Goal: Task Accomplishment & Management: Contribute content

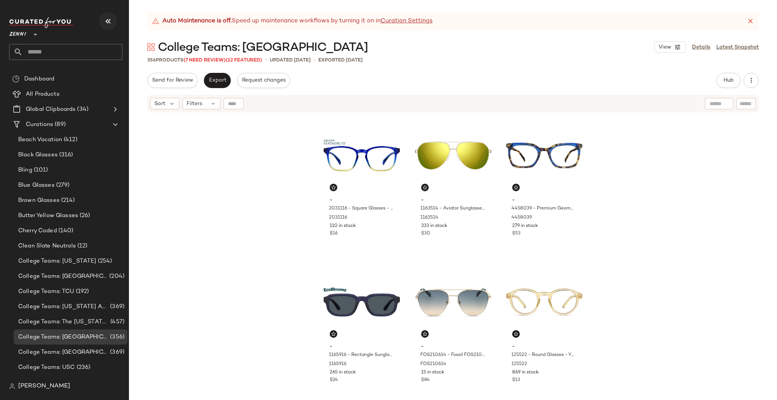
click at [106, 24] on icon "button" at bounding box center [108, 21] width 9 height 9
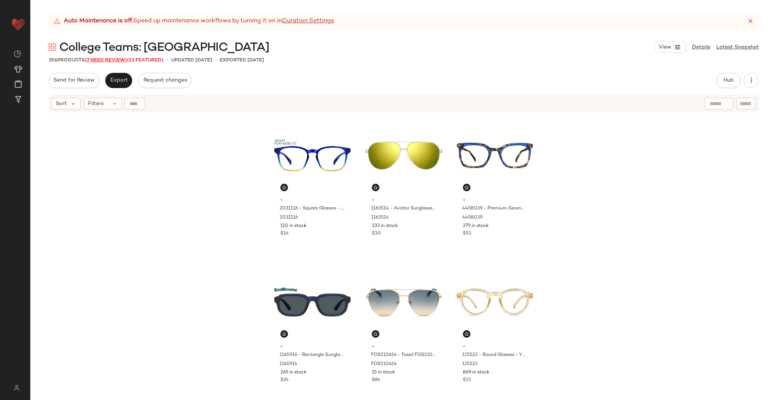
click at [107, 61] on span "(7 Need Review)" at bounding box center [106, 60] width 42 height 5
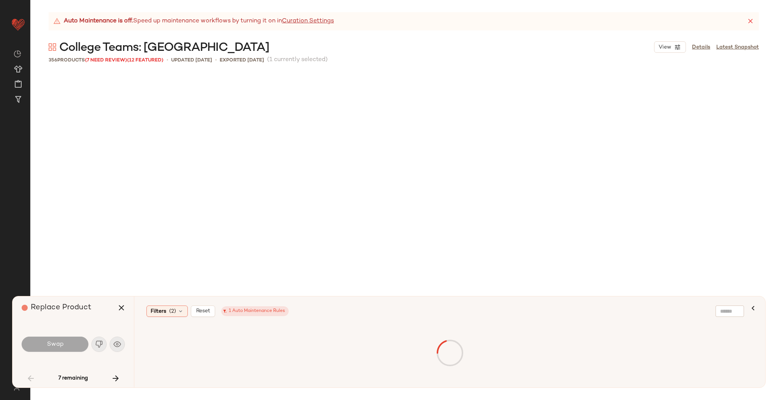
scroll to position [592, 0]
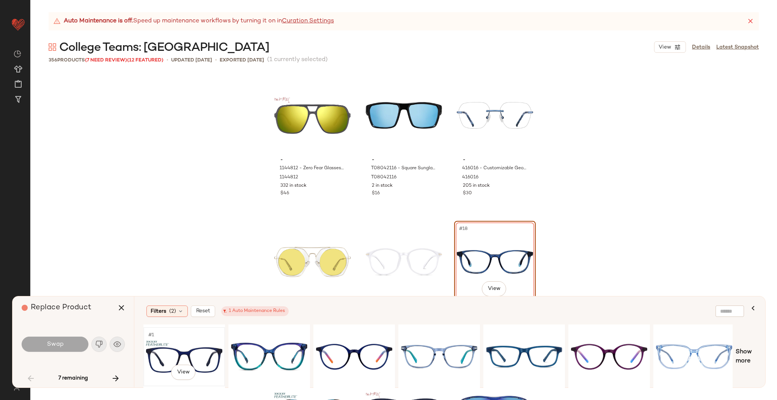
click at [186, 353] on div "#1 View" at bounding box center [184, 357] width 76 height 54
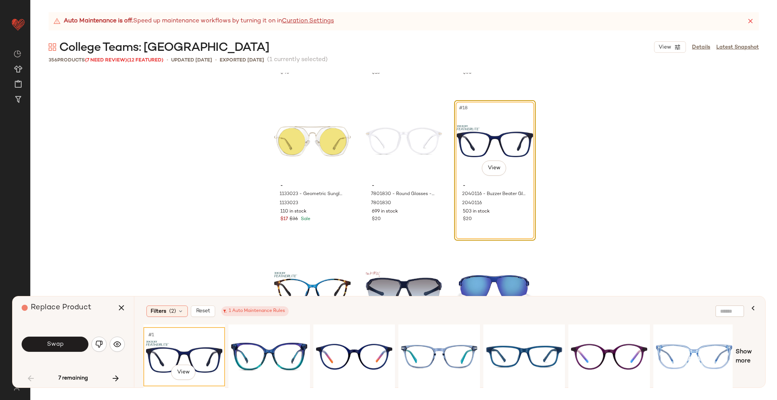
scroll to position [713, 0]
click at [62, 347] on span "Swap" at bounding box center [54, 344] width 17 height 7
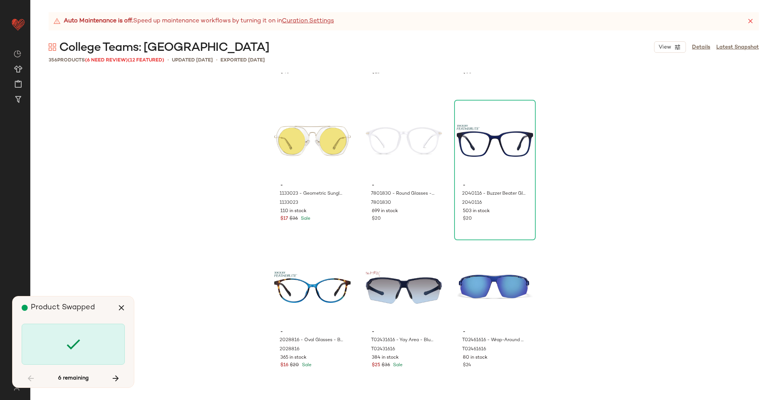
scroll to position [4102, 0]
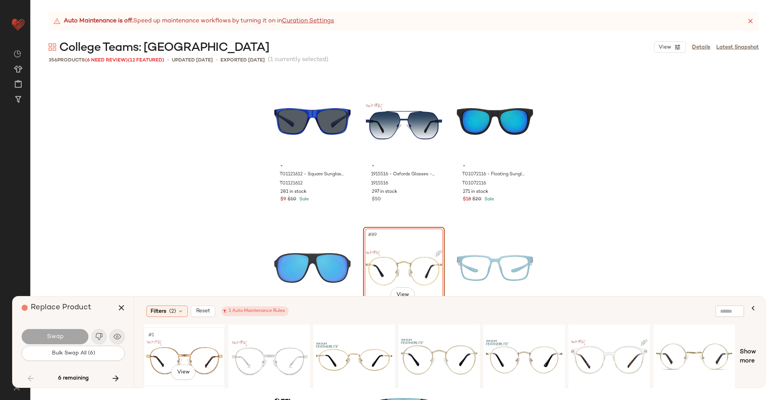
click at [170, 351] on div "#1 View" at bounding box center [184, 357] width 76 height 54
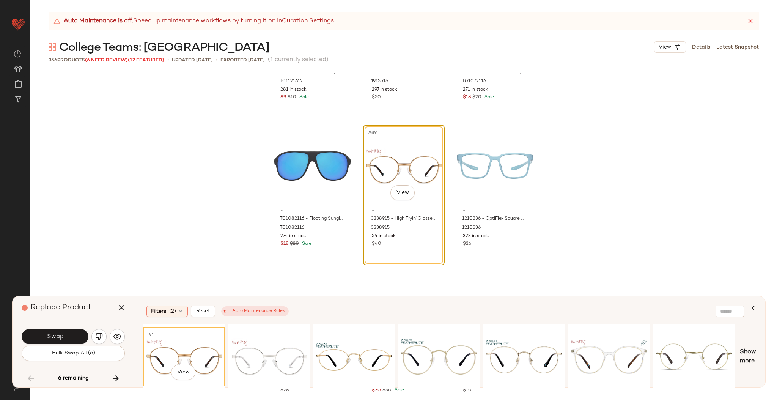
scroll to position [4205, 0]
click at [52, 339] on span "Swap" at bounding box center [54, 336] width 17 height 7
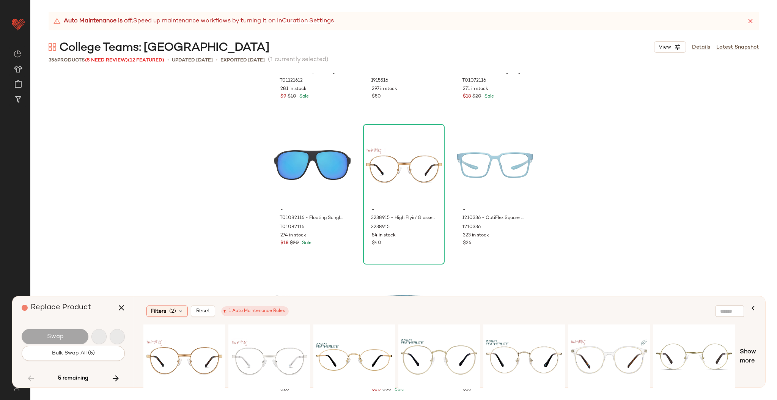
scroll to position [7618, 0]
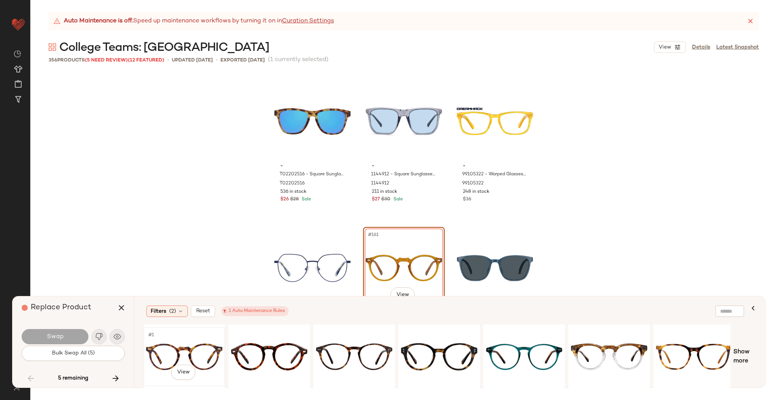
click at [205, 357] on div "#1 View" at bounding box center [184, 357] width 76 height 54
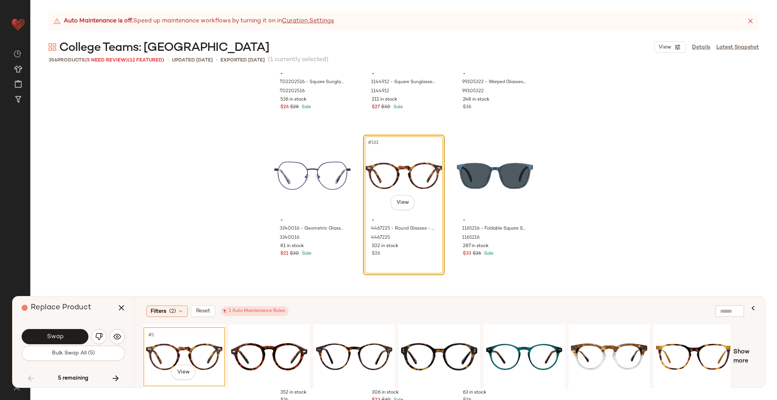
scroll to position [7711, 0]
click at [66, 342] on button "Swap" at bounding box center [55, 336] width 67 height 15
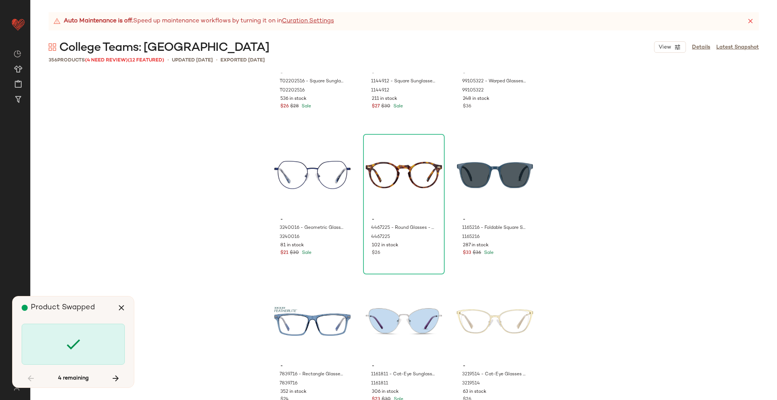
scroll to position [10254, 0]
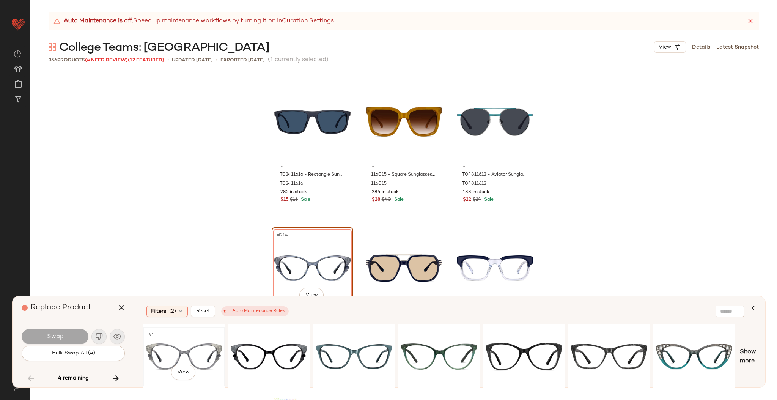
click at [183, 345] on div "#1 View" at bounding box center [184, 357] width 76 height 54
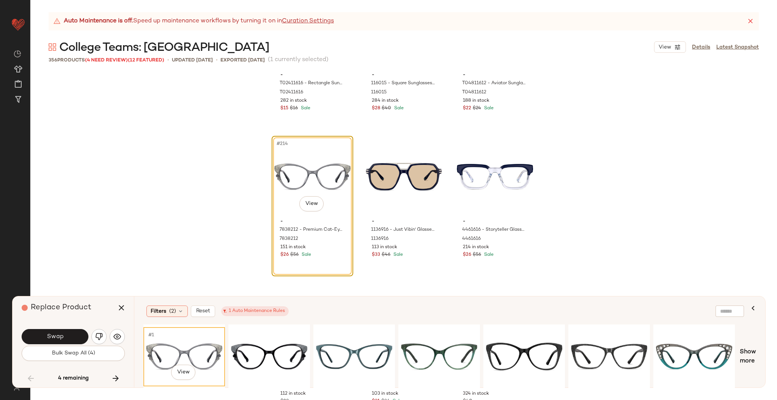
scroll to position [10346, 0]
click at [71, 334] on button "Swap" at bounding box center [55, 336] width 67 height 15
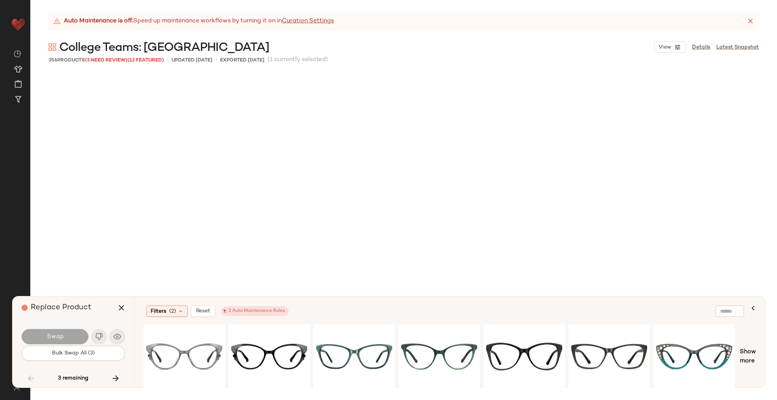
scroll to position [12013, 0]
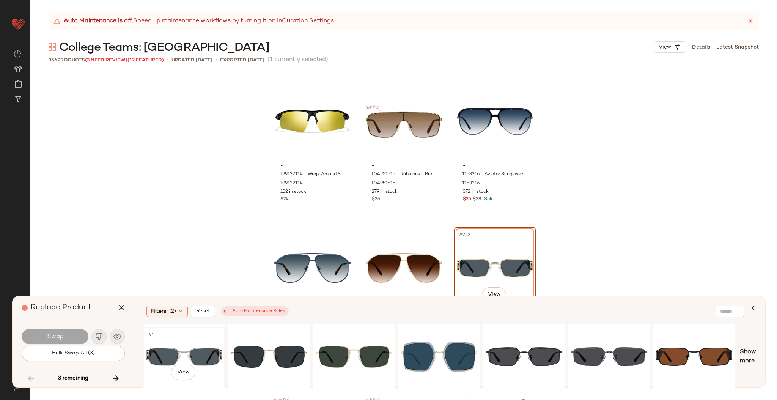
click at [175, 339] on div "#1 View" at bounding box center [184, 357] width 76 height 54
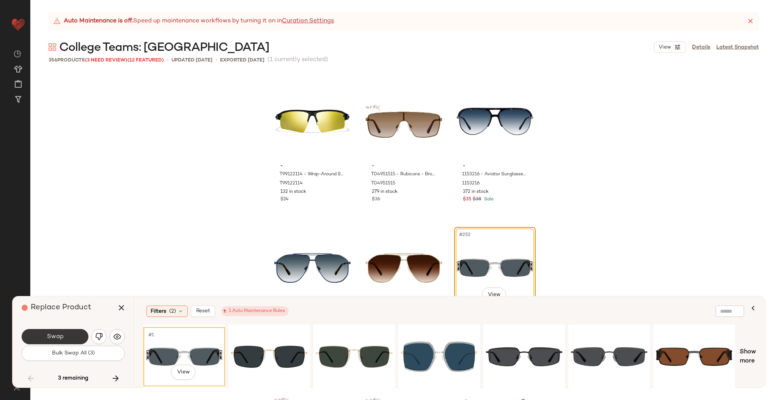
click at [76, 338] on button "Swap" at bounding box center [55, 336] width 67 height 15
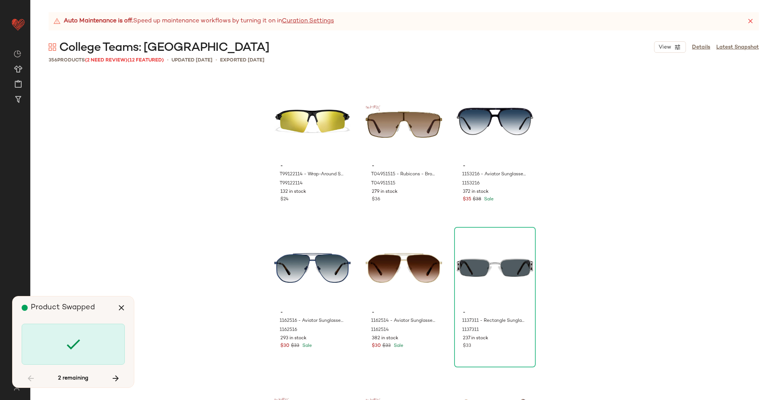
scroll to position [12452, 0]
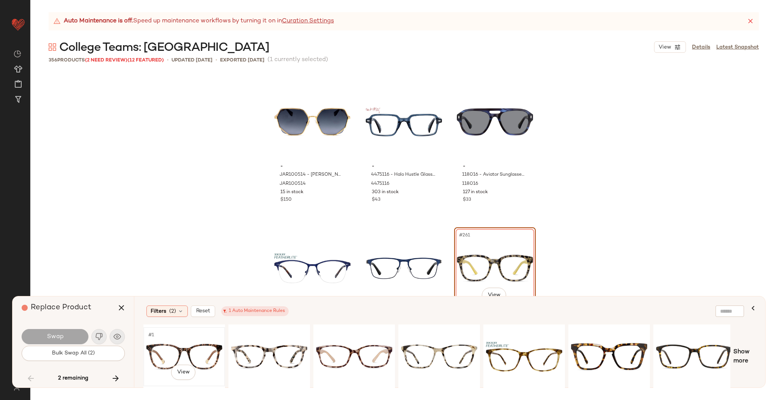
click at [190, 347] on div "#1 View" at bounding box center [184, 357] width 76 height 54
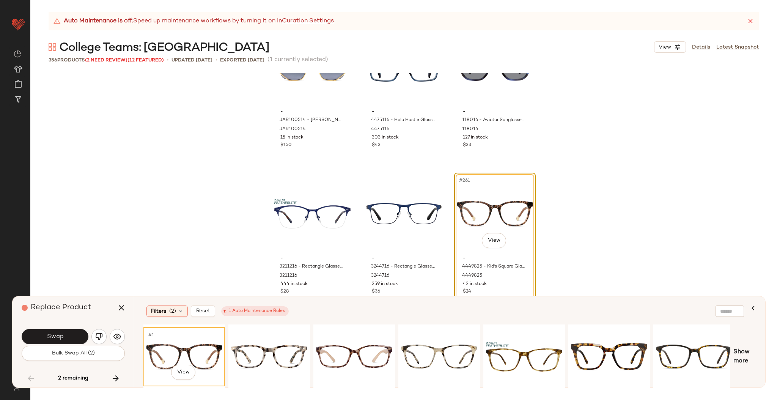
scroll to position [12510, 0]
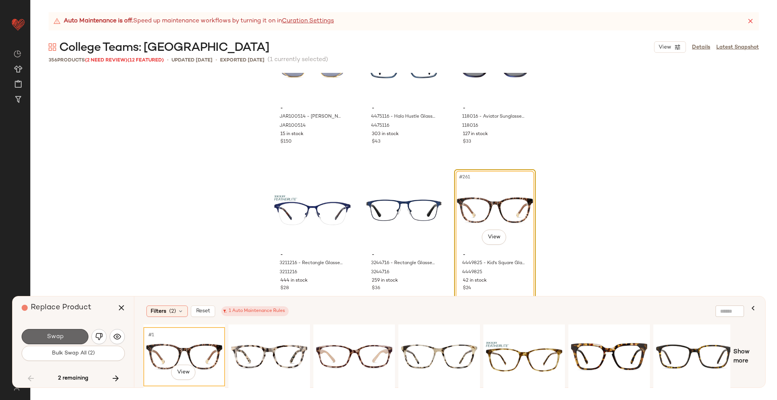
click at [52, 334] on span "Swap" at bounding box center [54, 336] width 17 height 7
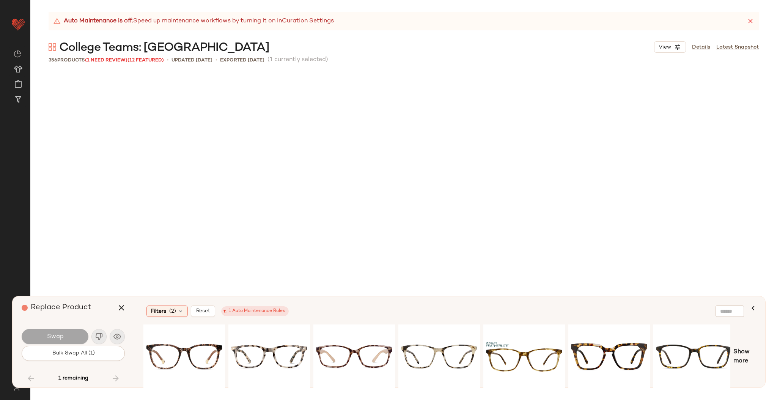
scroll to position [16554, 0]
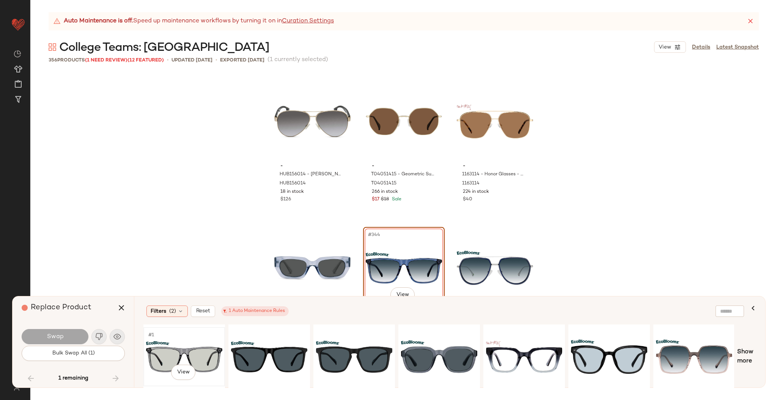
click at [193, 354] on div "#1 View" at bounding box center [184, 357] width 76 height 54
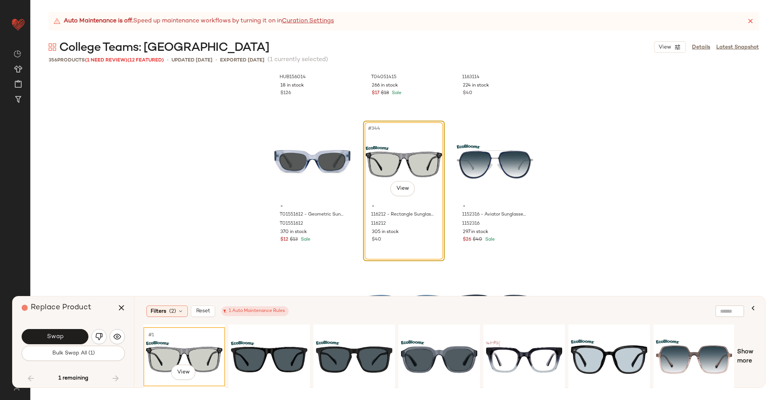
scroll to position [16661, 0]
click at [59, 331] on button "Swap" at bounding box center [55, 336] width 67 height 15
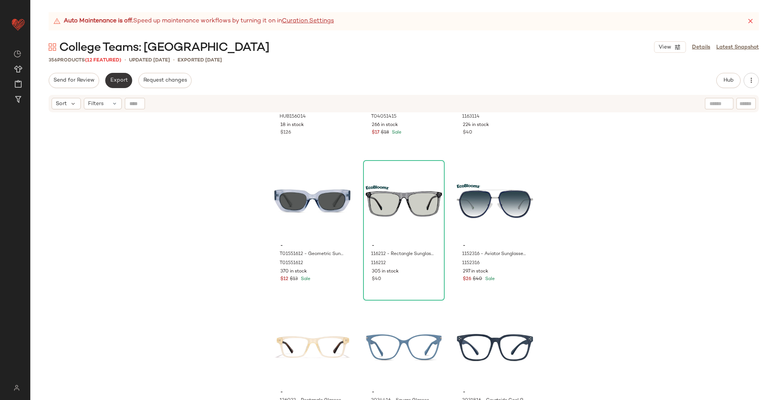
click at [120, 77] on span "Export" at bounding box center [119, 80] width 18 height 6
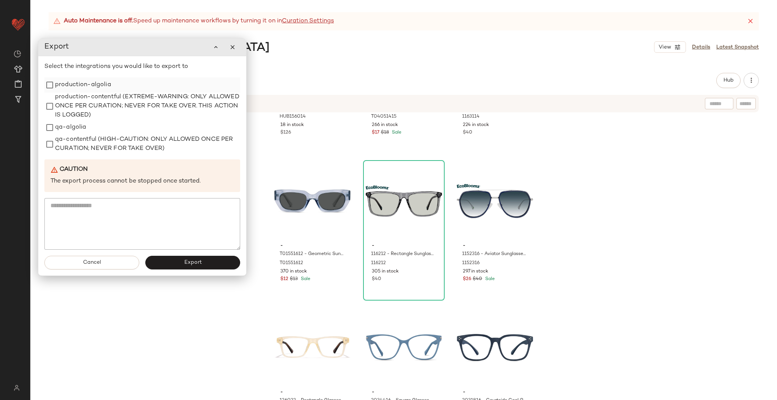
click at [60, 85] on label "production-algolia" at bounding box center [83, 84] width 56 height 15
click at [179, 260] on button "Export" at bounding box center [192, 263] width 95 height 14
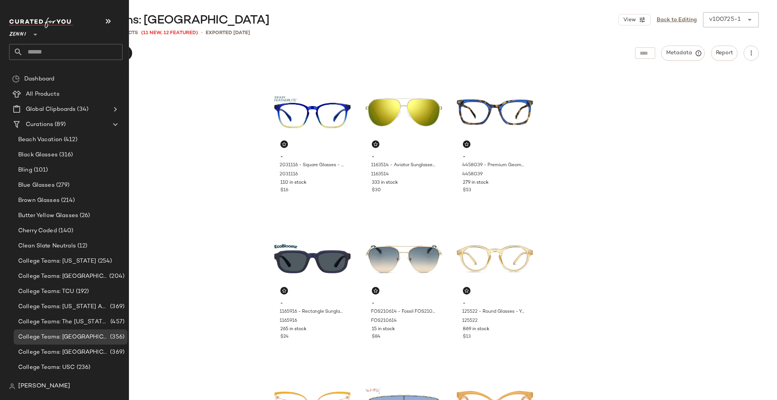
click at [33, 47] on input "text" at bounding box center [73, 52] width 100 height 16
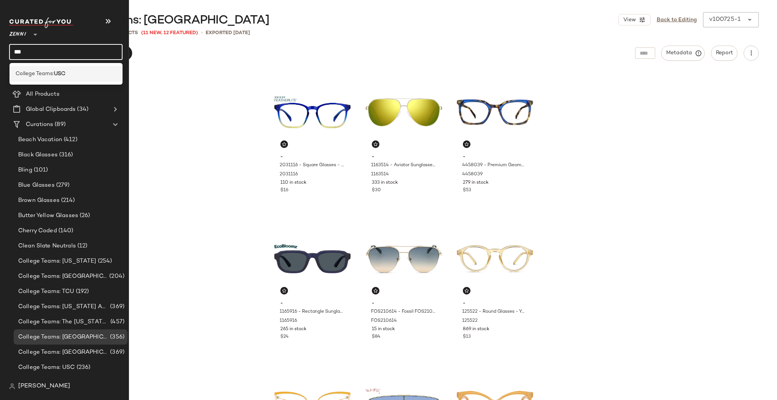
type input "***"
click at [48, 70] on span "College Teams:" at bounding box center [35, 74] width 38 height 8
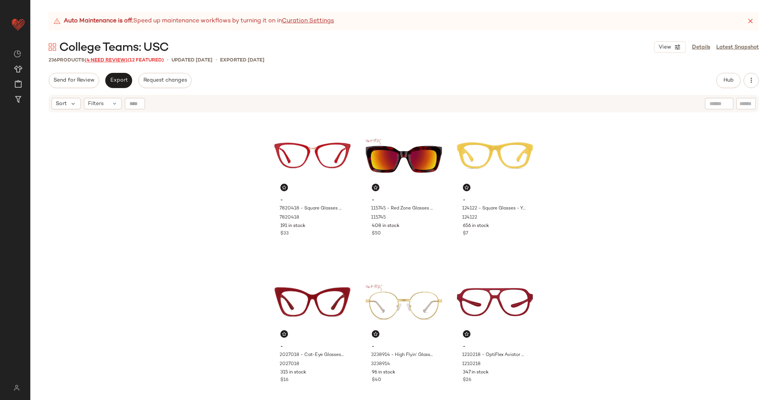
click at [109, 58] on span "(4 Need Review)" at bounding box center [106, 60] width 43 height 5
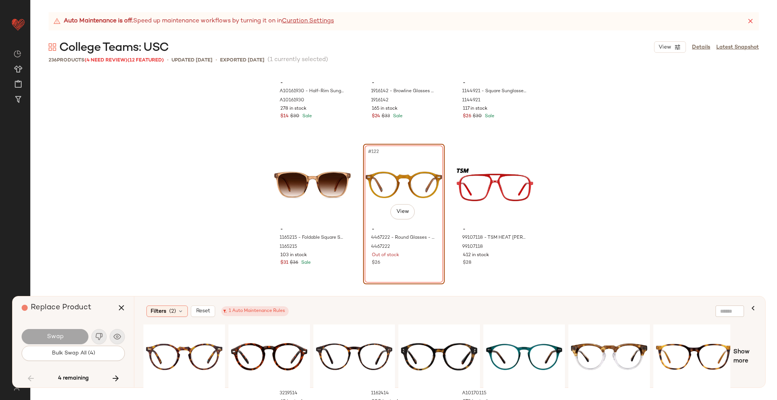
scroll to position [5798, 0]
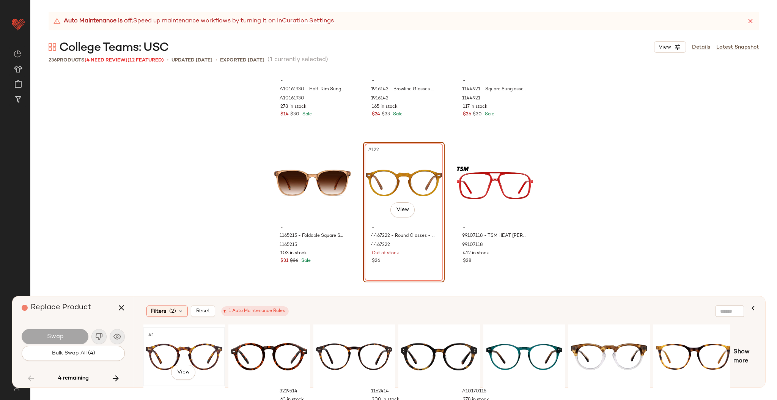
click at [161, 341] on div "#1 View" at bounding box center [184, 357] width 76 height 54
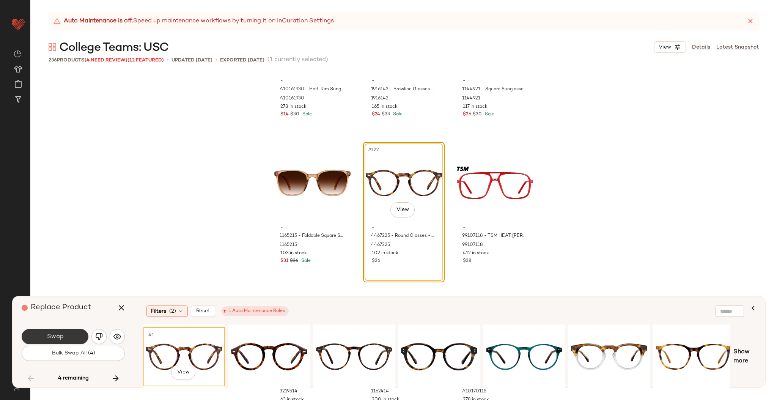
click at [56, 335] on span "Swap" at bounding box center [54, 336] width 17 height 7
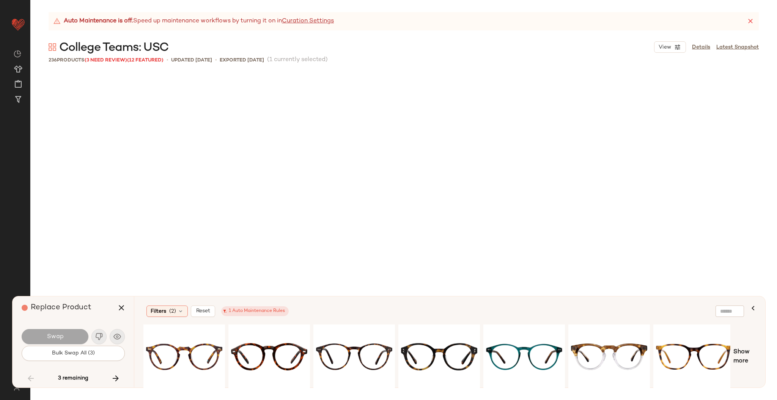
scroll to position [9376, 0]
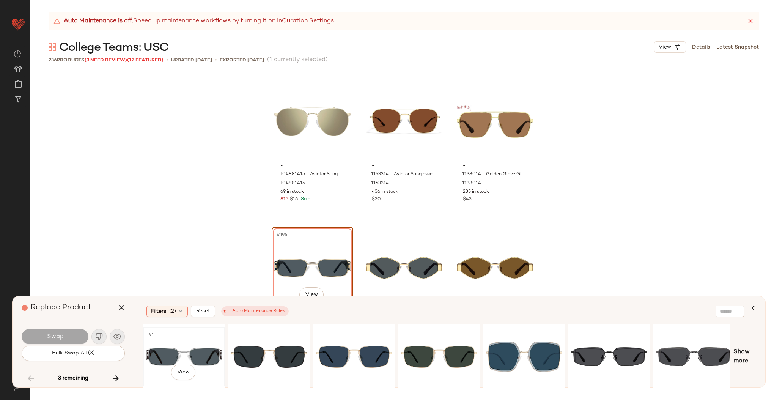
click at [180, 337] on div "#1 View" at bounding box center [184, 357] width 76 height 54
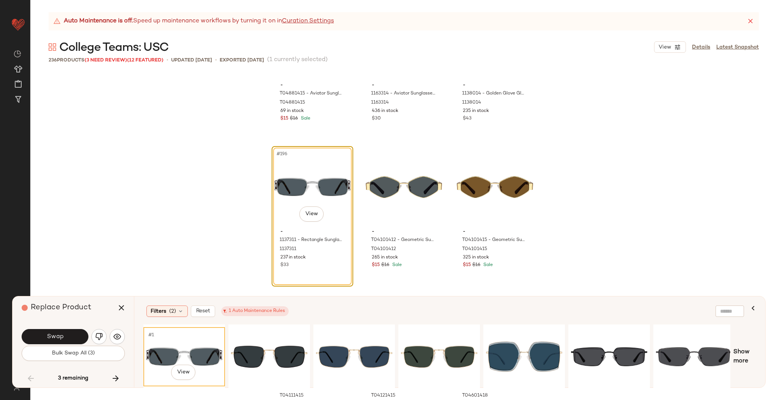
scroll to position [9490, 0]
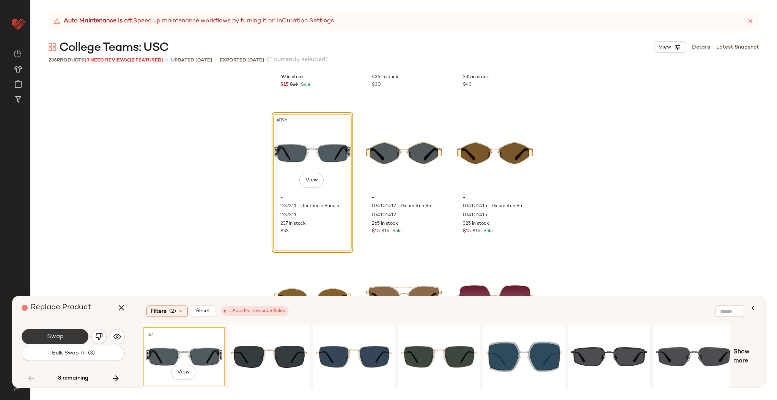
click at [63, 337] on button "Swap" at bounding box center [55, 336] width 67 height 15
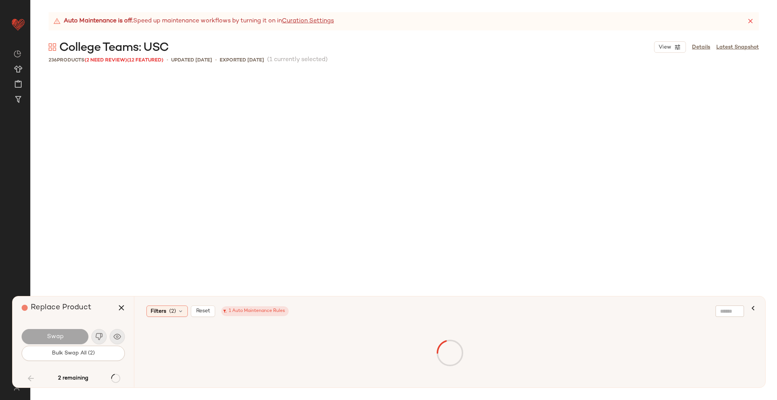
scroll to position [10108, 0]
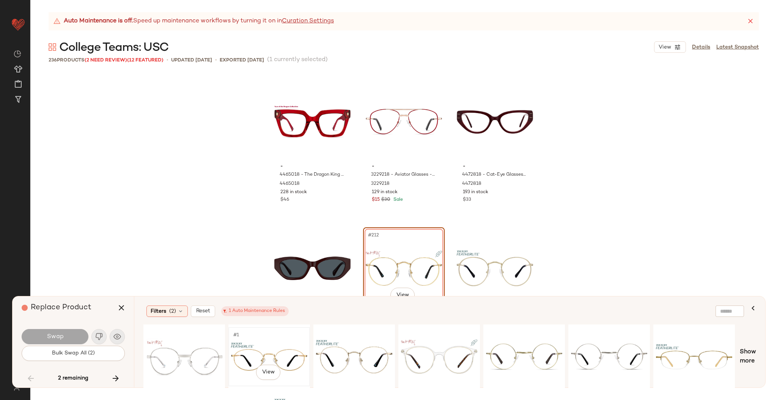
click at [263, 343] on div "#1 View" at bounding box center [269, 357] width 76 height 54
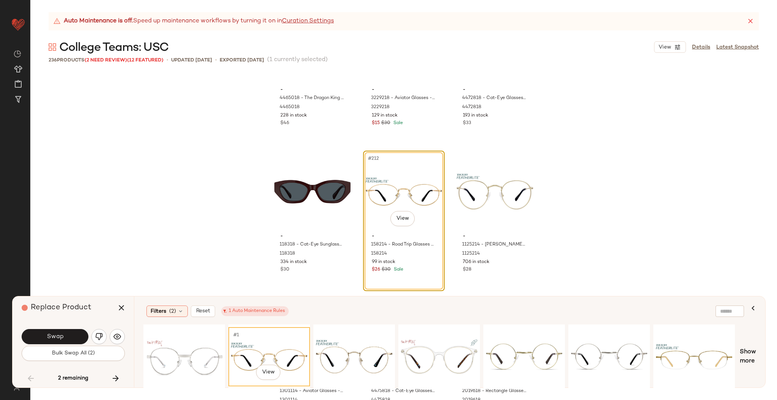
scroll to position [10191, 0]
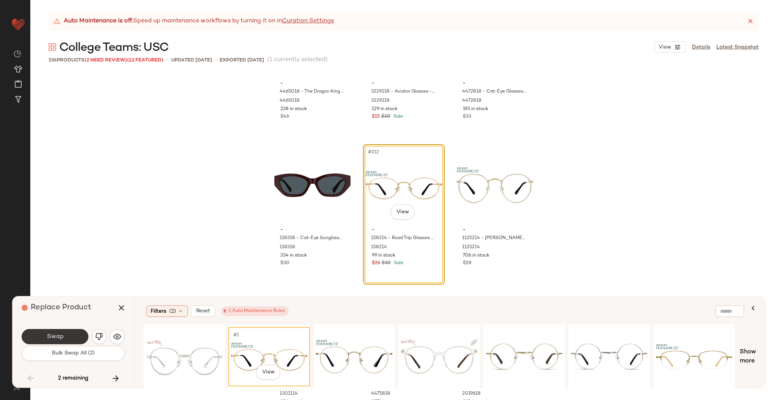
click at [70, 337] on button "Swap" at bounding box center [55, 336] width 67 height 15
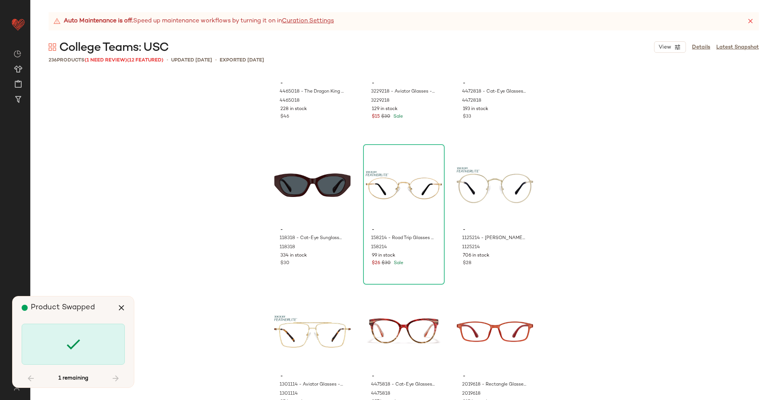
scroll to position [10548, 0]
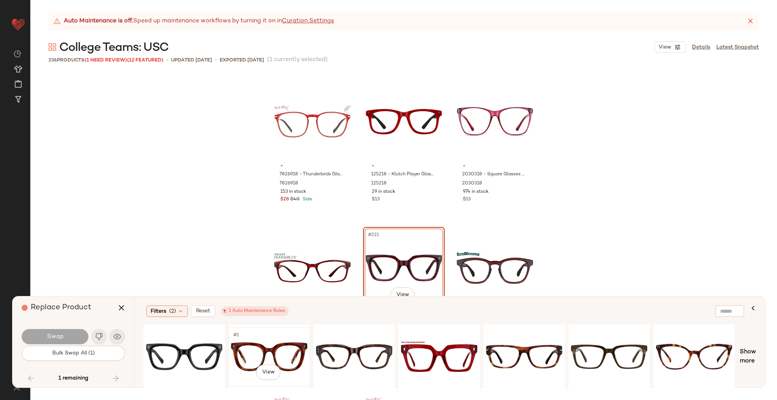
click at [248, 345] on div "#1 View" at bounding box center [269, 357] width 76 height 54
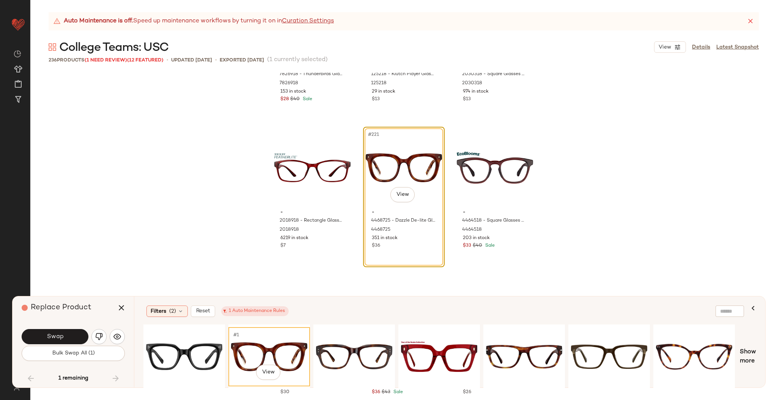
scroll to position [10648, 0]
click at [68, 336] on button "Swap" at bounding box center [55, 336] width 67 height 15
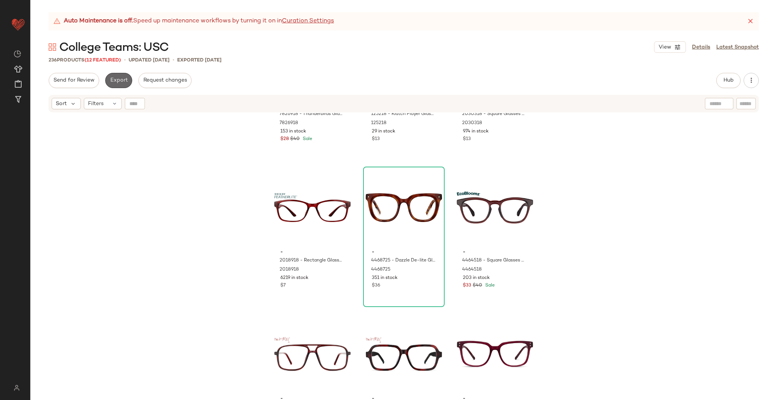
click at [117, 75] on button "Export" at bounding box center [118, 80] width 27 height 15
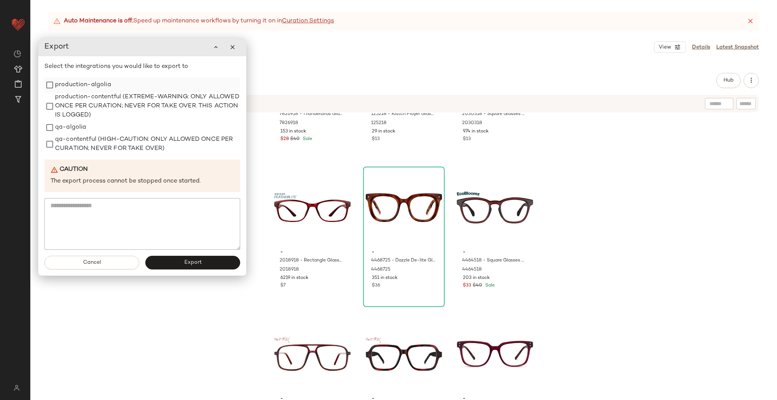
click at [95, 81] on label "production-algolia" at bounding box center [83, 84] width 56 height 15
click at [204, 261] on button "Export" at bounding box center [192, 263] width 95 height 14
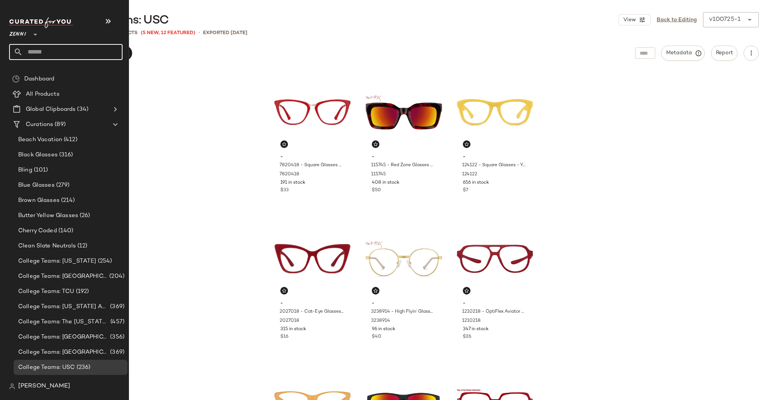
click at [49, 53] on input "text" at bounding box center [73, 52] width 100 height 16
type input "***"
click at [63, 72] on span "Francisco 49ers" at bounding box center [57, 74] width 41 height 8
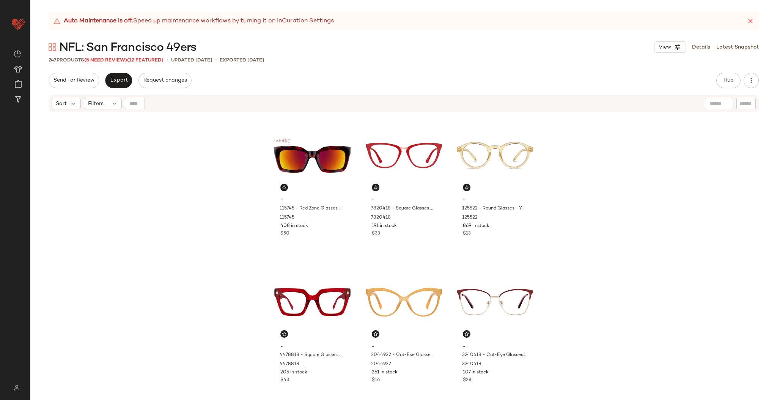
click at [98, 58] on span "(5 Need Review)" at bounding box center [105, 60] width 43 height 5
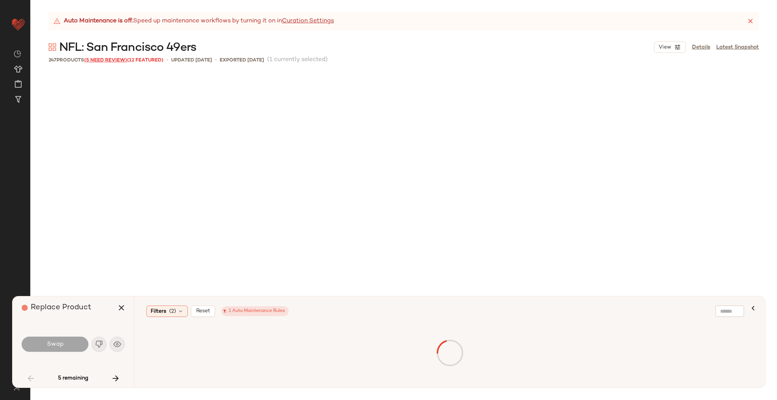
scroll to position [299, 0]
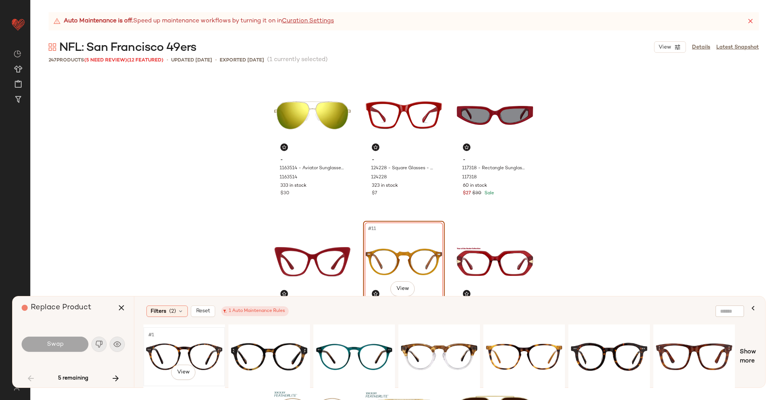
click at [179, 341] on div "#1 View" at bounding box center [184, 357] width 76 height 54
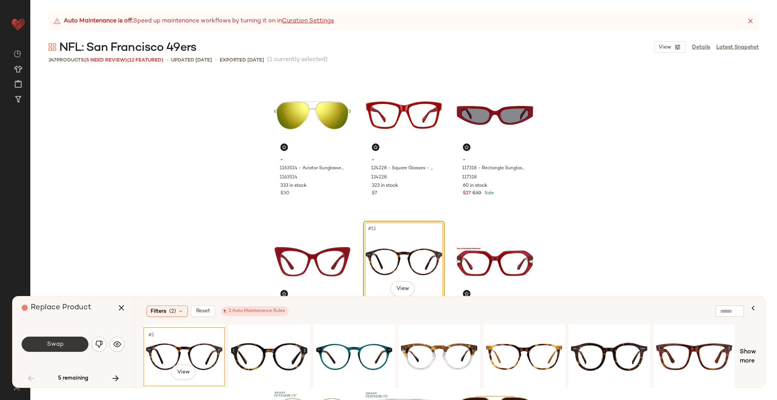
click at [55, 340] on button "Swap" at bounding box center [55, 344] width 67 height 15
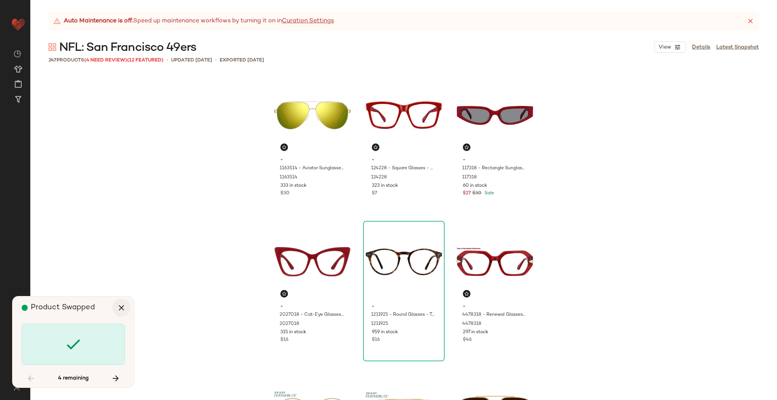
click at [116, 306] on button "button" at bounding box center [121, 308] width 18 height 18
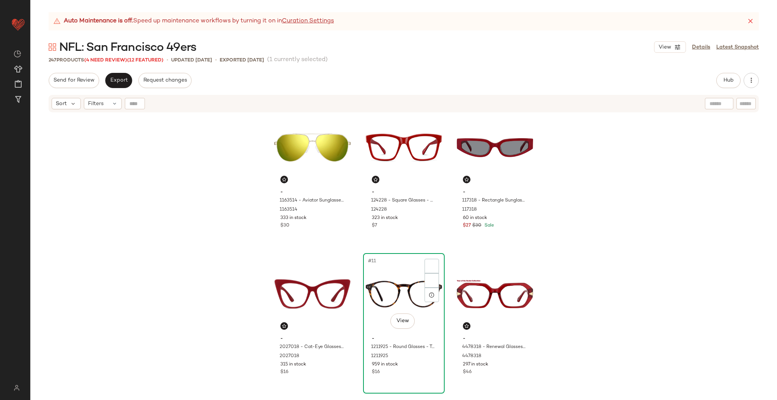
scroll to position [350, 0]
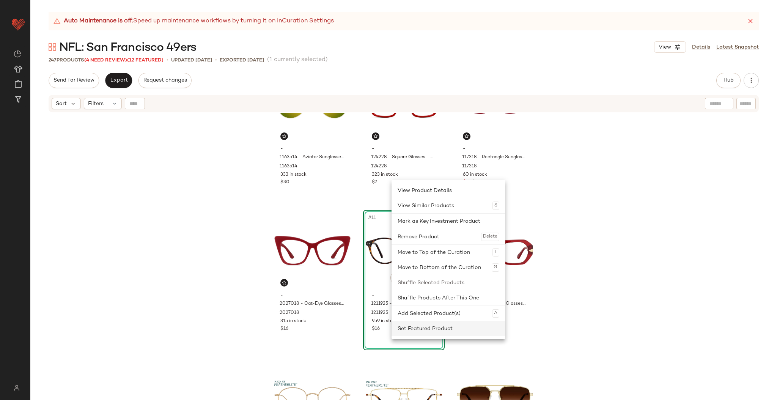
click at [435, 333] on div "Set Featured Product" at bounding box center [449, 328] width 102 height 15
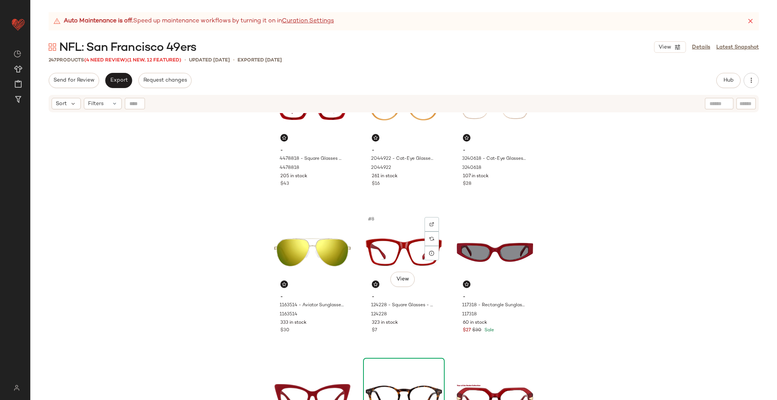
scroll to position [203, 0]
click at [523, 238] on img at bounding box center [523, 238] width 5 height 5
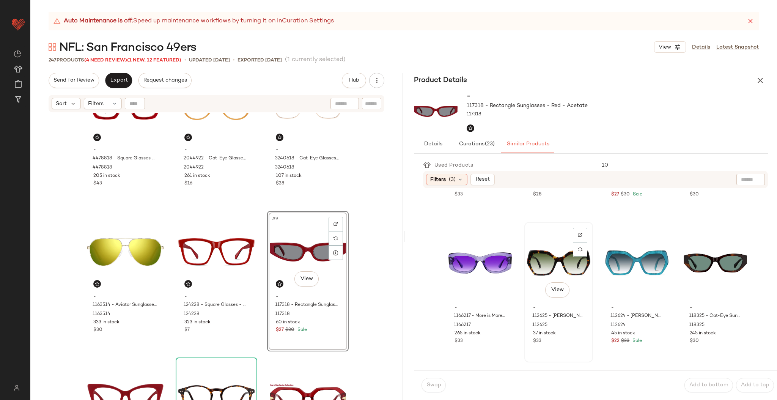
scroll to position [266, 0]
click at [756, 84] on icon "button" at bounding box center [760, 80] width 9 height 9
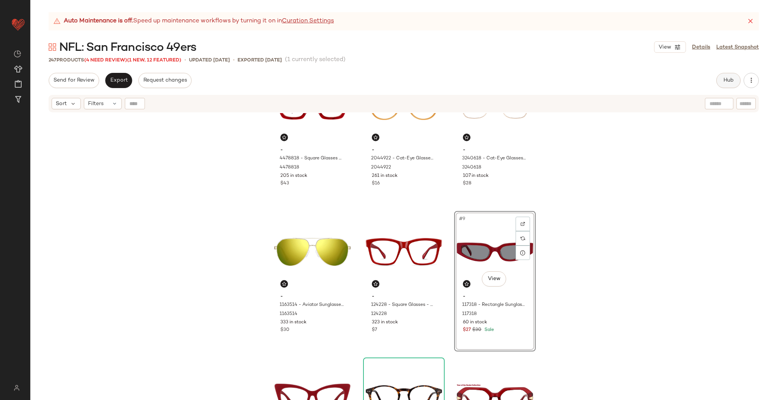
click at [729, 84] on button "Hub" at bounding box center [729, 80] width 24 height 15
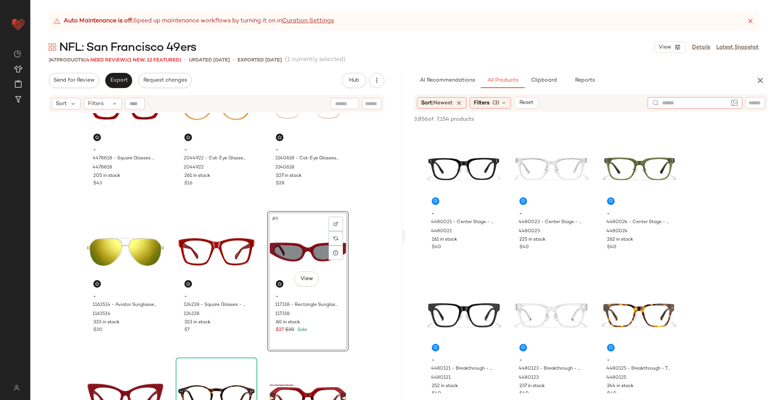
click at [717, 104] on div at bounding box center [695, 102] width 95 height 11
type input "***"
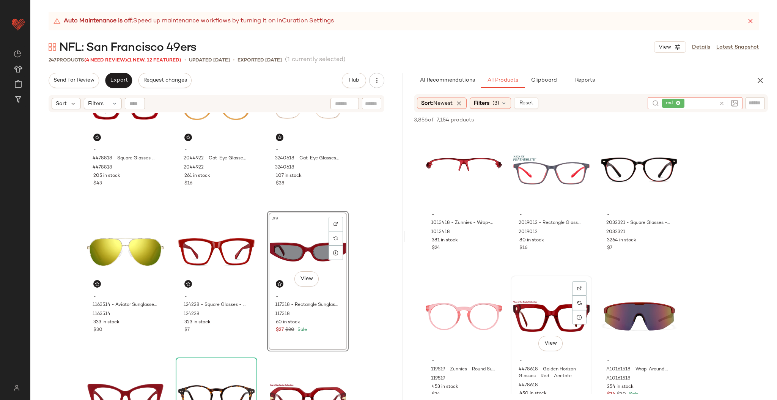
scroll to position [63, 0]
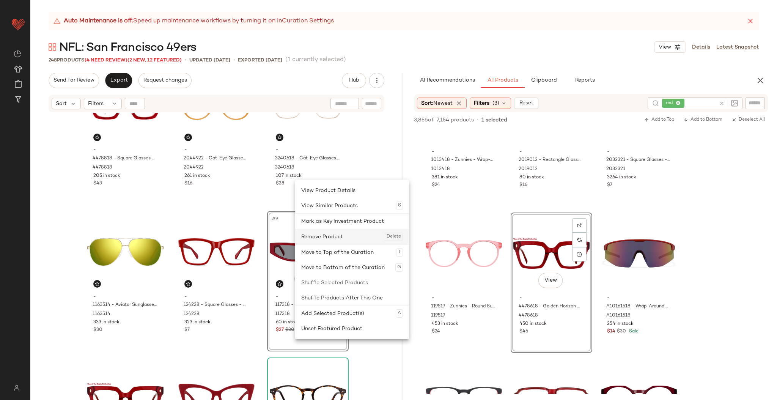
click at [331, 243] on div "Remove Product Delete" at bounding box center [352, 236] width 102 height 15
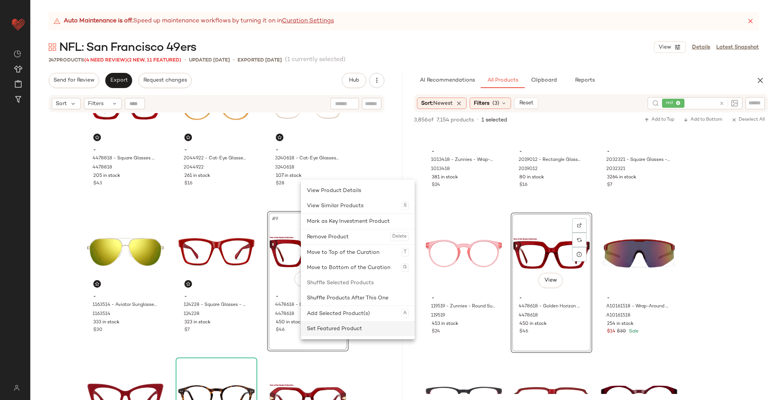
click at [332, 336] on div "Set Featured Product" at bounding box center [358, 328] width 102 height 15
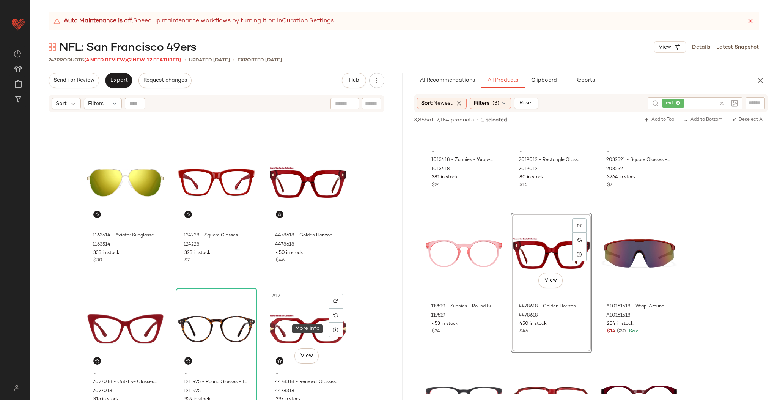
scroll to position [271, 0]
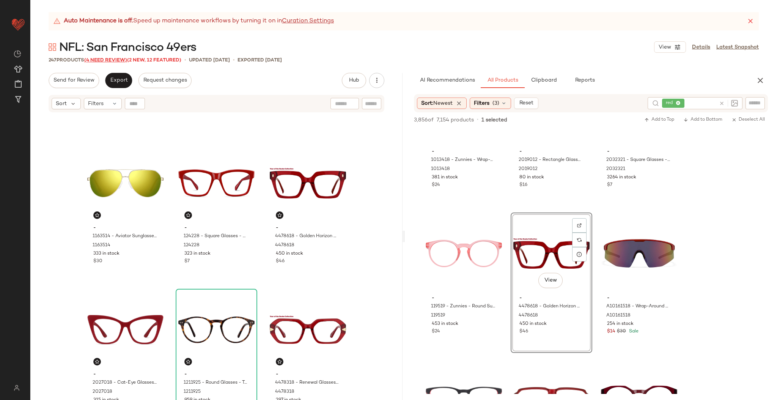
click at [101, 61] on span "(4 Need Review)" at bounding box center [105, 60] width 43 height 5
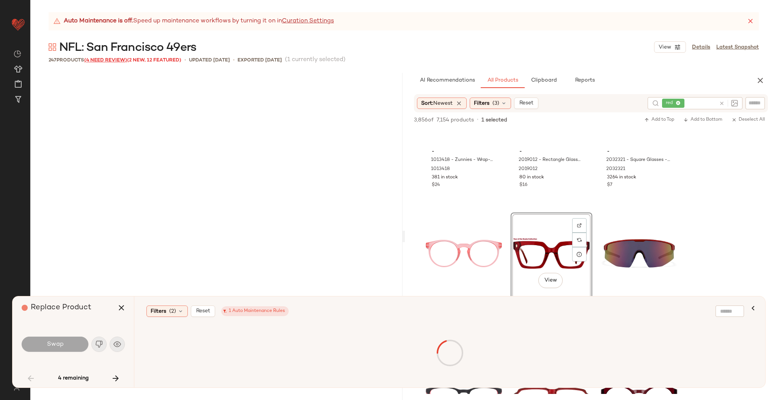
scroll to position [2344, 0]
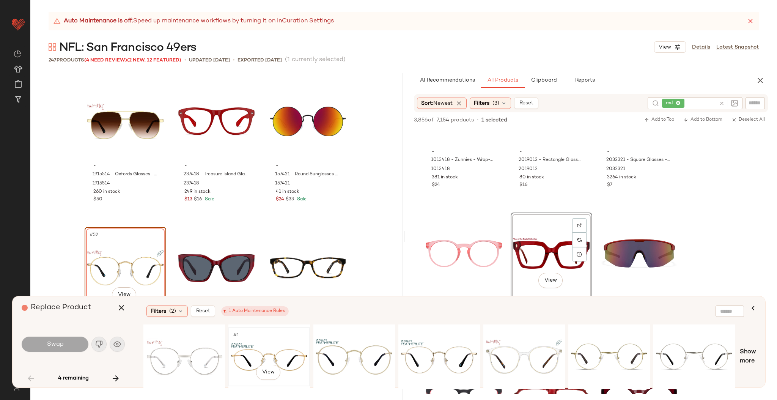
click at [260, 348] on div "#1 View" at bounding box center [269, 357] width 76 height 54
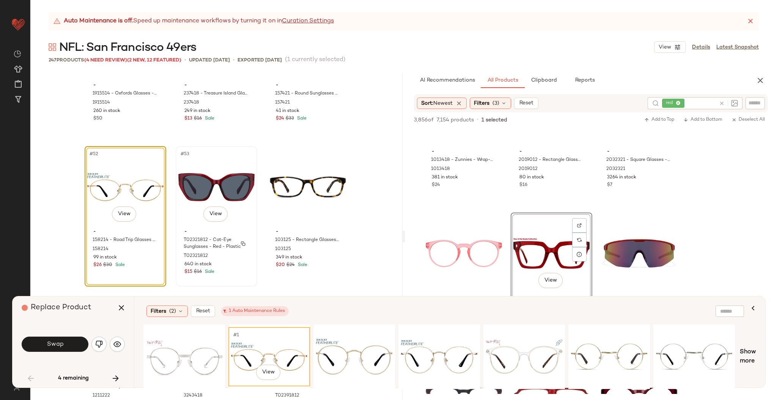
scroll to position [2425, 0]
click at [405, 355] on div "#1 View" at bounding box center [439, 357] width 76 height 54
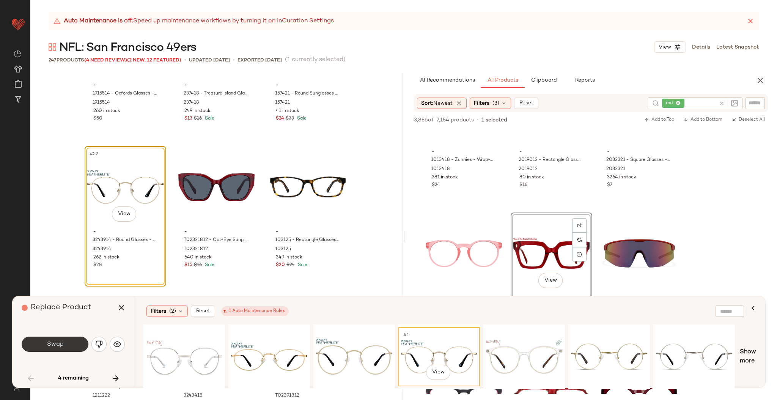
click at [67, 344] on button "Swap" at bounding box center [55, 344] width 67 height 15
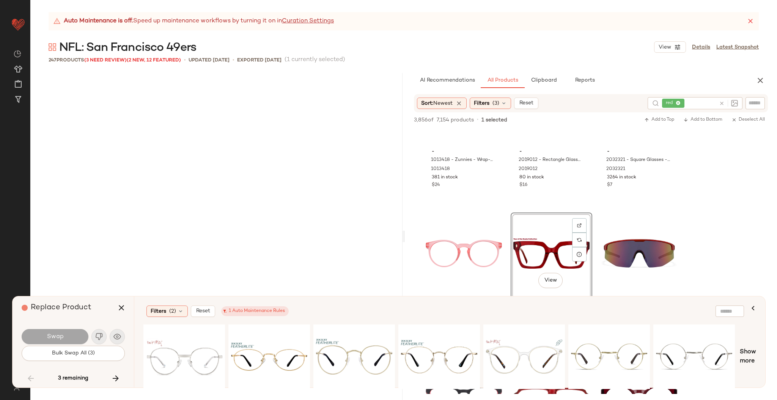
scroll to position [5274, 0]
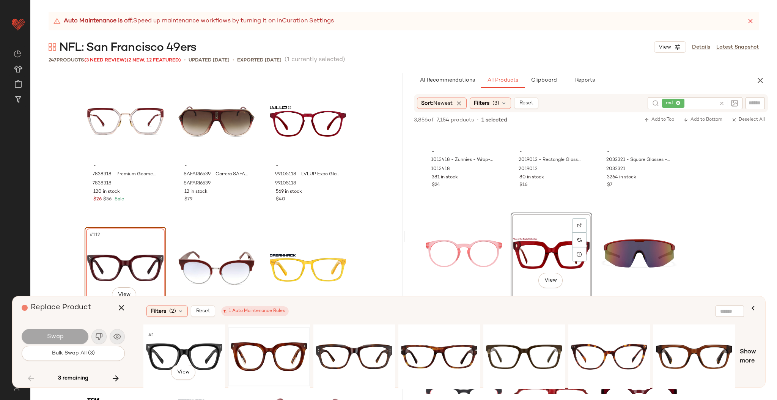
click at [245, 358] on div at bounding box center [269, 357] width 76 height 54
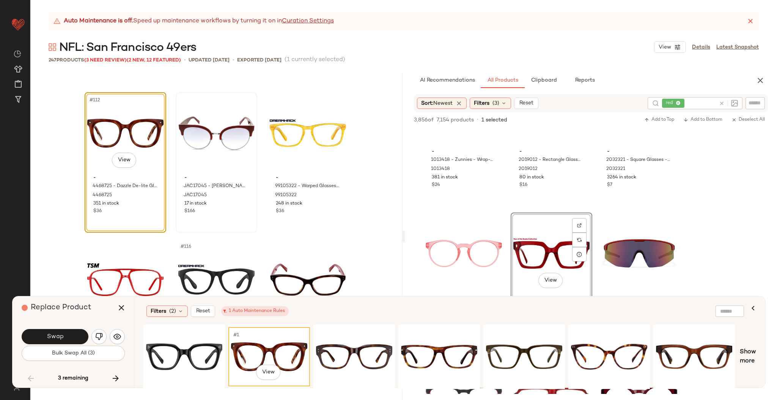
scroll to position [5424, 0]
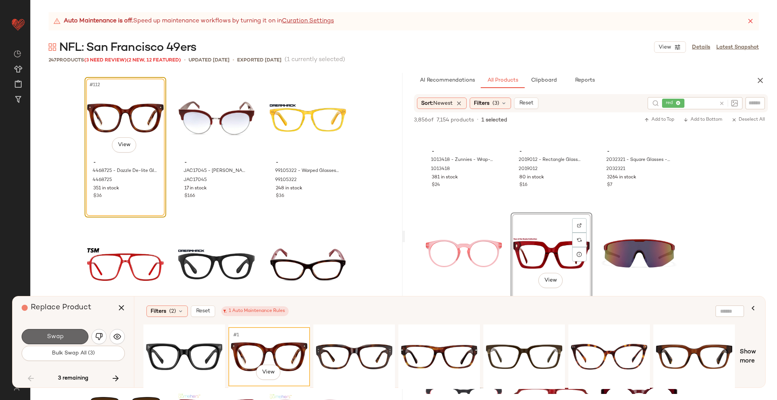
click at [65, 335] on button "Swap" at bounding box center [55, 336] width 67 height 15
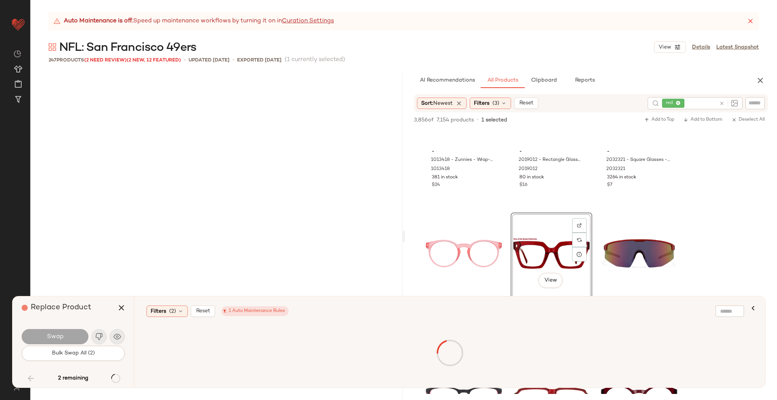
scroll to position [9815, 0]
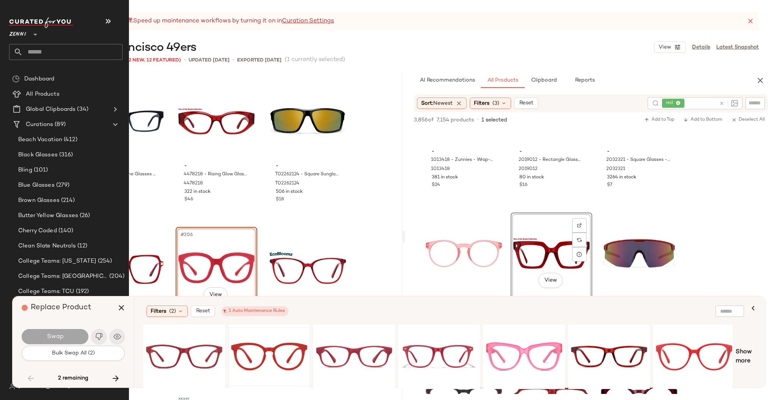
click at [272, 352] on div at bounding box center [269, 357] width 76 height 54
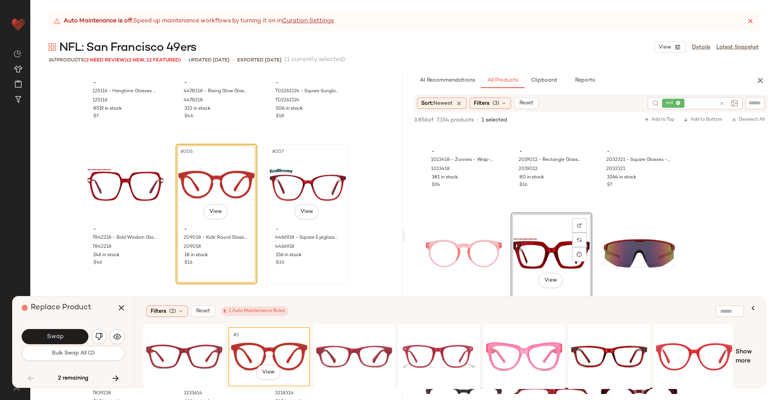
scroll to position [9898, 0]
click at [196, 347] on div "#1 View" at bounding box center [184, 357] width 76 height 54
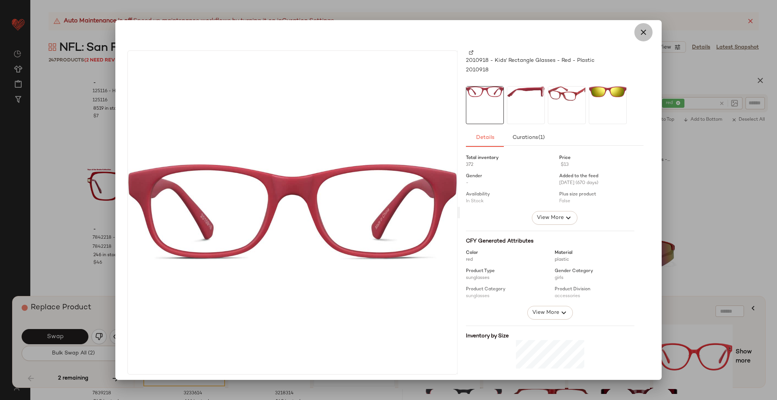
click at [639, 32] on icon "button" at bounding box center [643, 32] width 9 height 9
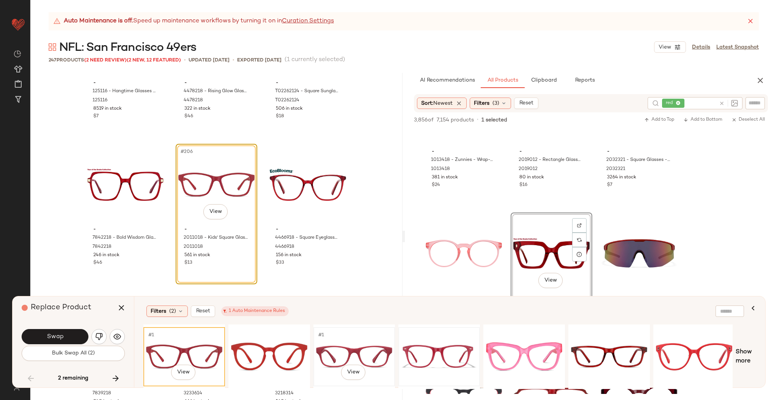
click at [420, 345] on div at bounding box center [439, 357] width 76 height 54
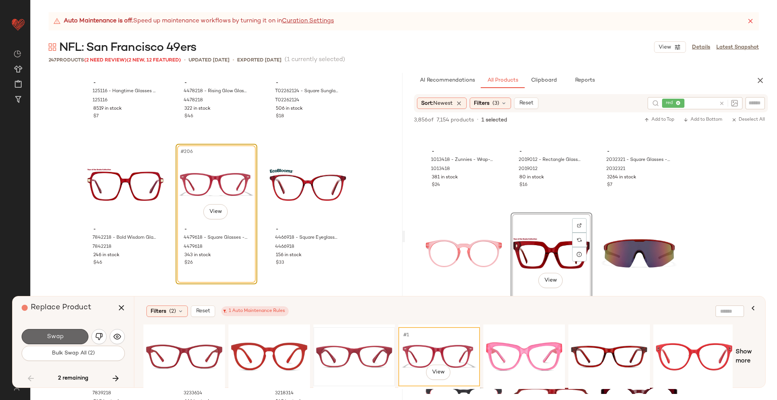
click at [72, 335] on button "Swap" at bounding box center [55, 336] width 67 height 15
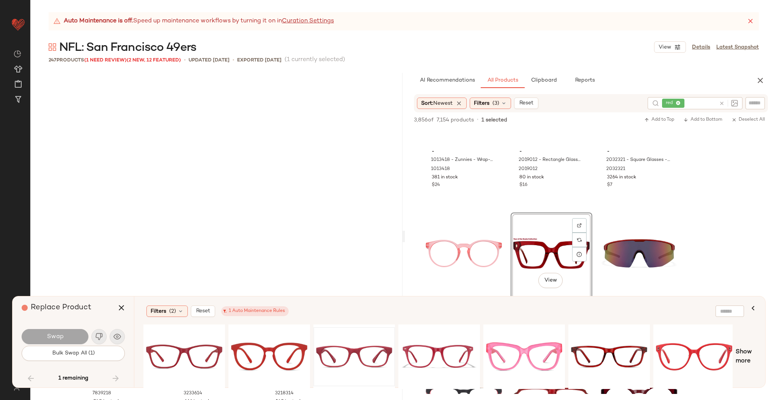
scroll to position [10108, 0]
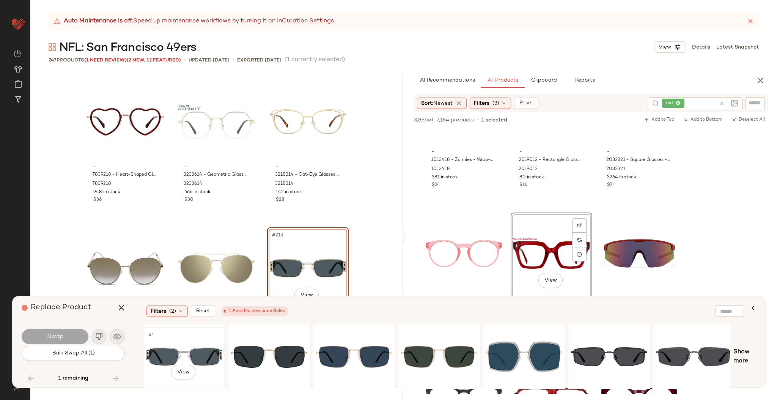
click at [203, 351] on div "#1 View" at bounding box center [184, 357] width 76 height 54
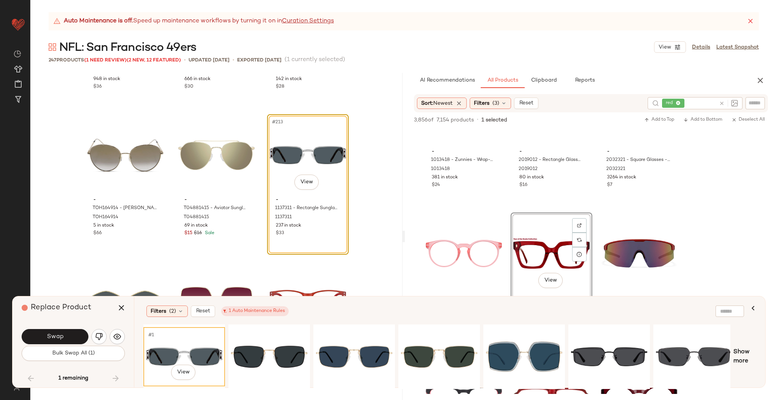
scroll to position [10224, 0]
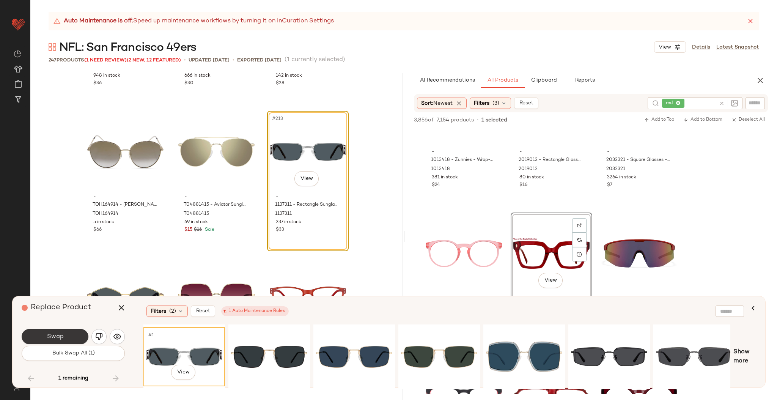
click at [63, 332] on button "Swap" at bounding box center [55, 336] width 67 height 15
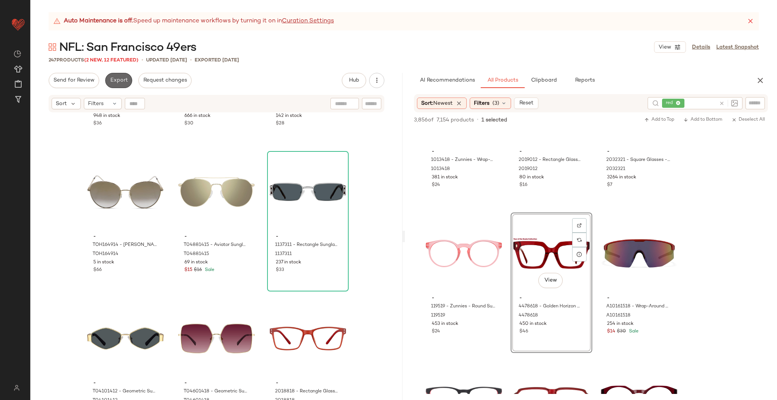
click at [114, 74] on button "Export" at bounding box center [118, 80] width 27 height 15
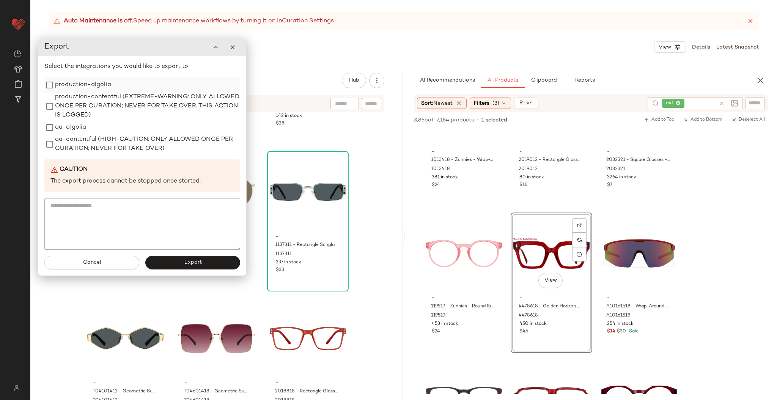
click at [65, 87] on label "production-algolia" at bounding box center [83, 84] width 56 height 15
click at [184, 268] on button "Export" at bounding box center [192, 263] width 95 height 14
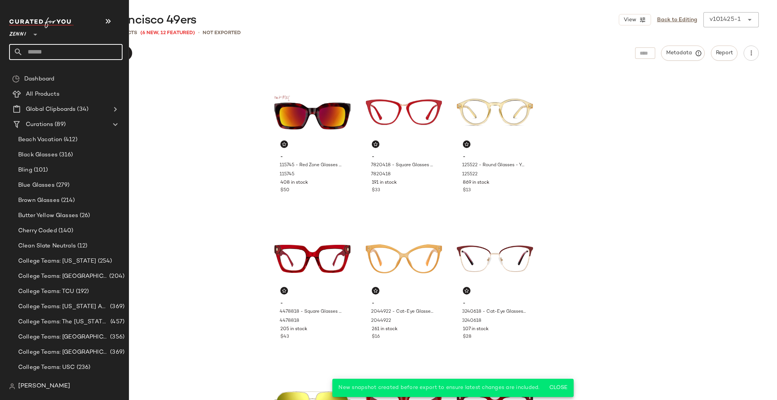
click at [50, 46] on input "text" at bounding box center [73, 52] width 100 height 16
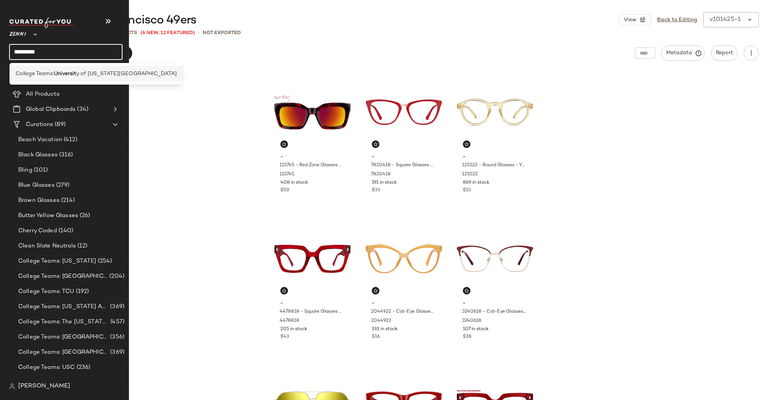
type input "*********"
click at [68, 77] on b "Universit" at bounding box center [65, 74] width 22 height 8
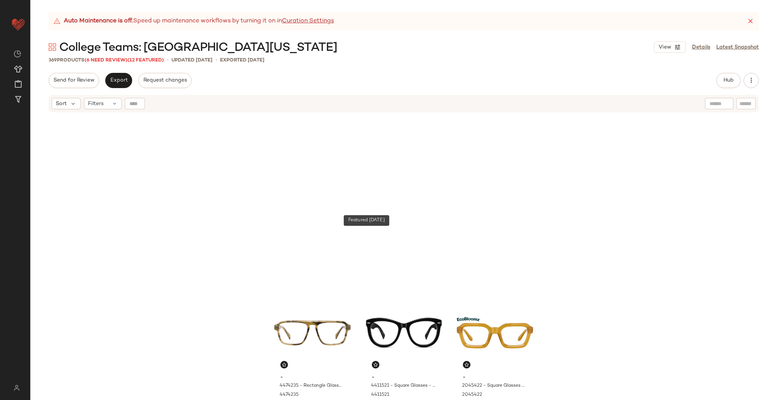
scroll to position [464, 0]
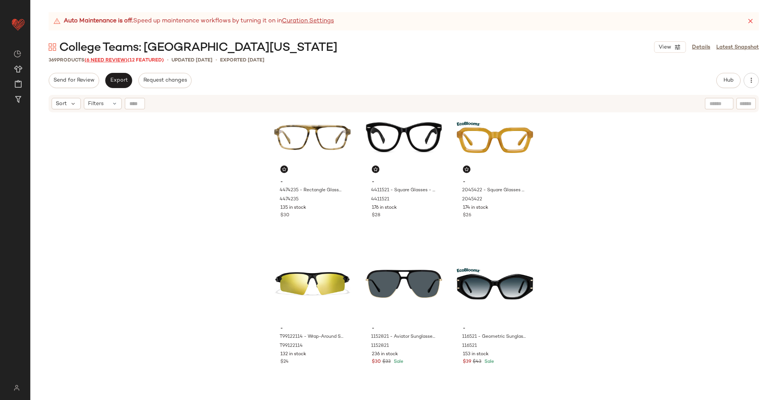
click at [94, 61] on span "(6 Need Review)" at bounding box center [106, 60] width 43 height 5
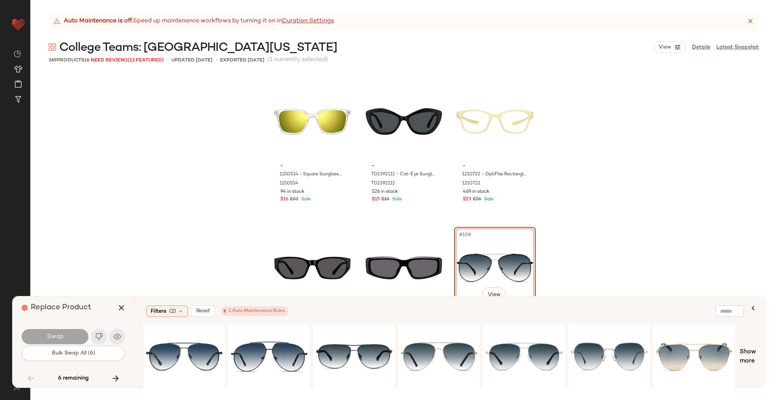
scroll to position [5065, 0]
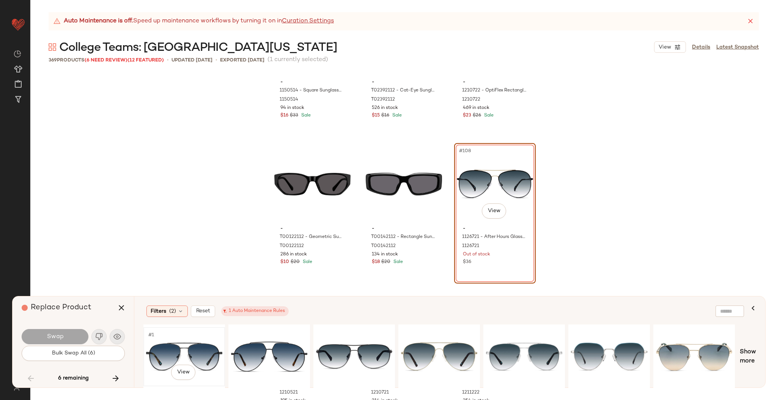
click at [159, 355] on div "#1 View" at bounding box center [184, 357] width 76 height 54
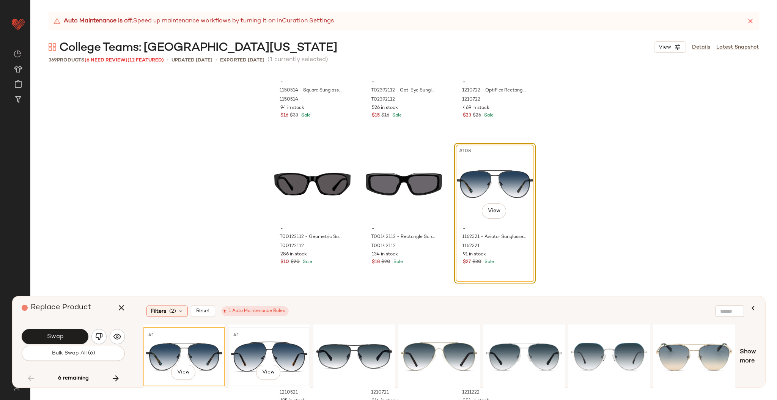
click at [266, 363] on div "#1 View" at bounding box center [269, 357] width 76 height 54
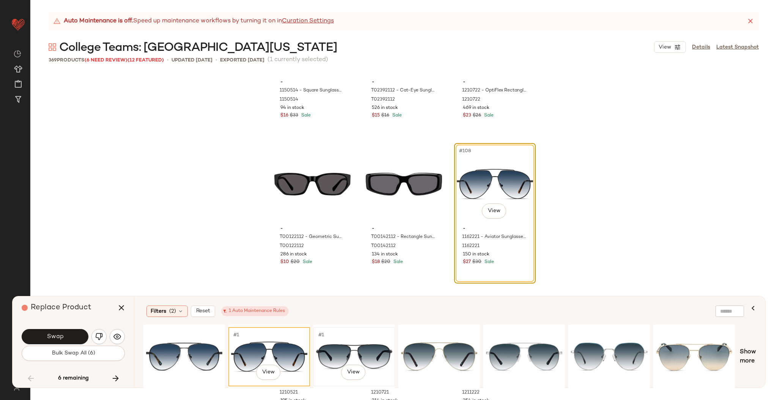
click at [353, 345] on div "#1 View" at bounding box center [354, 357] width 76 height 54
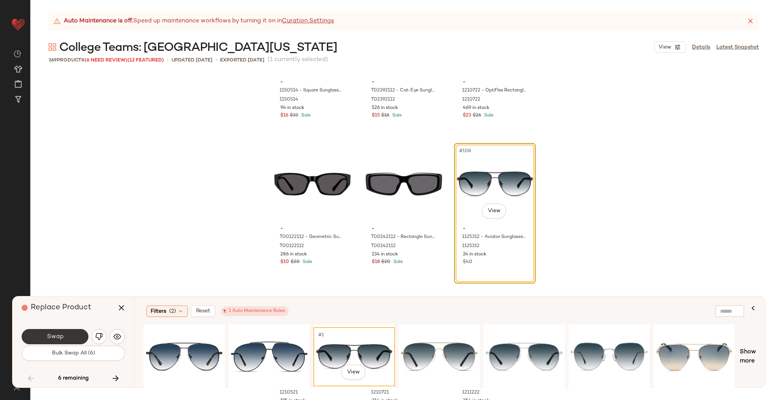
click at [54, 331] on button "Swap" at bounding box center [55, 336] width 67 height 15
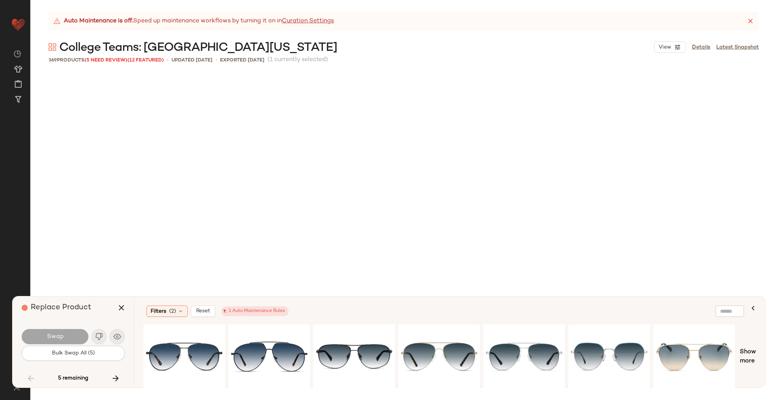
scroll to position [7764, 0]
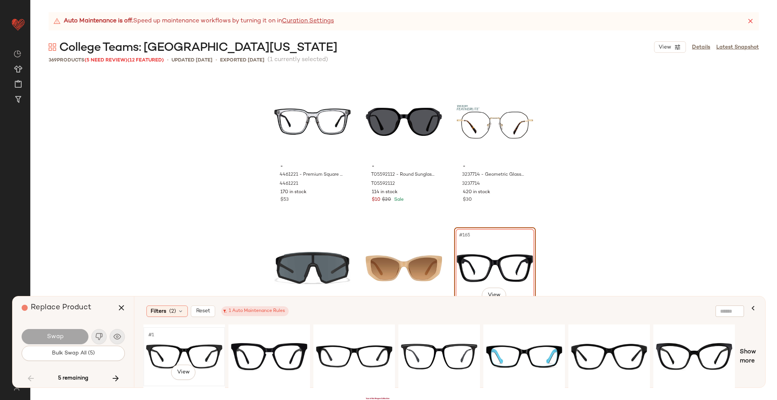
click at [200, 364] on div "#1 View" at bounding box center [184, 357] width 76 height 54
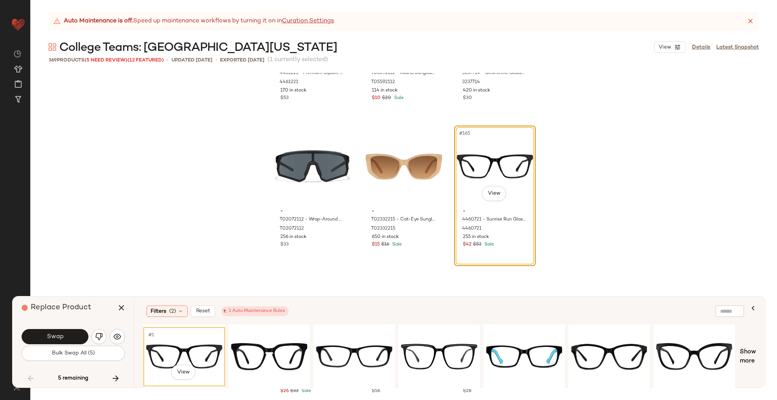
scroll to position [7866, 0]
click at [261, 354] on div "#1 View" at bounding box center [269, 357] width 76 height 54
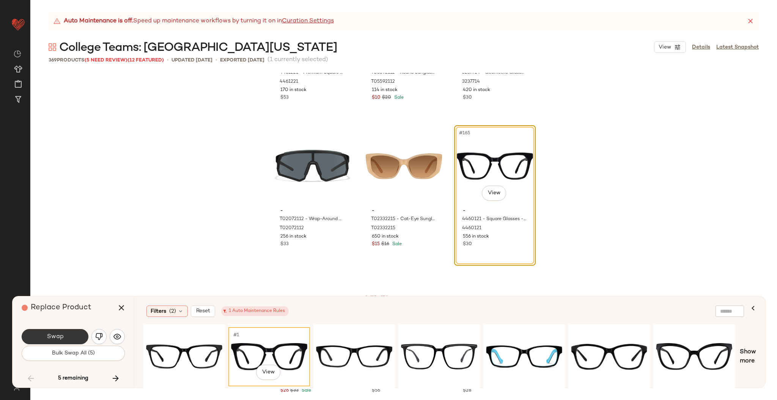
click at [62, 333] on span "Swap" at bounding box center [54, 336] width 17 height 7
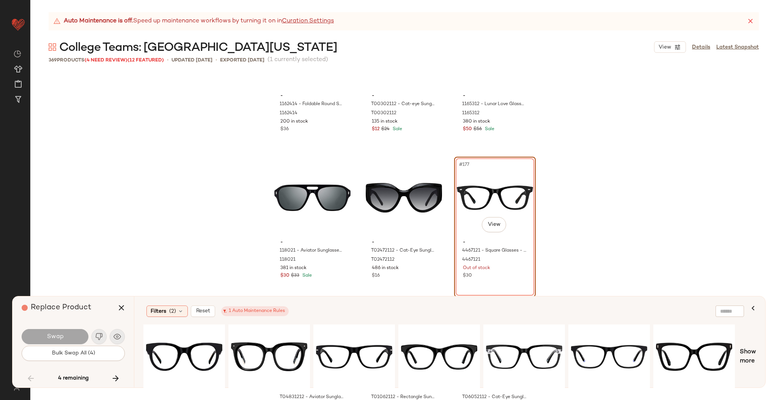
scroll to position [8425, 0]
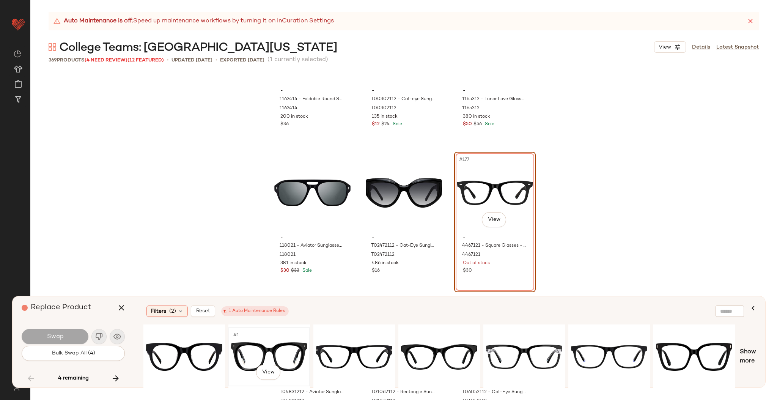
click at [255, 354] on div "#1 View" at bounding box center [269, 357] width 76 height 54
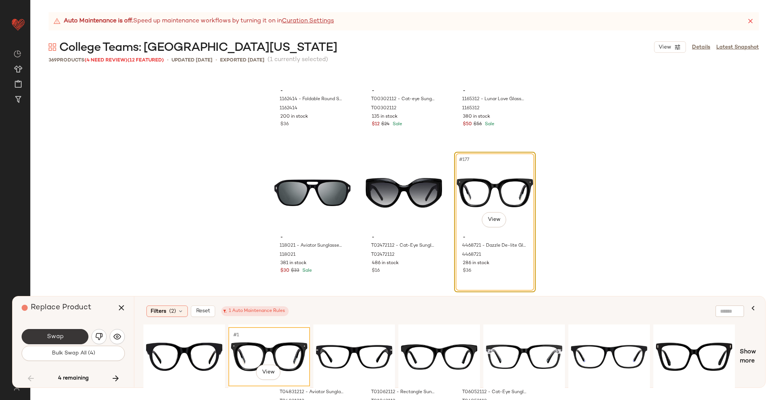
click at [70, 331] on button "Swap" at bounding box center [55, 336] width 67 height 15
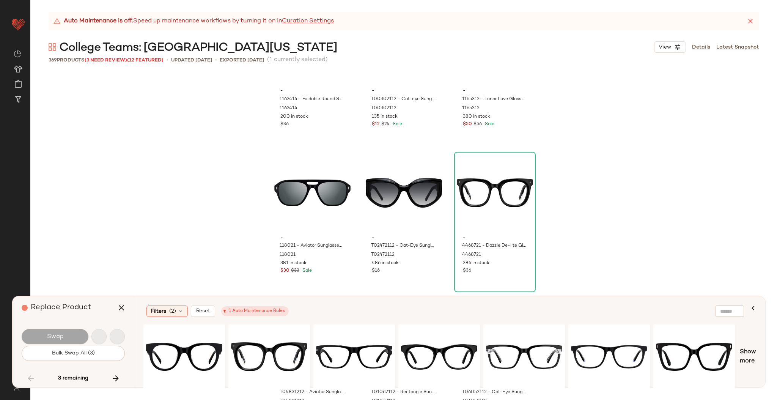
scroll to position [10108, 0]
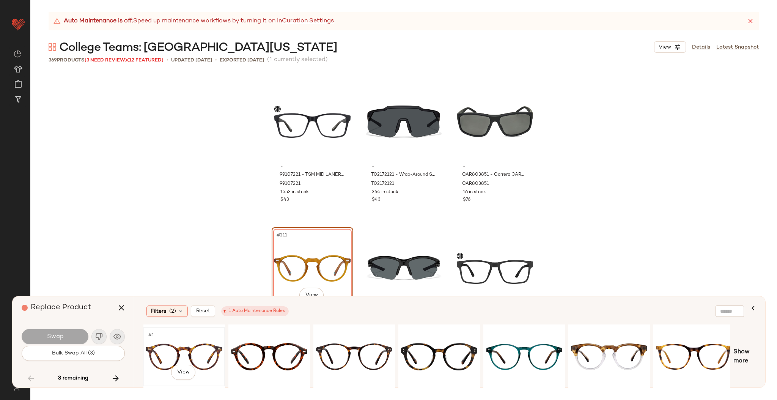
click at [205, 361] on div "#1 View" at bounding box center [184, 357] width 76 height 54
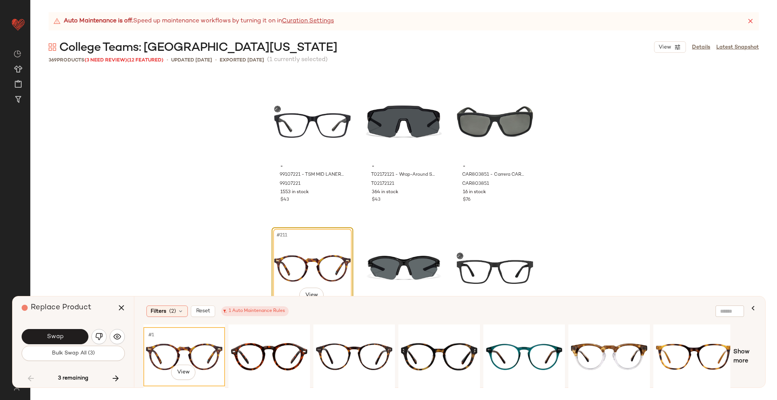
scroll to position [10189, 0]
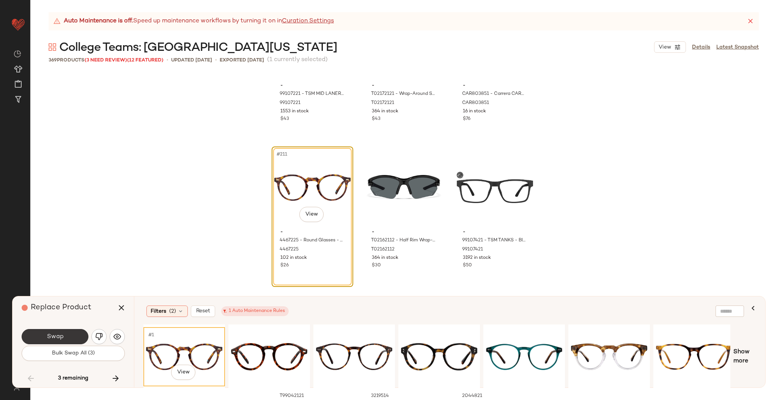
click at [56, 333] on span "Swap" at bounding box center [54, 336] width 17 height 7
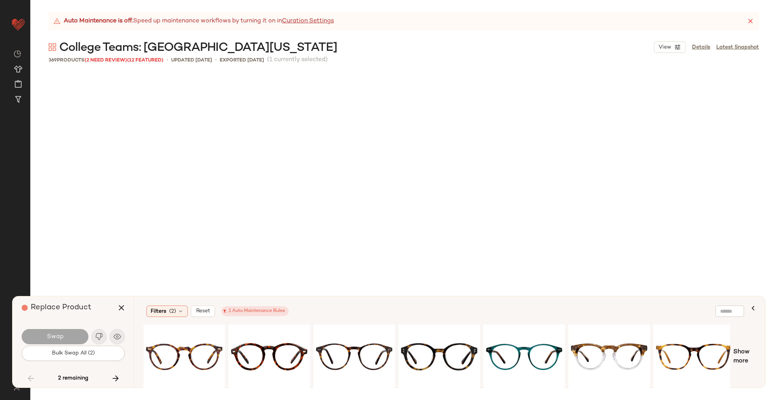
scroll to position [12159, 0]
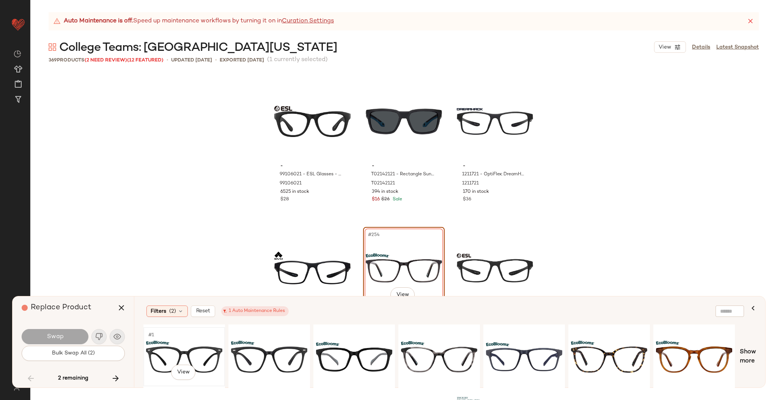
click at [178, 348] on div "#1 View" at bounding box center [184, 357] width 76 height 54
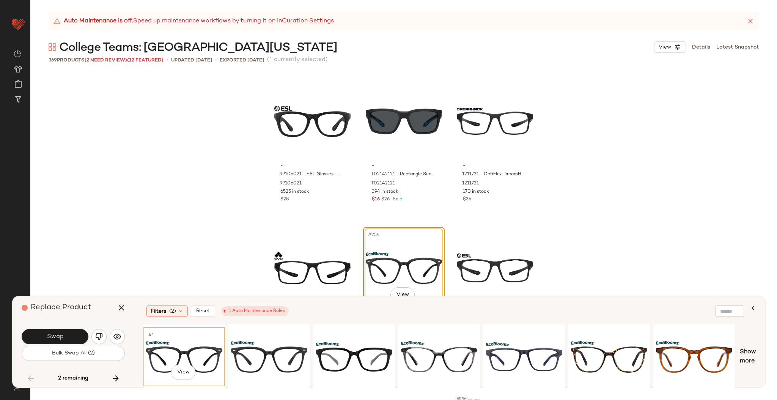
scroll to position [12265, 0]
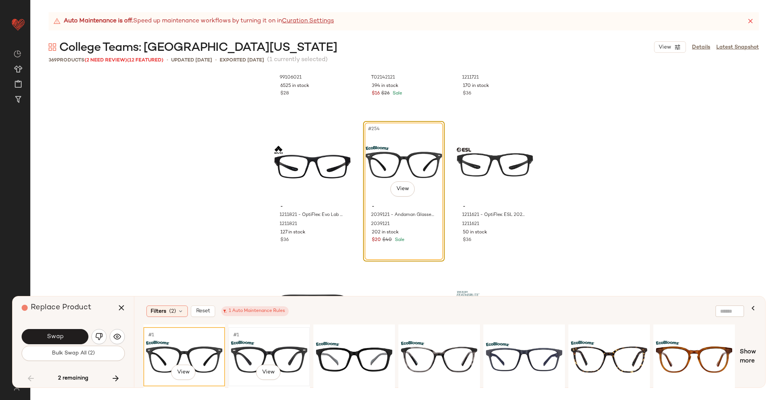
click at [279, 348] on div "#1 View" at bounding box center [269, 357] width 76 height 54
click at [380, 353] on div "#1 View" at bounding box center [354, 357] width 76 height 54
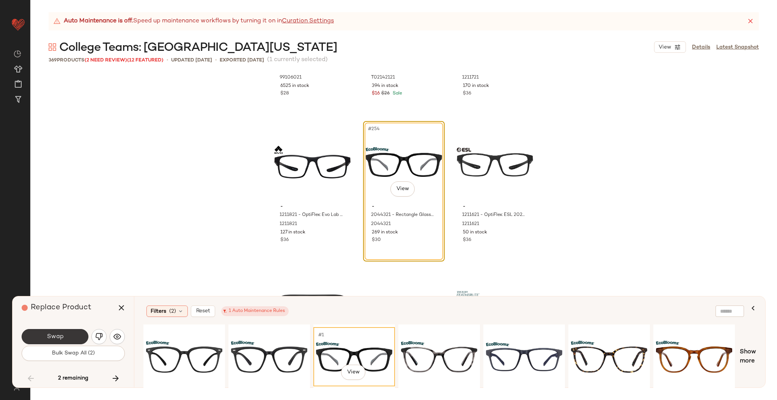
click at [57, 332] on button "Swap" at bounding box center [55, 336] width 67 height 15
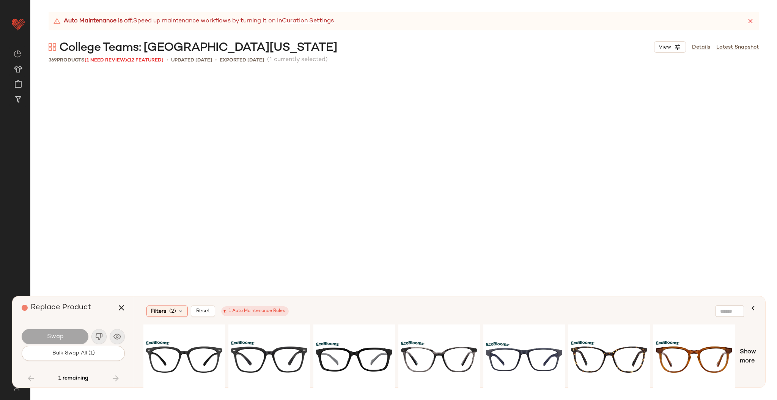
scroll to position [17433, 0]
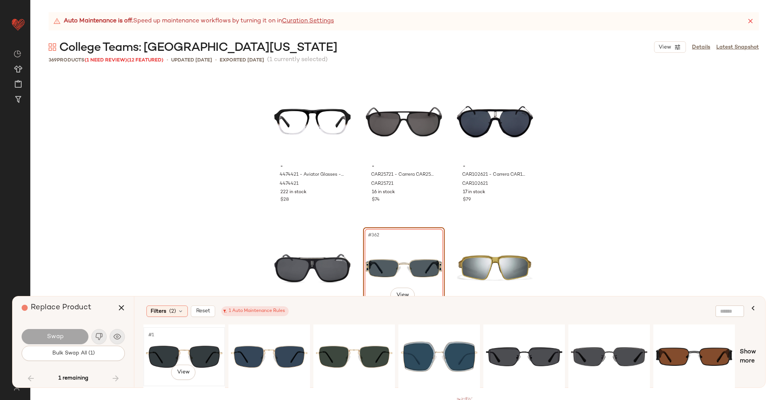
click at [198, 343] on div "#1 View" at bounding box center [184, 357] width 76 height 54
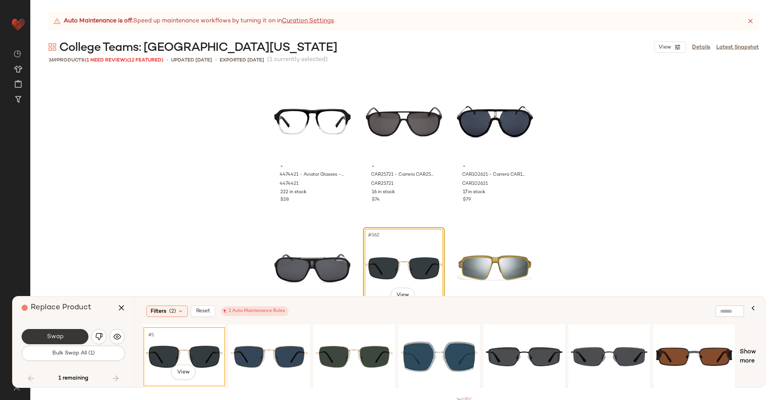
click at [57, 331] on button "Swap" at bounding box center [55, 336] width 67 height 15
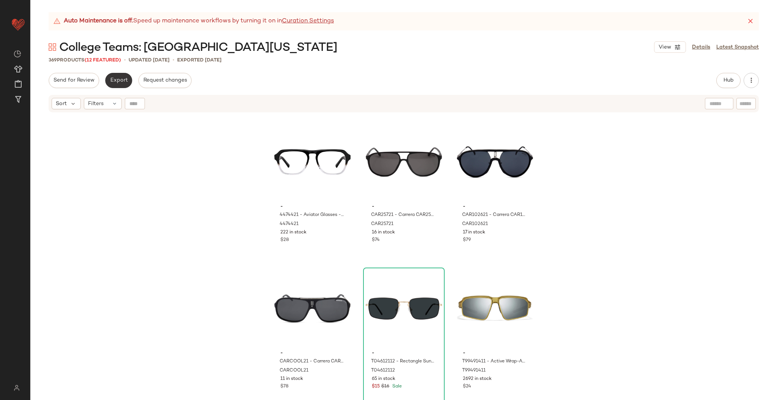
click at [117, 74] on button "Export" at bounding box center [118, 80] width 27 height 15
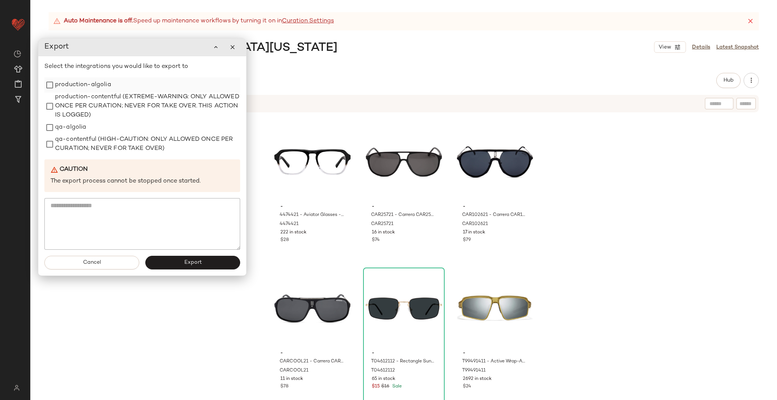
click at [74, 86] on label "production-algolia" at bounding box center [83, 84] width 56 height 15
click at [199, 267] on button "Export" at bounding box center [192, 263] width 95 height 14
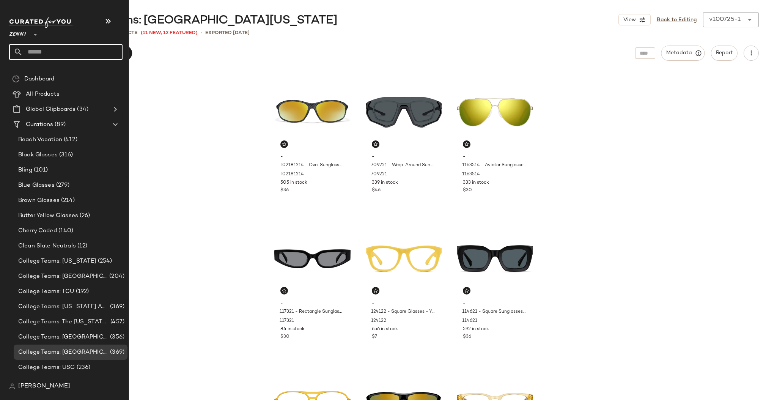
click at [42, 45] on input "text" at bounding box center [73, 52] width 100 height 16
type input "*****"
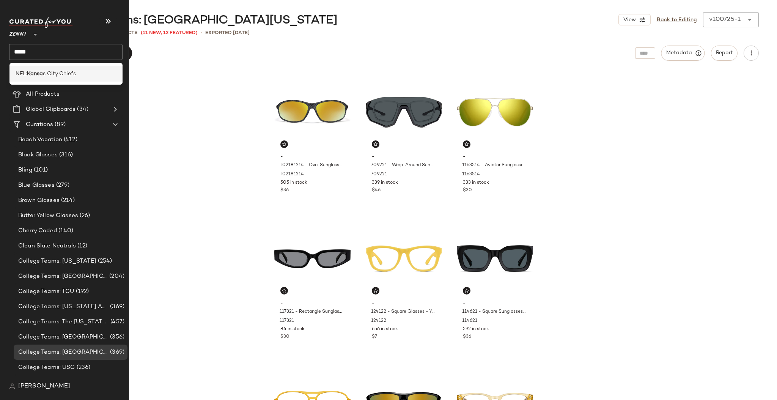
click at [51, 71] on span "s City Chiefs" at bounding box center [59, 74] width 33 height 8
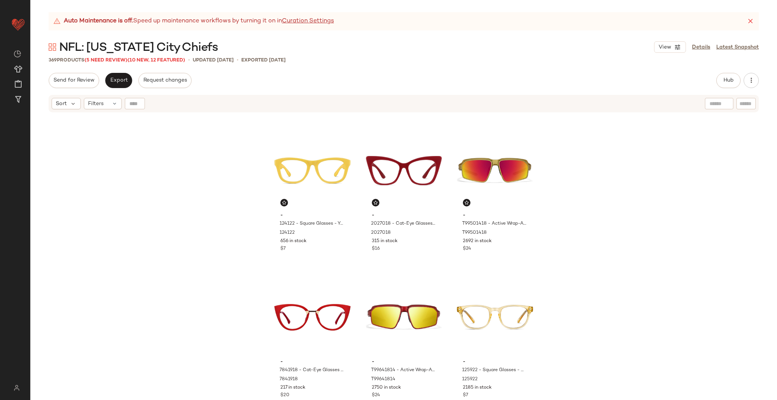
scroll to position [438, 0]
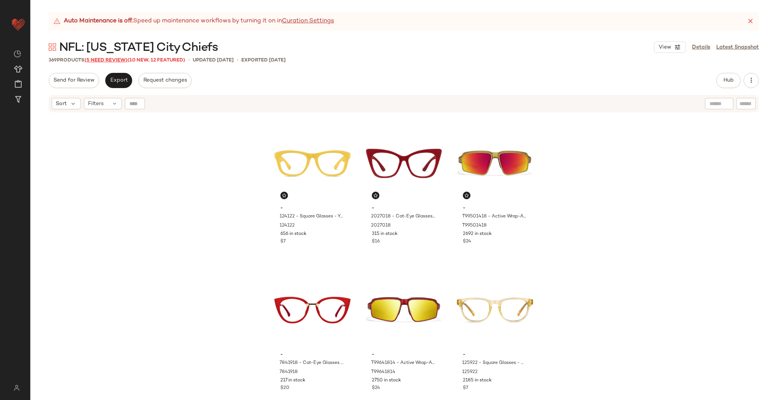
click at [99, 58] on span "(5 Need Review)" at bounding box center [106, 60] width 43 height 5
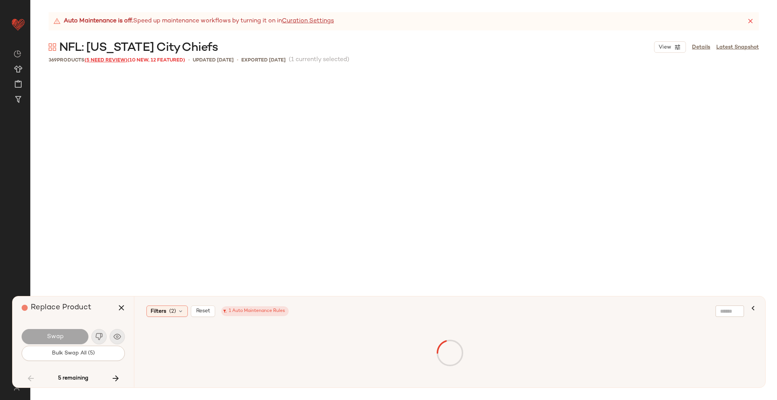
scroll to position [9082, 0]
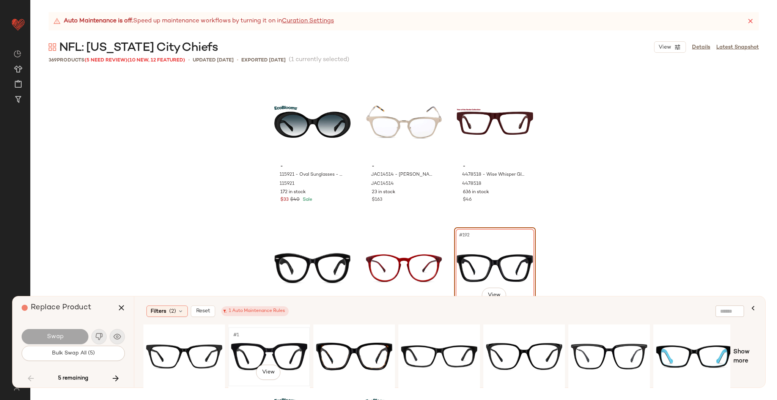
click at [268, 356] on div "#1 View" at bounding box center [269, 357] width 76 height 54
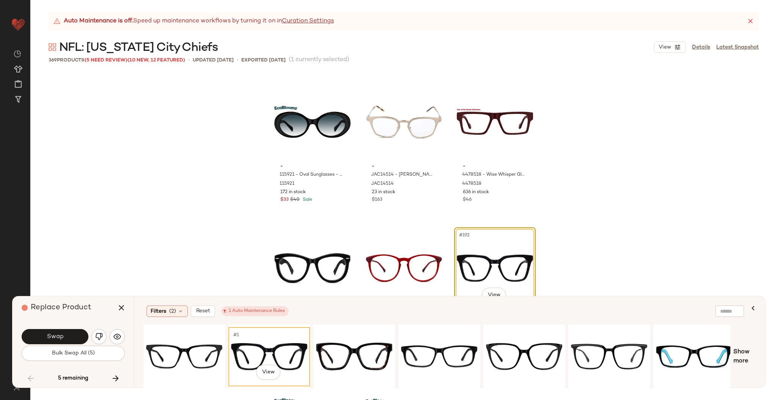
click at [75, 328] on div "Swap" at bounding box center [73, 337] width 103 height 18
click at [69, 333] on button "Swap" at bounding box center [55, 336] width 67 height 15
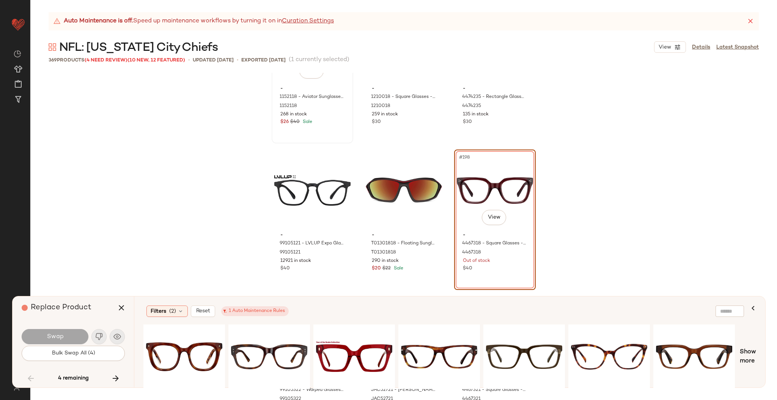
scroll to position [9472, 0]
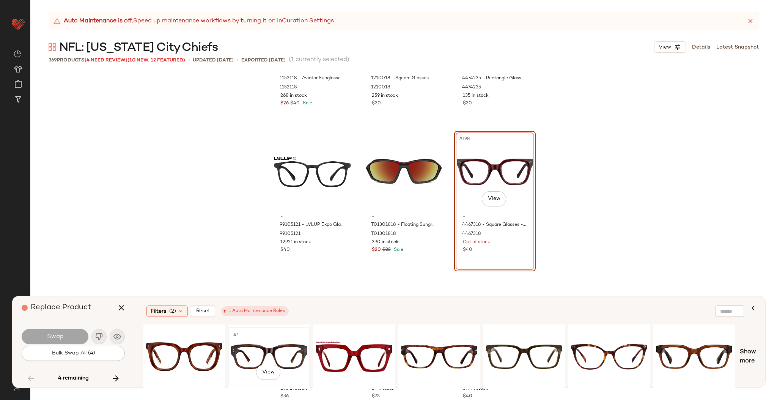
click at [266, 346] on div "#1 View" at bounding box center [269, 357] width 76 height 54
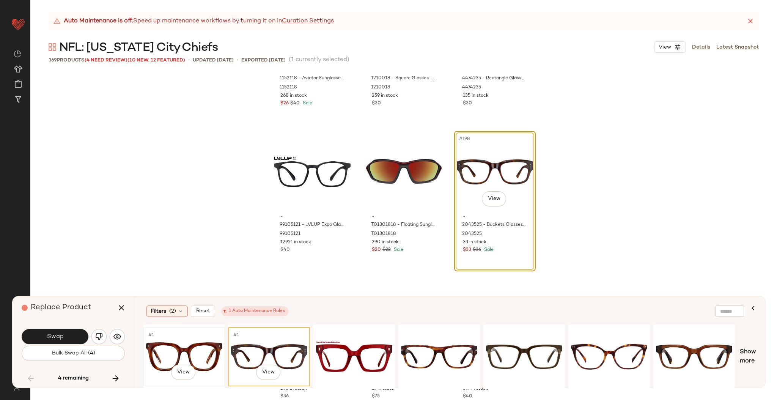
click at [180, 343] on div "#1 View" at bounding box center [184, 357] width 76 height 54
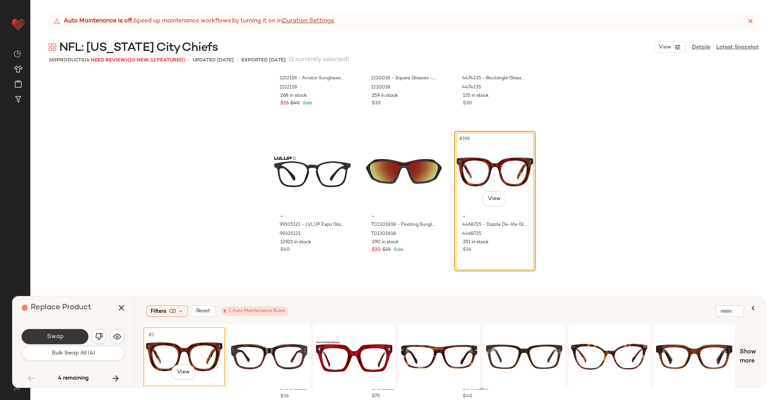
click at [66, 342] on button "Swap" at bounding box center [55, 336] width 67 height 15
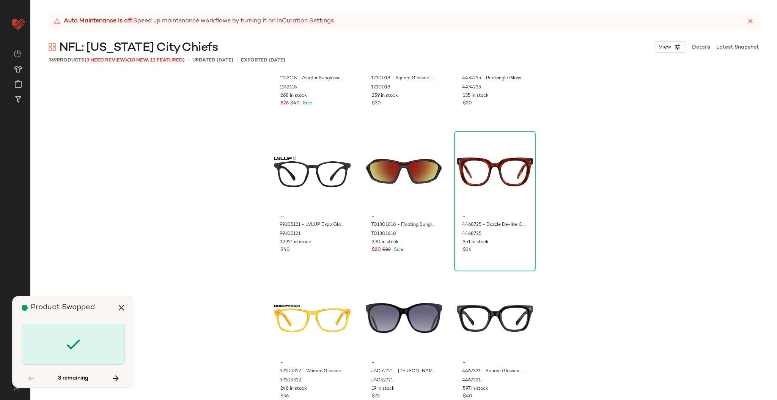
scroll to position [11280, 0]
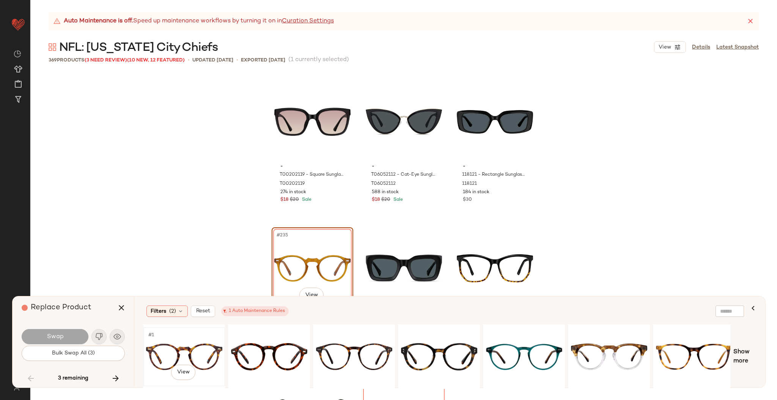
click at [178, 358] on div "#1 View" at bounding box center [184, 357] width 76 height 54
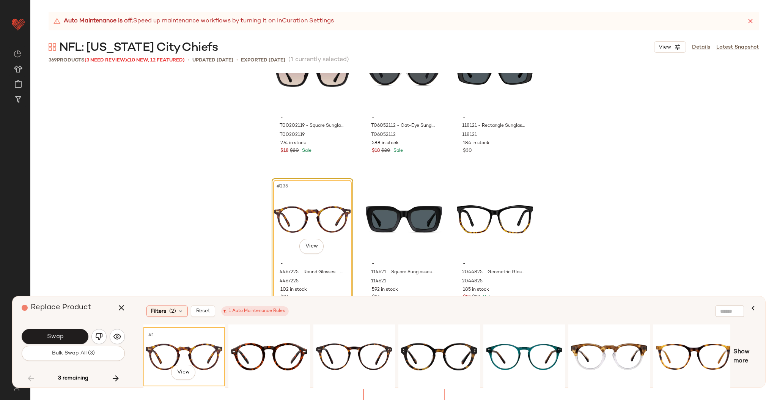
scroll to position [11375, 0]
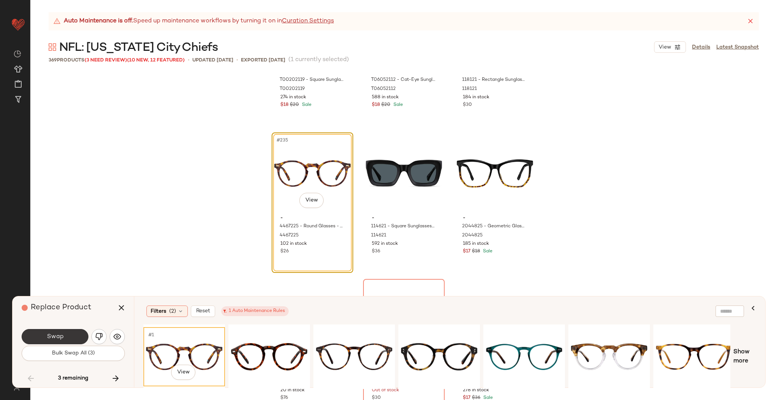
click at [52, 329] on button "Swap" at bounding box center [55, 336] width 67 height 15
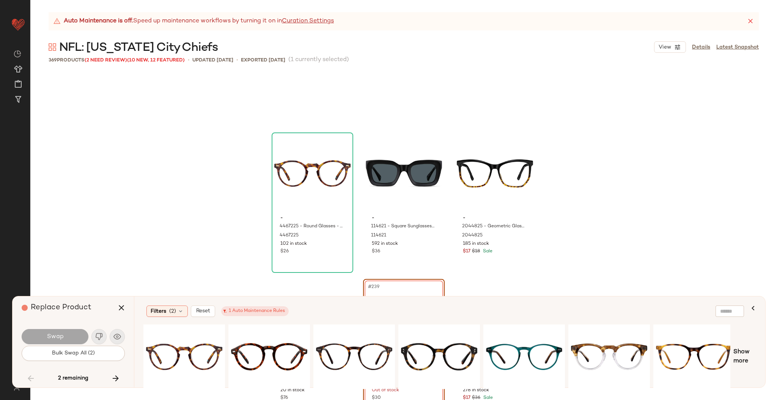
scroll to position [11426, 0]
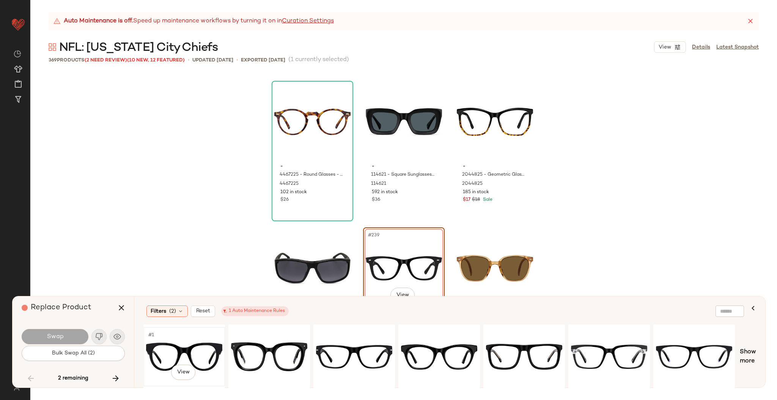
click at [159, 345] on div "#1 View" at bounding box center [184, 357] width 76 height 54
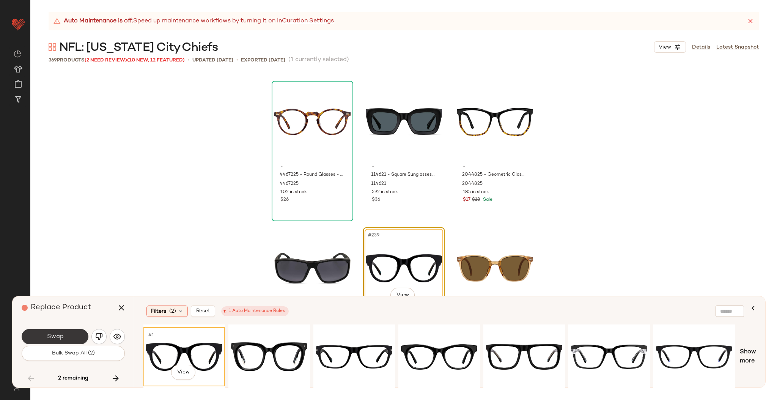
click at [56, 332] on button "Swap" at bounding box center [55, 336] width 67 height 15
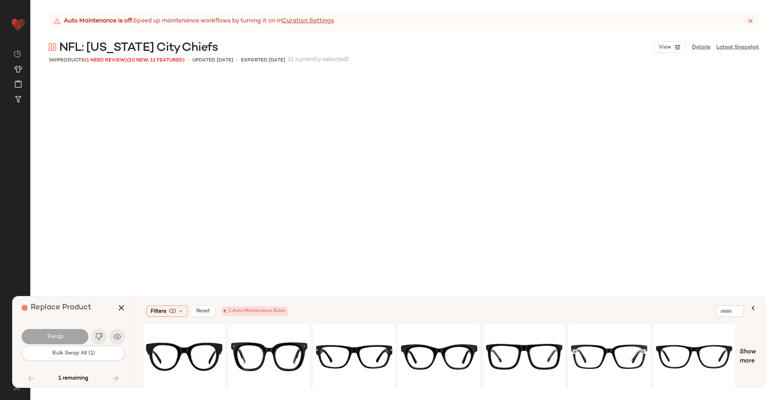
scroll to position [13917, 0]
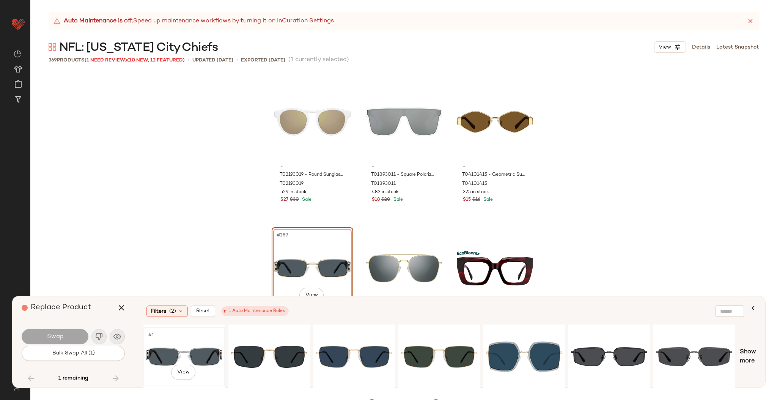
click at [185, 350] on div "#1 View" at bounding box center [184, 357] width 76 height 54
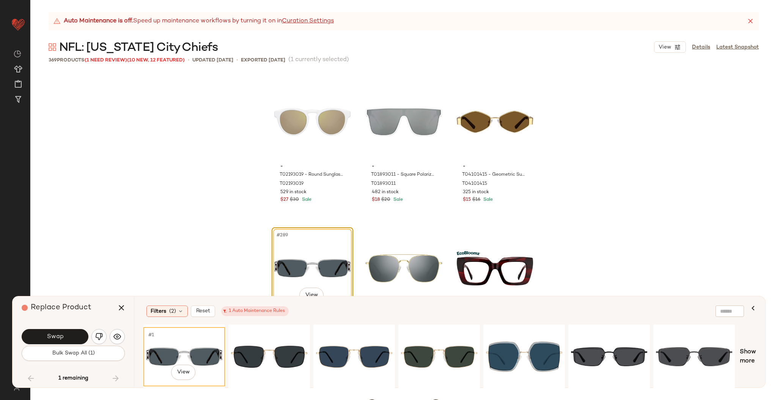
scroll to position [14023, 0]
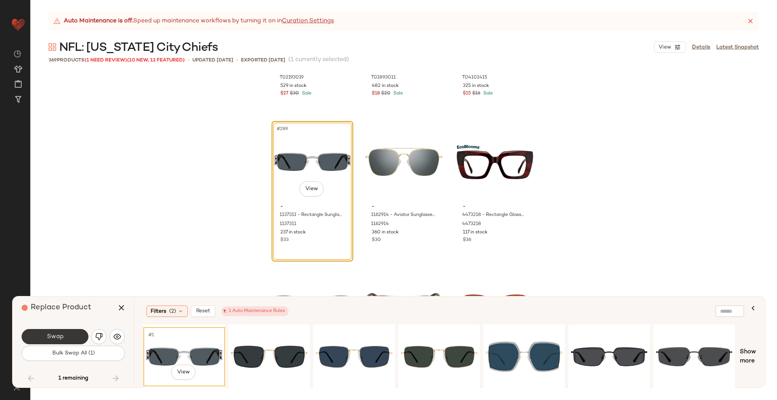
click at [60, 342] on button "Swap" at bounding box center [55, 336] width 67 height 15
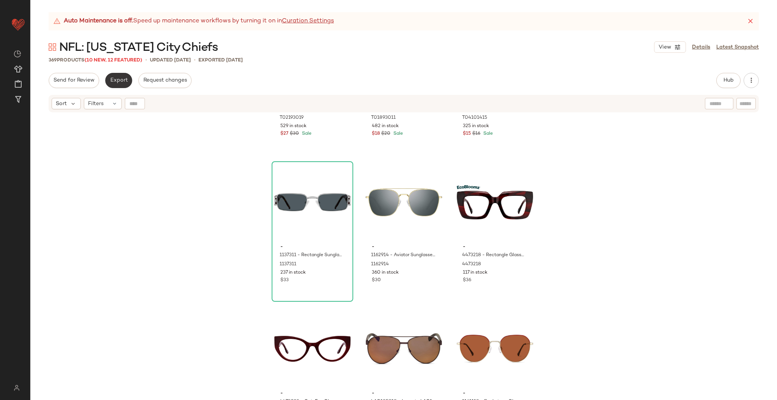
click at [114, 86] on button "Export" at bounding box center [118, 80] width 27 height 15
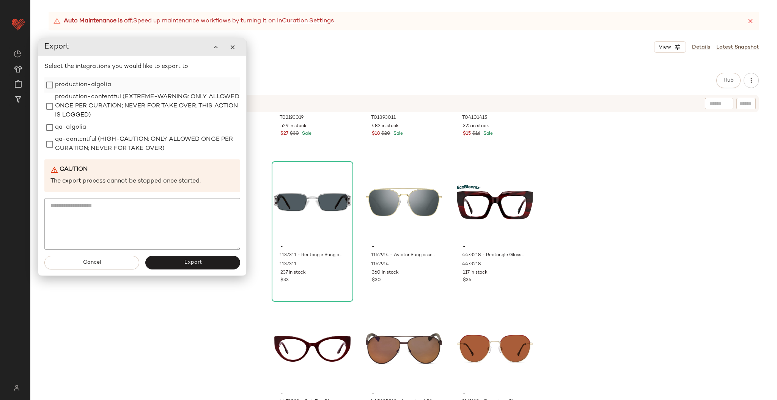
click at [69, 87] on label "production-algolia" at bounding box center [83, 84] width 56 height 15
click at [186, 261] on span "Export" at bounding box center [193, 263] width 18 height 6
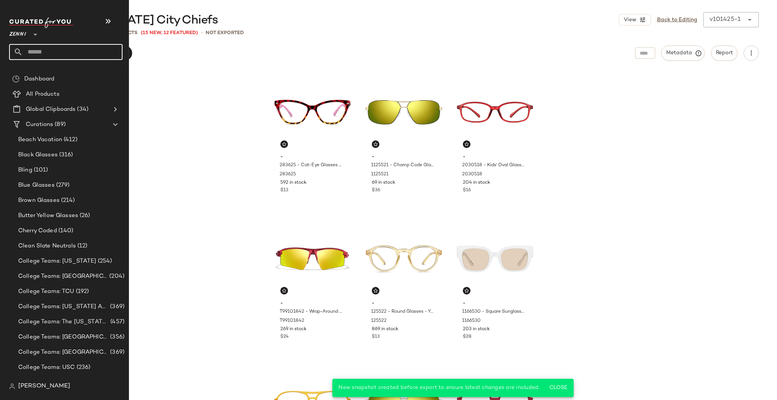
click at [25, 52] on input "text" at bounding box center [73, 52] width 100 height 16
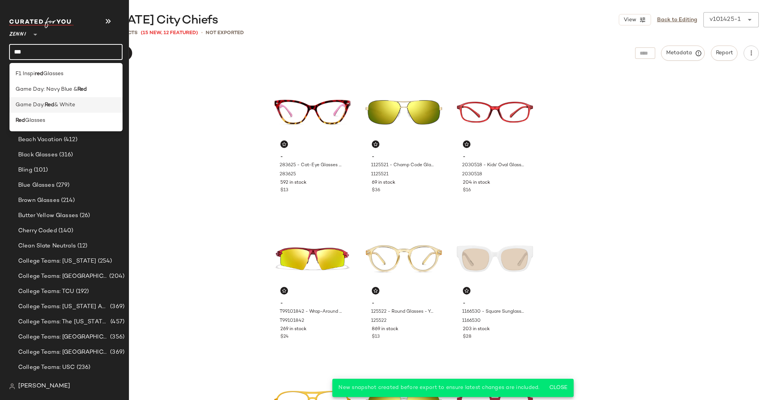
type input "***"
click at [67, 100] on div "Game Day: Red & White" at bounding box center [65, 105] width 113 height 16
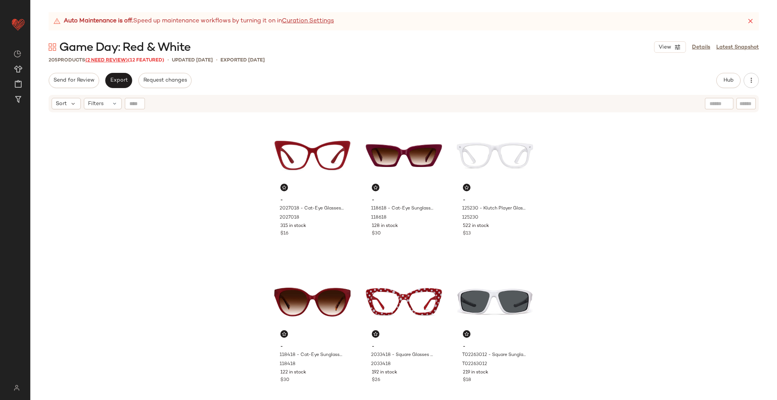
click at [106, 59] on span "(2 Need Review)" at bounding box center [106, 60] width 43 height 5
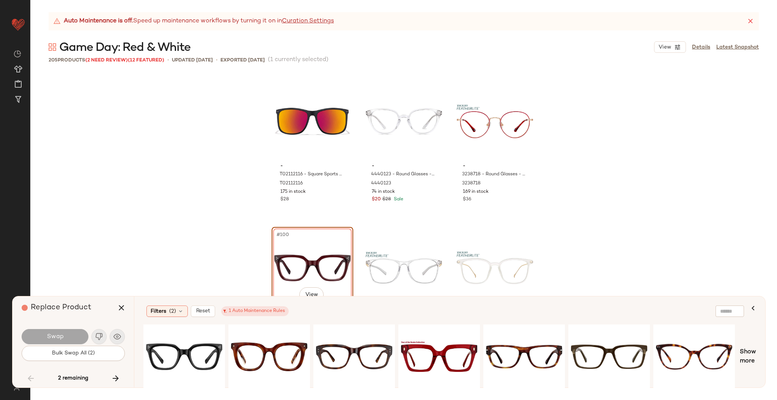
scroll to position [4795, 0]
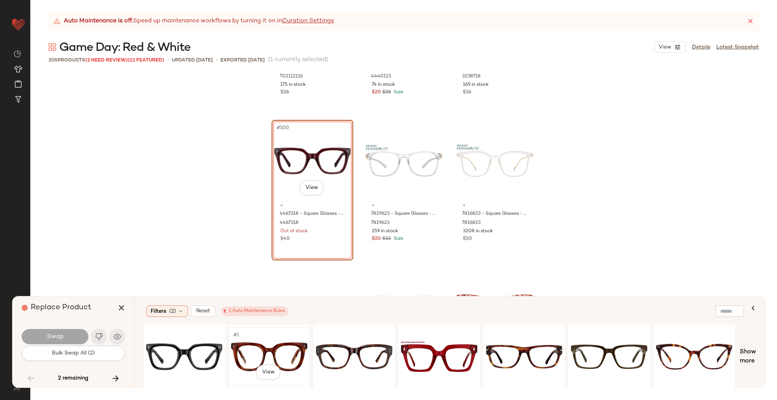
click at [257, 347] on div "#1 View" at bounding box center [269, 357] width 76 height 54
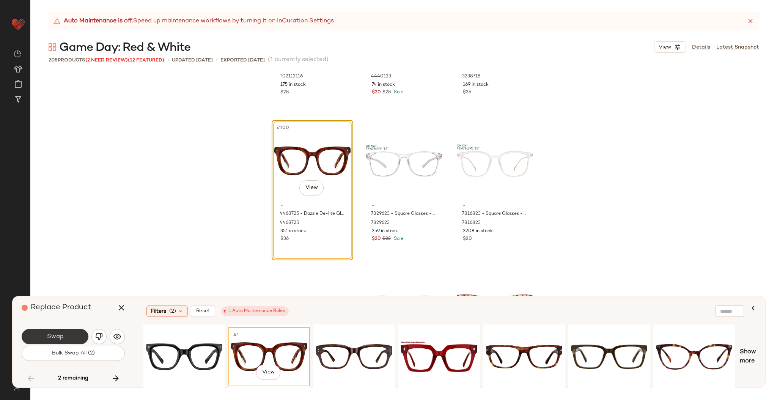
click at [74, 336] on button "Swap" at bounding box center [55, 336] width 67 height 15
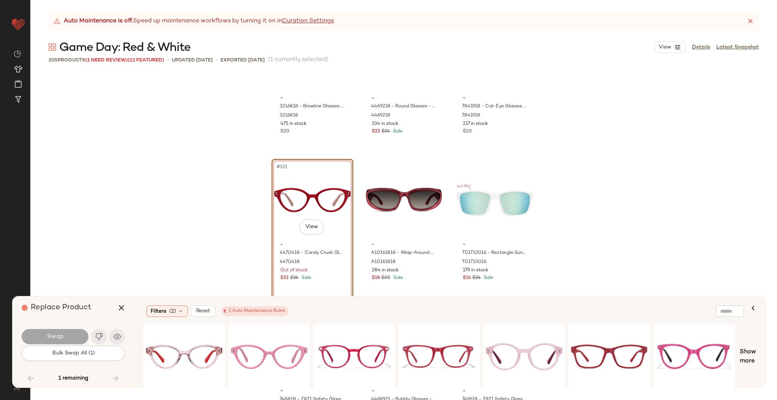
scroll to position [5787, 0]
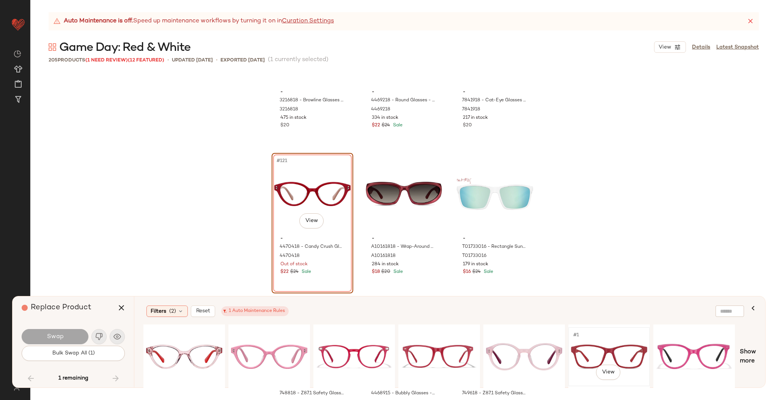
click at [583, 354] on div "#1 View" at bounding box center [609, 357] width 76 height 54
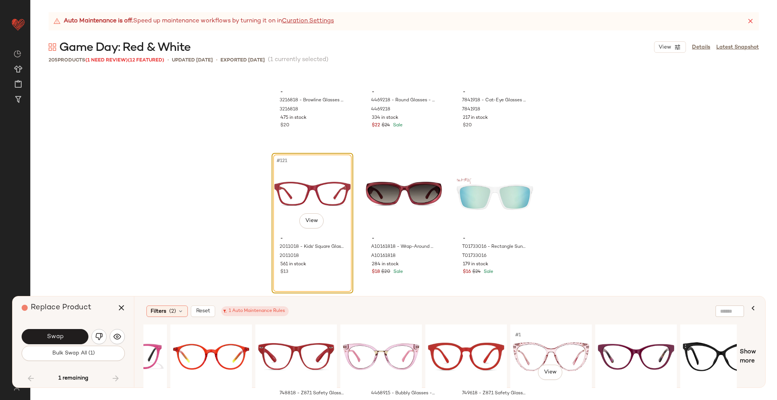
scroll to position [0, 593]
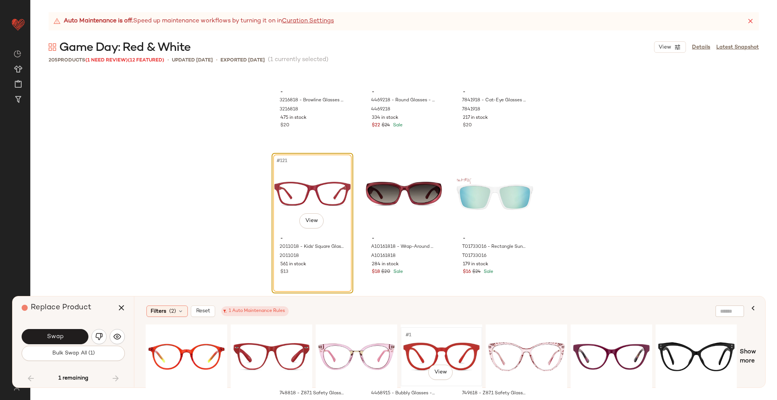
click at [458, 345] on div "#1 View" at bounding box center [441, 357] width 76 height 54
click at [260, 350] on div "#1 View" at bounding box center [271, 357] width 76 height 54
click at [624, 349] on div "#1 View" at bounding box center [611, 357] width 76 height 54
click at [752, 300] on button "button" at bounding box center [753, 308] width 18 height 18
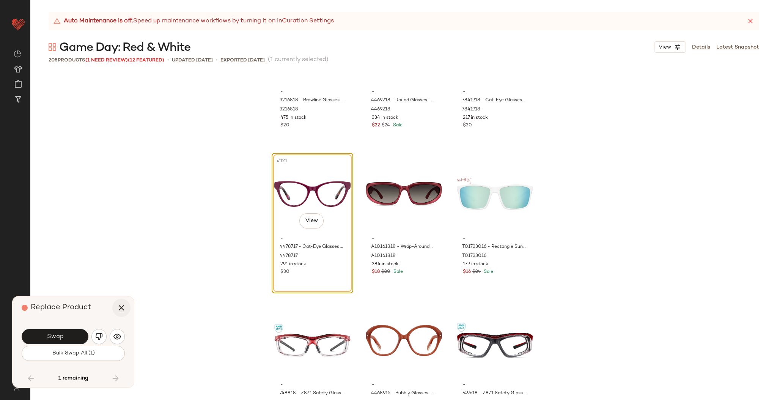
click at [121, 302] on button "button" at bounding box center [121, 308] width 18 height 18
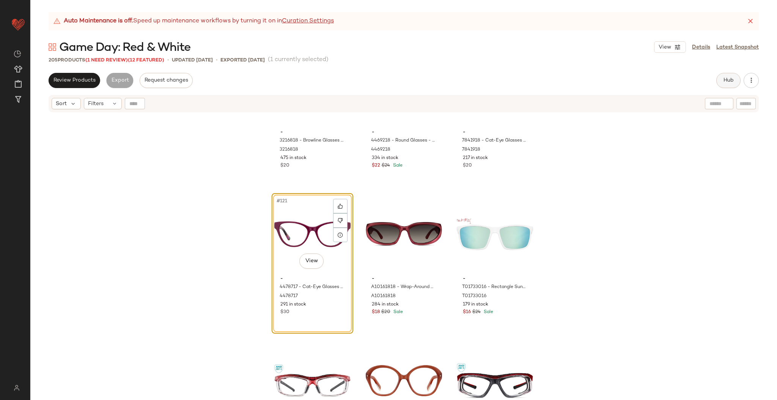
click at [733, 74] on button "Hub" at bounding box center [729, 80] width 24 height 15
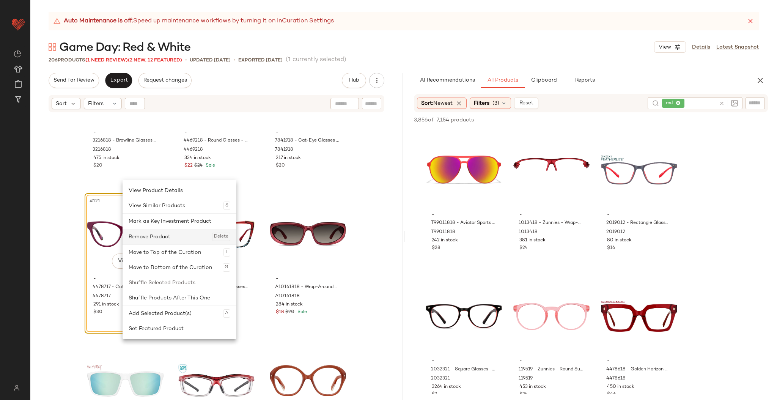
click at [154, 236] on div "Remove Product Delete" at bounding box center [180, 236] width 102 height 15
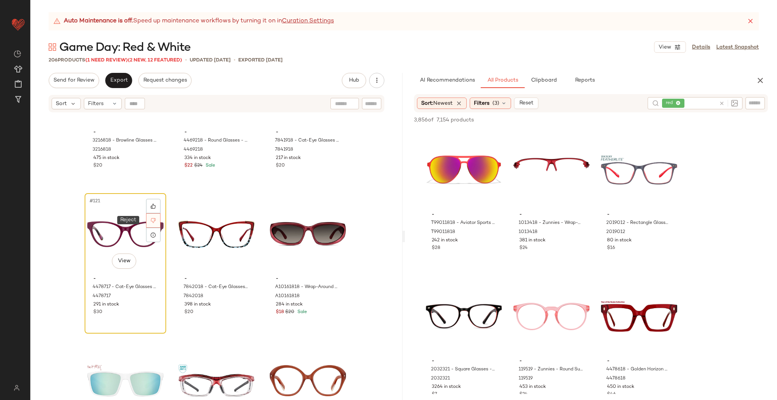
click at [151, 219] on icon at bounding box center [153, 220] width 5 height 5
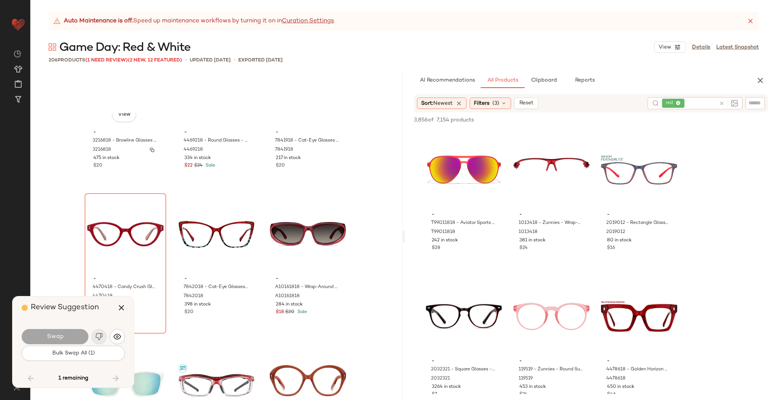
scroll to position [5713, 0]
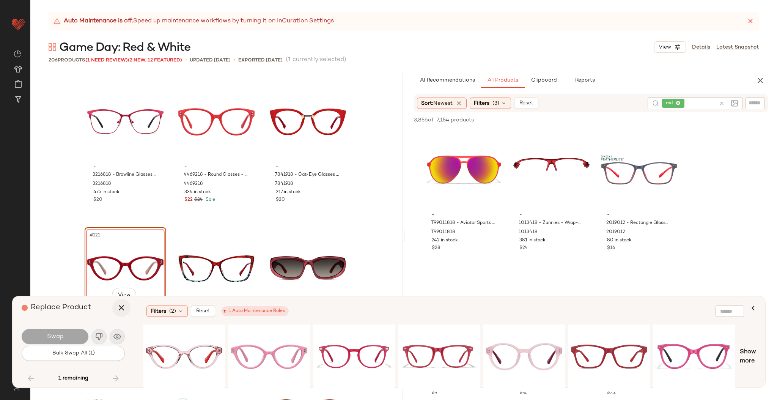
click at [121, 306] on icon "button" at bounding box center [121, 307] width 9 height 9
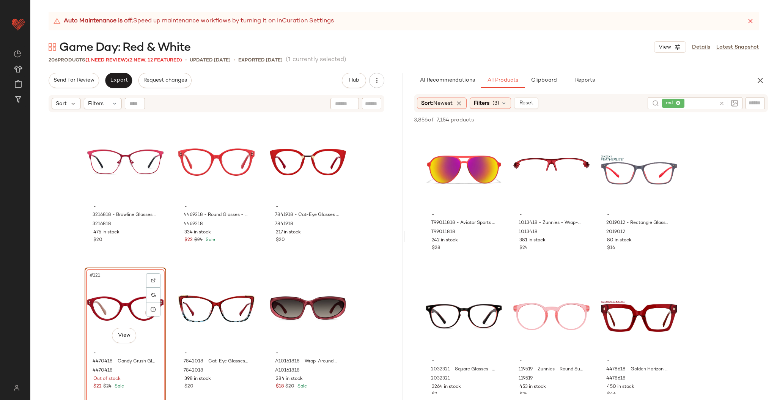
drag, startPoint x: 118, startPoint y: 267, endPoint x: 117, endPoint y: 296, distance: 28.9
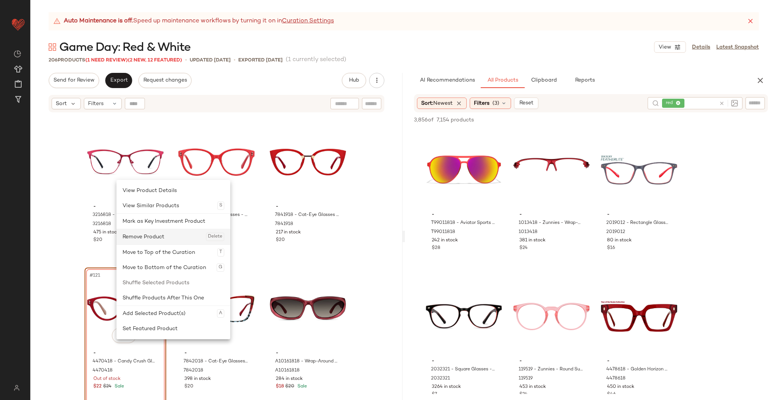
click at [159, 233] on div "Remove Product Delete" at bounding box center [174, 236] width 102 height 15
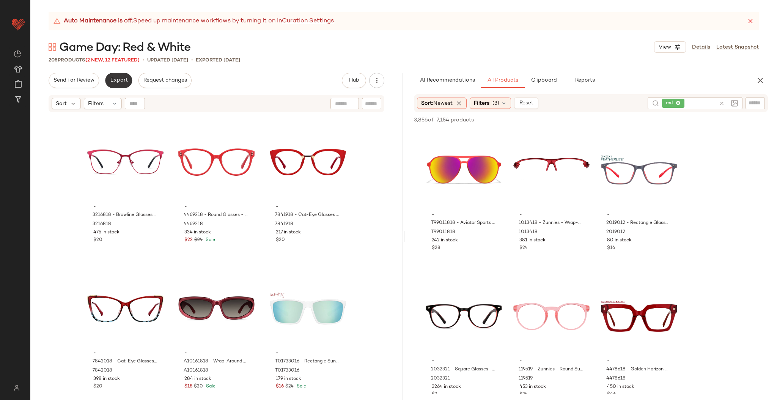
click at [124, 82] on span "Export" at bounding box center [119, 80] width 18 height 6
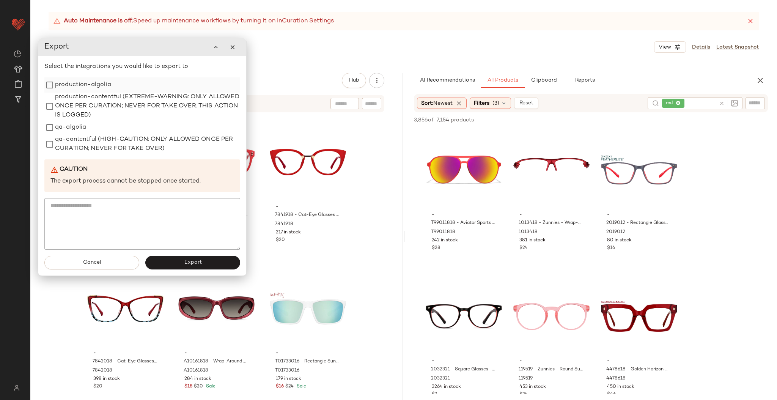
click at [82, 89] on label "production-algolia" at bounding box center [83, 84] width 56 height 15
click at [194, 258] on button "Export" at bounding box center [192, 263] width 95 height 14
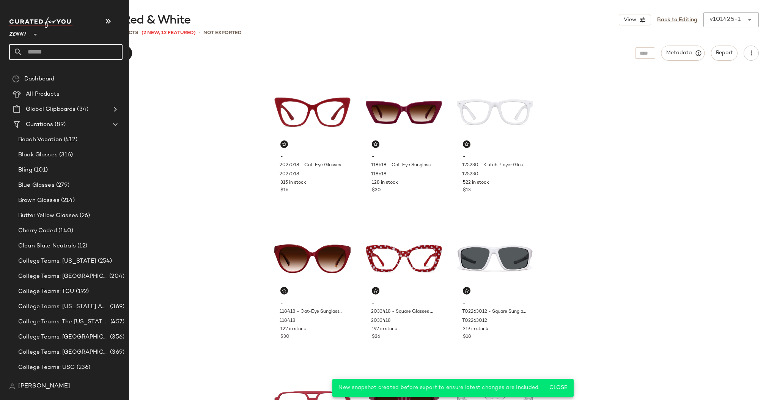
click at [55, 48] on input "text" at bounding box center [73, 52] width 100 height 16
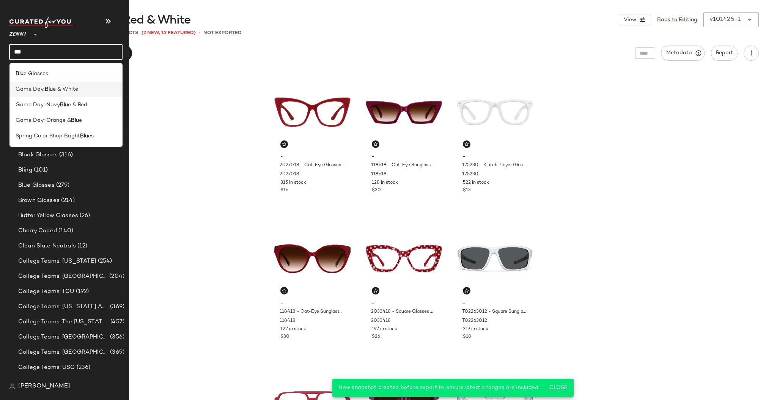
type input "***"
click at [66, 88] on span "e & White" at bounding box center [65, 89] width 25 height 8
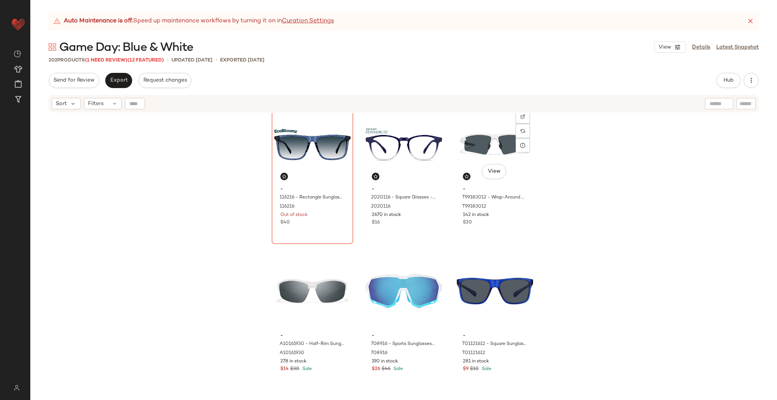
scroll to position [480, 0]
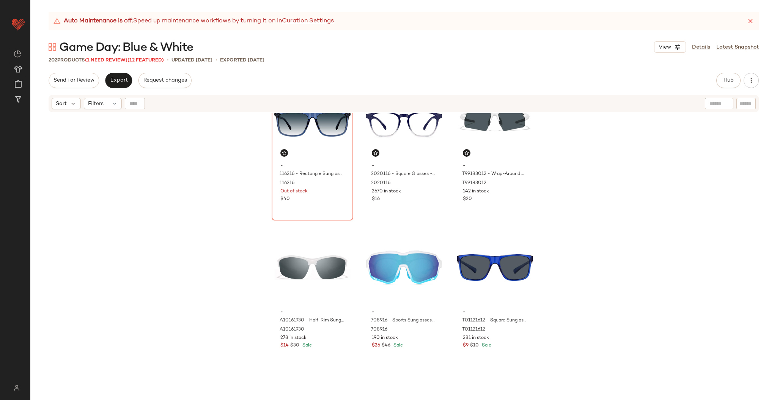
click at [119, 61] on span "(1 Need Review)" at bounding box center [106, 60] width 43 height 5
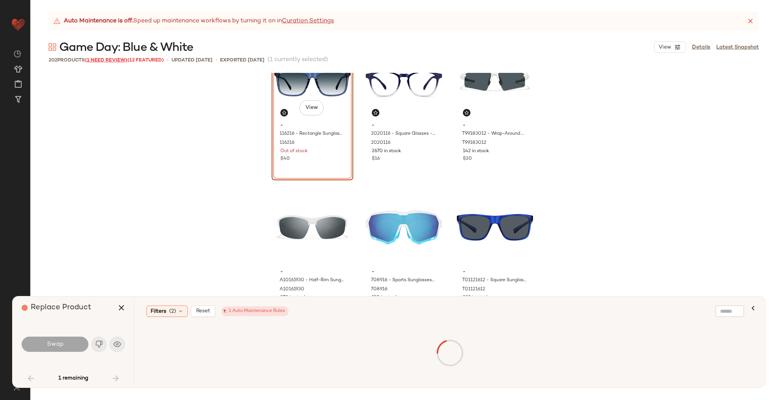
scroll to position [293, 0]
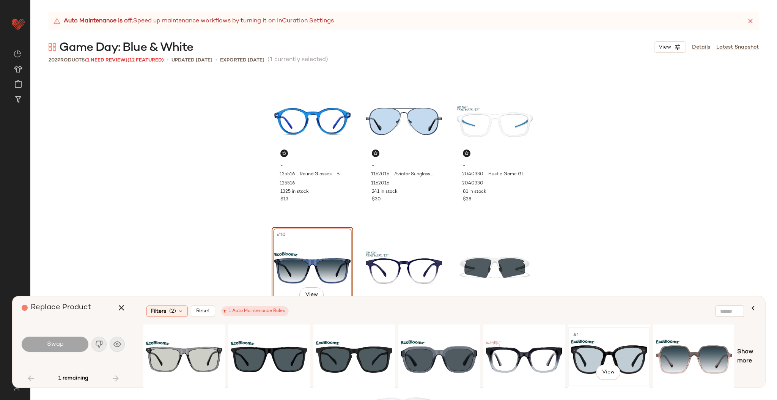
click at [596, 351] on div "#1 View" at bounding box center [609, 357] width 76 height 54
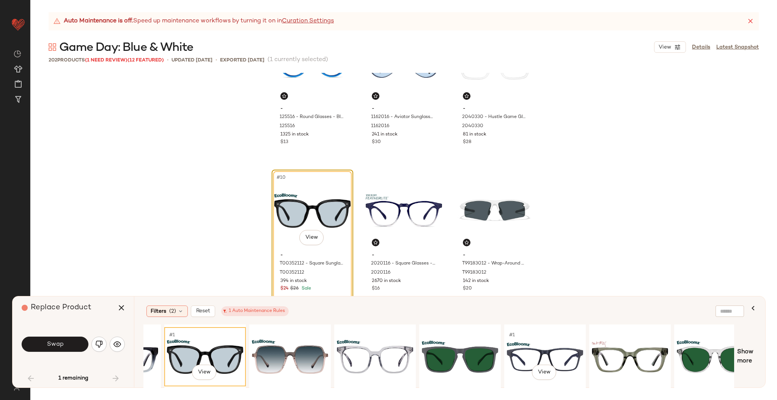
scroll to position [0, 425]
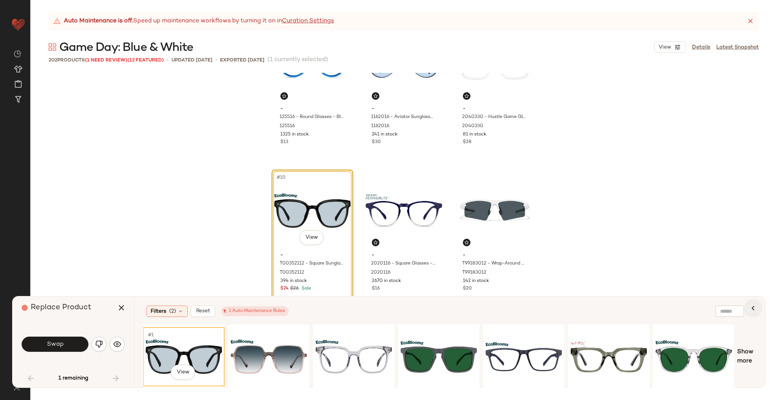
click at [754, 309] on icon "button" at bounding box center [753, 308] width 9 height 9
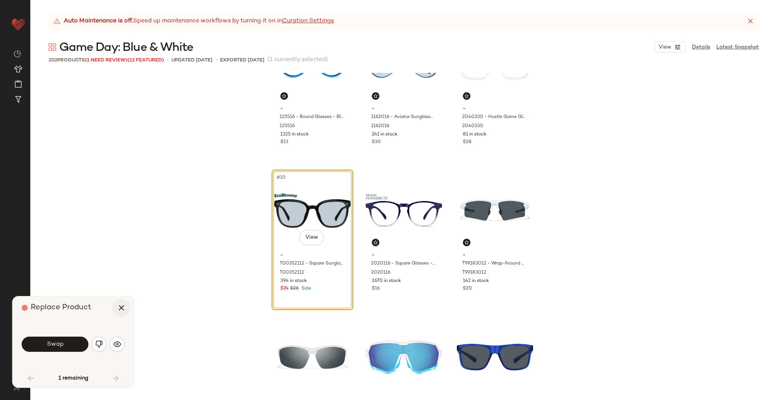
click at [120, 306] on icon "button" at bounding box center [121, 307] width 9 height 9
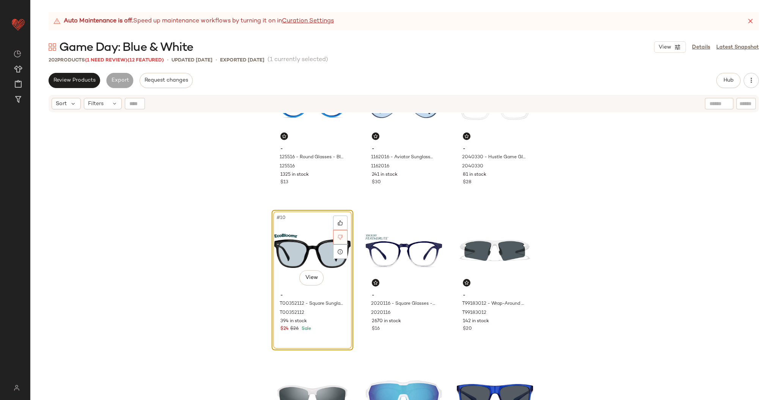
click at [338, 237] on icon at bounding box center [340, 237] width 5 height 5
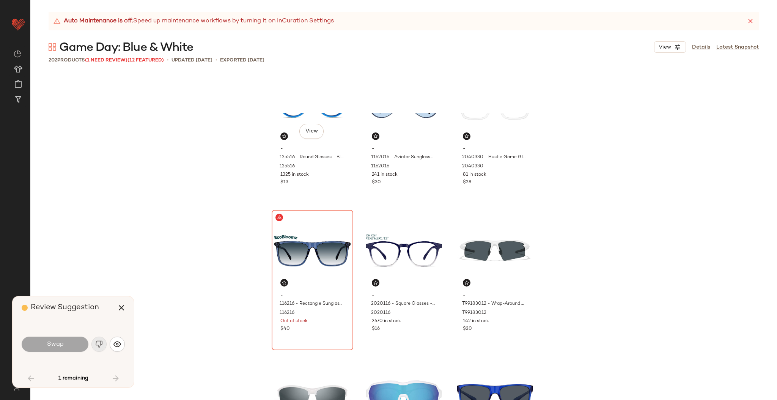
scroll to position [293, 0]
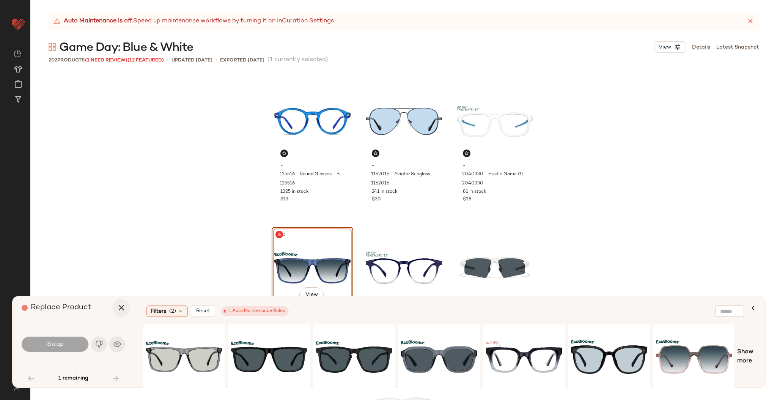
click at [123, 303] on icon "button" at bounding box center [121, 307] width 9 height 9
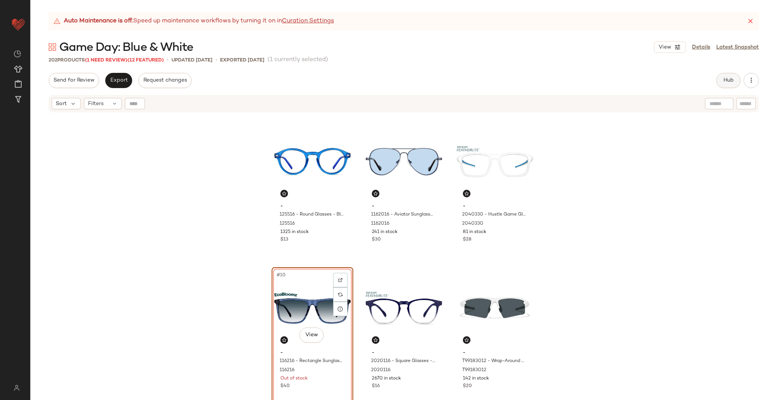
click at [725, 76] on button "Hub" at bounding box center [729, 80] width 24 height 15
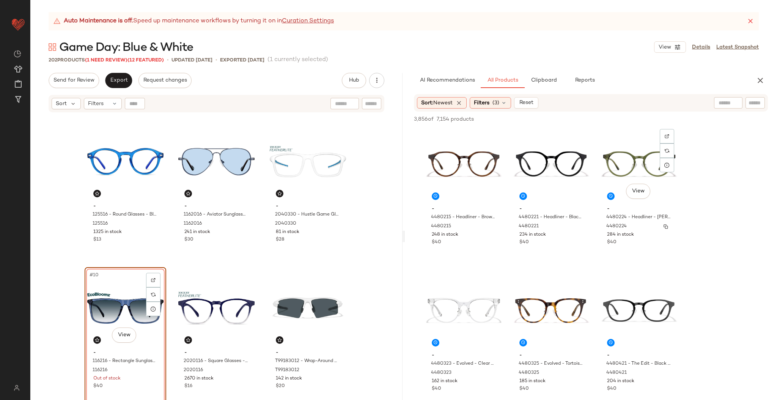
scroll to position [298, 0]
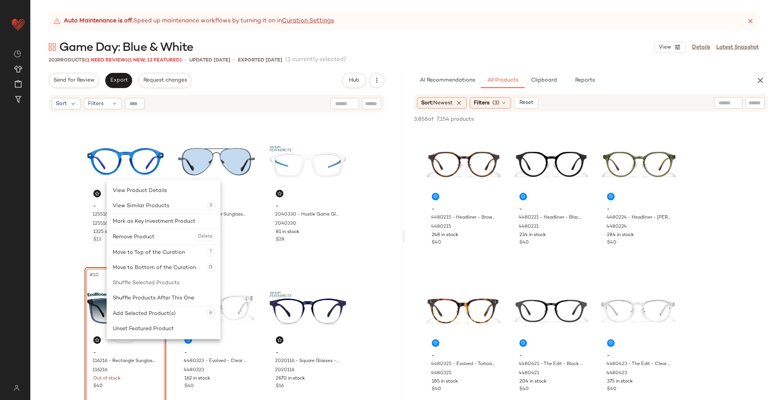
click at [100, 302] on div "#10 View" at bounding box center [125, 308] width 76 height 77
click at [142, 236] on div "Remove Product Delete" at bounding box center [165, 236] width 102 height 15
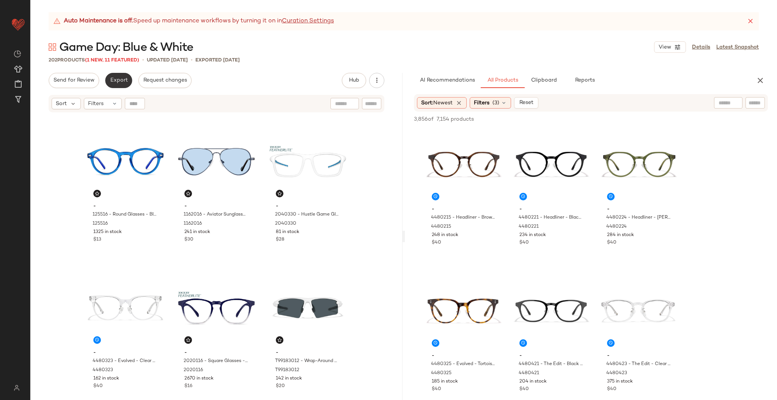
click at [123, 79] on span "Export" at bounding box center [119, 80] width 18 height 6
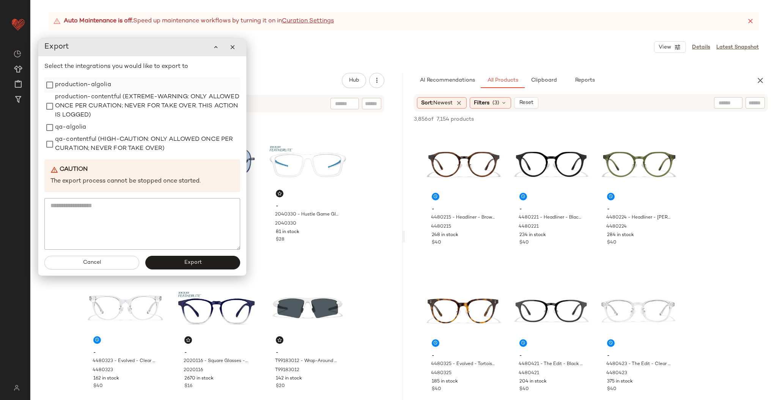
click at [77, 84] on label "production-algolia" at bounding box center [83, 84] width 56 height 15
click at [91, 264] on span "Cancel" at bounding box center [92, 263] width 18 height 6
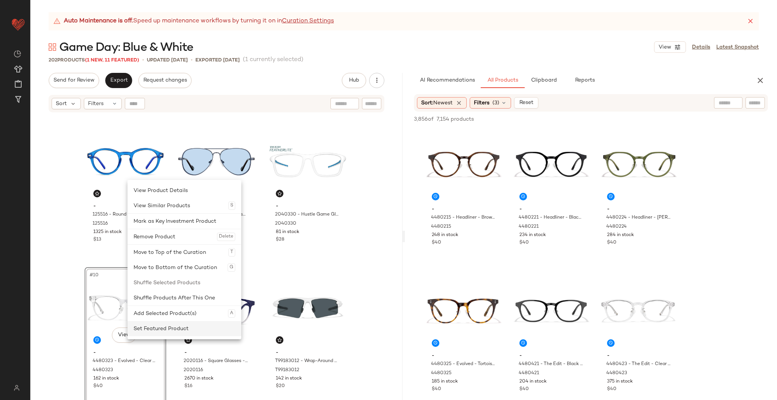
click at [177, 328] on div "Set Featured Product" at bounding box center [185, 328] width 102 height 15
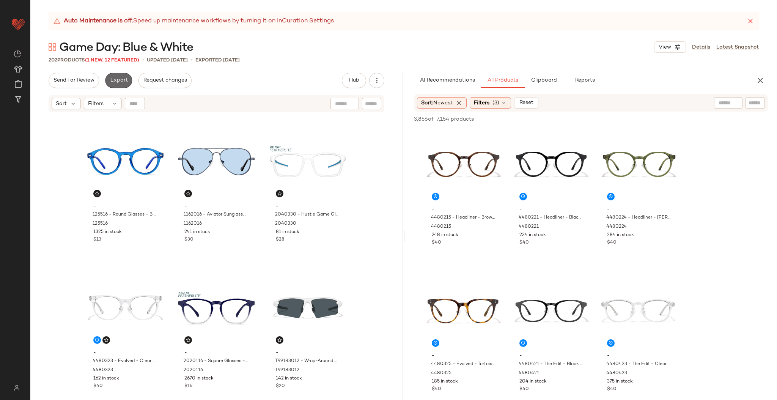
click at [121, 80] on span "Export" at bounding box center [119, 80] width 18 height 6
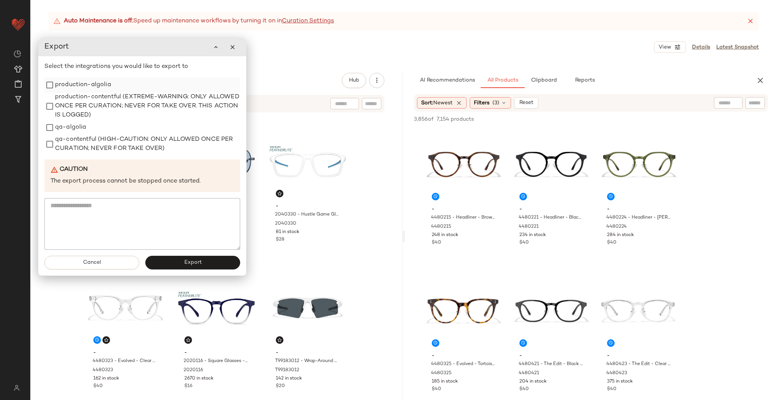
click at [88, 90] on label "production-algolia" at bounding box center [83, 84] width 56 height 15
click at [177, 257] on button "Export" at bounding box center [192, 263] width 95 height 14
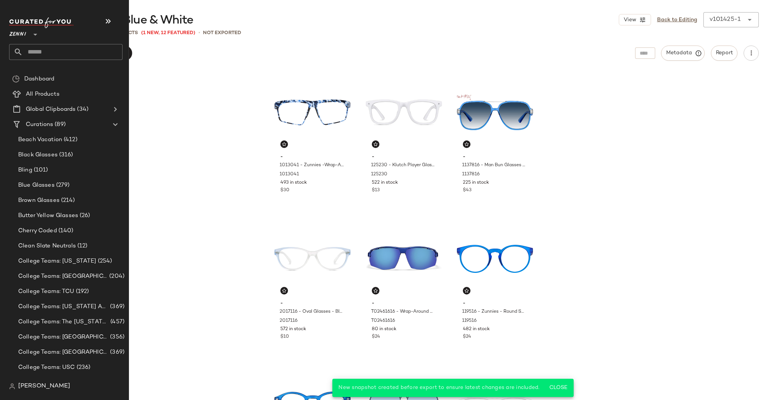
click at [45, 44] on input "text" at bounding box center [73, 52] width 100 height 16
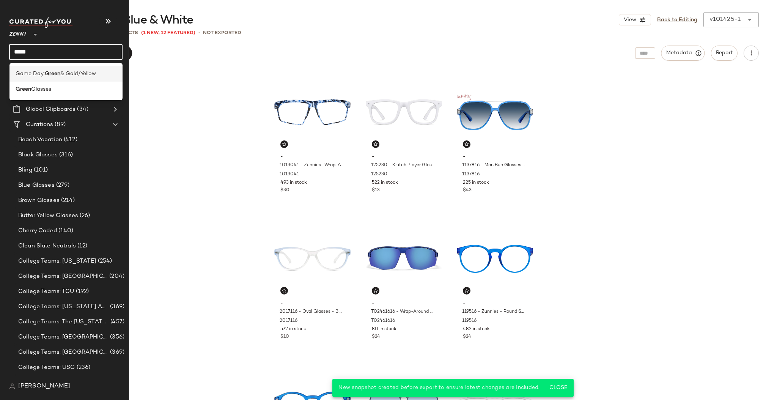
type input "*****"
click at [65, 70] on span "& Gold/Yellow" at bounding box center [78, 74] width 36 height 8
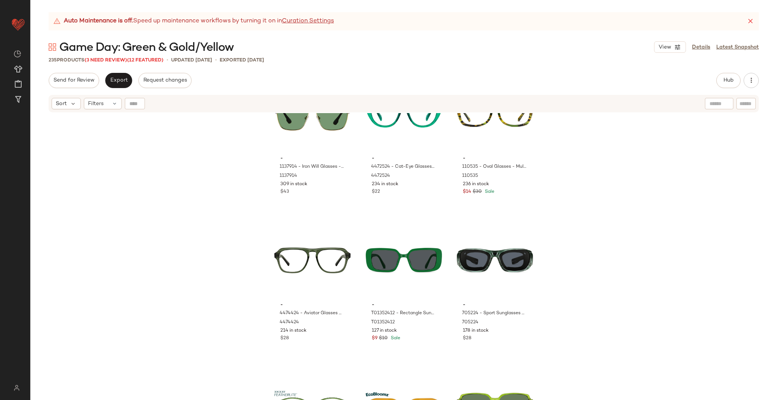
scroll to position [781, 0]
click at [107, 60] on span "(3 Need Review)" at bounding box center [106, 60] width 43 height 5
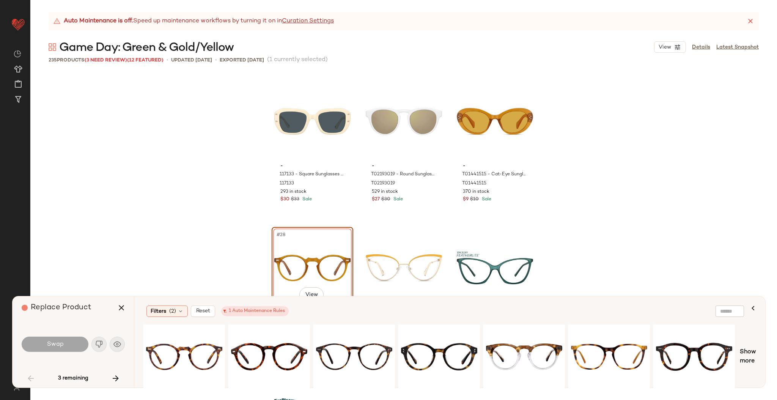
scroll to position [1295, 0]
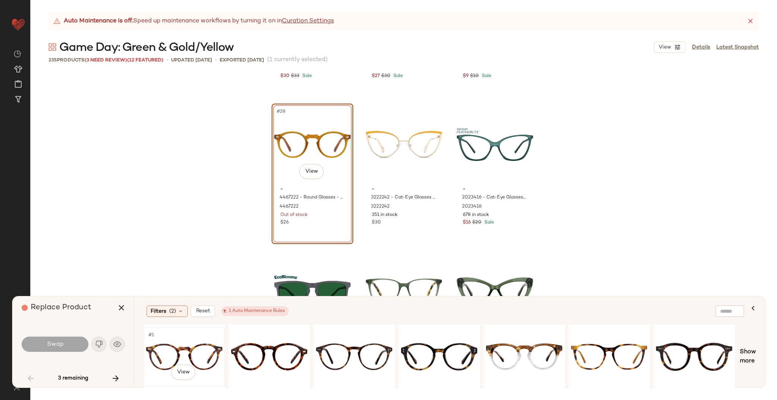
click at [191, 355] on div "#1 View" at bounding box center [184, 357] width 76 height 54
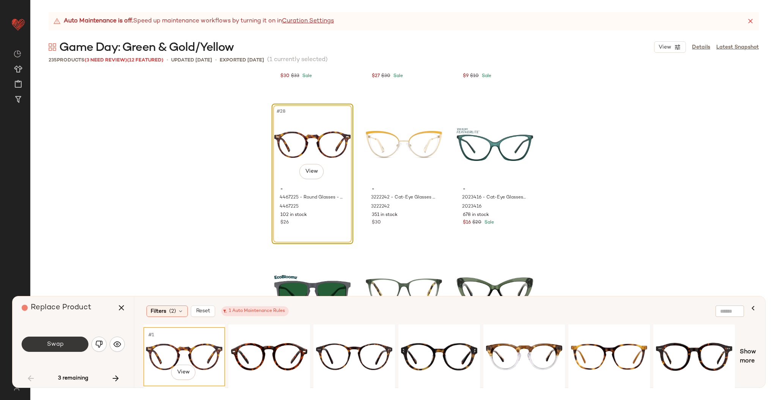
click at [64, 344] on button "Swap" at bounding box center [55, 344] width 67 height 15
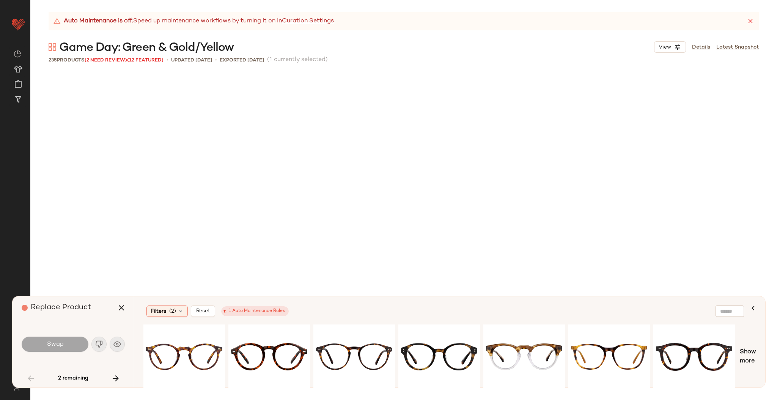
scroll to position [3076, 0]
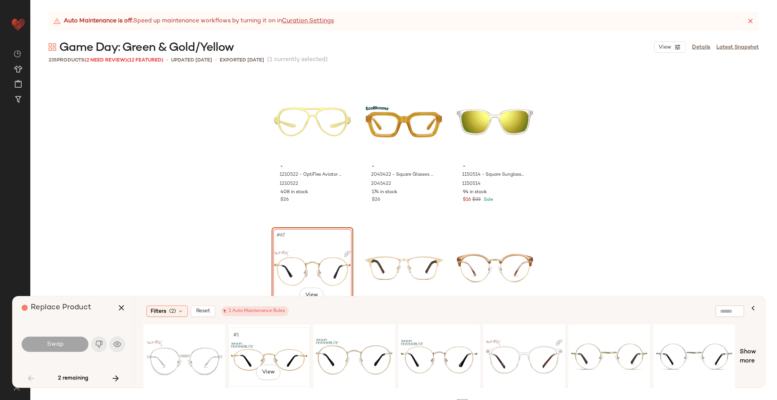
click at [243, 351] on div "#1 View" at bounding box center [269, 357] width 76 height 54
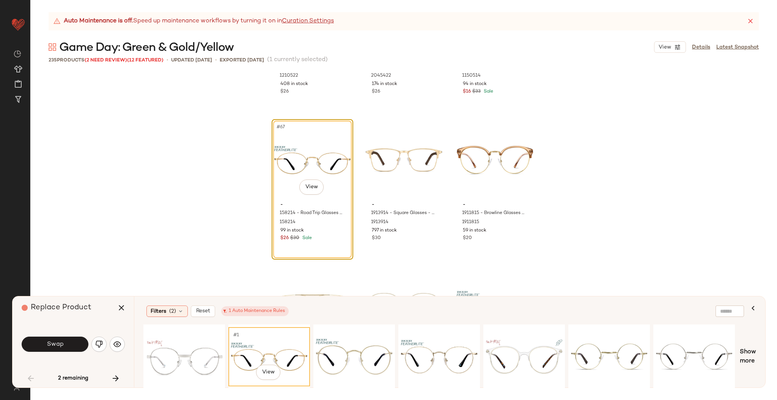
scroll to position [3185, 0]
drag, startPoint x: 406, startPoint y: 353, endPoint x: 371, endPoint y: 348, distance: 35.2
click at [371, 348] on div at bounding box center [354, 357] width 76 height 54
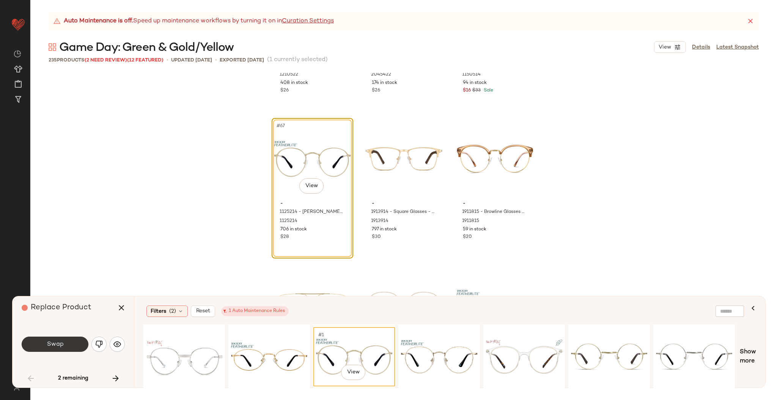
click at [73, 345] on button "Swap" at bounding box center [55, 344] width 67 height 15
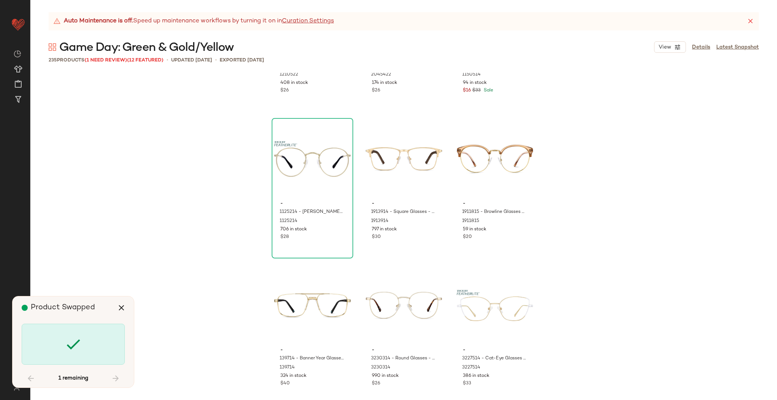
scroll to position [10108, 0]
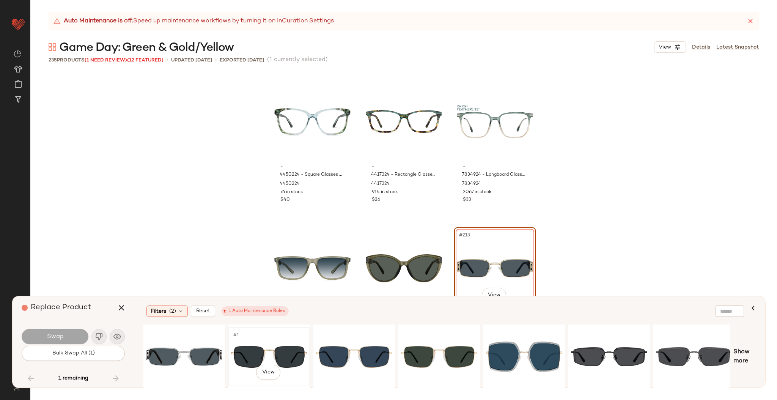
click at [301, 354] on div "#1 View" at bounding box center [269, 357] width 76 height 54
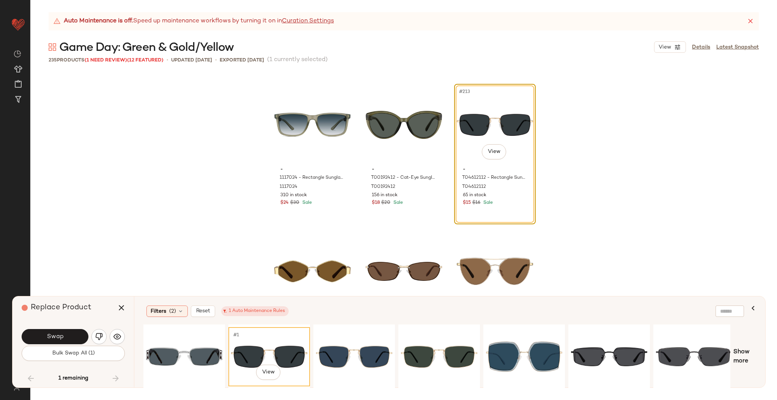
scroll to position [10256, 0]
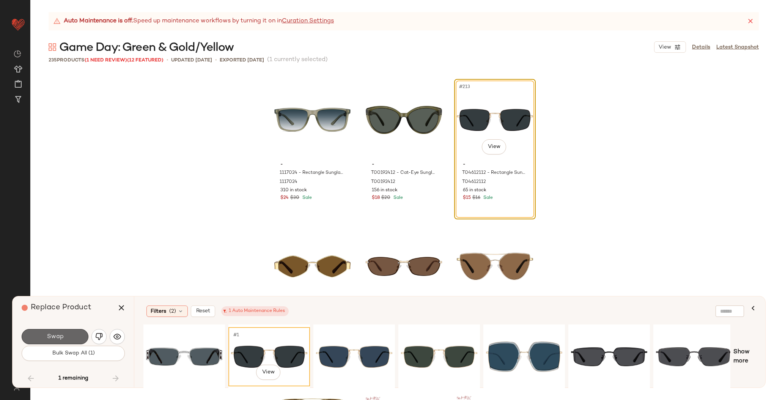
click at [63, 332] on button "Swap" at bounding box center [55, 336] width 67 height 15
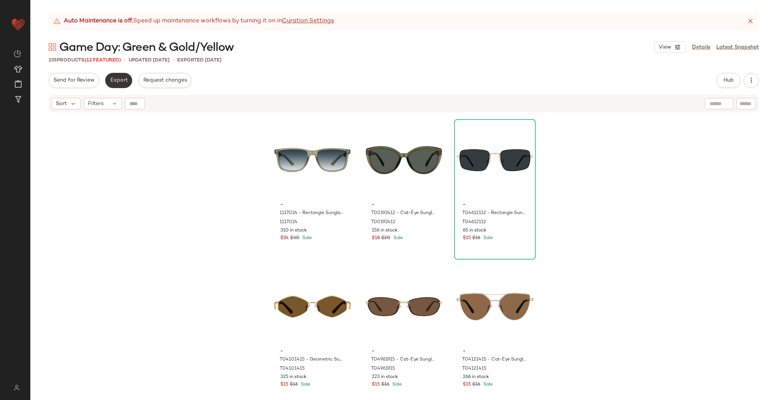
click at [115, 80] on span "Export" at bounding box center [119, 80] width 18 height 6
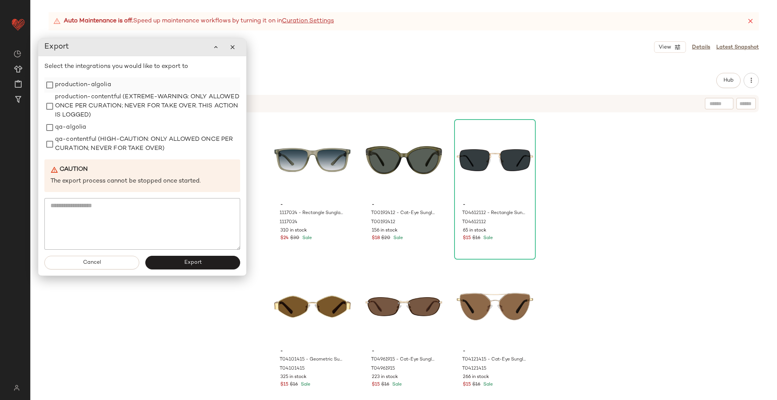
click at [87, 85] on label "production-algolia" at bounding box center [83, 84] width 56 height 15
click at [177, 268] on button "Export" at bounding box center [192, 263] width 95 height 14
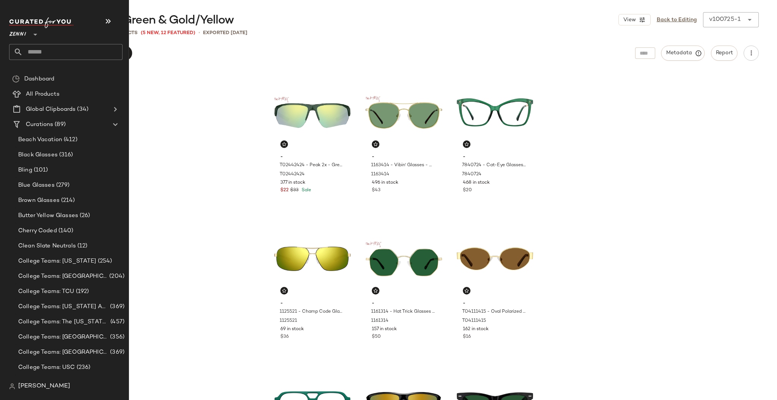
click at [51, 52] on input "text" at bounding box center [73, 52] width 100 height 16
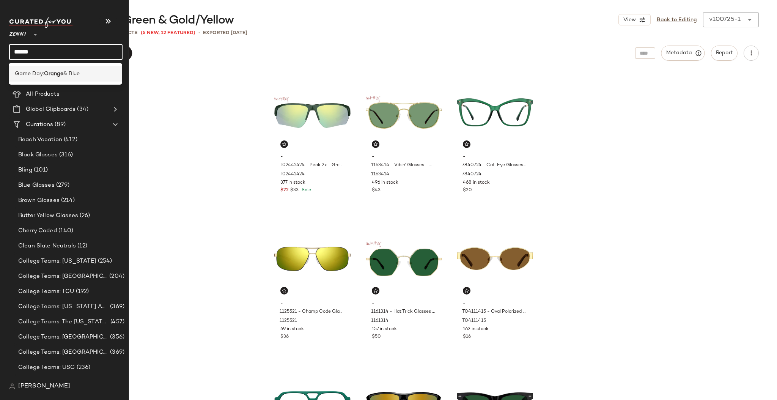
type input "******"
click at [55, 77] on b "Orange" at bounding box center [53, 74] width 19 height 8
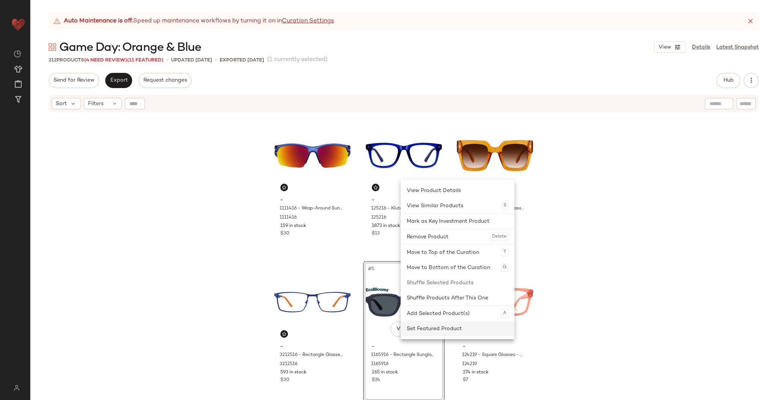
click at [437, 324] on div "Set Featured Product" at bounding box center [458, 328] width 102 height 15
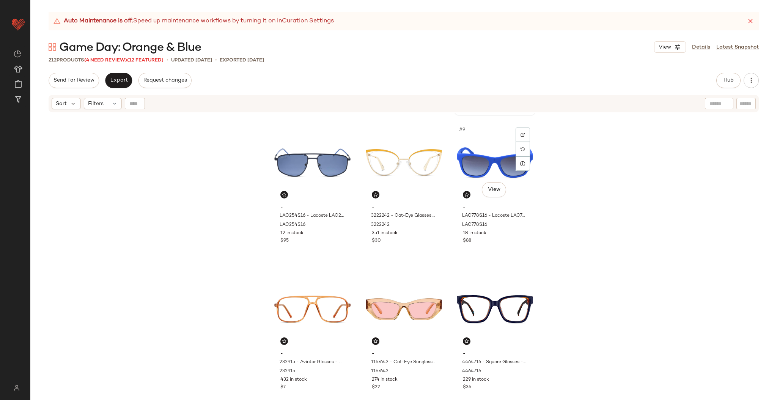
scroll to position [417, 0]
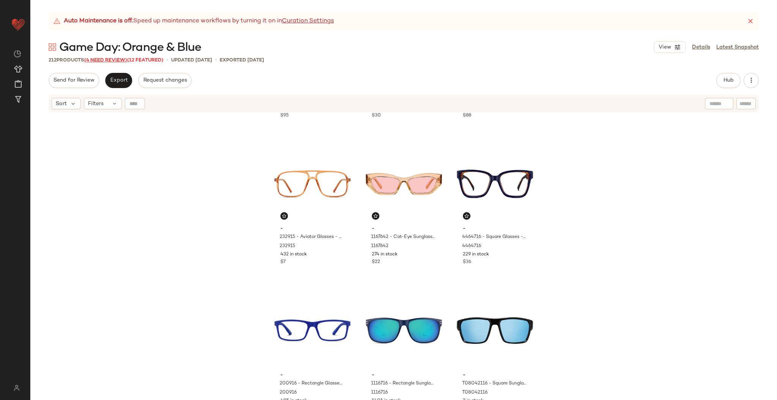
click at [105, 59] on span "(4 Need Review)" at bounding box center [105, 60] width 43 height 5
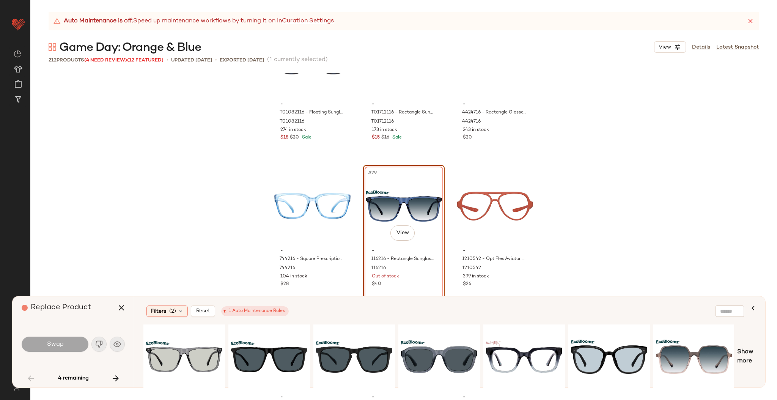
scroll to position [1248, 0]
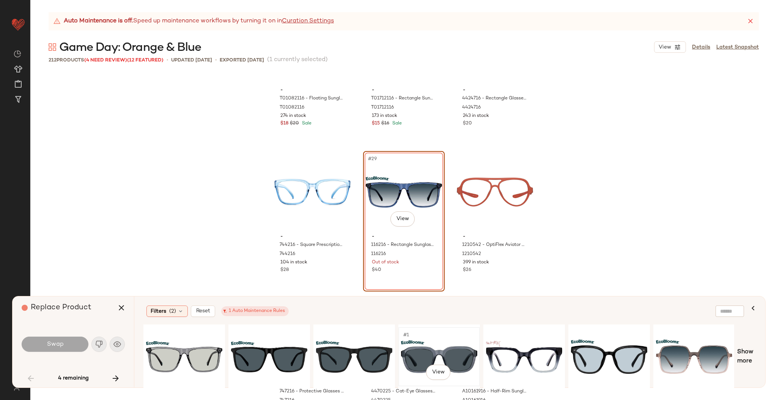
click at [444, 350] on div "#1 View" at bounding box center [439, 357] width 76 height 54
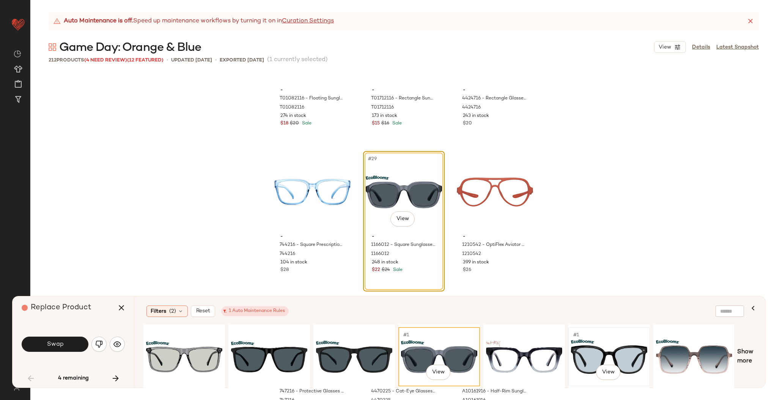
click at [605, 347] on div "#1 View" at bounding box center [609, 357] width 76 height 54
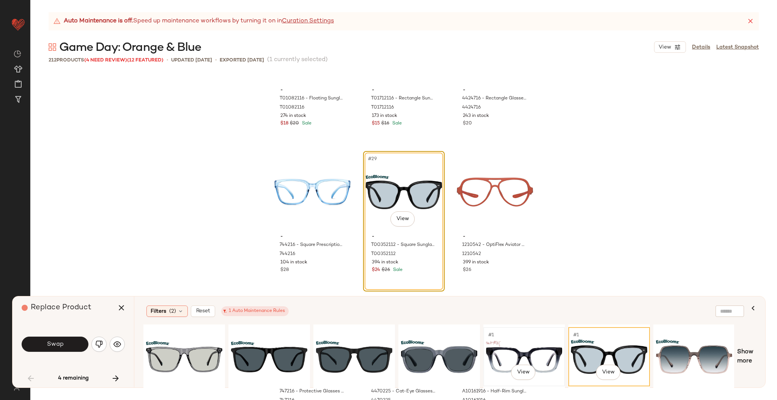
click at [535, 354] on div "#1 View" at bounding box center [524, 357] width 76 height 54
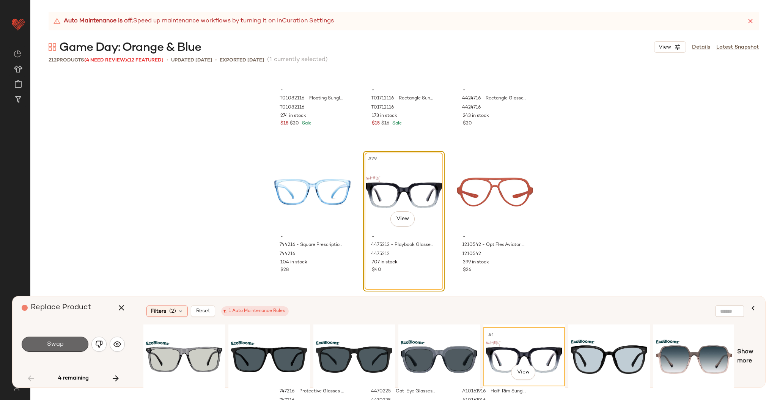
click at [59, 344] on span "Swap" at bounding box center [54, 344] width 17 height 7
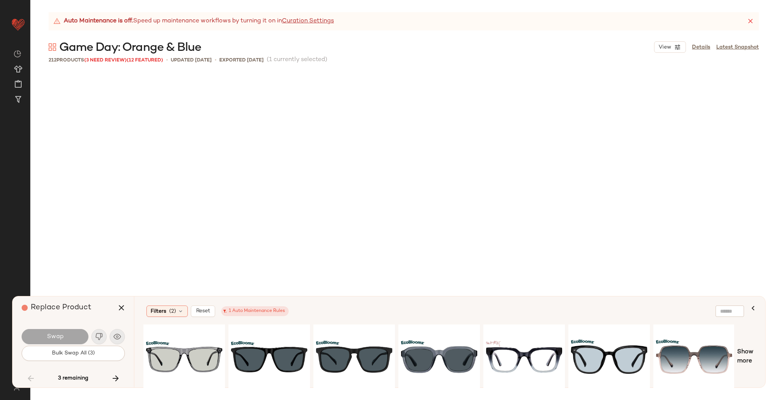
scroll to position [5127, 0]
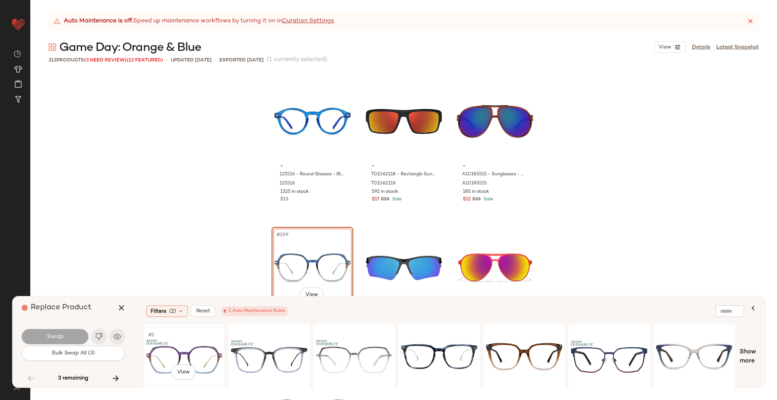
click at [192, 352] on div "#1 View" at bounding box center [184, 357] width 76 height 54
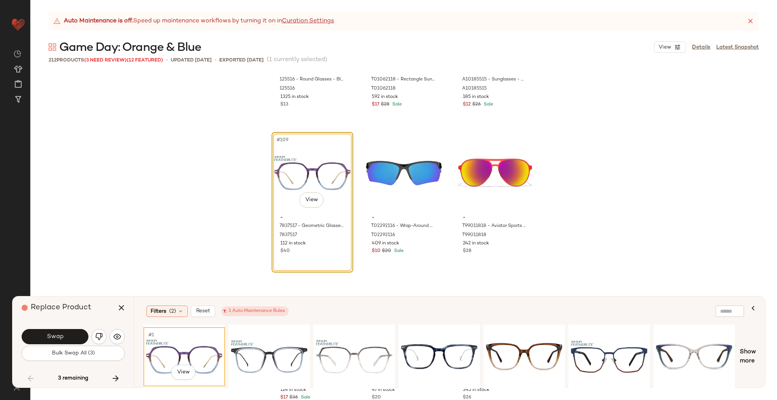
scroll to position [5223, 0]
click at [66, 333] on button "Swap" at bounding box center [55, 336] width 67 height 15
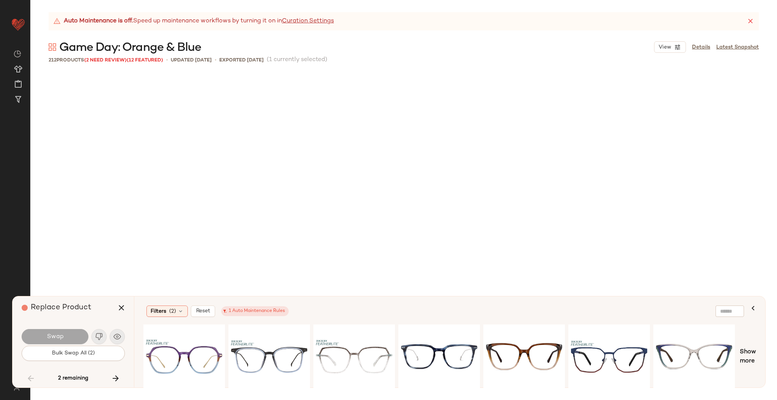
scroll to position [6446, 0]
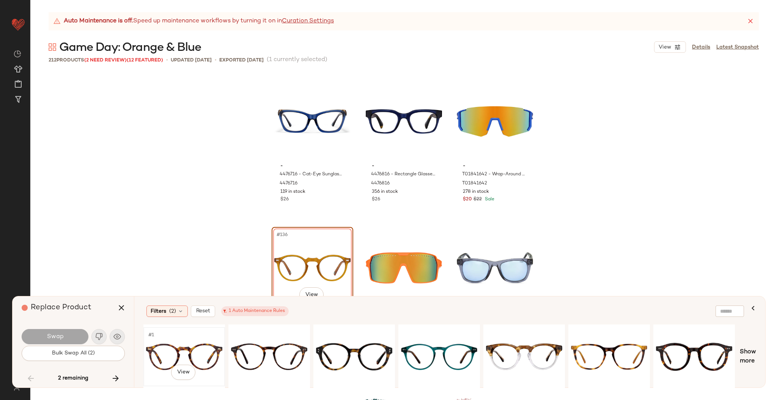
click at [216, 361] on div "#1 View" at bounding box center [184, 357] width 76 height 54
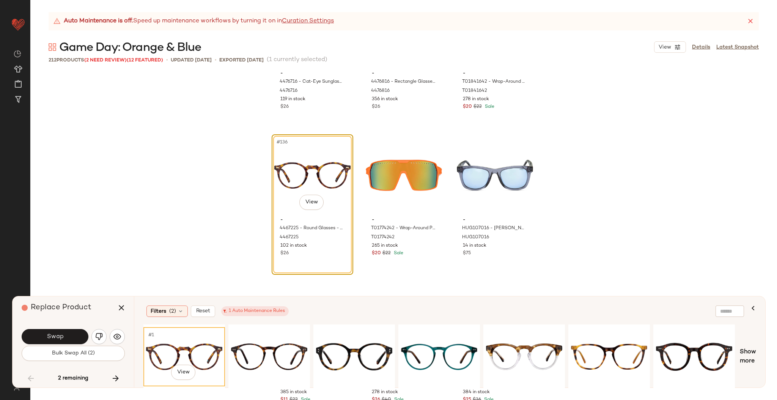
scroll to position [6539, 0]
click at [66, 332] on button "Swap" at bounding box center [55, 336] width 67 height 15
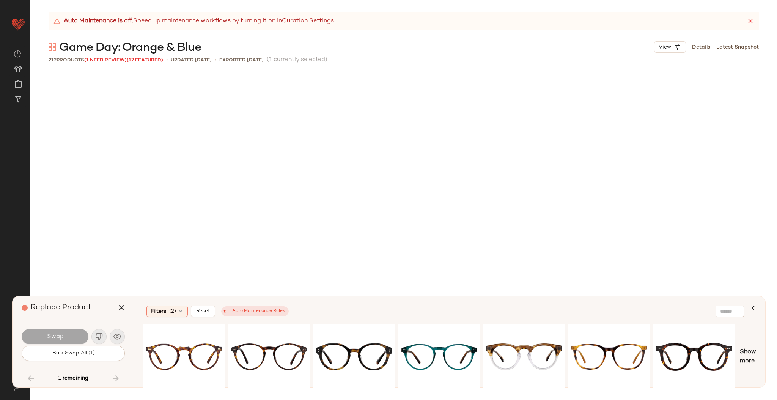
scroll to position [7178, 0]
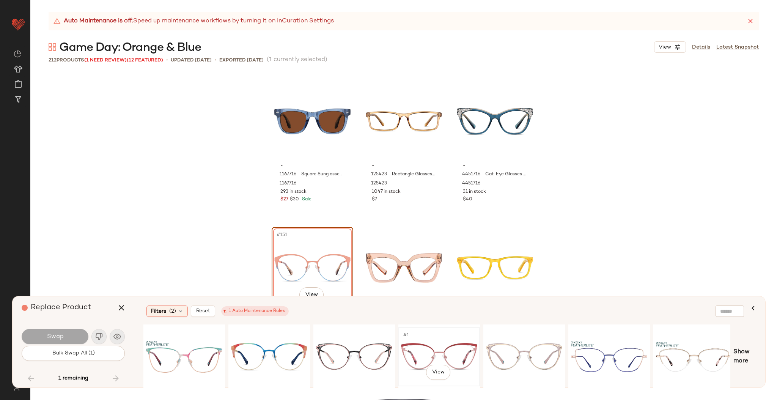
drag, startPoint x: 419, startPoint y: 348, endPoint x: 413, endPoint y: 352, distance: 6.8
click at [413, 352] on div "#1 View" at bounding box center [439, 357] width 76 height 54
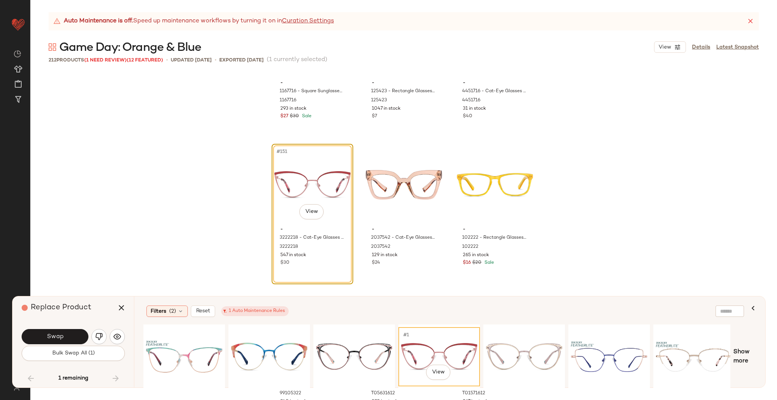
scroll to position [7262, 0]
click at [75, 334] on button "Swap" at bounding box center [55, 336] width 67 height 15
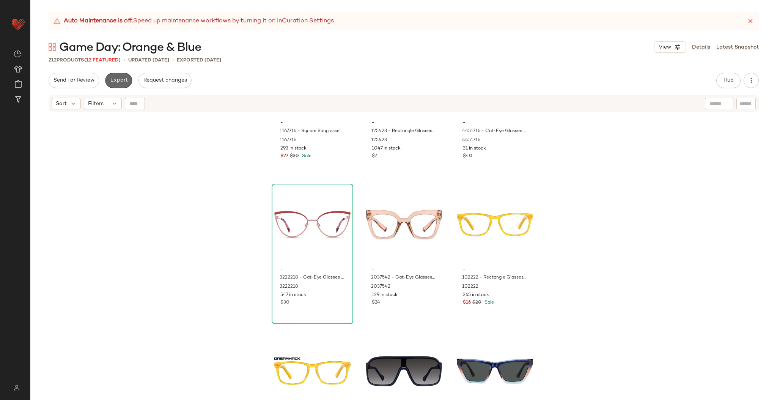
click at [110, 80] on span "Export" at bounding box center [119, 80] width 18 height 6
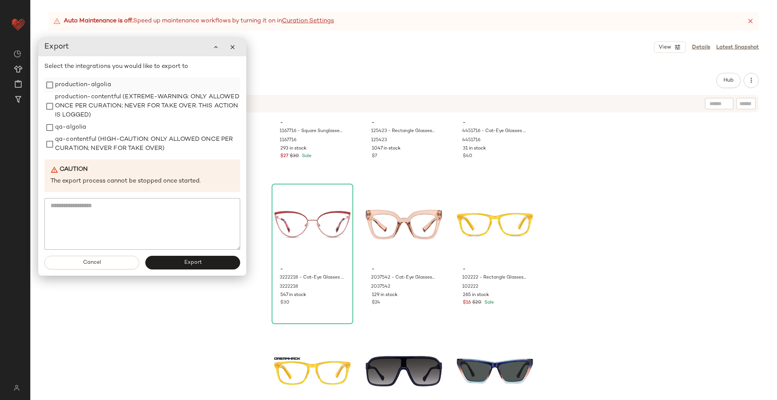
click at [79, 89] on label "production-algolia" at bounding box center [83, 84] width 56 height 15
click at [183, 257] on button "Export" at bounding box center [192, 263] width 95 height 14
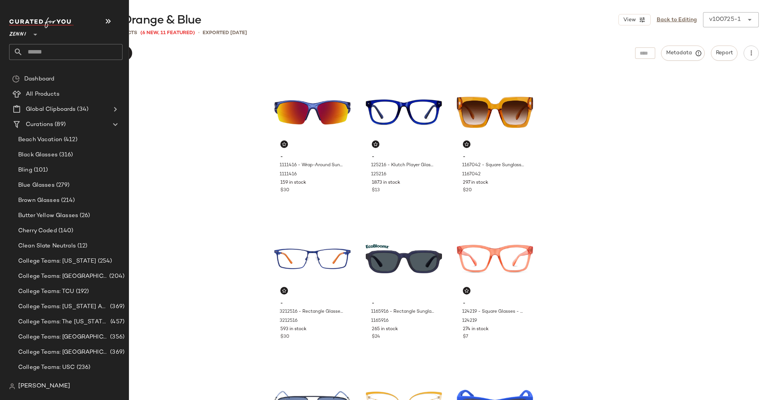
click at [37, 58] on input "text" at bounding box center [73, 52] width 100 height 16
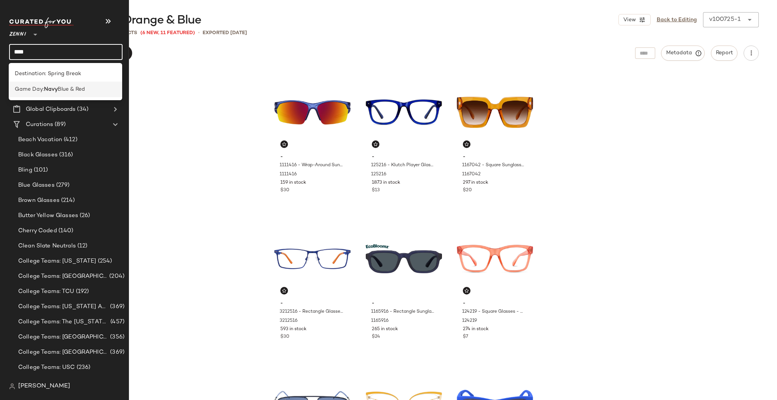
type input "****"
click at [72, 87] on span "Blue & Red" at bounding box center [71, 89] width 27 height 8
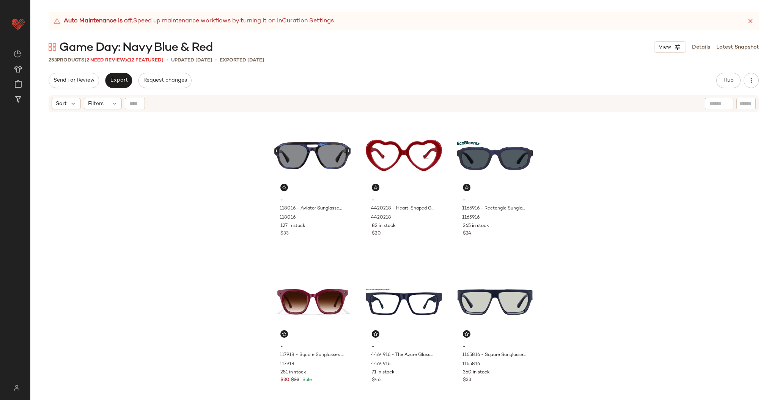
click at [111, 59] on span "(2 Need Review)" at bounding box center [106, 60] width 43 height 5
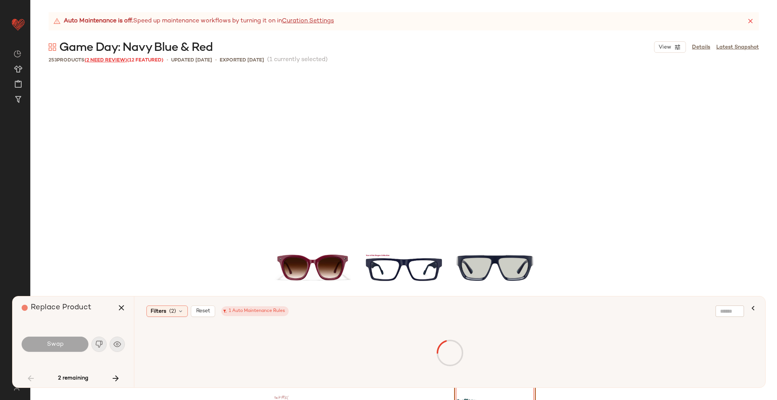
scroll to position [153, 0]
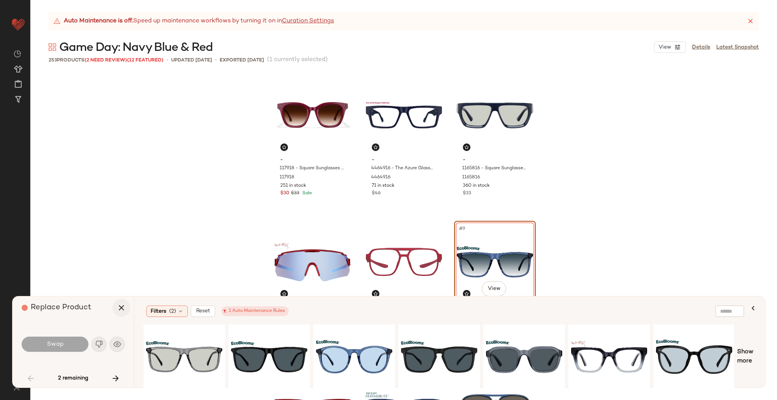
click at [120, 304] on icon "button" at bounding box center [121, 307] width 9 height 9
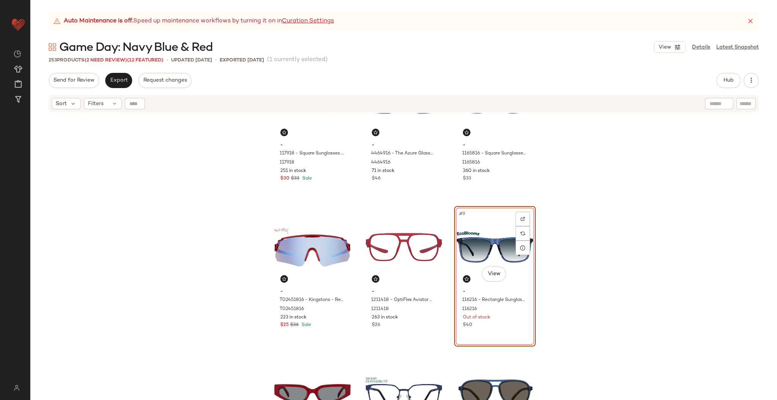
scroll to position [202, 0]
click at [727, 77] on span "Hub" at bounding box center [728, 80] width 11 height 6
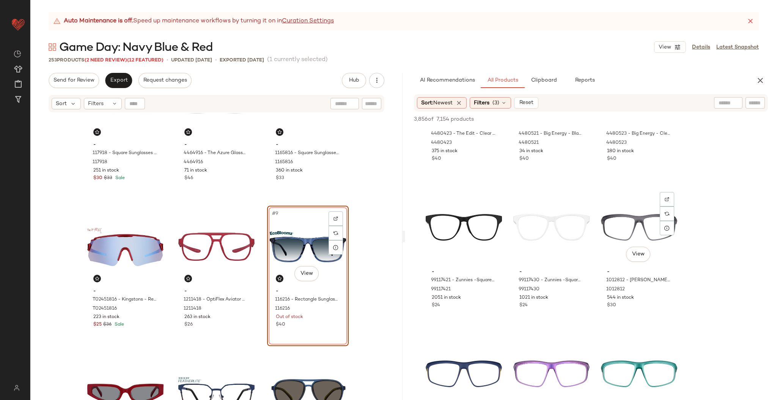
scroll to position [675, 0]
click at [721, 107] on input "text" at bounding box center [695, 103] width 66 height 8
type input "****"
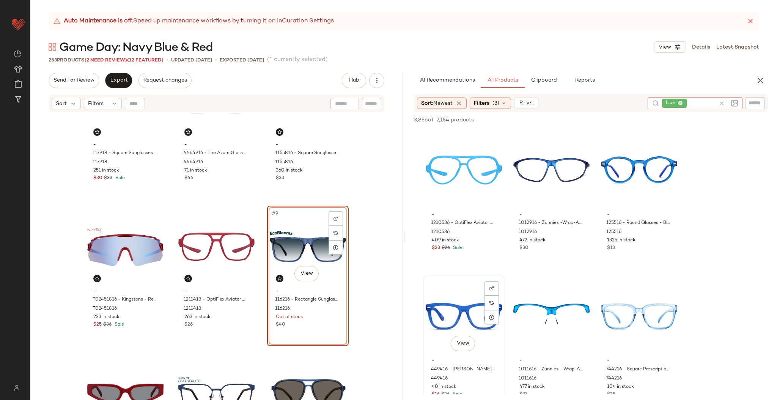
click at [458, 309] on div "View" at bounding box center [464, 316] width 76 height 77
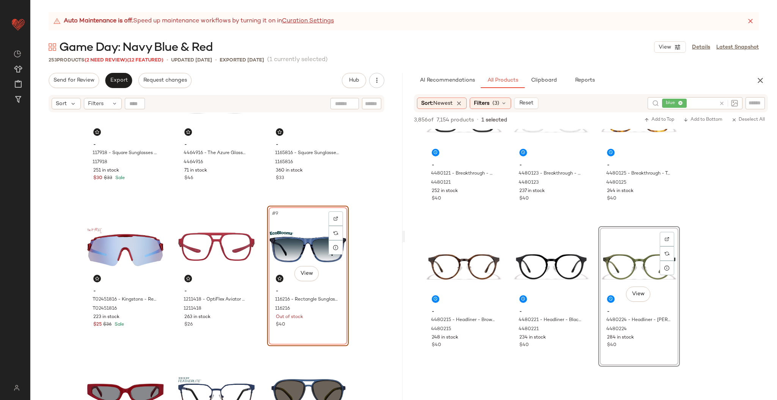
scroll to position [202, 0]
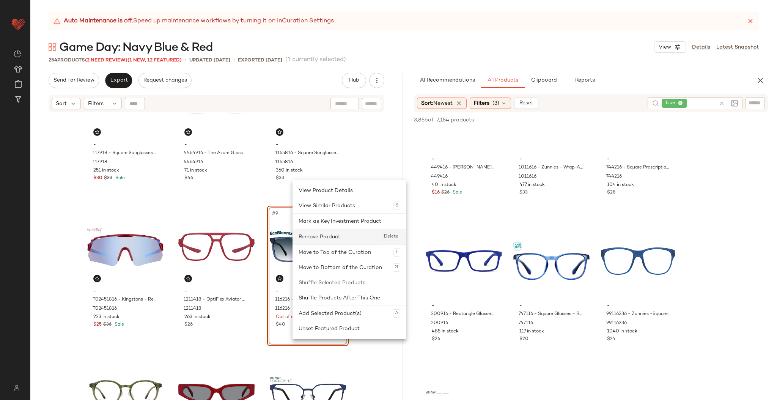
click at [347, 244] on div "Remove Product Delete" at bounding box center [350, 236] width 102 height 15
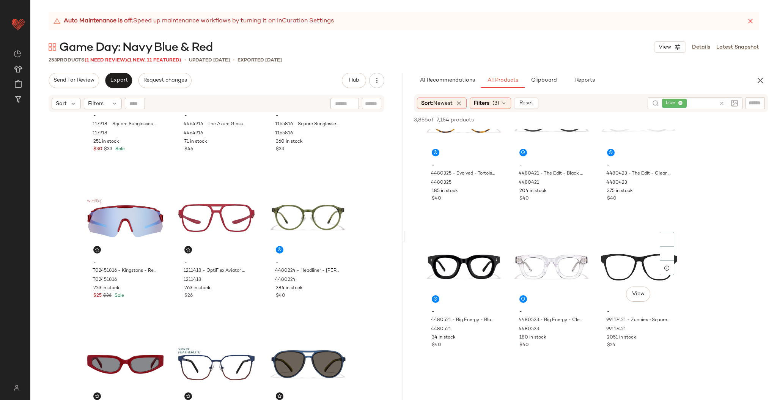
scroll to position [578, 0]
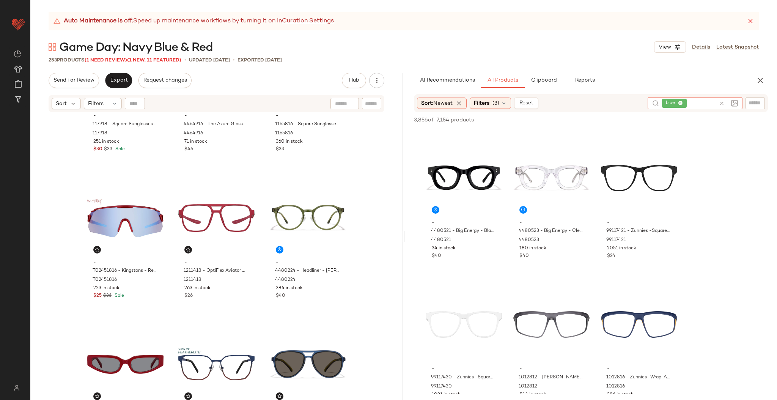
click at [698, 104] on input "text" at bounding box center [702, 103] width 28 height 8
type input "*"
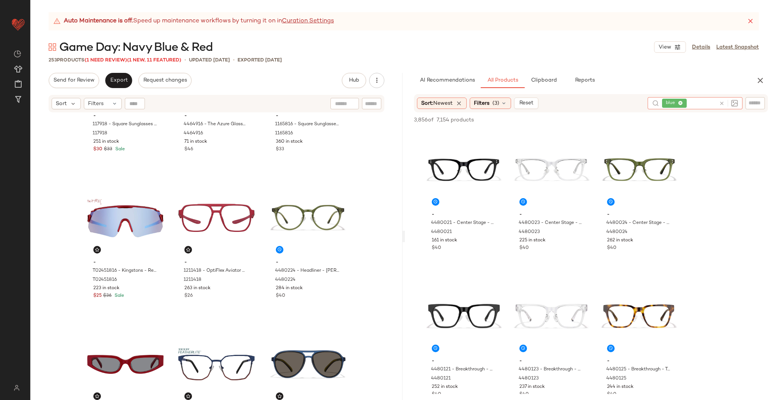
click at [724, 104] on icon at bounding box center [722, 104] width 6 height 6
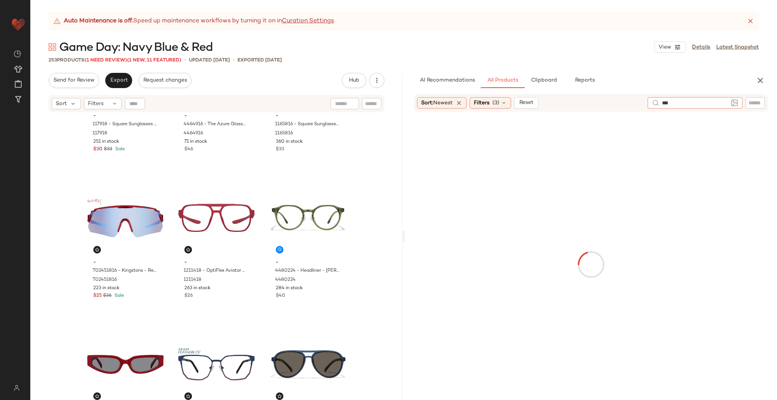
type input "****"
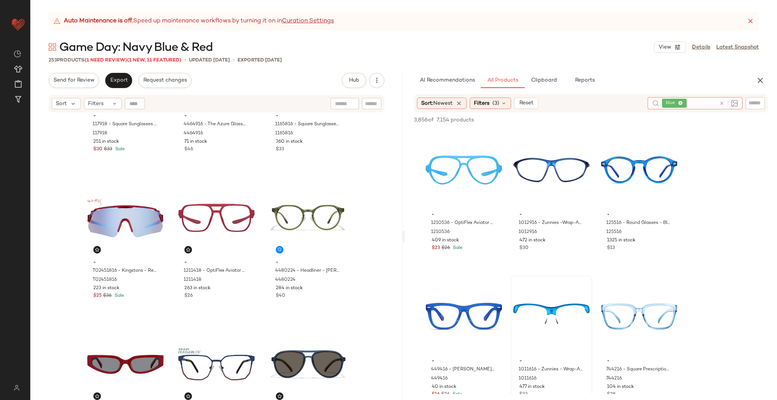
scroll to position [174, 0]
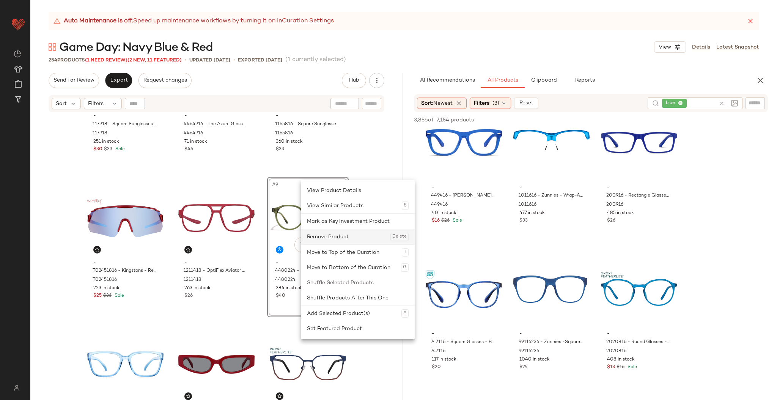
click at [322, 242] on div "Remove Product Delete" at bounding box center [358, 236] width 102 height 15
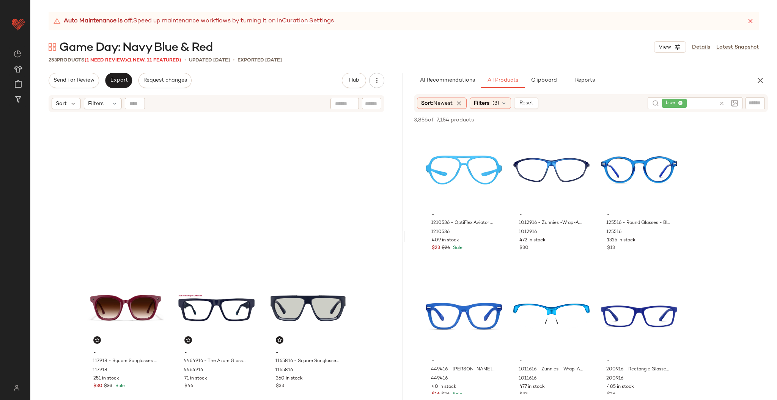
scroll to position [174, 0]
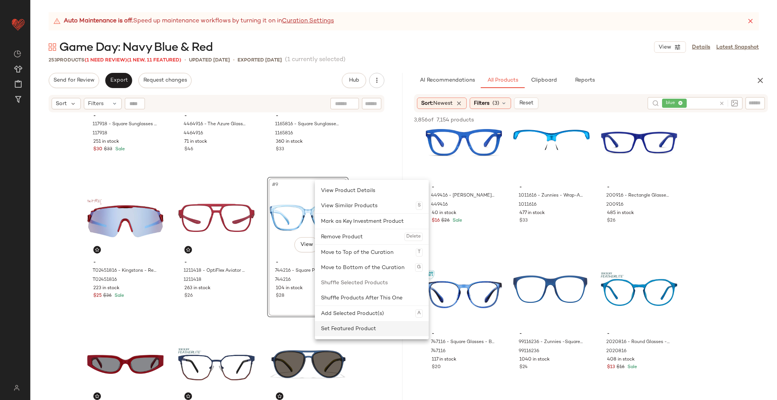
click at [356, 323] on div "Set Featured Product" at bounding box center [372, 328] width 102 height 15
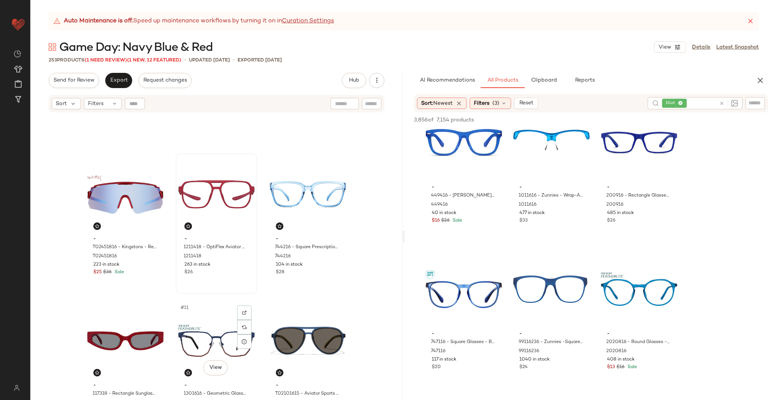
scroll to position [260, 0]
click at [109, 60] on span "(1 Need Review)" at bounding box center [106, 60] width 43 height 5
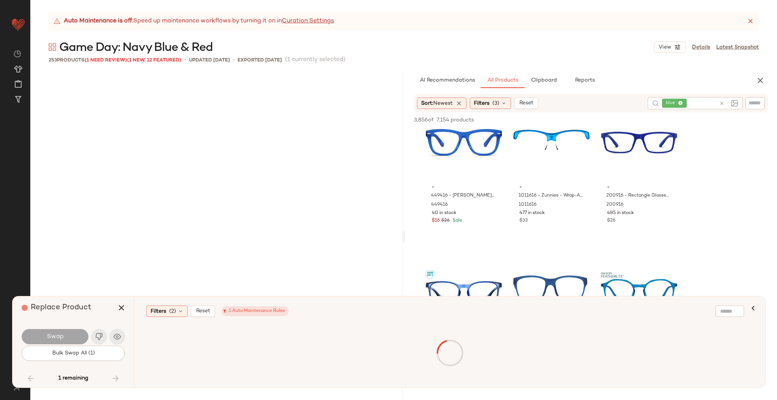
scroll to position [6006, 0]
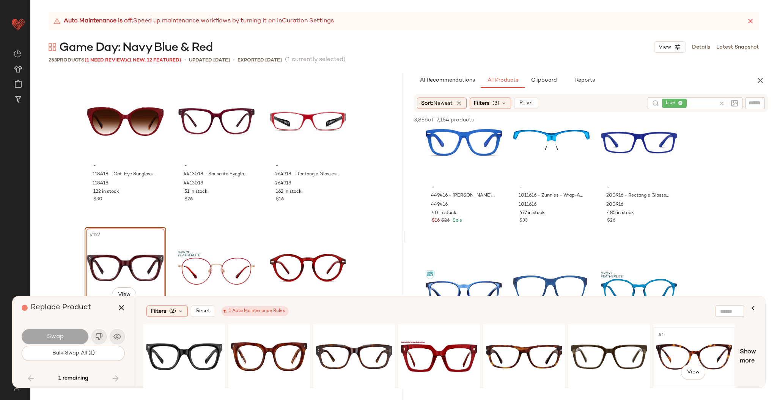
click at [676, 358] on div "#1 View" at bounding box center [694, 357] width 76 height 54
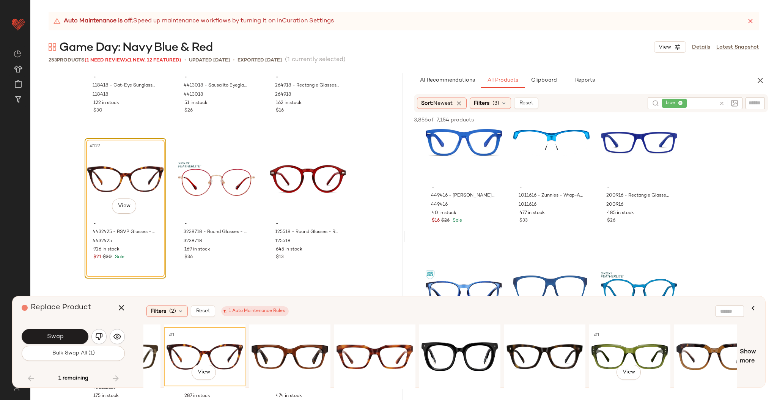
scroll to position [0, 677]
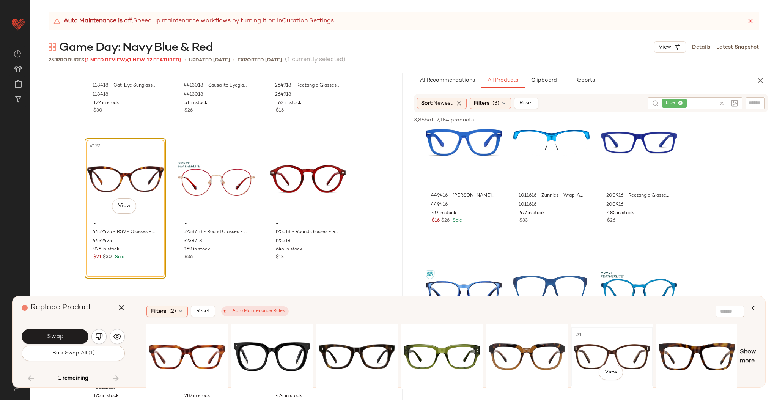
click at [593, 347] on div "#1 View" at bounding box center [612, 357] width 76 height 54
click at [53, 340] on span "Swap" at bounding box center [54, 336] width 17 height 7
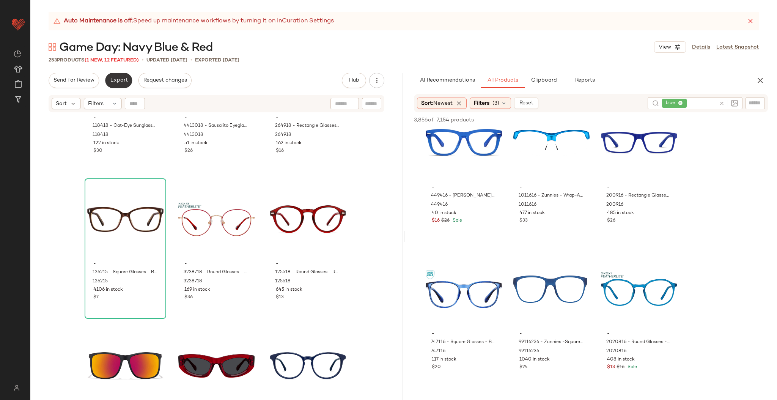
click at [120, 79] on span "Export" at bounding box center [119, 80] width 18 height 6
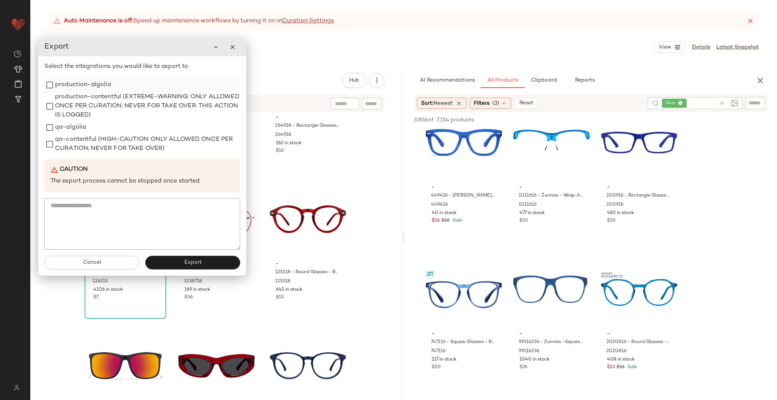
click at [94, 83] on label "production-algolia" at bounding box center [83, 84] width 56 height 15
click at [180, 263] on button "Export" at bounding box center [192, 263] width 95 height 14
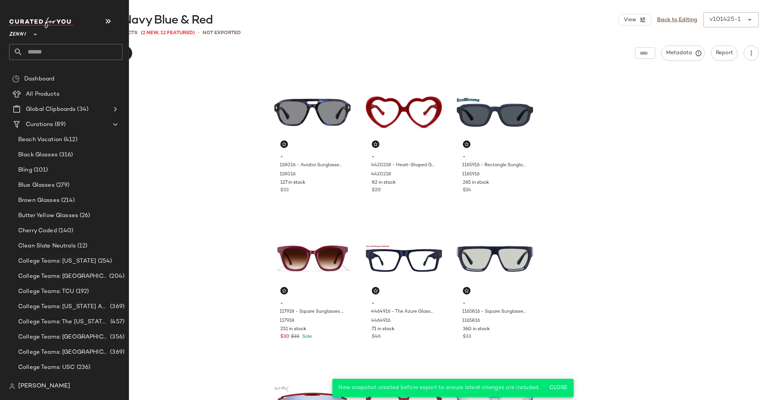
click at [46, 58] on input "text" at bounding box center [73, 52] width 100 height 16
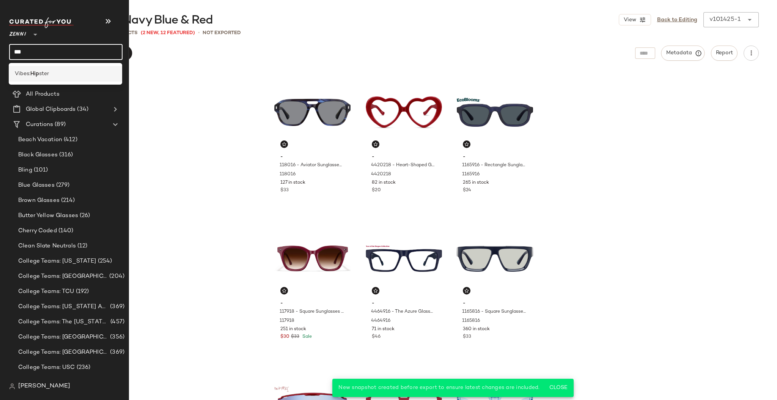
type input "***"
click at [47, 72] on span "ster" at bounding box center [44, 74] width 10 height 8
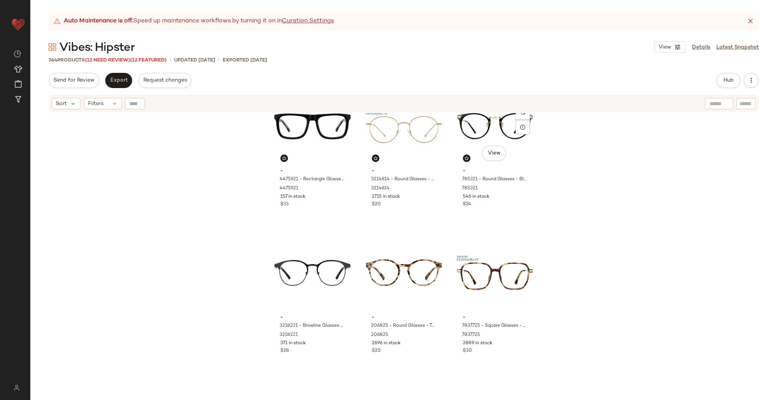
scroll to position [475, 0]
click at [114, 59] on span "(12 Need Review)" at bounding box center [107, 60] width 45 height 5
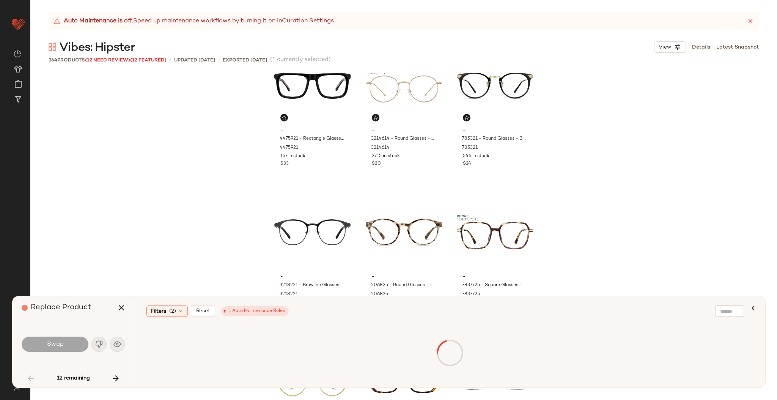
scroll to position [1172, 0]
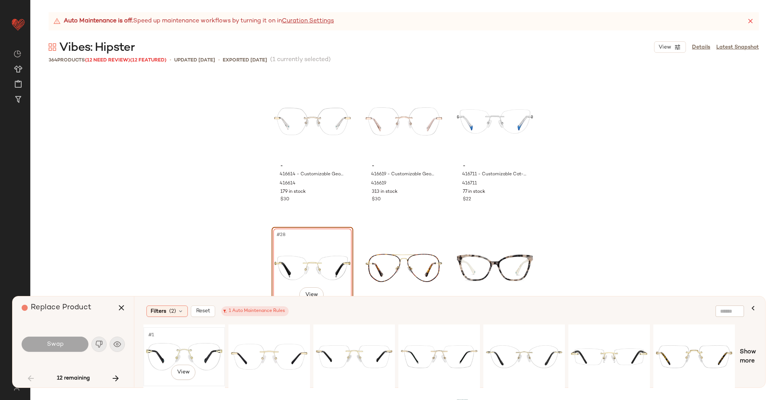
click at [199, 339] on div "#1 View" at bounding box center [184, 357] width 76 height 54
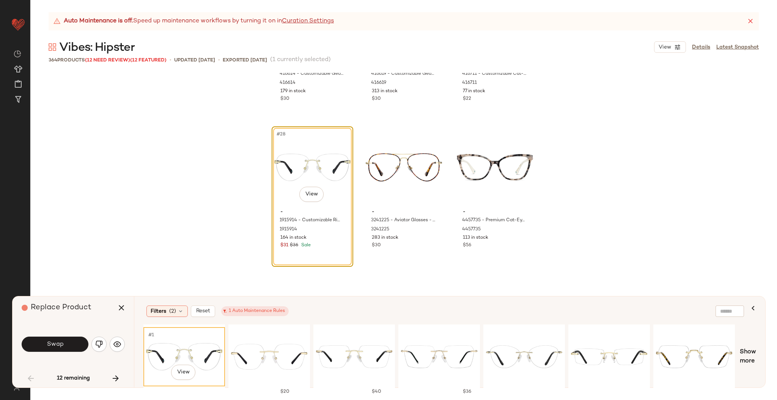
scroll to position [1273, 0]
click at [262, 342] on div "#1 View" at bounding box center [269, 357] width 76 height 54
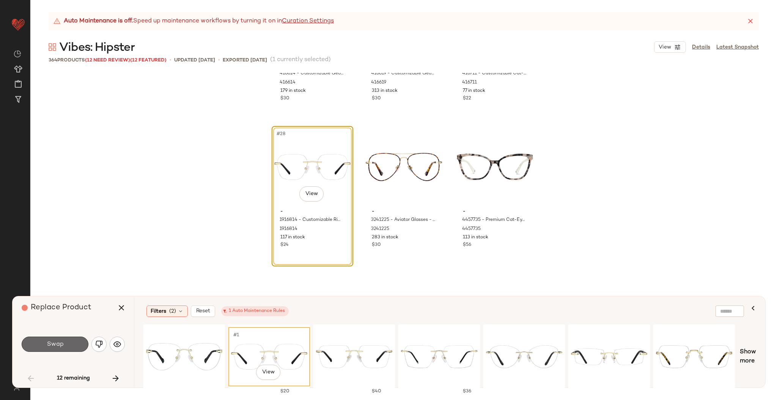
click at [74, 341] on button "Swap" at bounding box center [55, 344] width 67 height 15
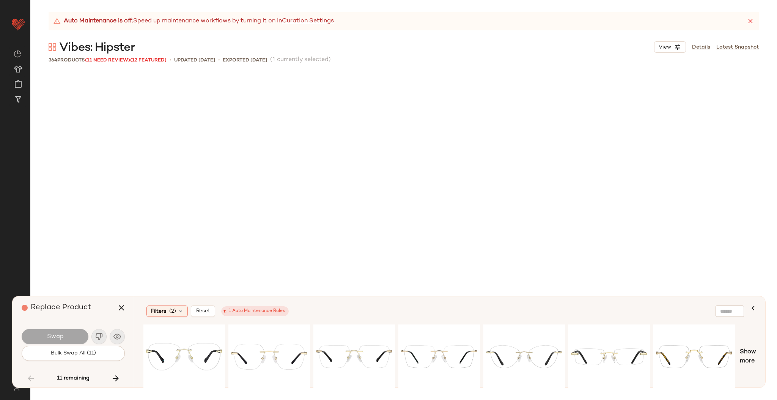
scroll to position [3369, 0]
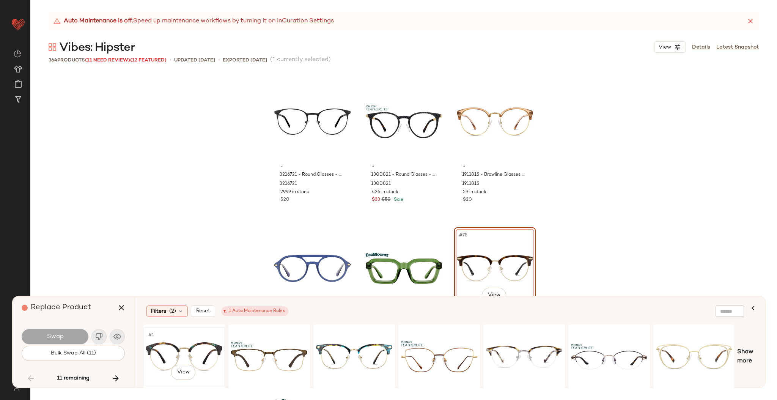
click at [209, 342] on div "#1 View" at bounding box center [184, 357] width 76 height 54
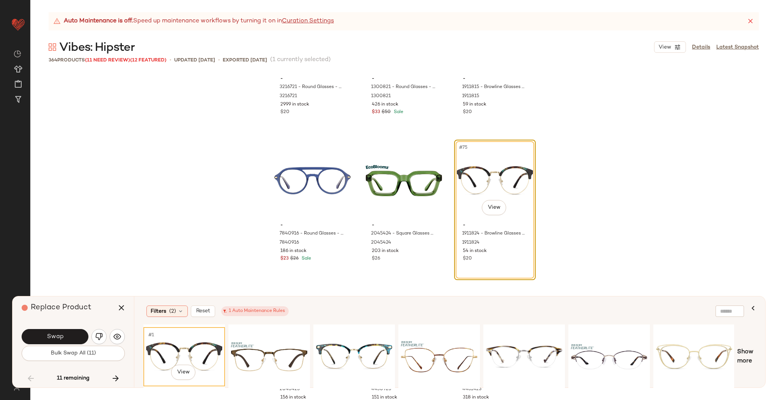
scroll to position [3458, 0]
click at [61, 342] on button "Swap" at bounding box center [55, 336] width 67 height 15
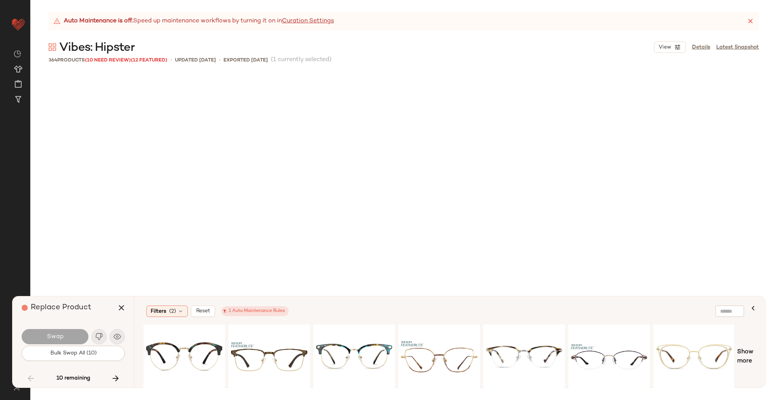
scroll to position [3809, 0]
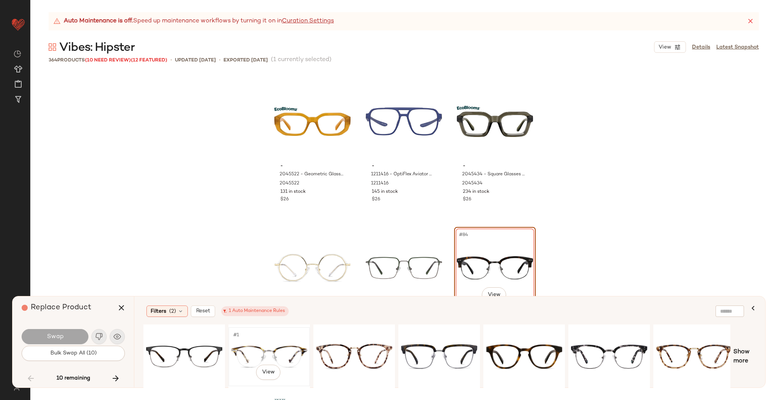
click at [242, 348] on div "#1 View" at bounding box center [269, 357] width 76 height 54
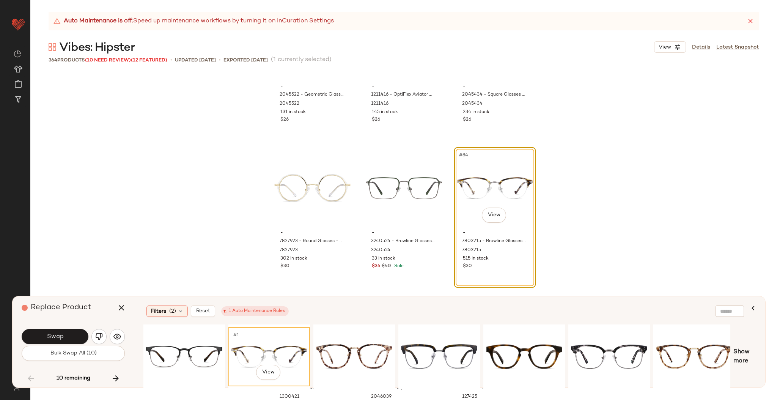
scroll to position [3889, 0]
click at [72, 336] on button "Swap" at bounding box center [55, 336] width 67 height 15
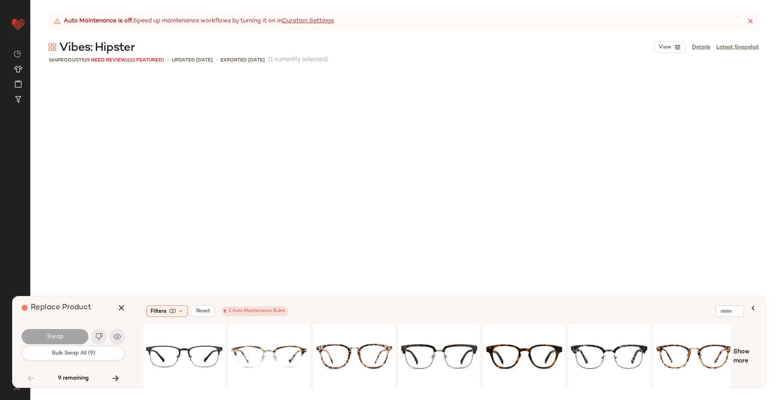
scroll to position [5566, 0]
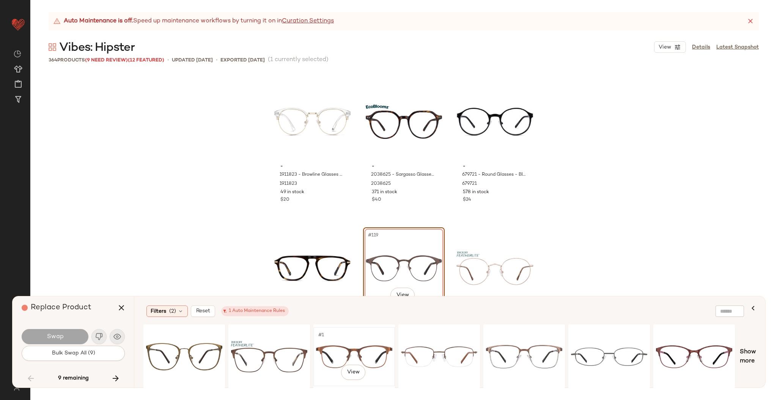
click at [347, 339] on div "#1 View" at bounding box center [354, 357] width 76 height 54
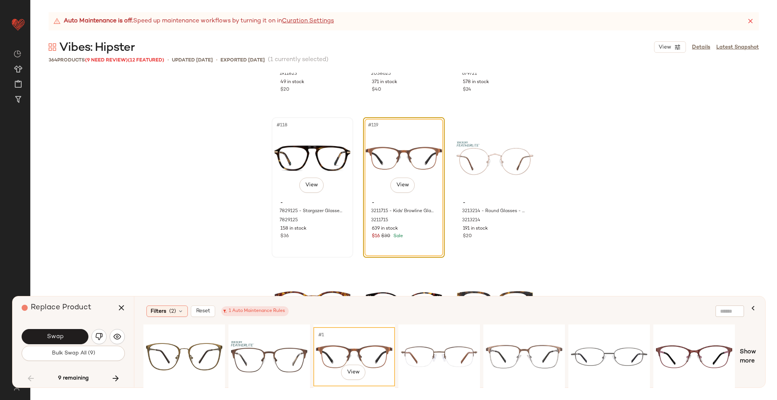
scroll to position [5677, 0]
click at [271, 354] on div "#1 View" at bounding box center [269, 357] width 76 height 54
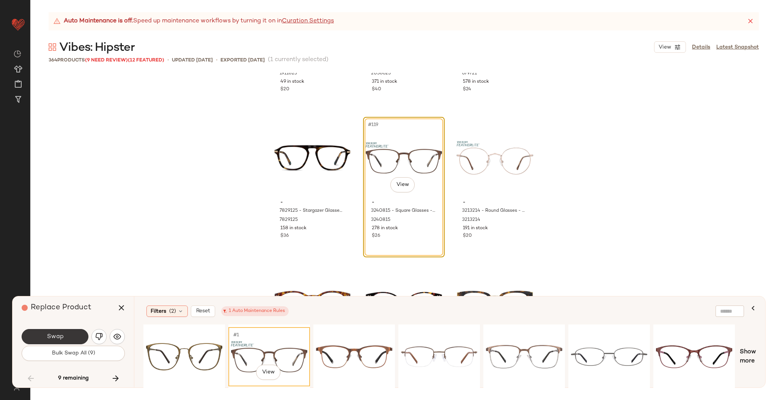
click at [72, 338] on button "Swap" at bounding box center [55, 336] width 67 height 15
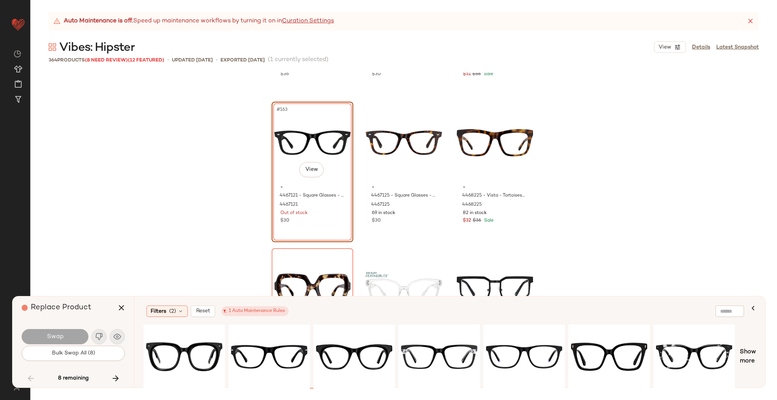
scroll to position [7890, 0]
click at [191, 345] on div "#1 View" at bounding box center [184, 357] width 76 height 54
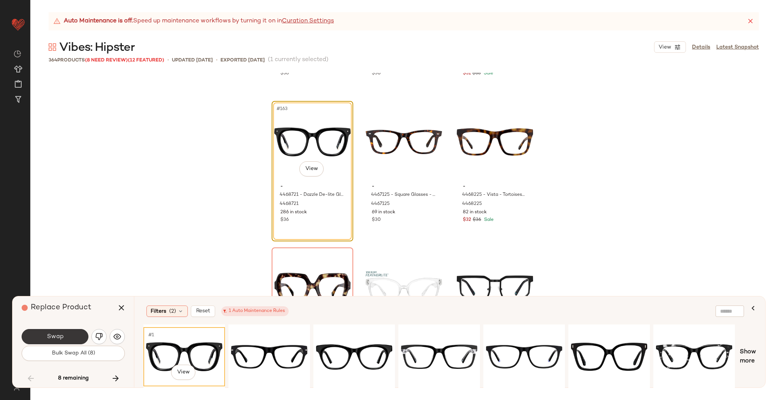
click at [74, 331] on button "Swap" at bounding box center [55, 336] width 67 height 15
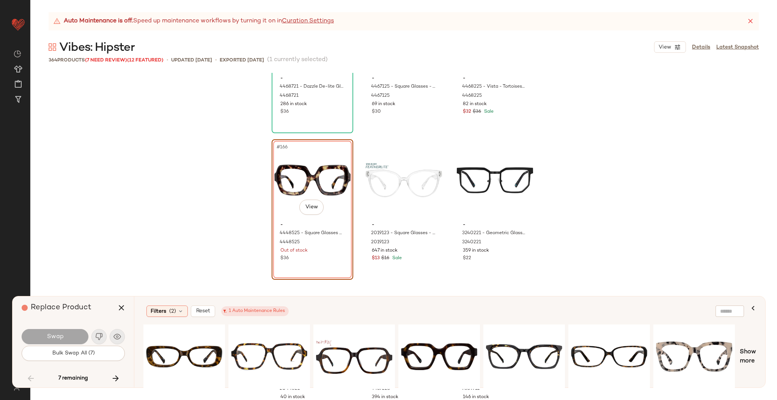
scroll to position [7999, 0]
click at [186, 350] on div "#1 View" at bounding box center [184, 357] width 76 height 54
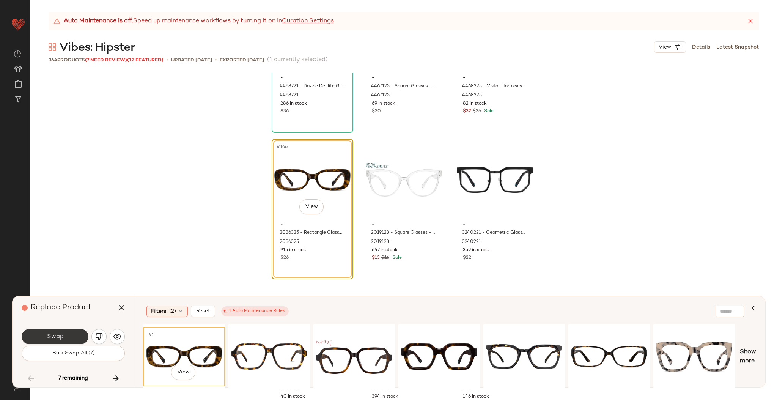
click at [69, 335] on button "Swap" at bounding box center [55, 336] width 67 height 15
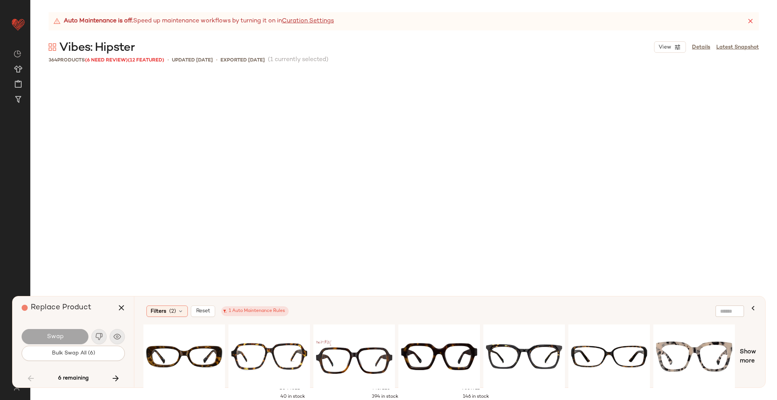
scroll to position [8204, 0]
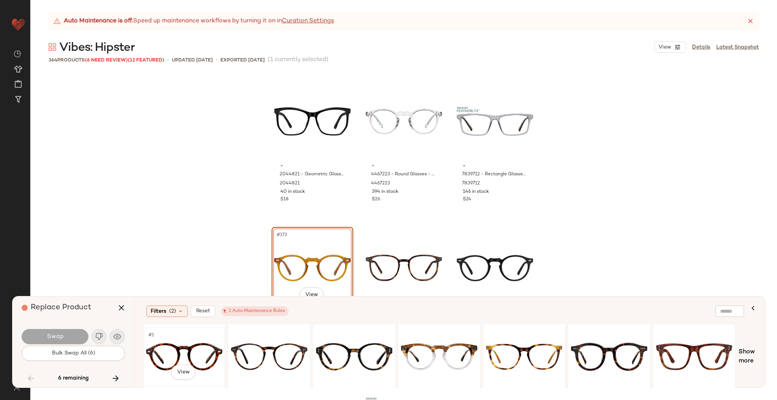
click at [195, 348] on div "#1 View" at bounding box center [184, 357] width 76 height 54
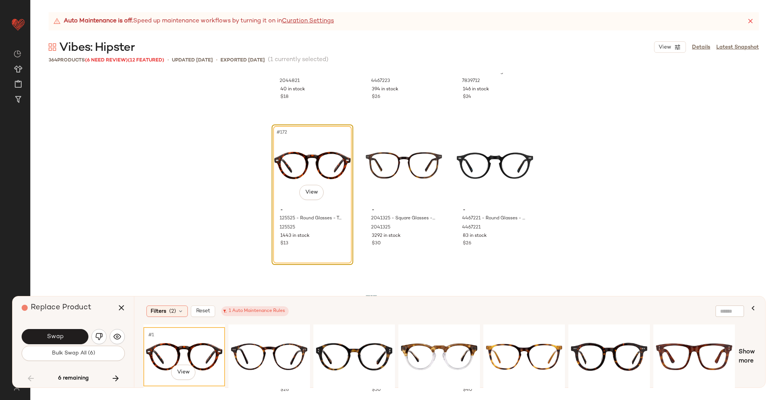
scroll to position [8310, 0]
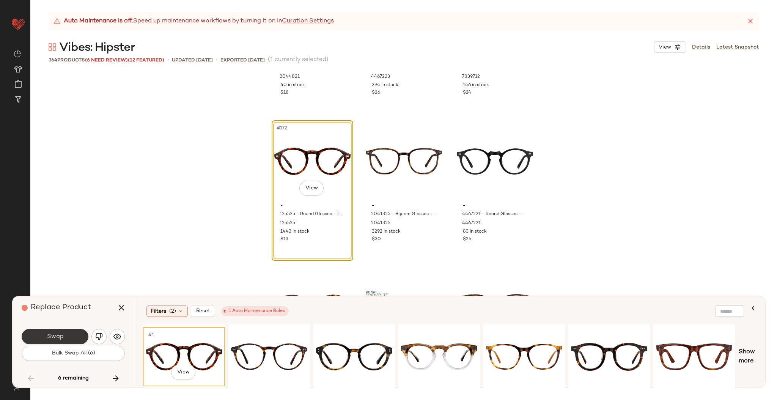
click at [70, 339] on button "Swap" at bounding box center [55, 336] width 67 height 15
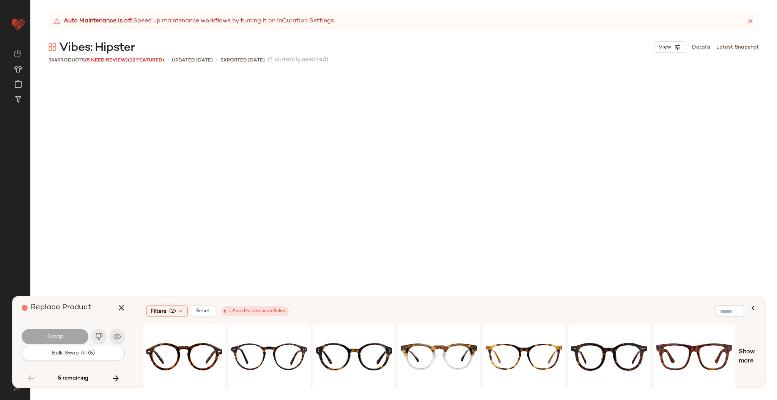
scroll to position [10401, 0]
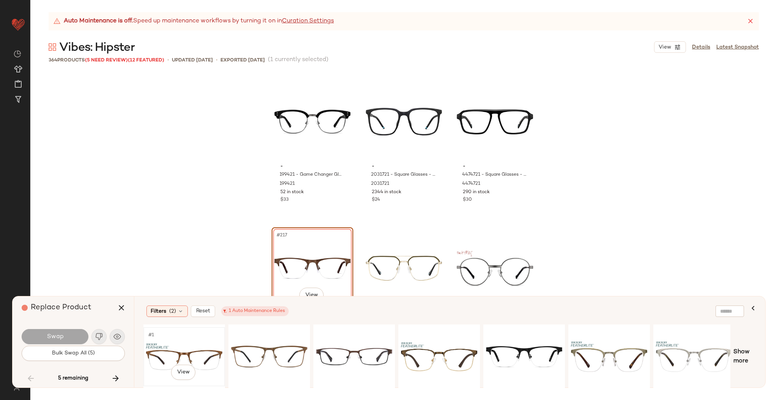
click at [151, 349] on div "#1 View" at bounding box center [184, 357] width 76 height 54
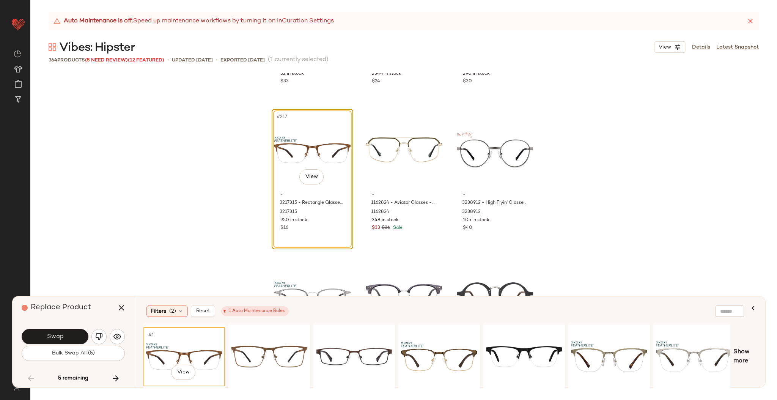
scroll to position [10526, 0]
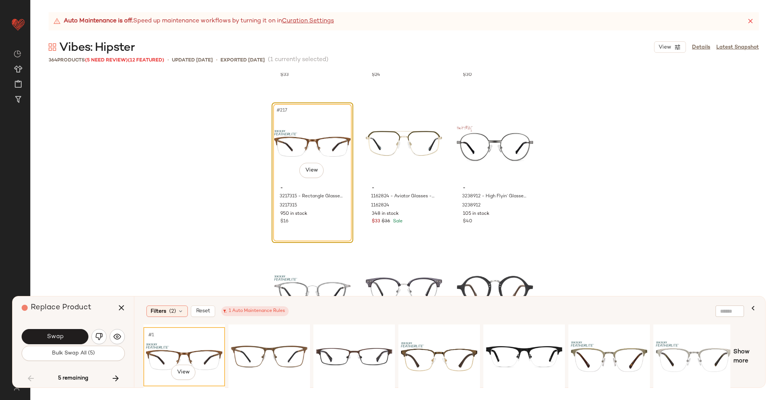
click at [64, 326] on div "Swap Bulk Swap All (5)" at bounding box center [73, 344] width 103 height 41
click at [61, 336] on span "Swap" at bounding box center [54, 336] width 17 height 7
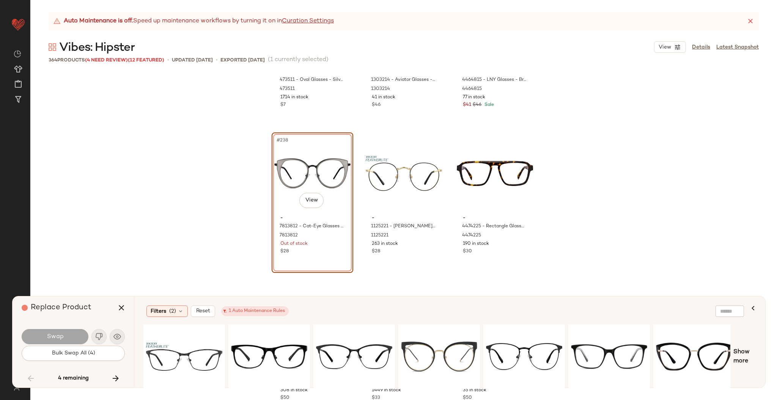
scroll to position [11525, 0]
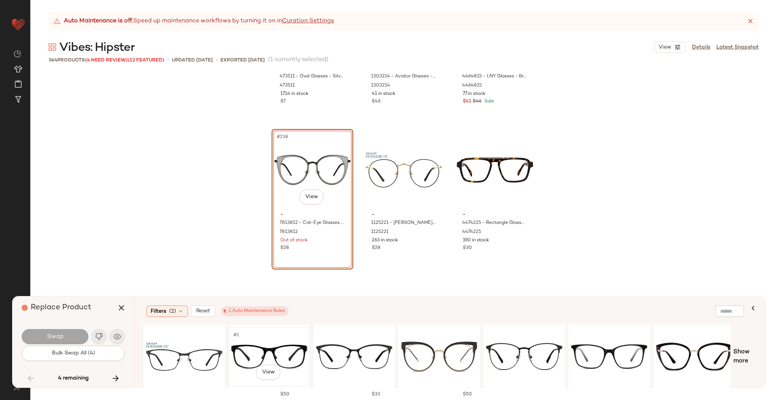
click at [277, 345] on div "#1 View" at bounding box center [269, 357] width 76 height 54
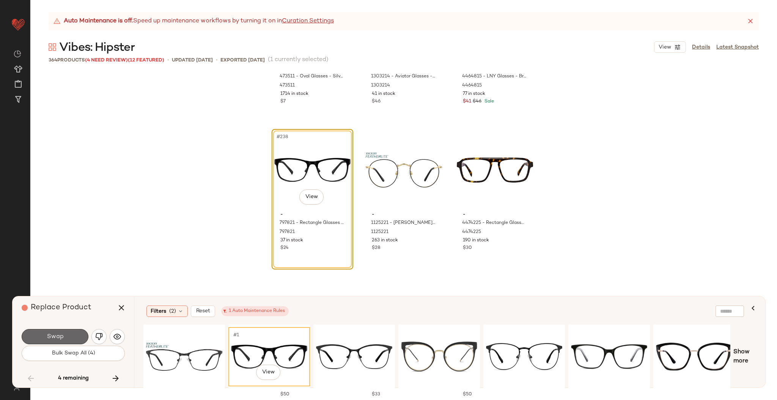
click at [73, 334] on button "Swap" at bounding box center [55, 336] width 67 height 15
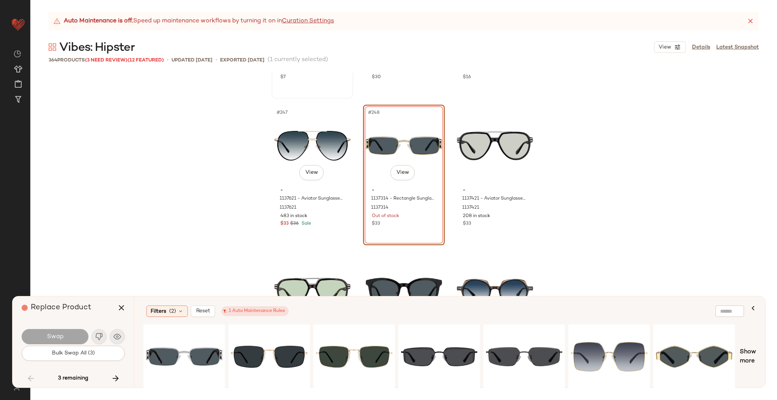
scroll to position [11989, 0]
click at [178, 343] on div "#1 View" at bounding box center [184, 357] width 76 height 54
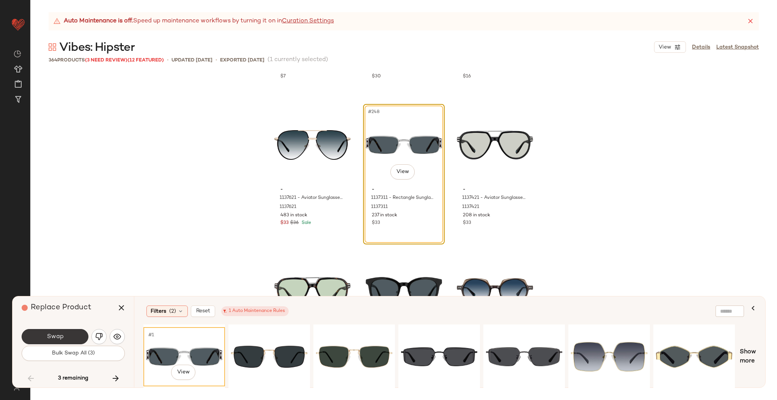
click at [60, 340] on span "Swap" at bounding box center [54, 336] width 17 height 7
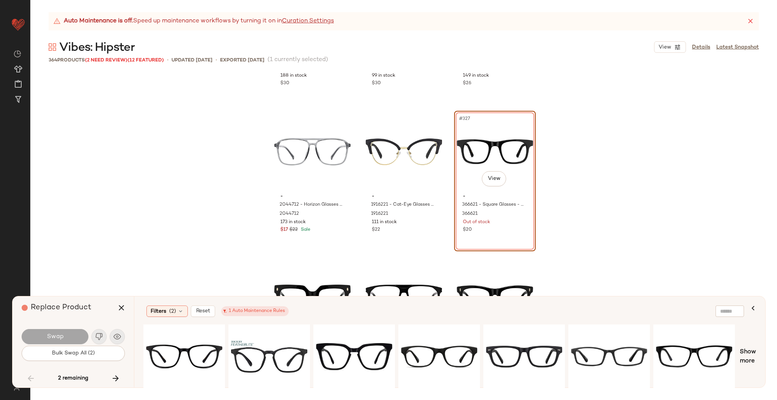
scroll to position [15792, 0]
click at [172, 343] on div "#1 View" at bounding box center [184, 357] width 76 height 54
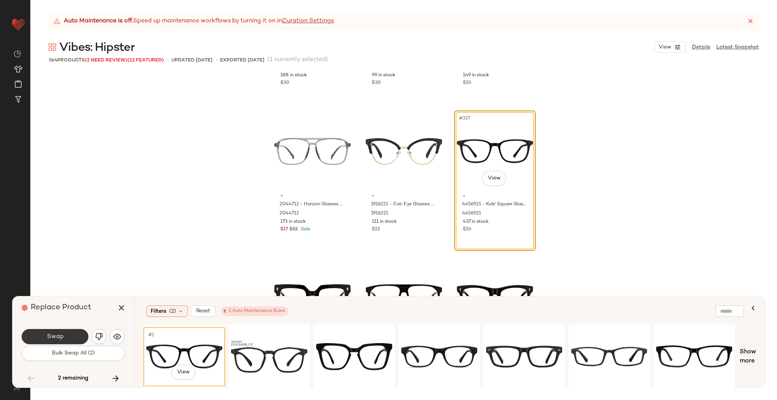
click at [65, 339] on button "Swap" at bounding box center [55, 336] width 67 height 15
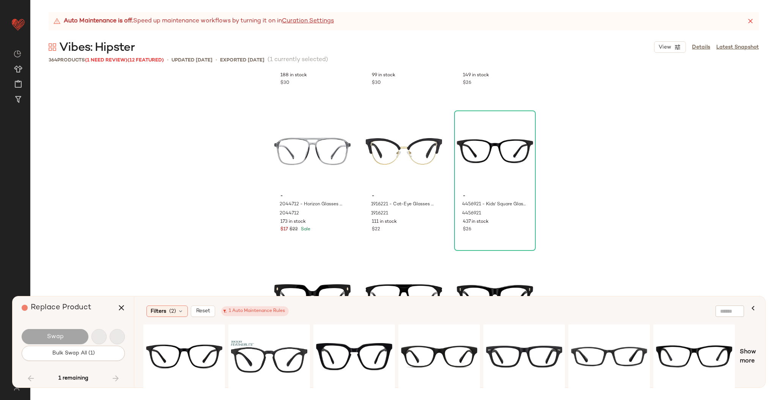
scroll to position [16408, 0]
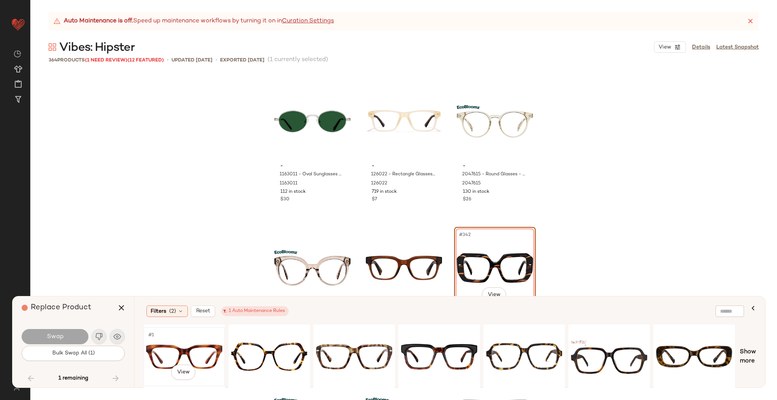
click at [199, 348] on div "#1 View" at bounding box center [184, 357] width 76 height 54
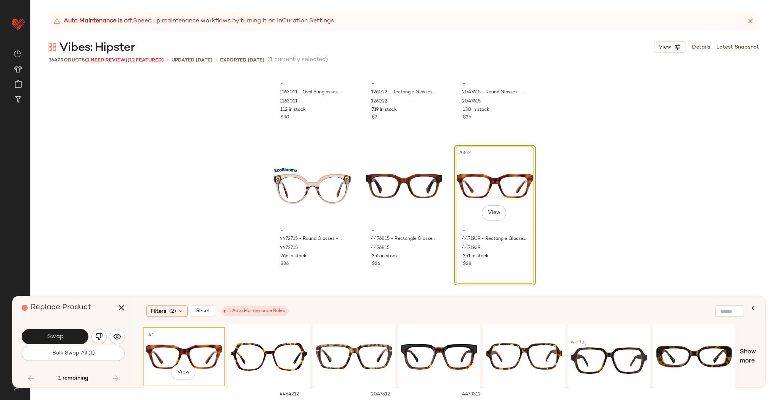
scroll to position [16490, 0]
click at [64, 332] on button "Swap" at bounding box center [55, 336] width 67 height 15
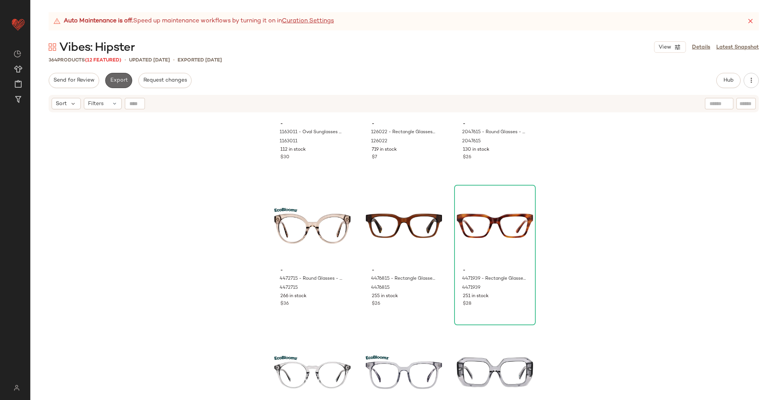
click at [113, 84] on button "Export" at bounding box center [118, 80] width 27 height 15
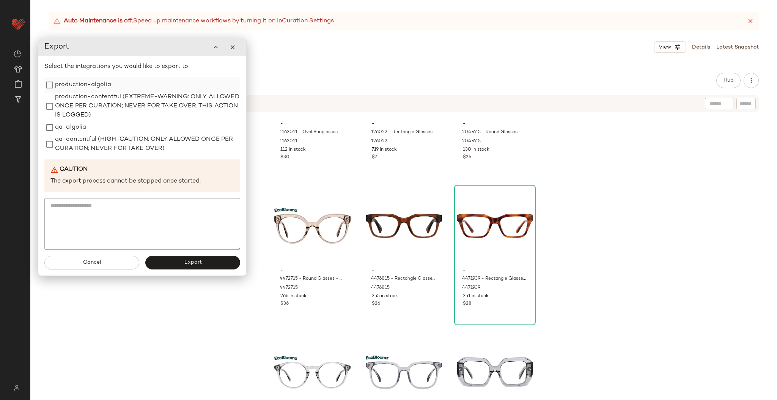
click at [71, 85] on label "production-algolia" at bounding box center [83, 84] width 56 height 15
click at [184, 263] on span "Export" at bounding box center [193, 263] width 18 height 6
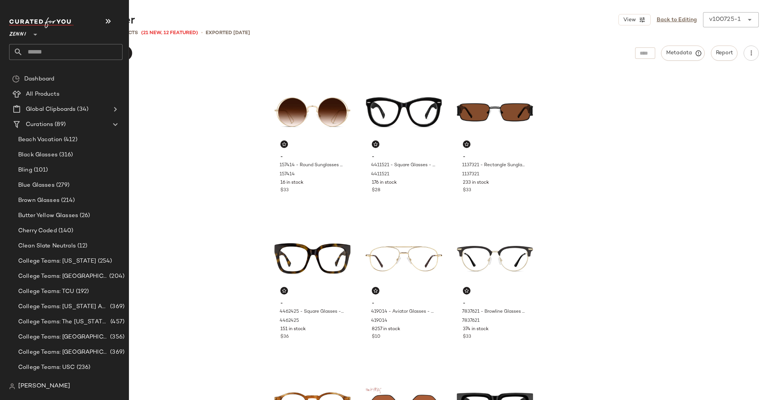
click at [56, 51] on input "text" at bounding box center [73, 52] width 100 height 16
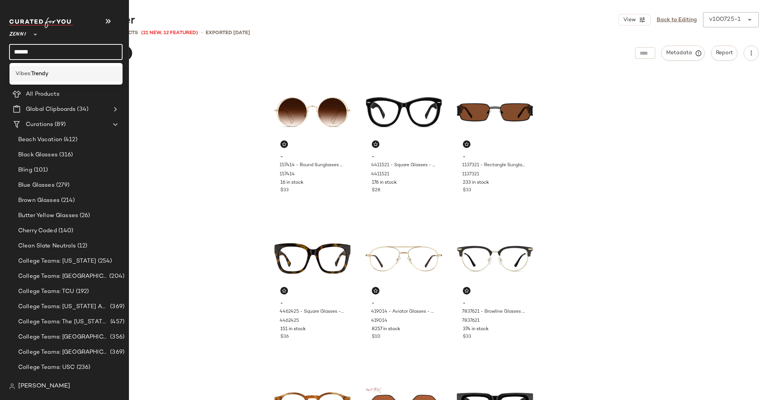
type input "******"
click at [78, 74] on div "Vibes: Trendy" at bounding box center [66, 74] width 101 height 8
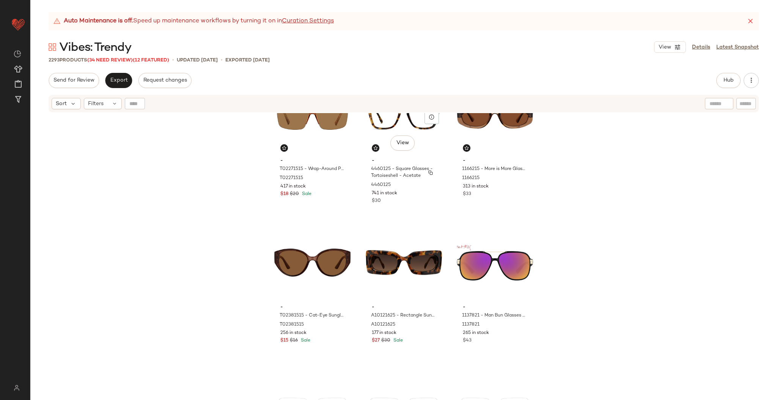
scroll to position [486, 0]
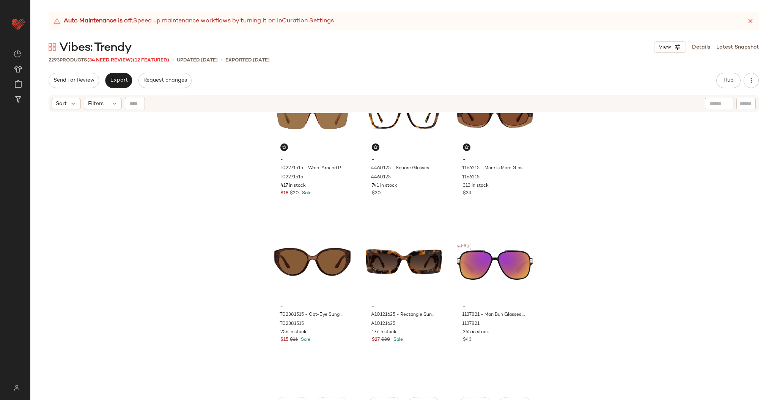
click at [113, 58] on span "(34 Need Review)" at bounding box center [110, 60] width 46 height 5
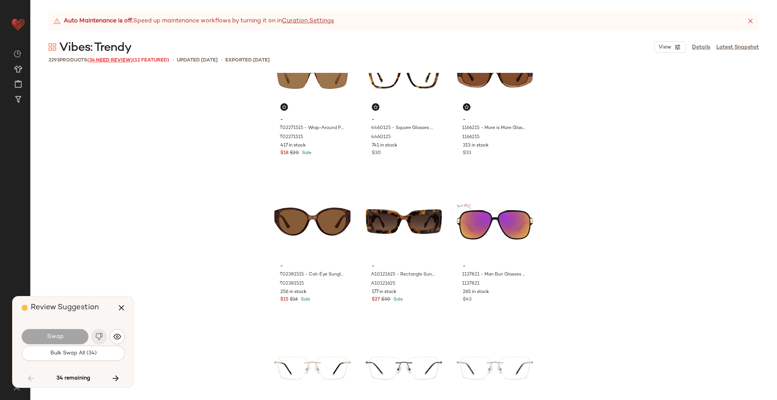
scroll to position [7325, 0]
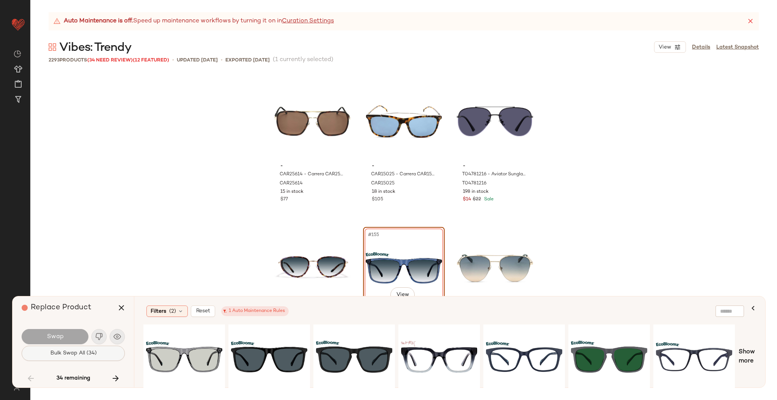
click at [101, 352] on button "Bulk Swap All (34)" at bounding box center [73, 353] width 103 height 15
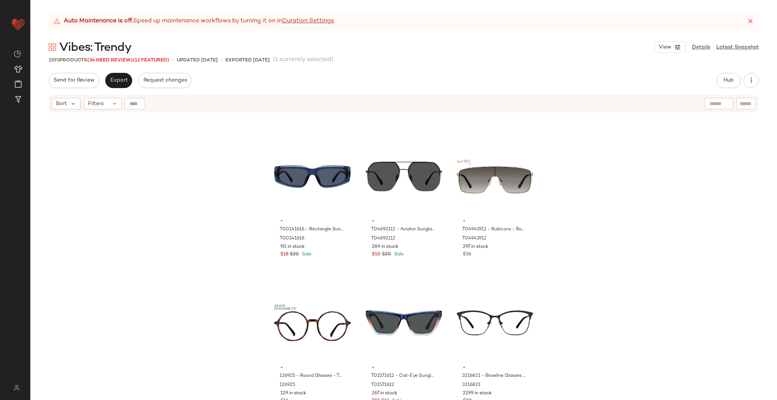
scroll to position [7750, 0]
click at [125, 63] on span "(34 Need Review)" at bounding box center [110, 60] width 46 height 5
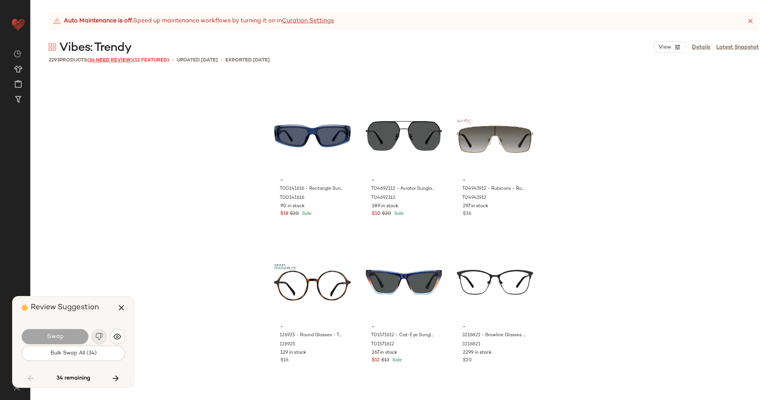
scroll to position [7325, 0]
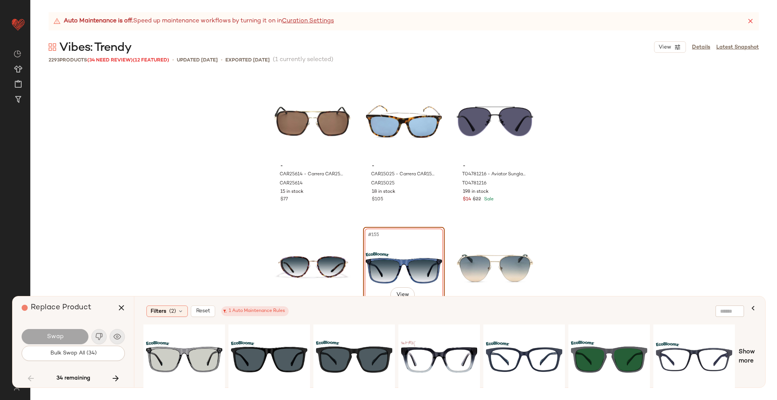
click at [716, 25] on div "Auto Maintenance is off. Speed up maintenance workflows by turning it on in Cur…" at bounding box center [404, 21] width 710 height 18
click at [344, 346] on div "#1 View" at bounding box center [354, 357] width 76 height 54
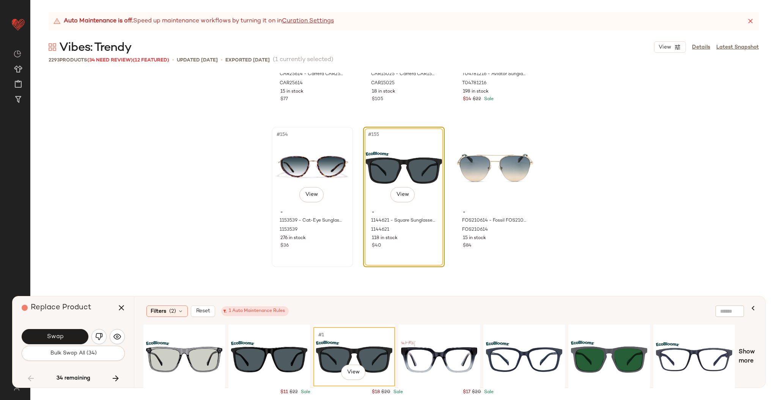
scroll to position [7457, 0]
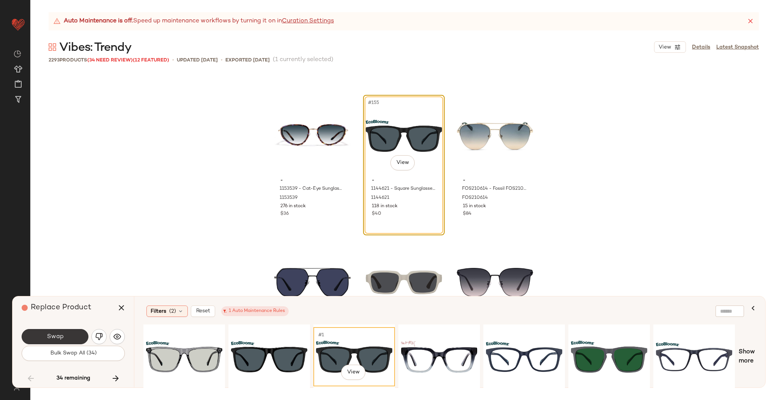
click at [57, 339] on span "Swap" at bounding box center [54, 336] width 17 height 7
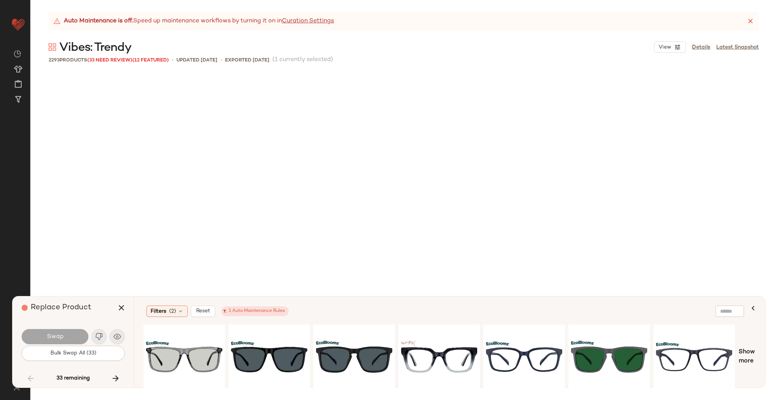
scroll to position [8350, 0]
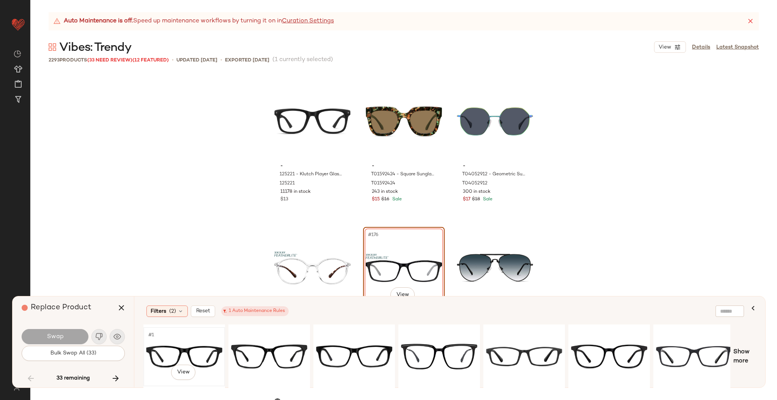
click at [178, 345] on div "#1 View" at bounding box center [184, 357] width 76 height 54
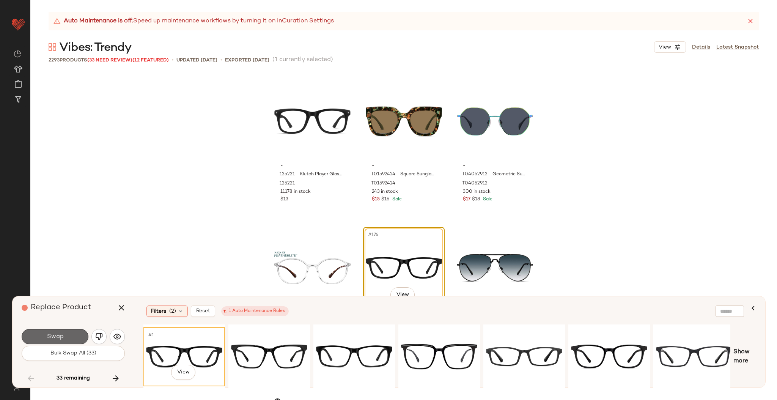
click at [58, 336] on span "Swap" at bounding box center [54, 336] width 17 height 7
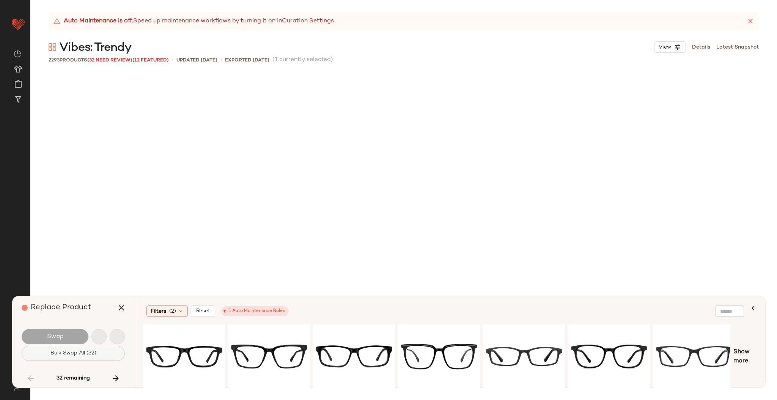
scroll to position [16261, 0]
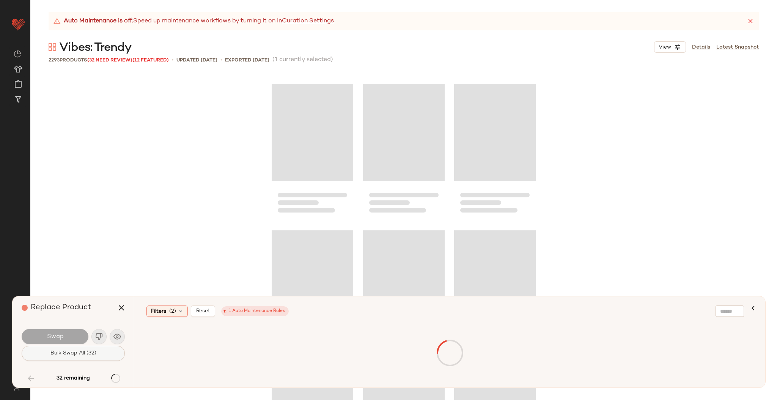
click at [70, 354] on span "Bulk Swap All (32)" at bounding box center [73, 353] width 46 height 6
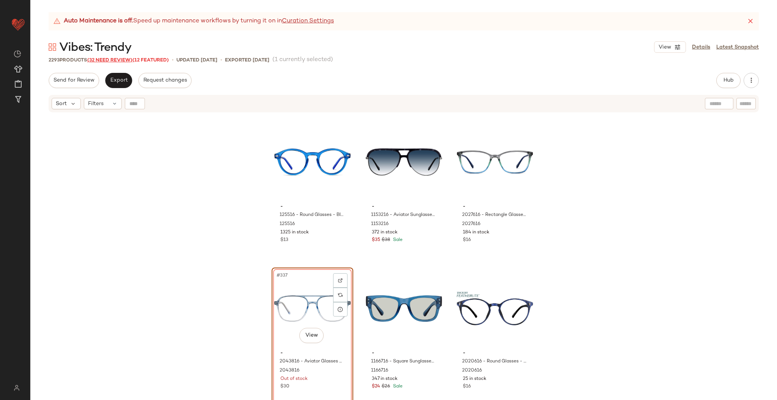
click at [107, 63] on span "(32 Need Review)" at bounding box center [109, 60] width 45 height 5
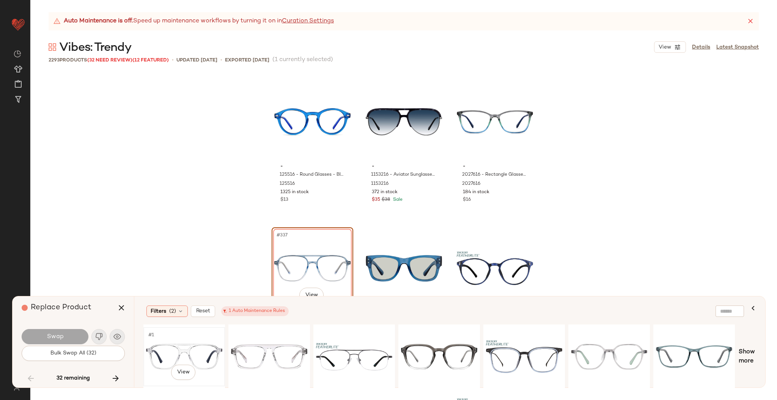
click at [192, 351] on div "#1 View" at bounding box center [184, 357] width 76 height 54
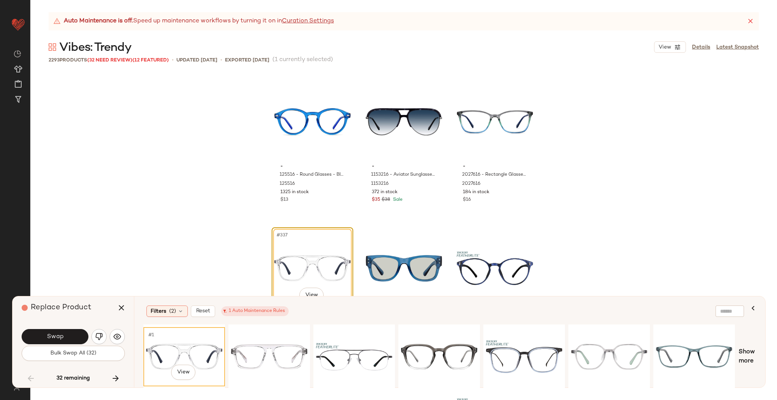
scroll to position [16371, 0]
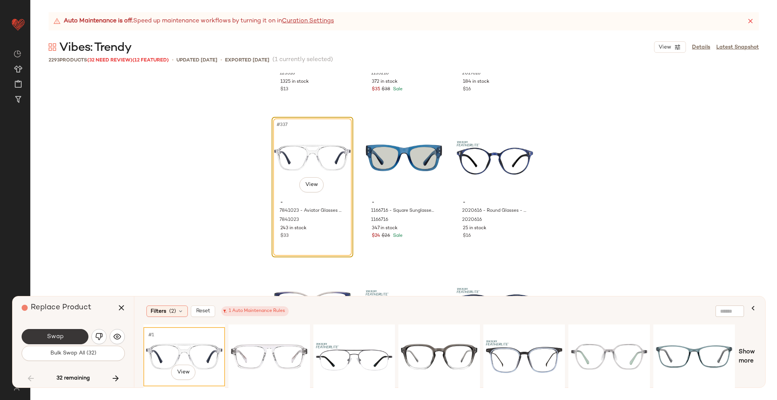
click at [68, 336] on button "Swap" at bounding box center [55, 336] width 67 height 15
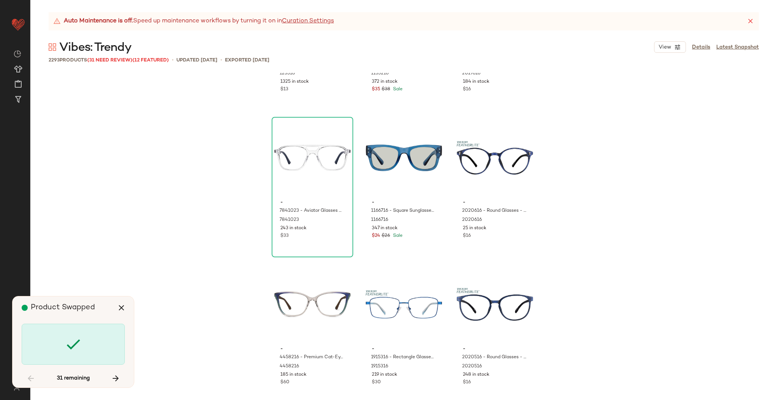
scroll to position [16994, 0]
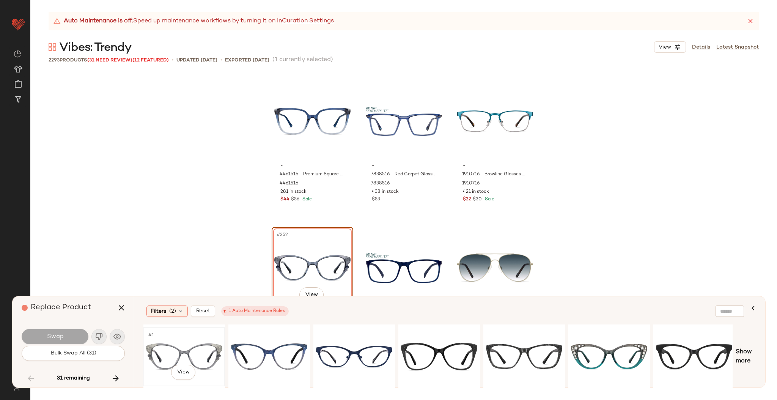
click at [193, 349] on div "#1 View" at bounding box center [184, 357] width 76 height 54
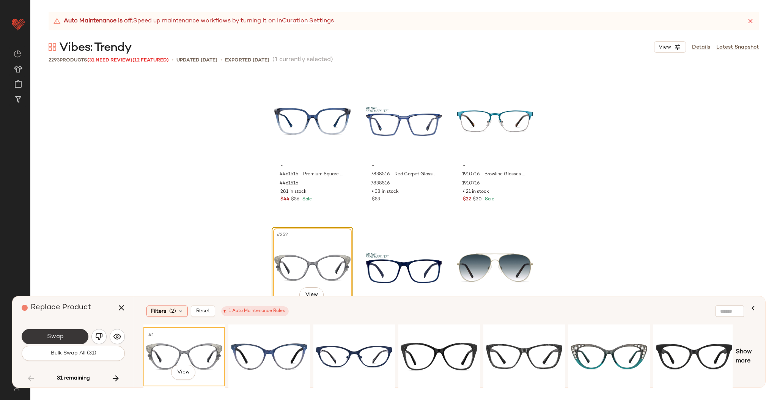
click at [78, 336] on button "Swap" at bounding box center [55, 336] width 67 height 15
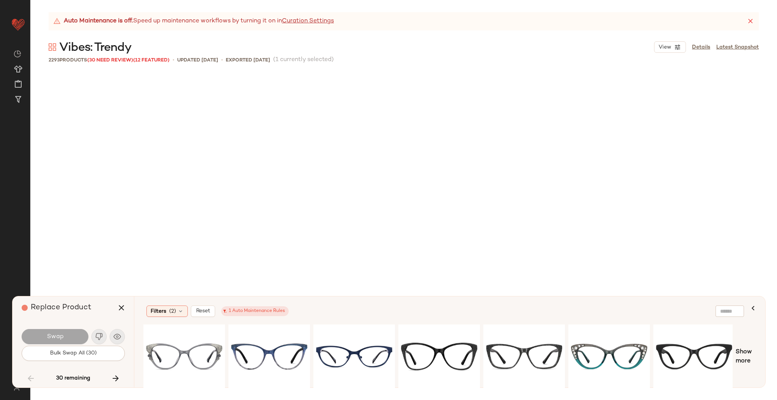
scroll to position [18605, 0]
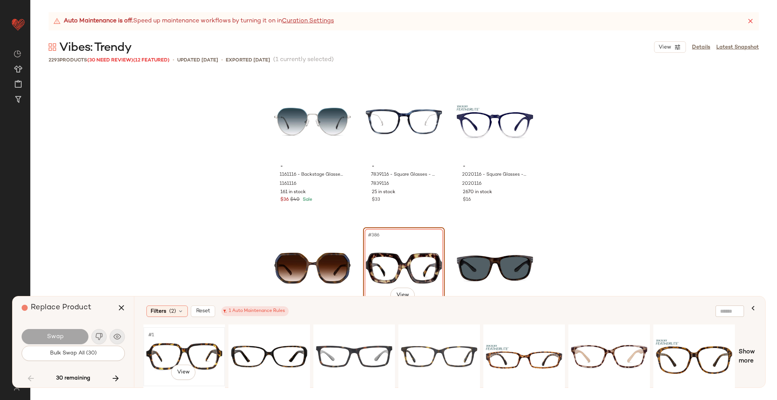
click at [201, 357] on div "#1 View" at bounding box center [184, 357] width 76 height 54
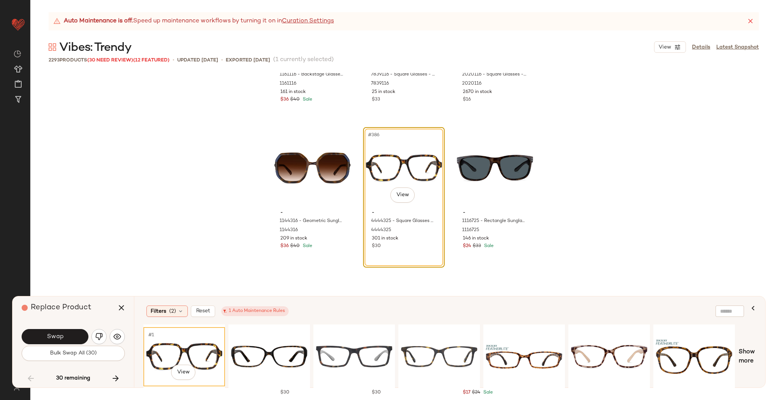
scroll to position [18706, 0]
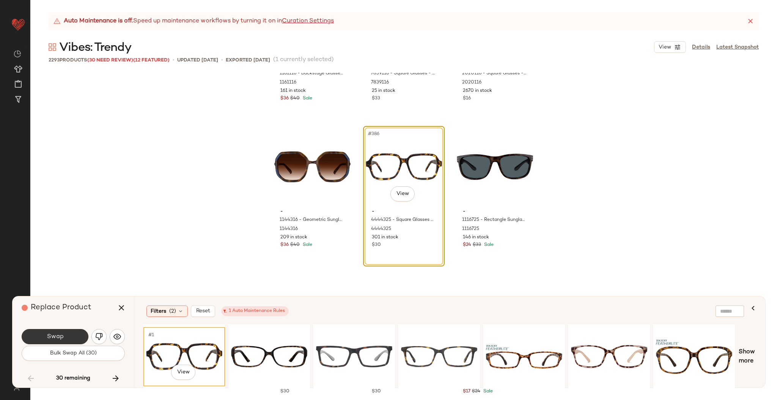
click at [62, 343] on button "Swap" at bounding box center [55, 336] width 67 height 15
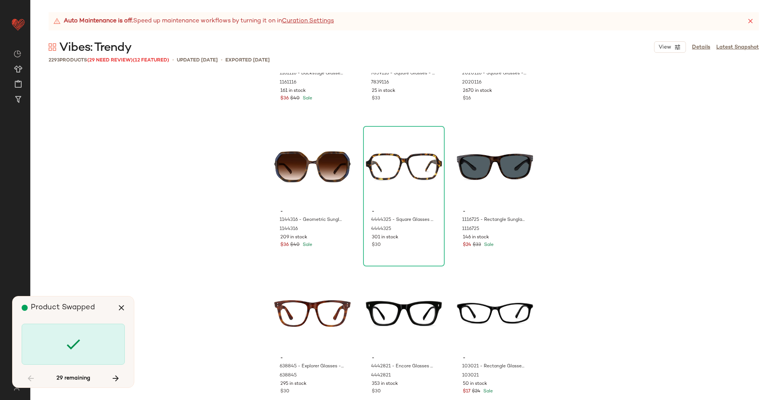
scroll to position [19338, 0]
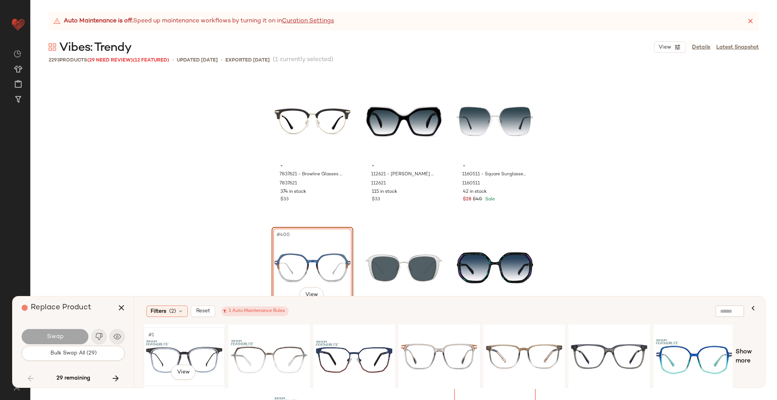
click at [186, 349] on div "#1 View" at bounding box center [184, 357] width 76 height 54
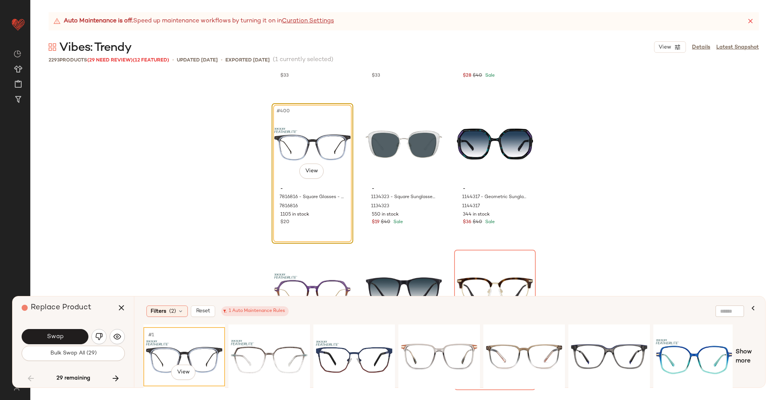
scroll to position [19462, 0]
click at [76, 332] on button "Swap" at bounding box center [55, 336] width 67 height 15
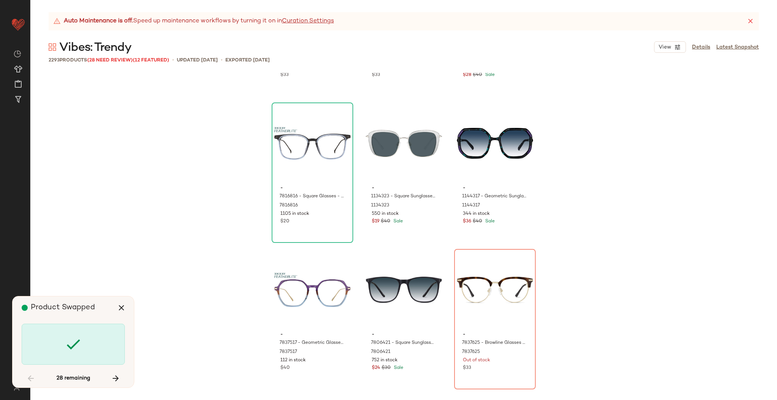
scroll to position [19484, 0]
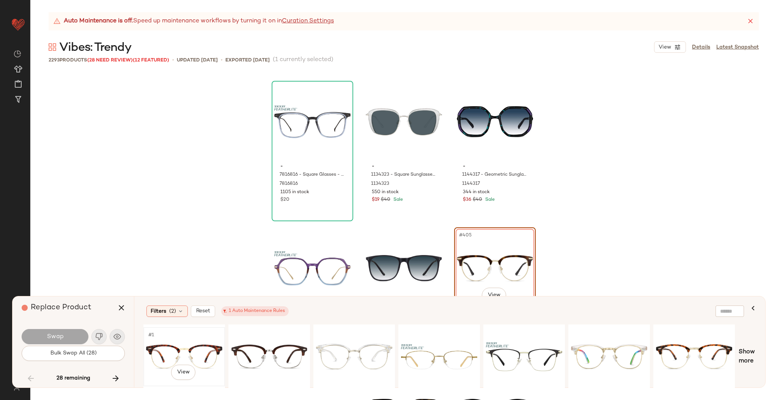
click at [190, 345] on div "#1 View" at bounding box center [184, 357] width 76 height 54
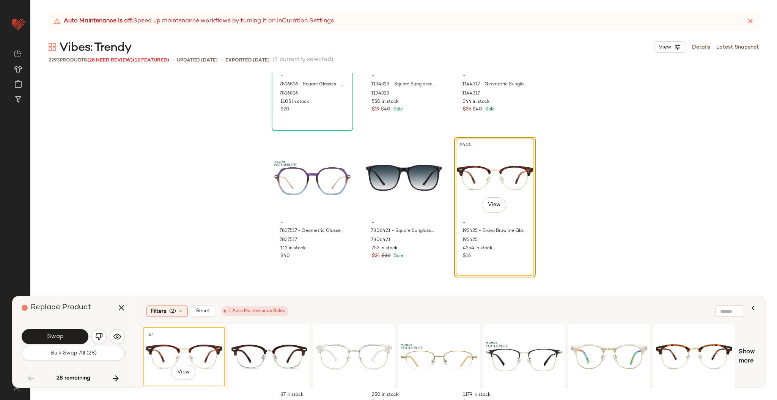
scroll to position [19575, 0]
click at [71, 335] on button "Swap" at bounding box center [55, 336] width 67 height 15
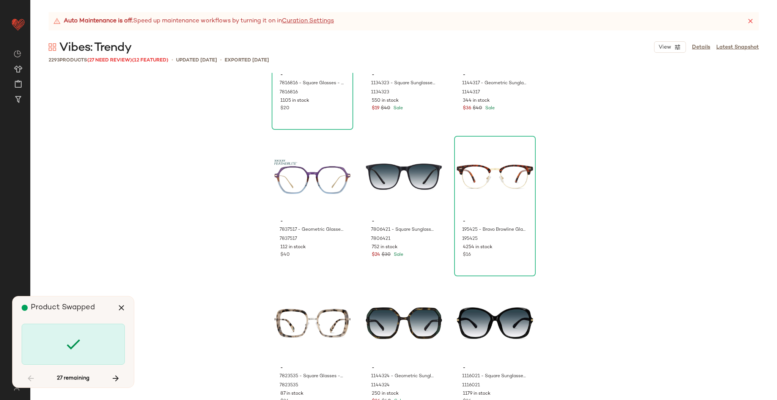
scroll to position [20216, 0]
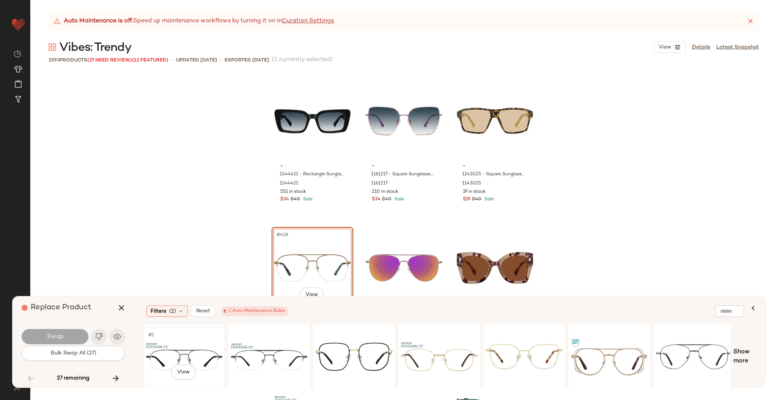
click at [178, 347] on div "#1 View" at bounding box center [184, 357] width 76 height 54
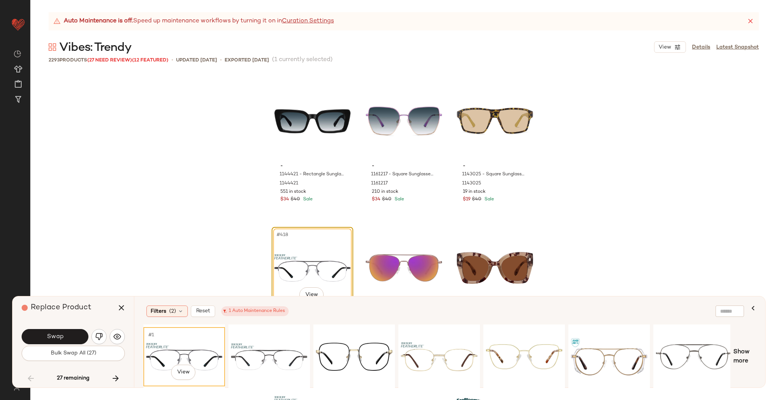
scroll to position [20323, 0]
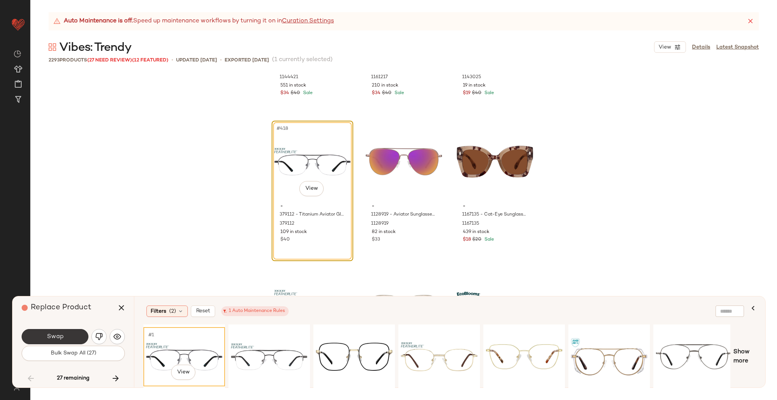
click at [62, 334] on span "Swap" at bounding box center [54, 336] width 17 height 7
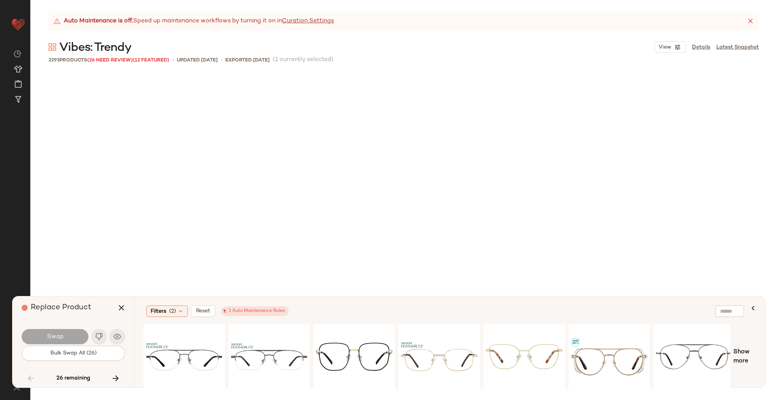
scroll to position [22121, 0]
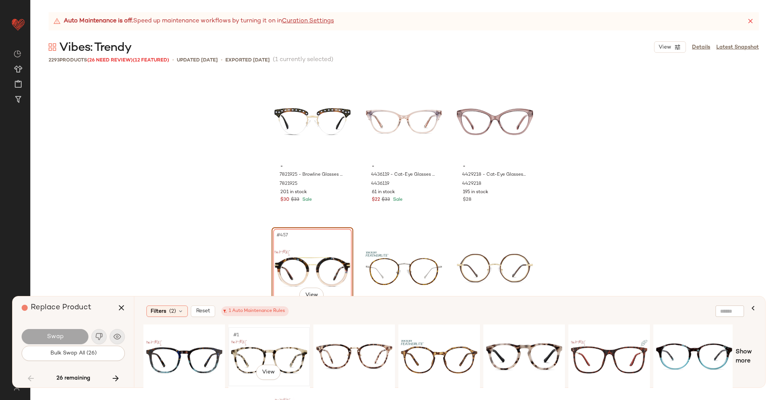
click at [267, 353] on div "#1 View" at bounding box center [269, 357] width 76 height 54
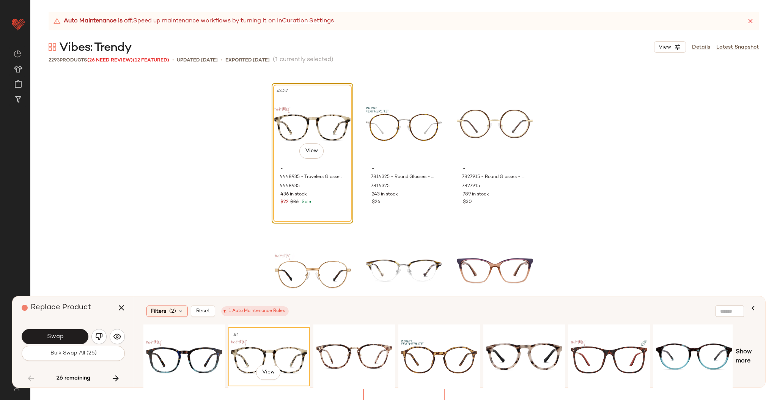
scroll to position [22269, 0]
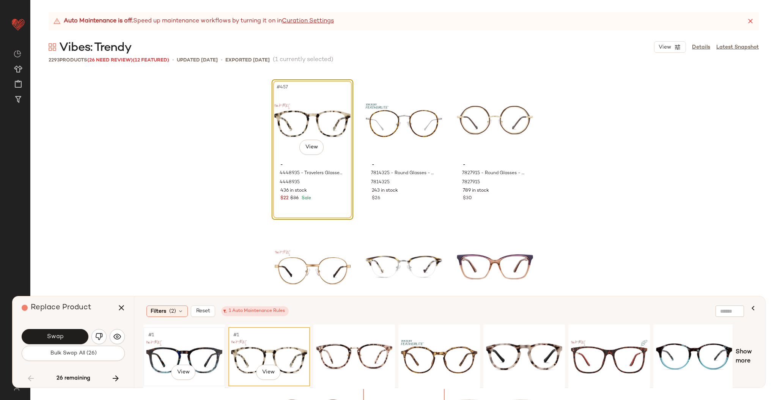
click at [193, 339] on div "#1 View" at bounding box center [184, 357] width 76 height 54
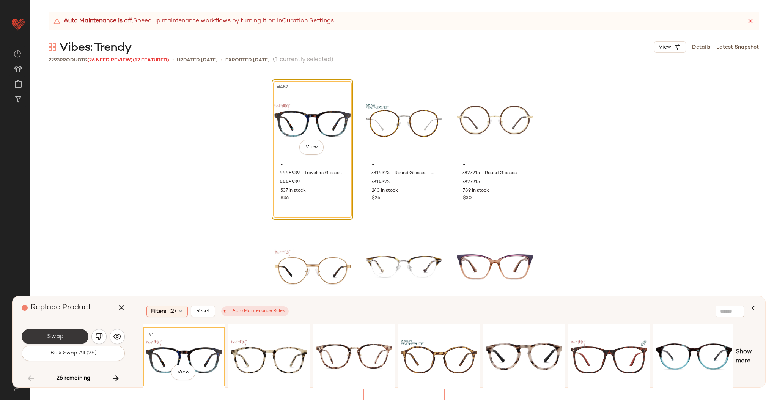
click at [72, 336] on button "Swap" at bounding box center [55, 336] width 67 height 15
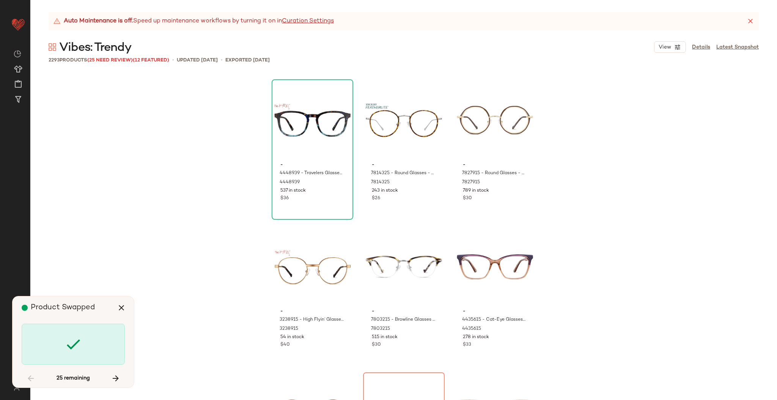
scroll to position [22414, 0]
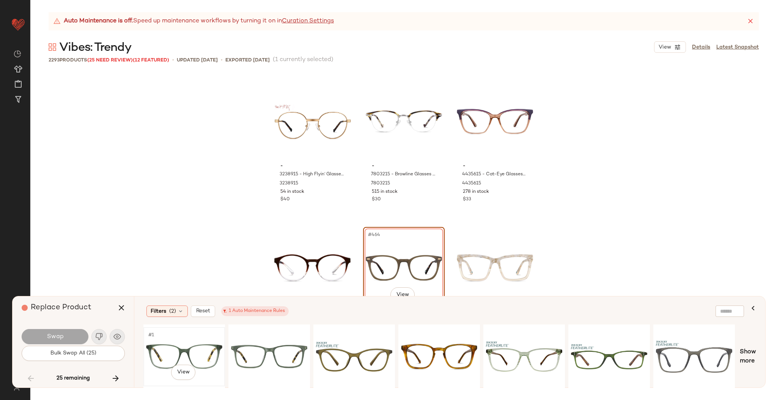
click at [187, 339] on div "#1 View" at bounding box center [184, 357] width 76 height 54
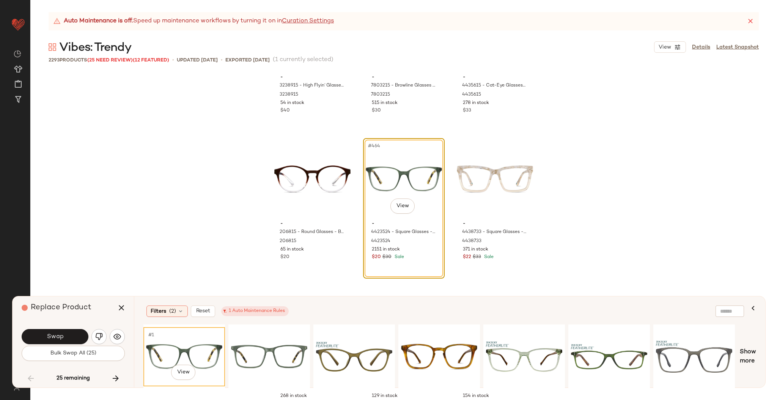
scroll to position [22503, 0]
click at [272, 349] on div "#1 View" at bounding box center [269, 357] width 76 height 54
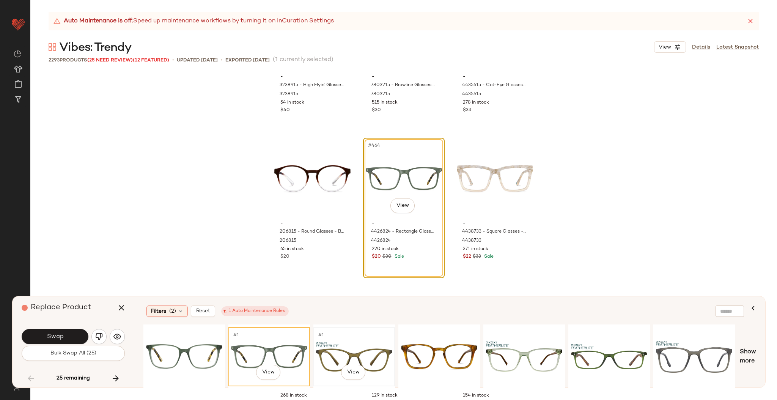
click at [361, 352] on div "#1 View" at bounding box center [354, 357] width 76 height 54
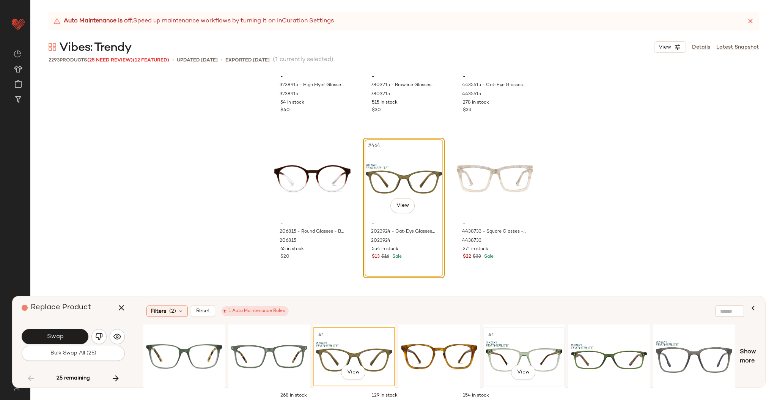
click at [533, 353] on div "#1 View" at bounding box center [524, 357] width 76 height 54
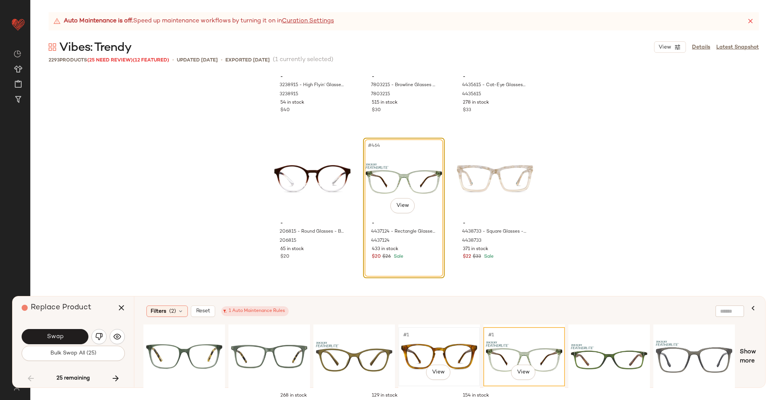
click at [435, 346] on div "#1 View" at bounding box center [439, 357] width 76 height 54
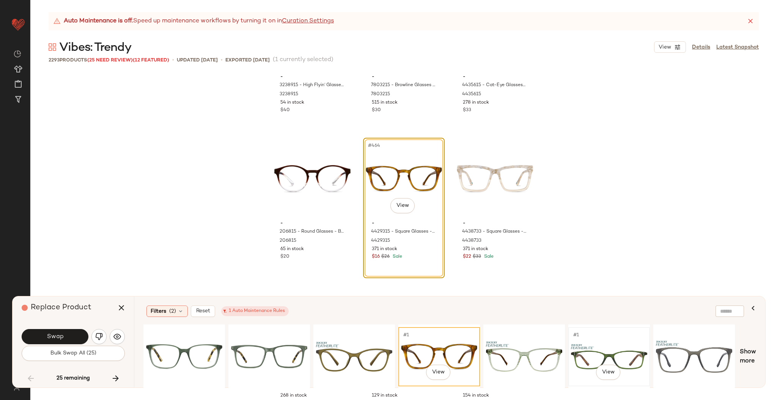
click at [586, 345] on div "#1 View" at bounding box center [609, 357] width 76 height 54
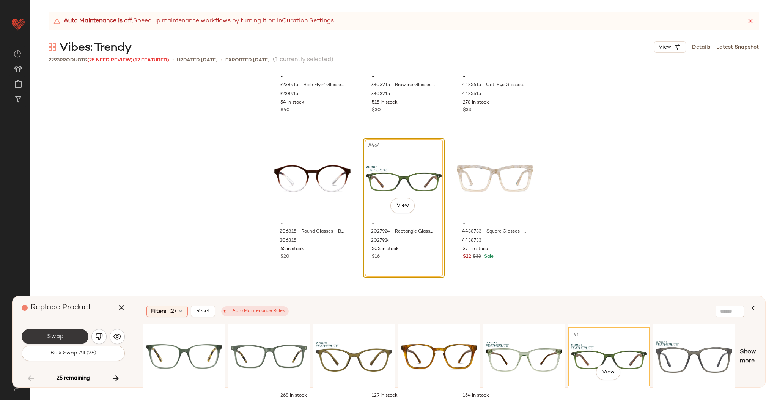
click at [67, 336] on button "Swap" at bounding box center [55, 336] width 67 height 15
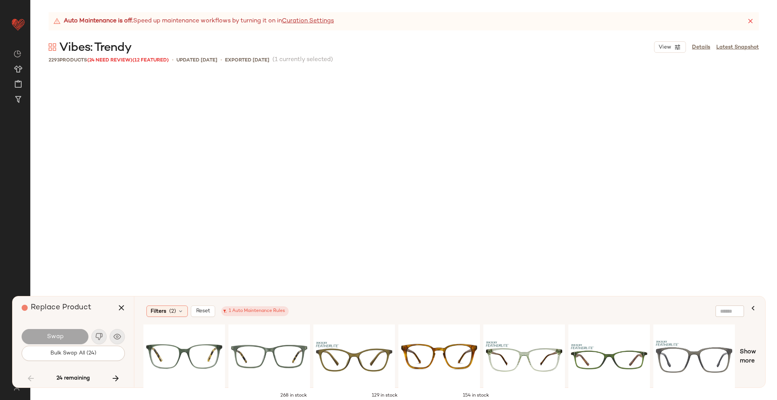
scroll to position [22707, 0]
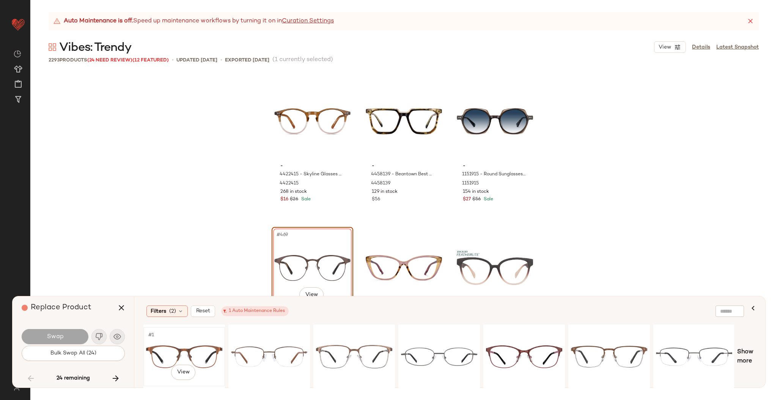
click at [168, 348] on div "#1 View" at bounding box center [184, 357] width 76 height 54
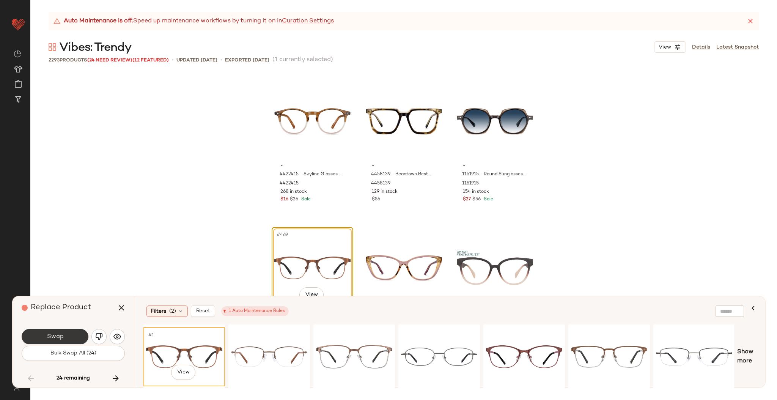
click at [68, 334] on button "Swap" at bounding box center [55, 336] width 67 height 15
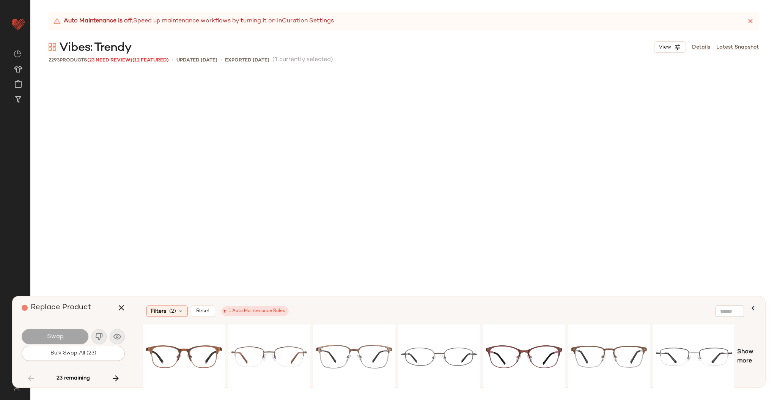
scroll to position [26515, 0]
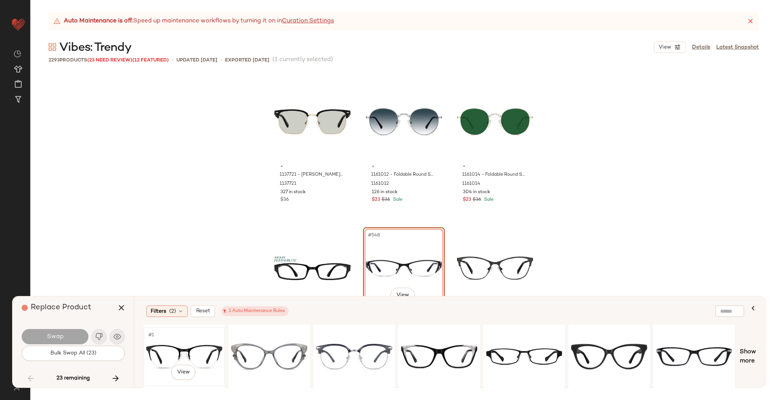
click at [211, 351] on div "#1 View" at bounding box center [184, 357] width 76 height 54
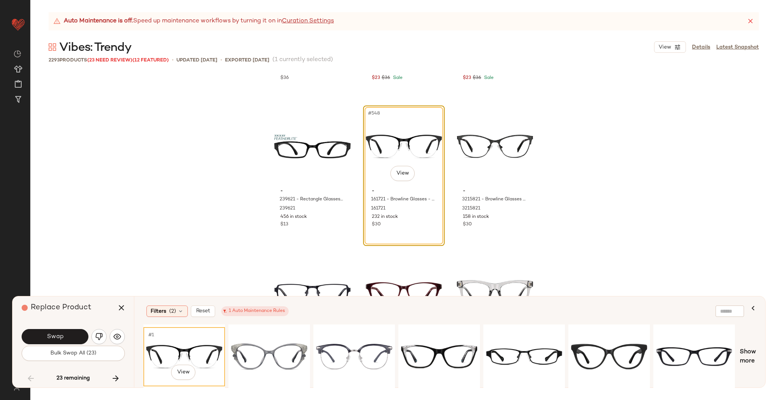
scroll to position [26637, 0]
click at [58, 336] on span "Swap" at bounding box center [54, 336] width 17 height 7
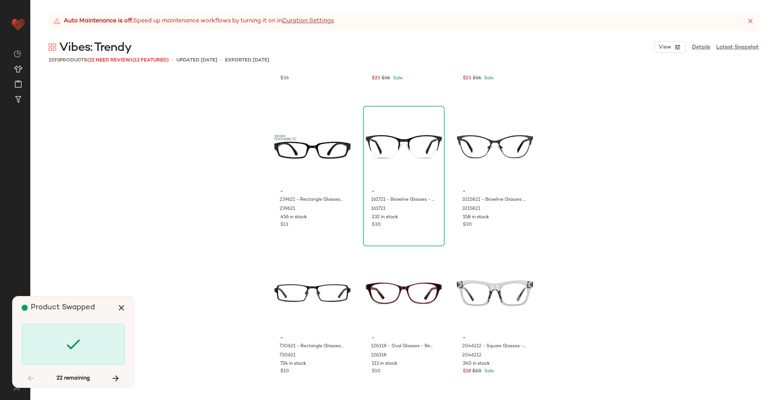
scroll to position [31643, 0]
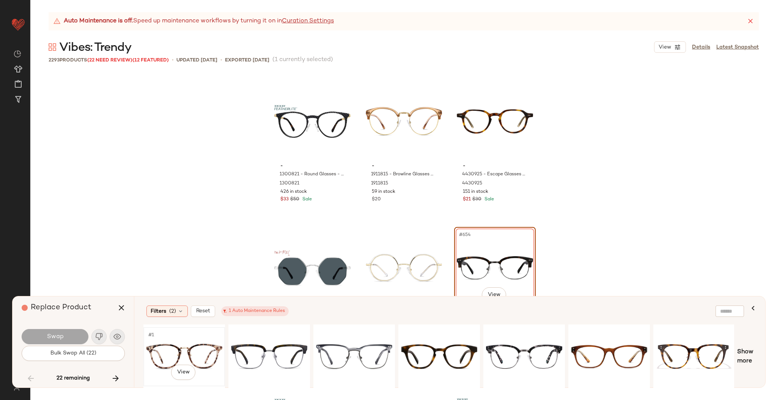
click at [181, 347] on div "#1 View" at bounding box center [184, 357] width 76 height 54
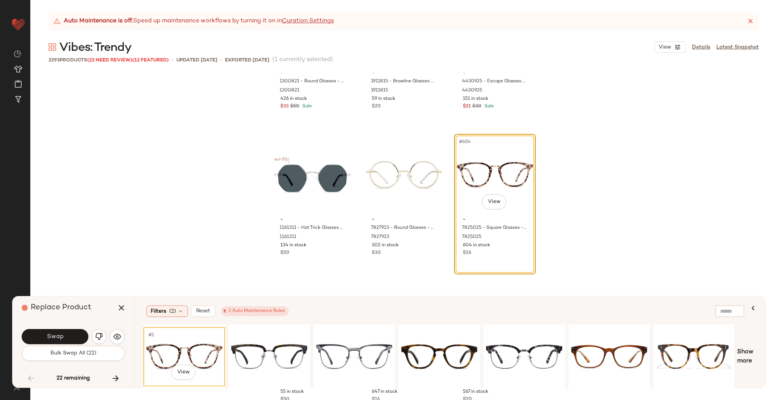
scroll to position [31737, 0]
click at [69, 343] on button "Swap" at bounding box center [55, 336] width 67 height 15
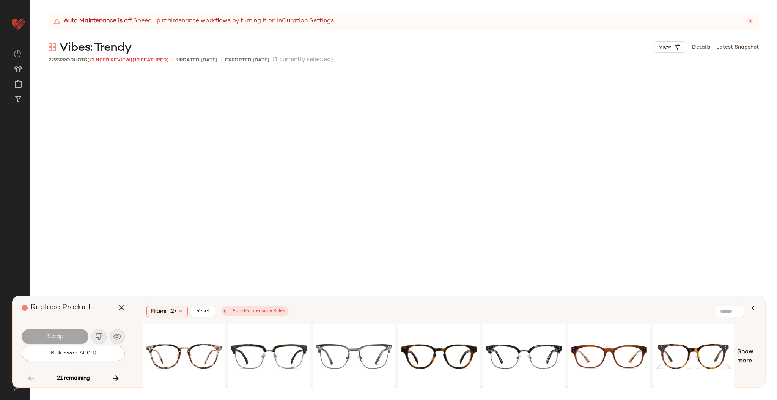
scroll to position [35306, 0]
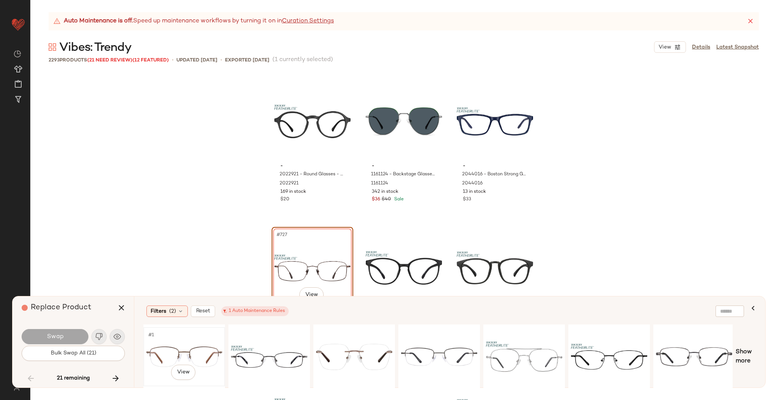
click at [186, 340] on div "#1 View" at bounding box center [184, 357] width 76 height 54
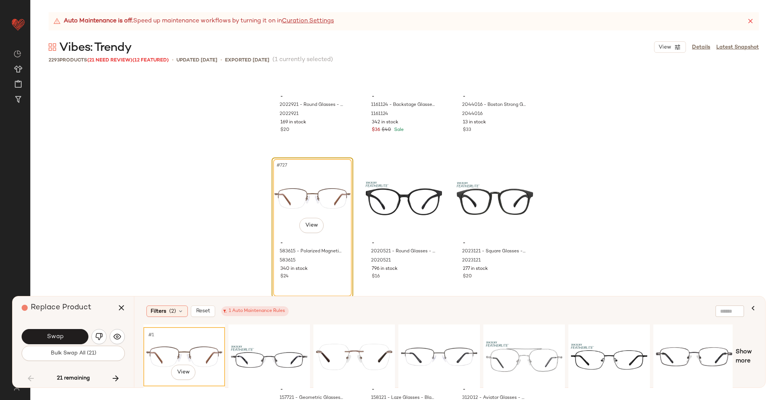
scroll to position [35374, 0]
click at [57, 341] on button "Swap" at bounding box center [55, 336] width 67 height 15
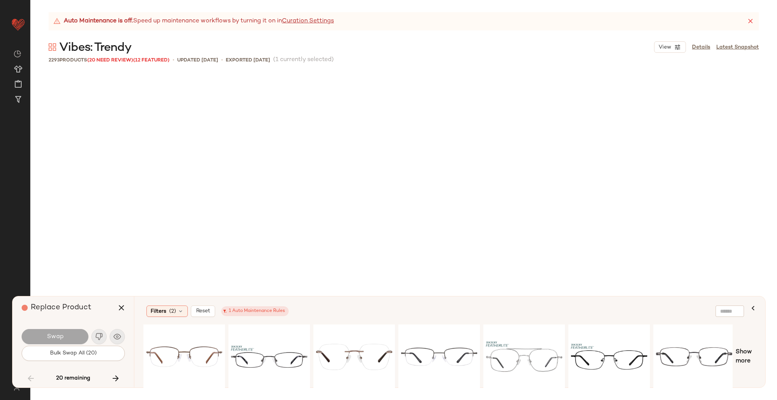
scroll to position [36331, 0]
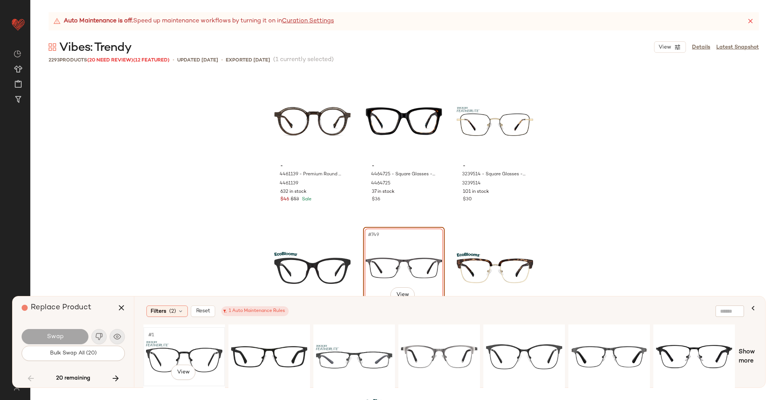
click at [178, 354] on div "#1 View" at bounding box center [184, 357] width 76 height 54
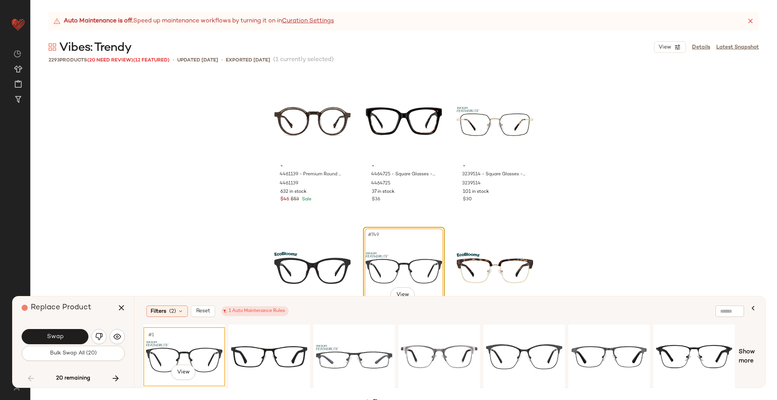
scroll to position [36423, 0]
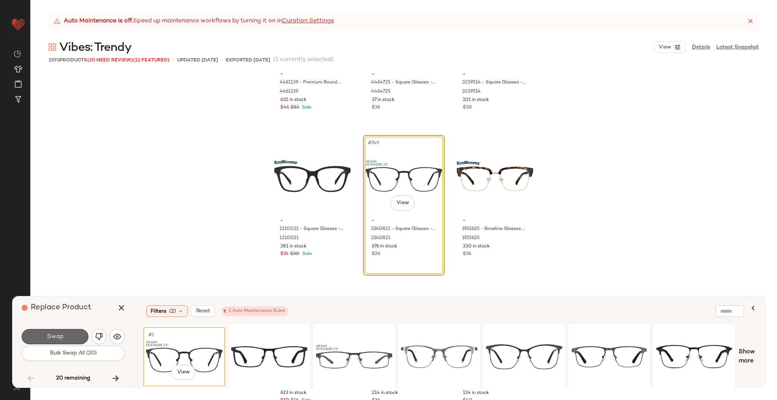
click at [61, 329] on button "Swap" at bounding box center [55, 336] width 67 height 15
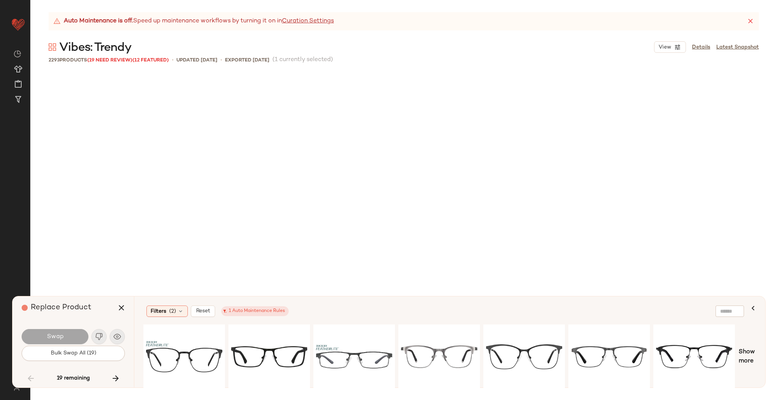
scroll to position [40579, 0]
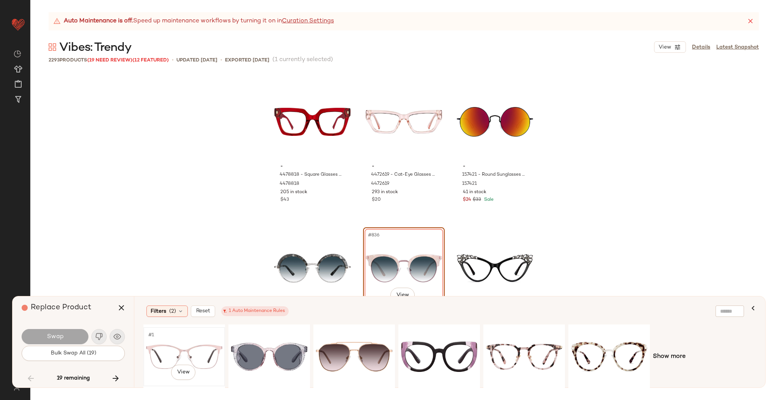
click at [186, 340] on div "#1 View" at bounding box center [184, 357] width 76 height 54
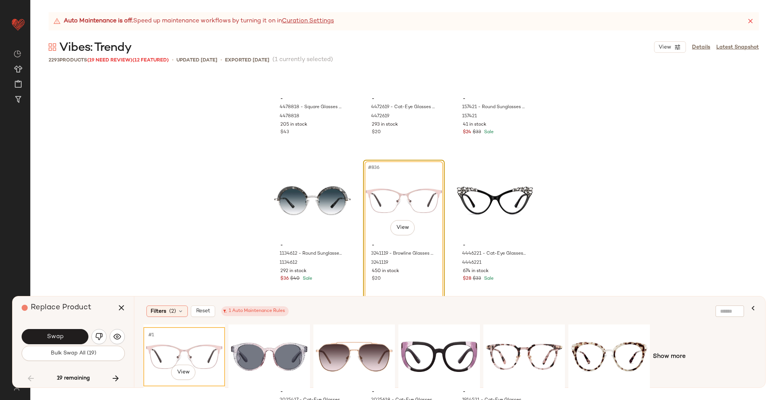
scroll to position [40652, 0]
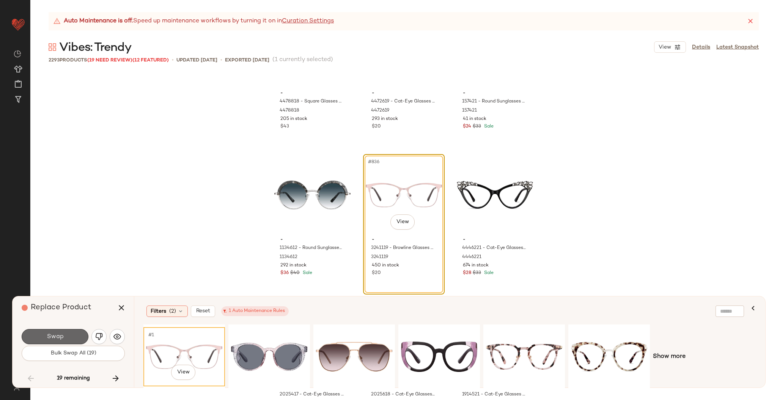
click at [59, 335] on span "Swap" at bounding box center [54, 336] width 17 height 7
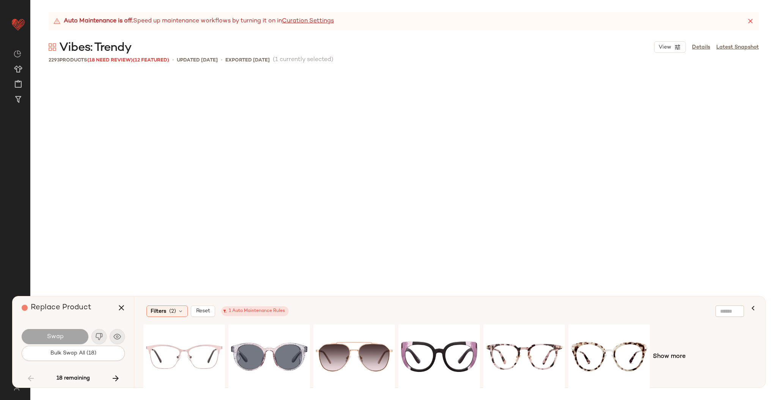
scroll to position [41312, 0]
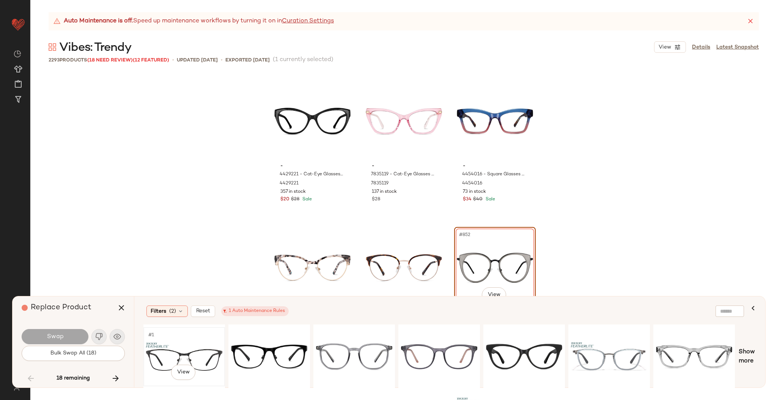
click at [189, 343] on div "#1 View" at bounding box center [184, 357] width 76 height 54
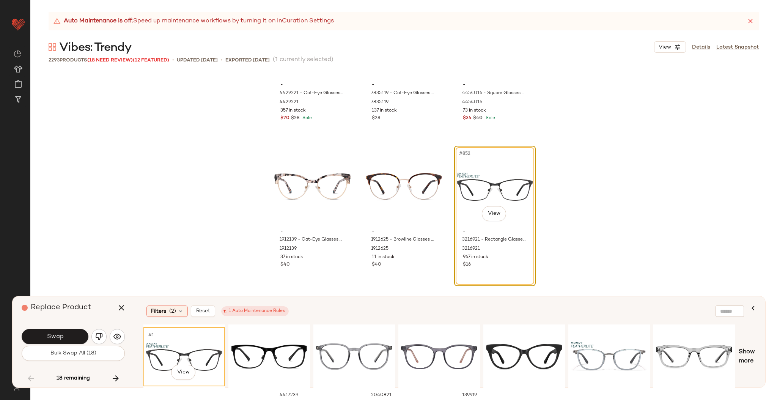
scroll to position [41394, 0]
click at [70, 335] on button "Swap" at bounding box center [55, 336] width 67 height 15
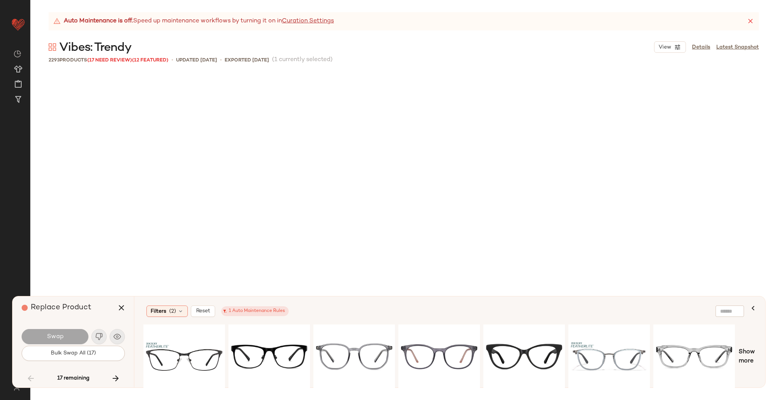
scroll to position [43363, 0]
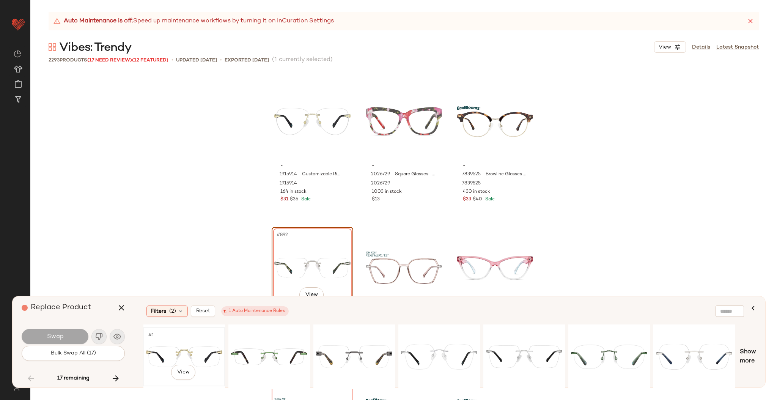
click at [203, 357] on div "#1 View" at bounding box center [184, 357] width 76 height 54
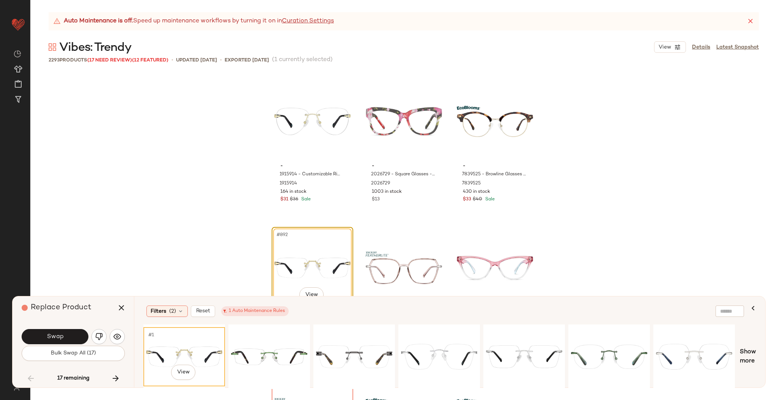
scroll to position [43503, 0]
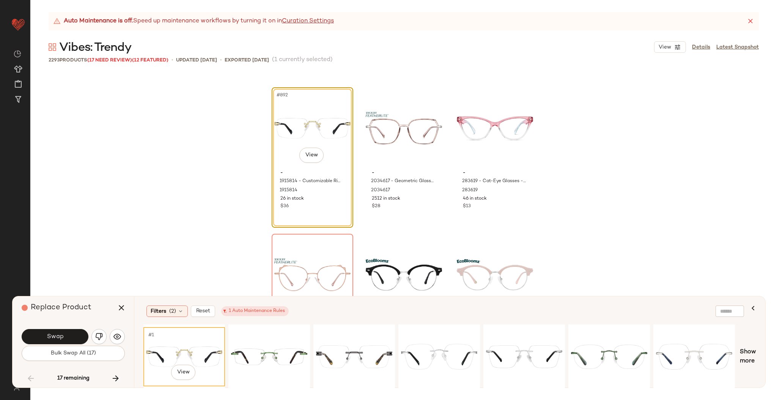
click at [63, 327] on div "Swap Bulk Swap All (17)" at bounding box center [73, 344] width 103 height 41
click at [63, 337] on span "Swap" at bounding box center [54, 336] width 17 height 7
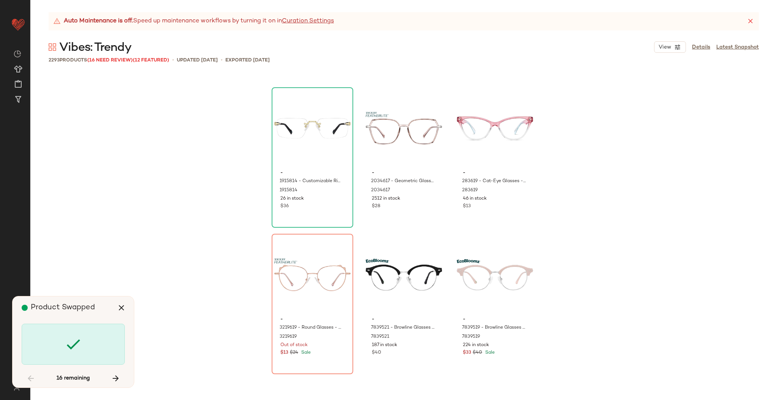
scroll to position [43509, 0]
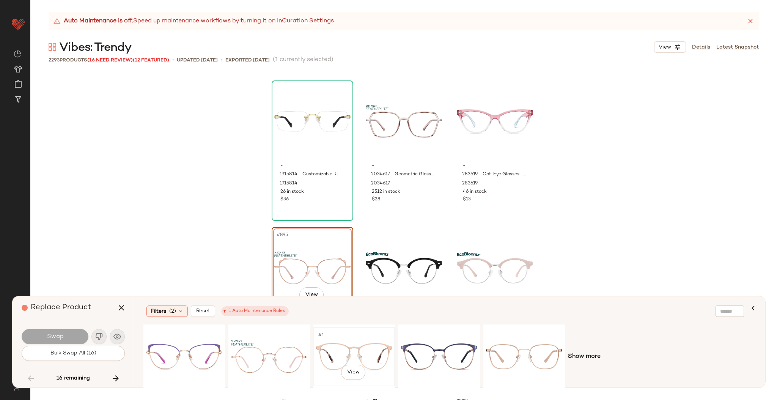
click at [349, 350] on div "#1 View" at bounding box center [354, 357] width 76 height 54
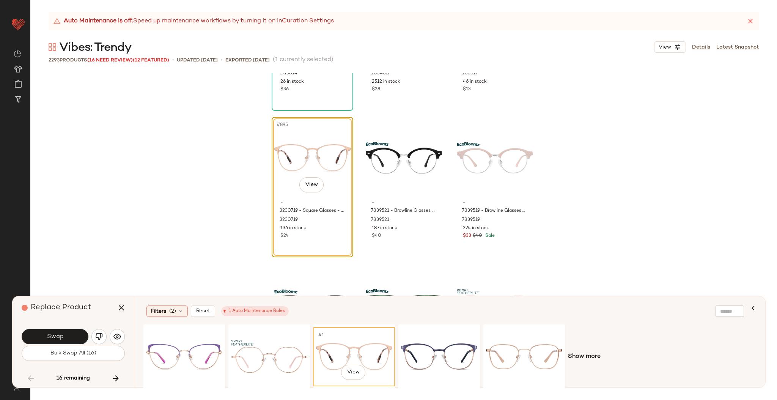
scroll to position [43620, 0]
click at [70, 332] on button "Swap" at bounding box center [55, 336] width 67 height 15
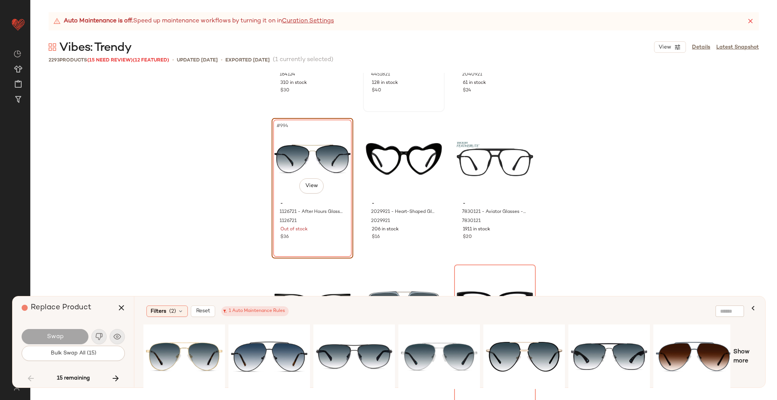
scroll to position [48453, 0]
click at [270, 343] on div "#1 View" at bounding box center [269, 357] width 76 height 54
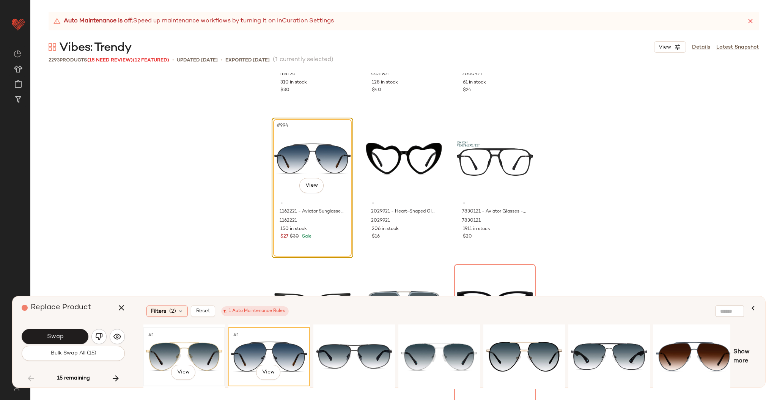
click at [211, 357] on div "#1 View" at bounding box center [184, 357] width 76 height 54
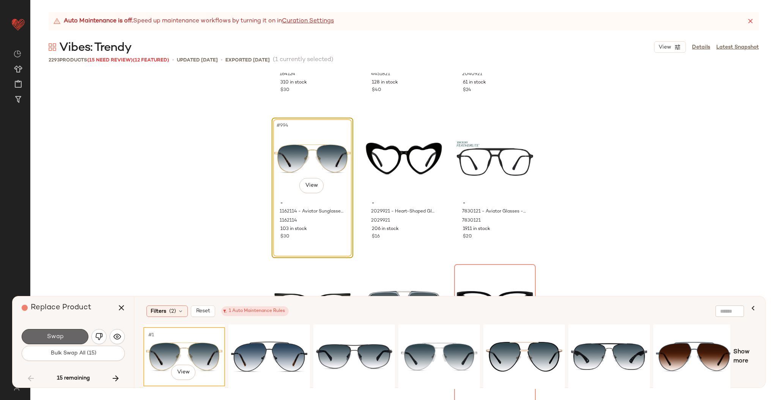
click at [76, 330] on button "Swap" at bounding box center [55, 336] width 67 height 15
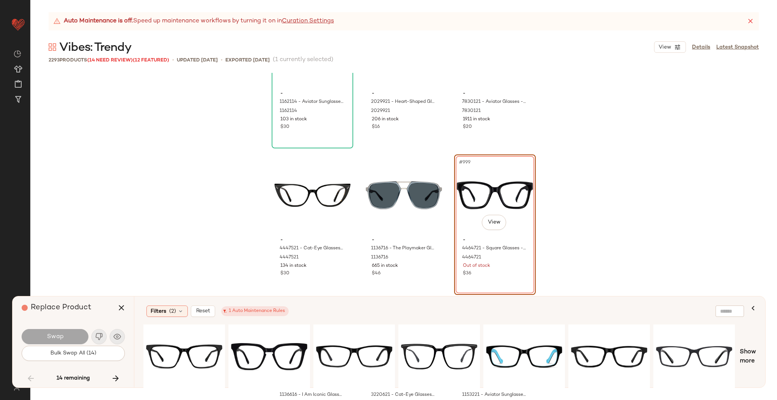
scroll to position [48563, 0]
click at [263, 342] on div "#1 View" at bounding box center [269, 357] width 76 height 54
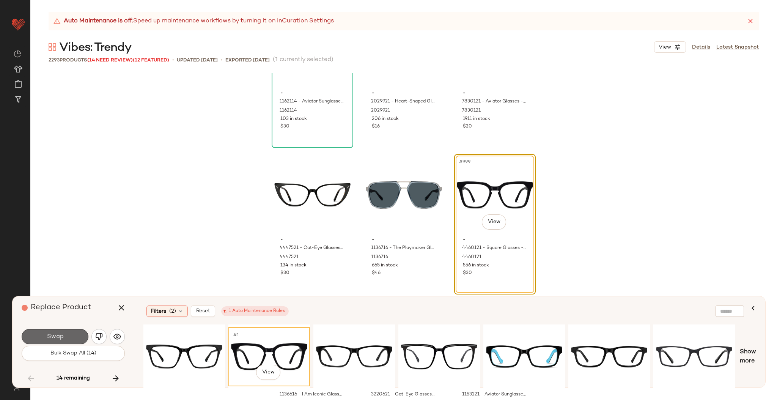
click at [69, 334] on button "Swap" at bounding box center [55, 336] width 67 height 15
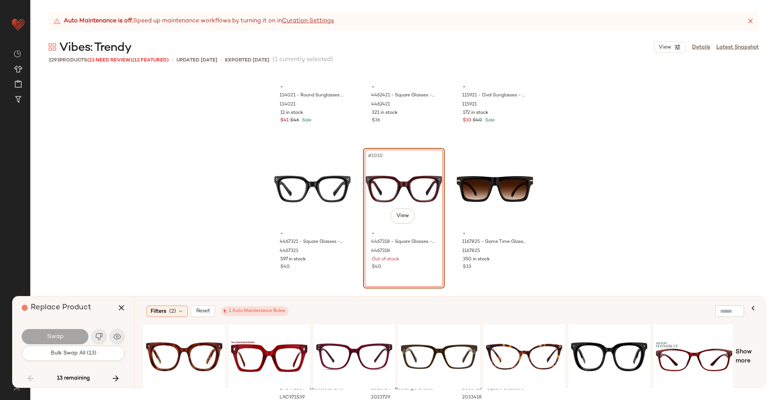
scroll to position [49156, 0]
click at [200, 347] on div "#1 View" at bounding box center [184, 357] width 76 height 54
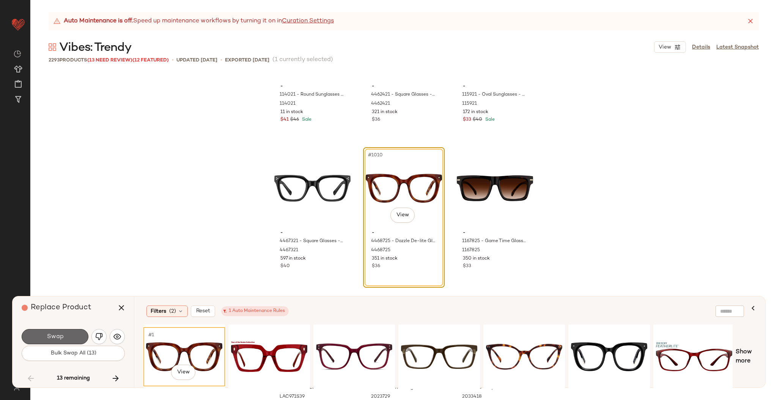
click at [73, 329] on button "Swap" at bounding box center [55, 336] width 67 height 15
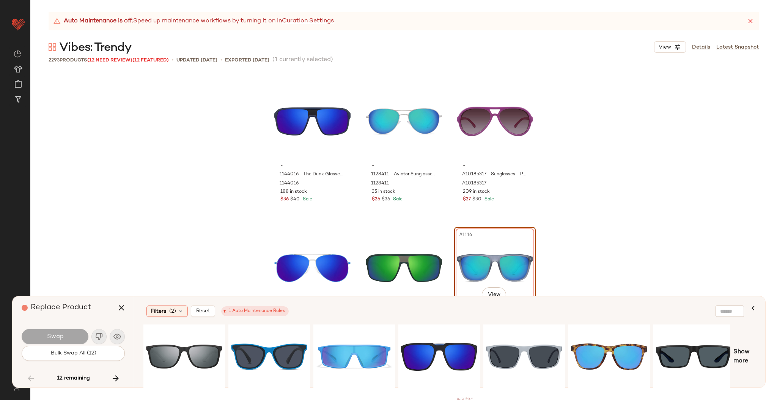
scroll to position [54317, 0]
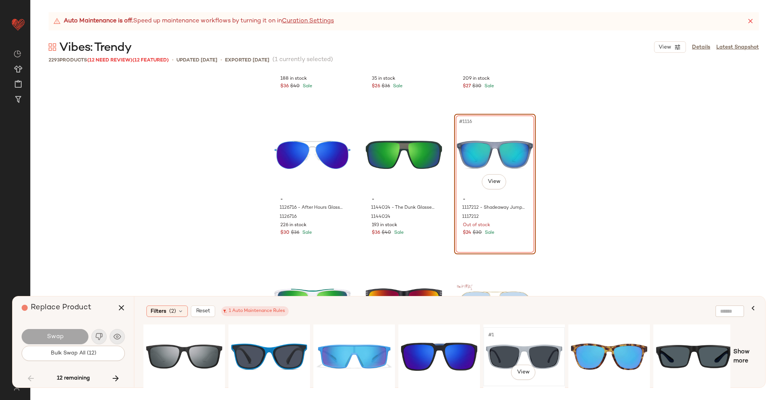
click at [524, 353] on div "#1 View" at bounding box center [524, 357] width 76 height 54
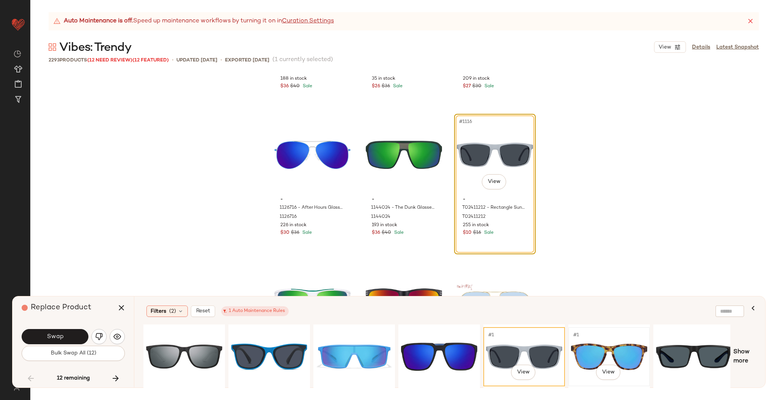
drag, startPoint x: 627, startPoint y: 347, endPoint x: 627, endPoint y: 351, distance: 4.9
drag, startPoint x: 627, startPoint y: 351, endPoint x: 629, endPoint y: 359, distance: 7.6
click at [629, 359] on div "#1 View" at bounding box center [609, 357] width 76 height 54
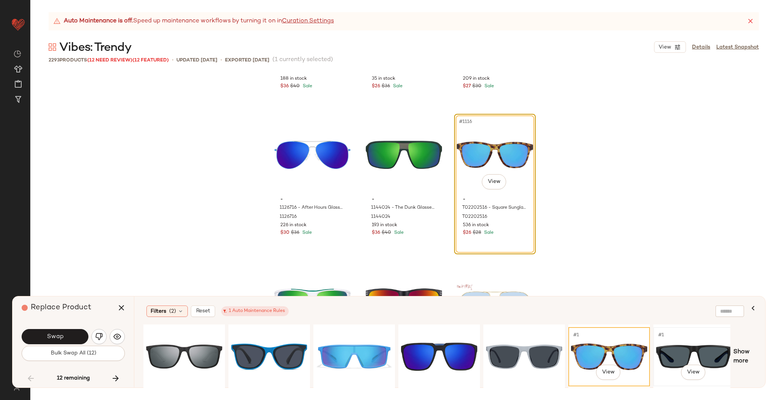
click at [681, 359] on div "#1 View" at bounding box center [694, 357] width 76 height 54
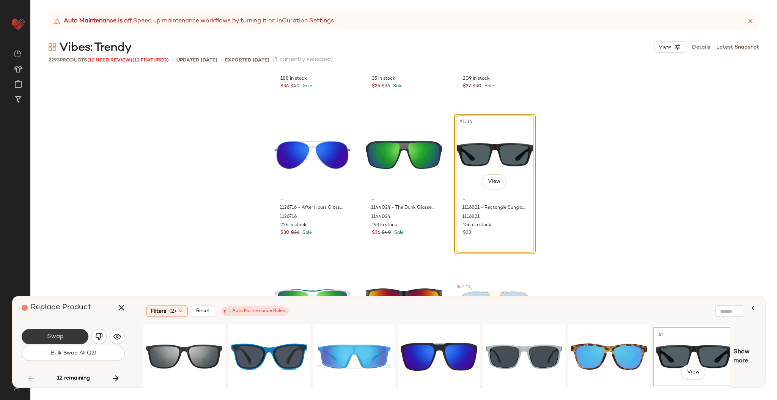
click at [76, 339] on button "Swap" at bounding box center [55, 336] width 67 height 15
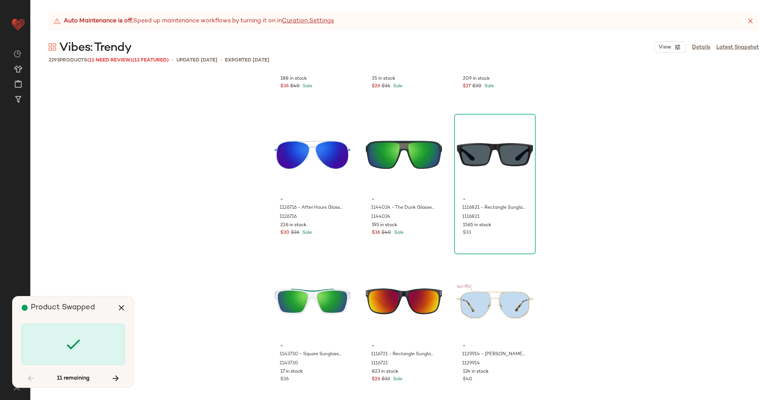
scroll to position [55376, 0]
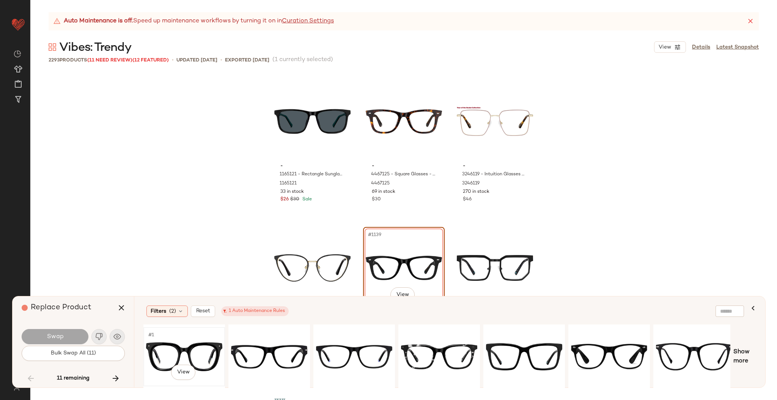
click at [187, 341] on div "#1 View" at bounding box center [184, 357] width 76 height 54
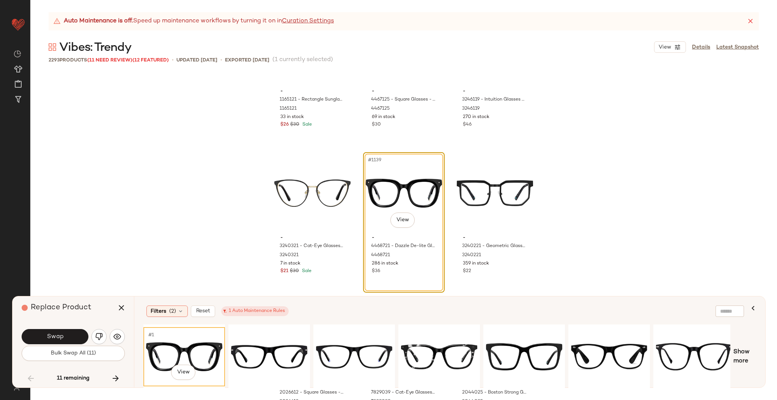
scroll to position [55474, 0]
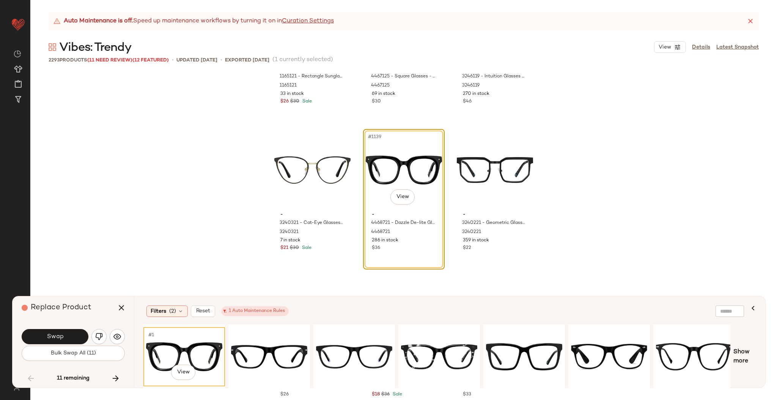
click at [61, 326] on div "Swap Bulk Swap All (11)" at bounding box center [73, 344] width 103 height 41
click at [65, 336] on button "Swap" at bounding box center [55, 336] width 67 height 15
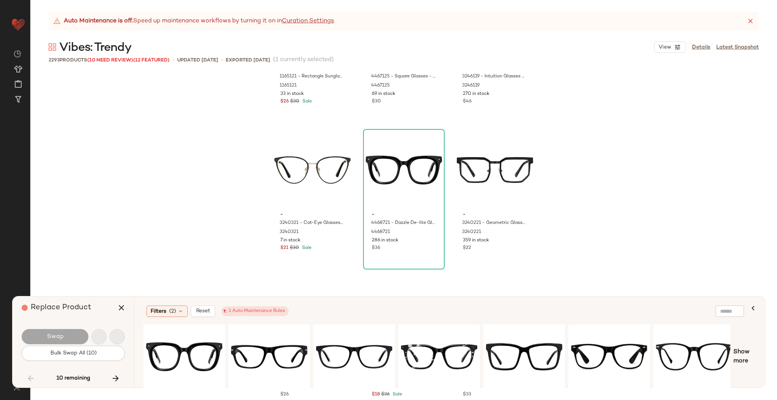
scroll to position [56694, 0]
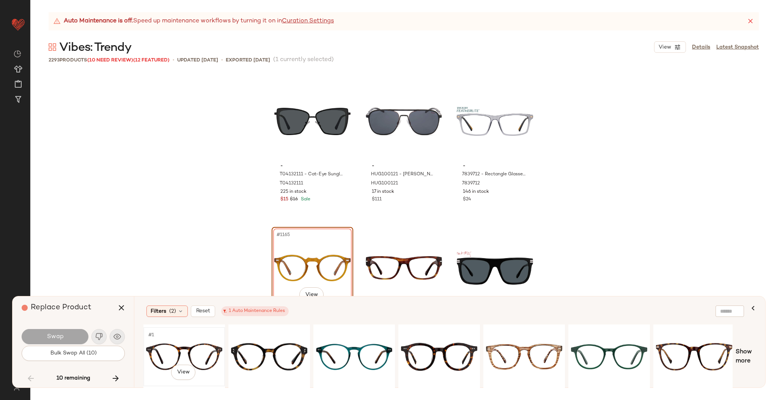
click at [177, 347] on div "#1 View" at bounding box center [184, 357] width 76 height 54
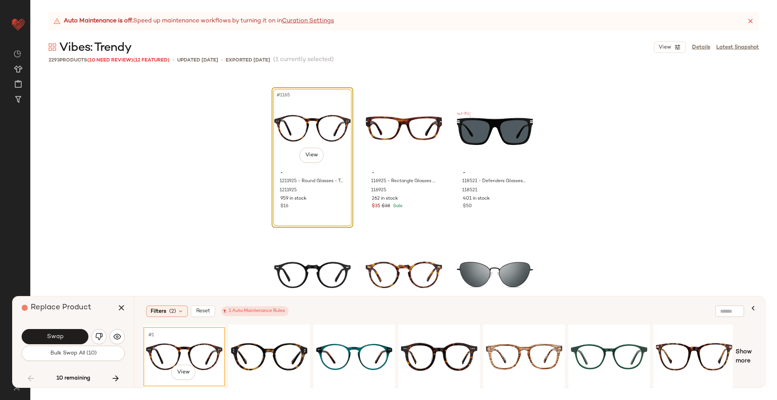
scroll to position [56834, 0]
click at [64, 328] on div "Swap" at bounding box center [73, 337] width 103 height 18
click at [66, 335] on button "Swap" at bounding box center [55, 336] width 67 height 15
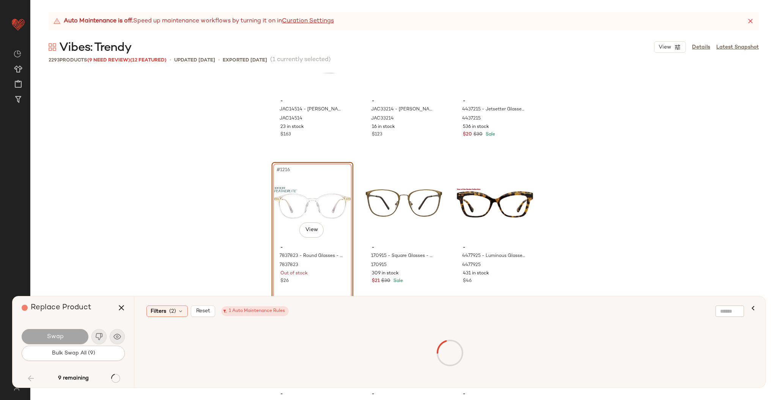
scroll to position [59261, 0]
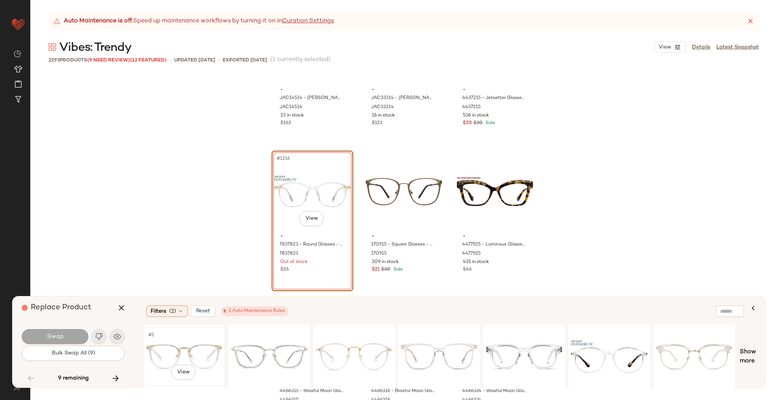
click at [199, 348] on div "#1 View" at bounding box center [184, 357] width 76 height 54
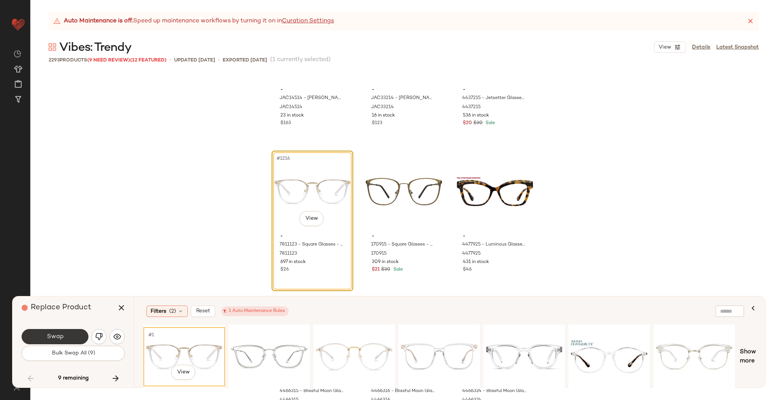
click at [54, 334] on span "Swap" at bounding box center [54, 336] width 17 height 7
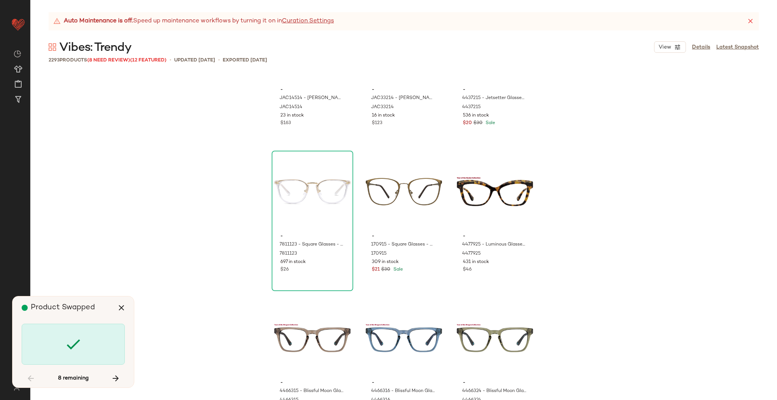
scroll to position [72222, 0]
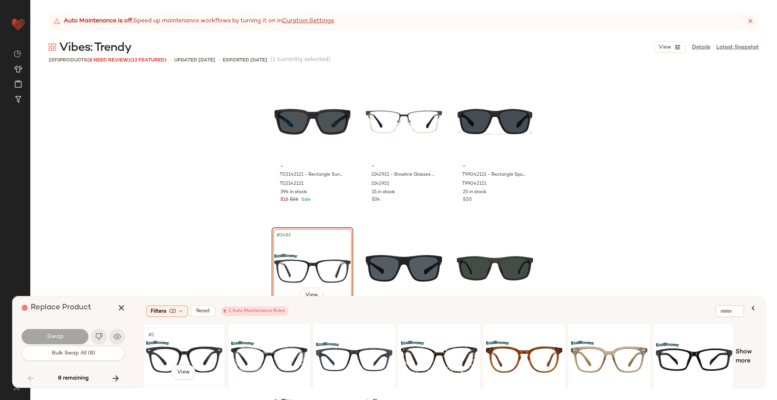
click at [185, 351] on div "#1 View" at bounding box center [184, 357] width 76 height 54
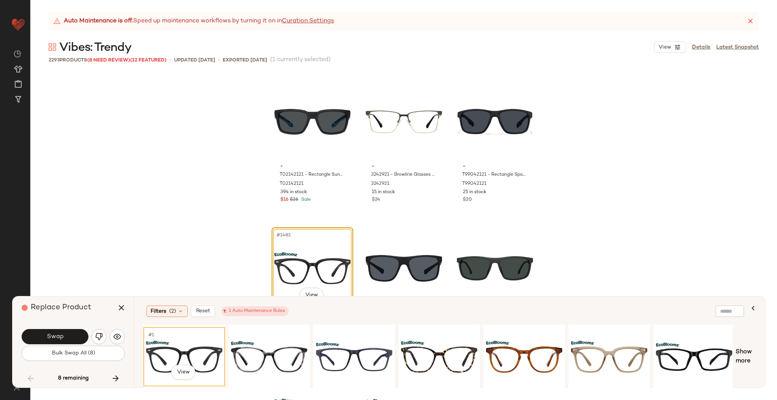
scroll to position [72336, 0]
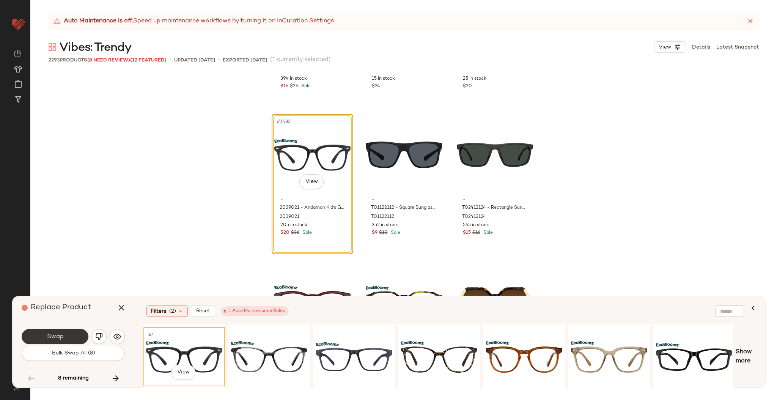
click at [67, 334] on button "Swap" at bounding box center [55, 336] width 67 height 15
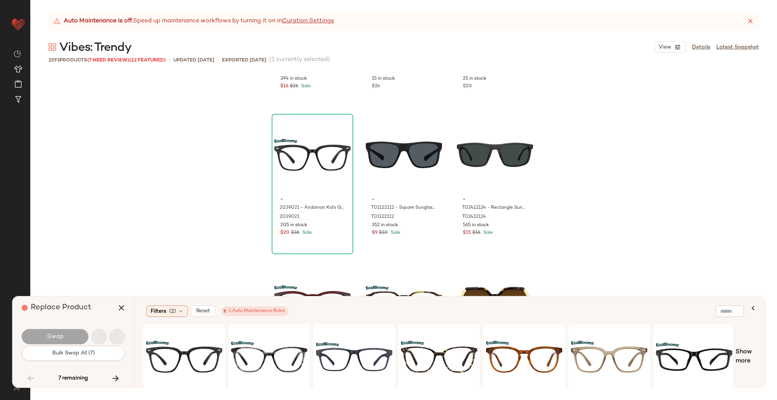
scroll to position [76764, 0]
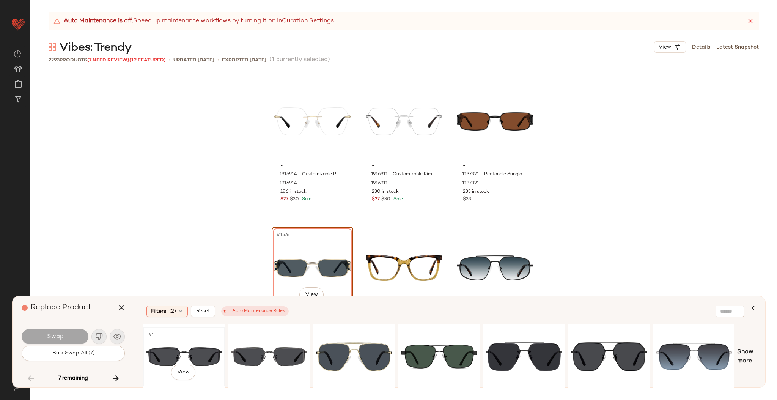
click at [169, 360] on div "#1 View" at bounding box center [184, 357] width 76 height 54
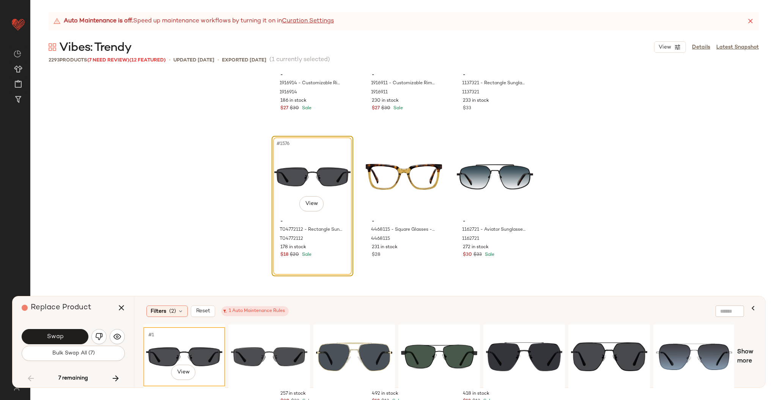
scroll to position [76856, 0]
click at [287, 349] on div "#1 View" at bounding box center [269, 357] width 76 height 54
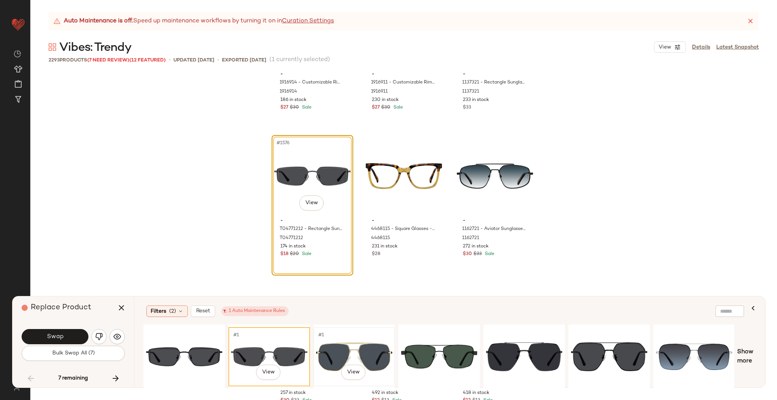
click at [343, 349] on div "#1 View" at bounding box center [354, 357] width 76 height 54
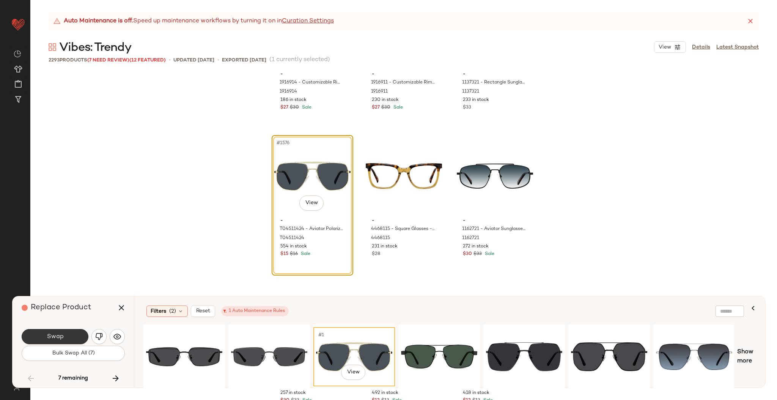
click at [62, 336] on span "Swap" at bounding box center [54, 336] width 17 height 7
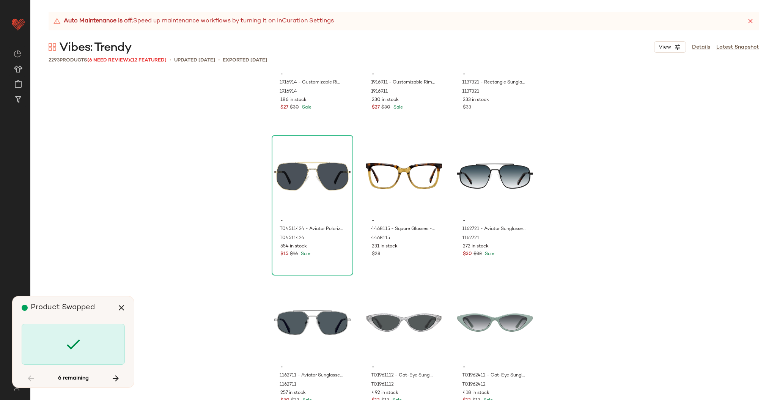
scroll to position [81305, 0]
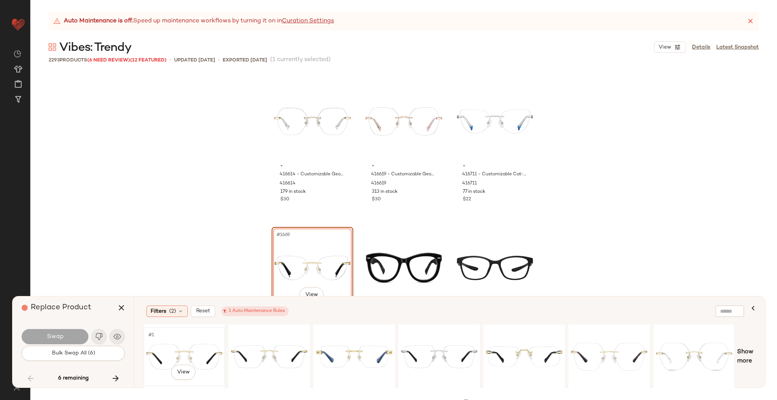
click at [199, 351] on div "#1 View" at bounding box center [184, 357] width 76 height 54
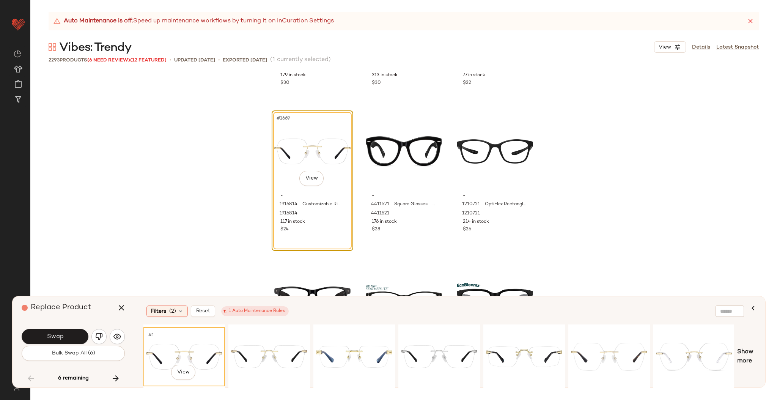
scroll to position [81425, 0]
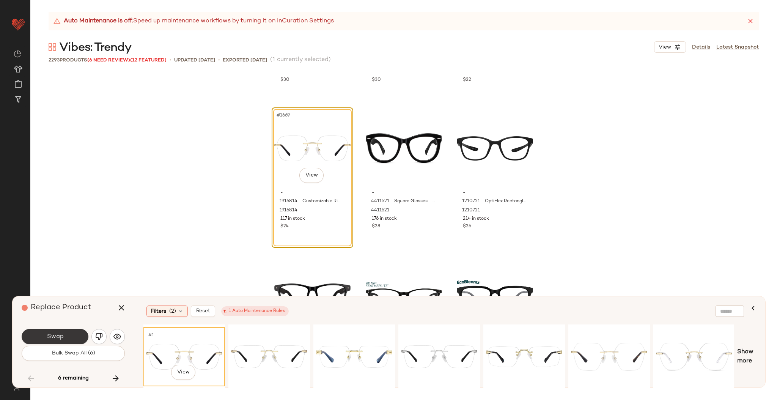
click at [64, 339] on button "Swap" at bounding box center [55, 336] width 67 height 15
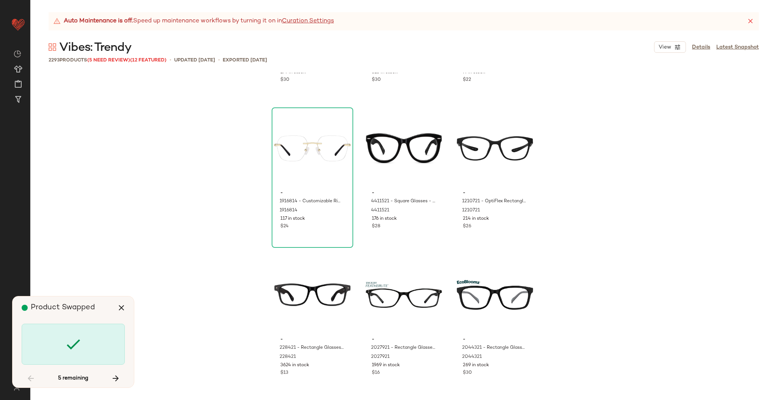
scroll to position [88630, 0]
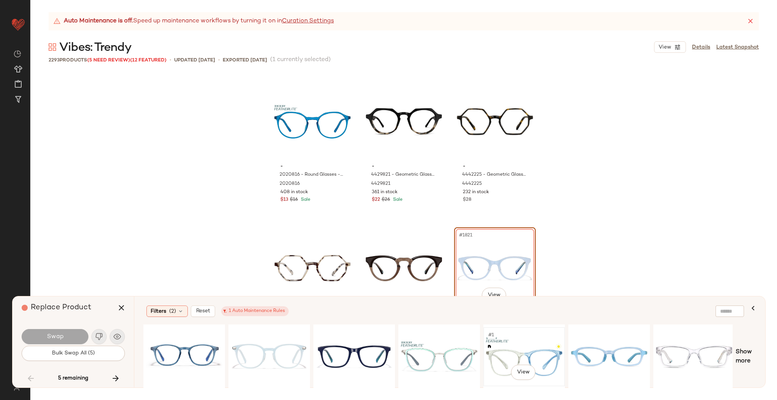
click at [529, 359] on div "#1 View" at bounding box center [524, 357] width 76 height 54
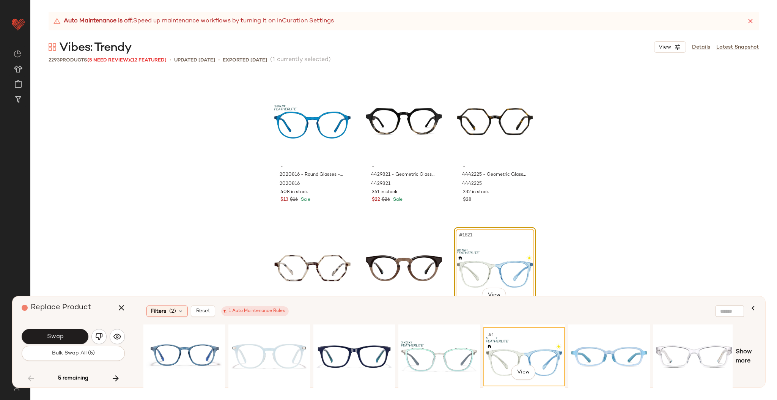
scroll to position [88737, 0]
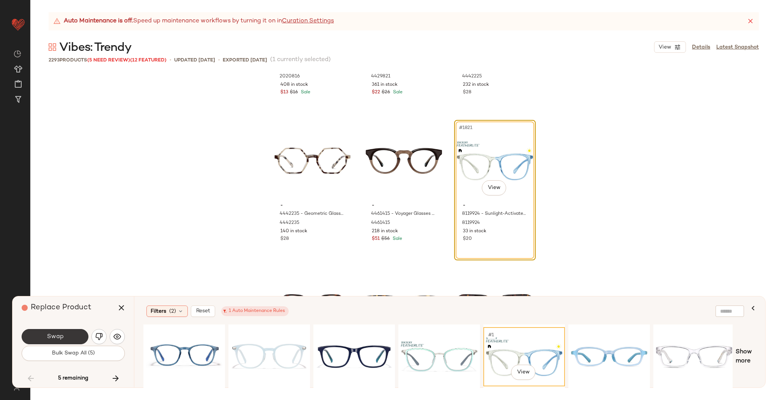
click at [66, 337] on button "Swap" at bounding box center [55, 336] width 67 height 15
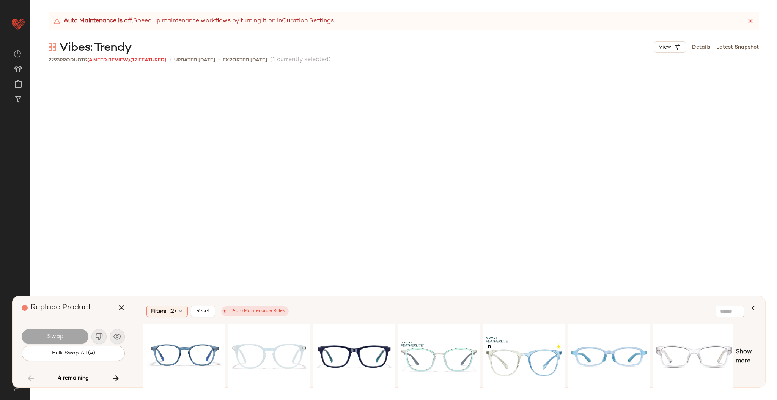
scroll to position [92439, 0]
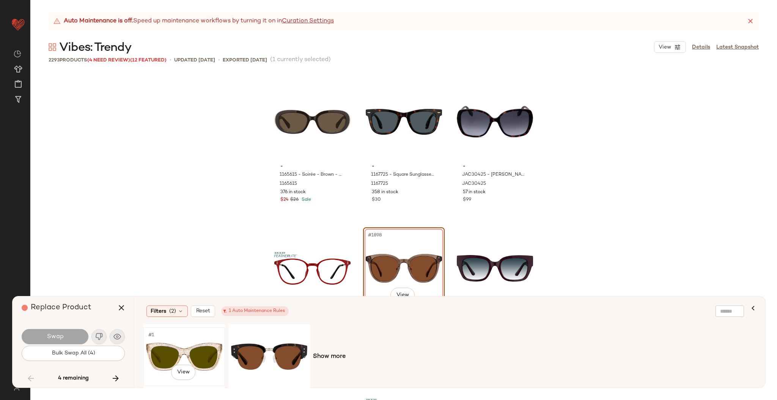
click at [195, 351] on div "#1 View" at bounding box center [184, 357] width 76 height 54
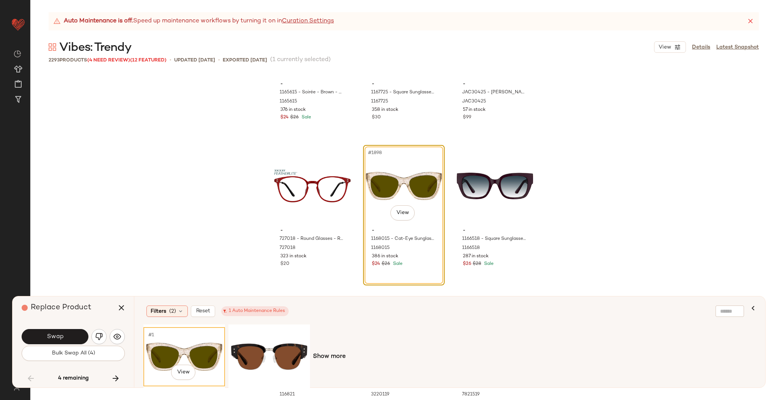
scroll to position [92529, 0]
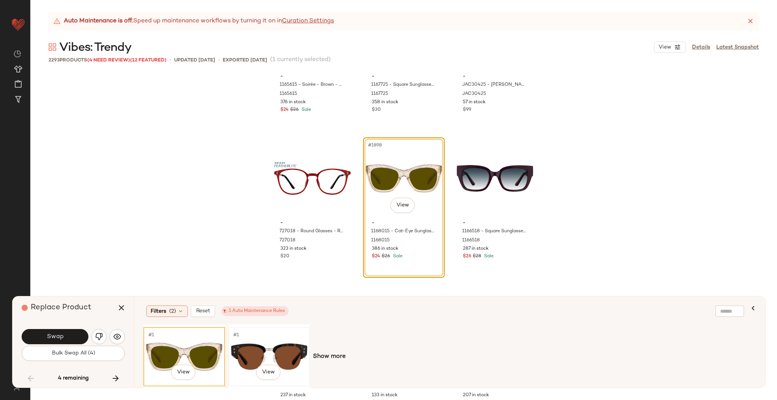
click at [235, 349] on div "#1 View" at bounding box center [269, 357] width 76 height 54
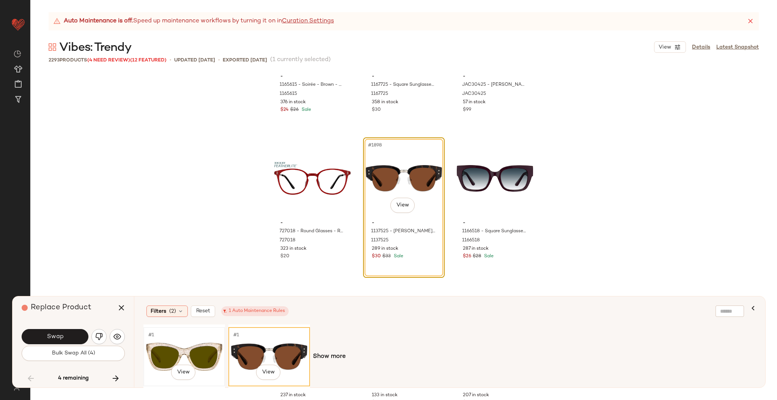
click at [184, 347] on div "#1 View" at bounding box center [184, 357] width 76 height 54
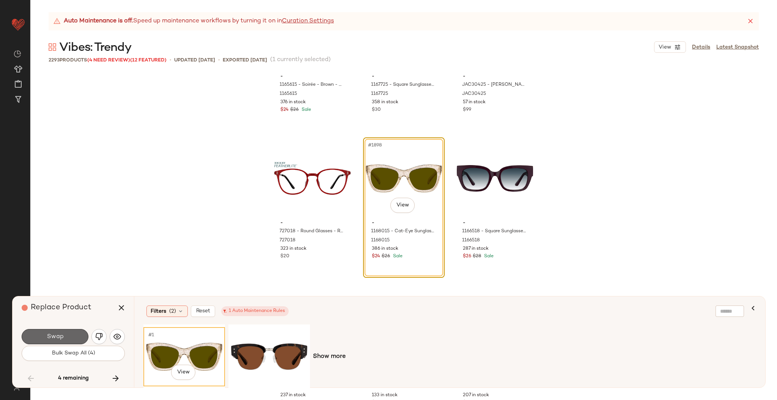
click at [66, 338] on button "Swap" at bounding box center [55, 336] width 67 height 15
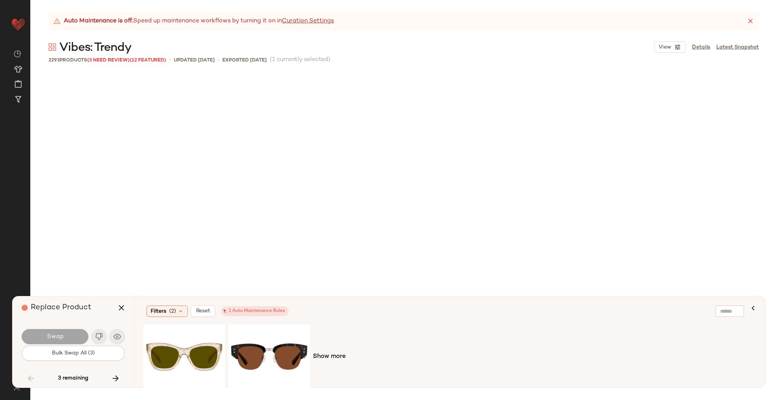
scroll to position [95076, 0]
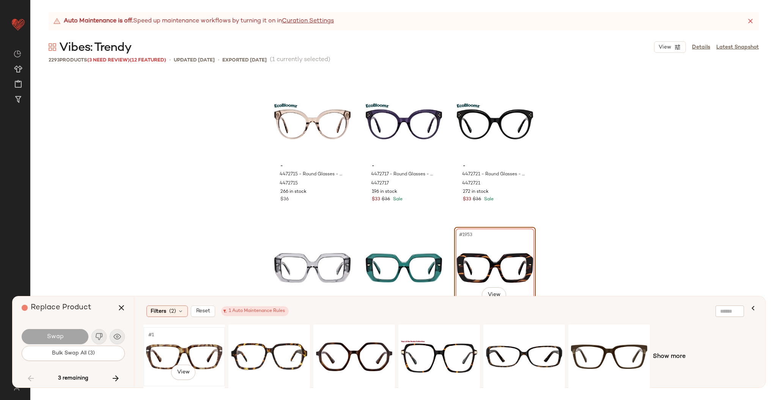
click at [183, 350] on div "#1 View" at bounding box center [184, 357] width 76 height 54
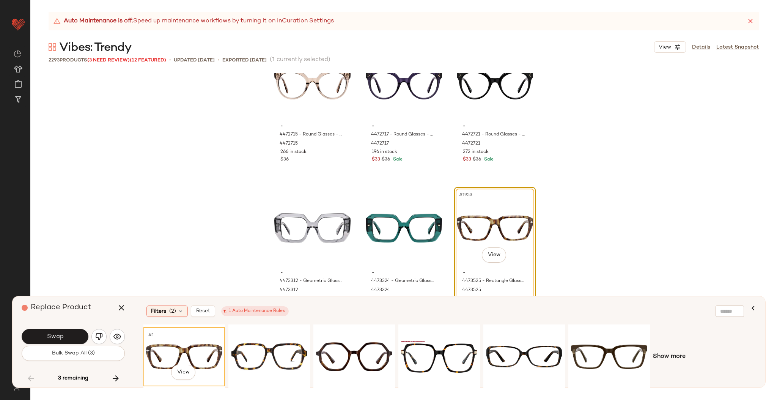
scroll to position [95117, 0]
click at [55, 331] on button "Swap" at bounding box center [55, 336] width 67 height 15
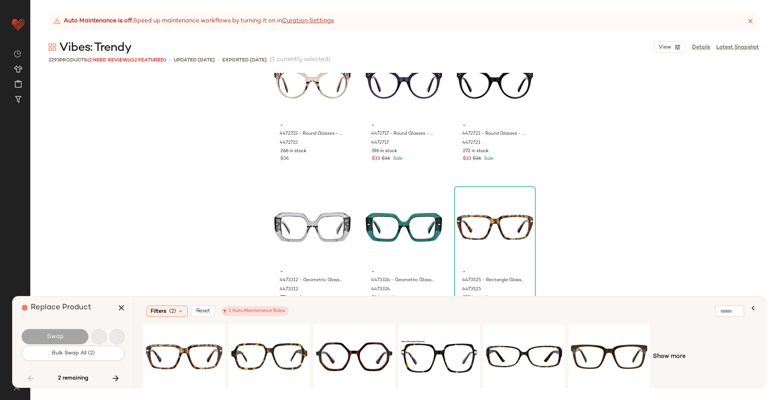
scroll to position [106502, 0]
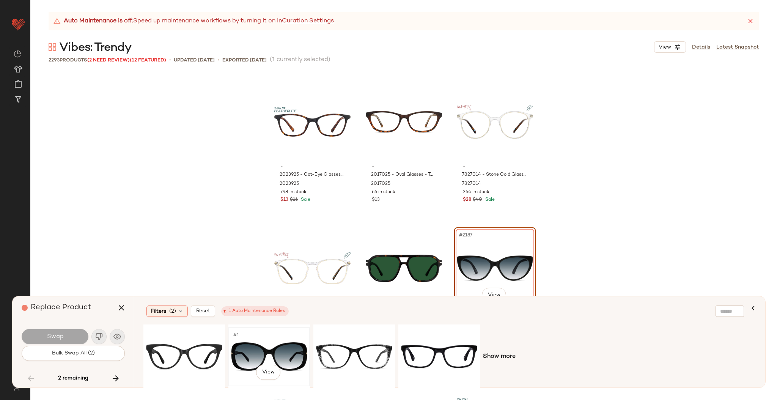
click at [266, 351] on div "#1 View" at bounding box center [269, 357] width 76 height 54
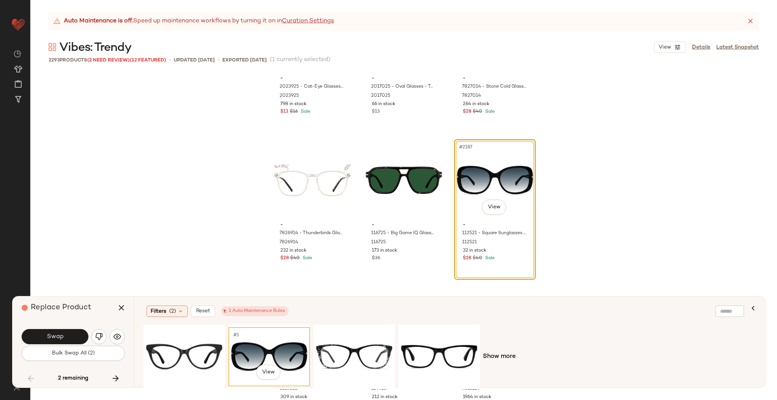
scroll to position [106591, 0]
click at [75, 335] on button "Swap" at bounding box center [55, 336] width 67 height 15
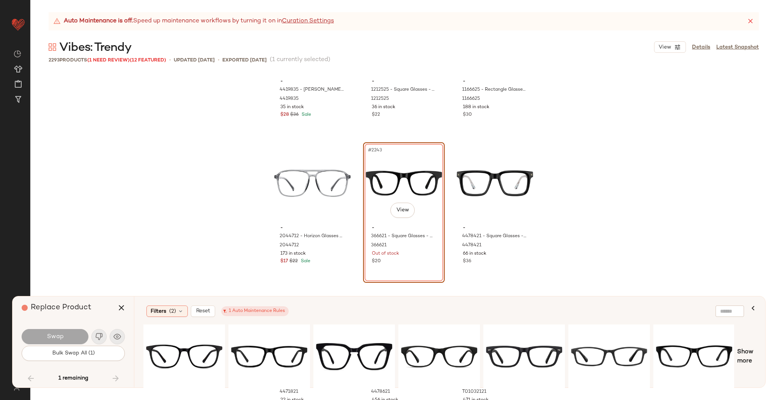
scroll to position [109371, 0]
click at [191, 344] on div "#1 View" at bounding box center [184, 357] width 76 height 54
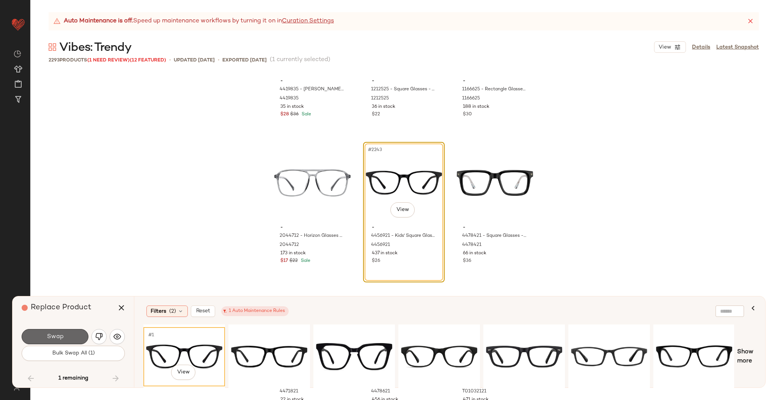
click at [80, 336] on button "Swap" at bounding box center [55, 336] width 67 height 15
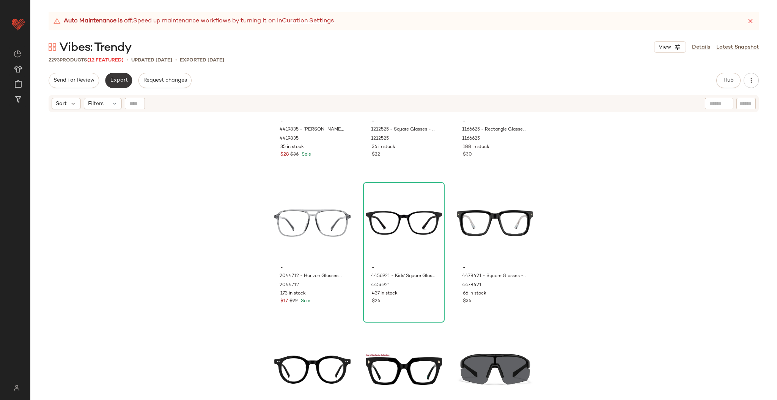
click at [116, 83] on span "Export" at bounding box center [119, 80] width 18 height 6
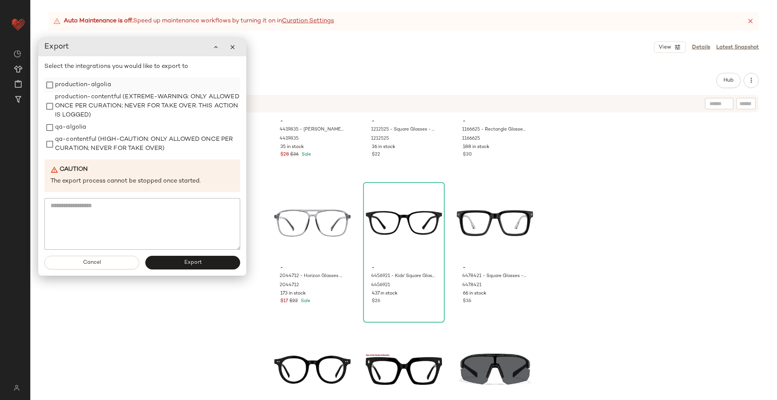
click at [82, 85] on label "production-algolia" at bounding box center [83, 84] width 56 height 15
click at [187, 262] on span "Export" at bounding box center [193, 263] width 18 height 6
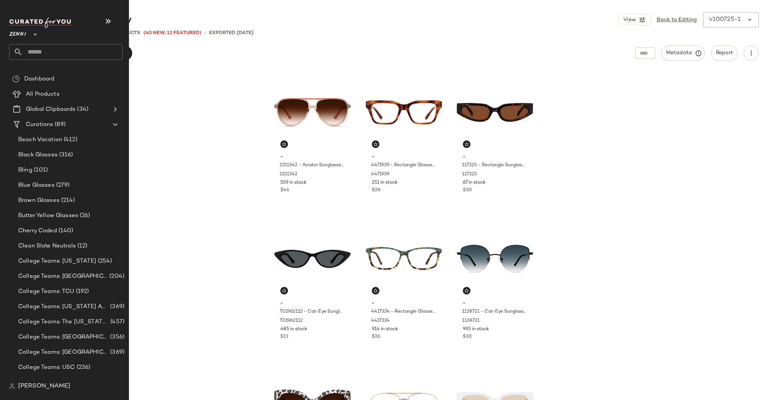
click at [24, 52] on input "text" at bounding box center [73, 52] width 100 height 16
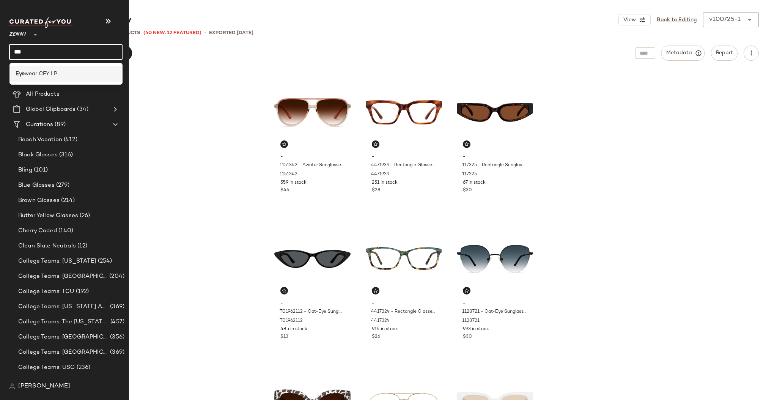
type input "***"
click at [59, 71] on div "Eye wear CFY LP" at bounding box center [66, 74] width 101 height 8
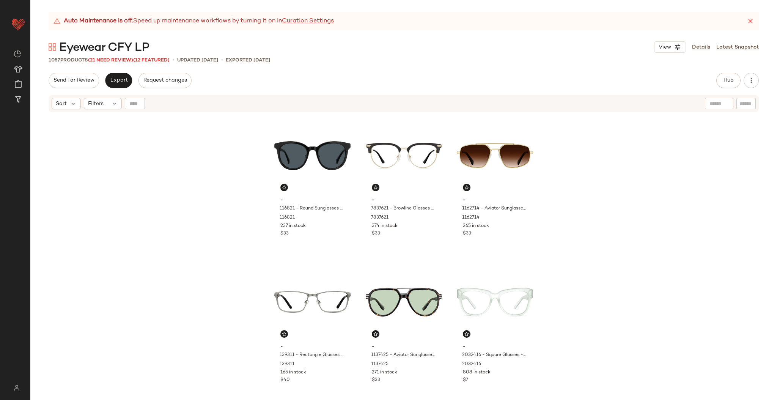
click at [107, 59] on span "(21 Need Review)" at bounding box center [110, 60] width 45 height 5
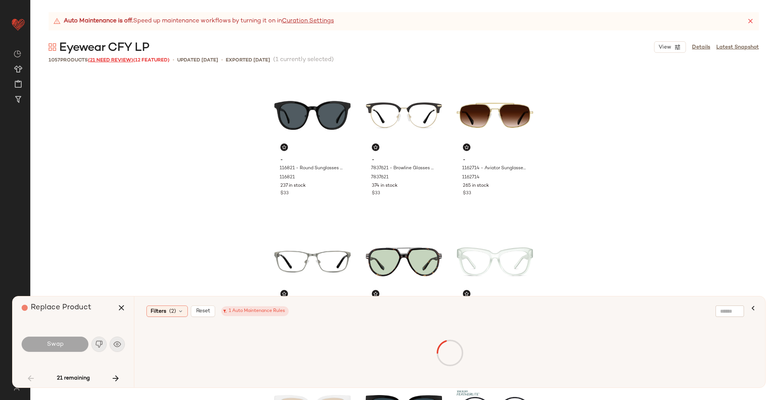
scroll to position [732, 0]
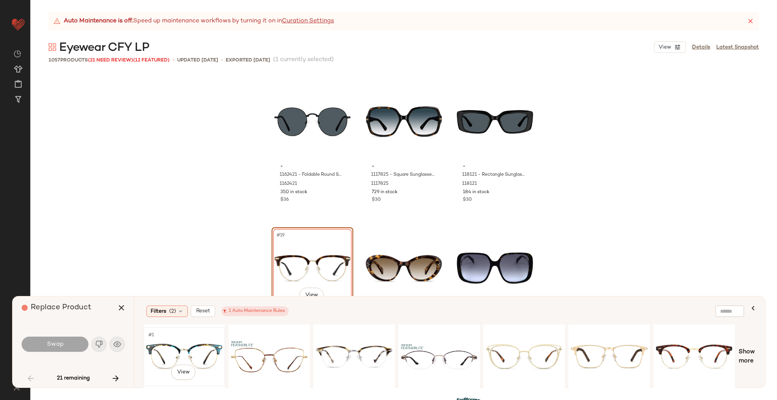
click at [200, 345] on div "#1 View" at bounding box center [184, 357] width 76 height 54
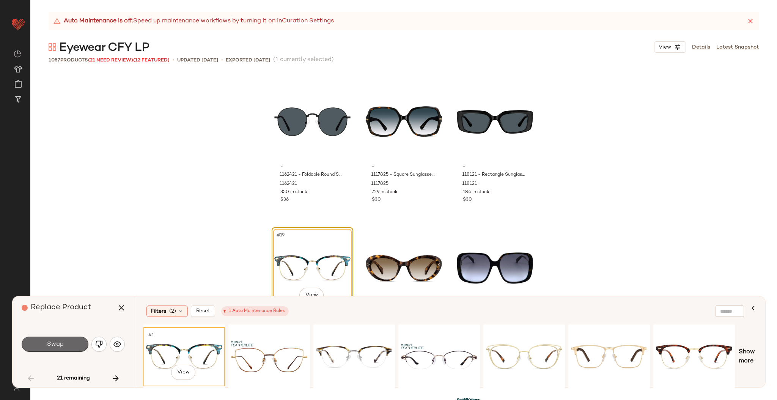
click at [52, 341] on span "Swap" at bounding box center [54, 344] width 17 height 7
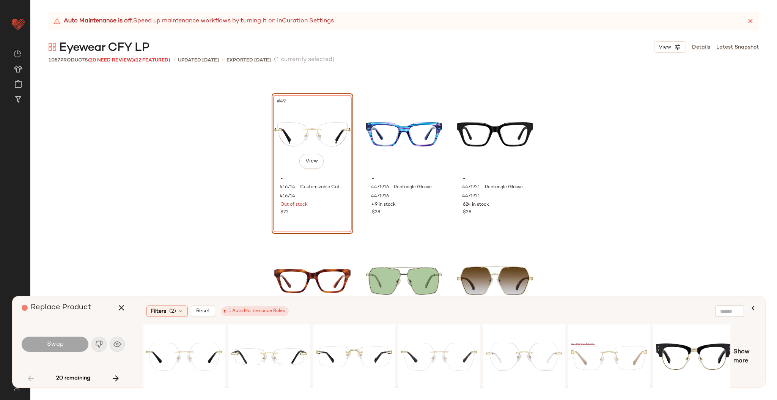
scroll to position [2334, 0]
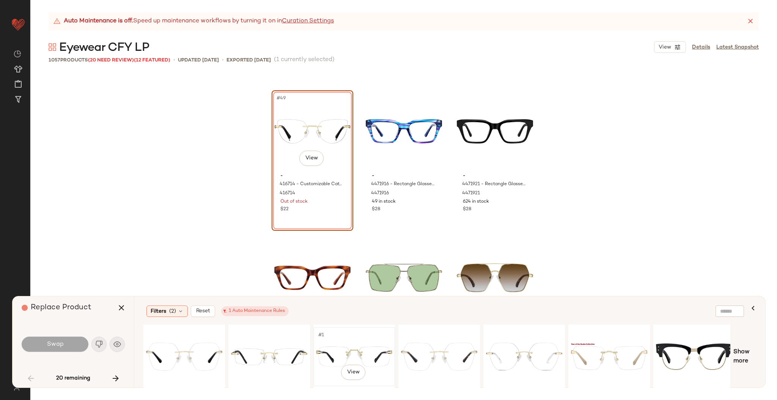
click at [339, 343] on div "#1 View" at bounding box center [354, 357] width 76 height 54
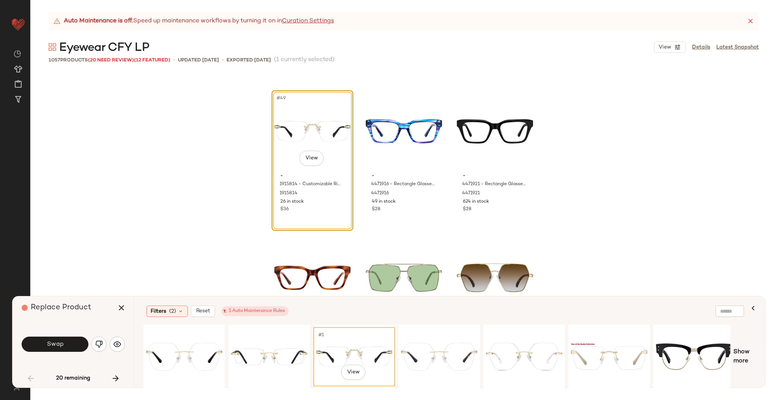
click at [63, 355] on div "Swap" at bounding box center [73, 344] width 103 height 41
click at [63, 344] on button "Swap" at bounding box center [55, 344] width 67 height 15
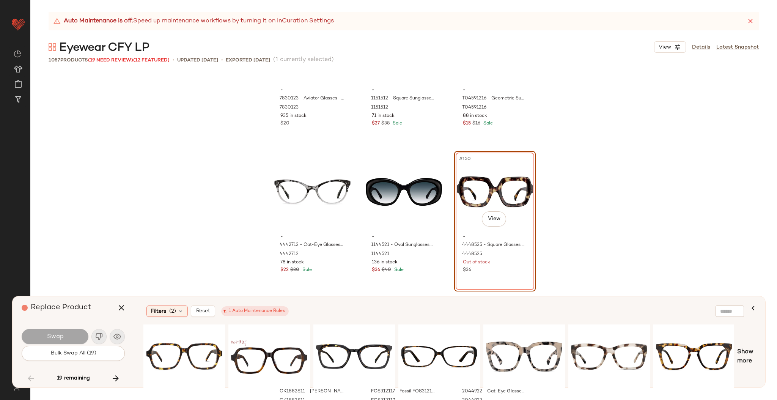
scroll to position [7115, 0]
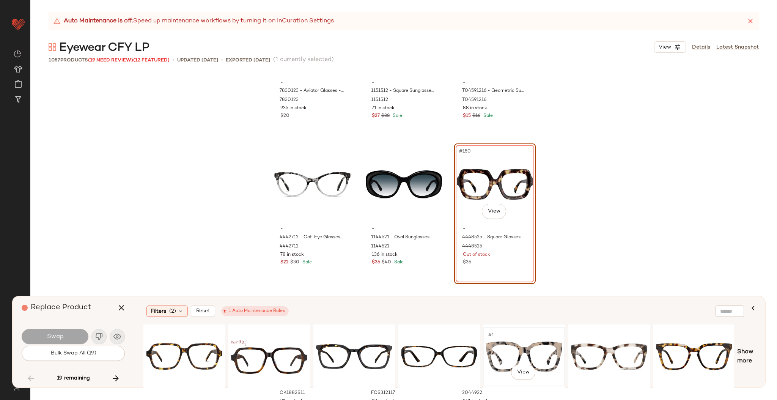
click at [532, 352] on div "#1 View" at bounding box center [524, 357] width 76 height 54
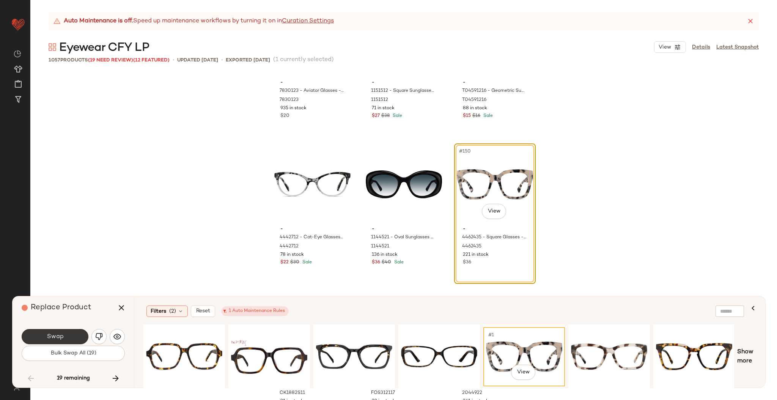
click at [52, 335] on span "Swap" at bounding box center [54, 336] width 17 height 7
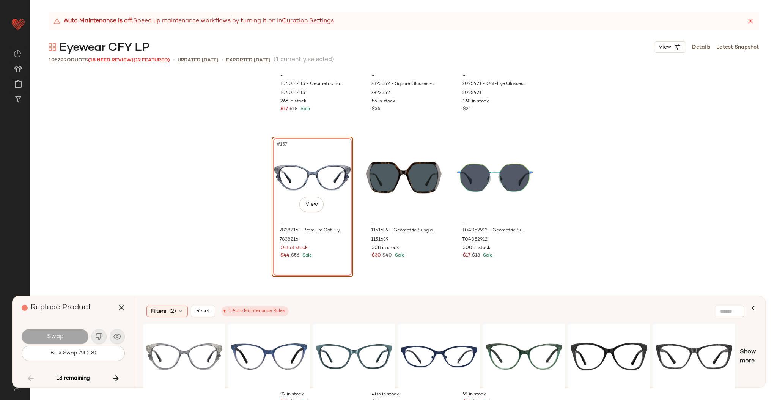
scroll to position [7562, 0]
click at [250, 340] on div "#1 View" at bounding box center [269, 357] width 76 height 54
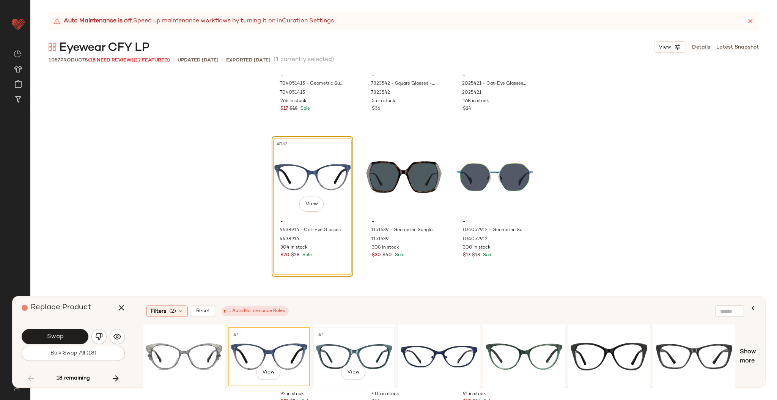
click at [342, 348] on div "#1 View" at bounding box center [354, 357] width 76 height 54
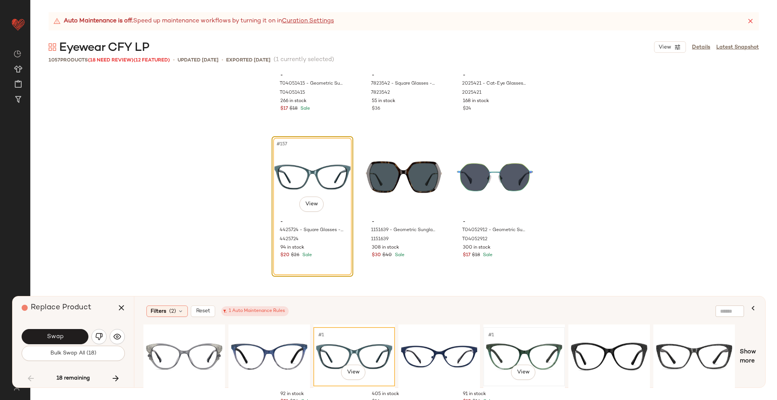
click at [509, 355] on div "#1 View" at bounding box center [524, 357] width 76 height 54
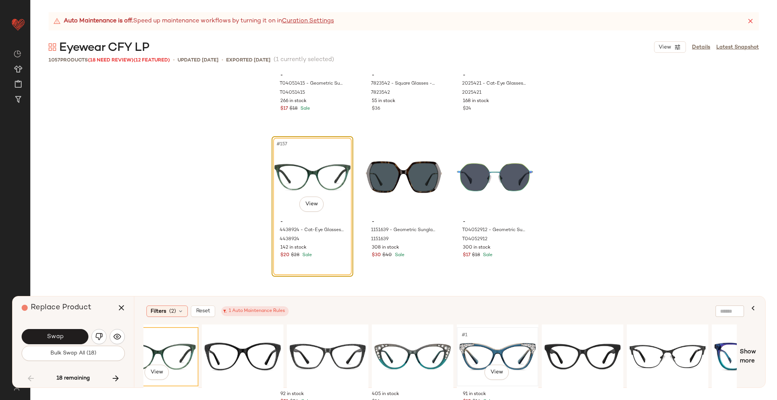
scroll to position [0, 369]
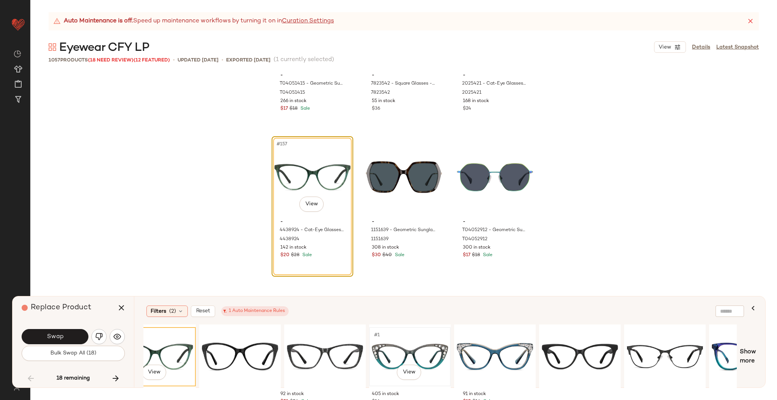
click at [407, 353] on div "#1 View" at bounding box center [410, 357] width 76 height 54
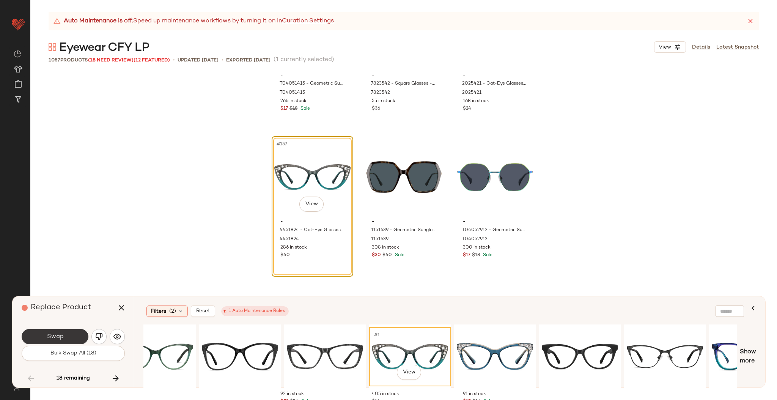
click at [52, 337] on span "Swap" at bounding box center [54, 336] width 17 height 7
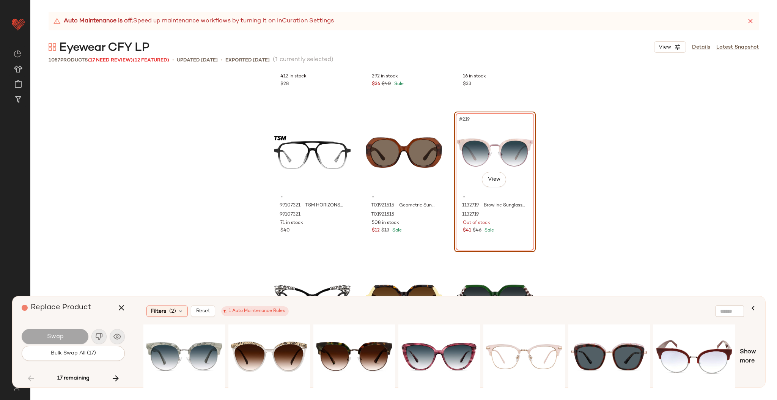
scroll to position [10517, 0]
click at [540, 343] on div "#1 View" at bounding box center [524, 357] width 76 height 54
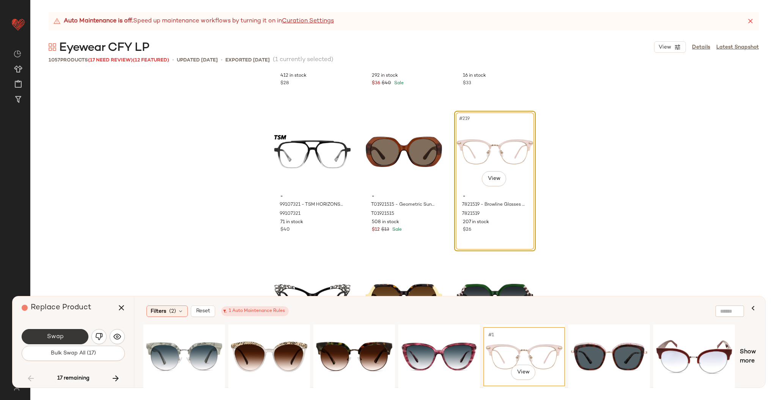
click at [58, 335] on span "Swap" at bounding box center [54, 336] width 17 height 7
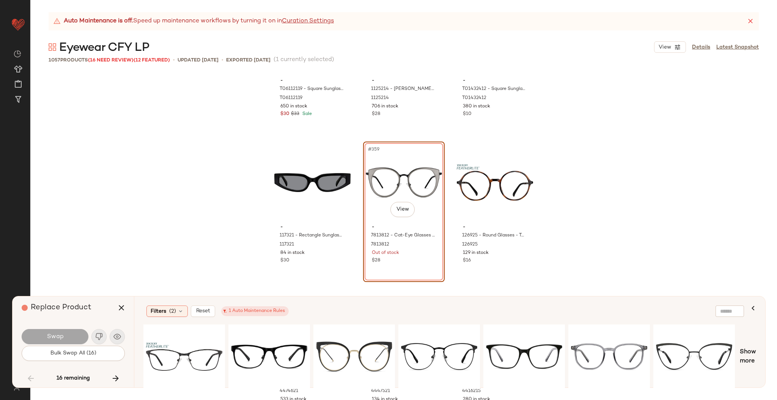
scroll to position [17374, 0]
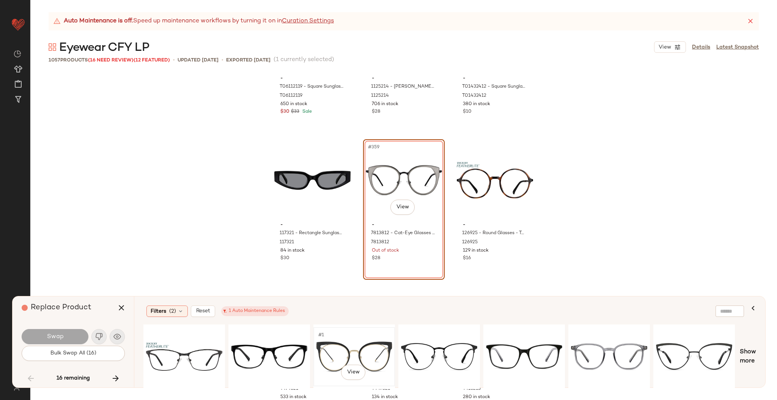
click at [371, 344] on div "#1 View" at bounding box center [354, 357] width 76 height 54
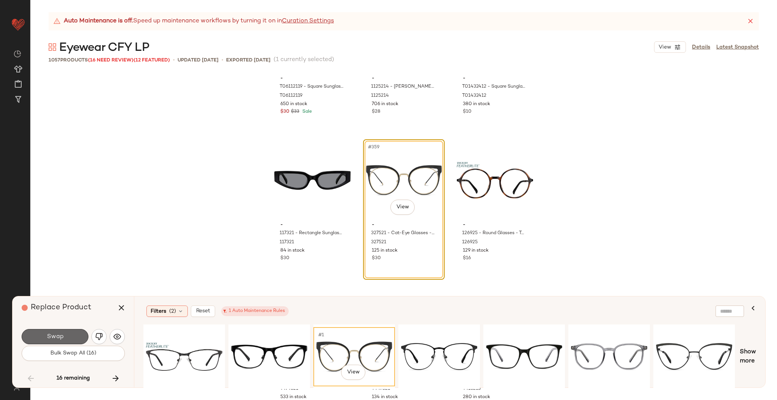
click at [63, 337] on span "Swap" at bounding box center [54, 336] width 17 height 7
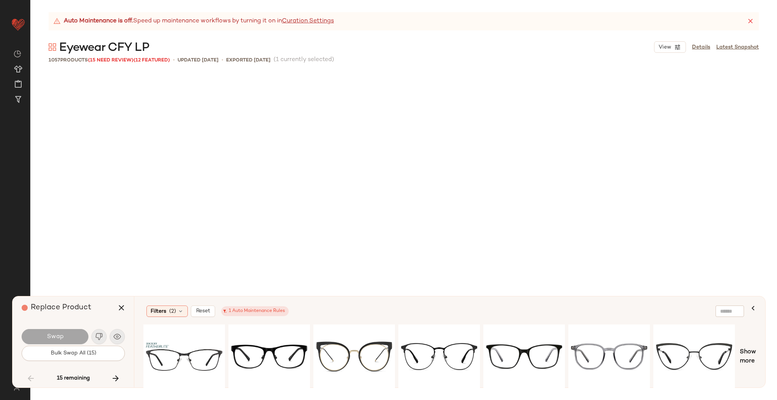
scroll to position [19045, 0]
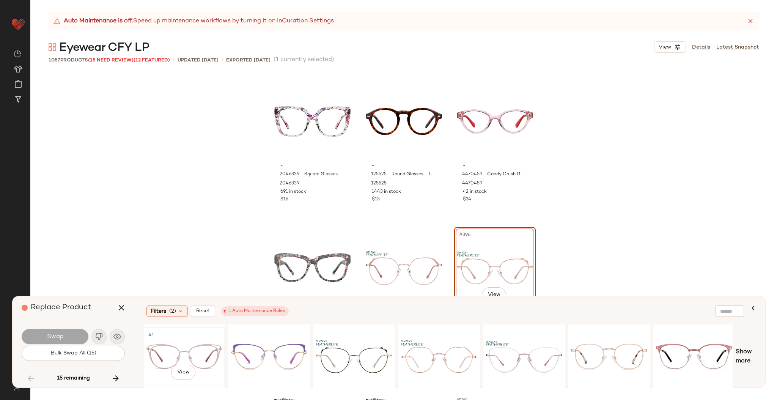
click at [203, 348] on div "#1 View" at bounding box center [184, 357] width 76 height 54
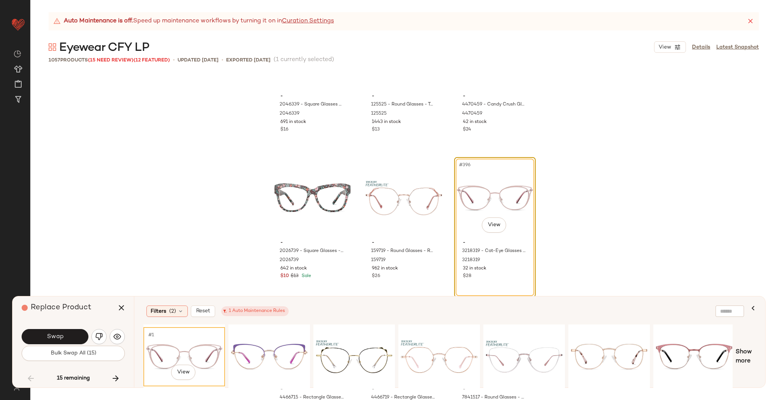
scroll to position [19115, 0]
click at [67, 330] on button "Swap" at bounding box center [55, 336] width 67 height 15
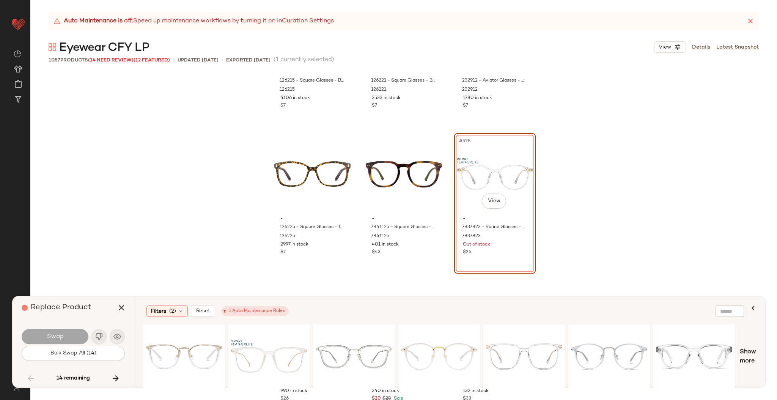
scroll to position [25584, 0]
click at [195, 347] on div "#1 View" at bounding box center [184, 357] width 76 height 54
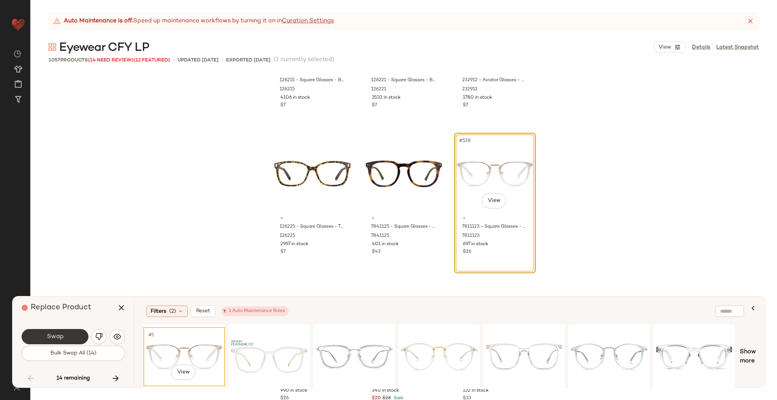
click at [71, 338] on button "Swap" at bounding box center [55, 336] width 67 height 15
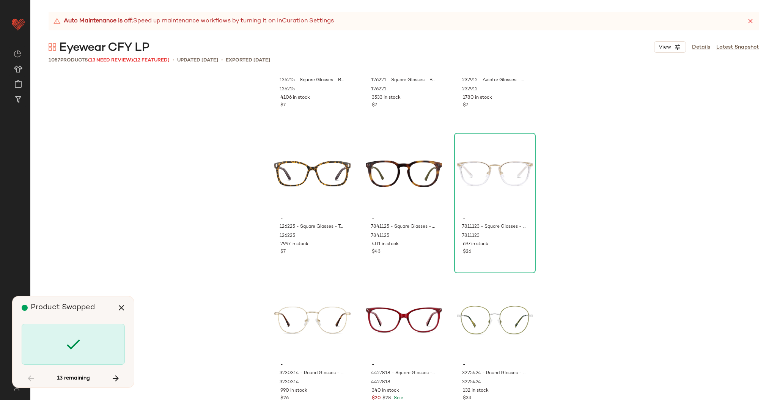
scroll to position [25783, 0]
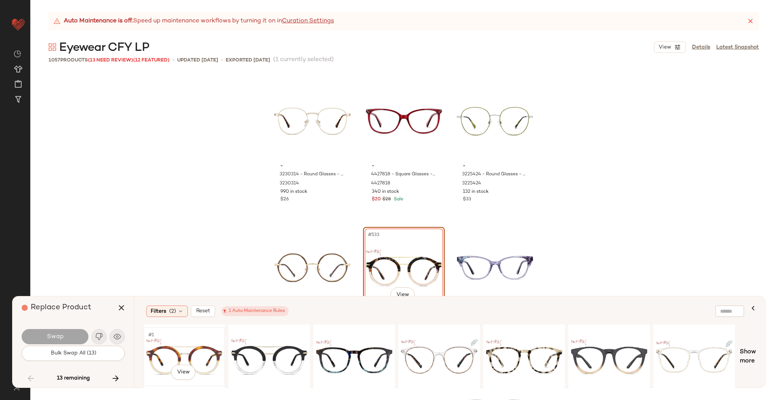
click at [200, 339] on div "#1 View" at bounding box center [184, 357] width 76 height 54
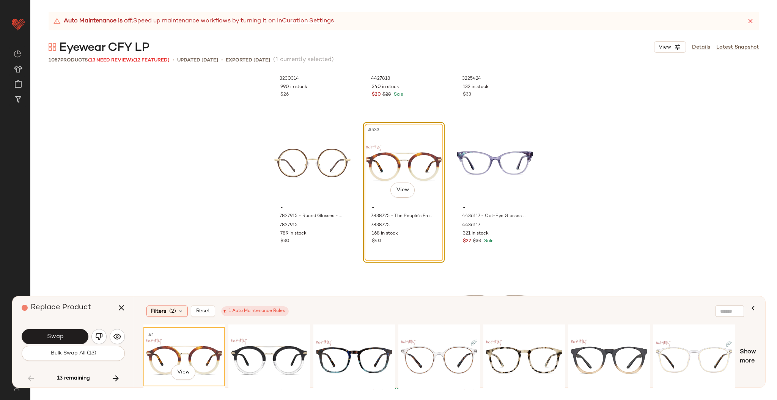
scroll to position [25888, 0]
click at [63, 330] on button "Swap" at bounding box center [55, 336] width 67 height 15
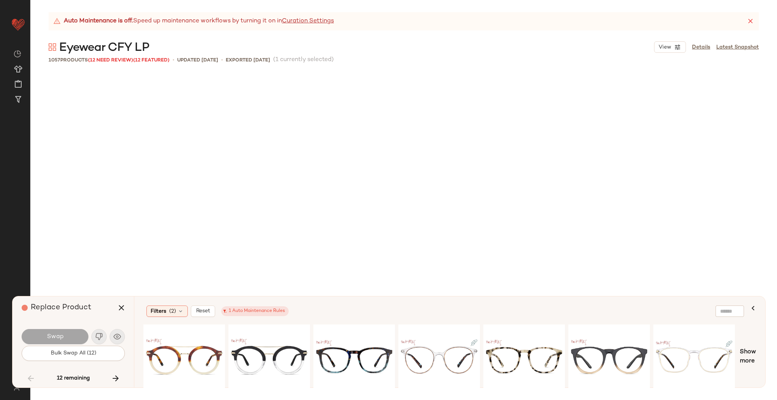
scroll to position [27395, 0]
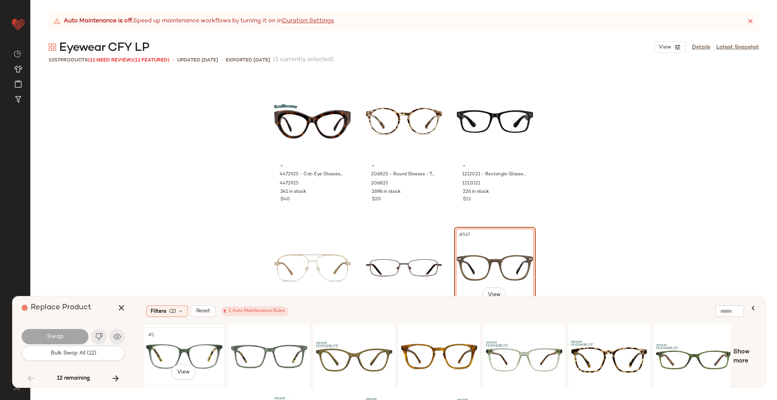
click at [207, 348] on div "#1 View" at bounding box center [184, 357] width 76 height 54
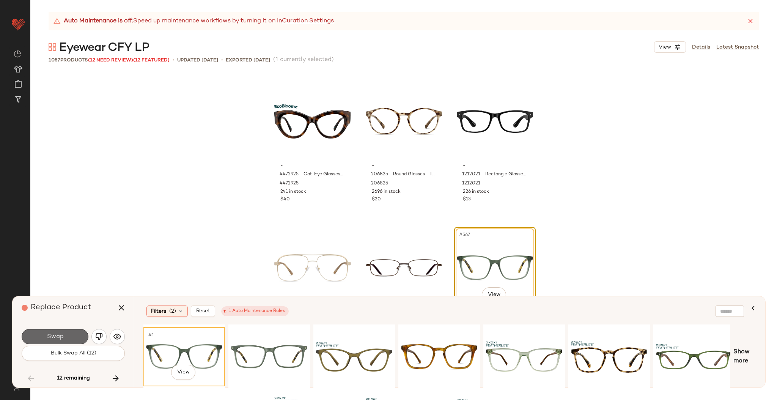
click at [63, 338] on button "Swap" at bounding box center [55, 336] width 67 height 15
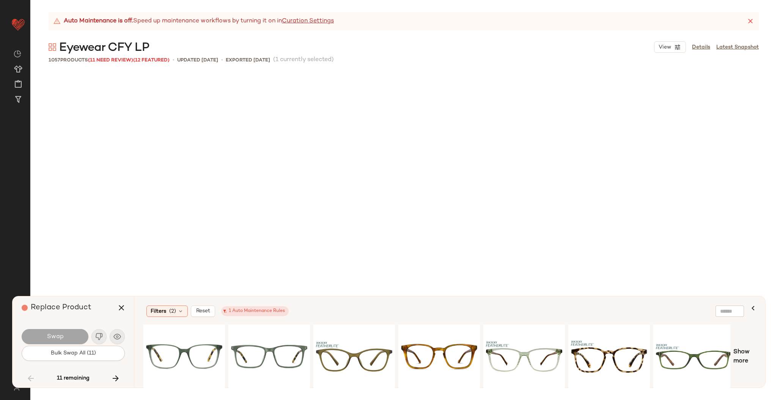
scroll to position [27834, 0]
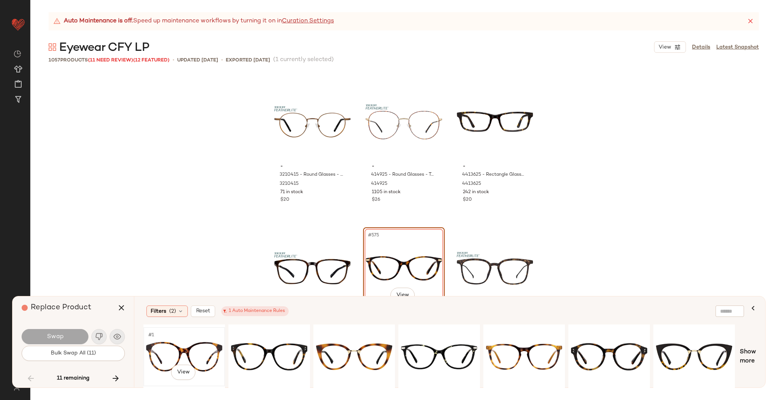
click at [187, 360] on div "#1 View" at bounding box center [184, 357] width 76 height 54
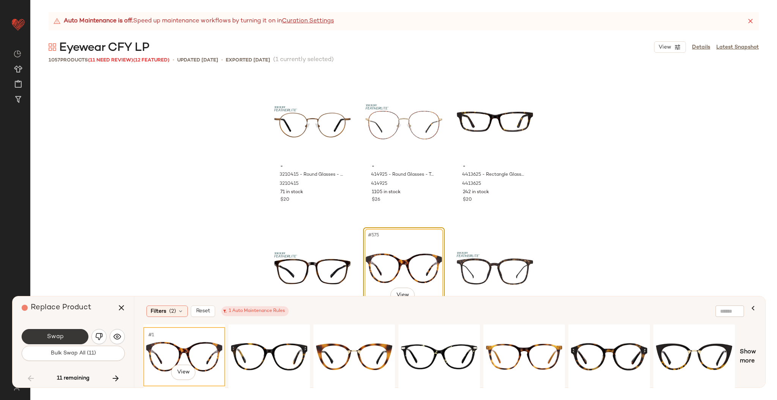
click at [60, 338] on span "Swap" at bounding box center [54, 336] width 17 height 7
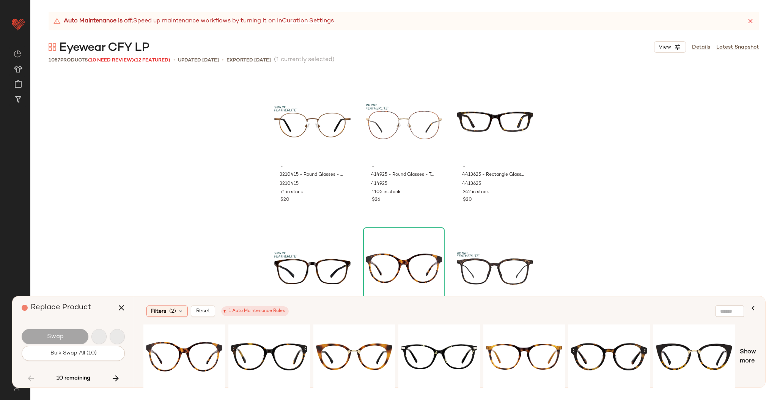
scroll to position [28274, 0]
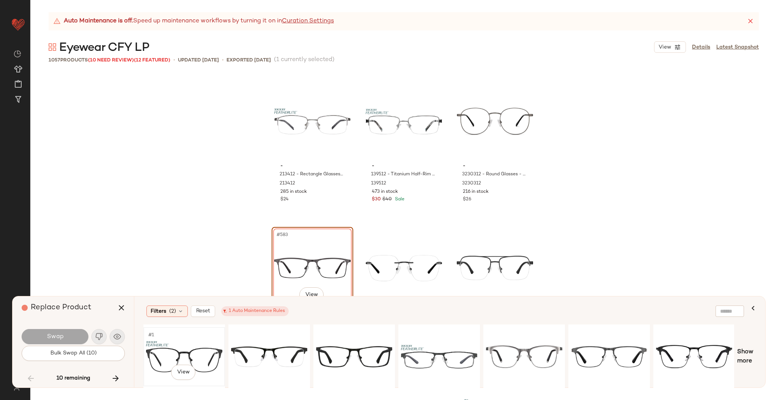
click at [205, 347] on div "#1 View" at bounding box center [184, 357] width 76 height 54
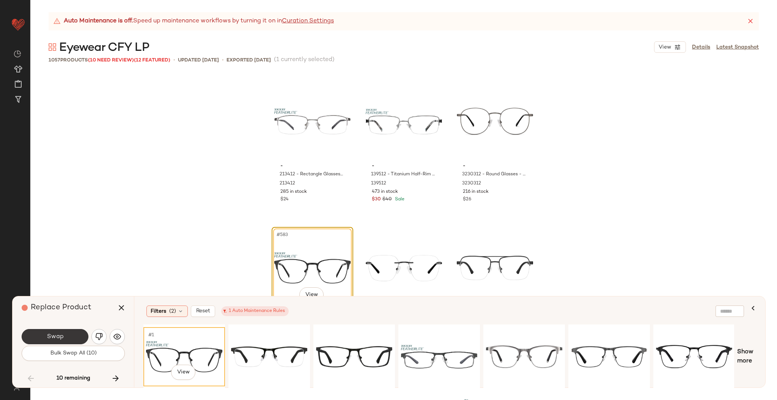
click at [62, 335] on span "Swap" at bounding box center [54, 336] width 17 height 7
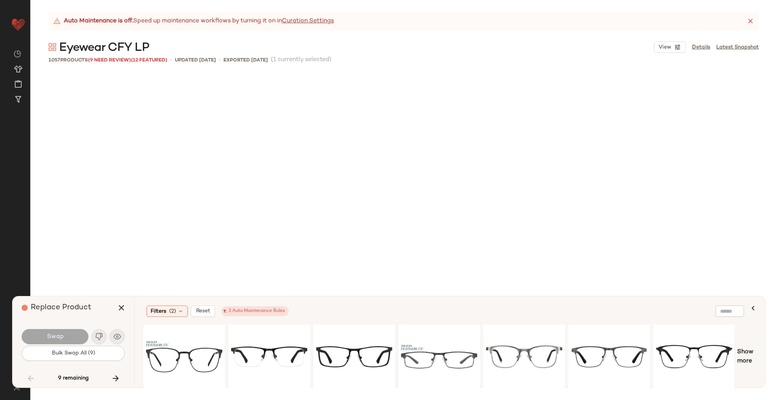
scroll to position [31496, 0]
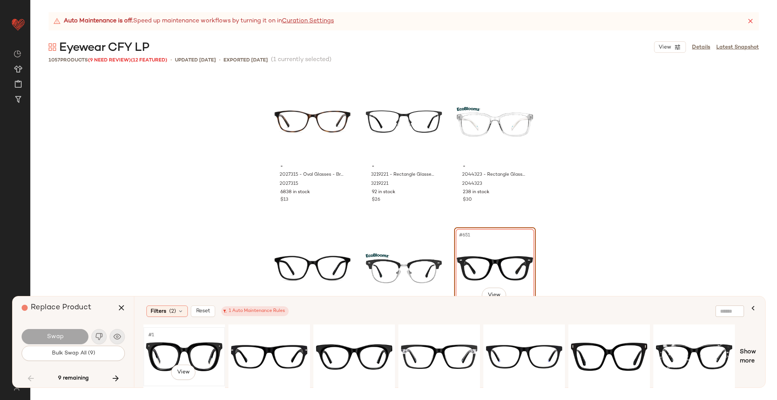
click at [181, 335] on div "#1 View" at bounding box center [184, 357] width 76 height 54
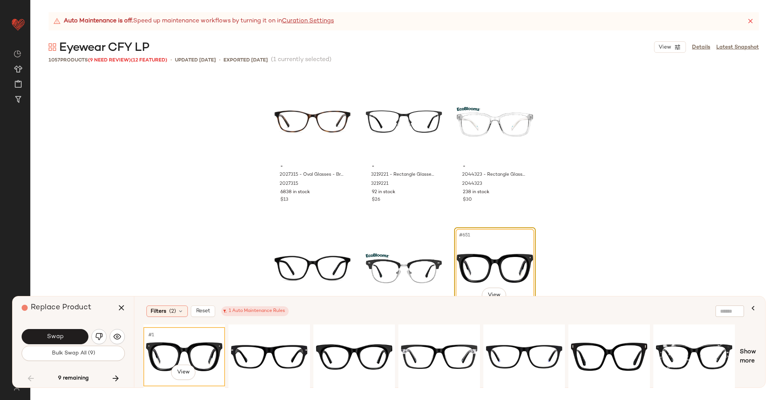
scroll to position [31671, 0]
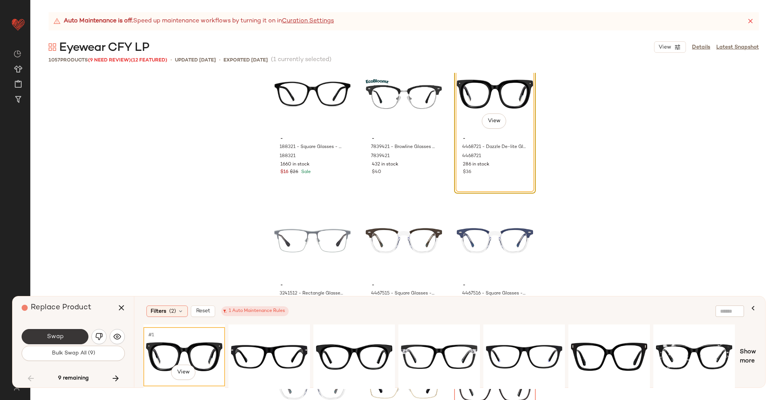
click at [69, 336] on button "Swap" at bounding box center [55, 336] width 67 height 15
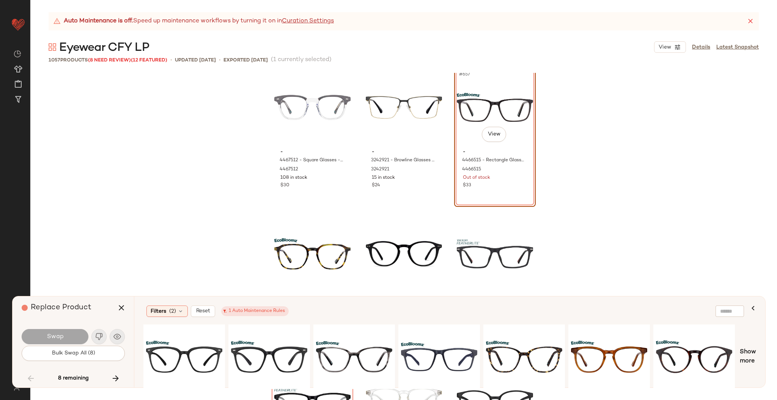
scroll to position [31951, 0]
click at [205, 358] on div "#1 View" at bounding box center [184, 357] width 76 height 54
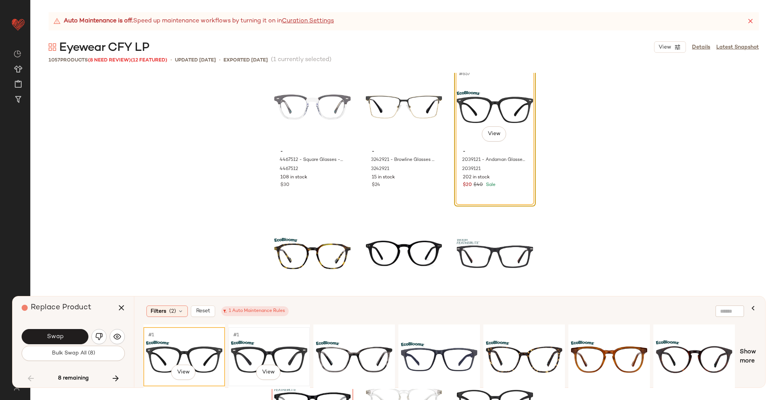
click at [287, 340] on div "#1 View" at bounding box center [269, 357] width 76 height 54
click at [374, 349] on div "#1 View" at bounding box center [354, 357] width 76 height 54
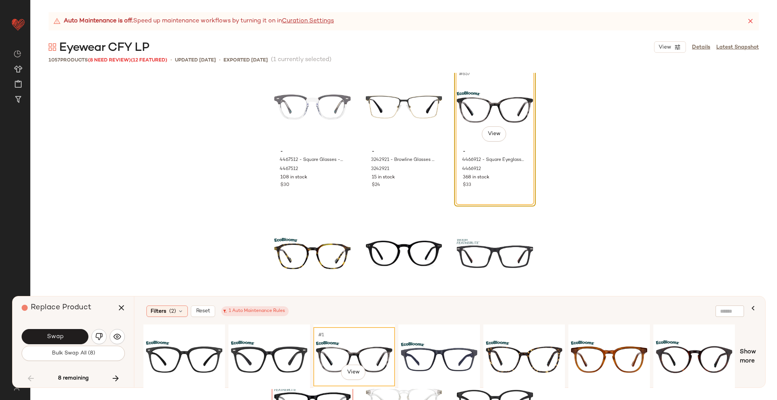
click at [61, 324] on div "Swap Bulk Swap All (8)" at bounding box center [73, 344] width 103 height 41
click at [63, 331] on button "Swap" at bounding box center [55, 336] width 67 height 15
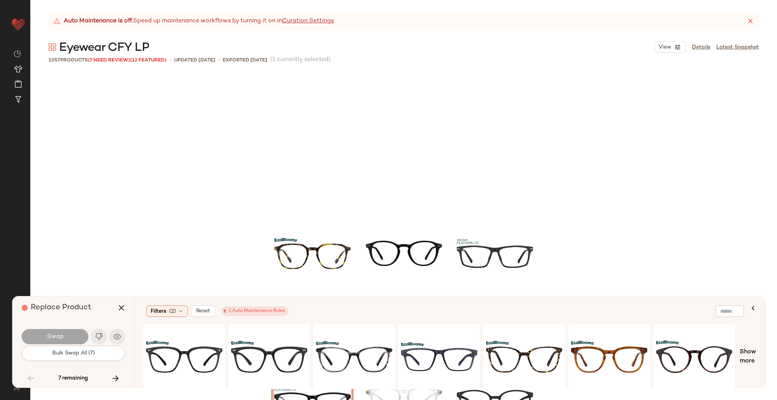
scroll to position [32083, 0]
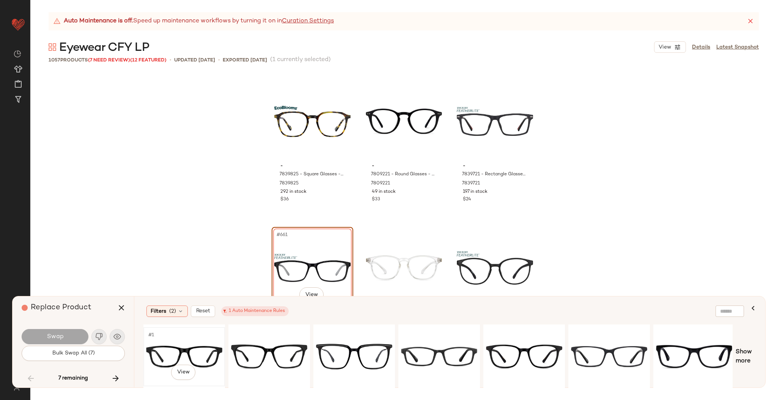
click at [185, 360] on div "#1 View" at bounding box center [184, 357] width 76 height 54
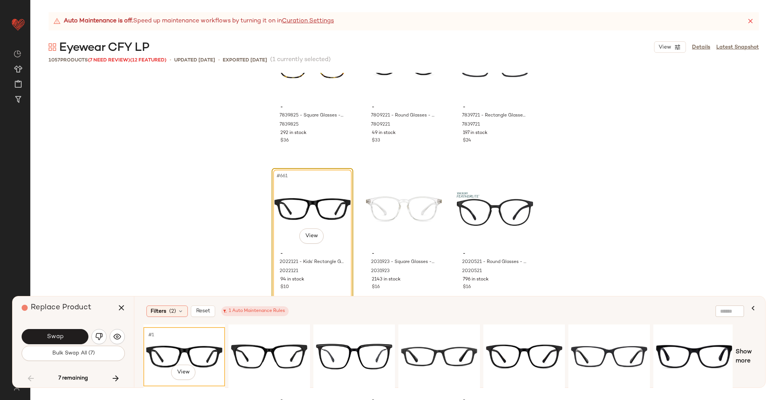
scroll to position [32142, 0]
click at [69, 333] on button "Swap" at bounding box center [55, 336] width 67 height 15
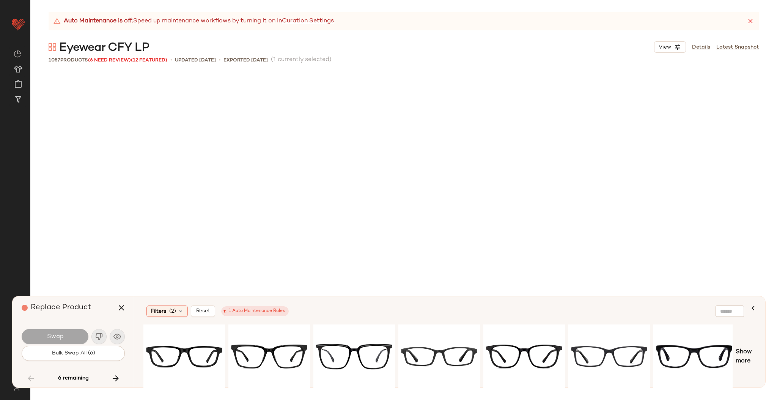
scroll to position [34134, 0]
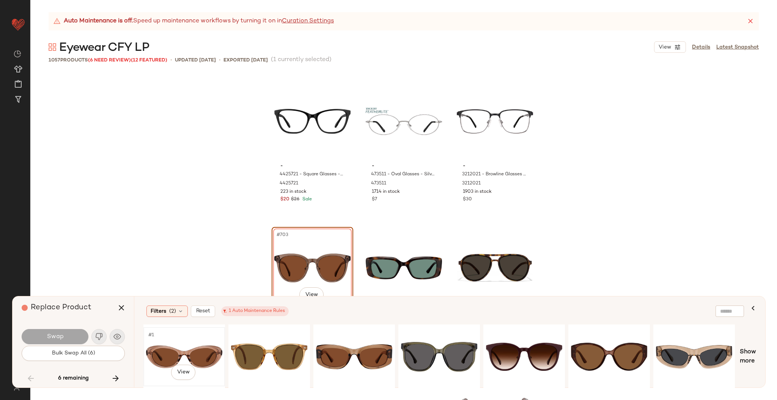
click at [187, 350] on div "#1 View" at bounding box center [184, 357] width 76 height 54
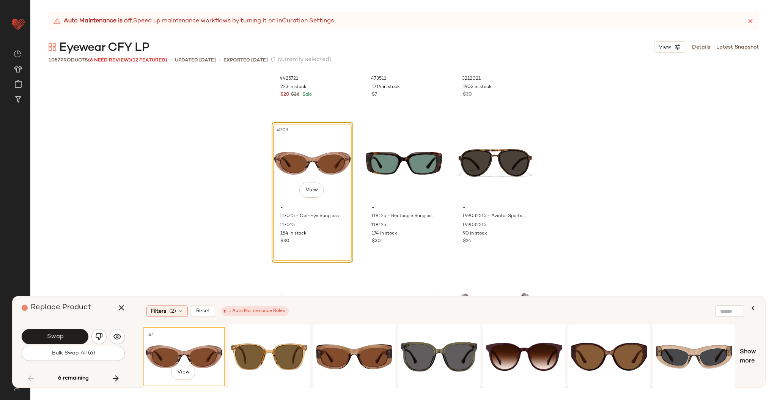
scroll to position [34239, 0]
click at [74, 337] on button "Swap" at bounding box center [55, 336] width 67 height 15
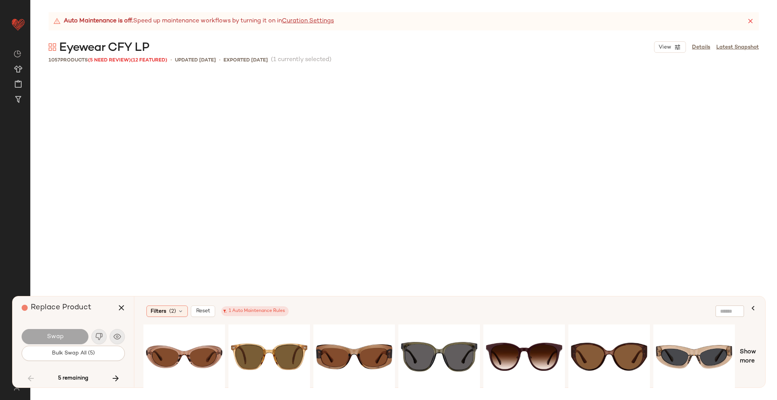
scroll to position [36624, 0]
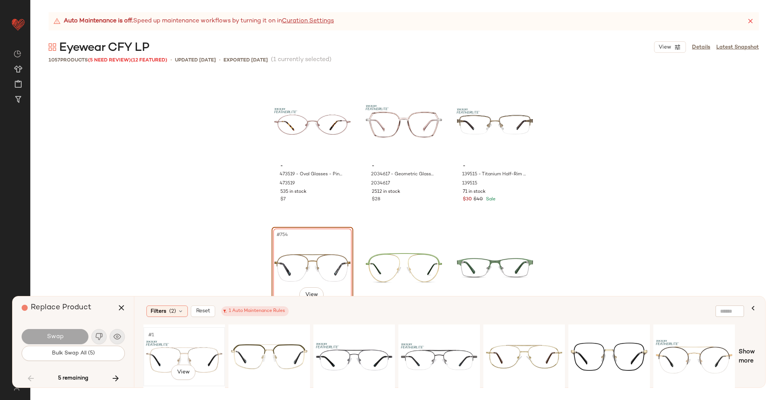
click at [176, 343] on div "#1 View" at bounding box center [184, 357] width 76 height 54
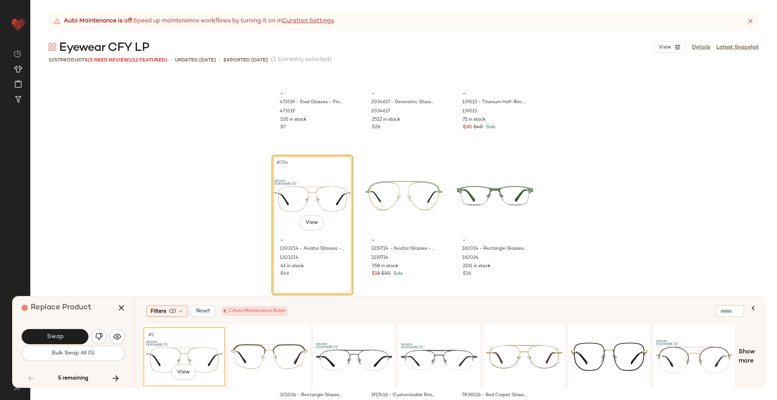
scroll to position [36699, 0]
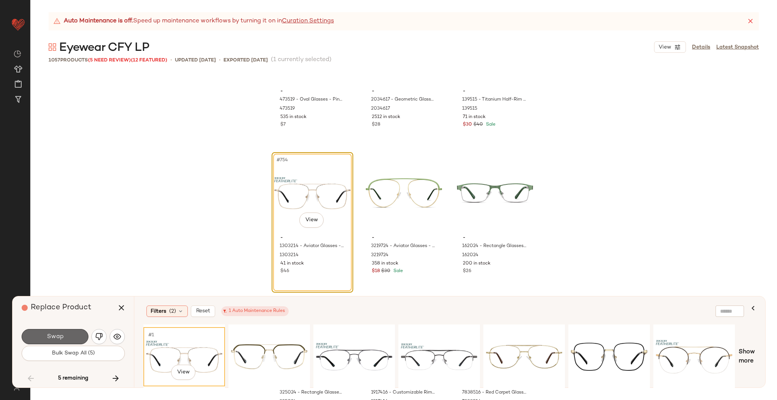
click at [60, 333] on span "Swap" at bounding box center [54, 336] width 17 height 7
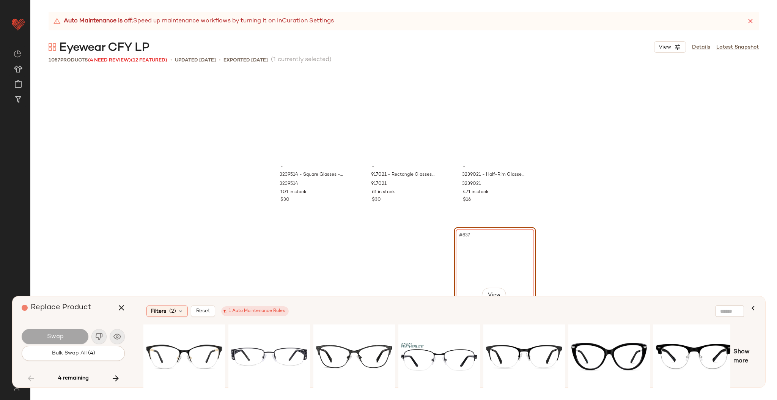
scroll to position [40688, 0]
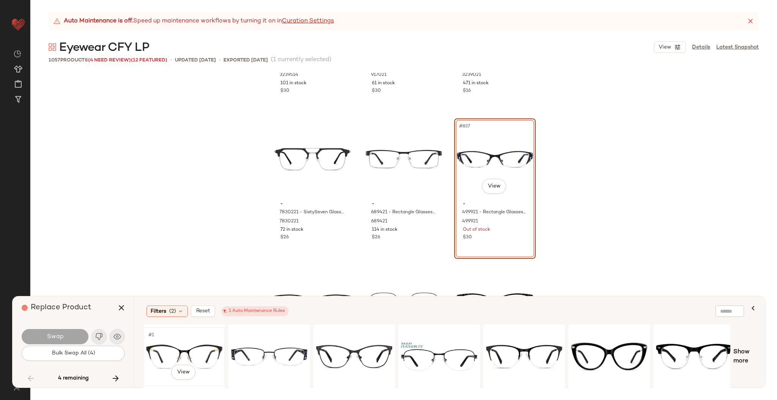
click at [198, 346] on div "#1 View" at bounding box center [184, 357] width 76 height 54
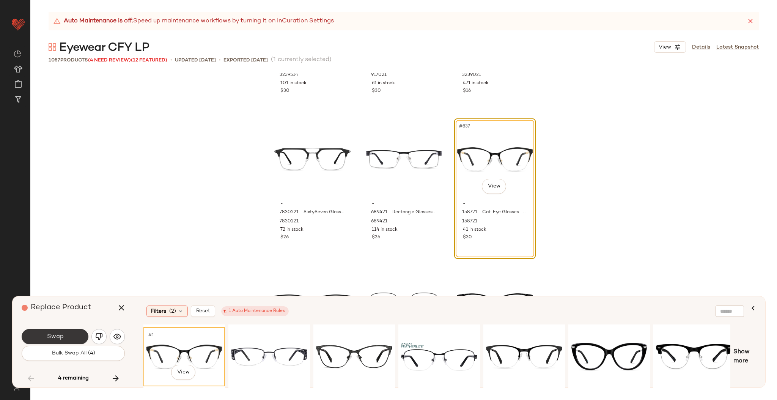
click at [76, 339] on button "Swap" at bounding box center [55, 336] width 67 height 15
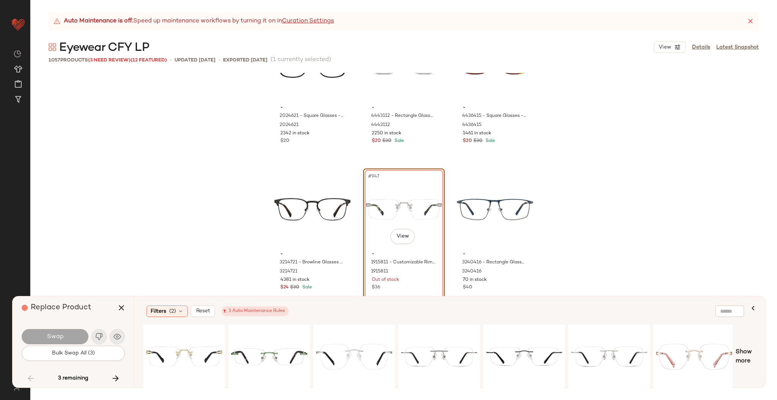
scroll to position [46064, 0]
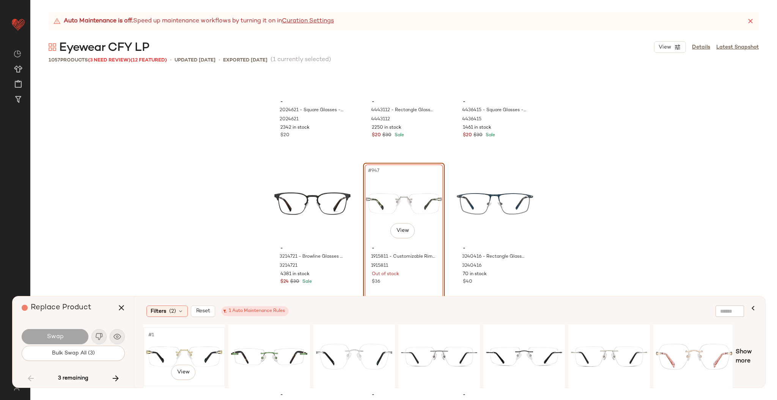
click at [194, 339] on div "#1 View" at bounding box center [184, 357] width 76 height 54
click at [76, 332] on button "Swap" at bounding box center [55, 336] width 67 height 15
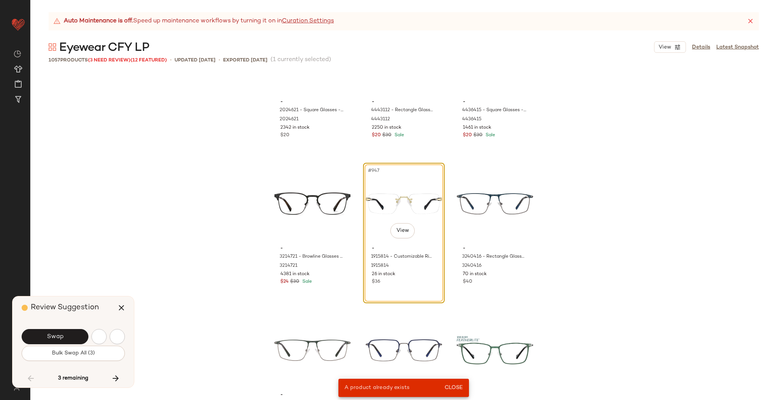
scroll to position [2197, 0]
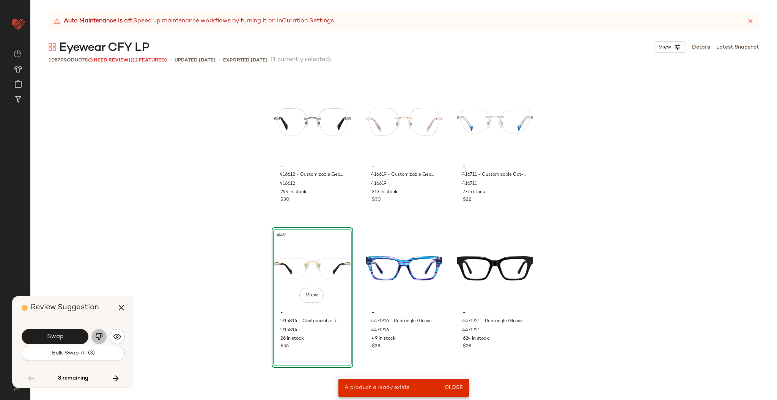
click at [94, 342] on button "button" at bounding box center [98, 336] width 15 height 15
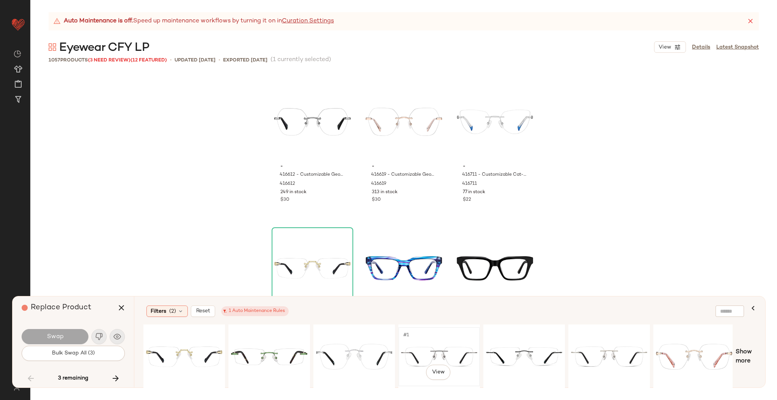
drag, startPoint x: 428, startPoint y: 361, endPoint x: 410, endPoint y: 351, distance: 20.4
click at [410, 351] on div "#1 View" at bounding box center [439, 357] width 76 height 54
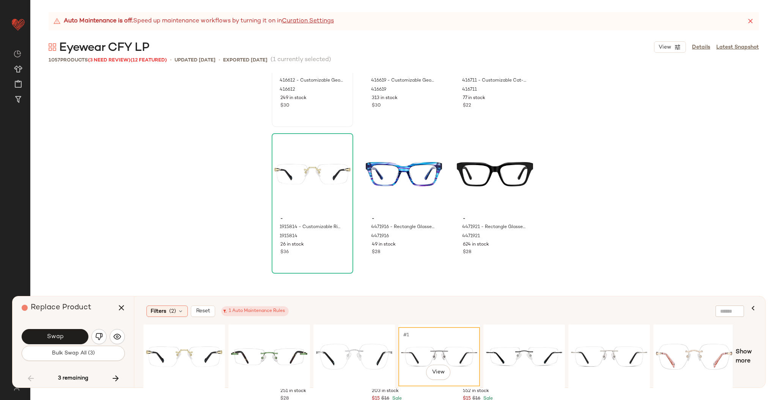
scroll to position [2328, 0]
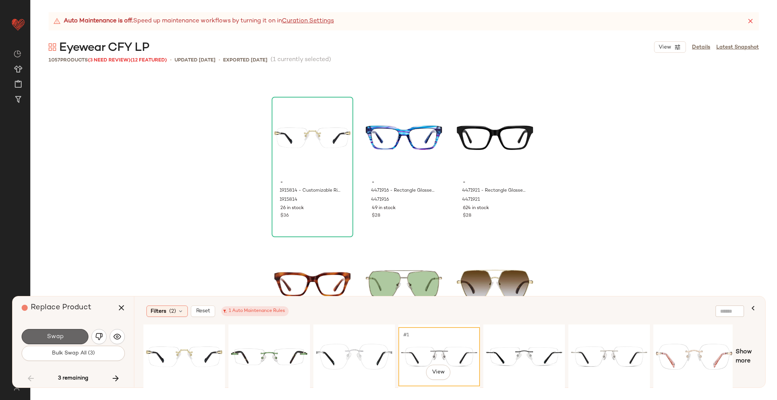
click at [77, 336] on button "Swap" at bounding box center [55, 336] width 67 height 15
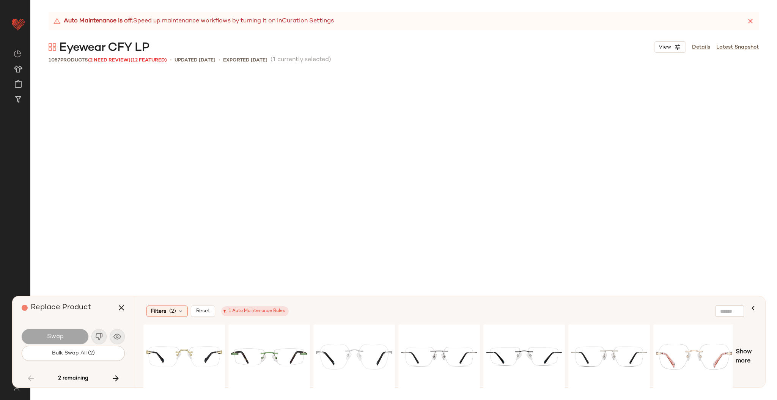
scroll to position [49076, 0]
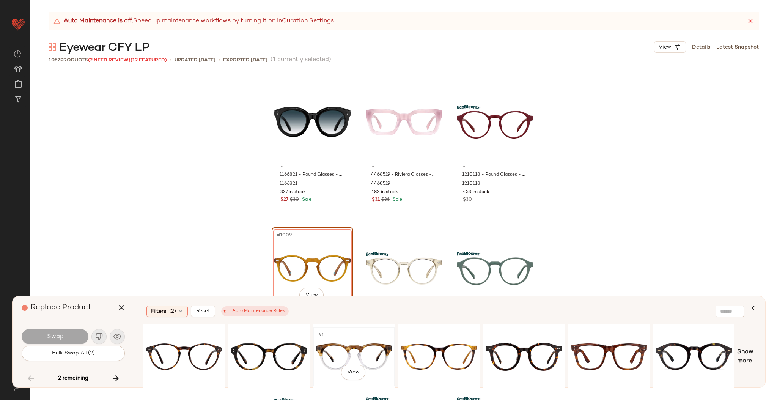
click at [339, 344] on div "#1 View" at bounding box center [354, 357] width 76 height 54
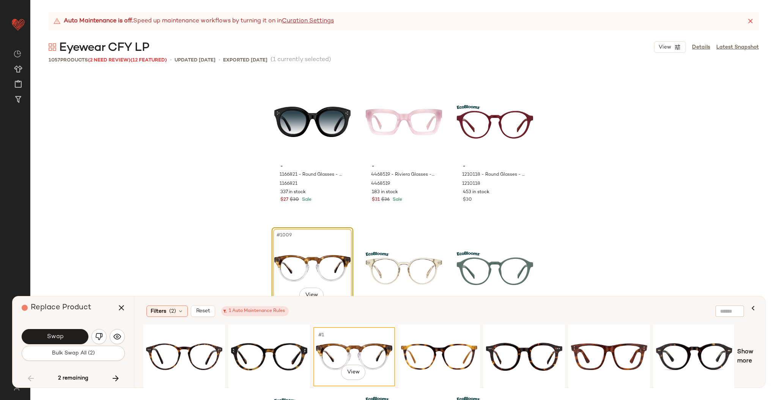
scroll to position [49244, 0]
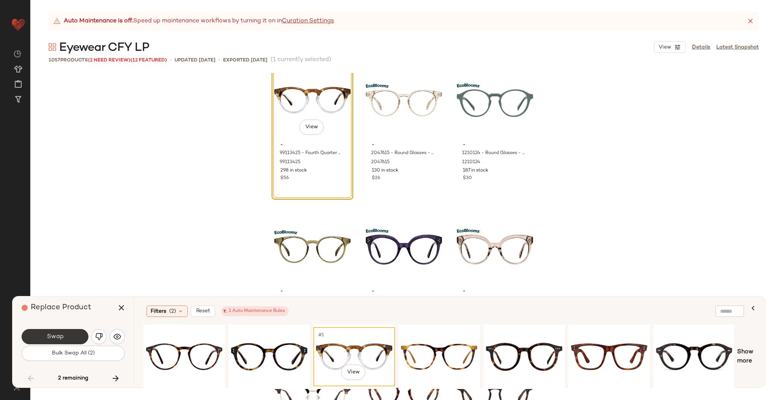
click at [66, 334] on button "Swap" at bounding box center [55, 336] width 67 height 15
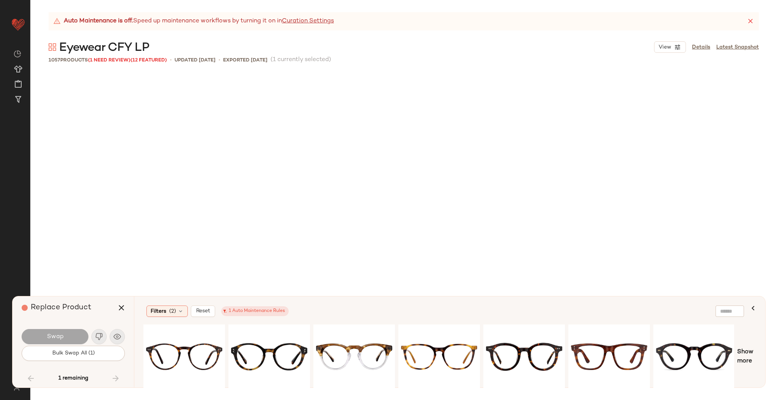
scroll to position [50541, 0]
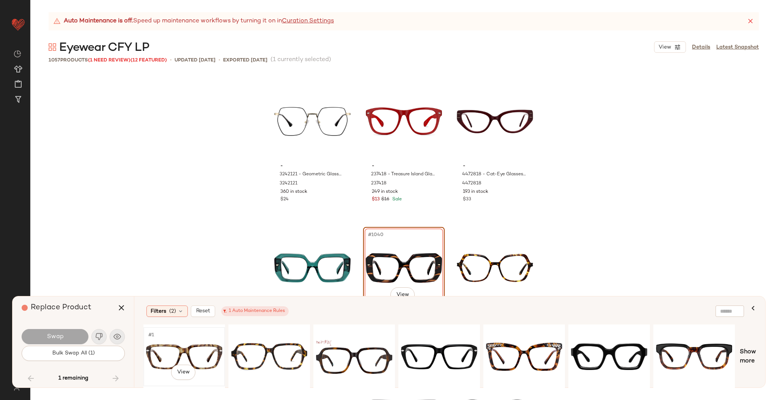
click at [191, 345] on div "#1 View" at bounding box center [184, 357] width 76 height 54
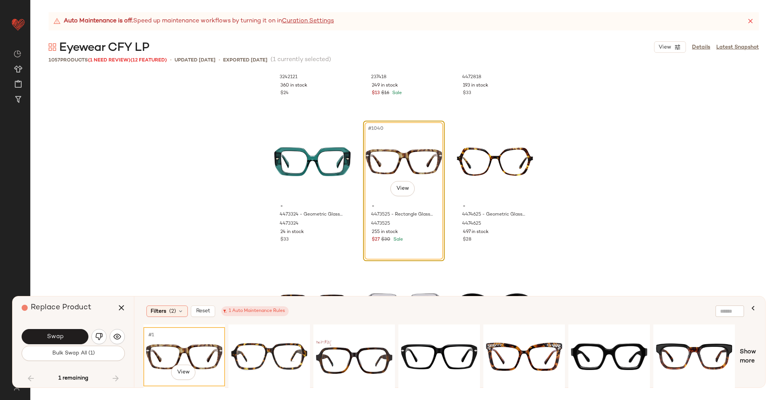
scroll to position [50648, 0]
click at [283, 352] on div "#1 View" at bounding box center [269, 357] width 76 height 54
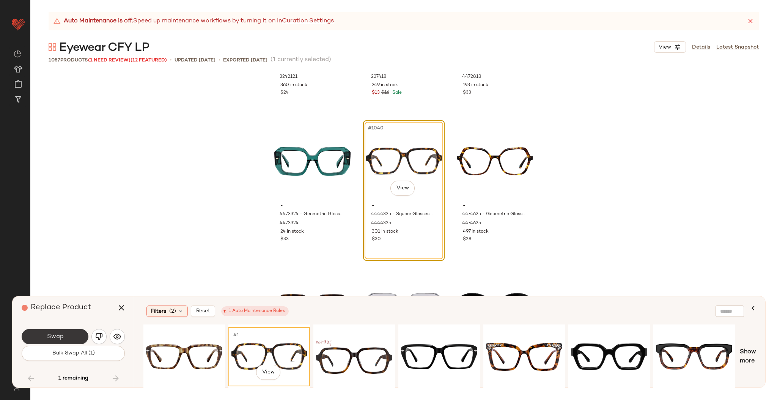
click at [56, 332] on button "Swap" at bounding box center [55, 336] width 67 height 15
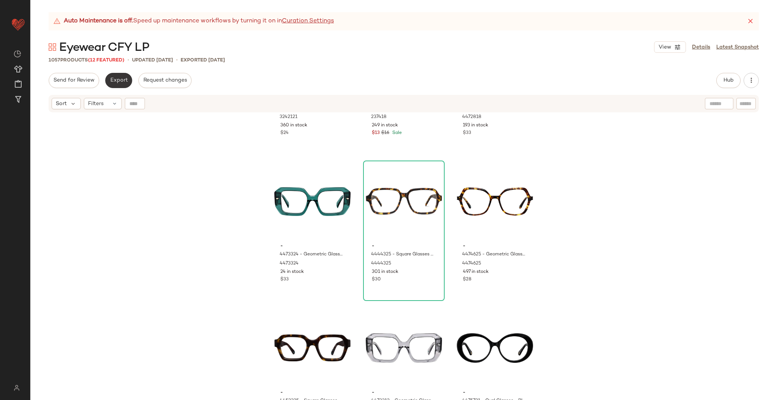
click at [117, 82] on span "Export" at bounding box center [119, 80] width 18 height 6
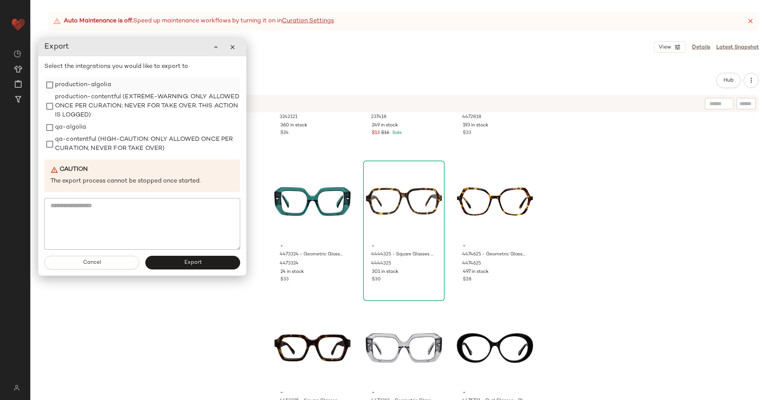
click at [82, 83] on label "production-algolia" at bounding box center [83, 84] width 56 height 15
click at [205, 254] on div "Cancel Export" at bounding box center [142, 263] width 208 height 26
click at [205, 259] on button "Export" at bounding box center [192, 263] width 95 height 14
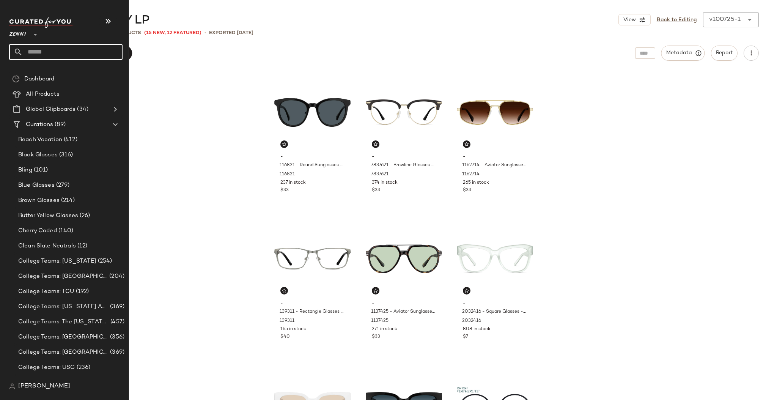
click at [41, 54] on input "text" at bounding box center [73, 52] width 100 height 16
type input "**"
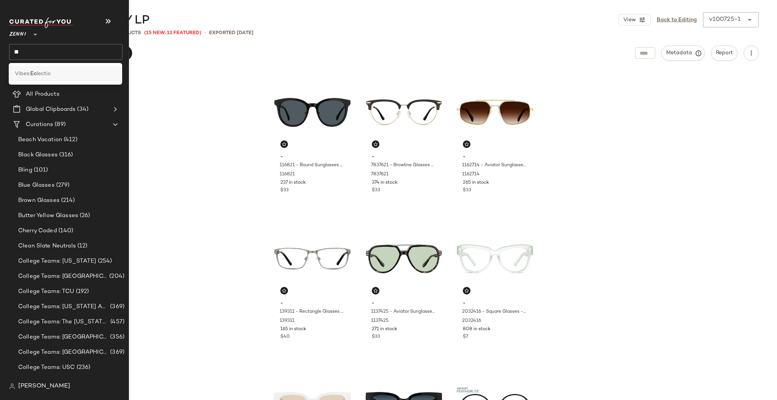
click at [56, 70] on div "Vibes: Ec lectic" at bounding box center [65, 74] width 101 height 8
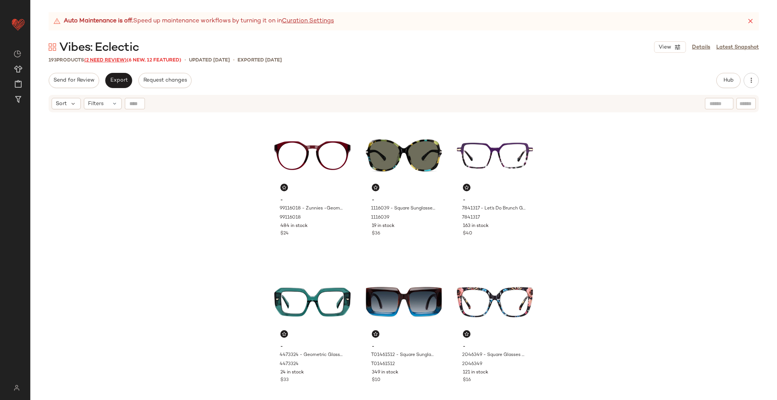
click at [120, 58] on span "(2 Need Review)" at bounding box center [105, 60] width 43 height 5
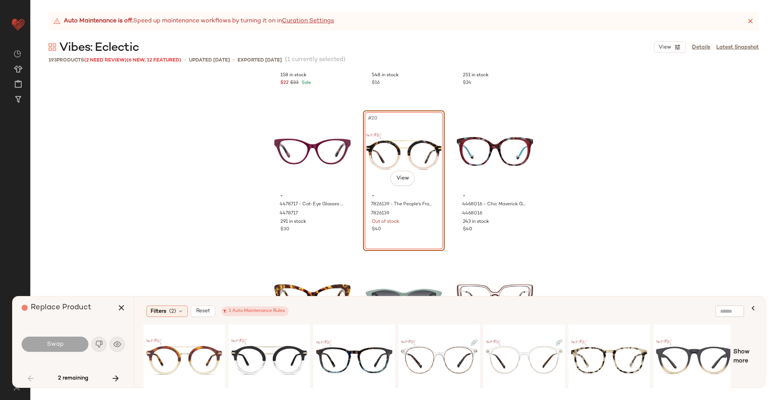
scroll to position [852, 0]
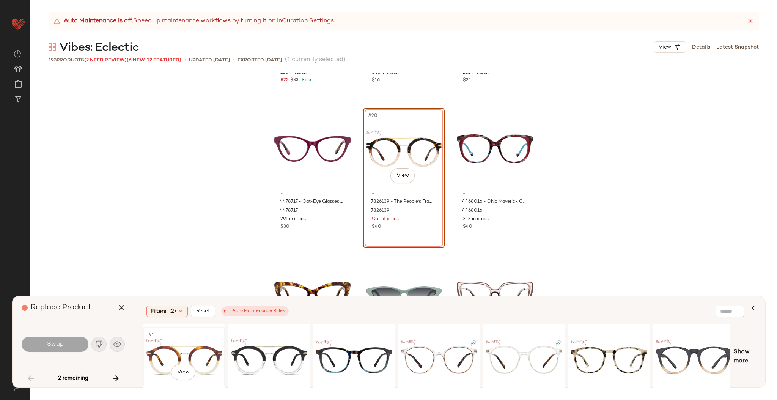
click at [199, 351] on div "#1 View" at bounding box center [184, 357] width 76 height 54
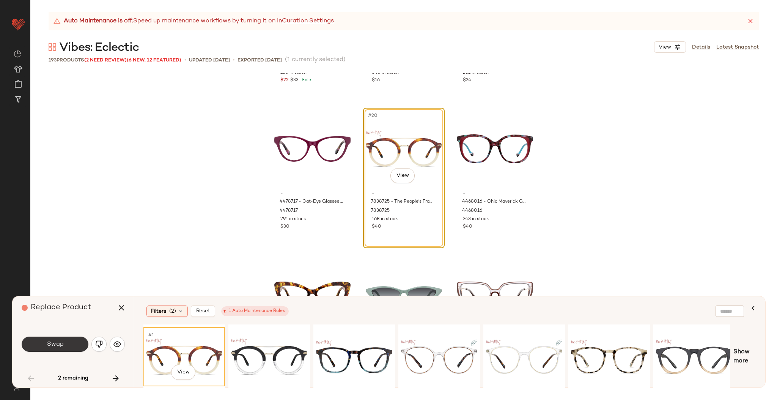
click at [63, 348] on span "Swap" at bounding box center [54, 344] width 17 height 7
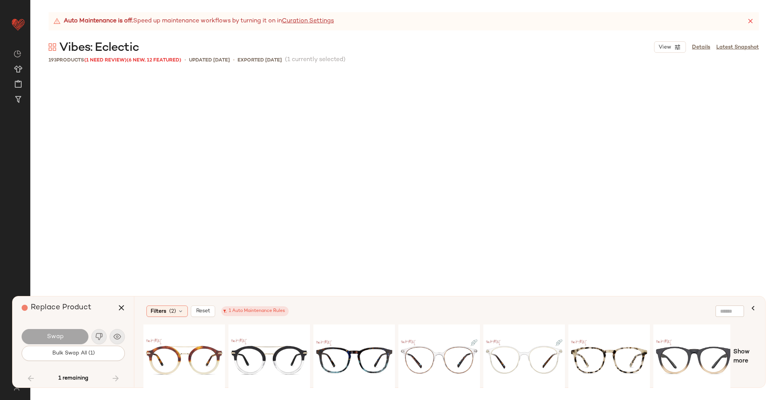
scroll to position [5420, 0]
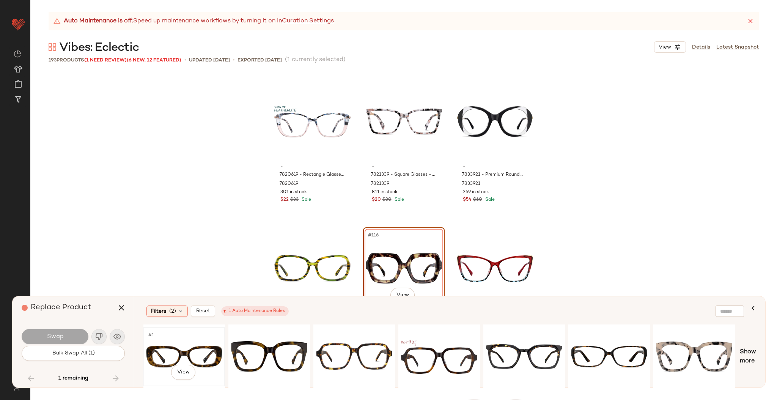
click at [200, 349] on div "#1 View" at bounding box center [184, 357] width 76 height 54
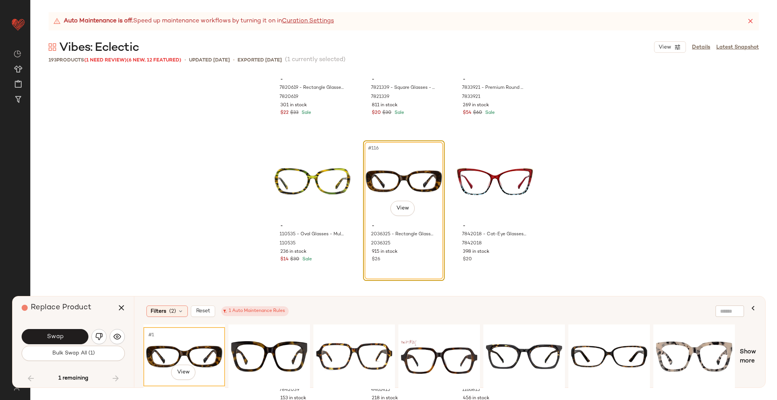
scroll to position [5507, 0]
click at [65, 330] on button "Swap" at bounding box center [55, 336] width 67 height 15
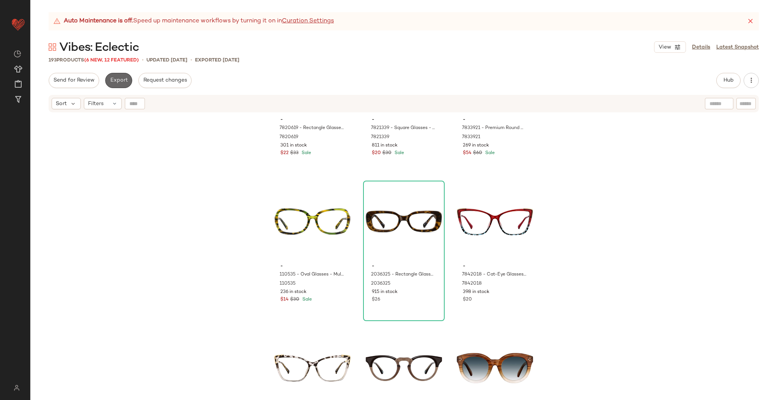
click at [122, 78] on span "Export" at bounding box center [119, 80] width 18 height 6
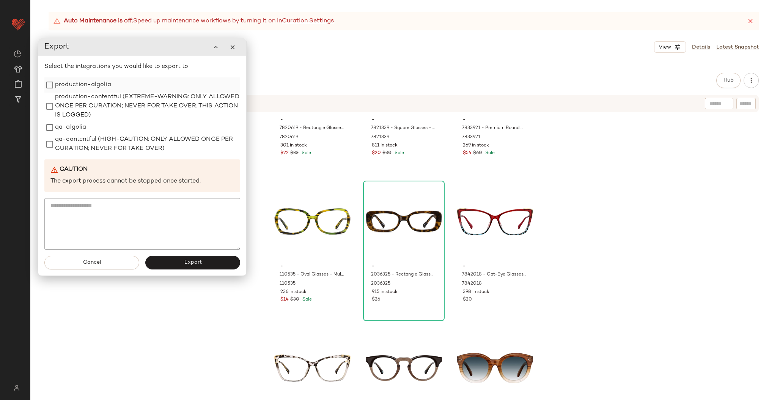
click at [80, 87] on label "production-algolia" at bounding box center [83, 84] width 56 height 15
click at [179, 268] on button "Export" at bounding box center [192, 263] width 95 height 14
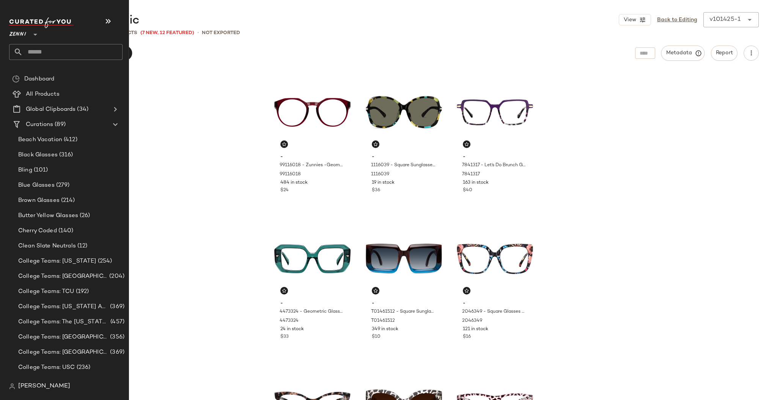
click at [36, 53] on input "text" at bounding box center [73, 52] width 100 height 16
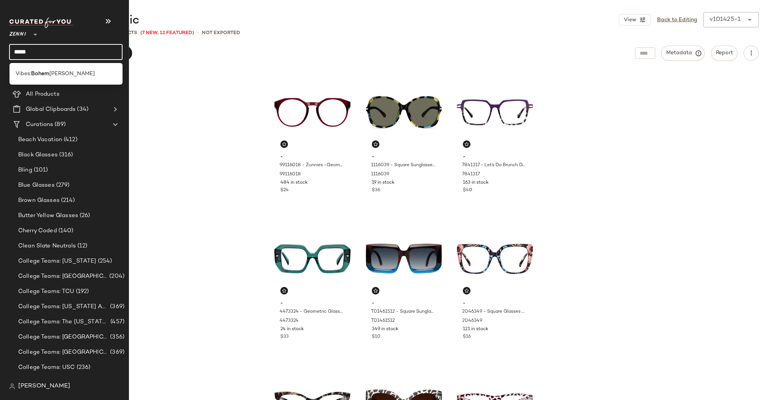
type input "*****"
click at [57, 66] on div "Vibes: Bohem ian" at bounding box center [65, 74] width 113 height 16
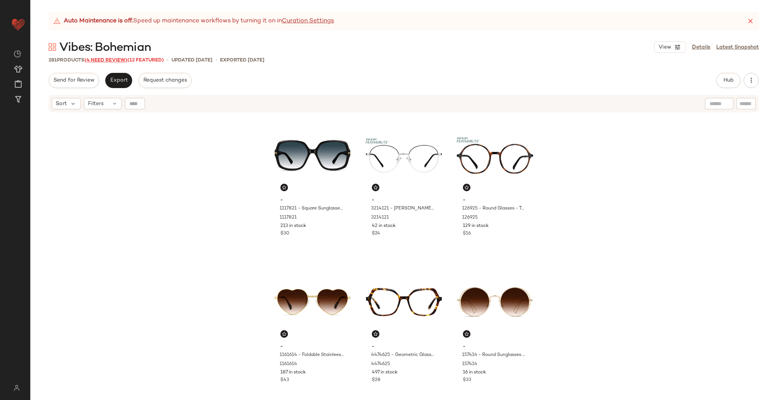
click at [114, 57] on div "281 Products (4 Need Review) (12 Featured)" at bounding box center [106, 61] width 115 height 8
click at [114, 58] on span "(4 Need Review)" at bounding box center [106, 60] width 43 height 5
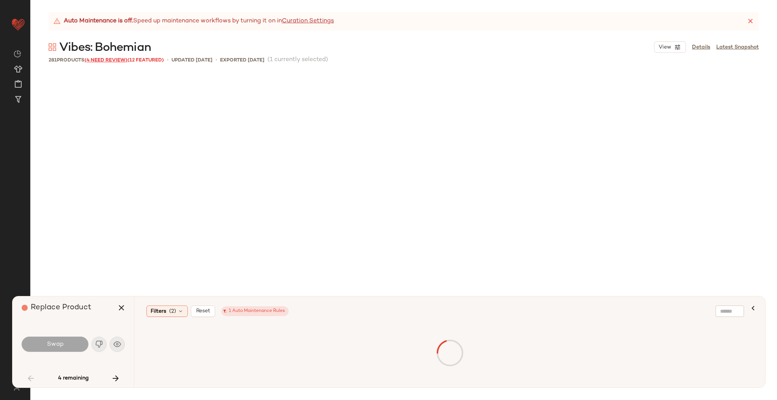
scroll to position [732, 0]
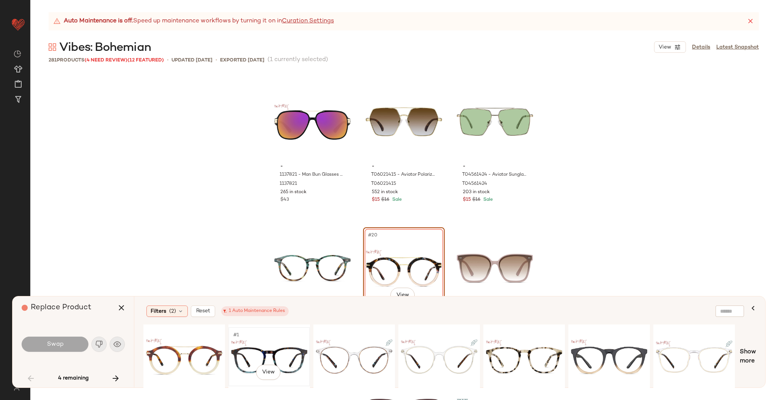
click at [259, 353] on div "#1 View" at bounding box center [269, 357] width 76 height 54
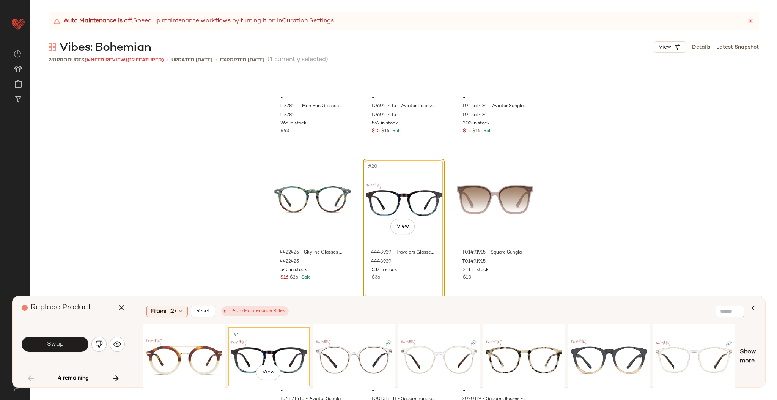
scroll to position [811, 0]
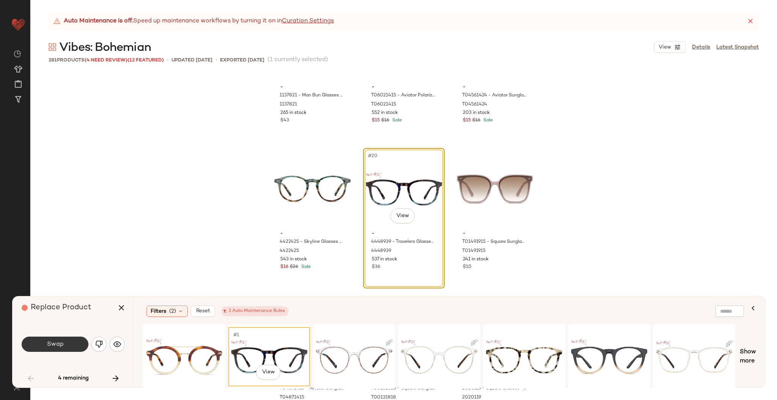
click at [46, 348] on button "Swap" at bounding box center [55, 344] width 67 height 15
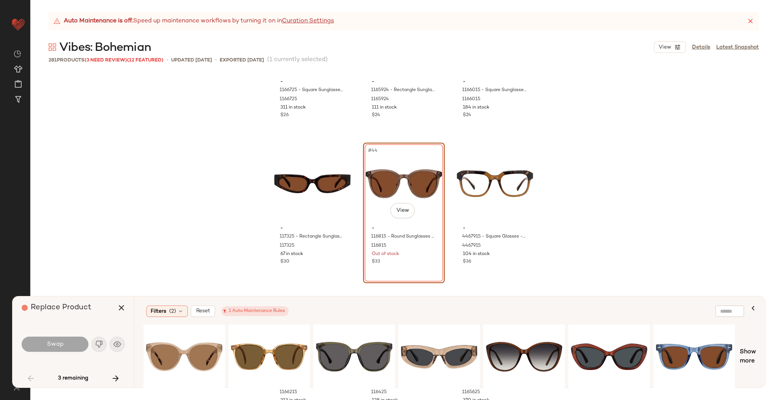
scroll to position [1989, 0]
click at [241, 350] on div "#1 View" at bounding box center [269, 357] width 76 height 54
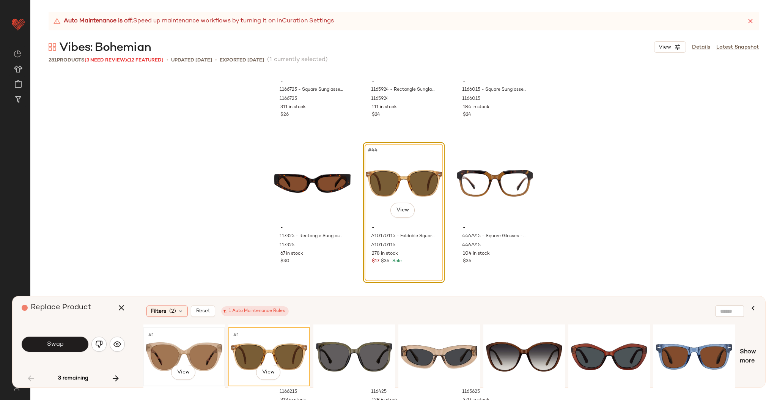
click at [193, 349] on div "#1 View" at bounding box center [184, 357] width 76 height 54
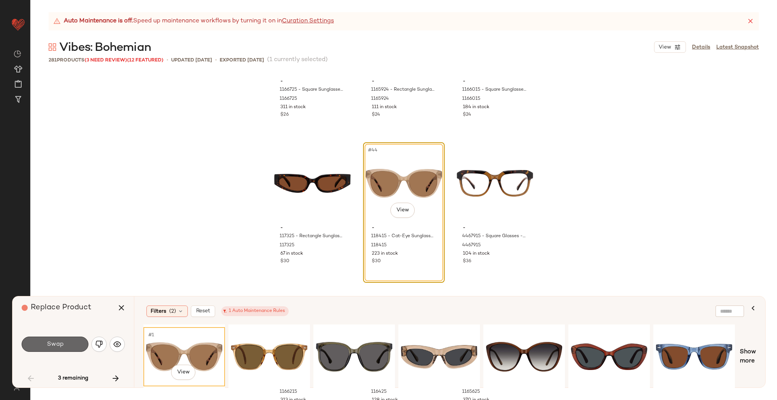
click at [77, 343] on button "Swap" at bounding box center [55, 344] width 67 height 15
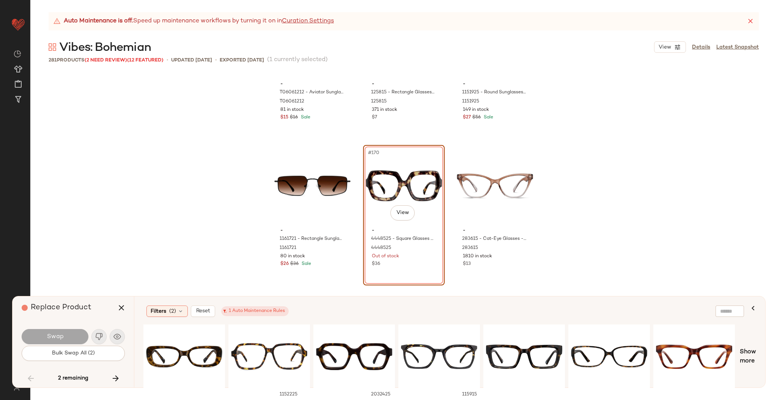
scroll to position [8156, 0]
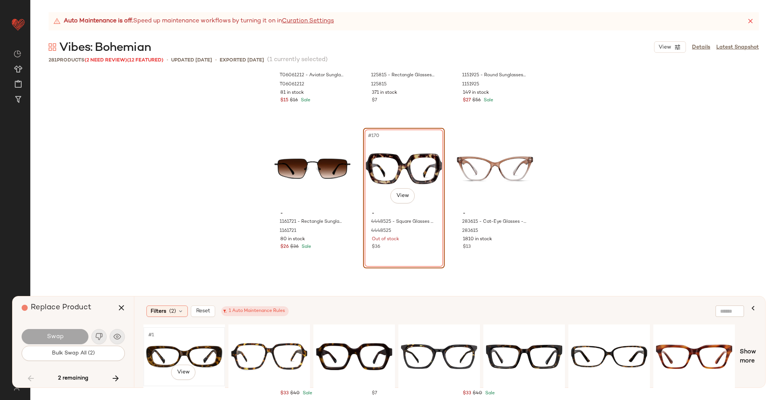
click at [169, 347] on div "#1 View" at bounding box center [184, 357] width 76 height 54
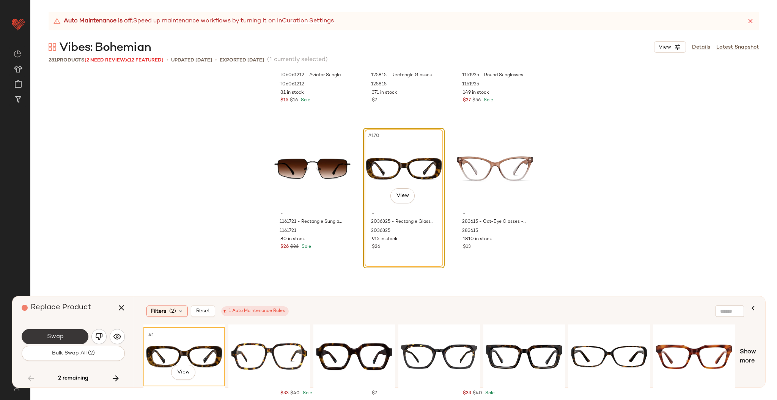
click at [65, 334] on button "Swap" at bounding box center [55, 336] width 67 height 15
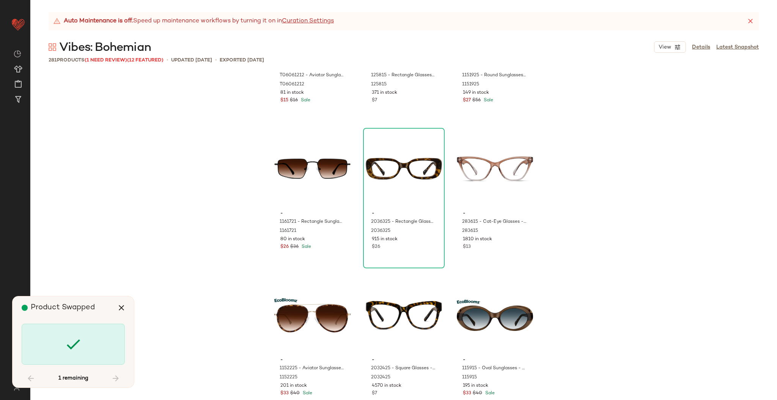
scroll to position [11720, 0]
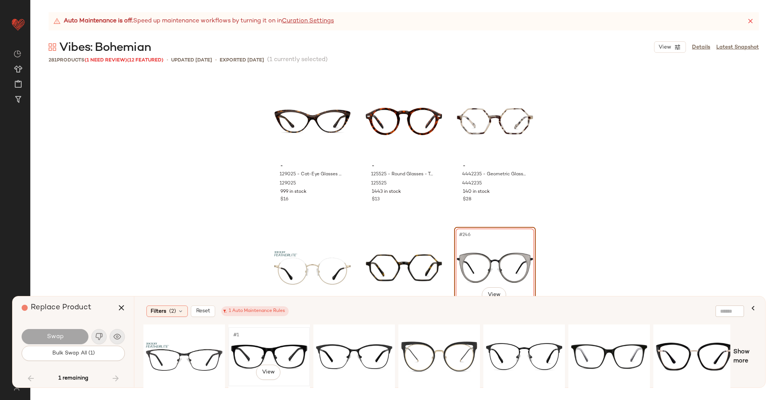
click at [260, 343] on div "#1 View" at bounding box center [269, 357] width 76 height 54
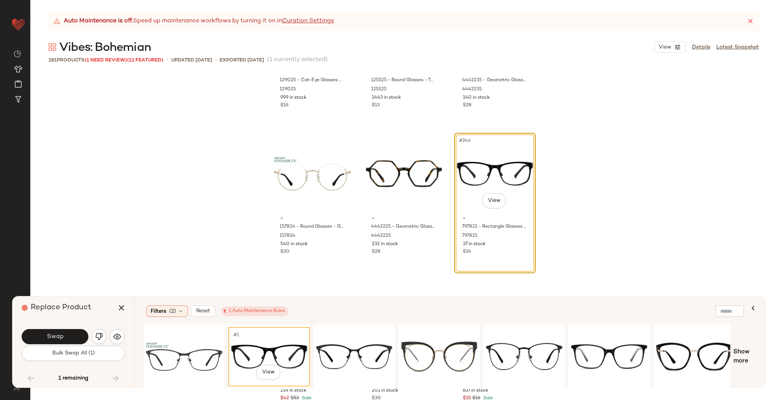
scroll to position [11832, 0]
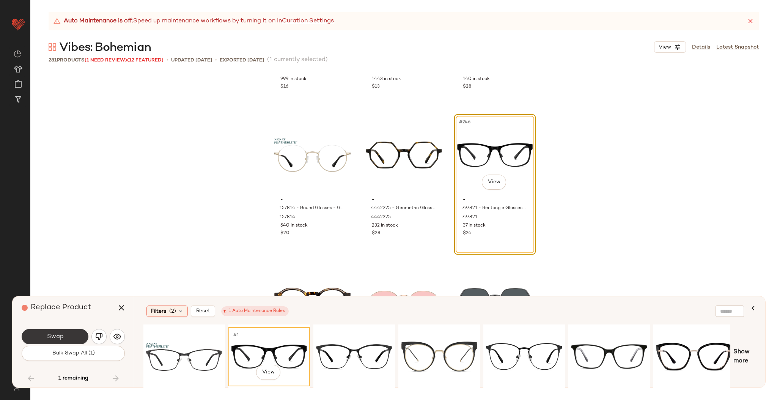
click at [72, 329] on button "Swap" at bounding box center [55, 336] width 67 height 15
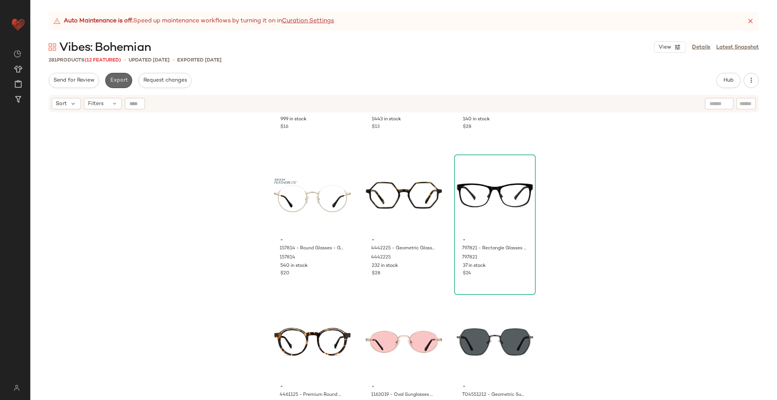
click at [120, 79] on span "Export" at bounding box center [119, 80] width 18 height 6
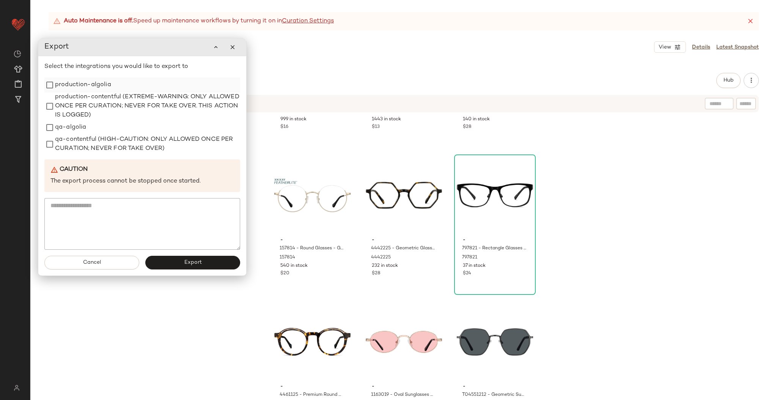
click at [74, 83] on label "production-algolia" at bounding box center [83, 84] width 56 height 15
click at [180, 260] on button "Export" at bounding box center [192, 263] width 95 height 14
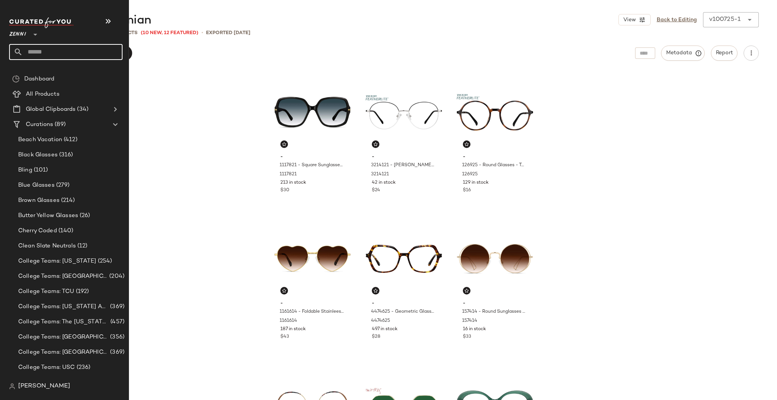
click at [41, 50] on input "text" at bounding box center [73, 52] width 100 height 16
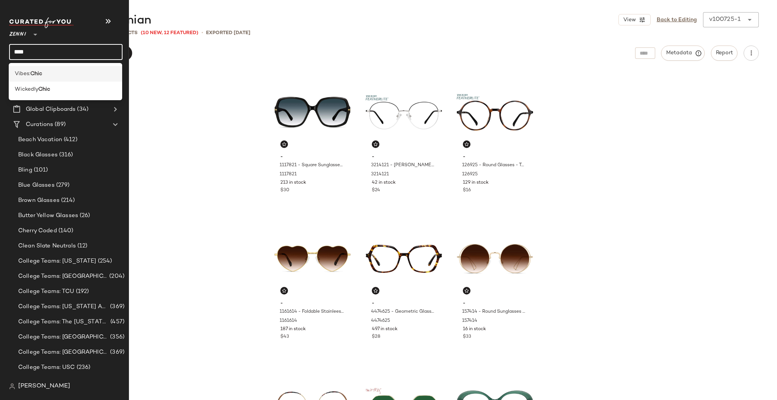
type input "****"
click at [32, 72] on b "Chic" at bounding box center [36, 74] width 12 height 8
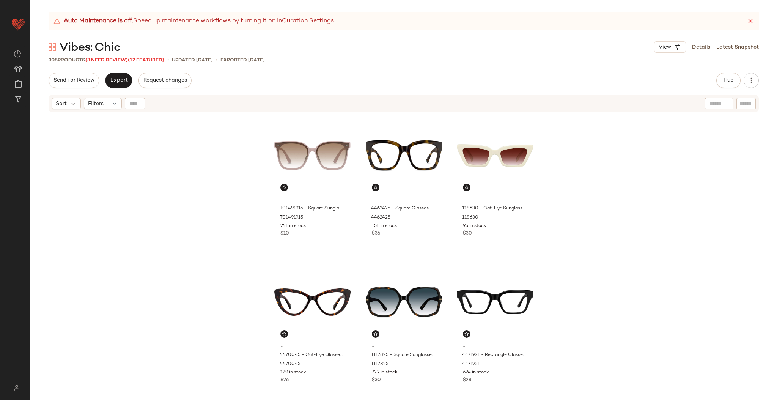
click at [117, 64] on div "308 Products (3 Need Review) (12 Featured)" at bounding box center [107, 61] width 116 height 8
click at [117, 59] on span "(3 Need Review)" at bounding box center [106, 60] width 43 height 5
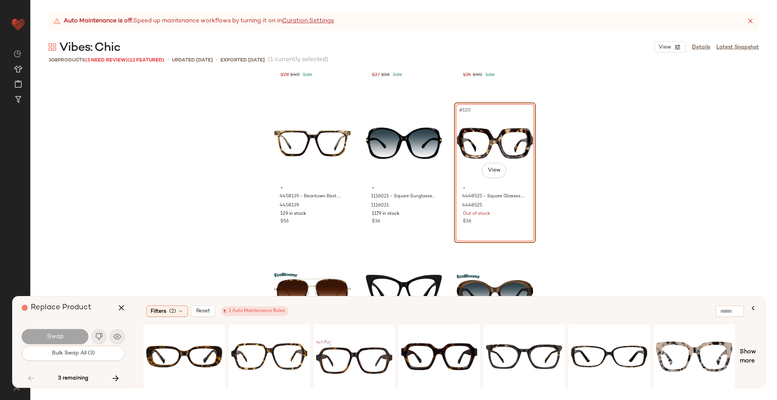
scroll to position [5692, 0]
click at [175, 350] on div "#1 View" at bounding box center [184, 357] width 76 height 54
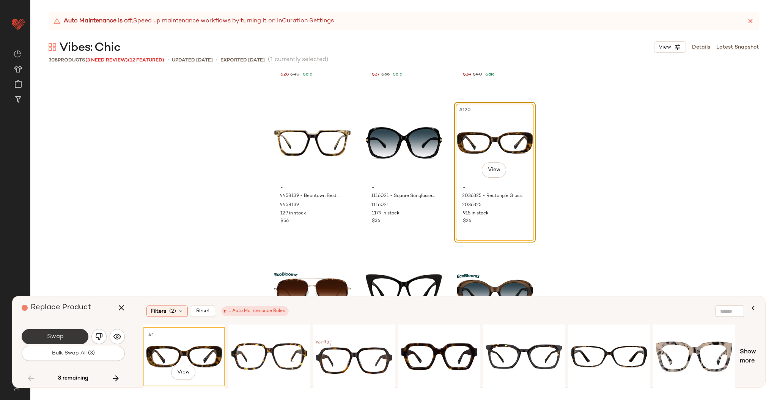
click at [66, 332] on button "Swap" at bounding box center [55, 336] width 67 height 15
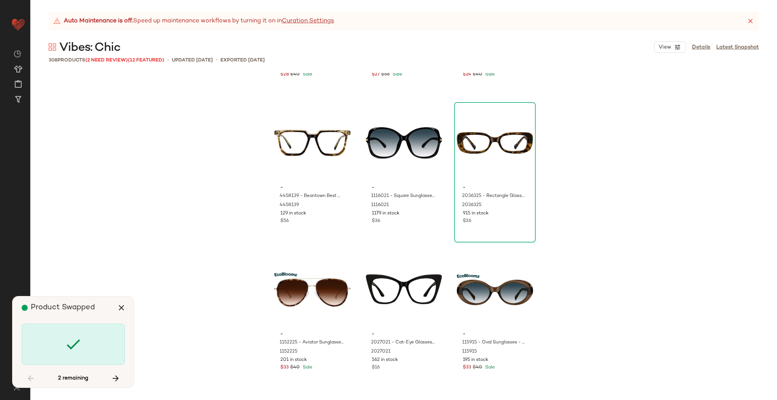
scroll to position [8497, 0]
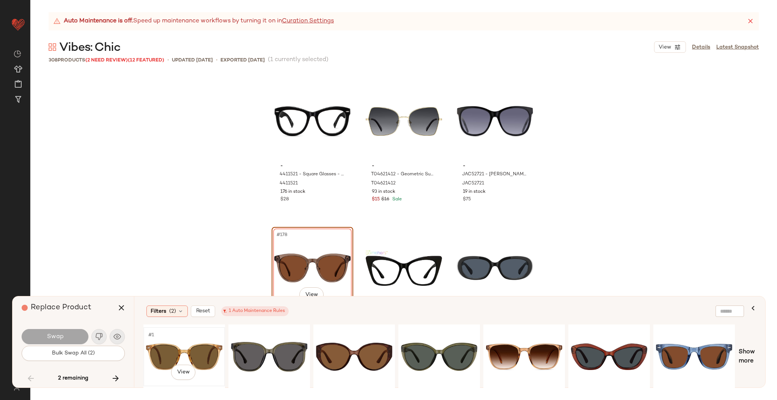
click at [195, 349] on div "#1 View" at bounding box center [184, 357] width 76 height 54
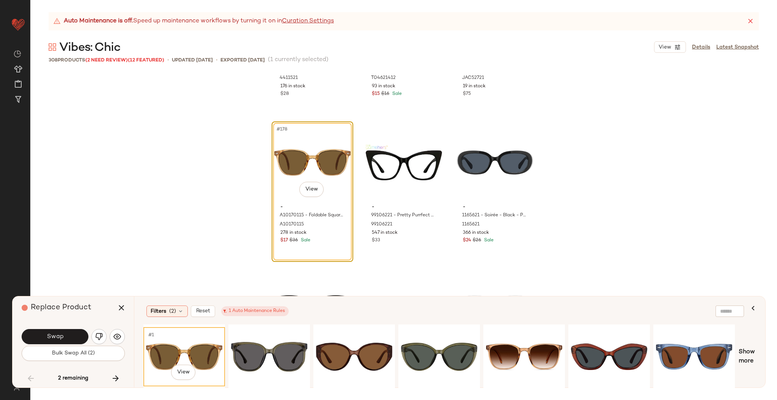
scroll to position [8606, 0]
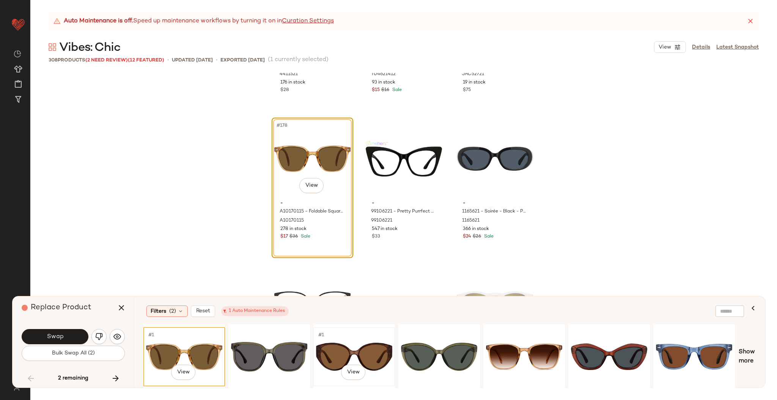
click at [342, 348] on div "#1 View" at bounding box center [354, 357] width 76 height 54
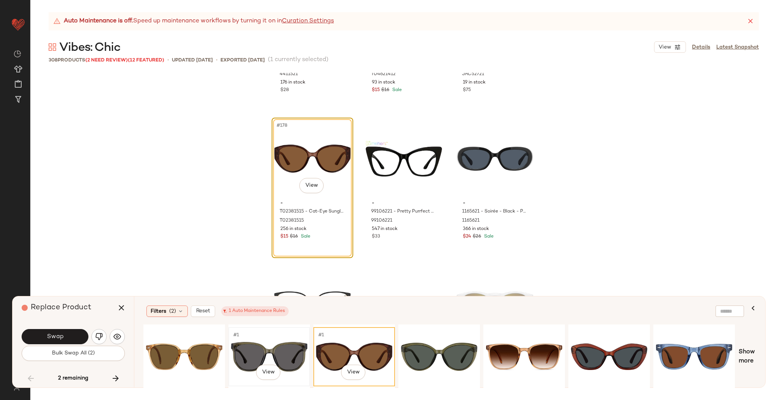
click at [270, 358] on div "#1 View" at bounding box center [269, 357] width 76 height 54
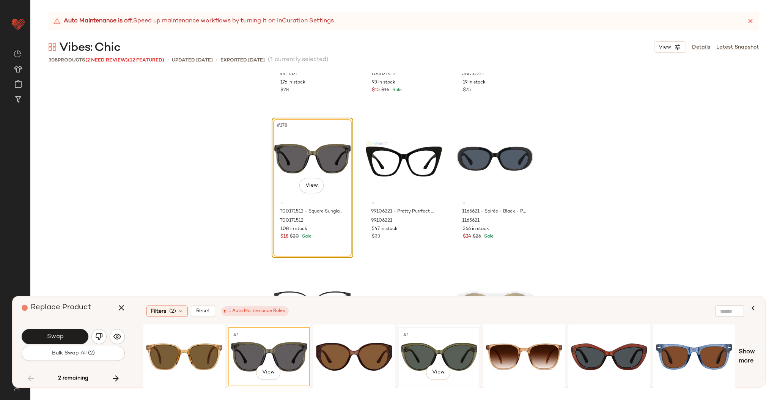
click at [422, 358] on div "#1 View" at bounding box center [439, 357] width 76 height 54
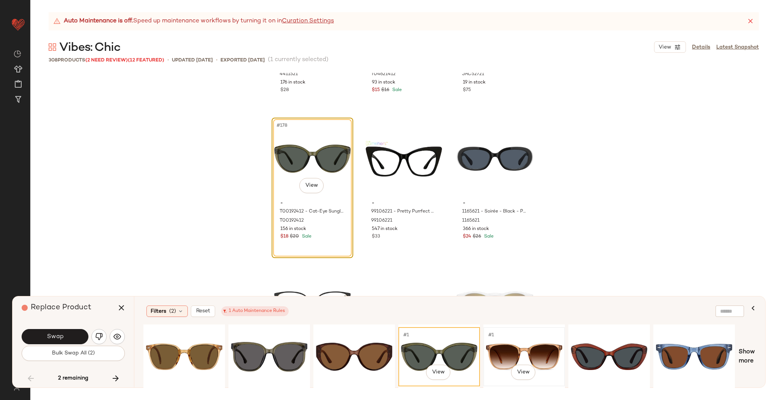
click at [516, 354] on div "#1 View" at bounding box center [524, 357] width 76 height 54
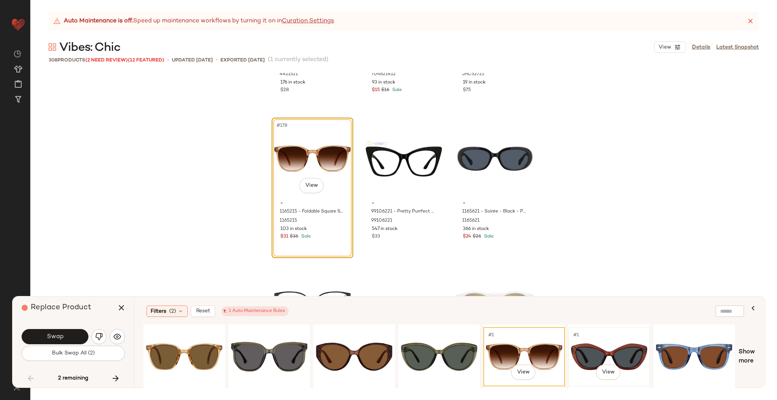
click at [597, 353] on div "#1 View" at bounding box center [609, 357] width 76 height 54
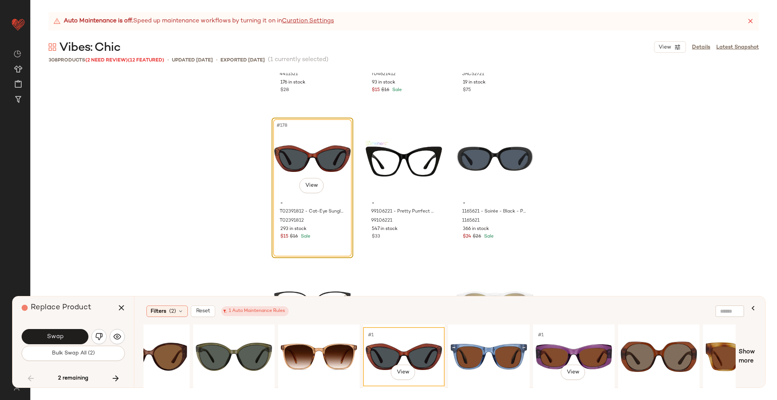
scroll to position [0, 206]
click at [526, 342] on div "#1 View" at bounding box center [488, 357] width 76 height 54
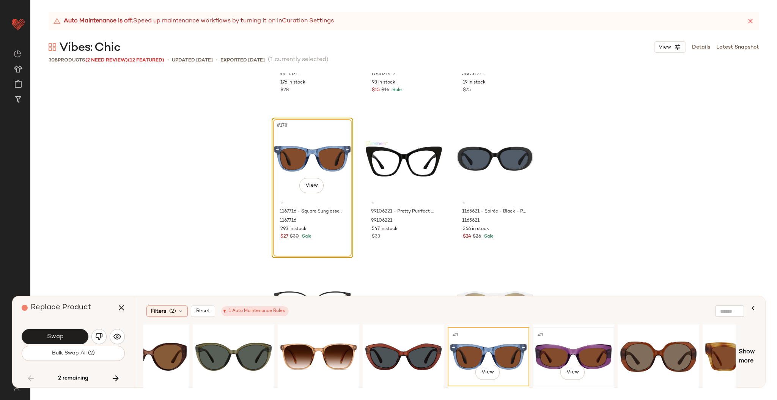
click at [559, 343] on div "#1 View" at bounding box center [574, 357] width 76 height 54
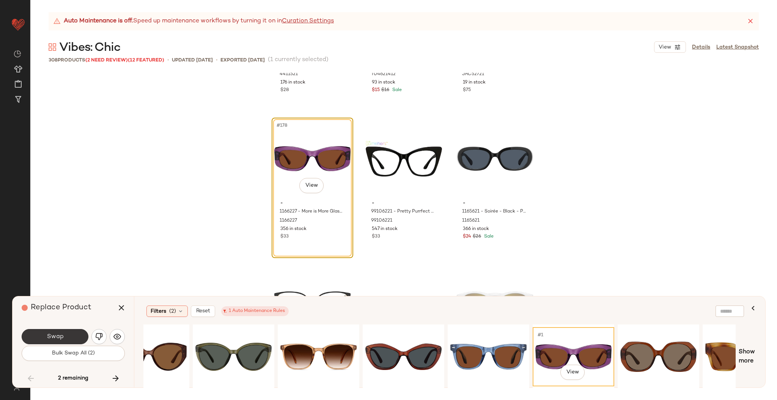
click at [66, 332] on button "Swap" at bounding box center [55, 336] width 67 height 15
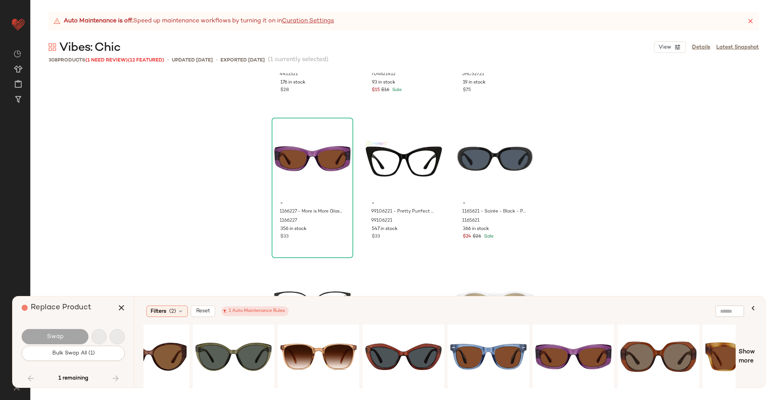
scroll to position [14064, 0]
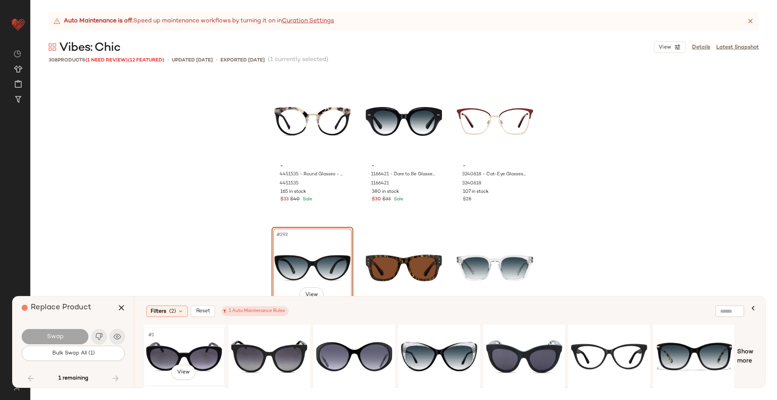
click at [203, 348] on div "#1 View" at bounding box center [184, 357] width 76 height 54
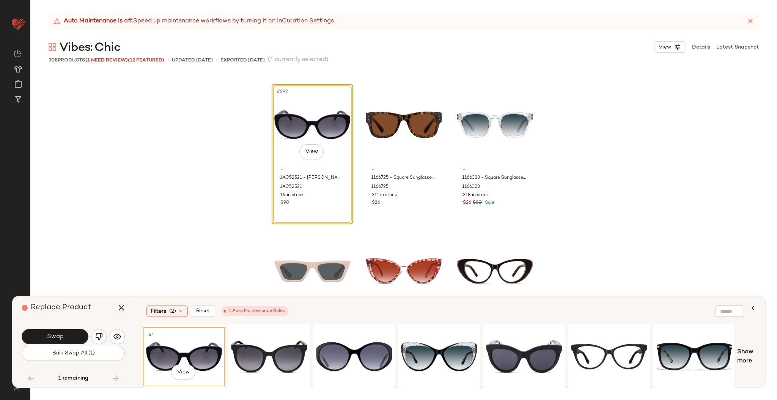
scroll to position [14207, 0]
click at [64, 332] on button "Swap" at bounding box center [55, 336] width 67 height 15
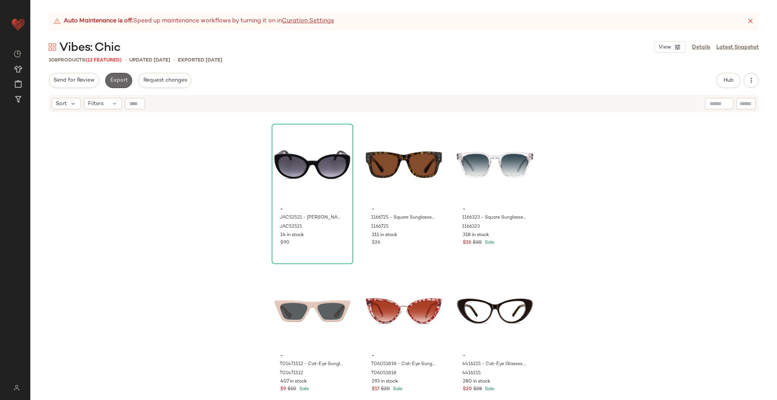
click at [121, 79] on span "Export" at bounding box center [119, 80] width 18 height 6
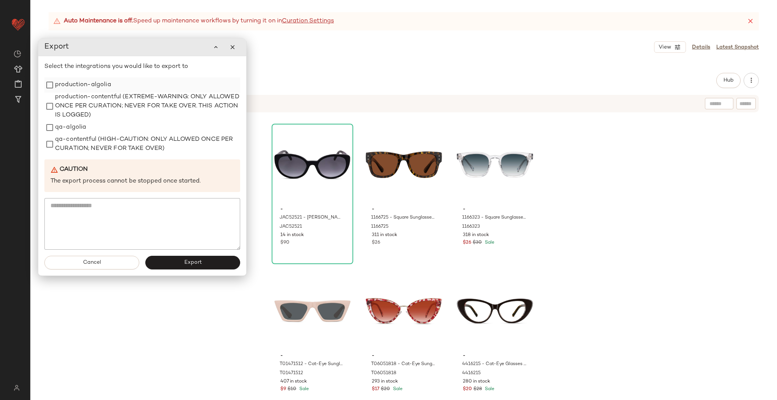
click at [78, 89] on label "production-algolia" at bounding box center [83, 84] width 56 height 15
click at [182, 264] on button "Export" at bounding box center [192, 263] width 95 height 14
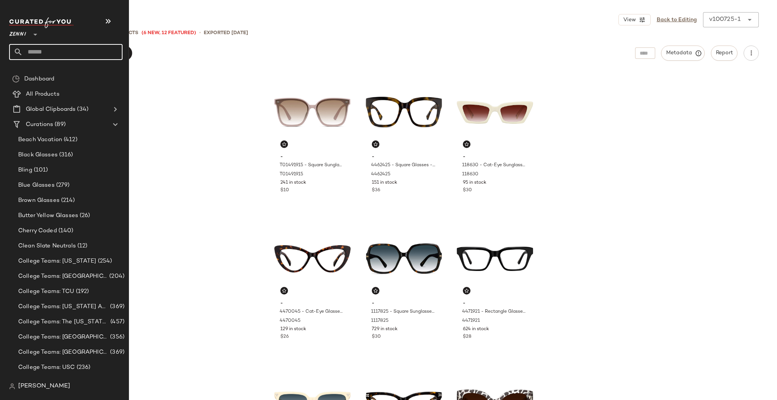
click at [31, 52] on input "text" at bounding box center [73, 52] width 100 height 16
type input "****"
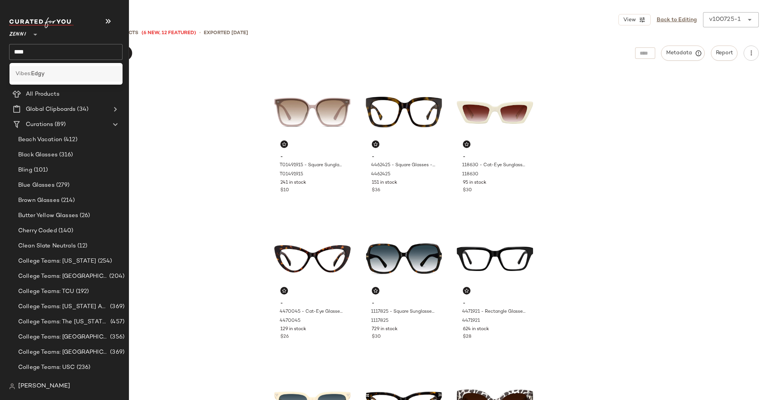
click at [55, 78] on div "Vibes: Edgy" at bounding box center [65, 74] width 113 height 16
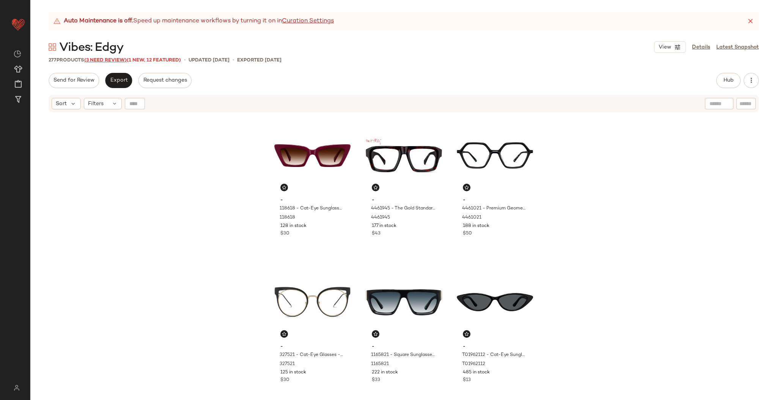
click at [99, 59] on span "(3 Need Review)" at bounding box center [105, 60] width 43 height 5
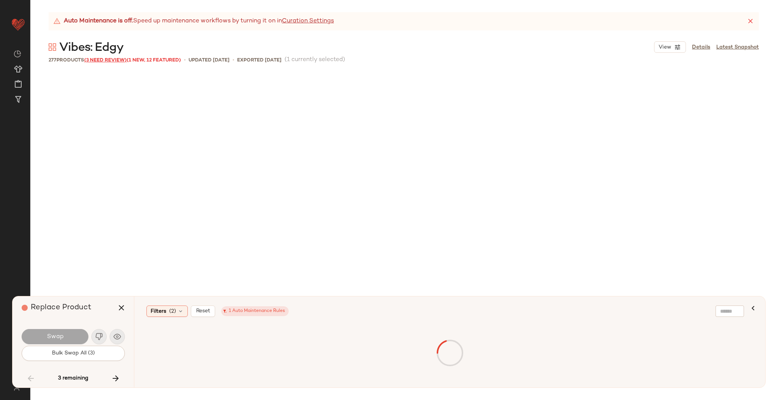
scroll to position [4102, 0]
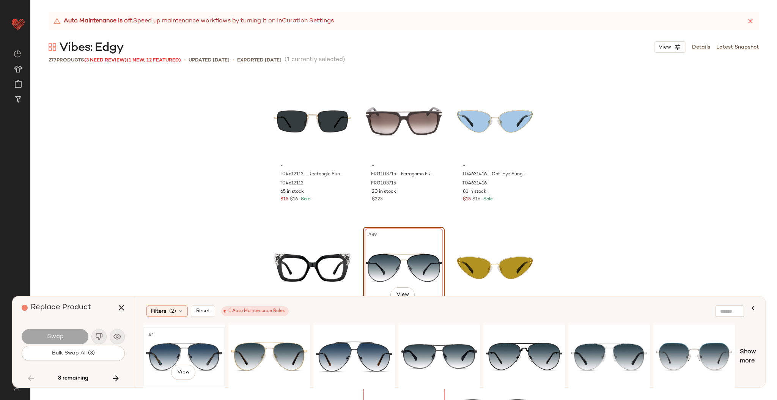
click at [187, 344] on div "#1 View" at bounding box center [184, 357] width 76 height 54
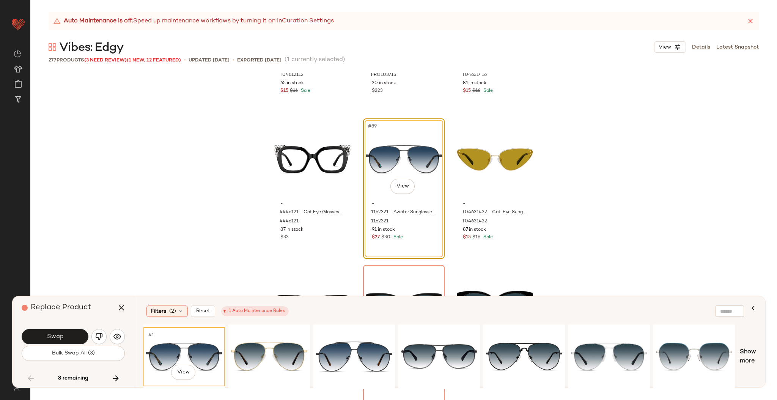
scroll to position [4211, 0]
click at [262, 359] on div "#1 View" at bounding box center [269, 357] width 76 height 54
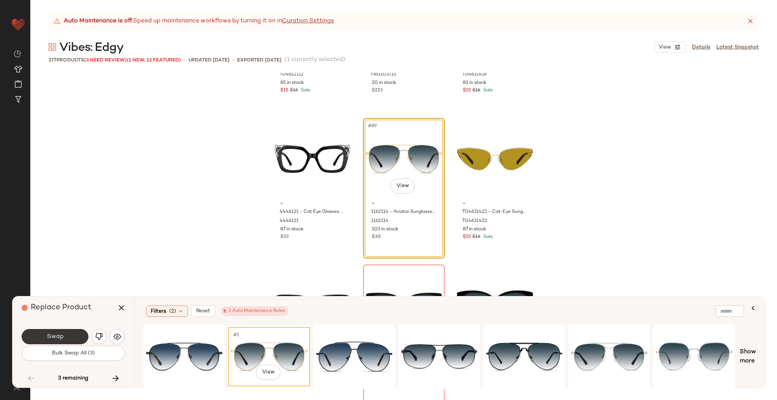
click at [76, 334] on button "Swap" at bounding box center [55, 336] width 67 height 15
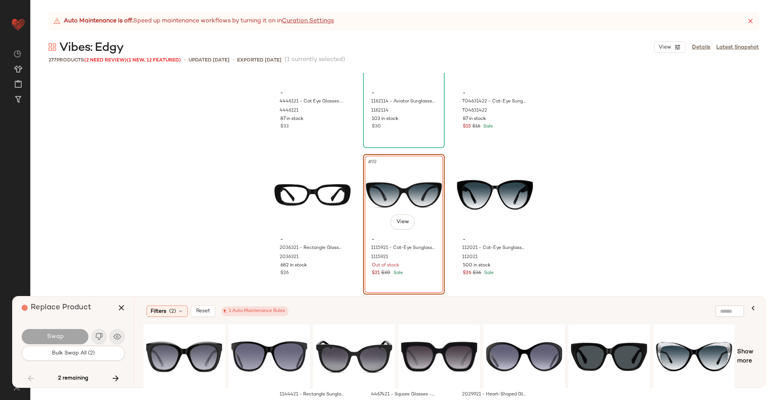
scroll to position [4322, 0]
click at [194, 341] on div "#1 View" at bounding box center [184, 357] width 76 height 54
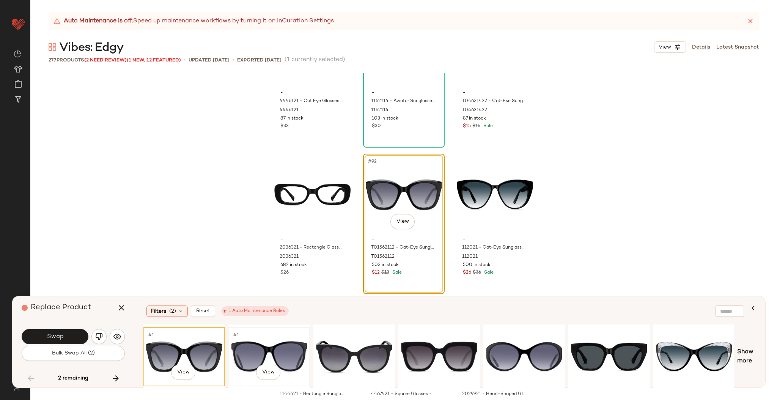
click at [285, 351] on div "#1 View" at bounding box center [269, 357] width 76 height 54
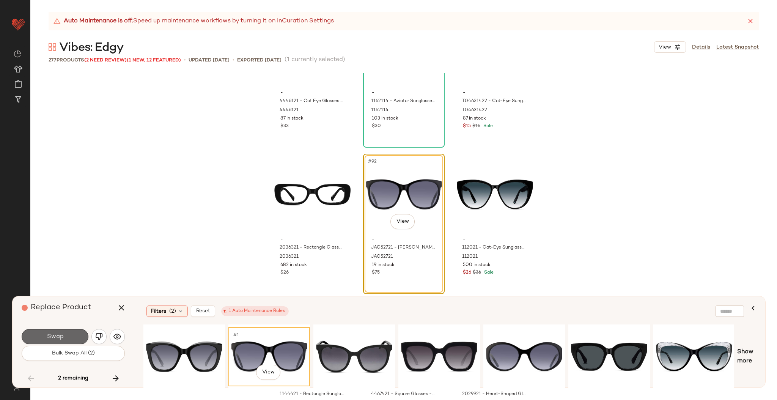
click at [55, 329] on button "Swap" at bounding box center [55, 336] width 67 height 15
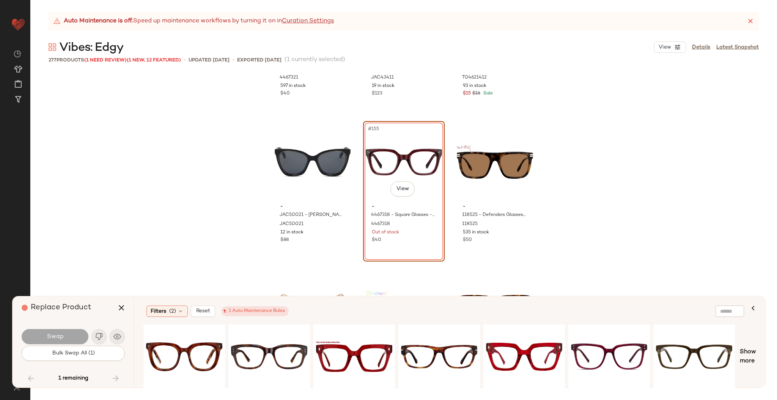
scroll to position [7431, 0]
click at [185, 345] on div "#1 View" at bounding box center [184, 357] width 76 height 54
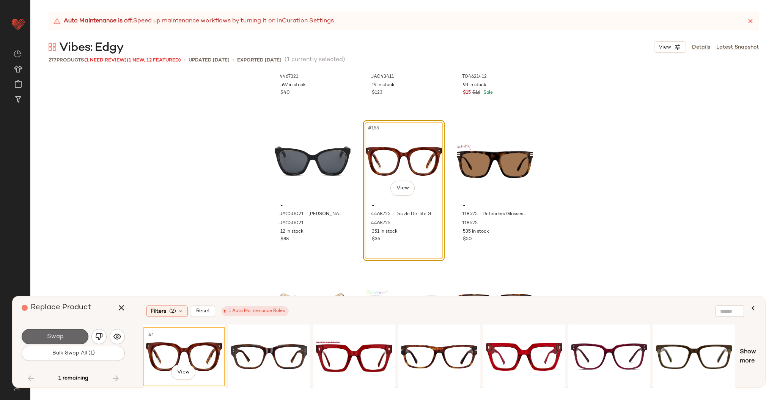
click at [77, 331] on button "Swap" at bounding box center [55, 336] width 67 height 15
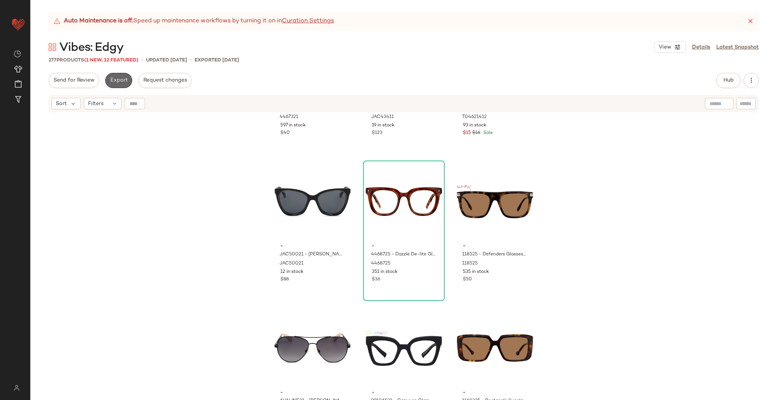
click at [125, 85] on button "Export" at bounding box center [118, 80] width 27 height 15
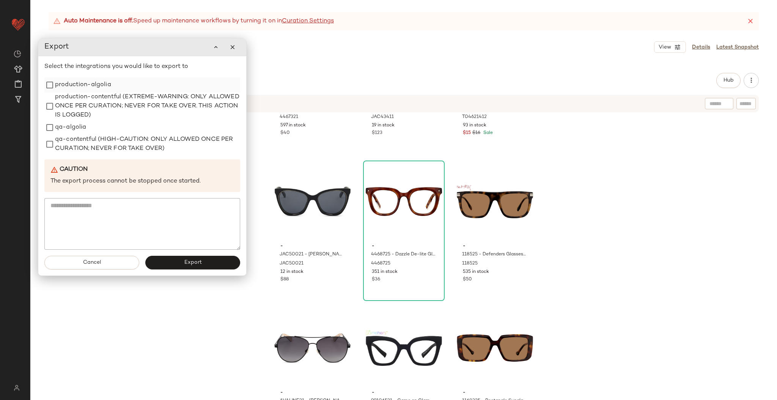
click at [74, 85] on label "production-algolia" at bounding box center [83, 84] width 56 height 15
click at [175, 265] on button "Export" at bounding box center [192, 263] width 95 height 14
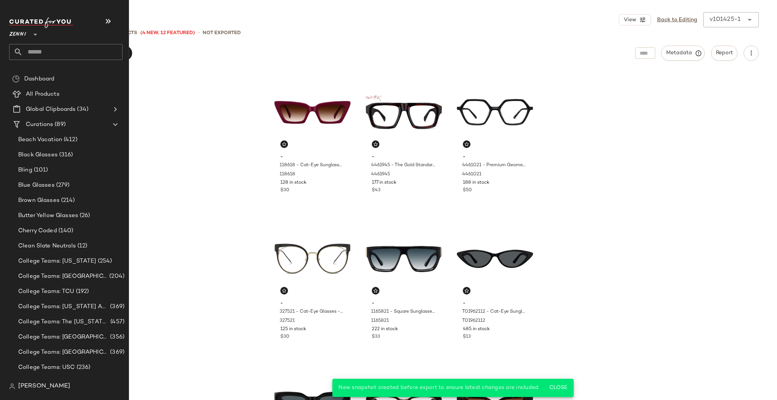
click at [32, 47] on input "text" at bounding box center [73, 52] width 100 height 16
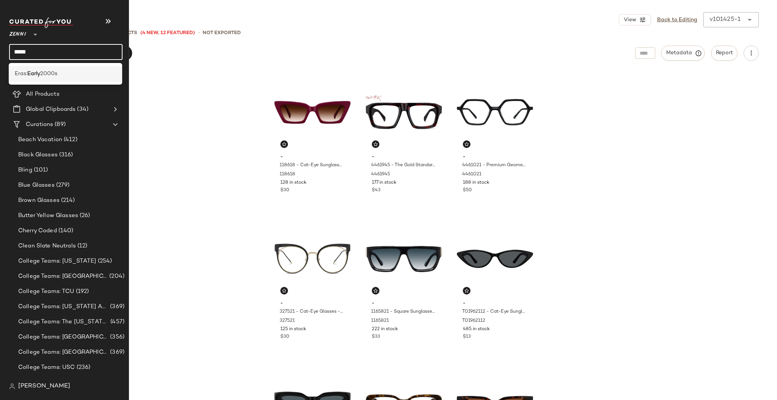
type input "*****"
click at [61, 71] on div "Eras: Early 2000s" at bounding box center [65, 74] width 101 height 8
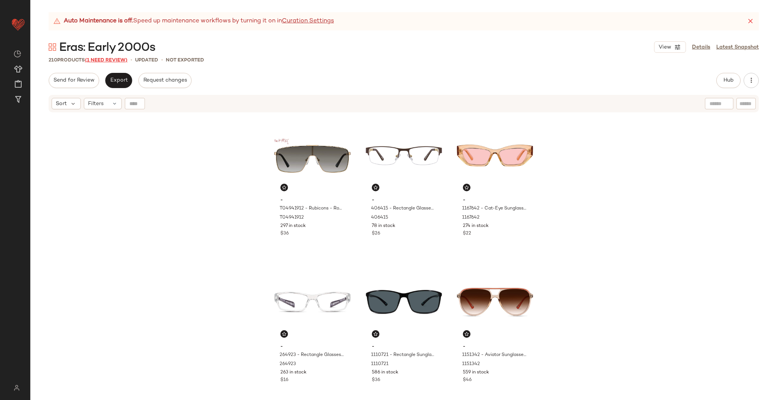
click at [102, 58] on span "(1 Need Review)" at bounding box center [106, 60] width 43 height 5
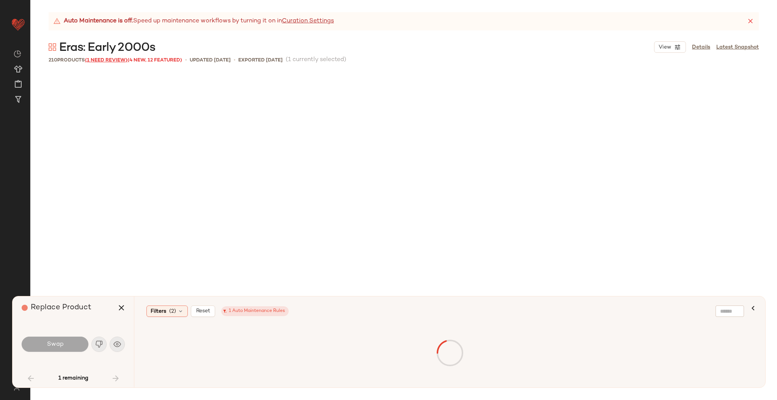
scroll to position [1904, 0]
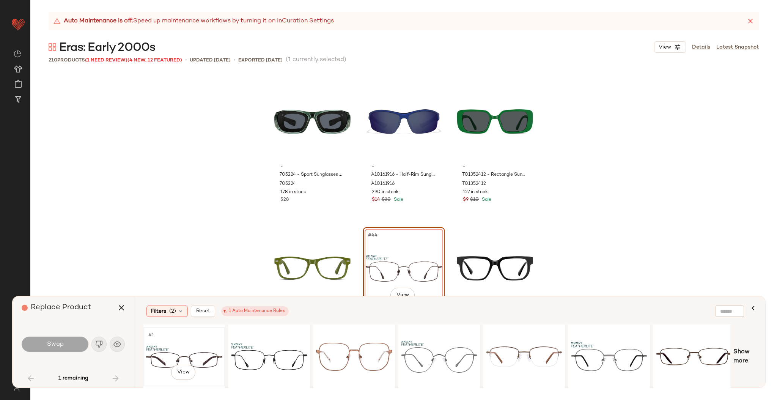
click at [196, 356] on div "#1 View" at bounding box center [184, 357] width 76 height 54
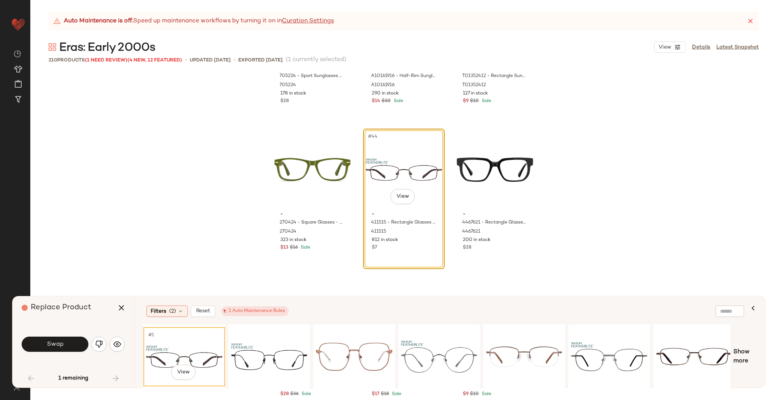
scroll to position [2003, 0]
click at [68, 349] on button "Swap" at bounding box center [55, 344] width 67 height 15
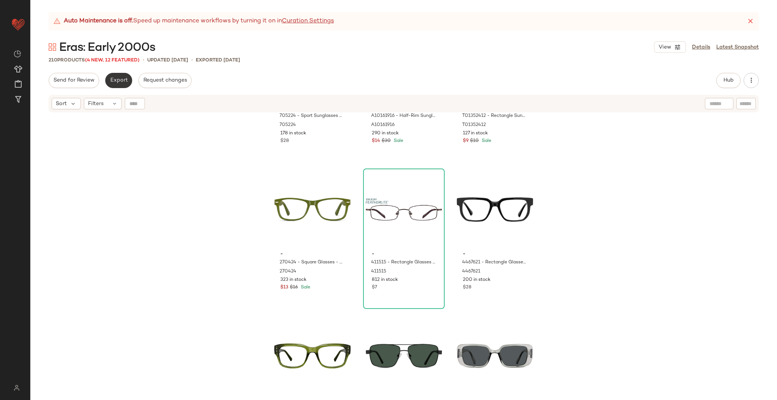
click at [113, 84] on button "Export" at bounding box center [118, 80] width 27 height 15
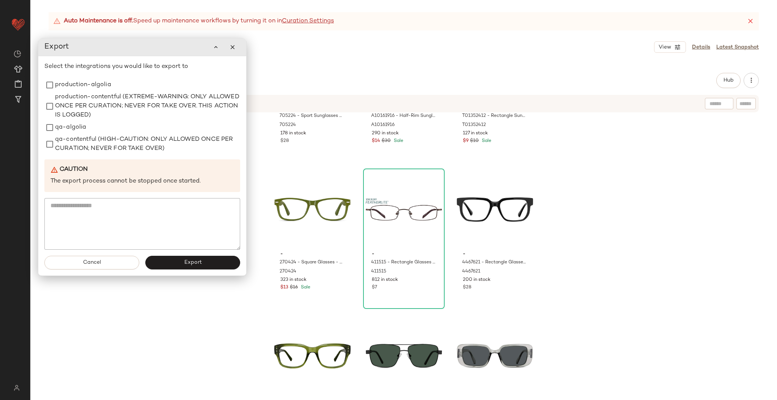
click at [72, 77] on div "Select the integrations you would like to export to production-algolia producti…" at bounding box center [142, 155] width 196 height 187
click at [74, 84] on label "production-algolia" at bounding box center [83, 84] width 56 height 15
click at [176, 263] on button "Export" at bounding box center [192, 263] width 95 height 14
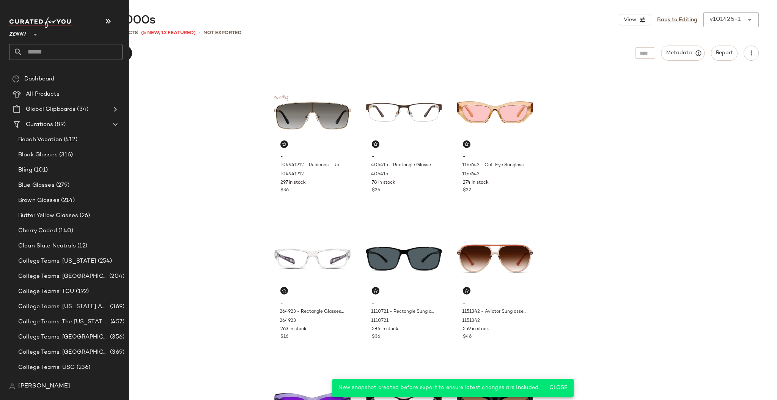
click at [33, 58] on input "text" at bounding box center [73, 52] width 100 height 16
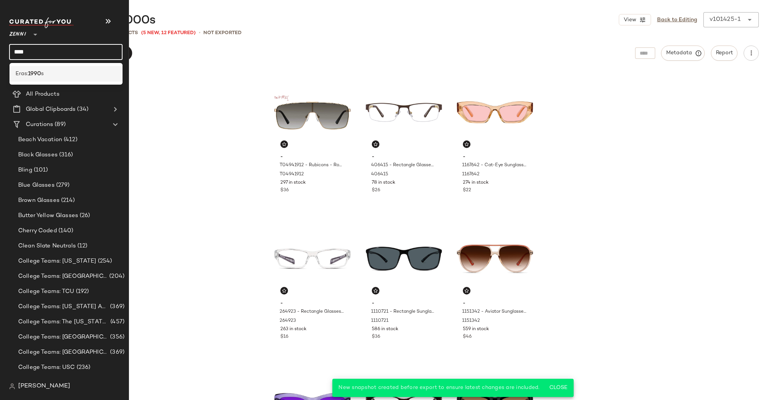
type input "****"
click at [49, 73] on div "Eras: 1990 s" at bounding box center [66, 74] width 101 height 8
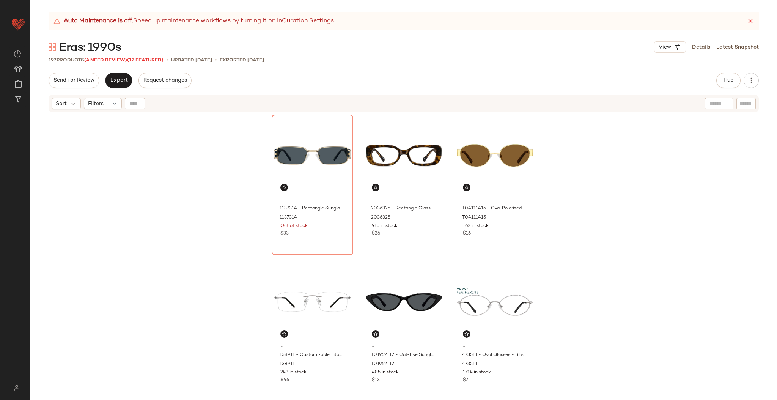
click at [110, 58] on span "(4 Need Review)" at bounding box center [105, 60] width 43 height 5
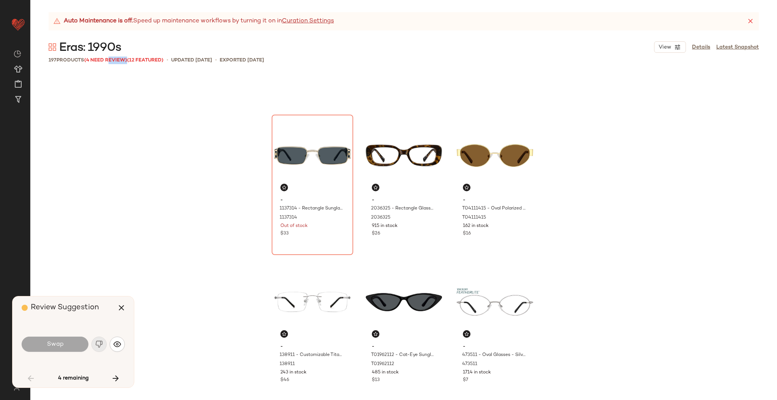
click at [110, 58] on span "(4 Need Review)" at bounding box center [105, 60] width 43 height 5
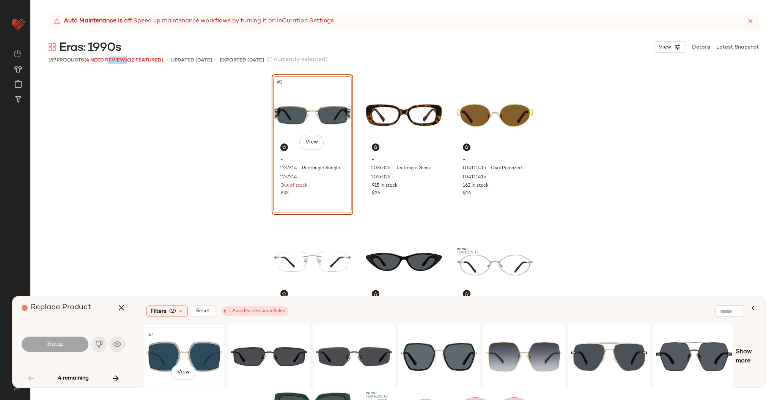
click at [199, 352] on div "#1 View" at bounding box center [184, 357] width 76 height 54
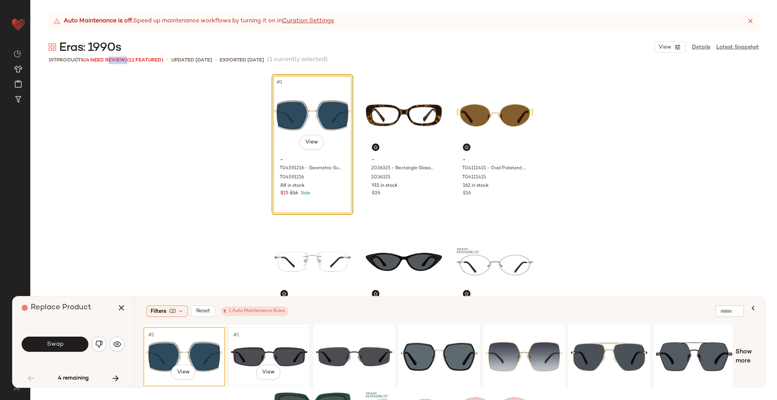
click at [255, 356] on div "#1 View" at bounding box center [269, 357] width 76 height 54
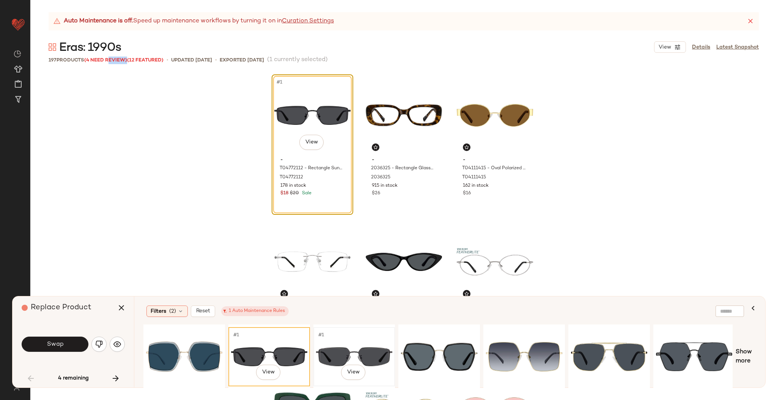
click at [340, 351] on div "#1 View" at bounding box center [354, 357] width 76 height 54
click at [420, 349] on div "#1 View" at bounding box center [439, 357] width 76 height 54
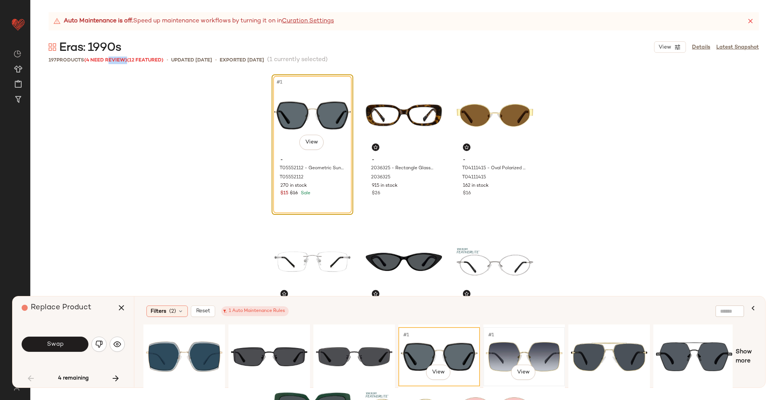
click at [495, 347] on div "#1 View" at bounding box center [524, 357] width 76 height 54
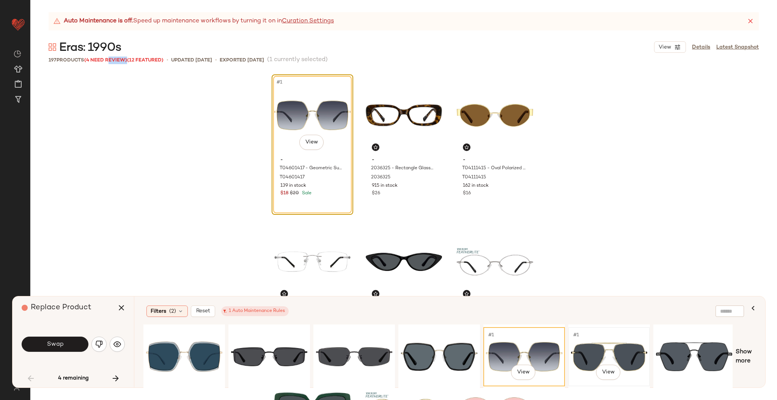
click at [585, 344] on div "#1 View" at bounding box center [609, 357] width 76 height 54
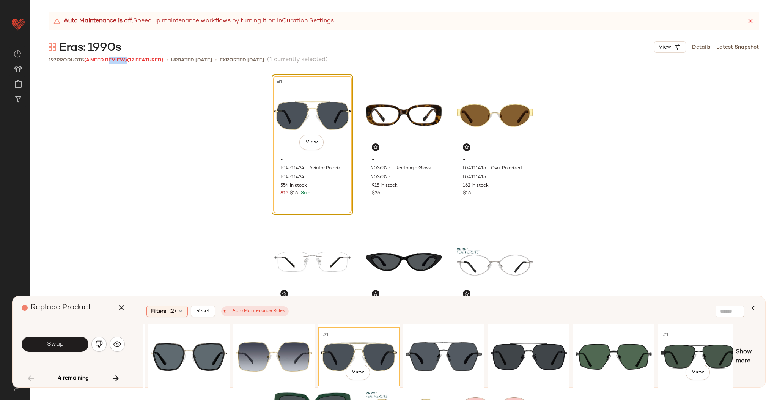
scroll to position [0, 342]
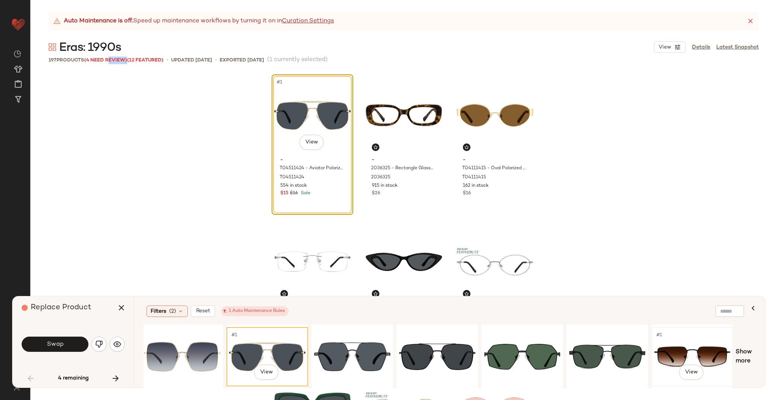
click at [687, 352] on div "#1 View" at bounding box center [692, 357] width 76 height 54
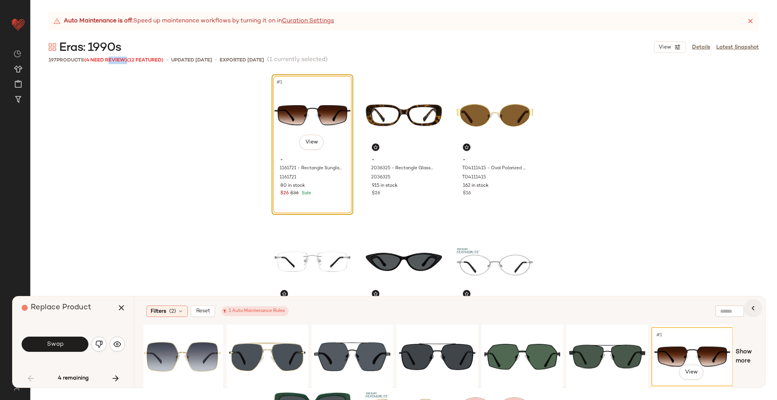
click at [757, 302] on button "button" at bounding box center [753, 308] width 18 height 18
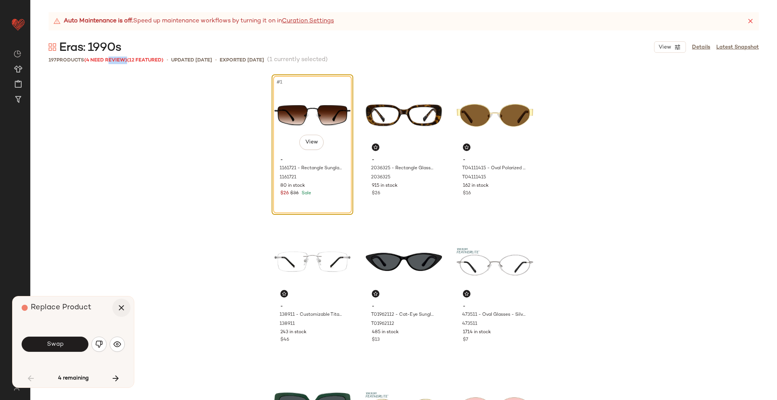
click at [129, 311] on button "button" at bounding box center [121, 308] width 18 height 18
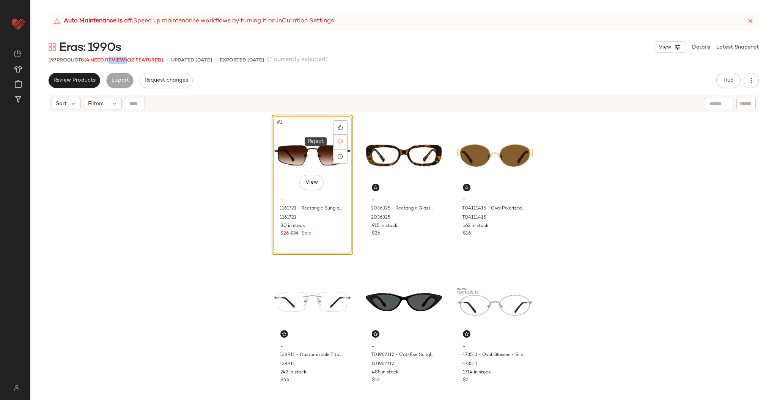
click at [341, 142] on icon at bounding box center [340, 141] width 5 height 5
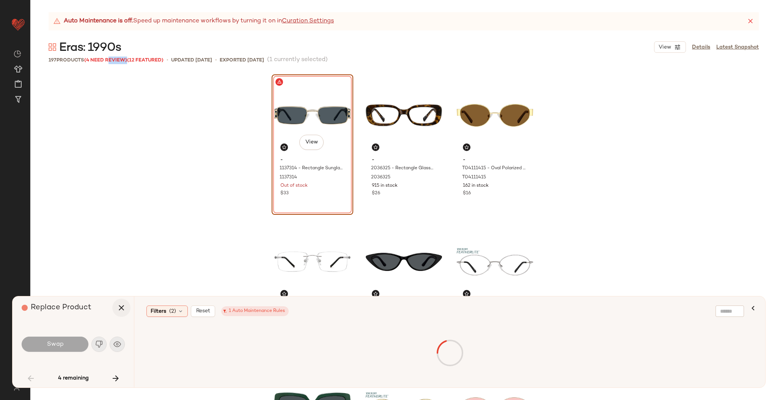
click at [123, 301] on button "button" at bounding box center [121, 308] width 18 height 18
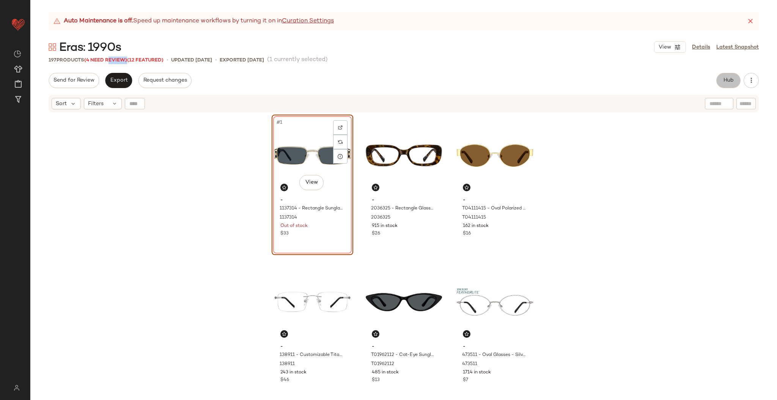
click at [718, 76] on button "Hub" at bounding box center [729, 80] width 24 height 15
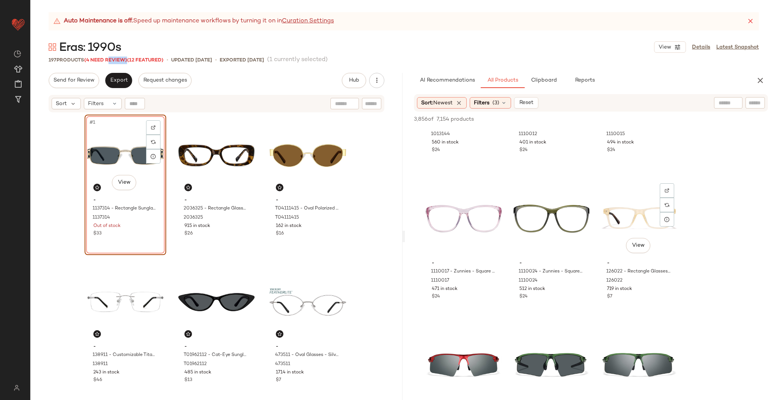
scroll to position [1320, 0]
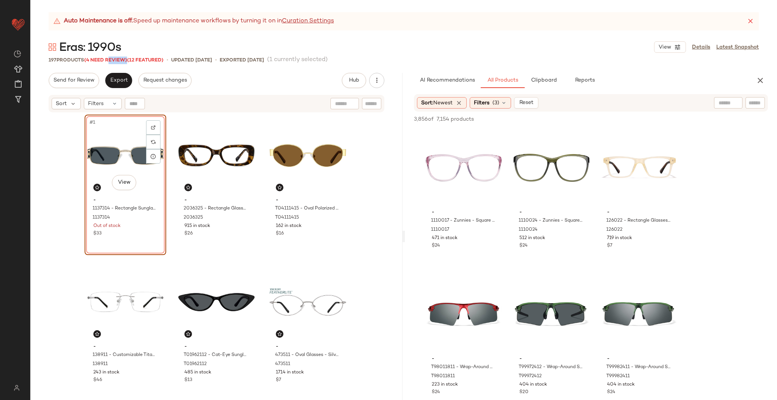
click at [726, 101] on input "text" at bounding box center [728, 103] width 19 height 8
type input "****"
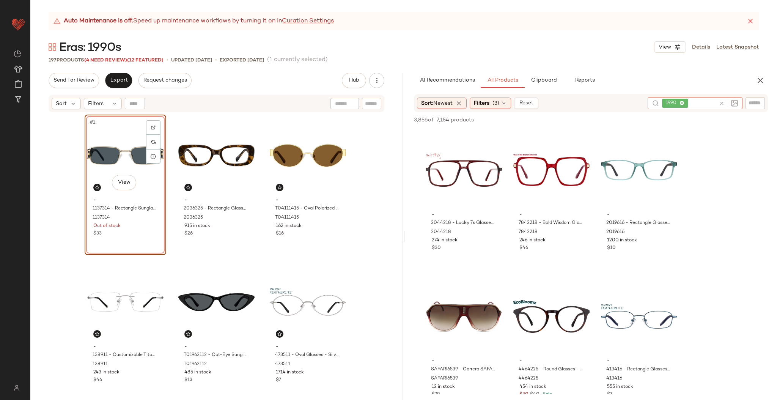
scroll to position [94, 0]
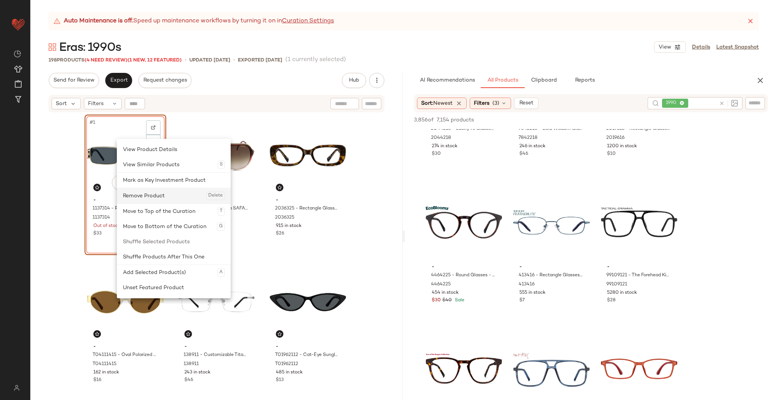
click at [158, 201] on div "Remove Product Delete" at bounding box center [174, 195] width 102 height 15
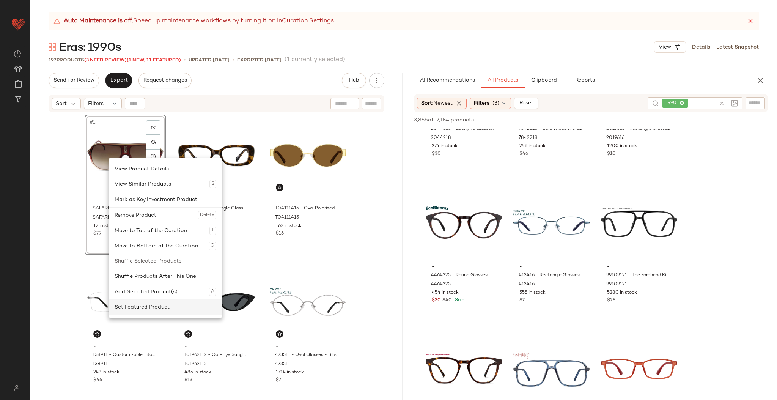
click at [154, 301] on div "Set Featured Product" at bounding box center [166, 306] width 102 height 15
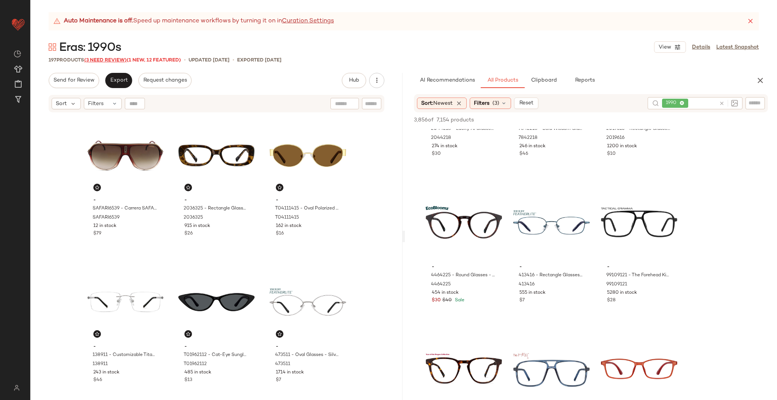
click at [112, 59] on span "(3 Need Review)" at bounding box center [105, 60] width 43 height 5
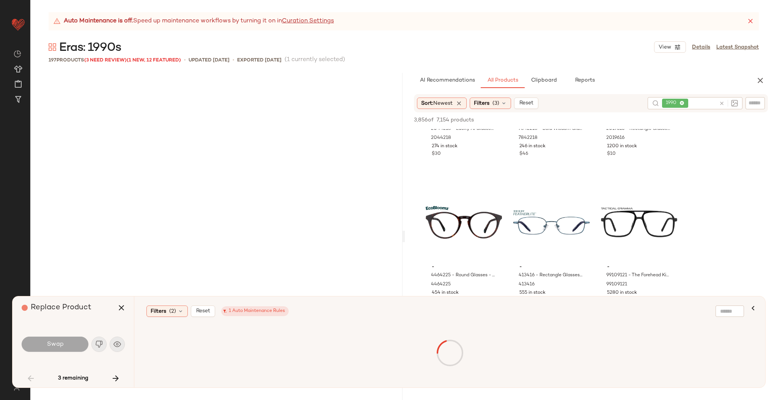
scroll to position [1904, 0]
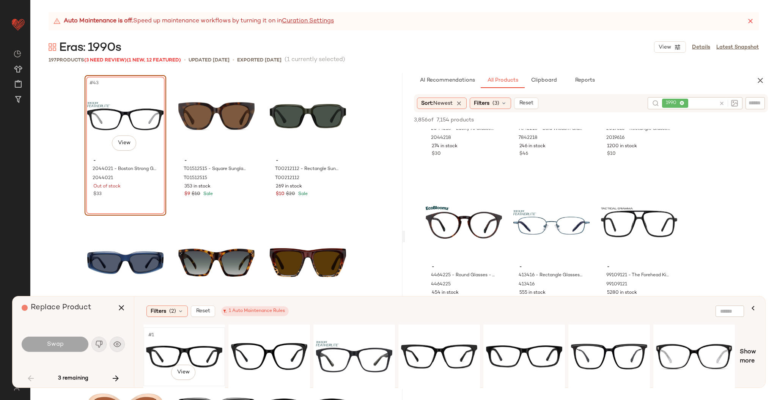
click at [207, 346] on div "#1 View" at bounding box center [184, 357] width 76 height 54
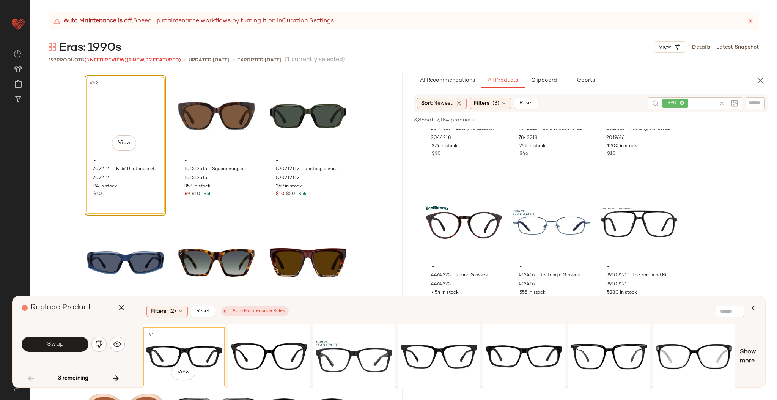
scroll to position [2059, 0]
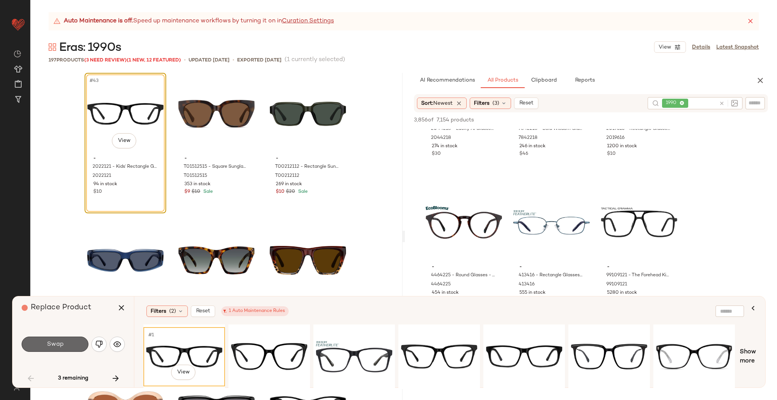
click at [76, 339] on button "Swap" at bounding box center [55, 344] width 67 height 15
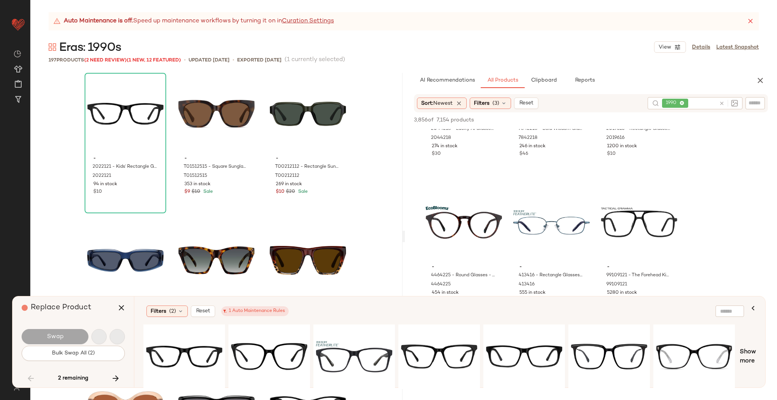
scroll to position [6006, 0]
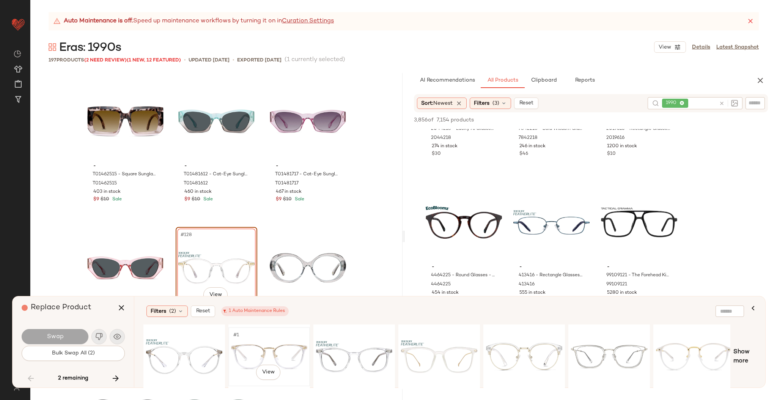
click at [257, 357] on div "#1 View" at bounding box center [269, 357] width 76 height 54
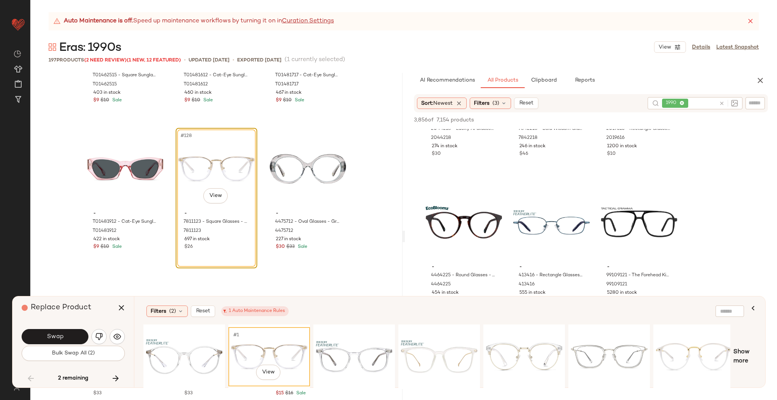
scroll to position [6106, 0]
click at [58, 336] on span "Swap" at bounding box center [54, 336] width 17 height 7
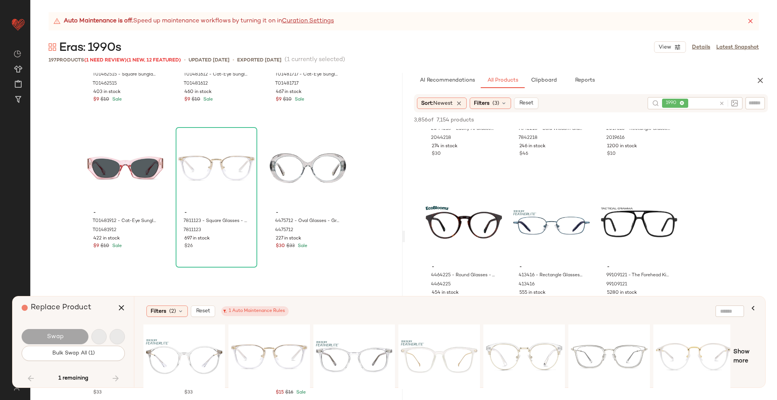
scroll to position [9343, 0]
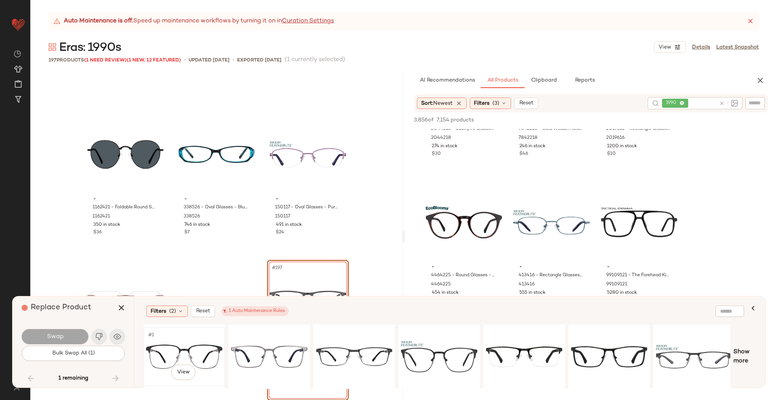
click at [201, 344] on div "#1 View" at bounding box center [184, 357] width 76 height 54
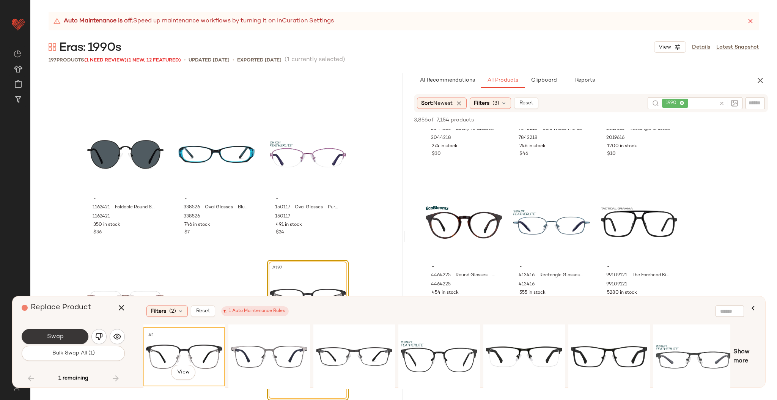
click at [54, 336] on span "Swap" at bounding box center [54, 336] width 17 height 7
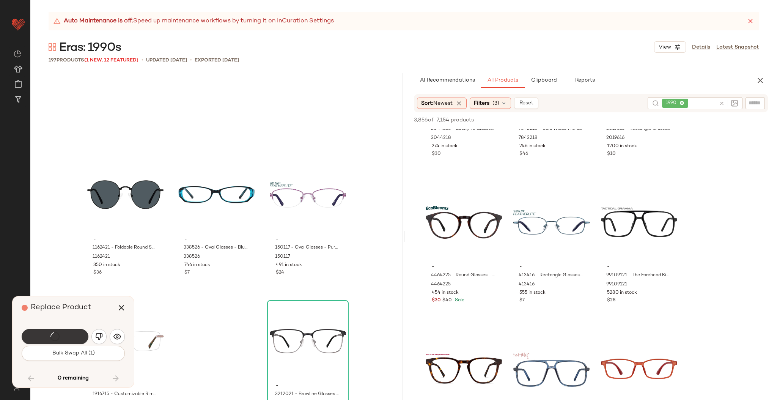
scroll to position [9349, 0]
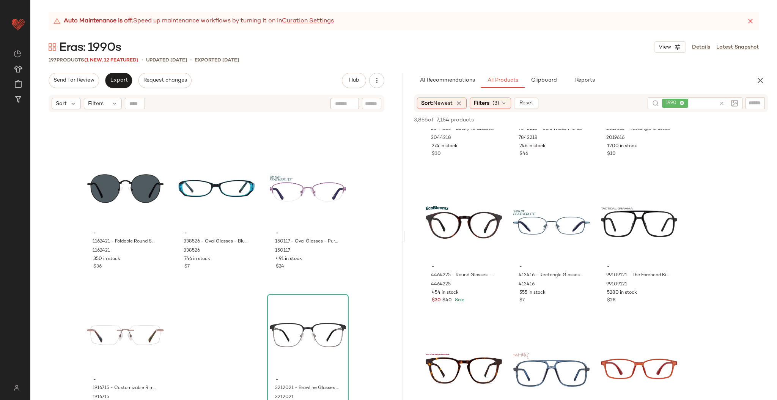
click at [117, 72] on div "Auto Maintenance is off. Speed up maintenance workflows by turning it on in Cur…" at bounding box center [403, 206] width 747 height 388
click at [122, 81] on span "Export" at bounding box center [119, 80] width 18 height 6
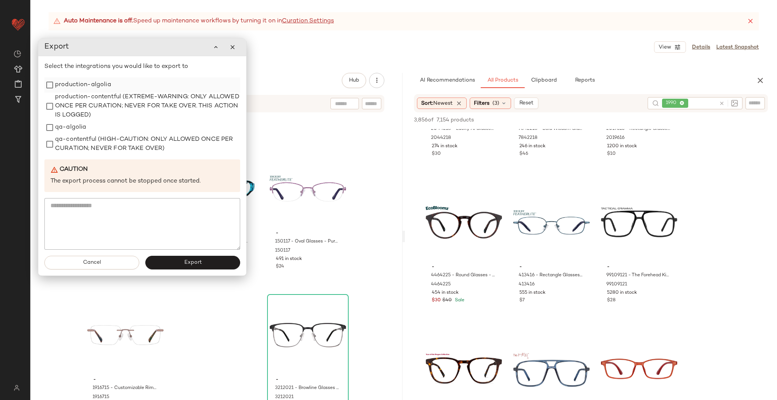
click at [65, 88] on label "production-algolia" at bounding box center [83, 84] width 56 height 15
click at [178, 261] on button "Export" at bounding box center [192, 263] width 95 height 14
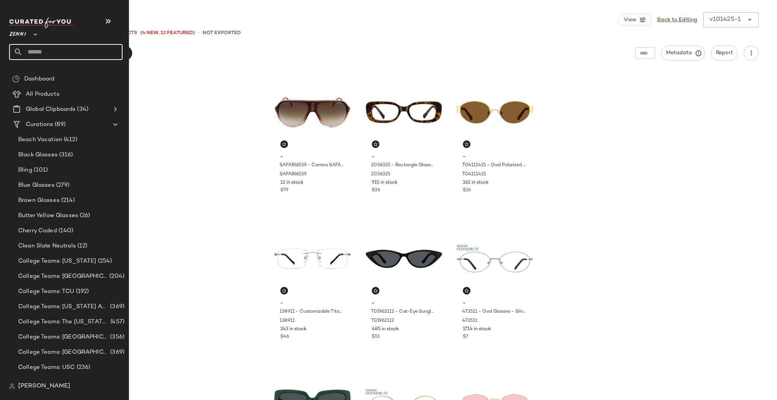
click at [33, 57] on input "text" at bounding box center [73, 52] width 100 height 16
type input "****"
click at [56, 69] on div "Eras: 1980 s" at bounding box center [65, 74] width 113 height 16
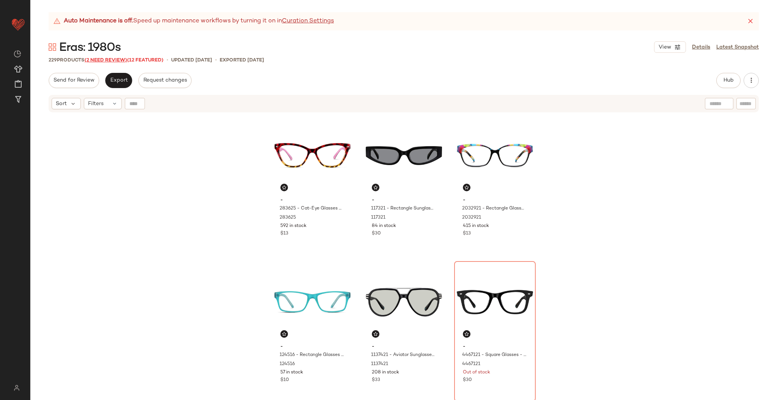
click at [95, 57] on div "229 Products (2 Need Review) (12 Featured)" at bounding box center [106, 61] width 115 height 8
click at [99, 60] on span "(2 Need Review)" at bounding box center [106, 60] width 43 height 5
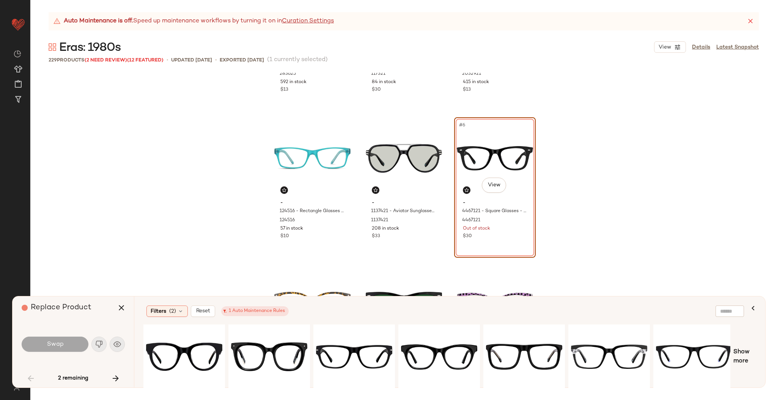
scroll to position [104, 0]
click at [163, 348] on div "#1 View" at bounding box center [184, 357] width 76 height 54
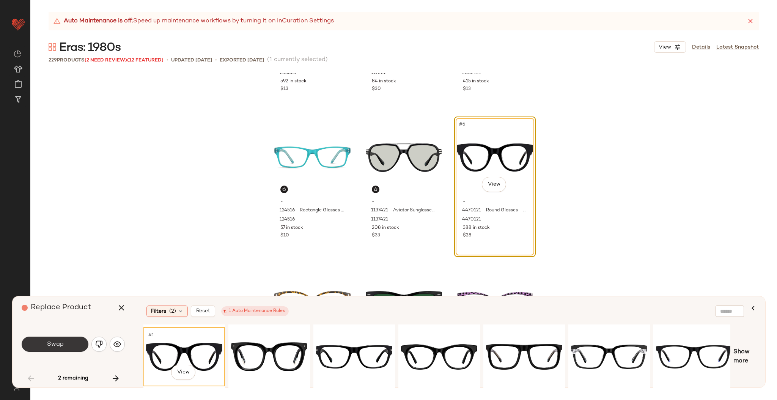
click at [82, 337] on button "Swap" at bounding box center [55, 344] width 67 height 15
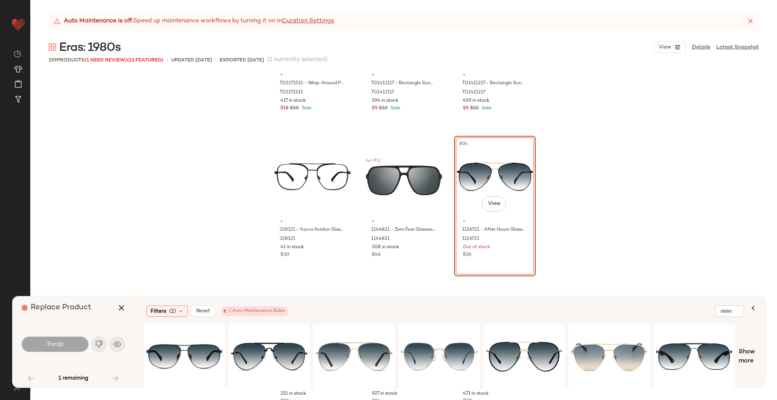
scroll to position [970, 0]
click at [206, 348] on div at bounding box center [184, 357] width 76 height 54
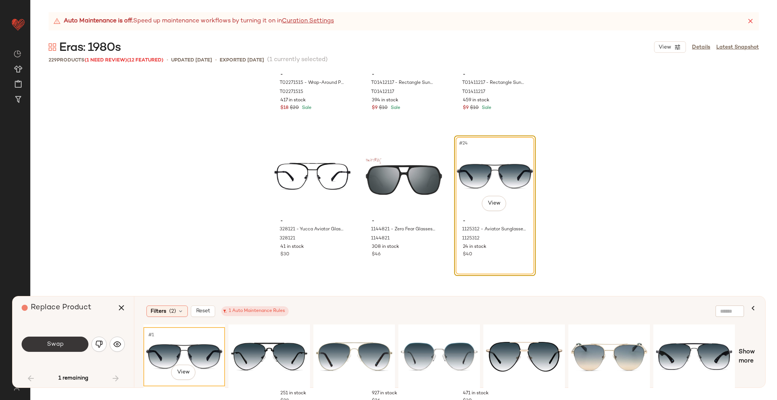
click at [58, 340] on button "Swap" at bounding box center [55, 344] width 67 height 15
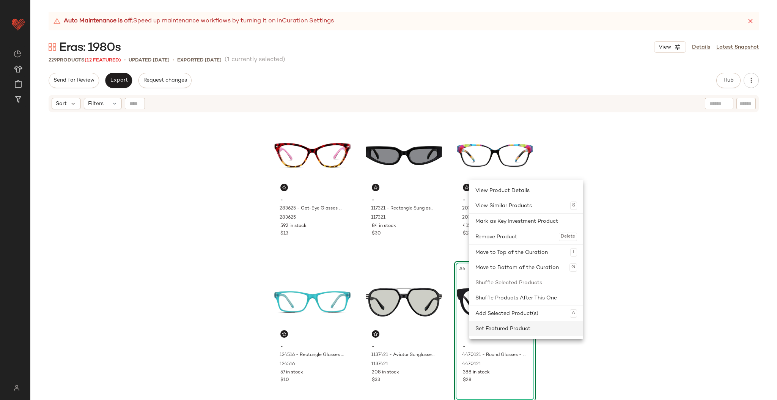
click at [504, 324] on div "Set Featured Product" at bounding box center [527, 328] width 102 height 15
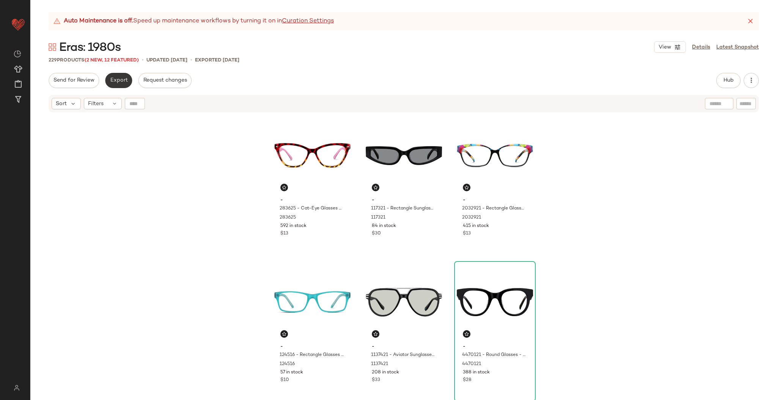
click at [122, 74] on button "Export" at bounding box center [118, 80] width 27 height 15
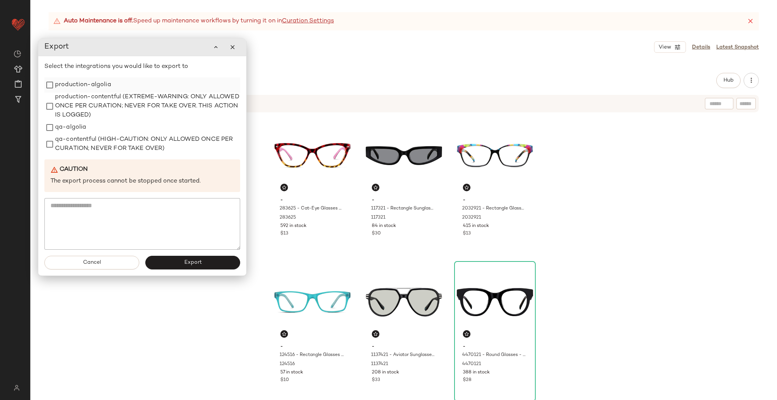
click at [78, 85] on label "production-algolia" at bounding box center [83, 84] width 56 height 15
click at [187, 260] on span "Export" at bounding box center [193, 263] width 18 height 6
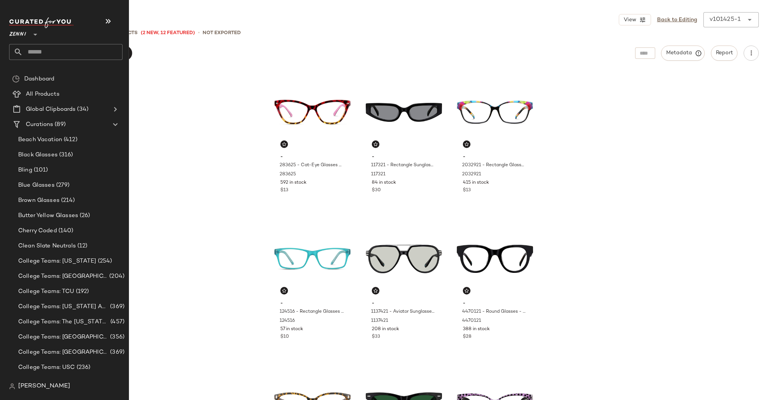
click at [39, 50] on input "text" at bounding box center [73, 52] width 100 height 16
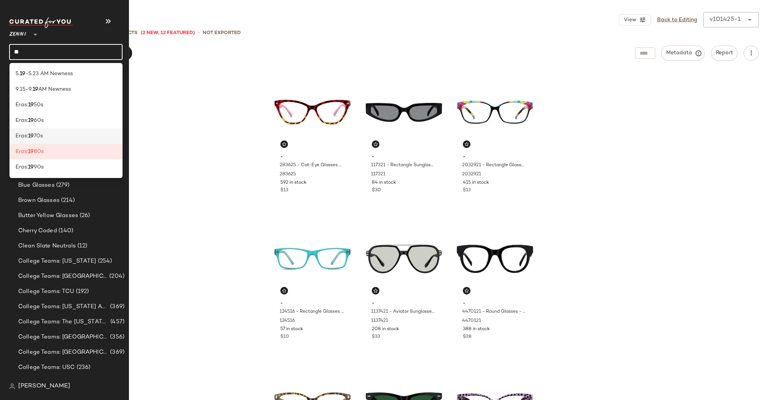
type input "**"
click at [40, 139] on span "70s" at bounding box center [38, 136] width 9 height 8
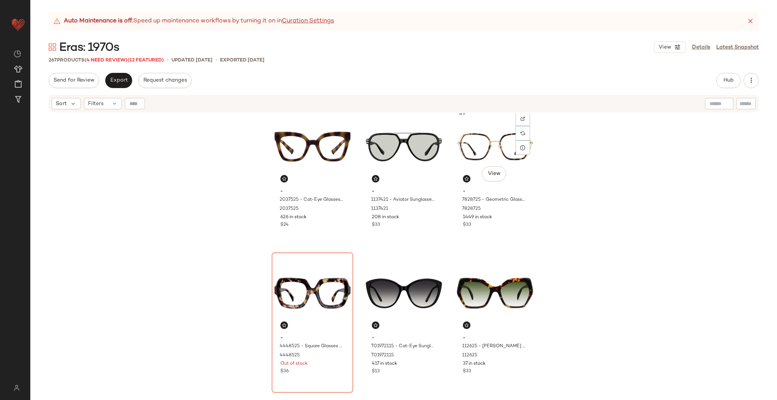
scroll to position [318, 0]
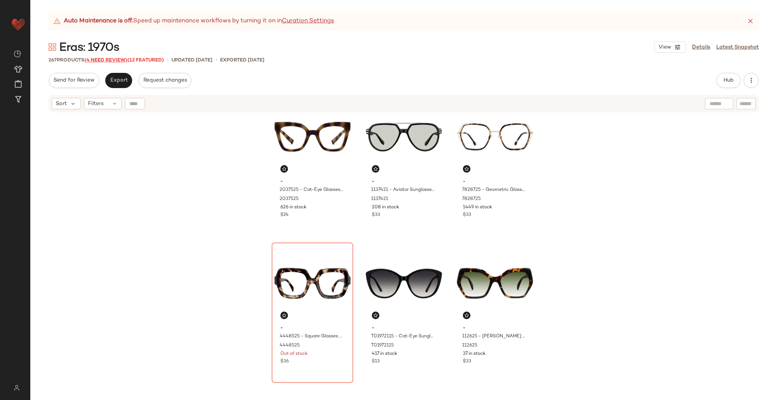
click at [107, 59] on span "(4 Need Review)" at bounding box center [106, 60] width 43 height 5
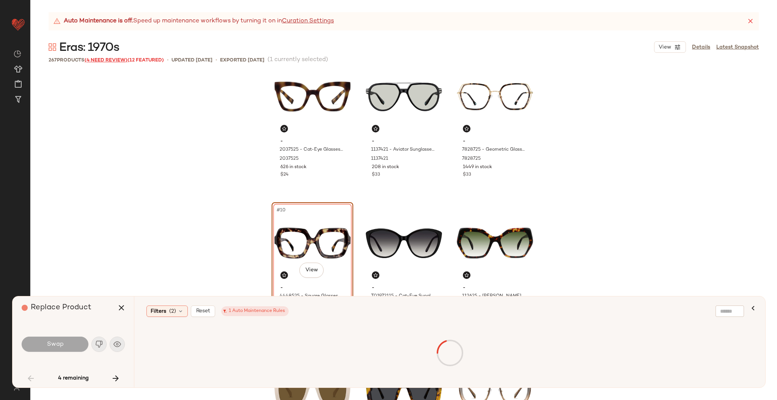
scroll to position [293, 0]
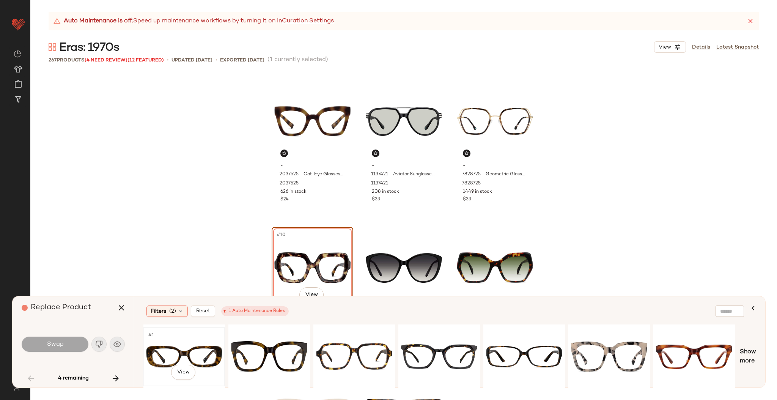
click at [184, 354] on div "#1 View" at bounding box center [184, 357] width 76 height 54
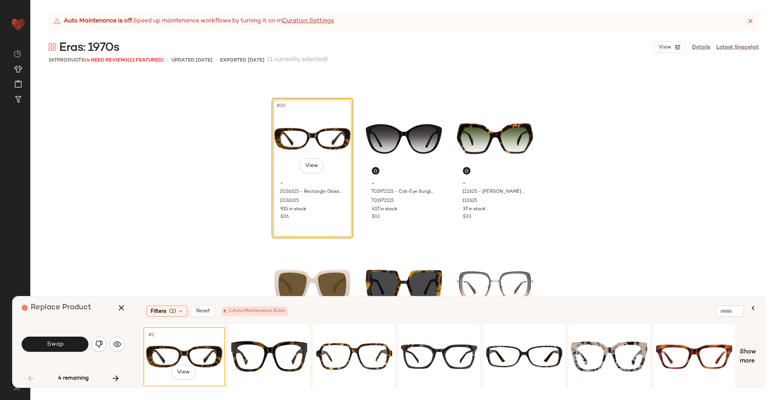
scroll to position [423, 0]
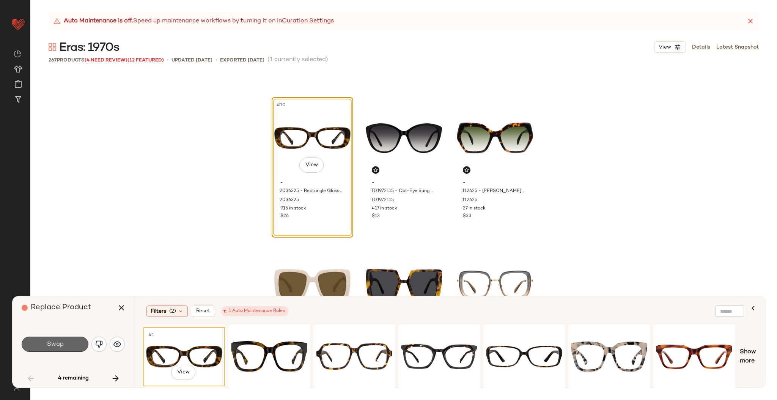
click at [53, 346] on span "Swap" at bounding box center [54, 344] width 17 height 7
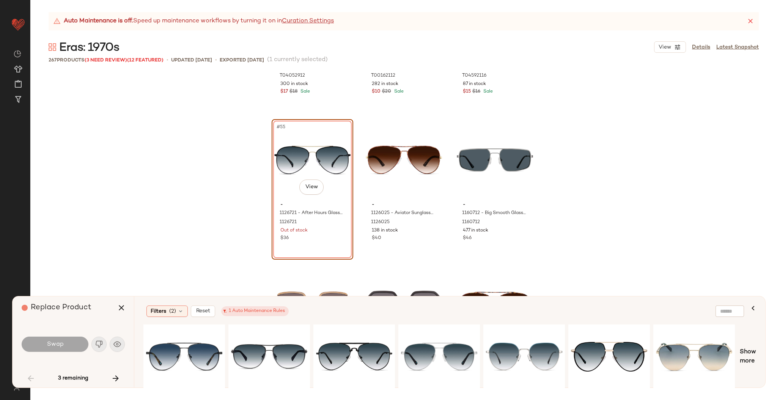
scroll to position [2615, 0]
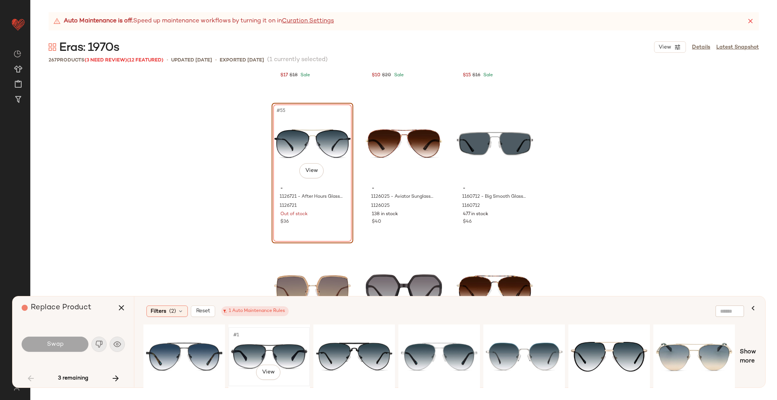
click at [288, 344] on div "#1 View" at bounding box center [269, 357] width 76 height 54
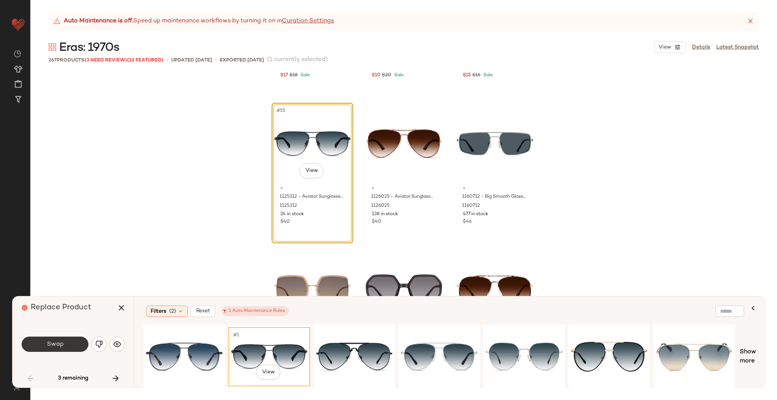
click at [64, 342] on button "Swap" at bounding box center [55, 344] width 67 height 15
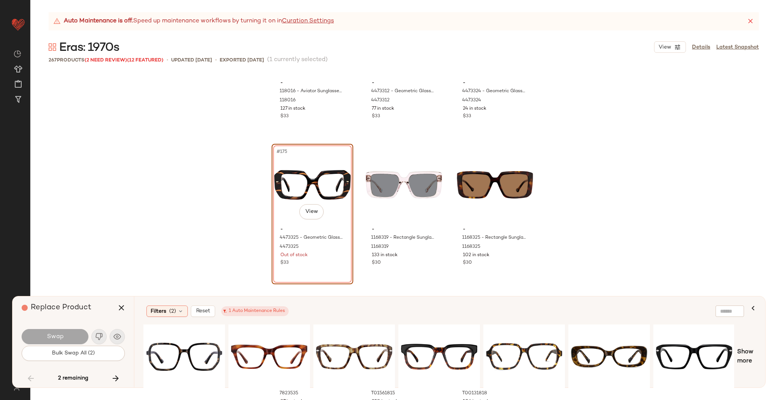
scroll to position [8436, 0]
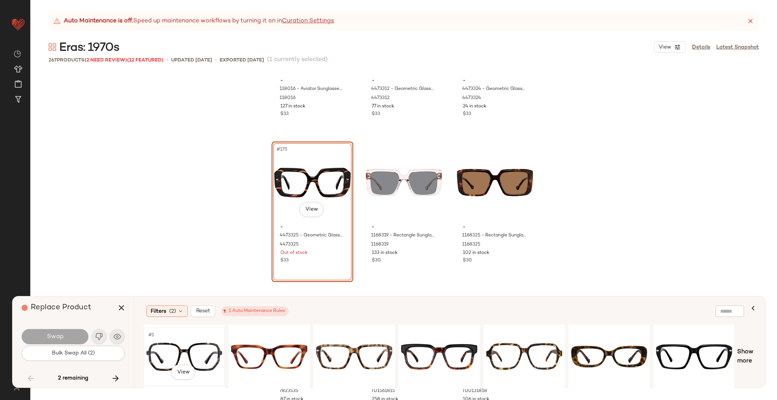
click at [198, 335] on div "#1 View" at bounding box center [184, 357] width 76 height 54
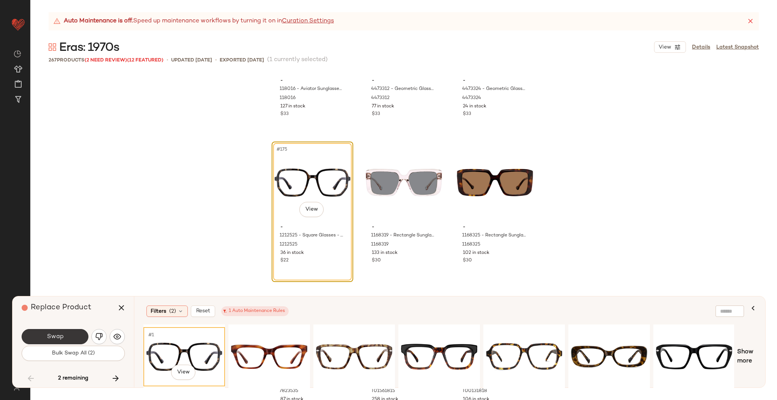
click at [58, 335] on span "Swap" at bounding box center [54, 336] width 17 height 7
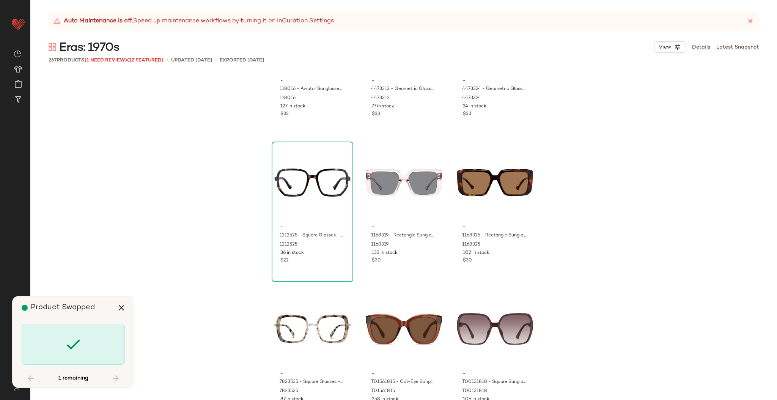
scroll to position [9669, 0]
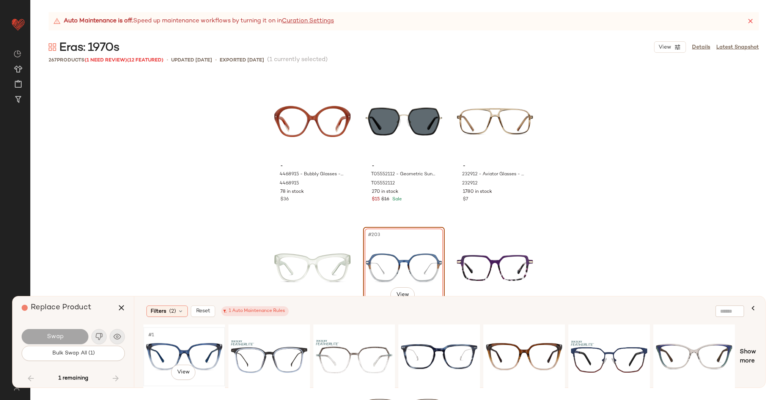
click at [178, 347] on div "#1 View" at bounding box center [184, 357] width 76 height 54
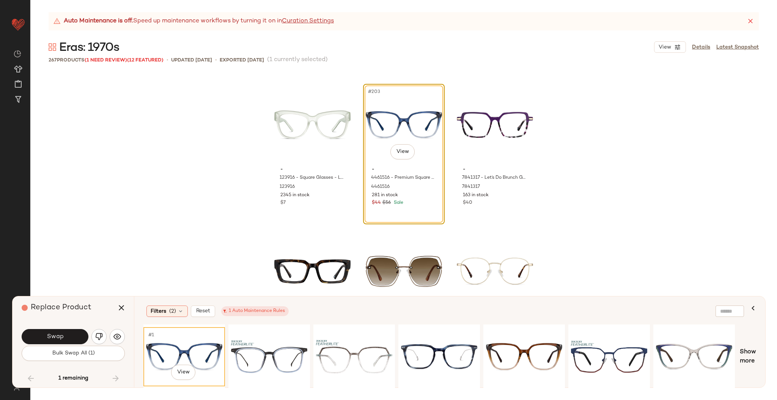
scroll to position [9821, 0]
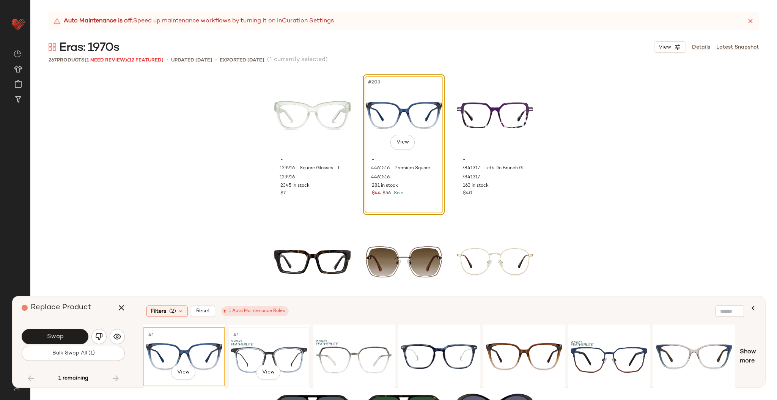
click at [252, 348] on div "#1 View" at bounding box center [269, 357] width 76 height 54
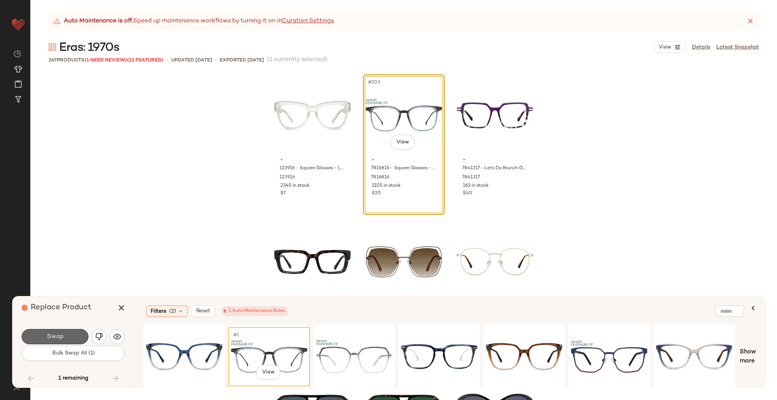
click at [34, 332] on button "Swap" at bounding box center [55, 336] width 67 height 15
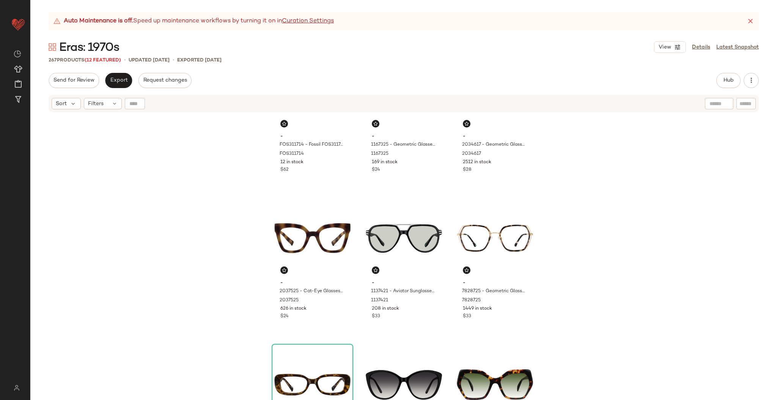
scroll to position [287, 0]
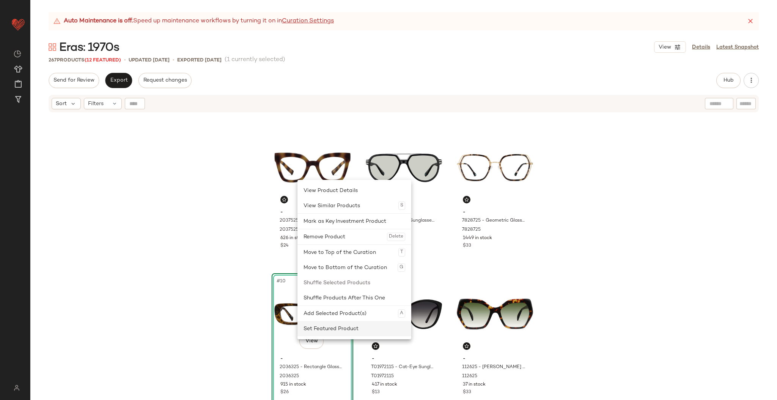
click at [343, 329] on div "Set Featured Product" at bounding box center [355, 328] width 102 height 15
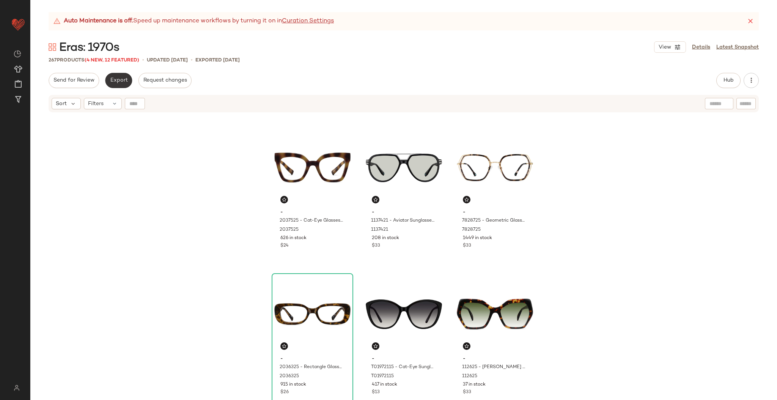
click at [129, 81] on button "Export" at bounding box center [118, 80] width 27 height 15
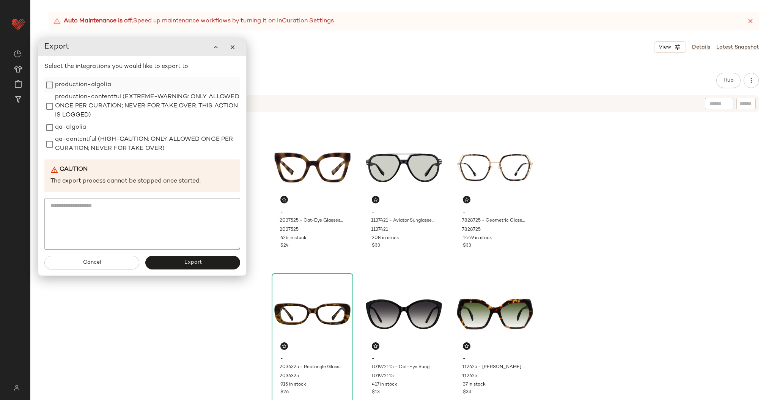
click at [78, 81] on label "production-algolia" at bounding box center [83, 84] width 56 height 15
click at [185, 261] on span "Export" at bounding box center [193, 263] width 18 height 6
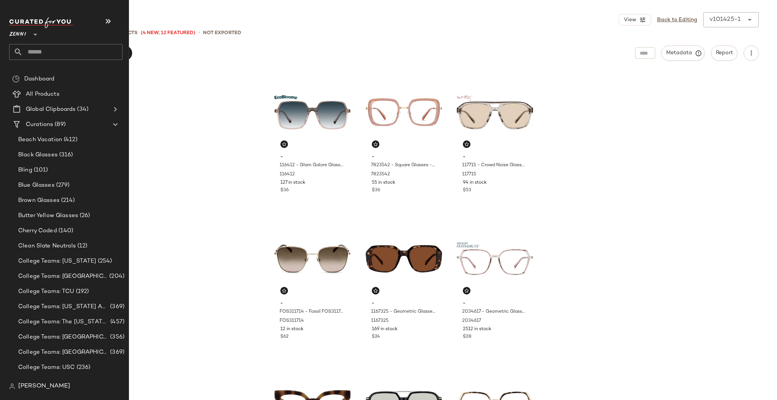
click at [53, 50] on input "text" at bounding box center [73, 52] width 100 height 16
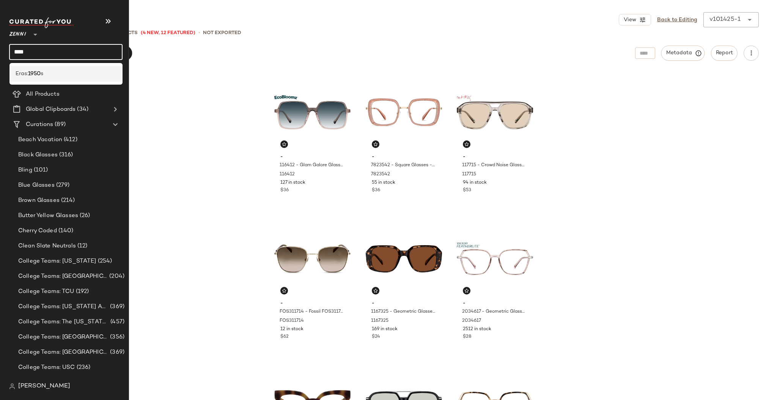
type input "****"
click at [57, 69] on div "Eras: 1950 s" at bounding box center [65, 74] width 113 height 16
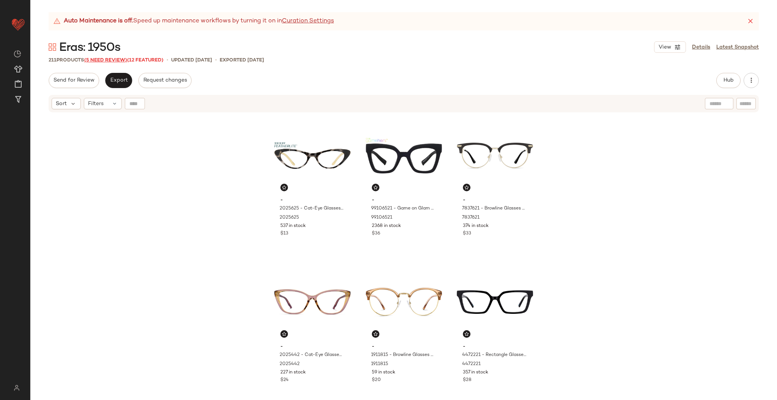
click at [117, 58] on span "(5 Need Review)" at bounding box center [105, 60] width 43 height 5
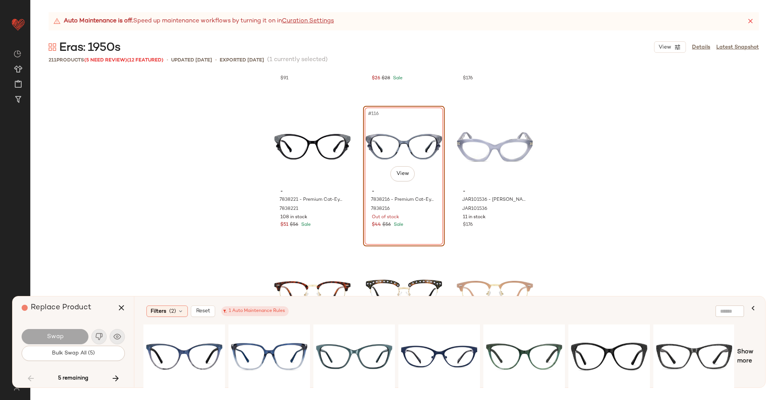
scroll to position [5543, 0]
click at [186, 354] on div "#1 View" at bounding box center [184, 357] width 76 height 54
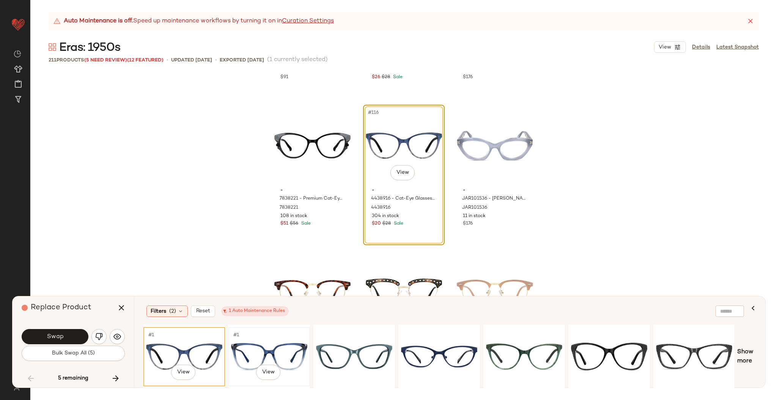
click at [279, 351] on div "#1 View" at bounding box center [269, 357] width 76 height 54
click at [354, 350] on div "#1 View" at bounding box center [354, 357] width 76 height 54
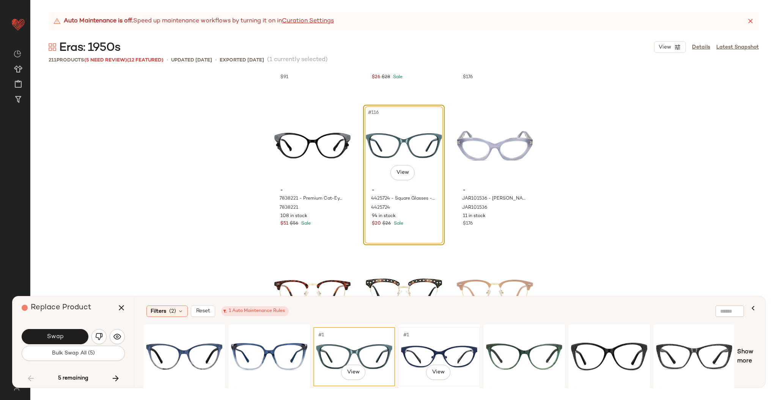
click at [451, 339] on div "#1 View" at bounding box center [439, 357] width 76 height 54
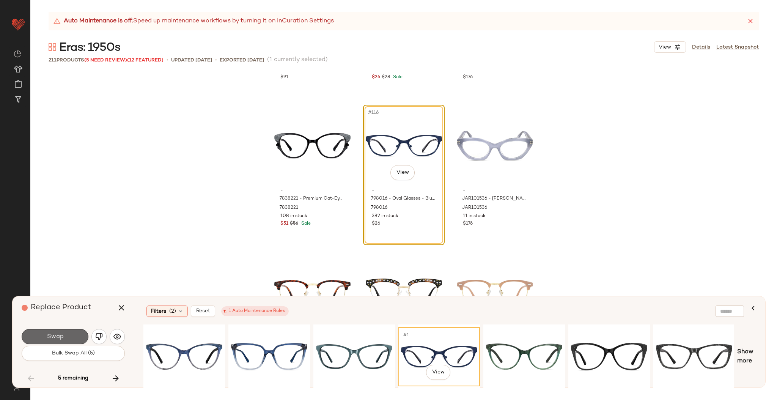
click at [48, 335] on span "Swap" at bounding box center [54, 336] width 17 height 7
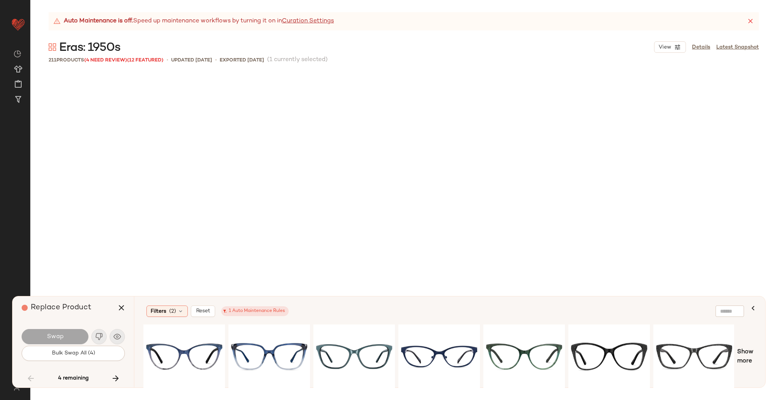
scroll to position [6738, 0]
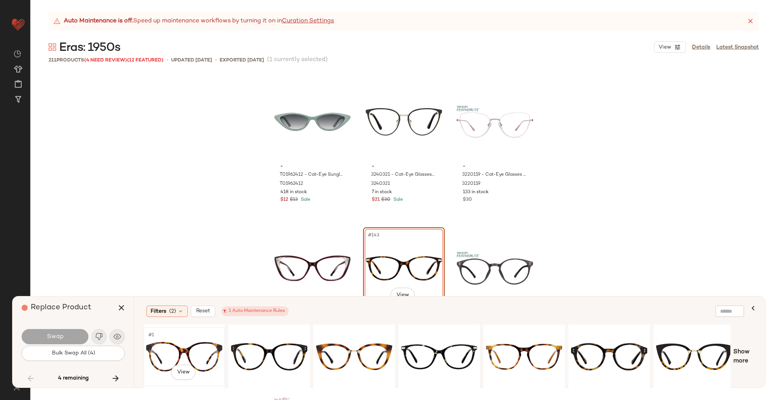
click at [195, 352] on div "#1 View" at bounding box center [184, 357] width 76 height 54
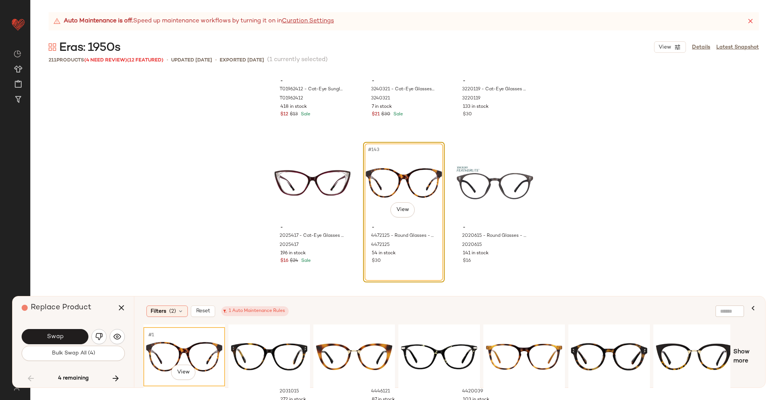
scroll to position [6832, 0]
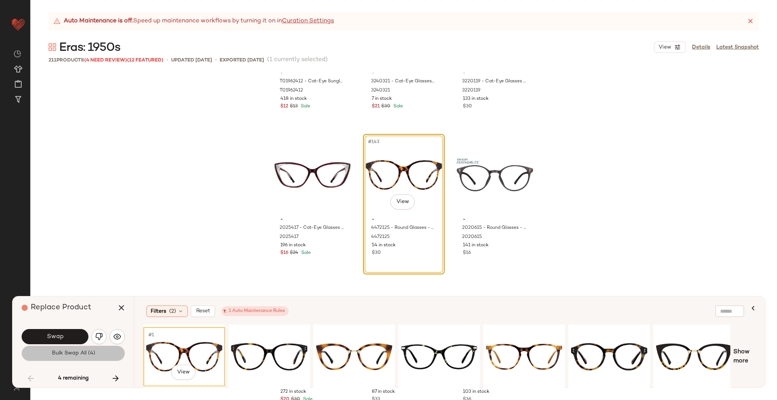
click at [51, 346] on button "Bulk Swap All (4)" at bounding box center [73, 353] width 103 height 15
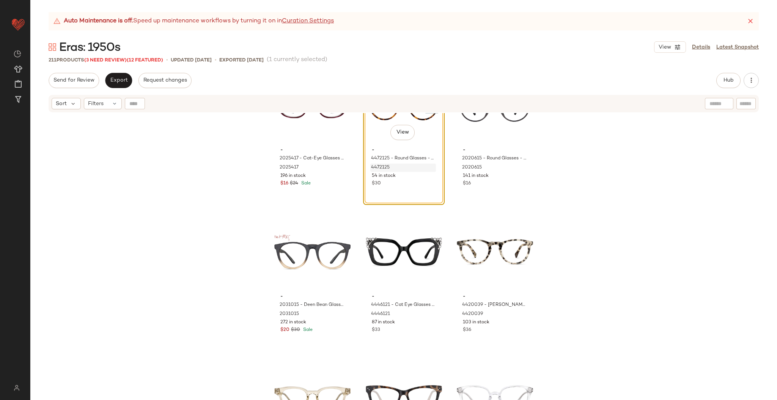
scroll to position [6829, 0]
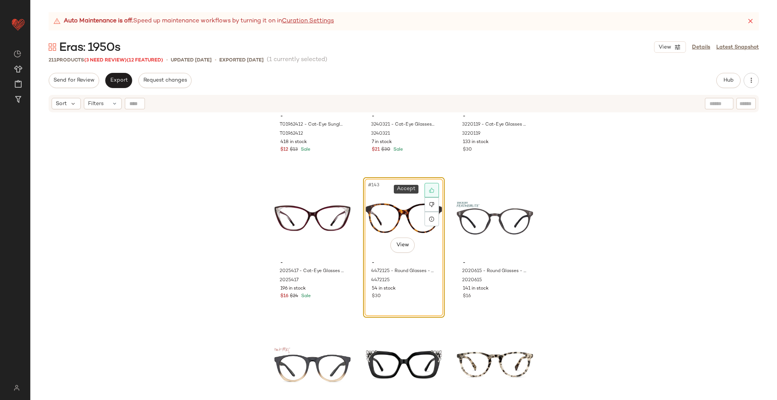
click at [436, 189] on div at bounding box center [432, 190] width 14 height 14
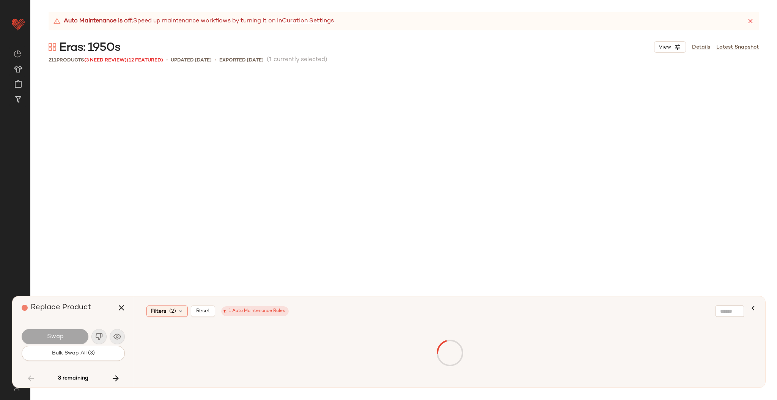
scroll to position [7325, 0]
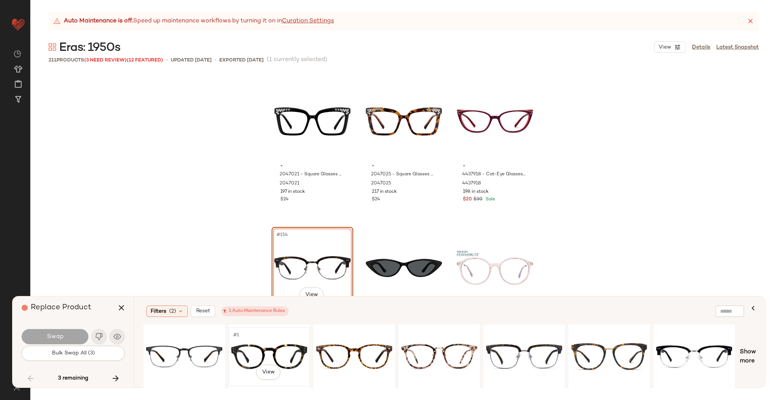
click at [263, 351] on div "#1 View" at bounding box center [269, 357] width 76 height 54
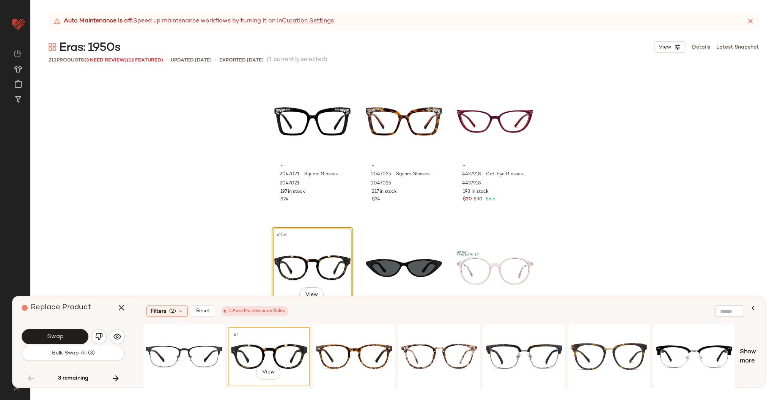
scroll to position [7474, 0]
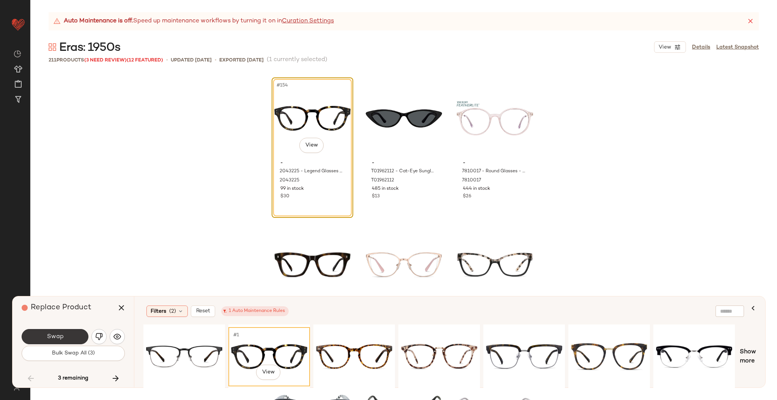
click at [63, 335] on span "Swap" at bounding box center [54, 336] width 17 height 7
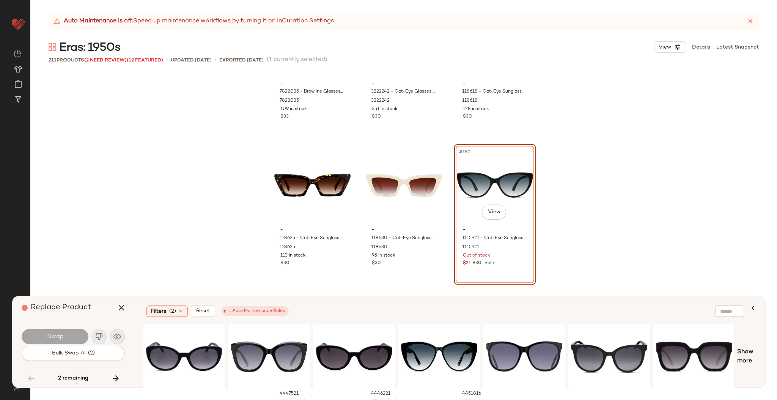
scroll to position [8581, 0]
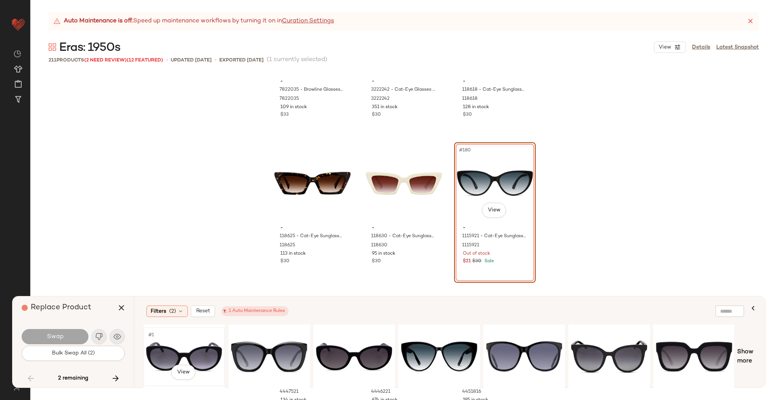
click at [199, 354] on div "#1 View" at bounding box center [184, 357] width 76 height 54
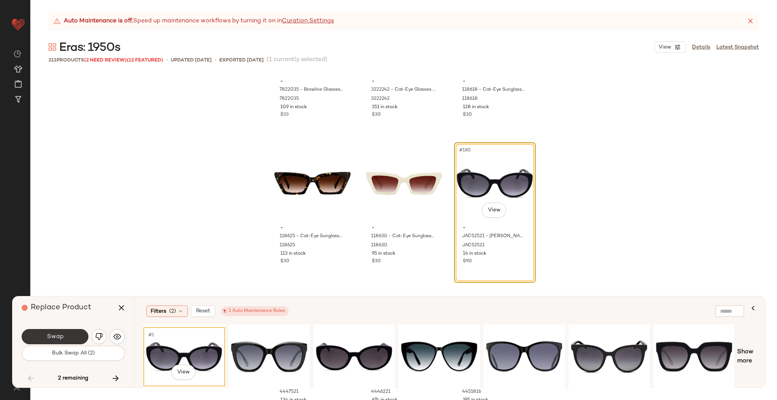
click at [64, 340] on button "Swap" at bounding box center [55, 336] width 67 height 15
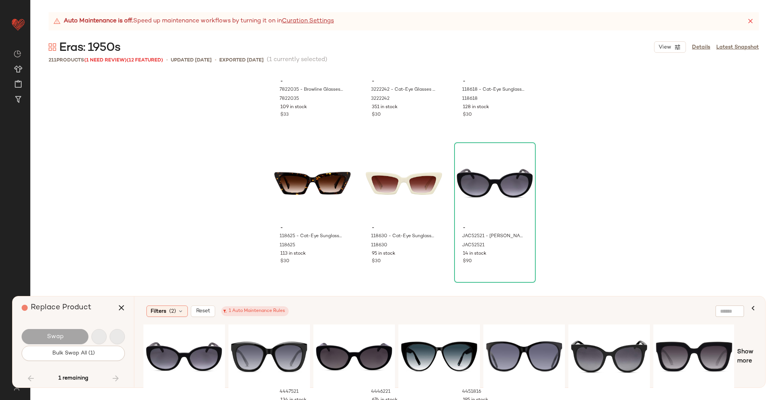
scroll to position [8790, 0]
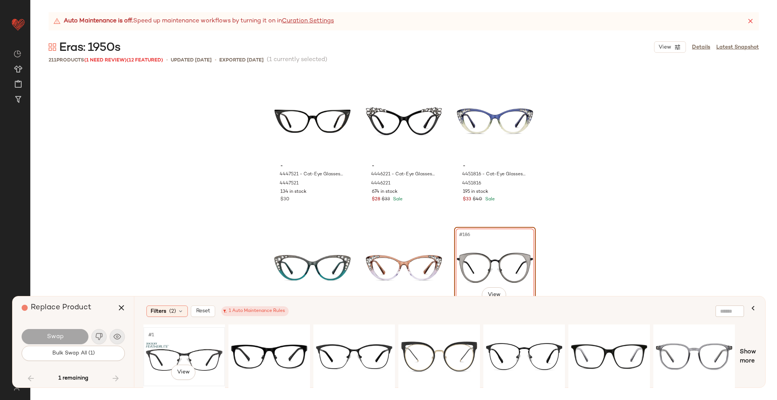
click at [193, 347] on div "#1 View" at bounding box center [184, 357] width 76 height 54
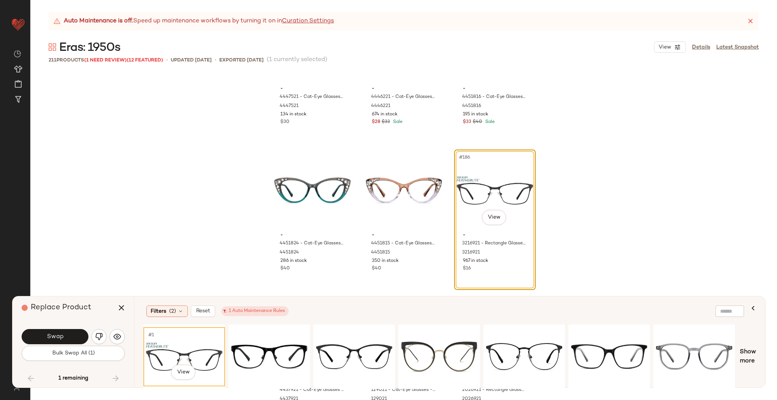
scroll to position [8868, 0]
click at [75, 338] on button "Swap" at bounding box center [55, 336] width 67 height 15
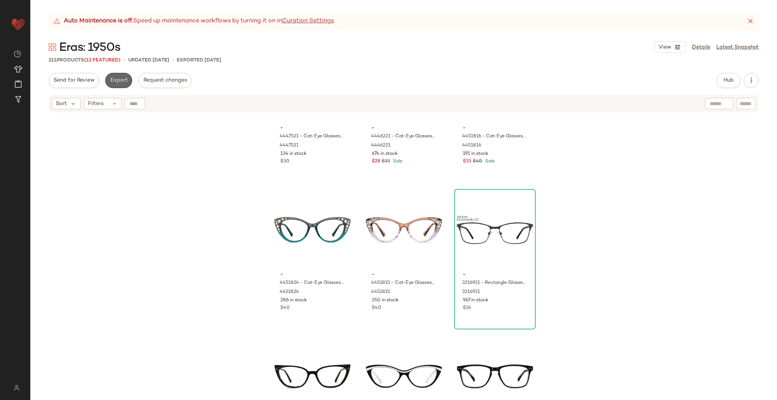
click at [120, 79] on span "Export" at bounding box center [119, 80] width 18 height 6
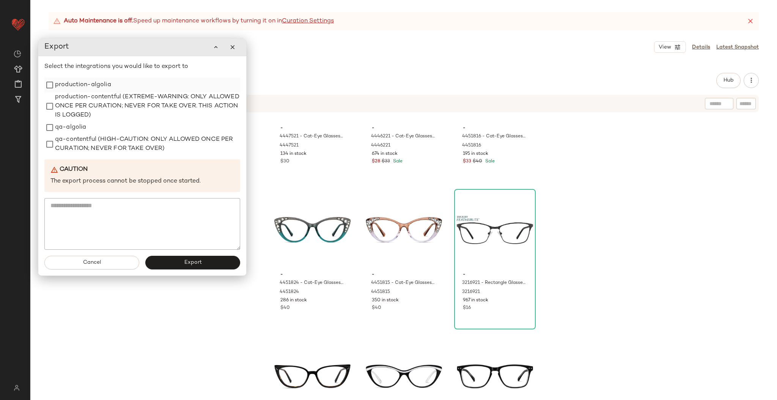
click at [83, 83] on label "production-algolia" at bounding box center [83, 84] width 56 height 15
click at [198, 260] on span "Export" at bounding box center [193, 263] width 18 height 6
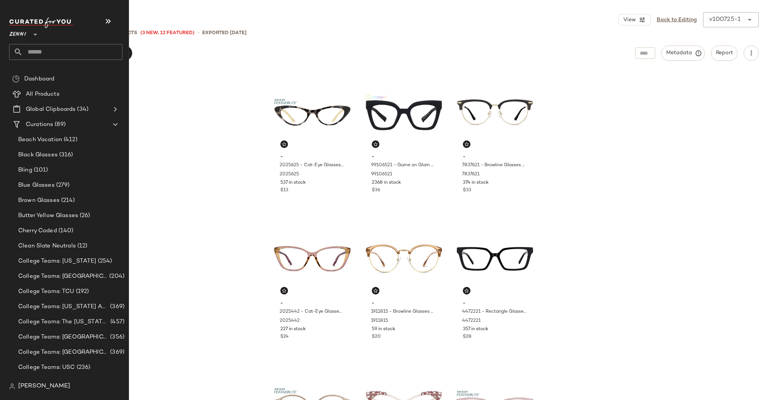
click at [49, 49] on input "text" at bounding box center [73, 52] width 100 height 16
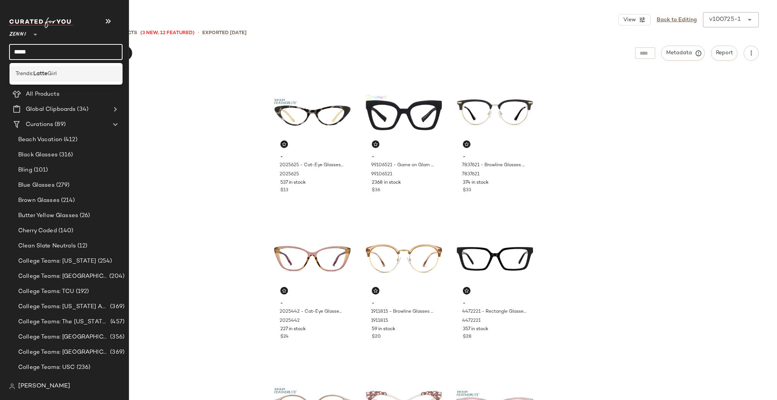
type input "*****"
click at [48, 74] on span "Girl" at bounding box center [51, 74] width 9 height 8
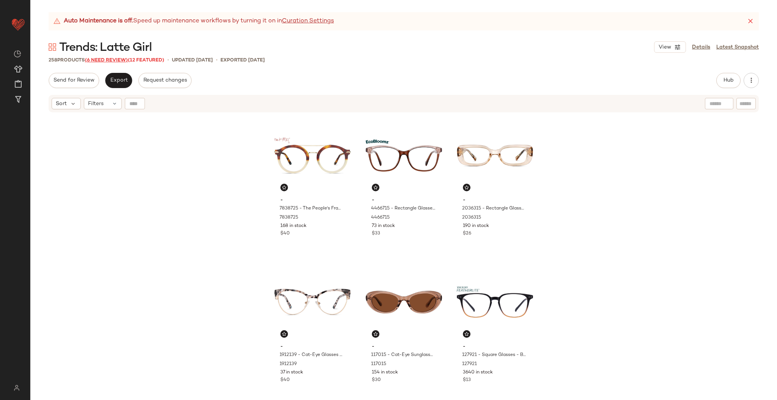
click at [104, 59] on span "(6 Need Review)" at bounding box center [106, 60] width 43 height 5
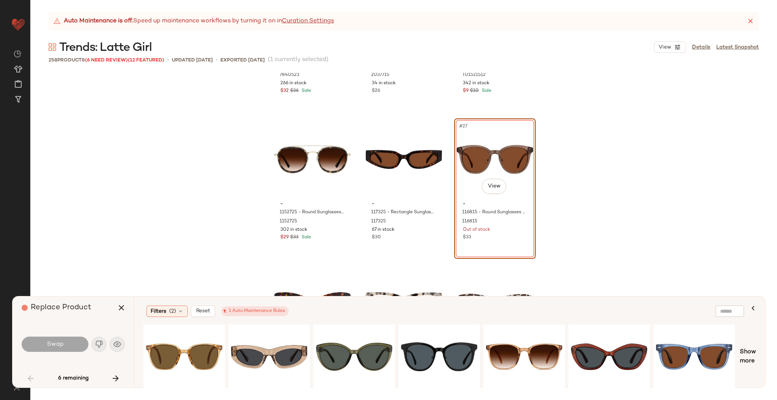
scroll to position [1140, 0]
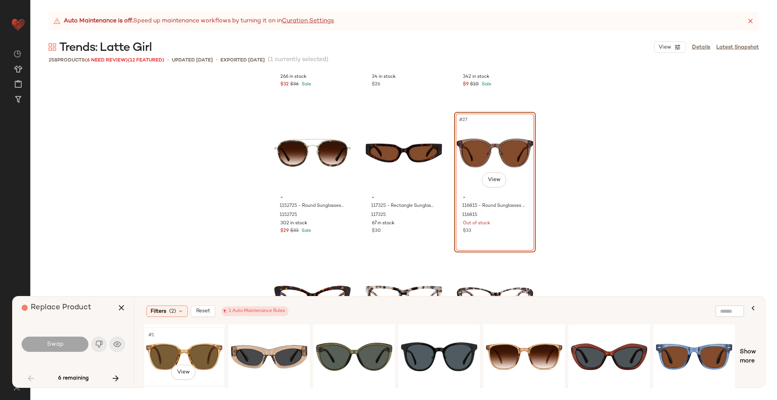
click at [191, 354] on div "#1 View" at bounding box center [184, 357] width 76 height 54
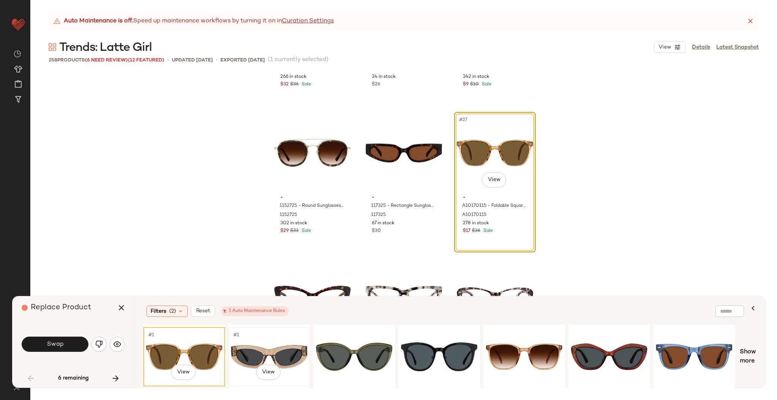
click at [249, 343] on div "#1 View" at bounding box center [269, 357] width 76 height 54
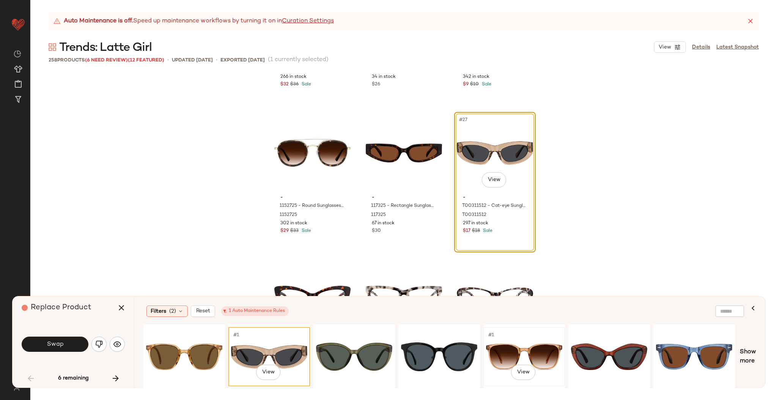
click at [507, 349] on div "#1 View" at bounding box center [524, 357] width 76 height 54
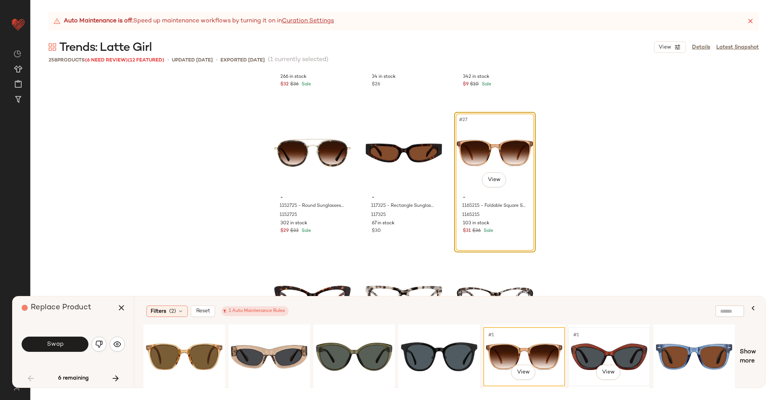
drag, startPoint x: 596, startPoint y: 347, endPoint x: 590, endPoint y: 347, distance: 6.1
click at [590, 347] on div "#1 View" at bounding box center [609, 357] width 76 height 54
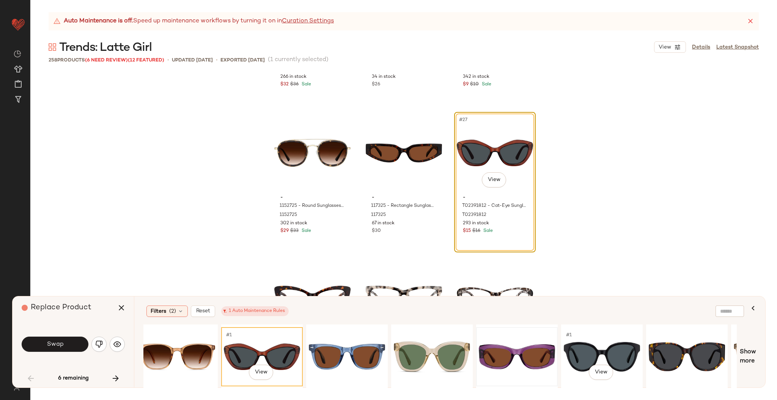
scroll to position [0, 348]
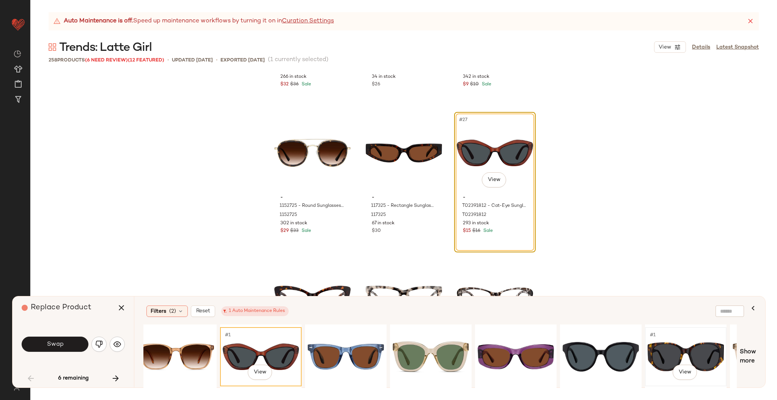
click at [667, 340] on div "#1 View" at bounding box center [686, 357] width 76 height 54
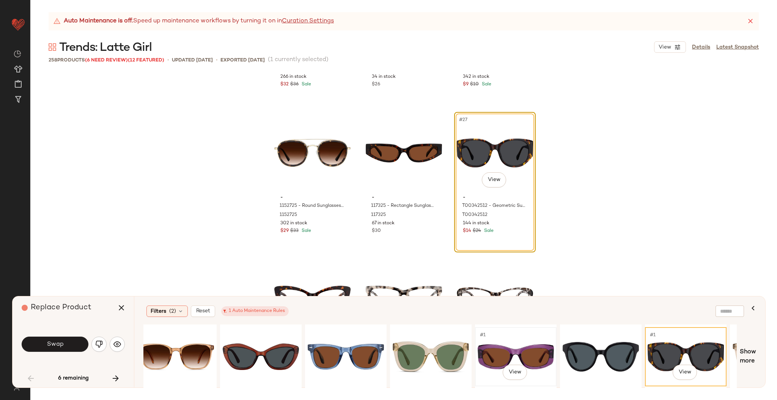
click at [529, 350] on div "#1 View" at bounding box center [516, 357] width 76 height 54
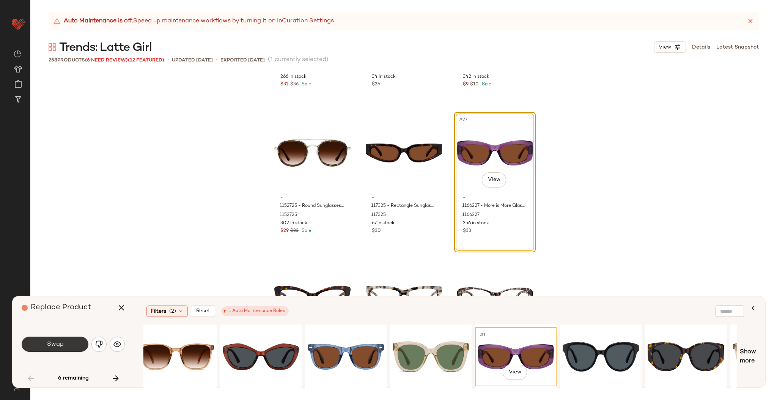
click at [57, 343] on span "Swap" at bounding box center [54, 344] width 17 height 7
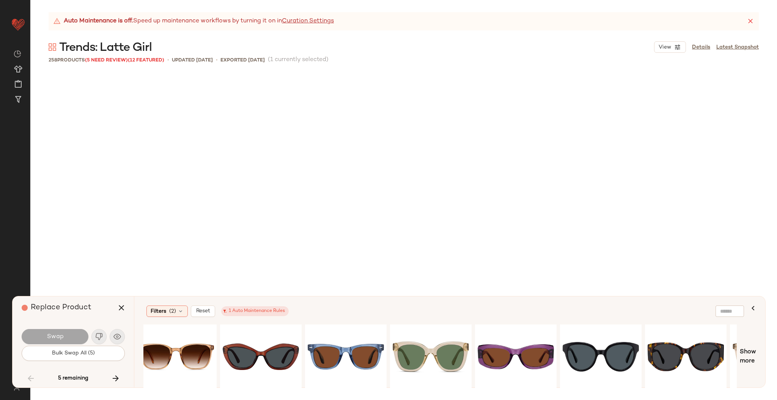
scroll to position [6738, 0]
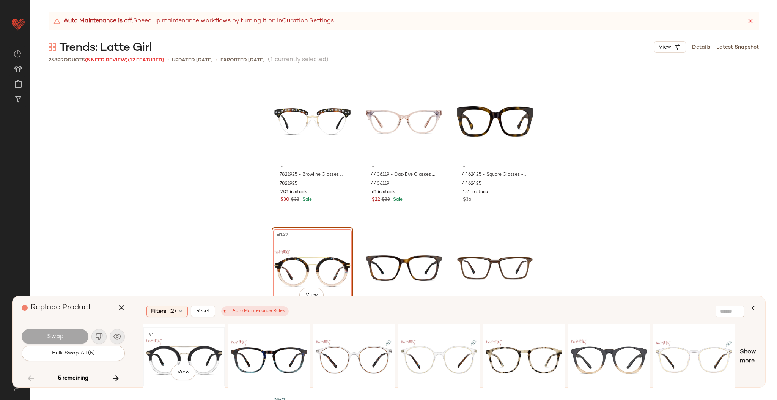
click at [186, 348] on div "#1 View" at bounding box center [184, 357] width 76 height 54
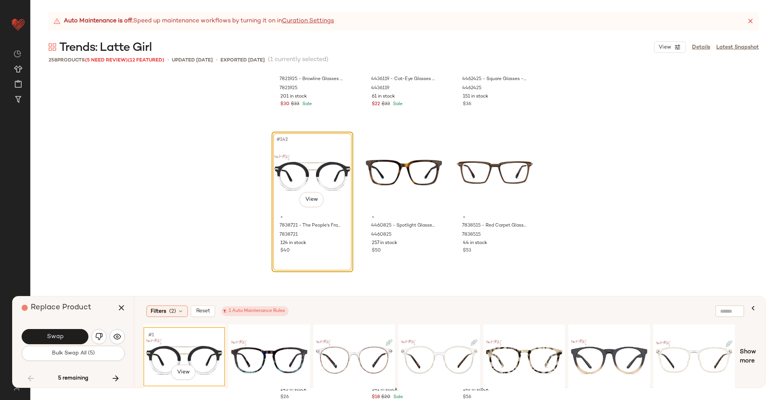
scroll to position [6835, 0]
click at [59, 337] on span "Swap" at bounding box center [54, 336] width 17 height 7
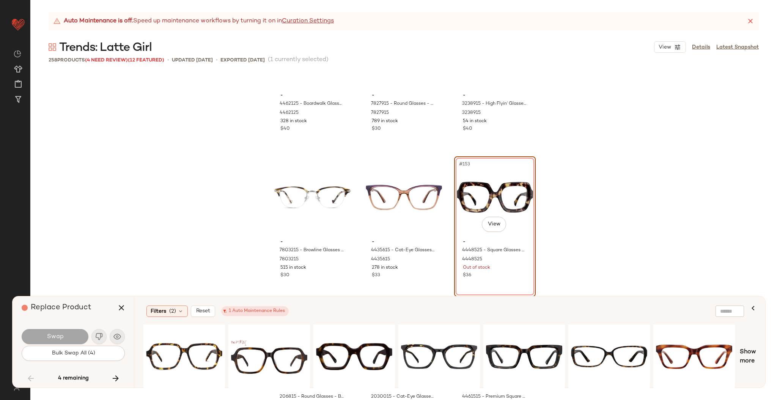
scroll to position [7249, 0]
click at [174, 344] on div "#1 View" at bounding box center [184, 357] width 76 height 54
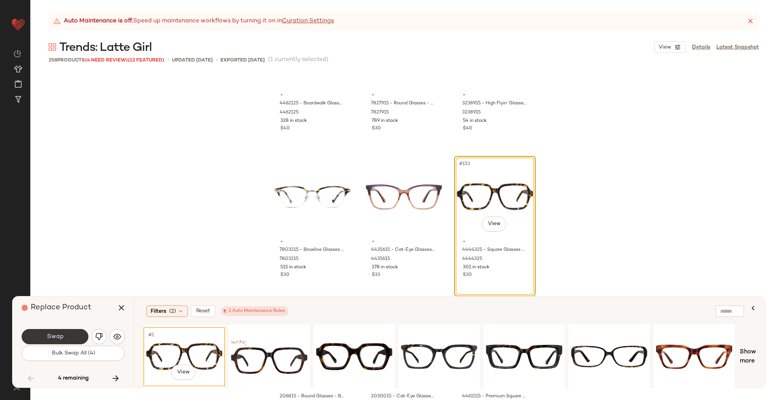
click at [71, 340] on button "Swap" at bounding box center [55, 336] width 67 height 15
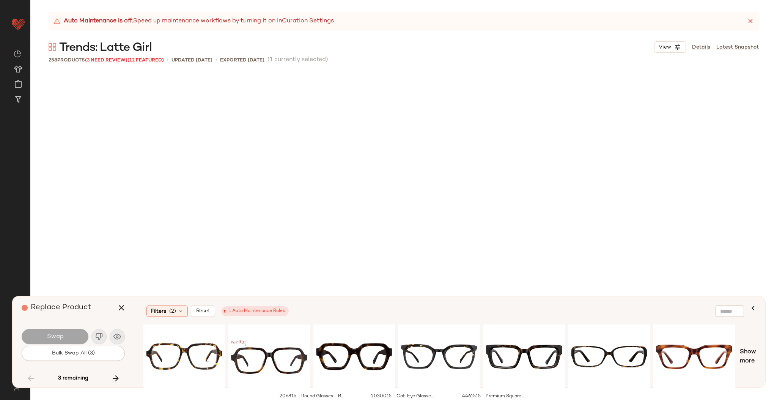
scroll to position [7471, 0]
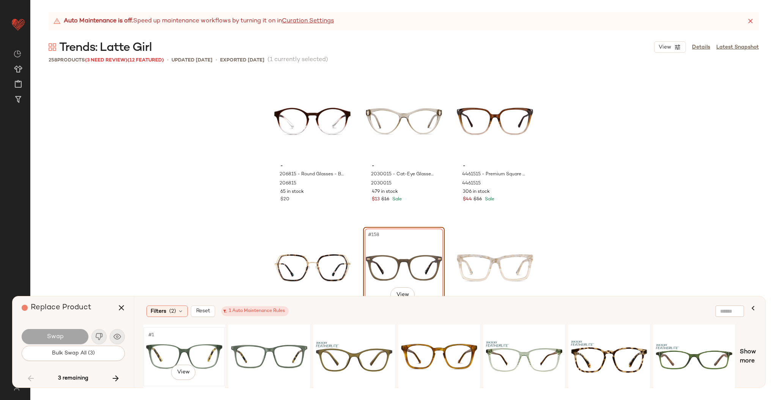
click at [214, 346] on div "#1 View" at bounding box center [184, 357] width 76 height 54
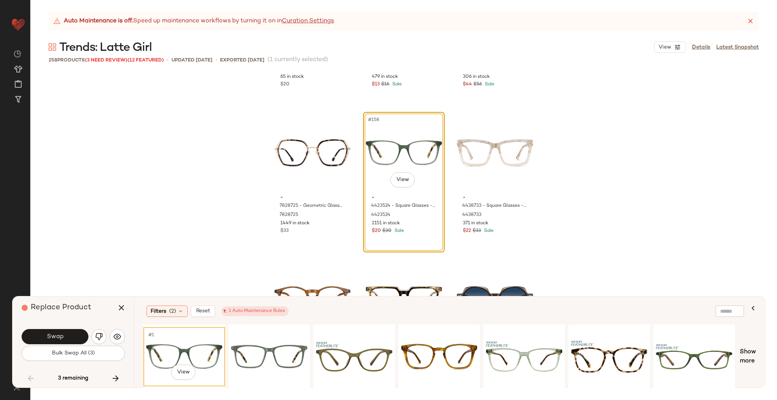
scroll to position [7587, 0]
click at [255, 354] on div "#1 View" at bounding box center [269, 357] width 76 height 54
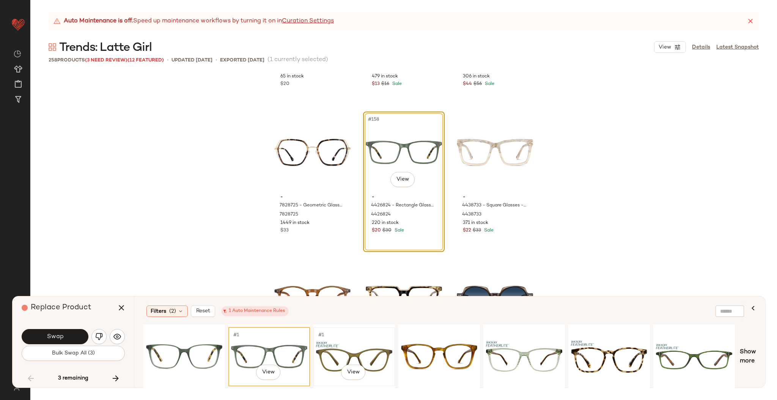
click at [378, 350] on div "#1 View" at bounding box center [354, 357] width 76 height 54
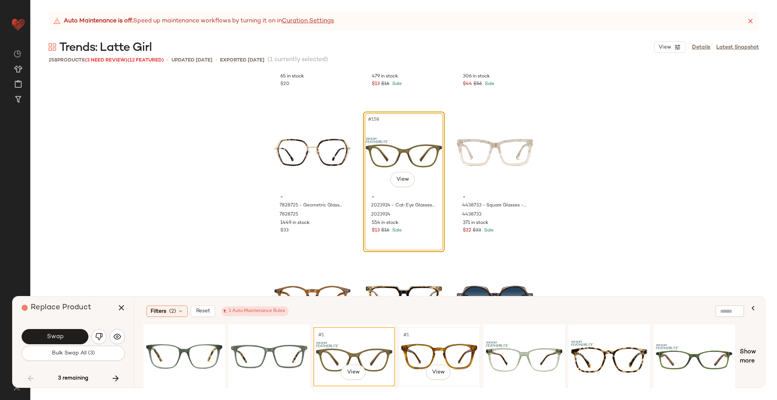
click at [444, 351] on div "#1 View" at bounding box center [439, 357] width 76 height 54
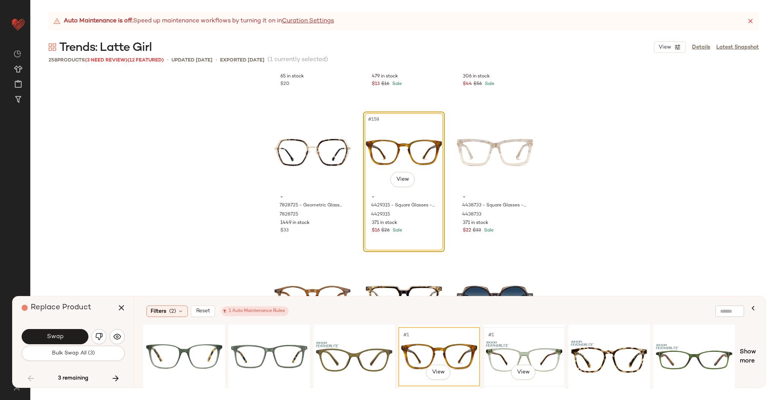
click at [528, 349] on div "#1 View" at bounding box center [524, 357] width 76 height 54
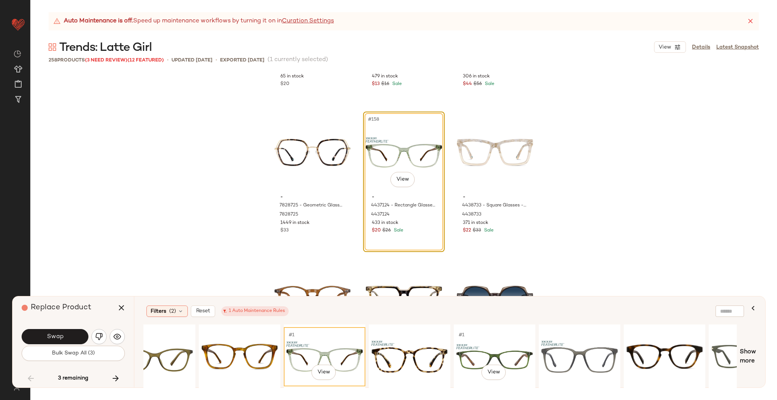
scroll to position [0, 202]
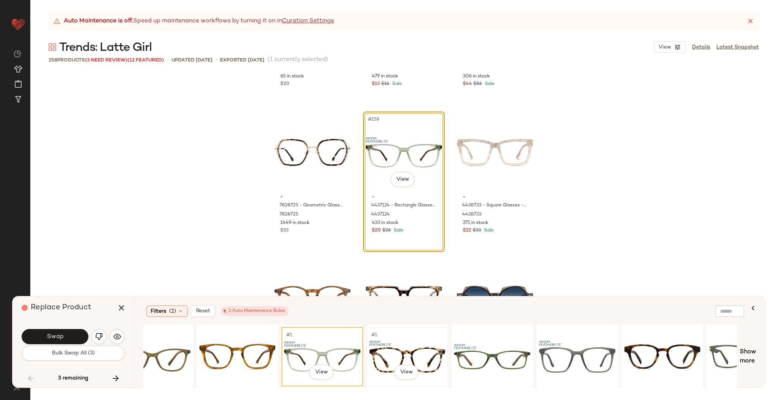
click at [424, 351] on div "#1 View" at bounding box center [407, 357] width 76 height 54
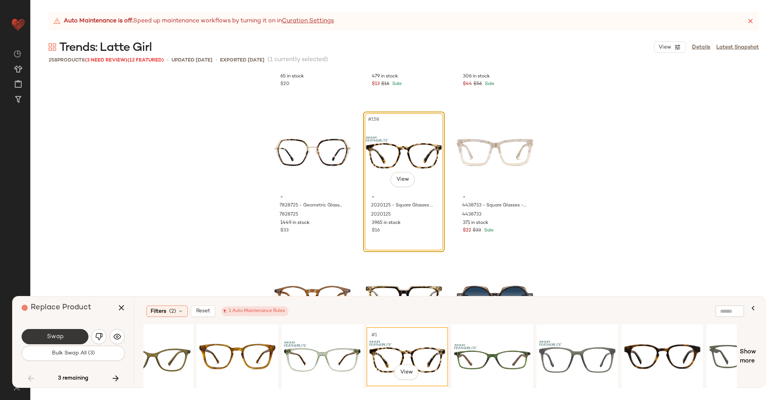
click at [67, 334] on button "Swap" at bounding box center [55, 336] width 67 height 15
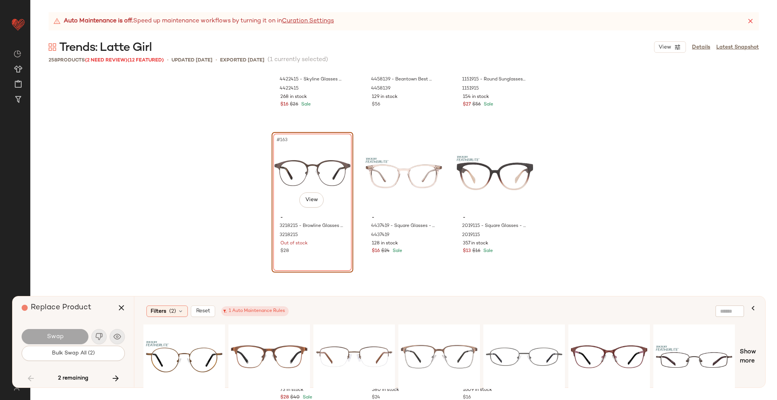
scroll to position [7869, 0]
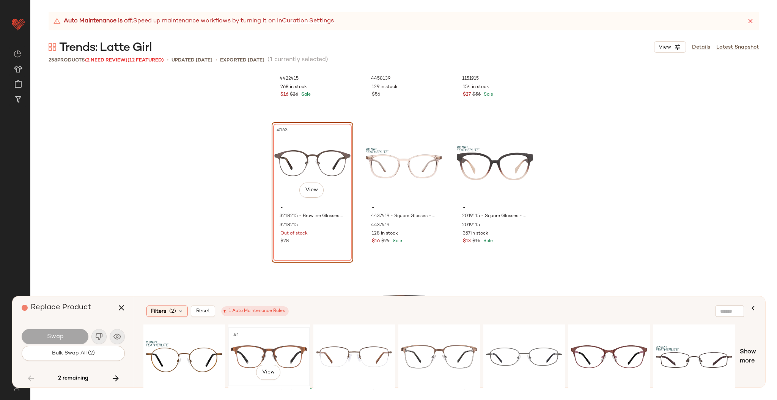
click at [260, 349] on div "#1 View" at bounding box center [269, 357] width 76 height 54
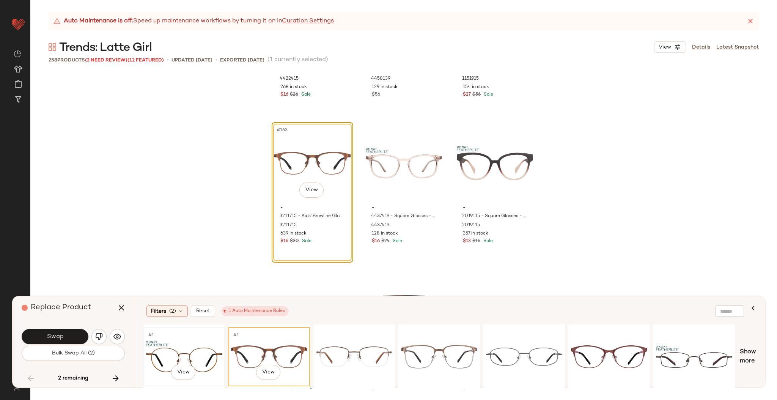
click at [175, 343] on div "#1 View" at bounding box center [184, 357] width 76 height 54
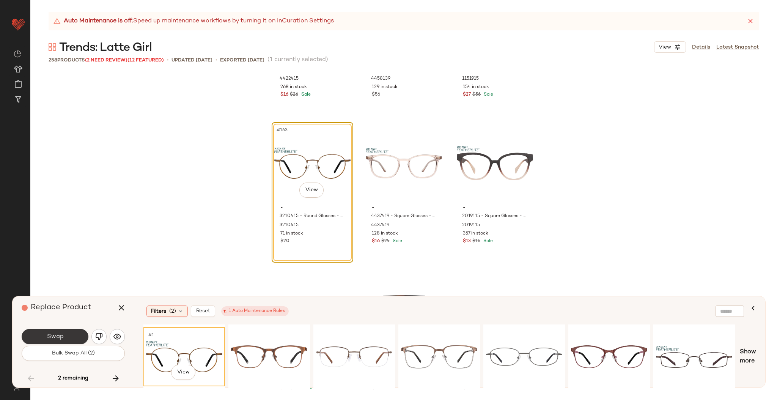
click at [66, 332] on button "Swap" at bounding box center [55, 336] width 67 height 15
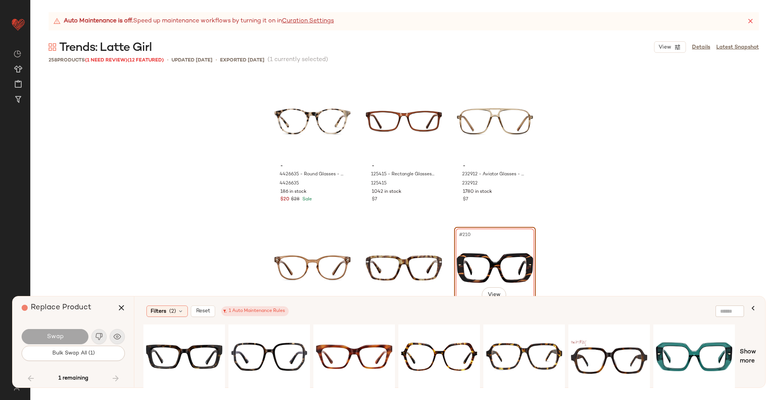
scroll to position [10037, 0]
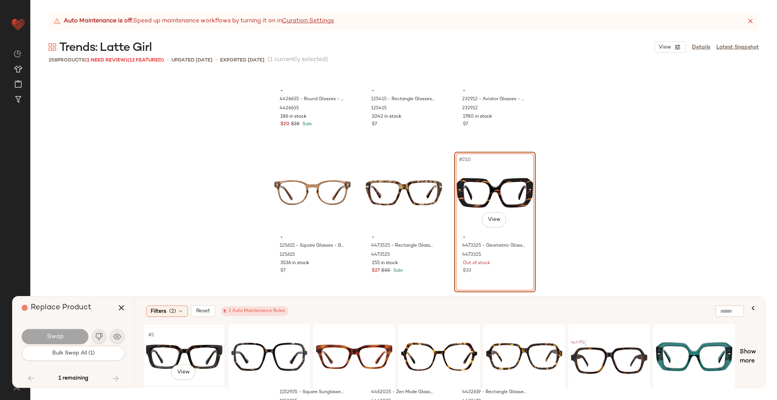
click at [191, 353] on div "#1 View" at bounding box center [184, 357] width 76 height 54
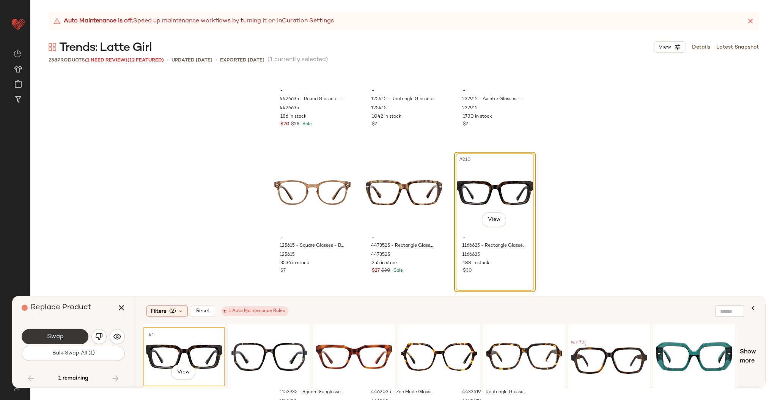
click at [64, 341] on button "Swap" at bounding box center [55, 336] width 67 height 15
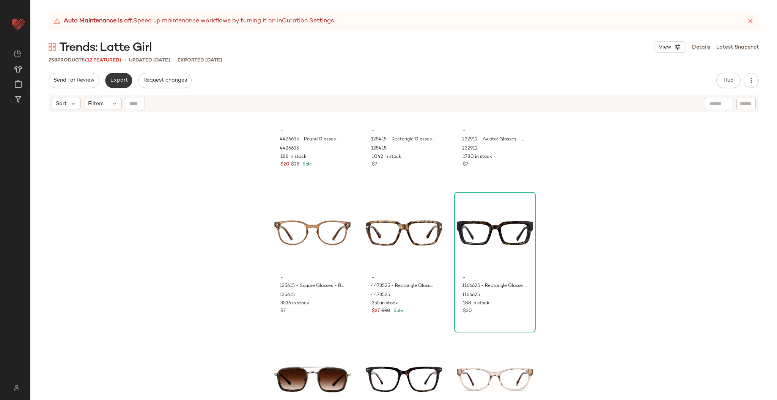
drag, startPoint x: 124, startPoint y: 84, endPoint x: 117, endPoint y: 82, distance: 7.8
click at [117, 82] on span "Export" at bounding box center [119, 80] width 18 height 6
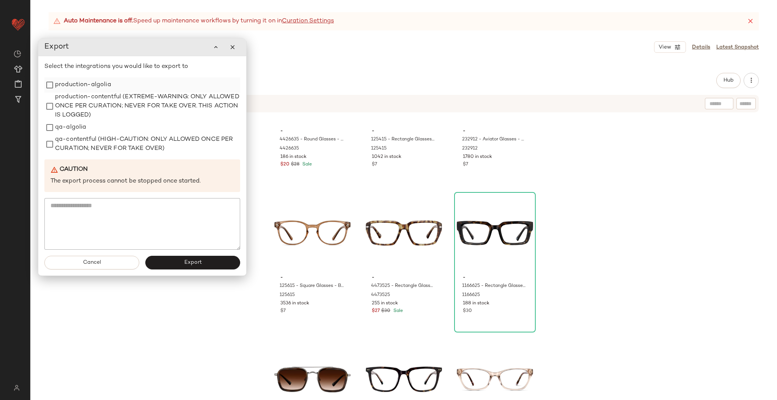
click at [70, 85] on label "production-algolia" at bounding box center [83, 84] width 56 height 15
click at [190, 261] on span "Export" at bounding box center [193, 263] width 18 height 6
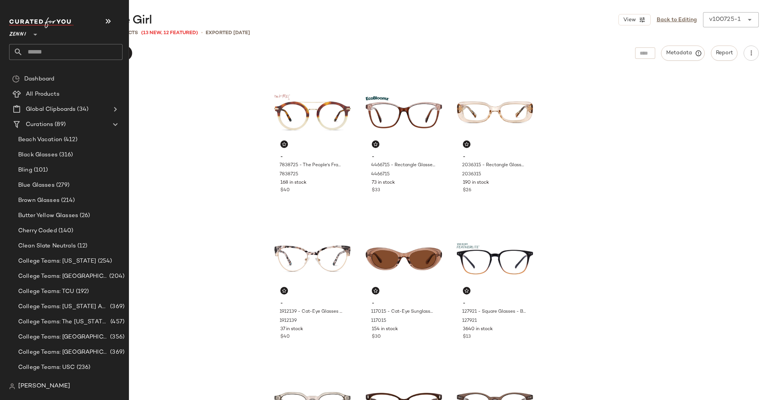
click at [45, 52] on input "text" at bounding box center [73, 52] width 100 height 16
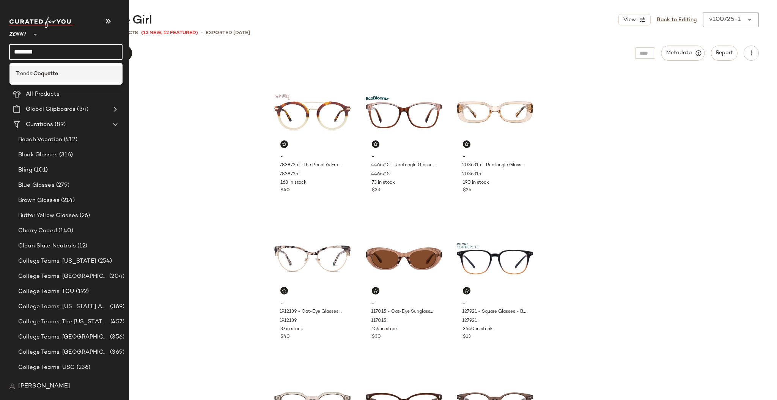
type input "********"
click at [64, 74] on div "Trends: Coquette" at bounding box center [66, 74] width 101 height 8
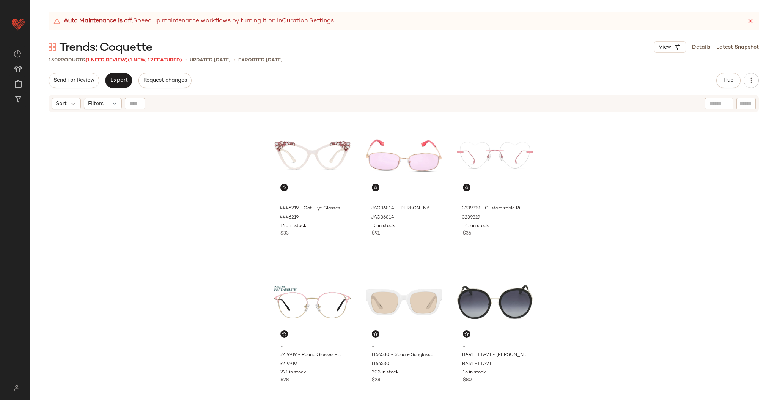
click at [117, 63] on span "(1 Need Review)" at bounding box center [106, 60] width 43 height 5
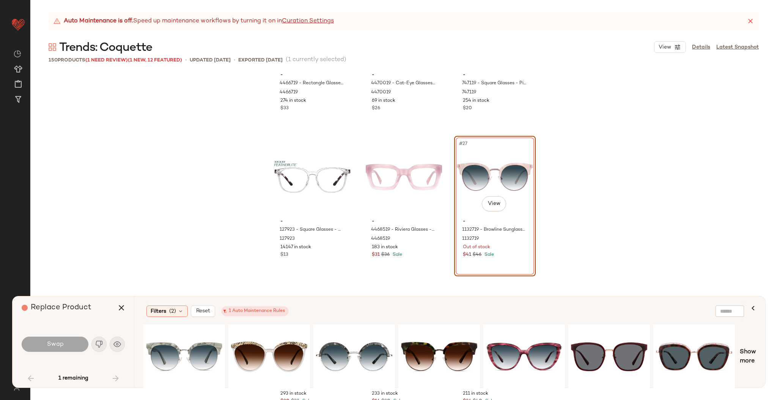
scroll to position [1132, 0]
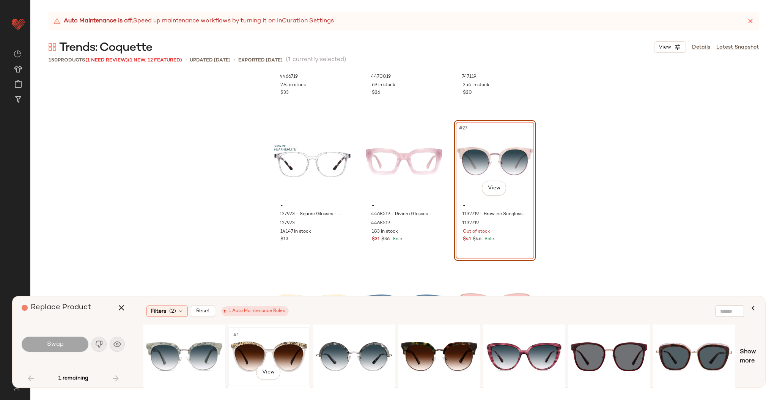
click at [250, 351] on div "#1 View" at bounding box center [269, 357] width 76 height 54
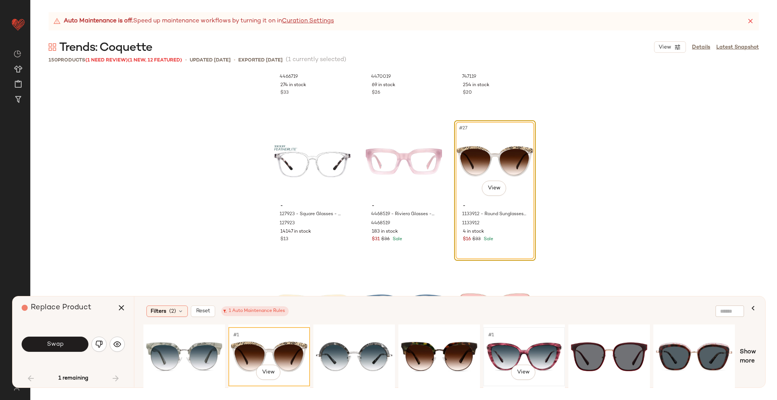
click at [531, 356] on div "#1 View" at bounding box center [524, 357] width 76 height 54
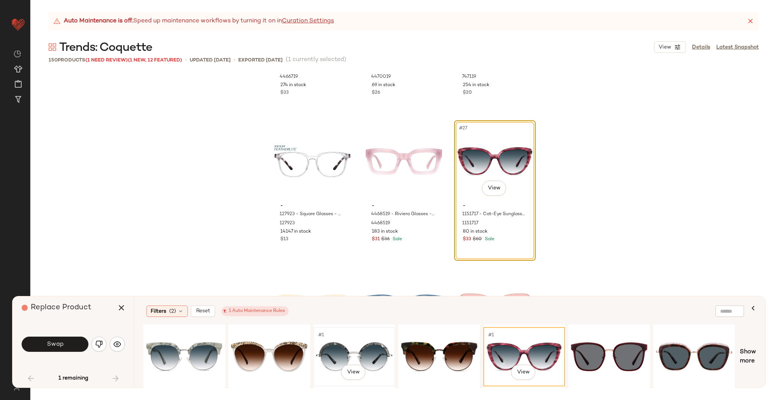
click at [366, 343] on div "#1 View" at bounding box center [354, 357] width 76 height 54
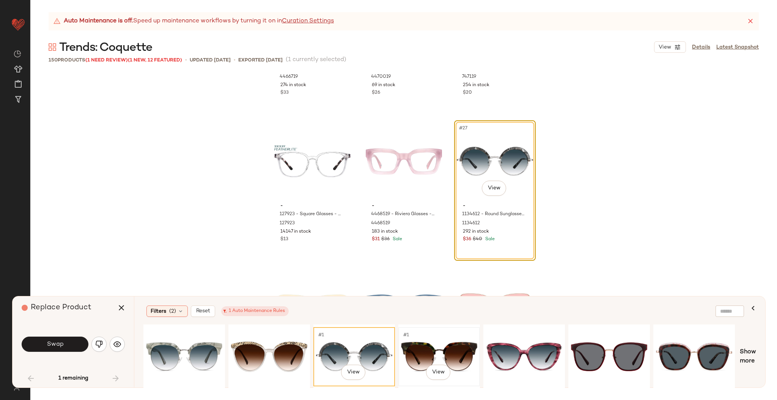
click at [417, 345] on div "#1 View" at bounding box center [439, 357] width 76 height 54
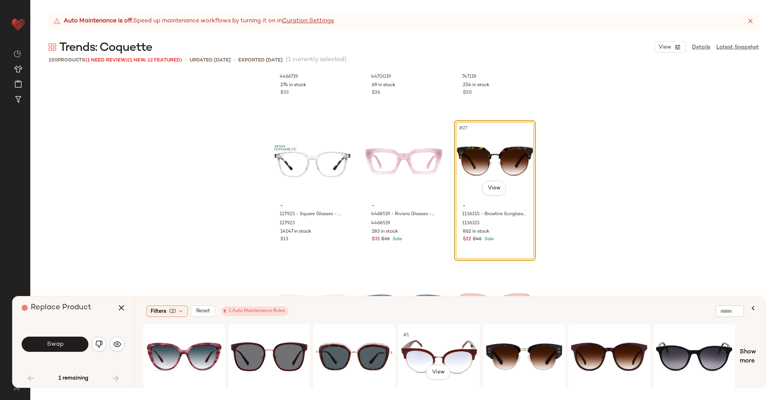
scroll to position [0, 354]
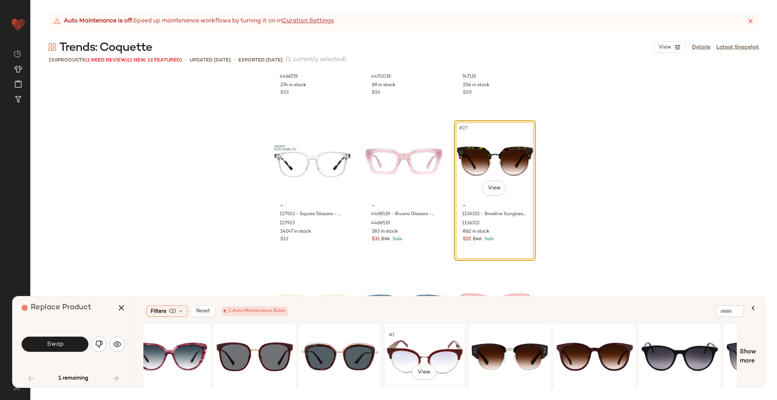
click at [418, 350] on div "#1 View" at bounding box center [425, 357] width 76 height 54
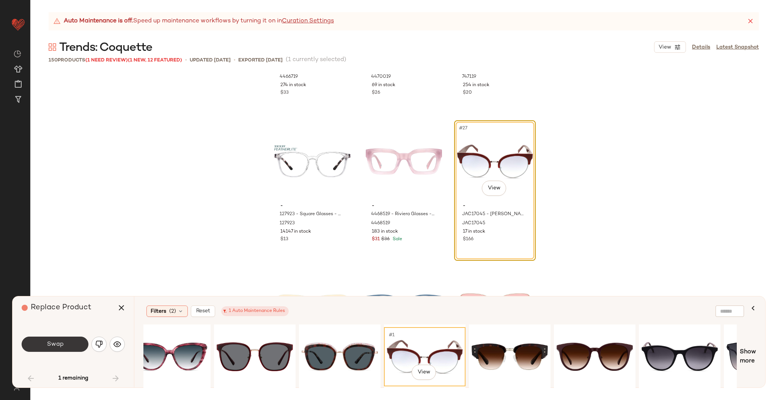
click at [41, 346] on button "Swap" at bounding box center [55, 344] width 67 height 15
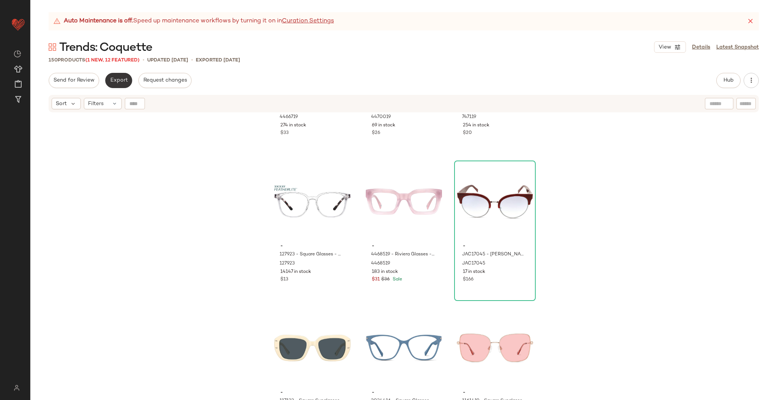
click at [117, 72] on div "Auto Maintenance is off. Speed up maintenance workflows by turning it on in Cur…" at bounding box center [403, 206] width 747 height 388
click at [114, 77] on span "Export" at bounding box center [119, 80] width 18 height 6
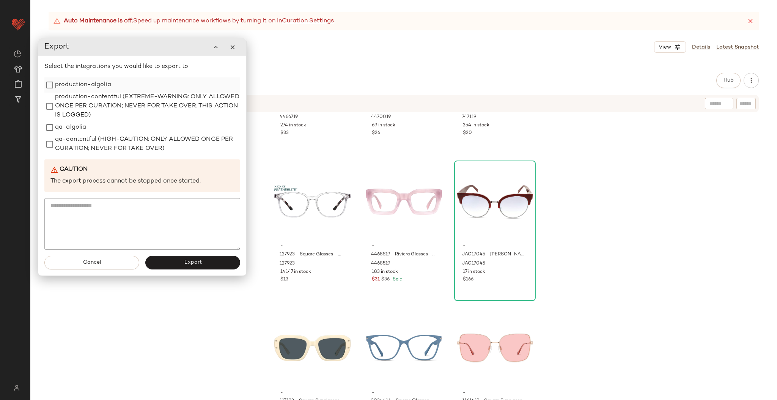
click at [76, 84] on label "production-algolia" at bounding box center [83, 84] width 56 height 15
click at [193, 264] on span "Export" at bounding box center [193, 263] width 18 height 6
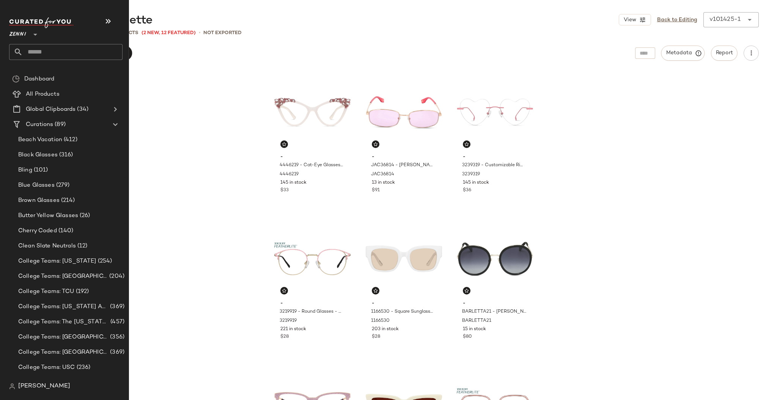
click at [49, 55] on input "text" at bounding box center [73, 52] width 100 height 16
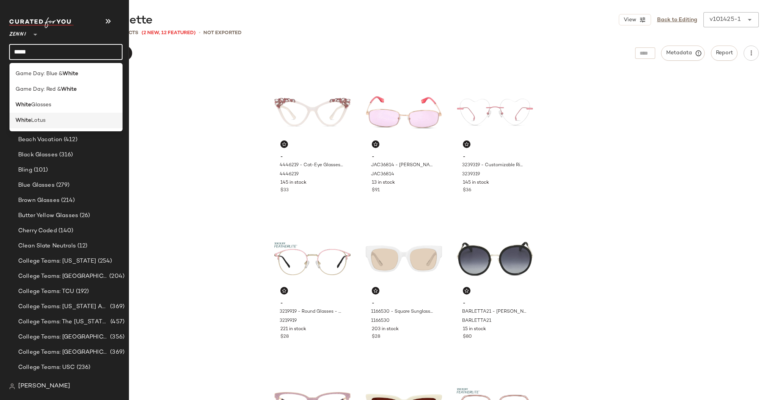
type input "*****"
click at [39, 121] on span "Lotus" at bounding box center [38, 121] width 14 height 8
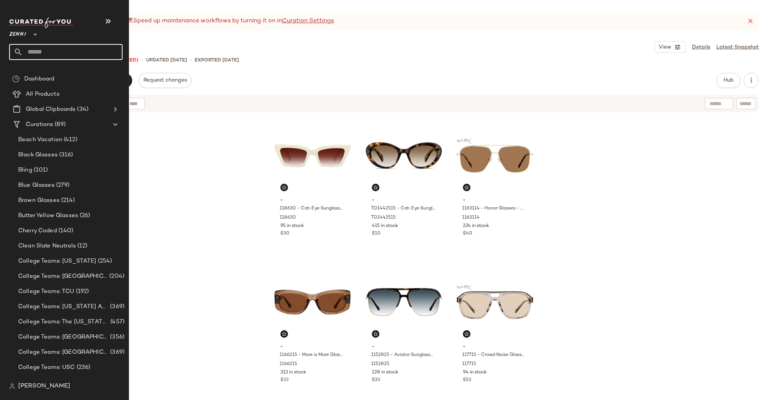
click at [49, 49] on input "text" at bounding box center [73, 52] width 100 height 16
type input "******"
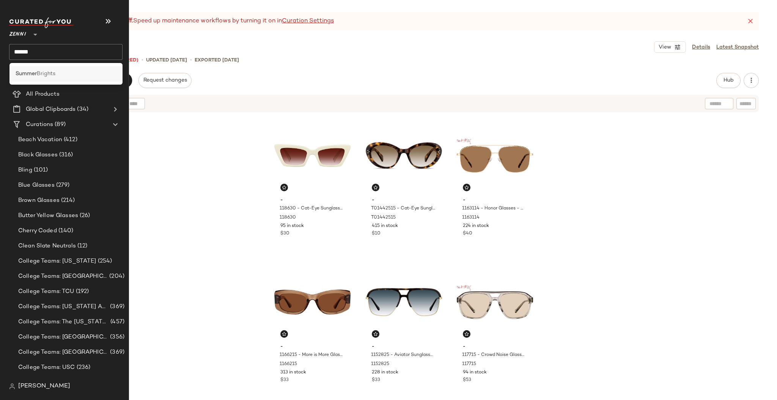
click at [29, 67] on div "Summer Brights" at bounding box center [65, 74] width 113 height 16
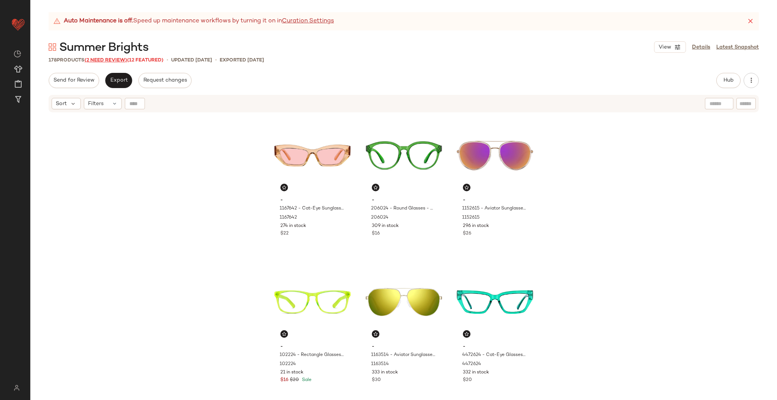
click at [99, 61] on span "(2 Need Review)" at bounding box center [106, 60] width 43 height 5
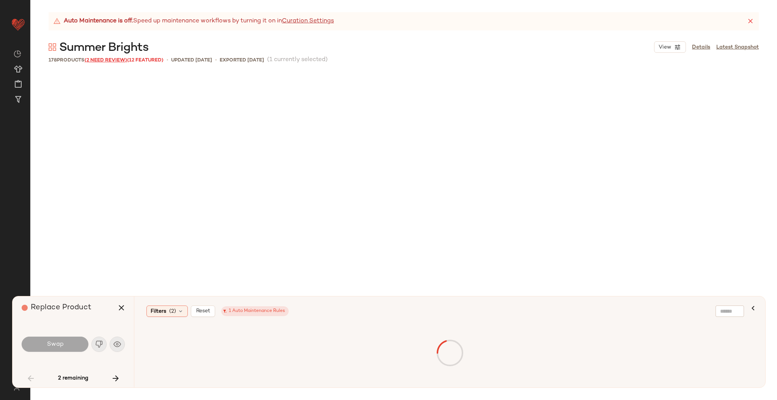
scroll to position [1025, 0]
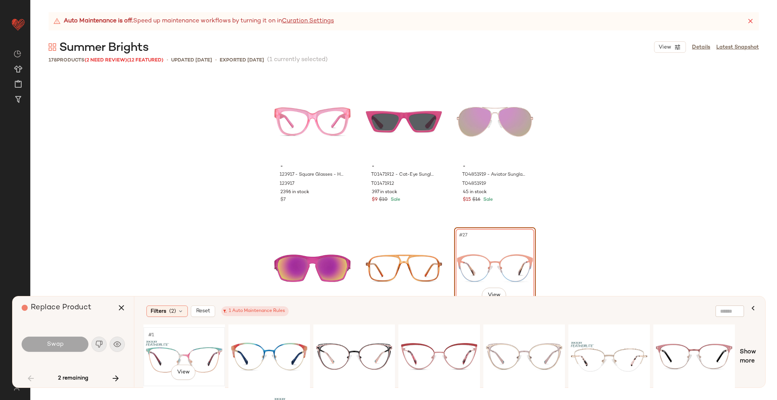
click at [179, 354] on div "#1 View" at bounding box center [184, 357] width 76 height 54
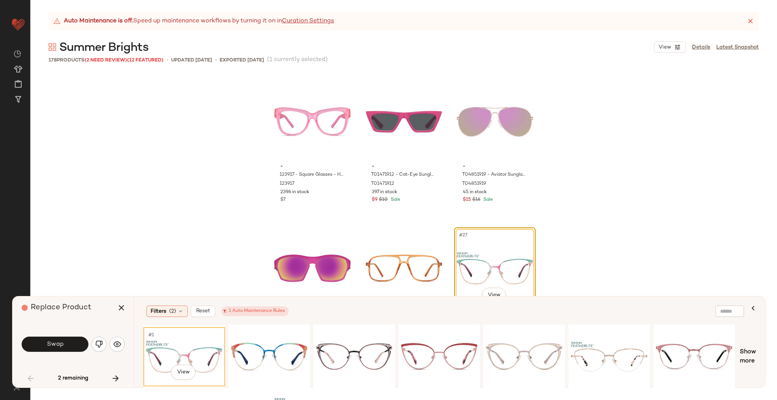
scroll to position [1104, 0]
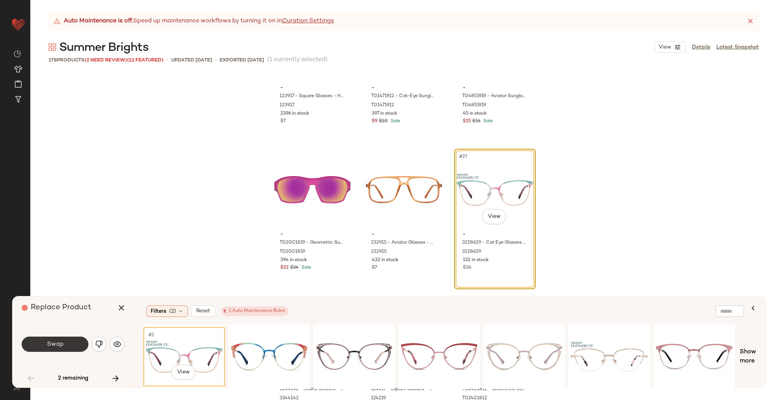
click at [70, 348] on button "Swap" at bounding box center [55, 344] width 67 height 15
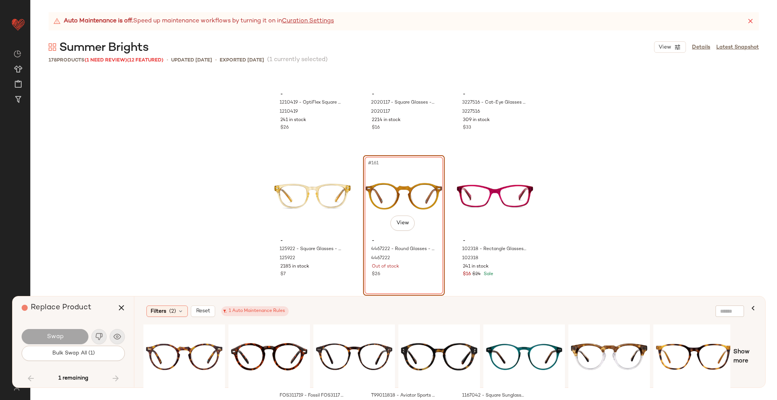
scroll to position [7690, 0]
click at [202, 349] on div "#1 View" at bounding box center [184, 357] width 76 height 54
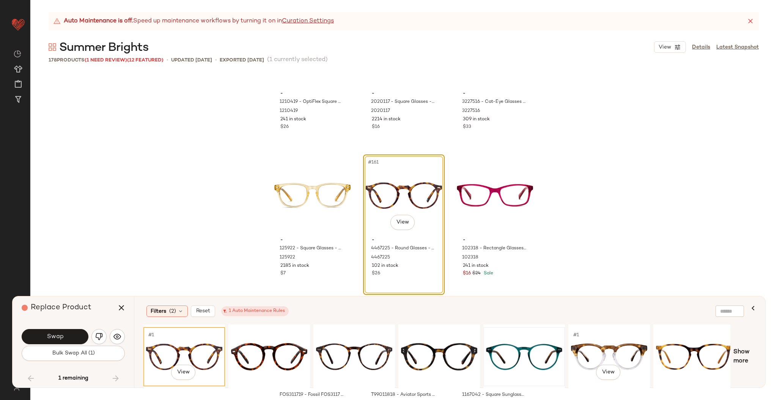
scroll to position [0, 259]
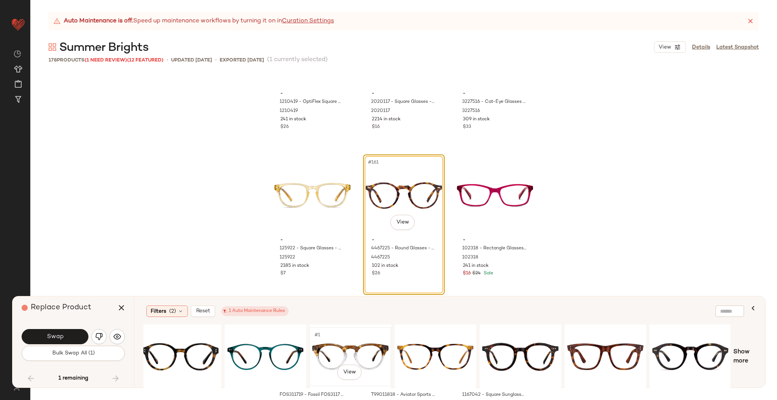
click at [369, 345] on div "#1 View" at bounding box center [350, 357] width 76 height 54
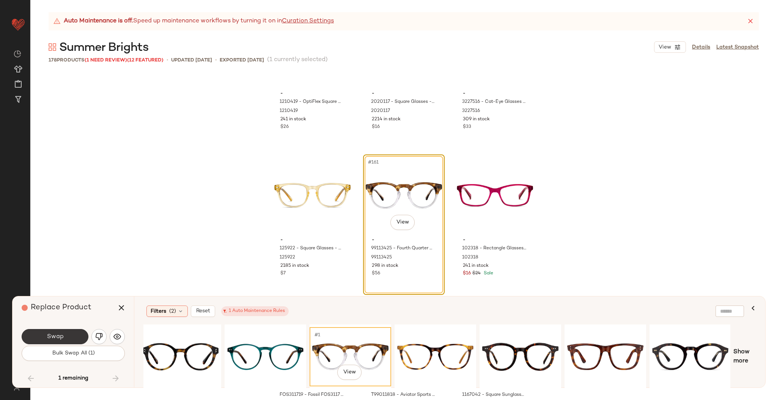
click at [61, 331] on button "Swap" at bounding box center [55, 336] width 67 height 15
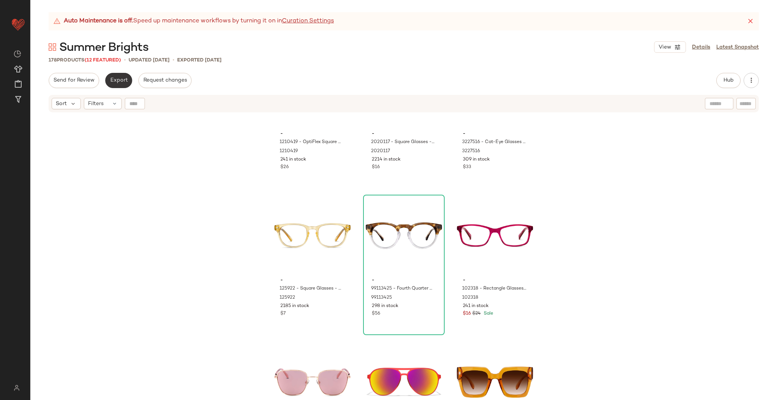
click at [113, 76] on button "Export" at bounding box center [118, 80] width 27 height 15
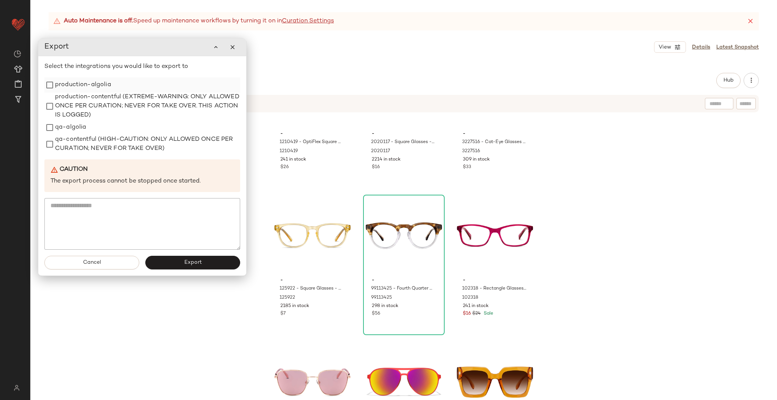
click at [75, 82] on label "production-algolia" at bounding box center [83, 84] width 56 height 15
click at [173, 260] on button "Export" at bounding box center [192, 263] width 95 height 14
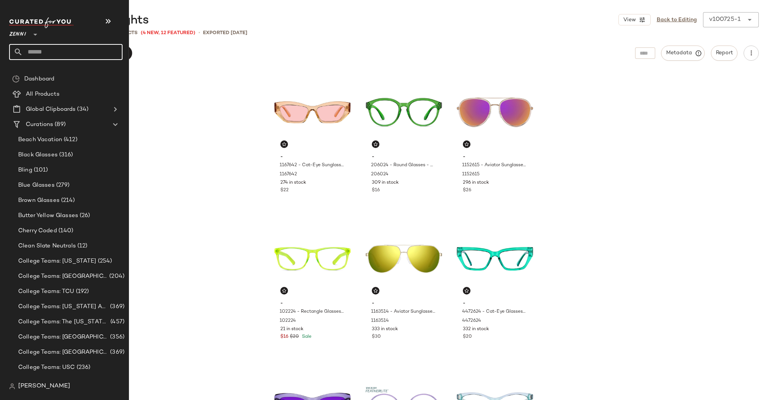
click at [46, 51] on input "text" at bounding box center [73, 52] width 100 height 16
type input "*****"
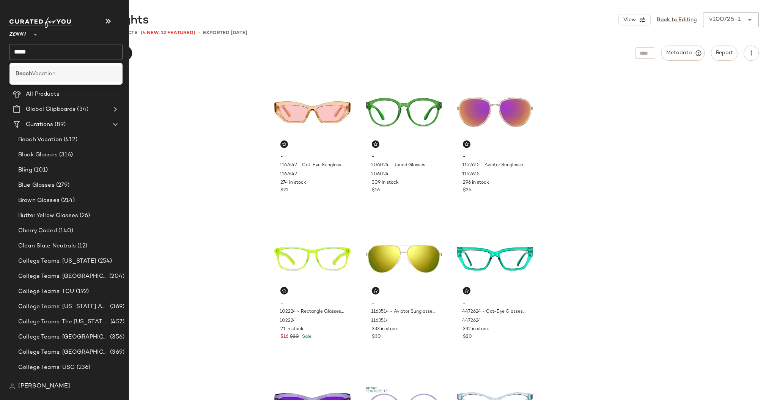
click at [41, 73] on span "Vacation" at bounding box center [44, 74] width 24 height 8
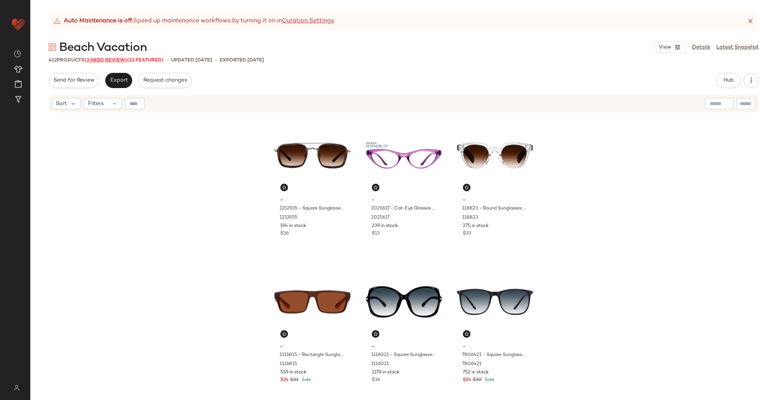
click at [107, 58] on span "(3 Need Review)" at bounding box center [106, 60] width 43 height 5
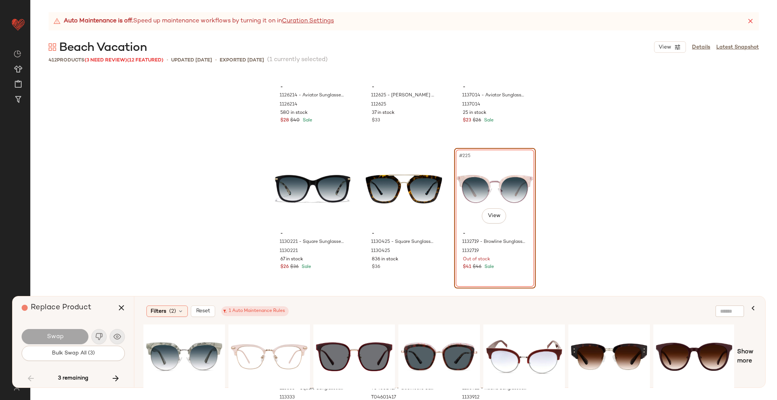
scroll to position [10775, 0]
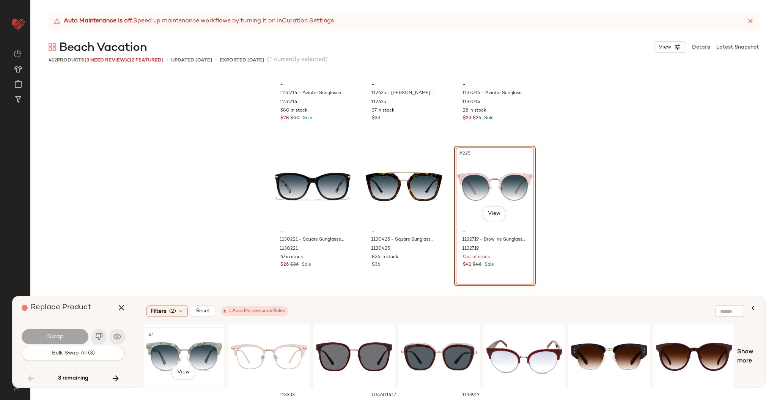
click at [193, 340] on div "#1 View" at bounding box center [184, 357] width 76 height 54
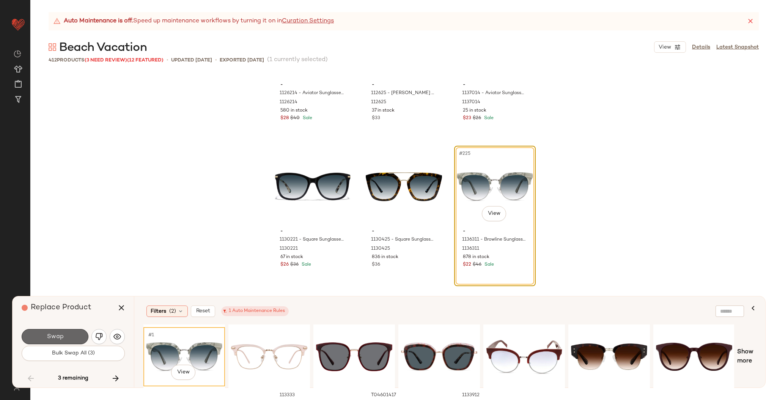
click at [56, 340] on span "Swap" at bounding box center [54, 336] width 17 height 7
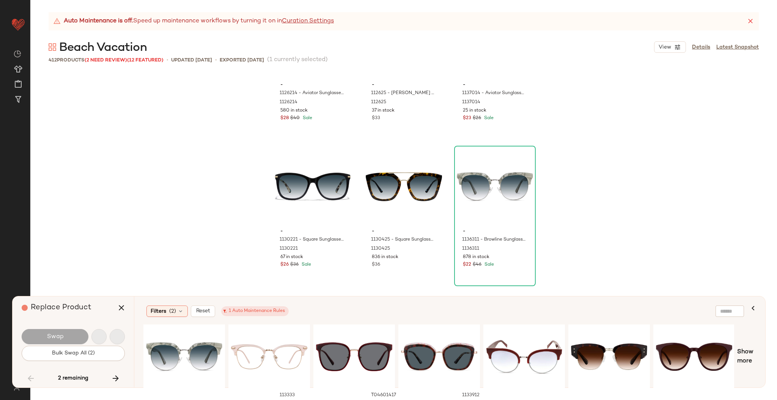
scroll to position [11866, 0]
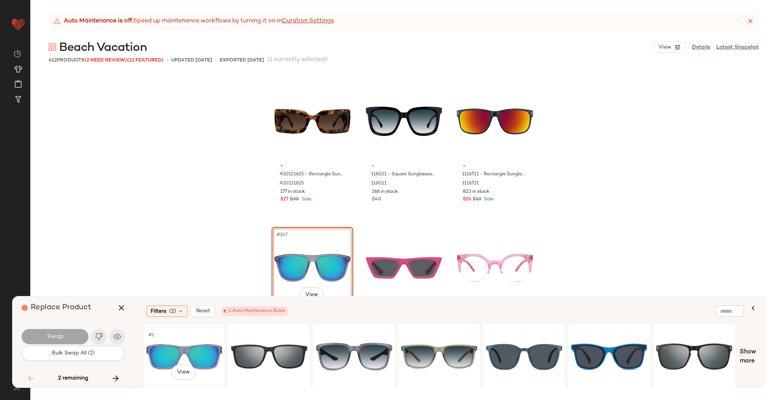
click at [186, 356] on div "#1 View" at bounding box center [184, 357] width 76 height 54
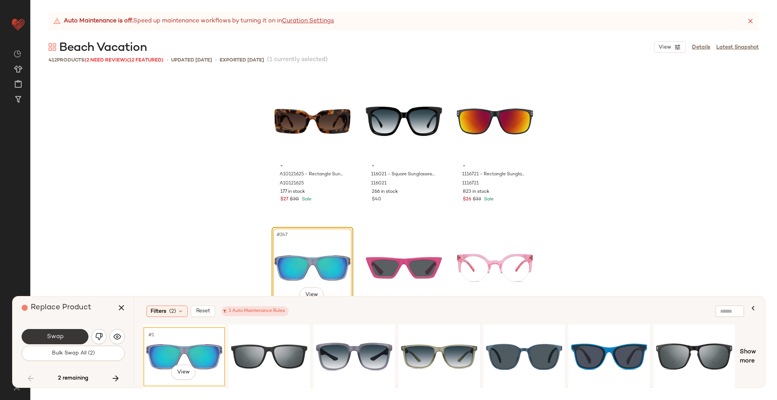
click at [62, 339] on span "Swap" at bounding box center [54, 336] width 17 height 7
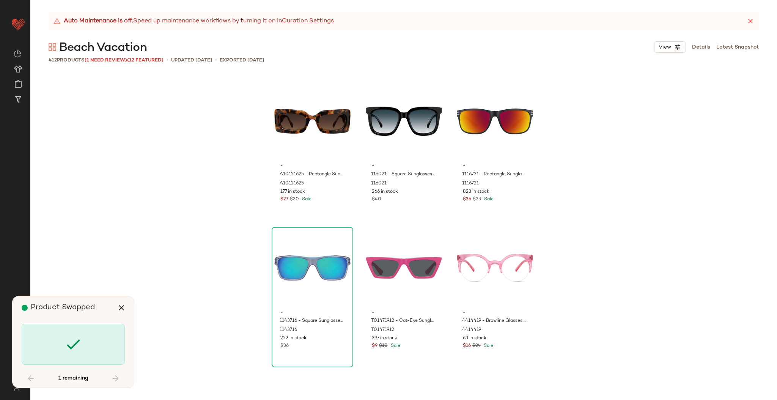
scroll to position [18166, 0]
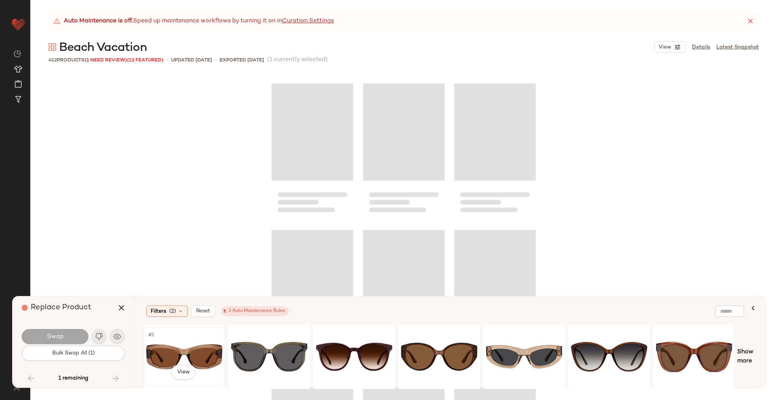
click at [211, 355] on div "#1 View" at bounding box center [184, 357] width 76 height 54
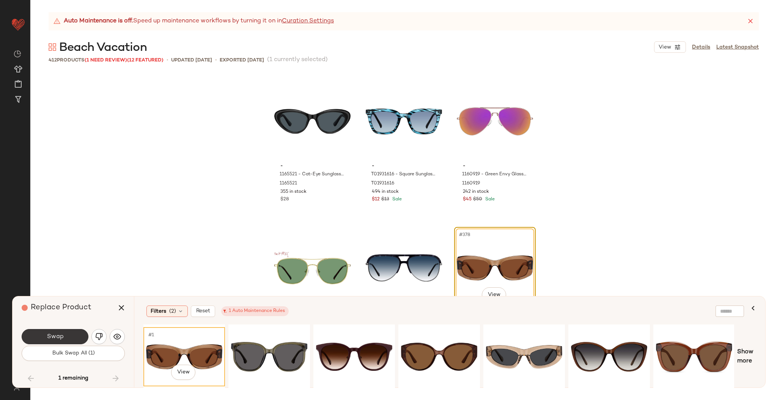
click at [58, 337] on span "Swap" at bounding box center [54, 336] width 17 height 7
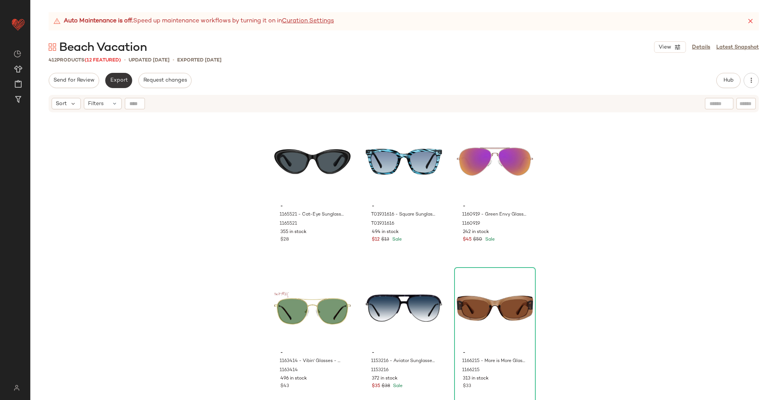
click at [113, 79] on span "Export" at bounding box center [119, 80] width 18 height 6
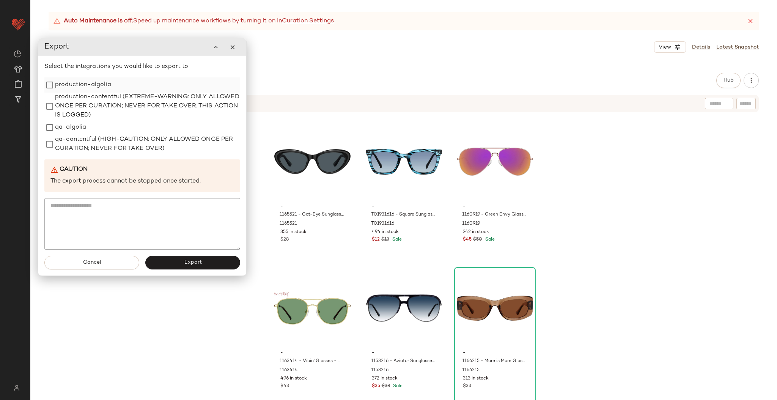
click at [96, 79] on label "production-algolia" at bounding box center [83, 84] width 56 height 15
click at [186, 265] on span "Export" at bounding box center [193, 263] width 18 height 6
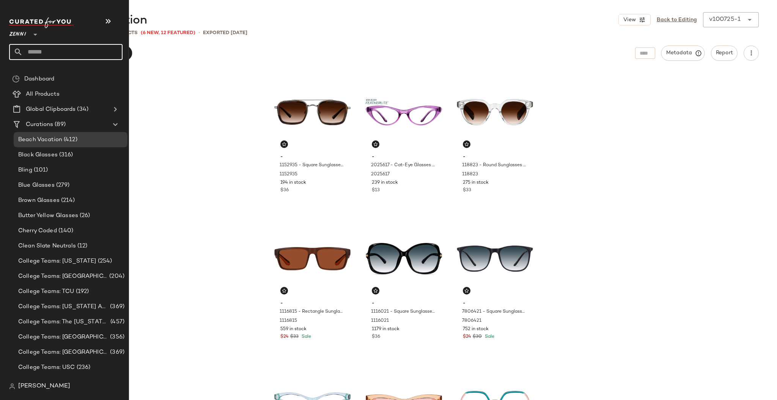
click at [46, 54] on input "text" at bounding box center [73, 52] width 100 height 16
type input "*****"
click at [55, 75] on span "nation: Spring Break" at bounding box center [54, 74] width 53 height 8
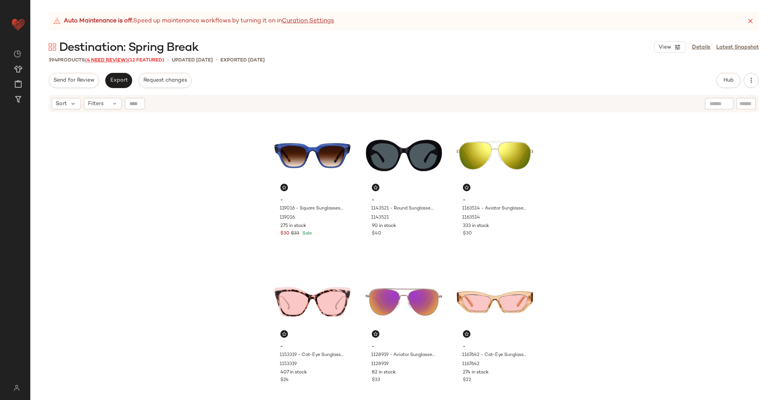
click at [102, 60] on span "(4 Need Review)" at bounding box center [106, 60] width 43 height 5
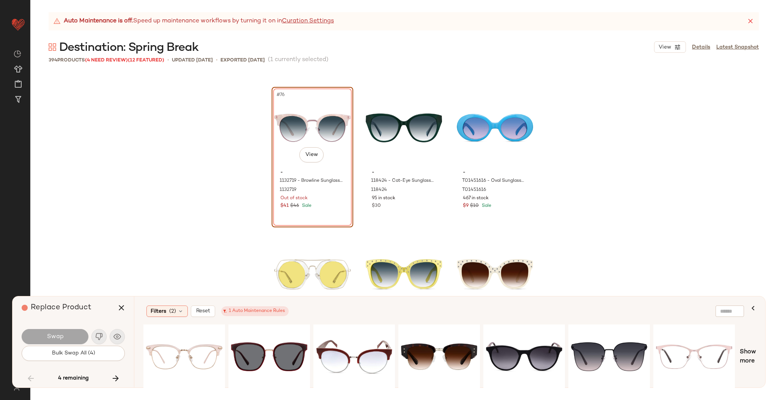
scroll to position [3657, 0]
click at [331, 354] on div "#1 View" at bounding box center [354, 357] width 76 height 54
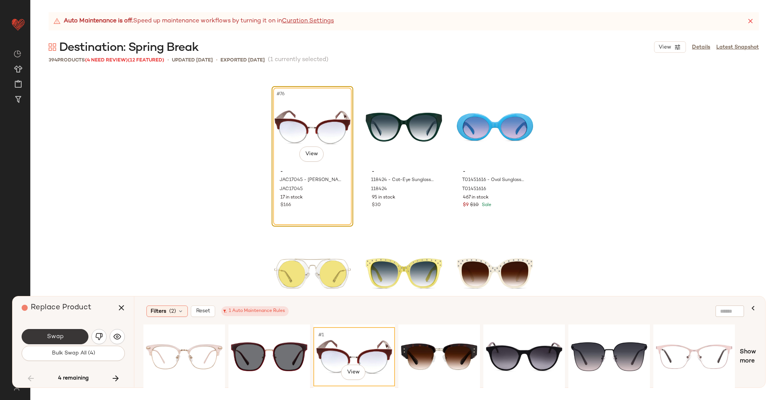
click at [49, 329] on button "Swap" at bounding box center [55, 336] width 67 height 15
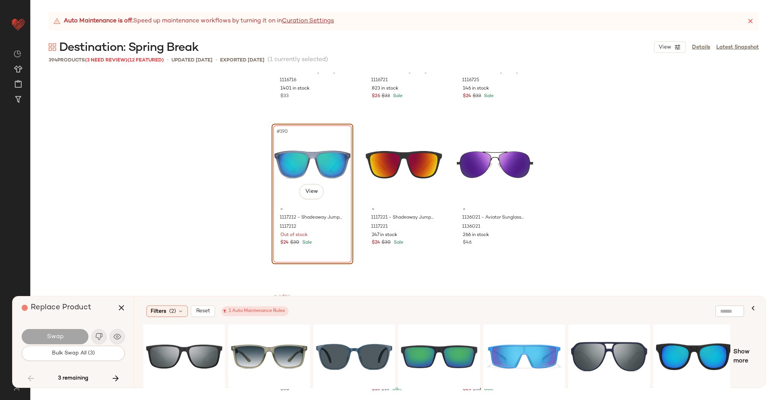
scroll to position [9187, 0]
click at [258, 348] on div "#1 View" at bounding box center [269, 357] width 76 height 54
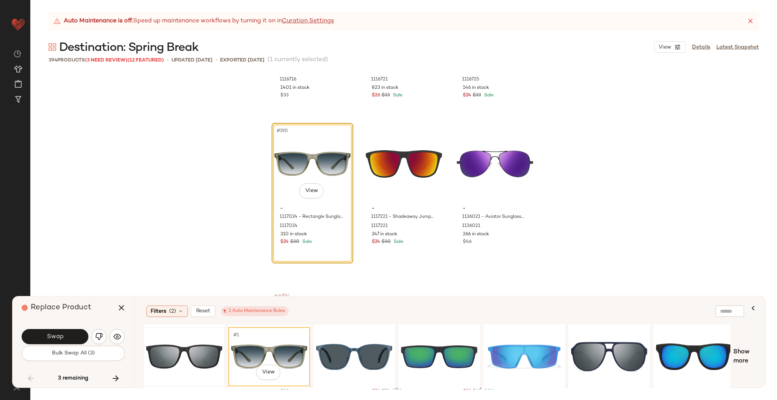
click at [200, 345] on div at bounding box center [184, 357] width 76 height 54
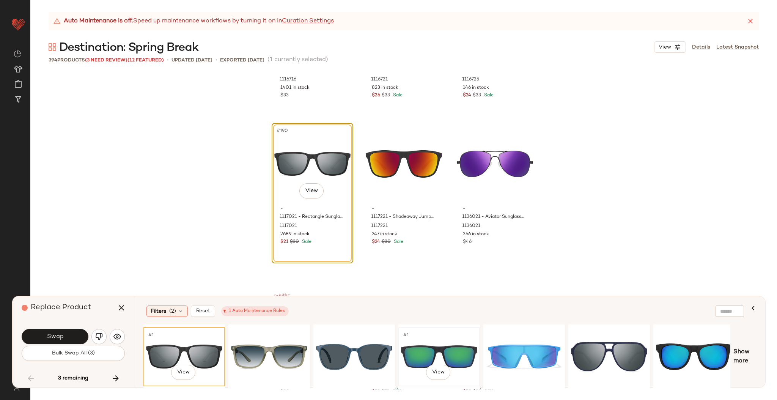
click at [446, 343] on div "#1 View" at bounding box center [439, 357] width 76 height 54
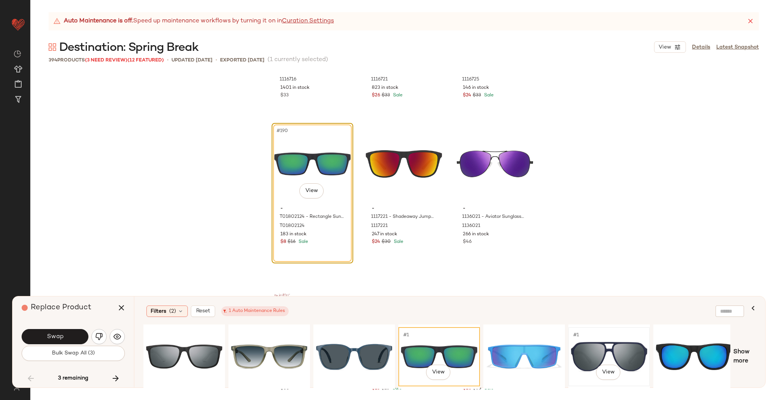
click at [604, 358] on div "#1 View" at bounding box center [609, 357] width 76 height 54
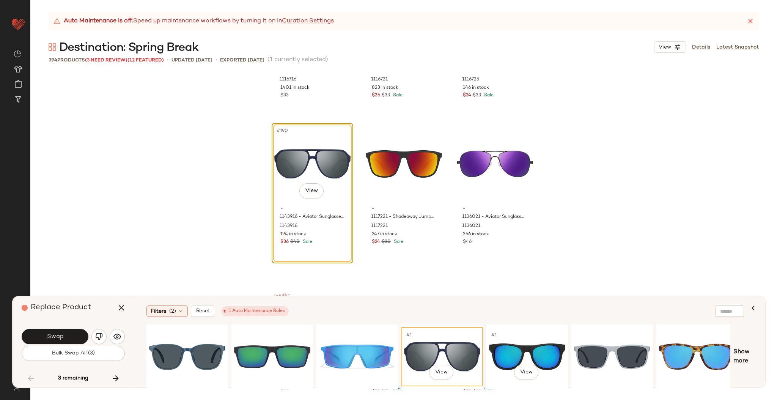
scroll to position [0, 170]
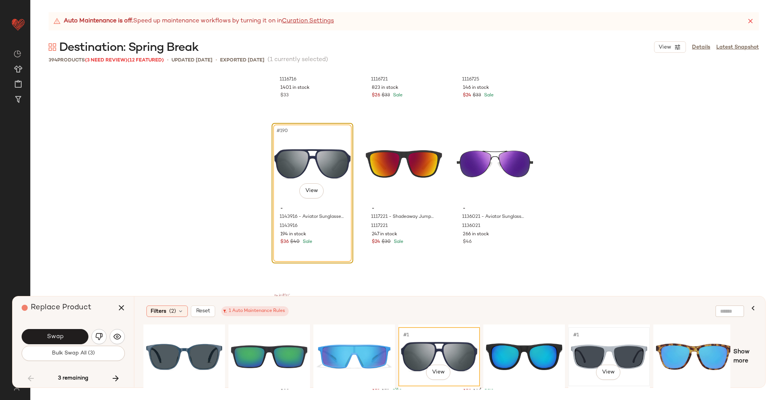
click at [578, 353] on div "#1 View" at bounding box center [609, 357] width 76 height 54
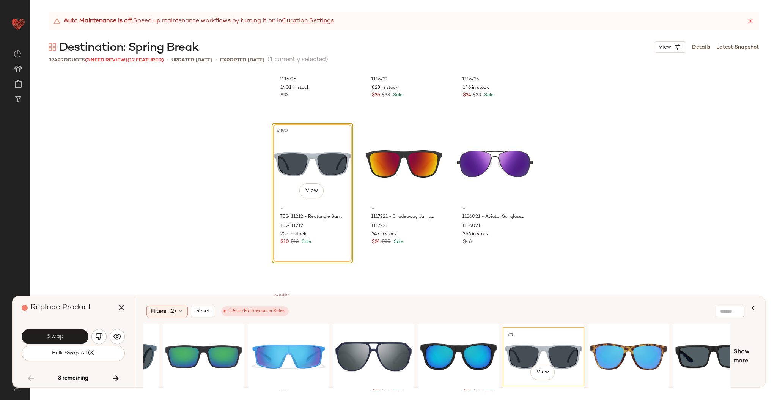
scroll to position [0, 259]
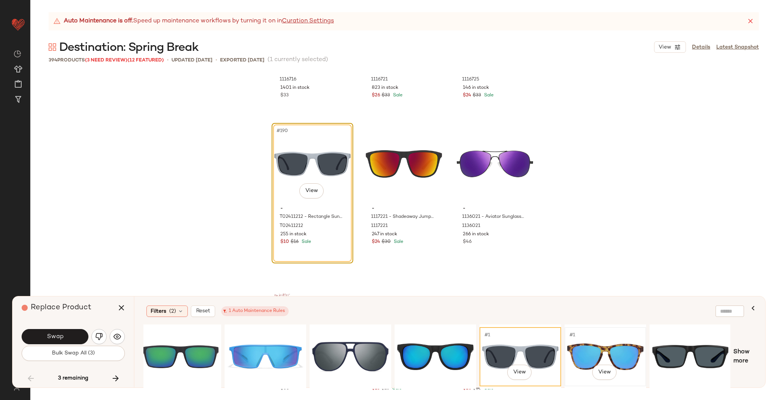
click at [614, 345] on div "#1 View" at bounding box center [605, 357] width 76 height 54
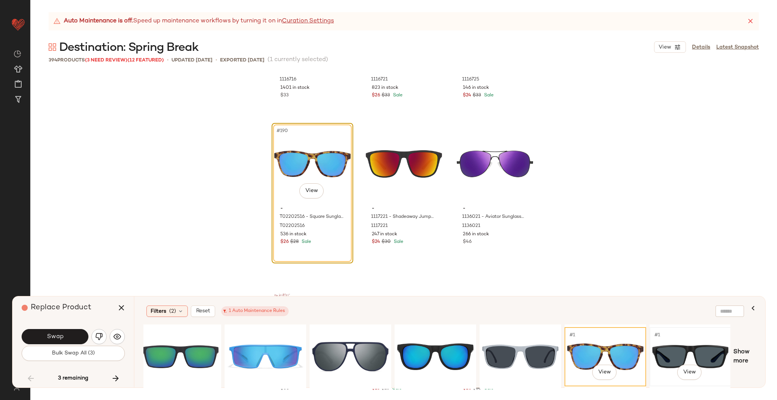
click at [677, 344] on div "#1 View" at bounding box center [690, 357] width 76 height 54
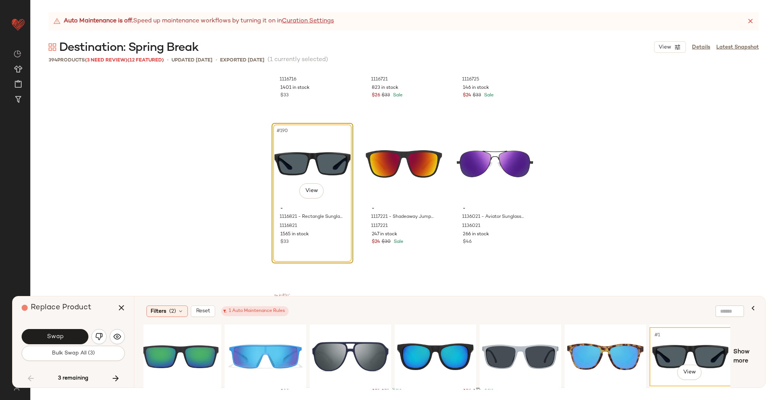
click at [69, 328] on div "Swap" at bounding box center [73, 337] width 103 height 18
click at [70, 332] on button "Swap" at bounding box center [55, 336] width 67 height 15
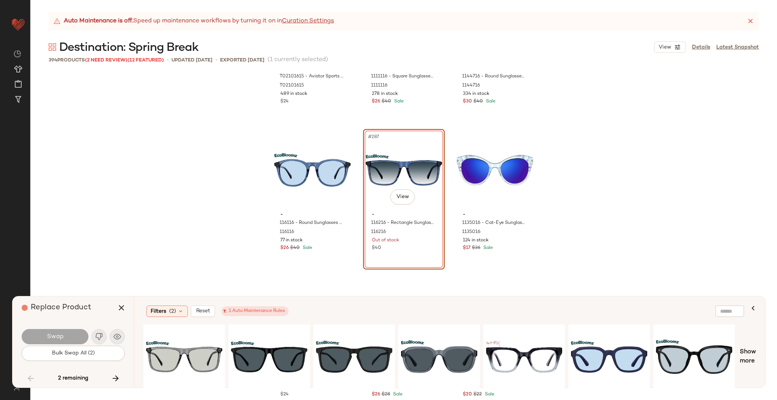
scroll to position [13870, 0]
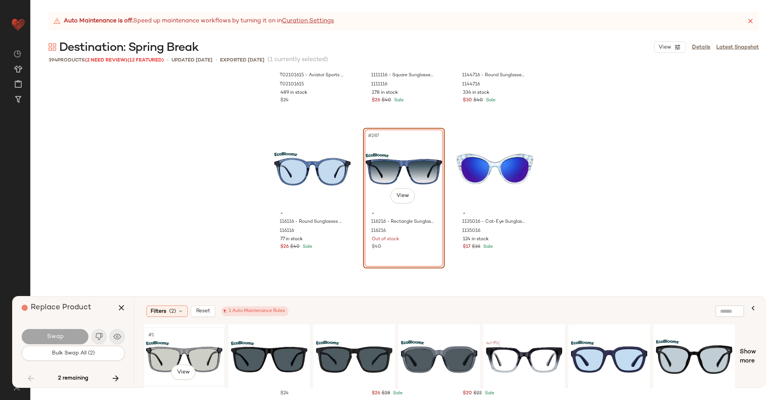
click at [190, 356] on div "#1 View" at bounding box center [184, 357] width 76 height 54
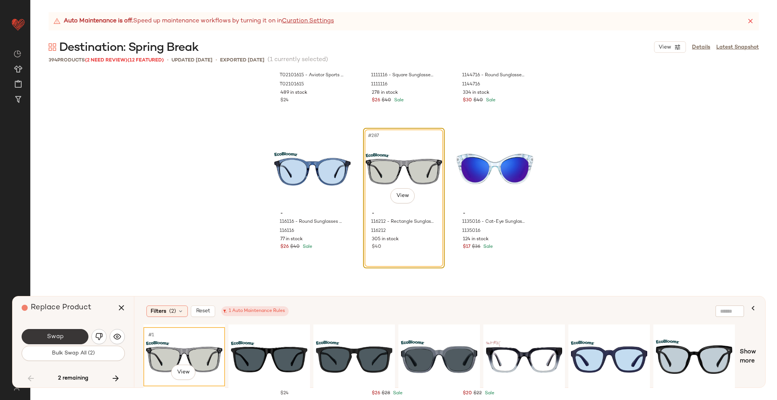
click at [66, 334] on button "Swap" at bounding box center [55, 336] width 67 height 15
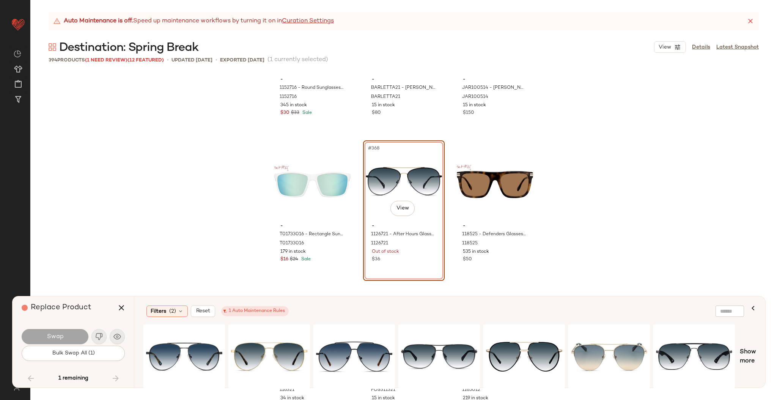
scroll to position [17813, 0]
click at [275, 354] on div "#1 View" at bounding box center [269, 357] width 76 height 54
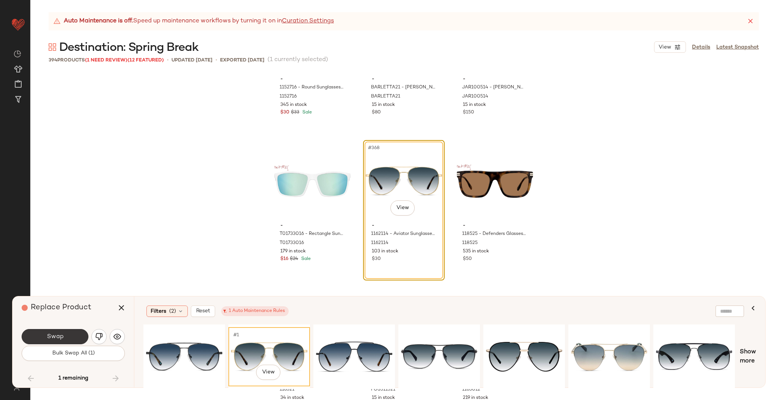
click at [72, 338] on button "Swap" at bounding box center [55, 336] width 67 height 15
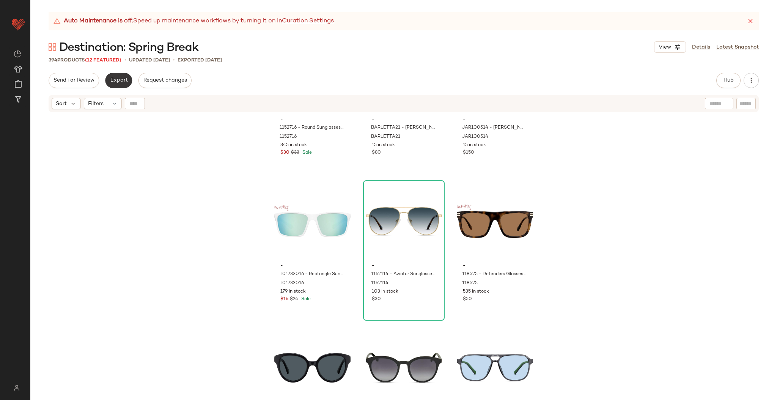
click at [123, 82] on span "Export" at bounding box center [119, 80] width 18 height 6
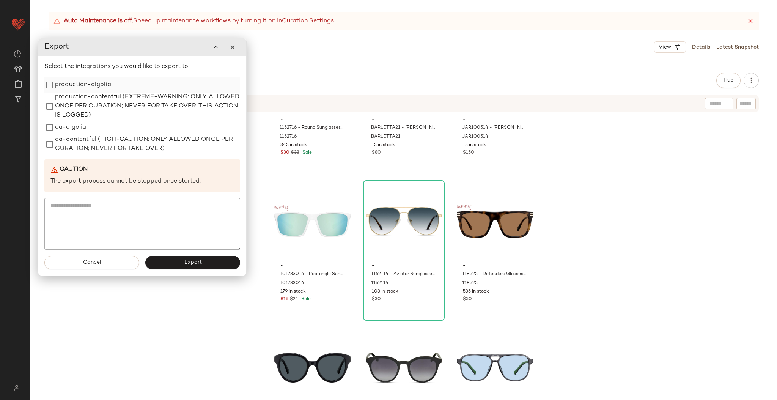
click at [76, 87] on label "production-algolia" at bounding box center [83, 84] width 56 height 15
click at [196, 260] on span "Export" at bounding box center [193, 263] width 18 height 6
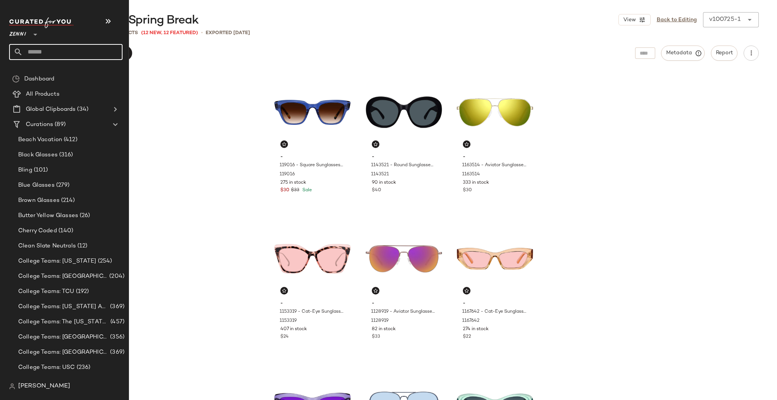
click at [63, 55] on input "text" at bounding box center [73, 52] width 100 height 16
type input "******"
click at [25, 70] on b "Festiv" at bounding box center [23, 74] width 15 height 8
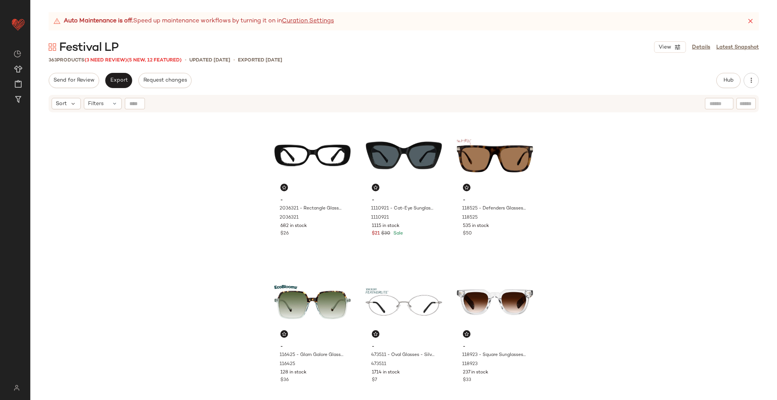
click at [110, 64] on div "363 Products (3 Need Review) (5 New, 12 Featured)" at bounding box center [115, 61] width 133 height 8
click at [108, 58] on span "(3 Need Review)" at bounding box center [106, 60] width 43 height 5
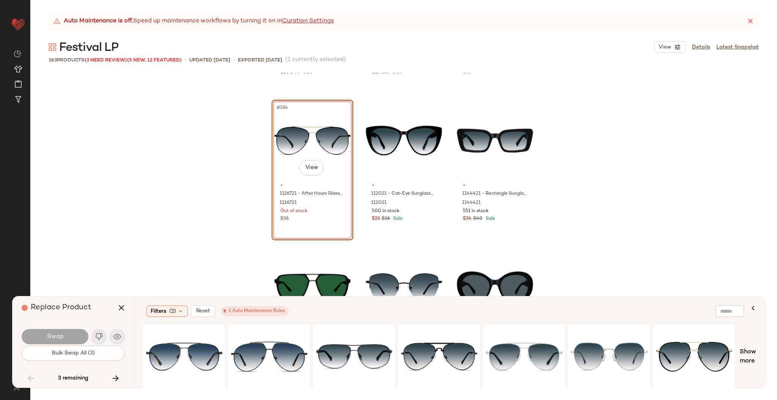
scroll to position [8923, 0]
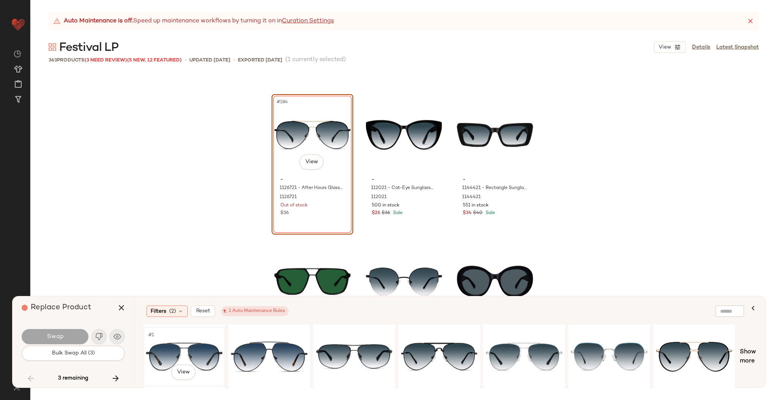
click at [199, 345] on div "#1 View" at bounding box center [184, 357] width 76 height 54
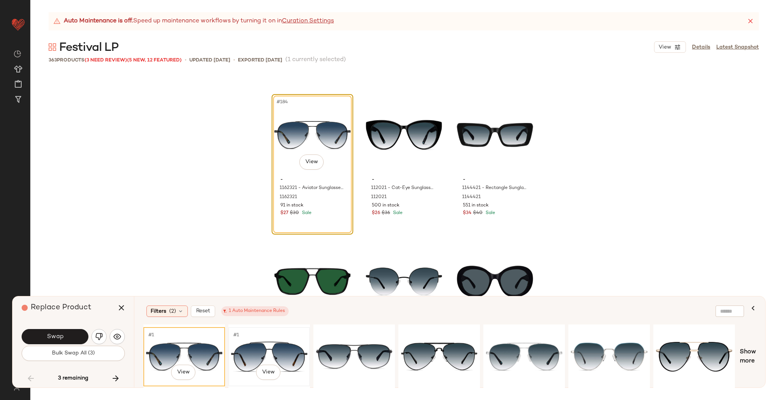
click at [254, 347] on div "#1 View" at bounding box center [269, 357] width 76 height 54
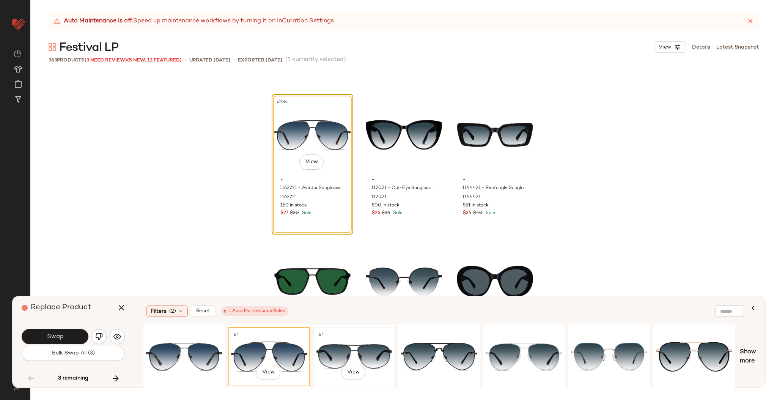
drag, startPoint x: 356, startPoint y: 348, endPoint x: 342, endPoint y: 348, distance: 14.8
click at [342, 348] on div "#1 View" at bounding box center [354, 357] width 76 height 54
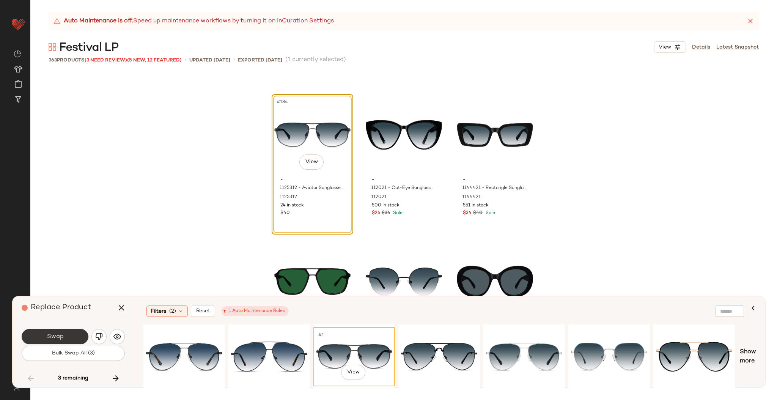
click at [68, 334] on button "Swap" at bounding box center [55, 336] width 67 height 15
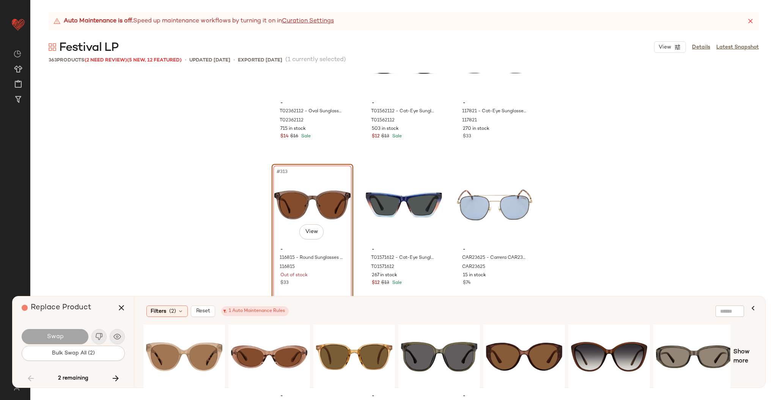
scroll to position [15154, 0]
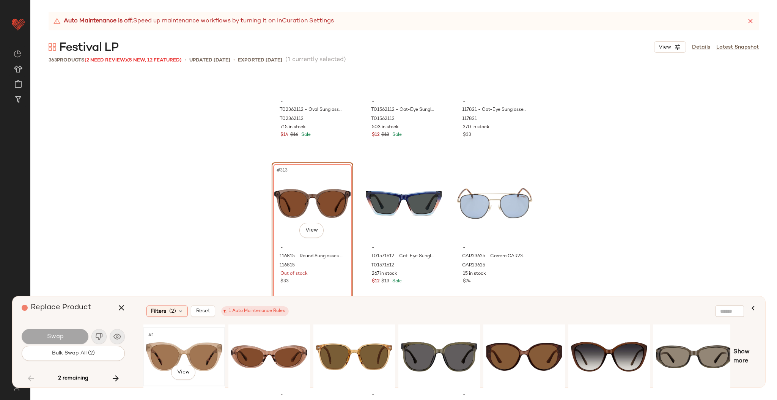
click at [195, 335] on div "#1 View" at bounding box center [184, 357] width 76 height 54
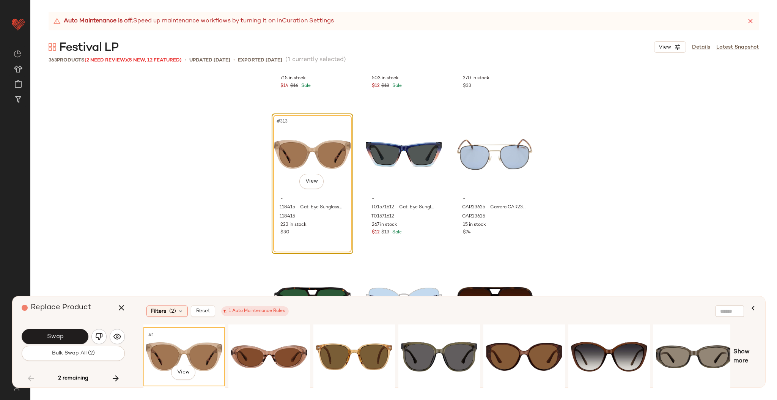
scroll to position [15203, 0]
click at [63, 334] on span "Swap" at bounding box center [54, 336] width 17 height 7
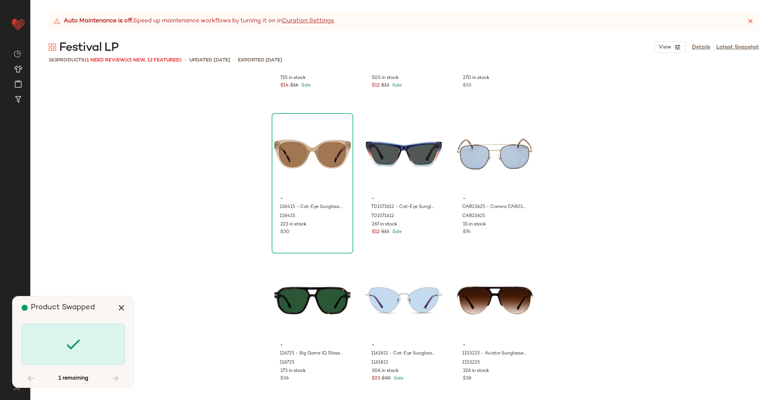
scroll to position [17400, 0]
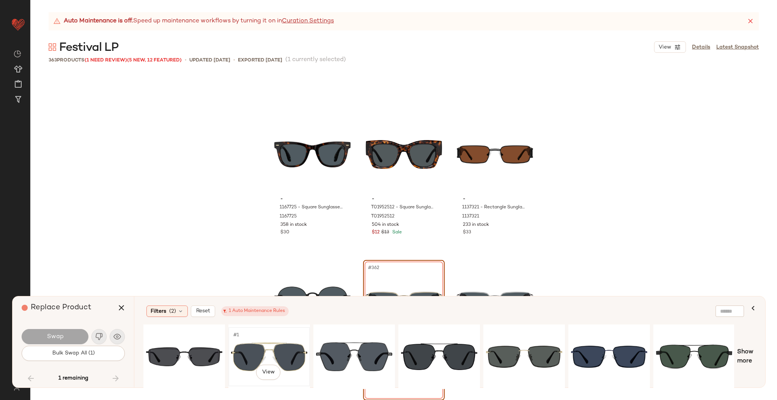
click at [238, 356] on div "#1 View" at bounding box center [269, 357] width 76 height 54
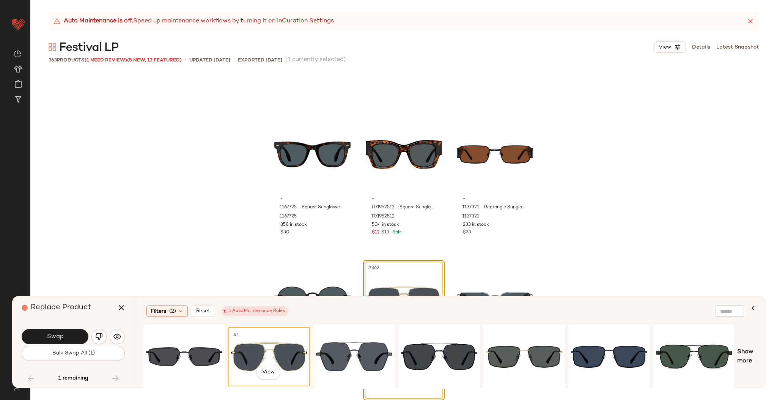
click at [77, 327] on div "Swap Bulk Swap All (1)" at bounding box center [73, 344] width 103 height 41
click at [64, 337] on button "Swap" at bounding box center [55, 336] width 67 height 15
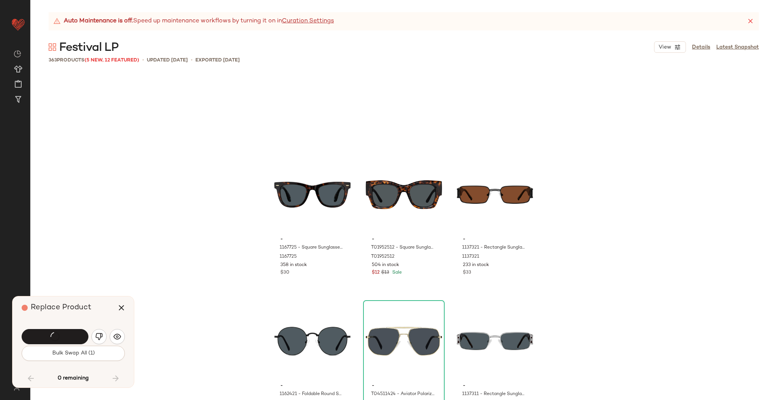
scroll to position [17406, 0]
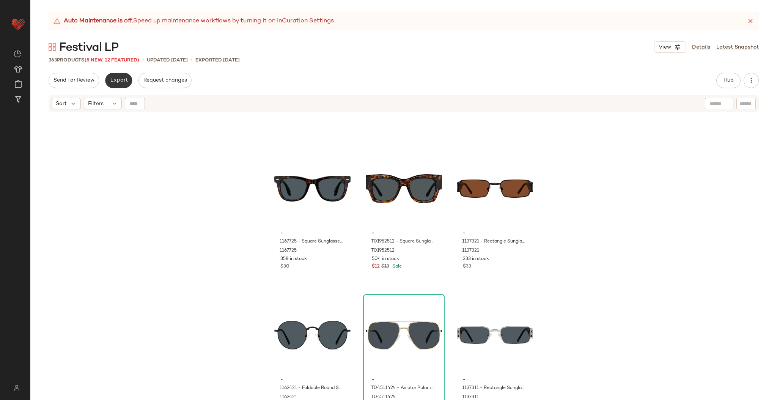
click at [118, 76] on button "Export" at bounding box center [118, 80] width 27 height 15
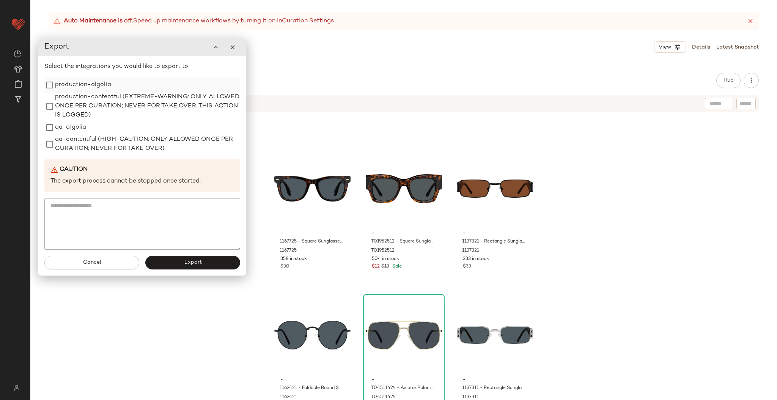
click at [85, 79] on label "production-algolia" at bounding box center [83, 84] width 56 height 15
click at [174, 258] on button "Export" at bounding box center [192, 263] width 95 height 14
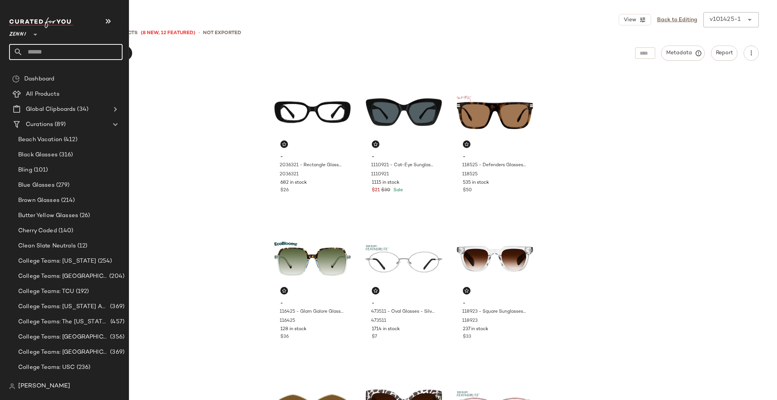
click at [45, 54] on input "text" at bounding box center [73, 52] width 100 height 16
type input "***"
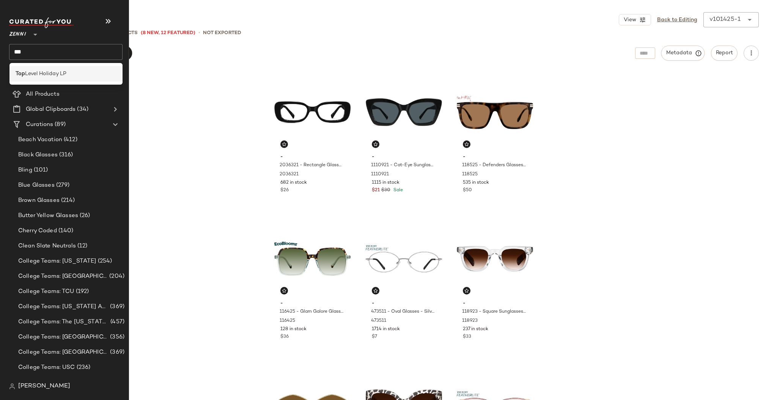
click at [50, 72] on span "Level Holiday LP" at bounding box center [45, 74] width 41 height 8
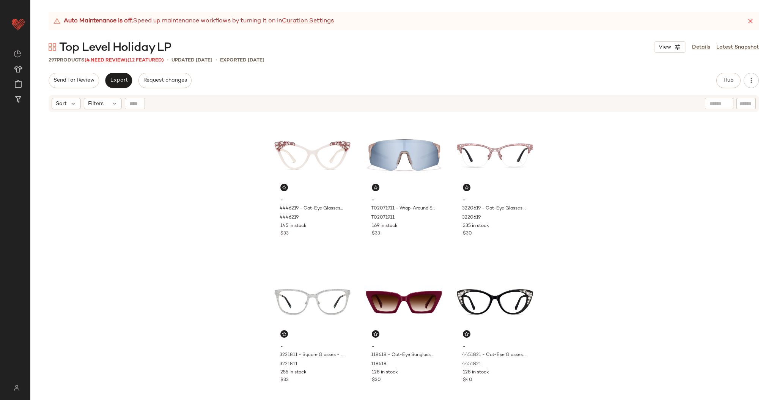
click at [98, 59] on span "(4 Need Review)" at bounding box center [106, 60] width 43 height 5
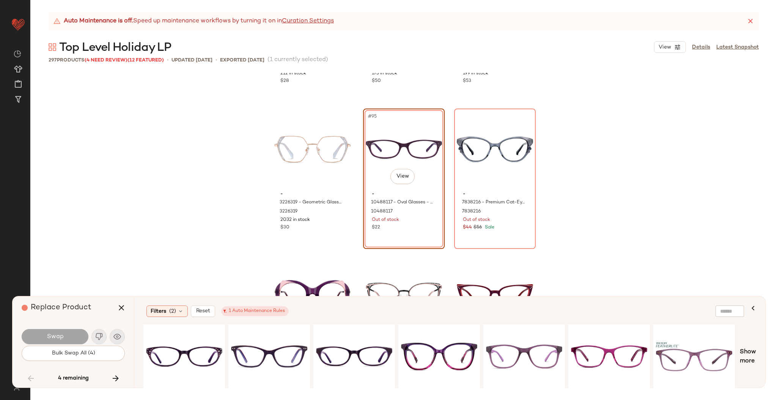
scroll to position [4514, 0]
click at [192, 348] on div "#1 View" at bounding box center [184, 357] width 76 height 54
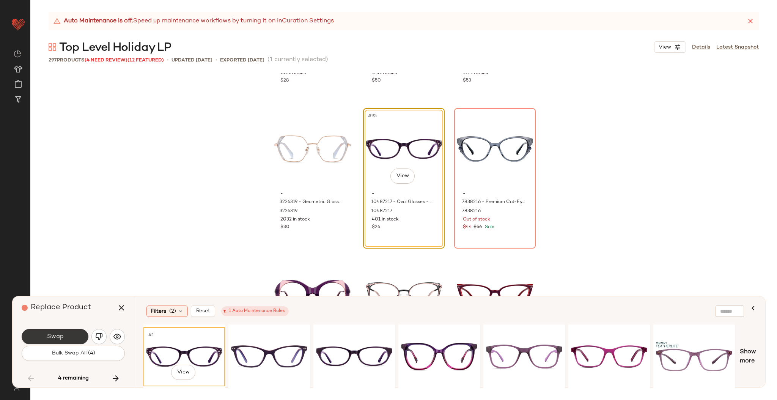
click at [69, 338] on button "Swap" at bounding box center [55, 336] width 67 height 15
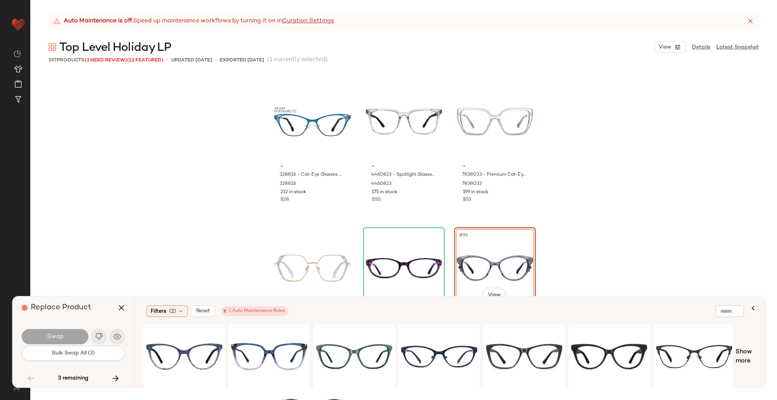
scroll to position [4513, 0]
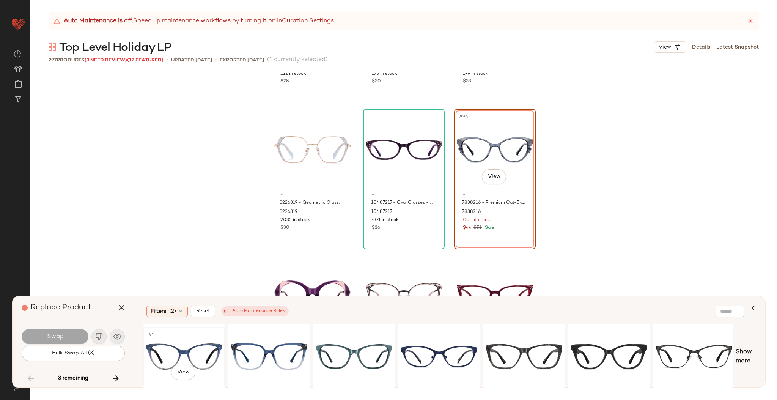
click at [201, 356] on div "#1 View" at bounding box center [184, 357] width 76 height 54
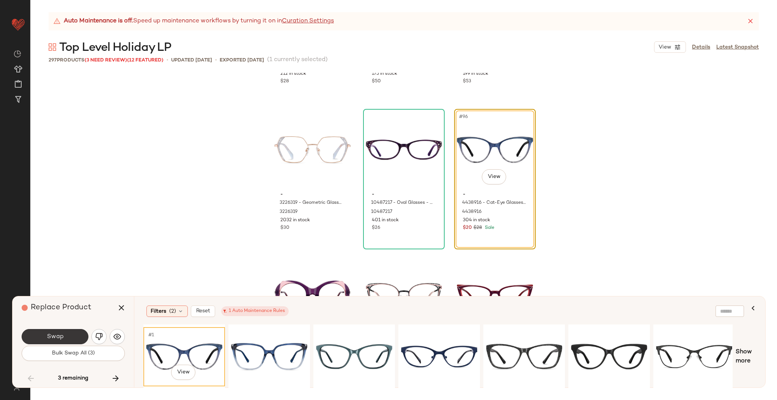
click at [61, 340] on span "Swap" at bounding box center [54, 336] width 17 height 7
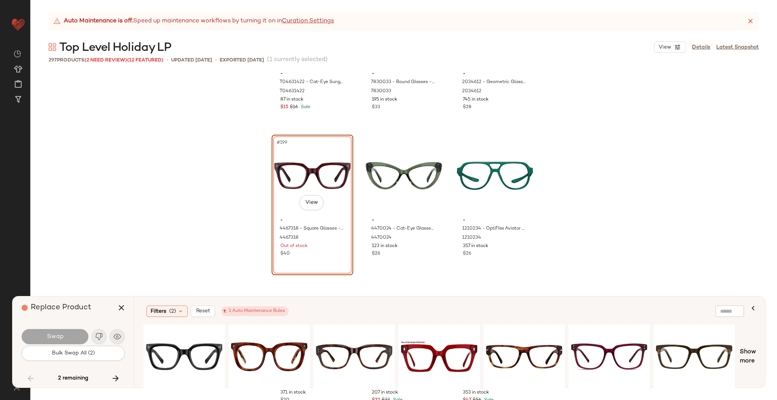
scroll to position [9635, 0]
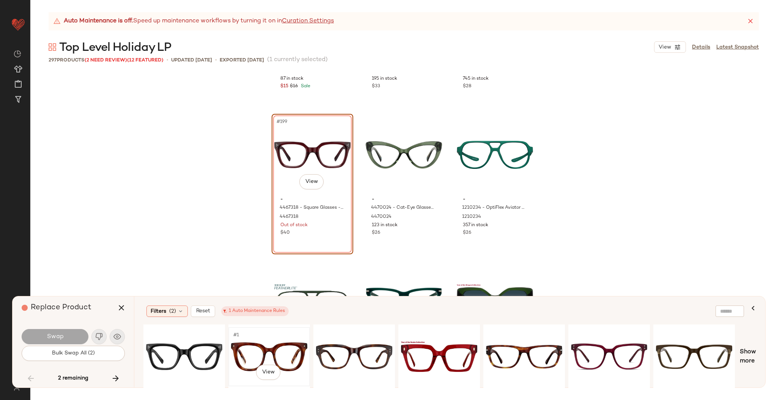
click at [254, 347] on div "#1 View" at bounding box center [269, 357] width 76 height 54
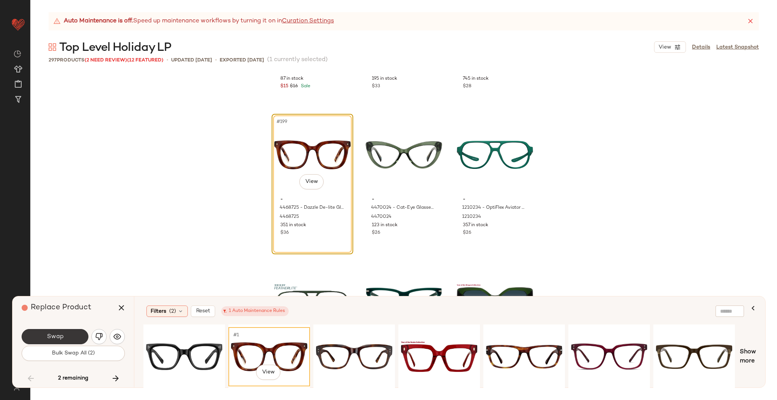
click at [69, 339] on button "Swap" at bounding box center [55, 336] width 67 height 15
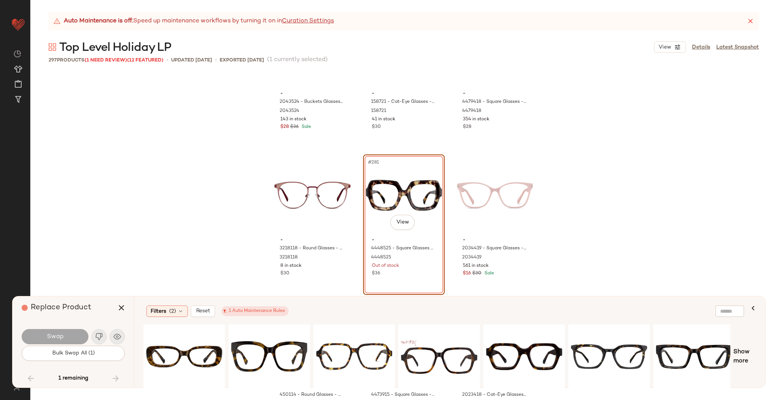
scroll to position [13557, 0]
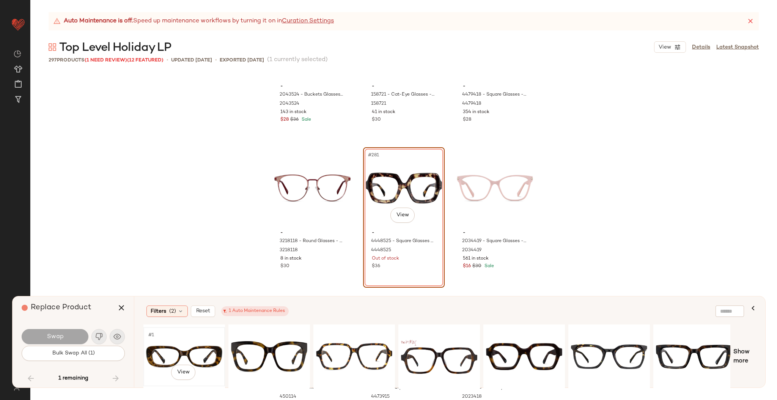
click at [192, 348] on div "#1 View" at bounding box center [184, 357] width 76 height 54
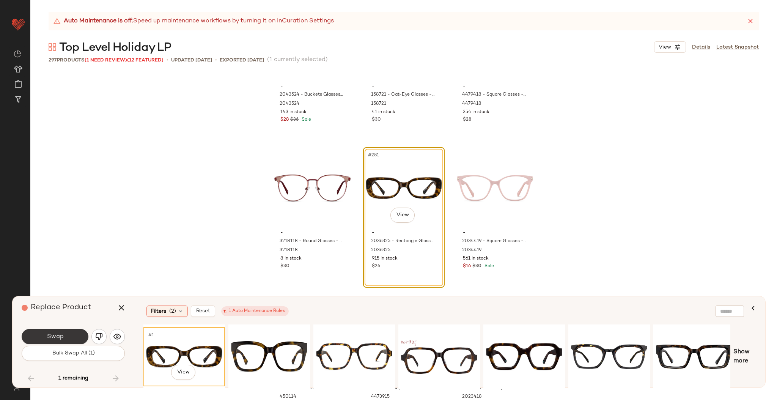
click at [70, 339] on button "Swap" at bounding box center [55, 336] width 67 height 15
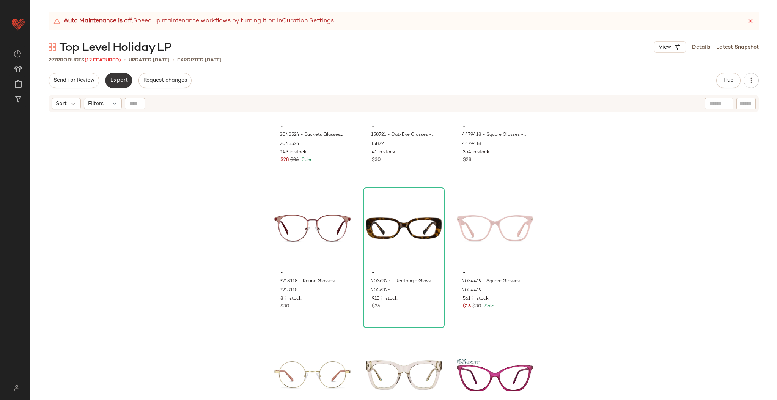
click at [121, 81] on span "Export" at bounding box center [119, 80] width 18 height 6
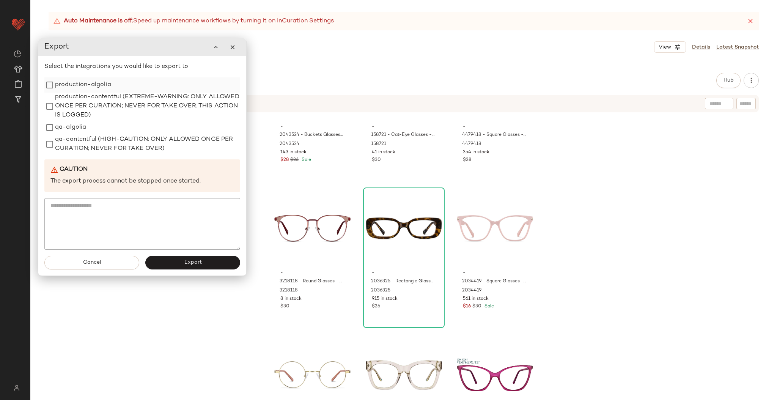
click at [78, 84] on label "production-algolia" at bounding box center [83, 84] width 56 height 15
click at [167, 262] on button "Export" at bounding box center [192, 263] width 95 height 14
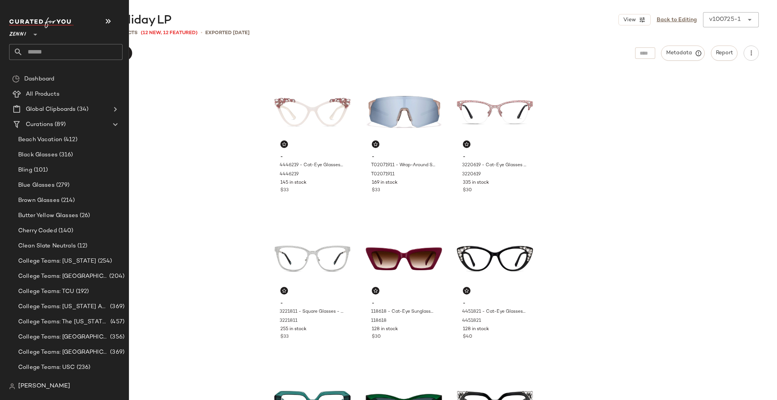
click at [60, 46] on input "text" at bounding box center [73, 52] width 100 height 16
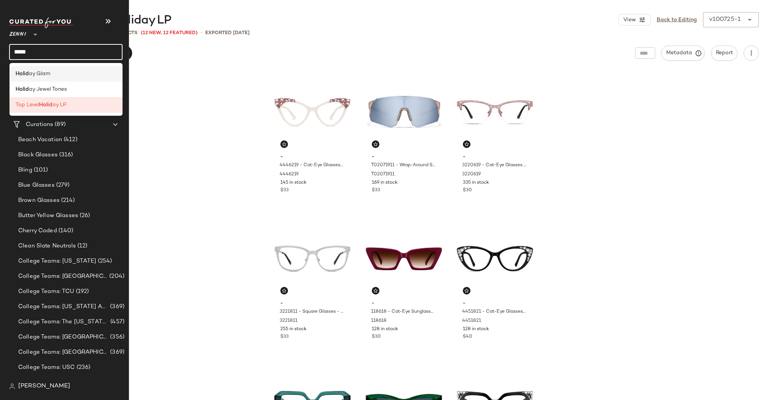
type input "*****"
click at [61, 77] on div "Holid ay Glam" at bounding box center [66, 74] width 101 height 8
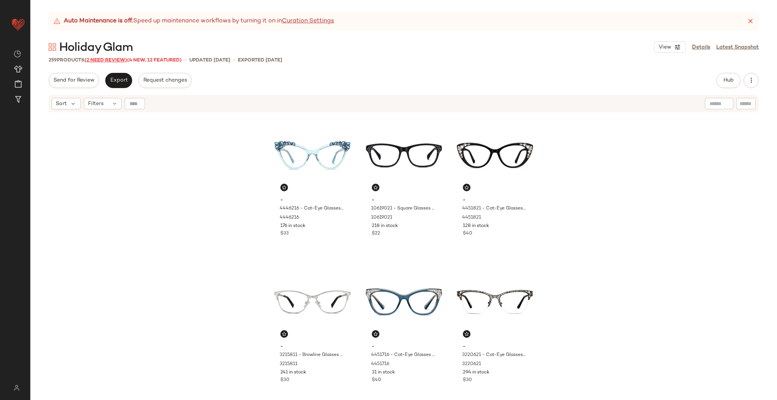
click at [103, 58] on span "(2 Need Review)" at bounding box center [106, 60] width 43 height 5
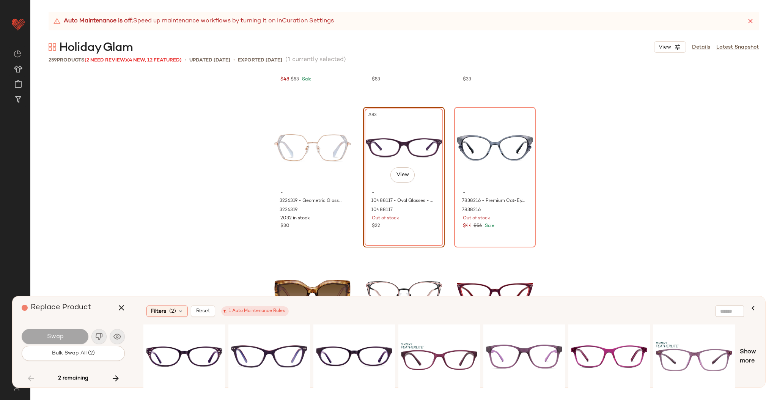
scroll to position [3930, 0]
click at [181, 355] on div "#1 View" at bounding box center [184, 357] width 76 height 54
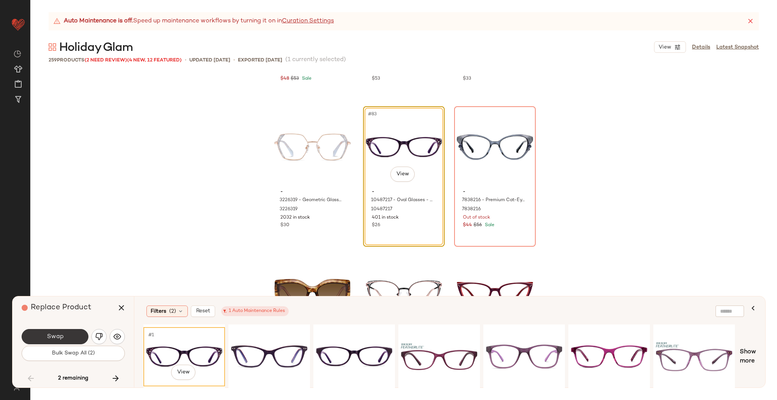
click at [58, 338] on span "Swap" at bounding box center [54, 336] width 17 height 7
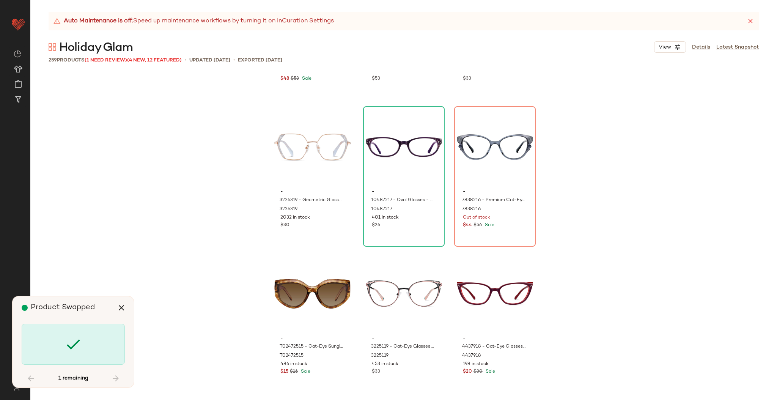
scroll to position [3809, 0]
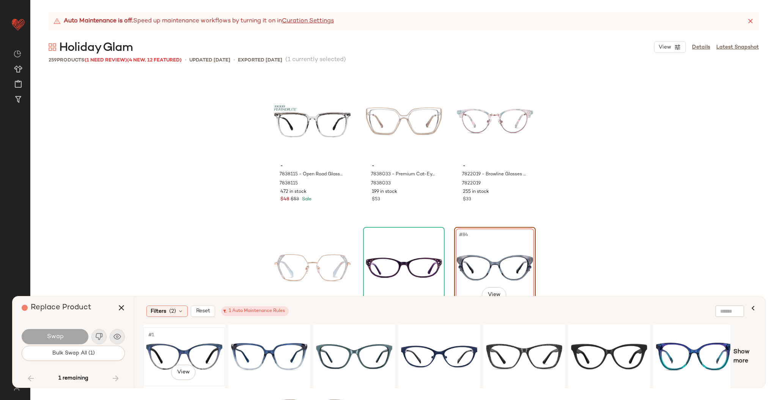
click at [210, 356] on div "#1 View" at bounding box center [184, 357] width 76 height 54
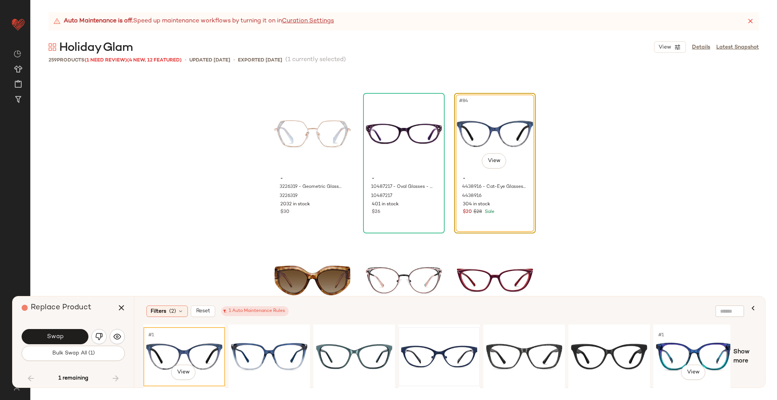
scroll to position [0, 259]
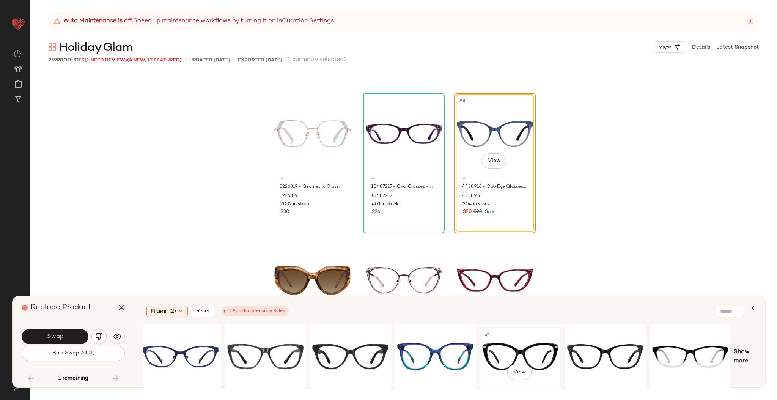
click at [502, 354] on div "#1 View" at bounding box center [520, 357] width 76 height 54
click at [582, 341] on div "#1 View" at bounding box center [605, 357] width 76 height 54
click at [671, 342] on div "#1 View" at bounding box center [690, 357] width 76 height 54
click at [745, 353] on span "Show more" at bounding box center [745, 357] width 23 height 18
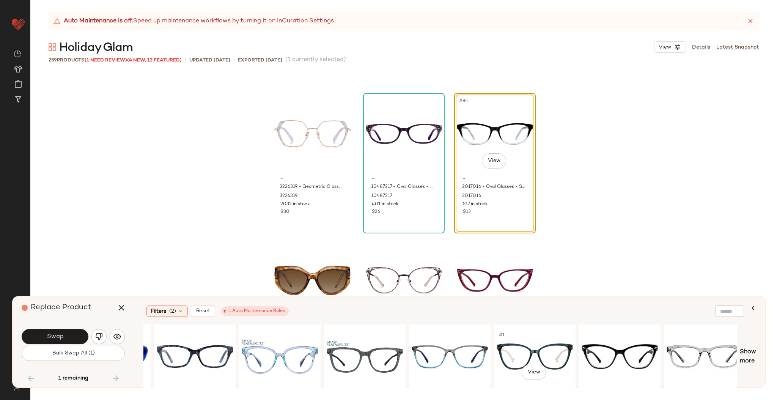
scroll to position [0, 1018]
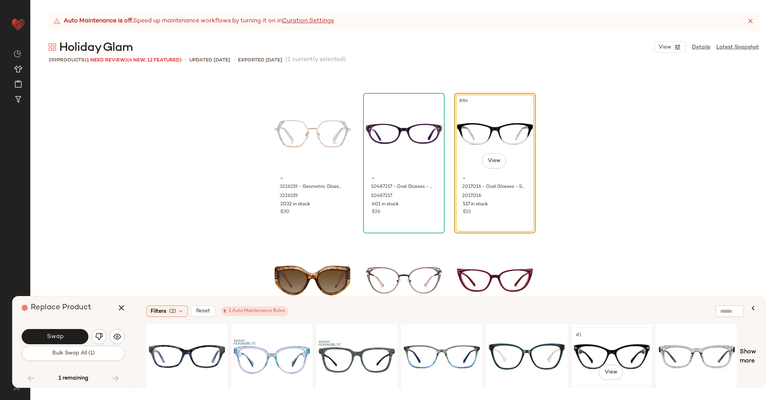
click at [598, 349] on div "#1 View" at bounding box center [612, 357] width 76 height 54
click at [61, 339] on span "Swap" at bounding box center [54, 336] width 17 height 7
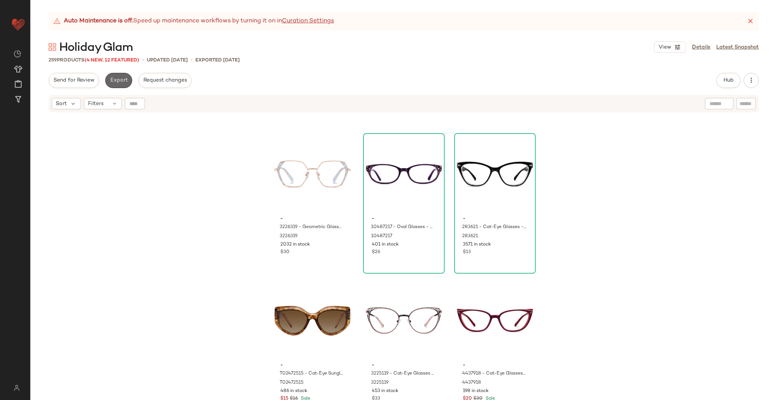
click at [118, 82] on span "Export" at bounding box center [119, 80] width 18 height 6
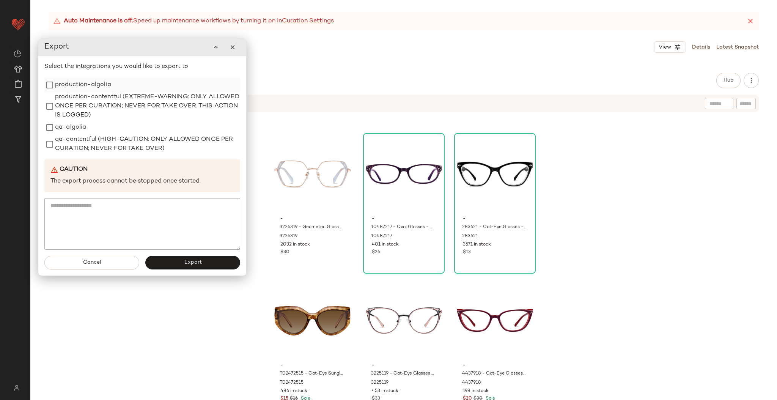
click at [65, 78] on label "production-algolia" at bounding box center [83, 84] width 56 height 15
click at [195, 268] on button "Export" at bounding box center [192, 263] width 95 height 14
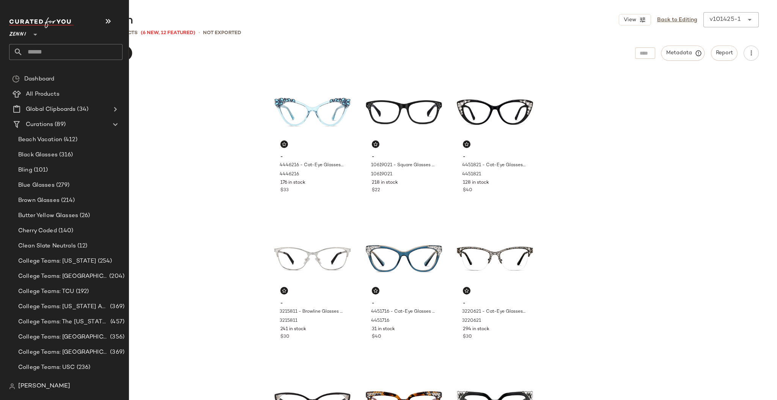
click at [15, 30] on span "Zenni" at bounding box center [17, 33] width 17 height 14
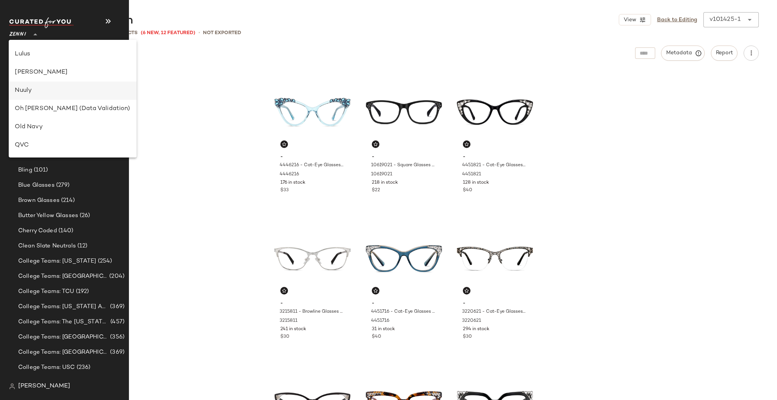
scroll to position [271, 0]
click at [39, 90] on div "Nuuly" at bounding box center [72, 91] width 115 height 9
type input "**"
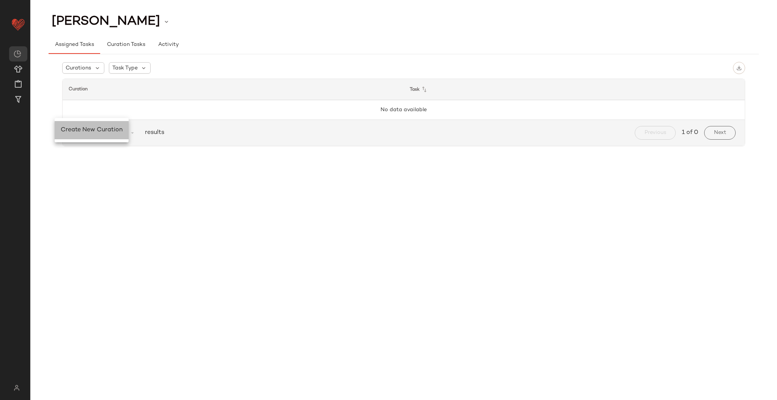
click at [74, 132] on span "Create New Curation" at bounding box center [92, 130] width 62 height 6
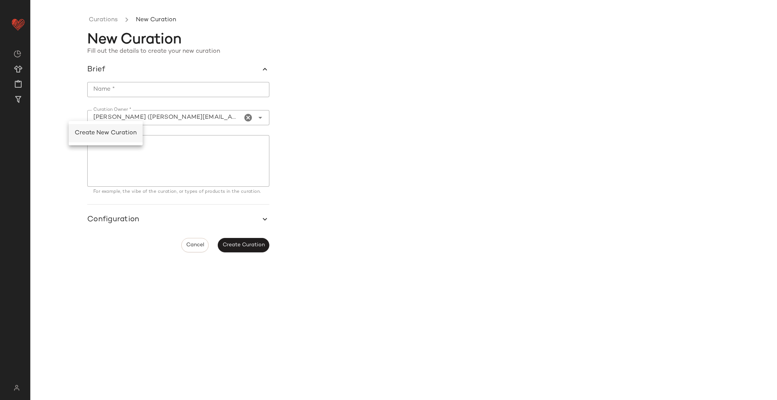
click at [93, 132] on span "Create New Curation" at bounding box center [106, 133] width 62 height 6
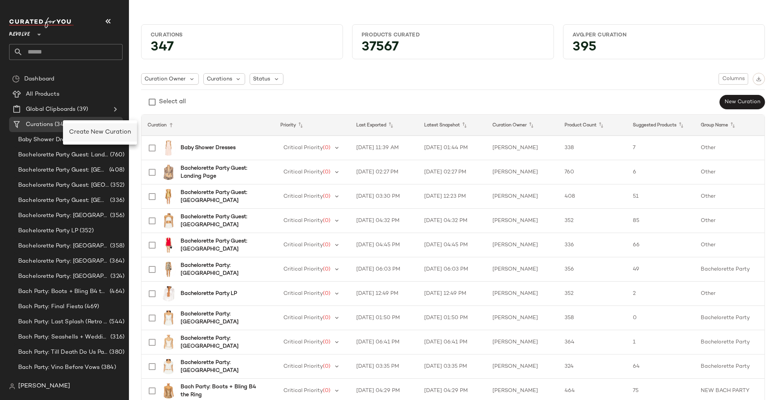
click at [86, 131] on span "Create New Curation" at bounding box center [100, 132] width 62 height 6
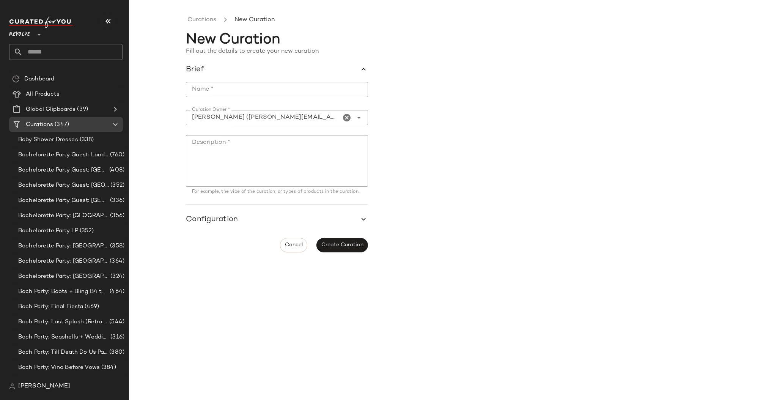
click at [204, 91] on input "Name *" at bounding box center [277, 89] width 182 height 15
paste input "**********"
type input "**********"
click at [236, 144] on textarea "Description *" at bounding box center [277, 161] width 182 height 52
click at [331, 245] on button "Create Curation" at bounding box center [343, 245] width 52 height 14
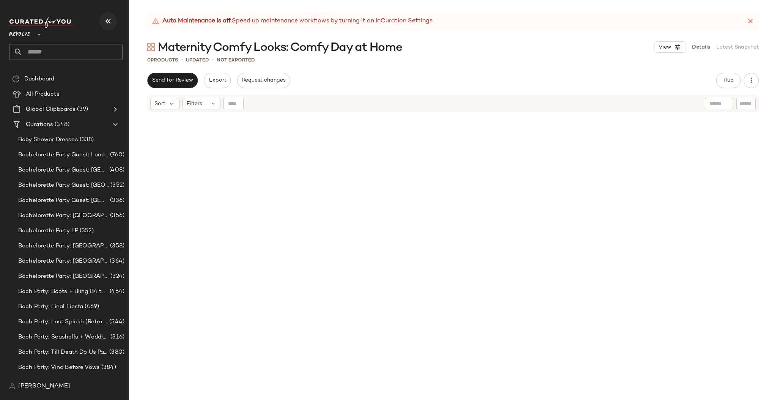
click at [107, 24] on icon "button" at bounding box center [108, 21] width 9 height 9
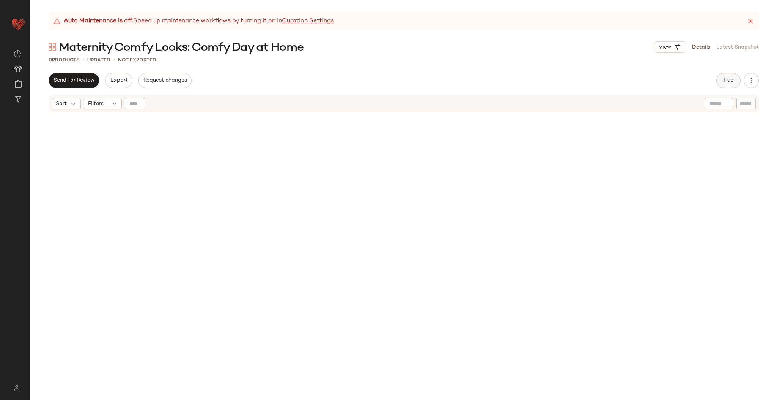
click at [724, 84] on button "Hub" at bounding box center [729, 80] width 24 height 15
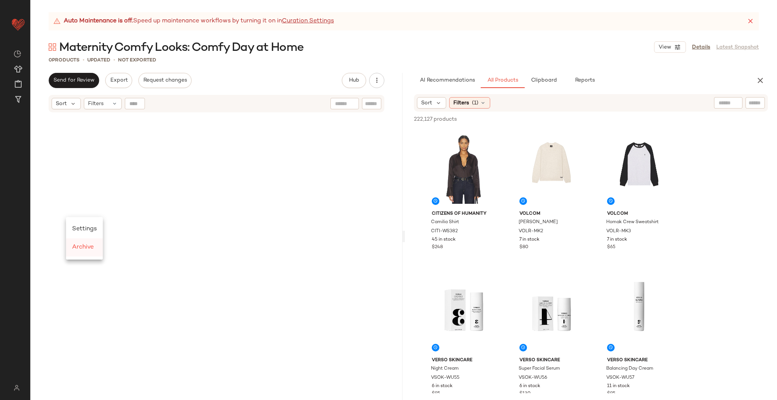
click at [87, 248] on span "Archive" at bounding box center [83, 247] width 22 height 6
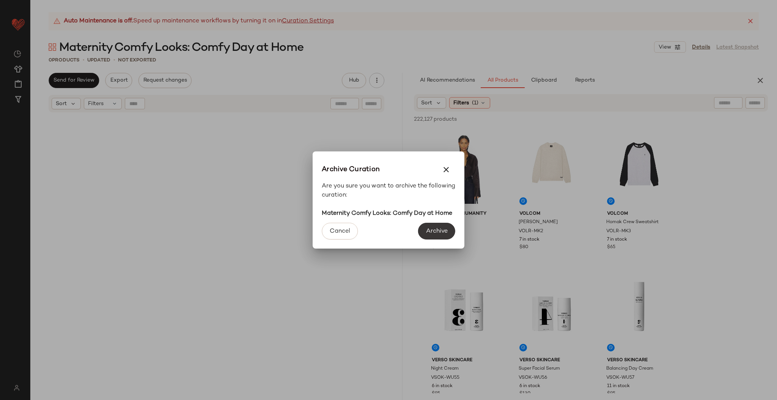
click at [444, 228] on span "Archive" at bounding box center [437, 231] width 22 height 7
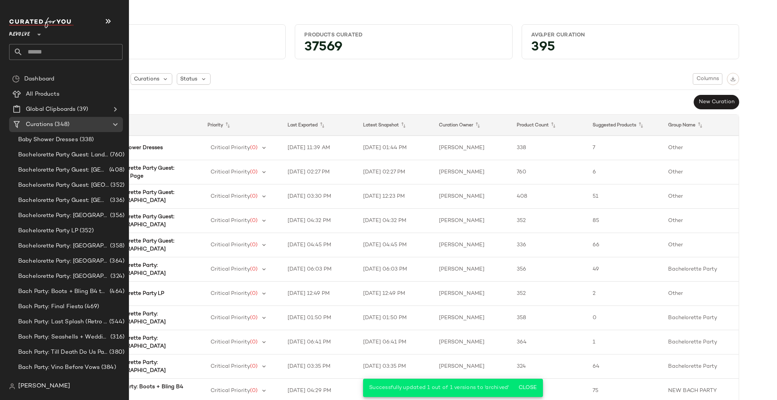
click at [22, 33] on span "Revolve" at bounding box center [19, 33] width 21 height 14
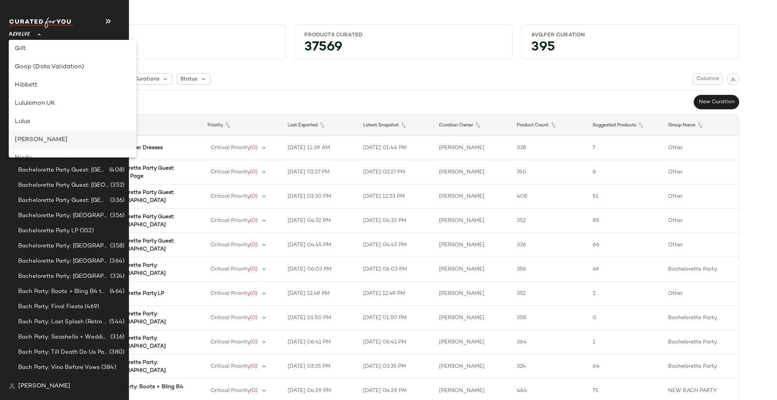
scroll to position [240, 0]
click at [36, 125] on div "Nuuly" at bounding box center [72, 121] width 115 height 9
type input "**"
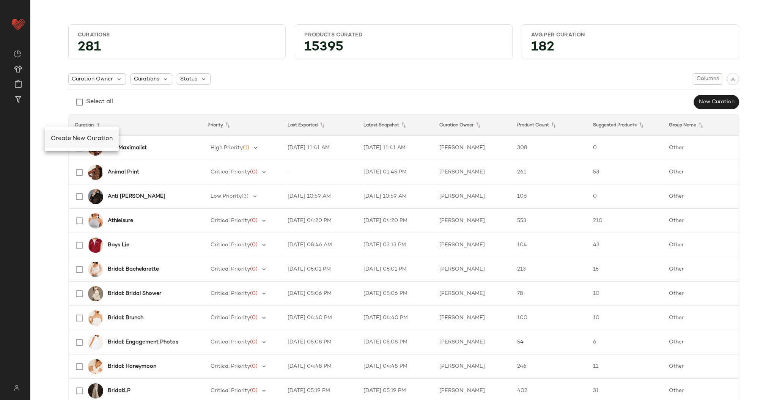
click at [64, 140] on span "Create New Curation" at bounding box center [82, 138] width 62 height 6
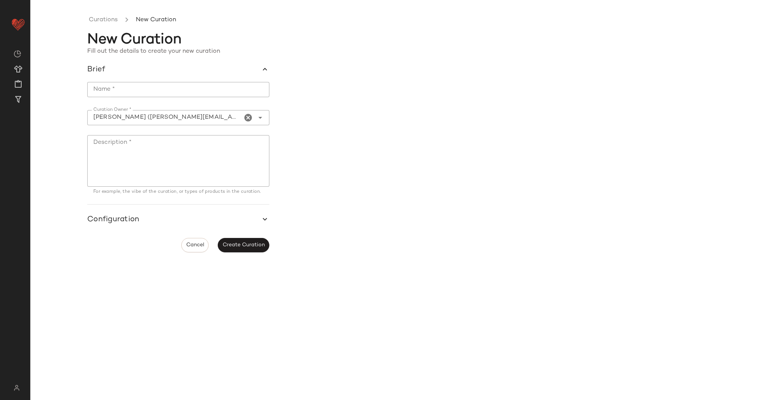
click at [142, 85] on input "Name *" at bounding box center [178, 89] width 182 height 15
paste input "**********"
type input "**********"
click at [144, 143] on textarea "Description *" at bounding box center [178, 161] width 182 height 52
click at [254, 248] on span "Create Curation" at bounding box center [243, 245] width 43 height 6
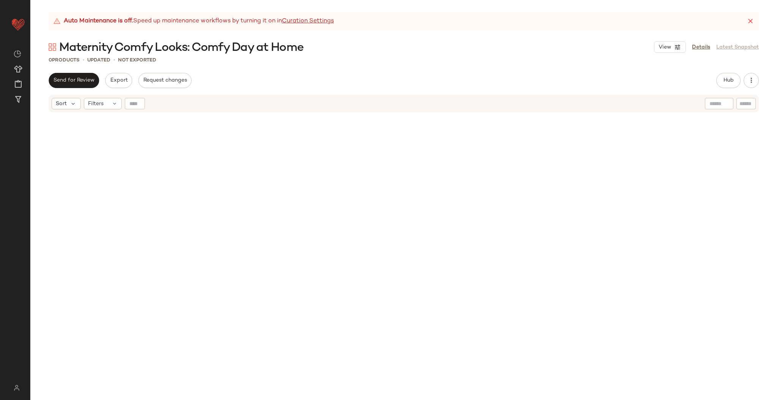
click at [715, 85] on div "Send for Review Export Request changes Hub Send for Review External Review Inte…" at bounding box center [404, 80] width 710 height 15
click at [718, 84] on button "Hub" at bounding box center [729, 80] width 24 height 15
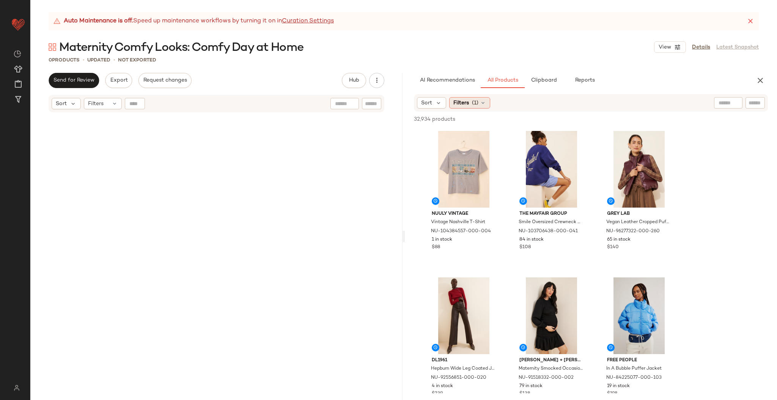
click at [475, 99] on span "(1)" at bounding box center [475, 103] width 6 height 8
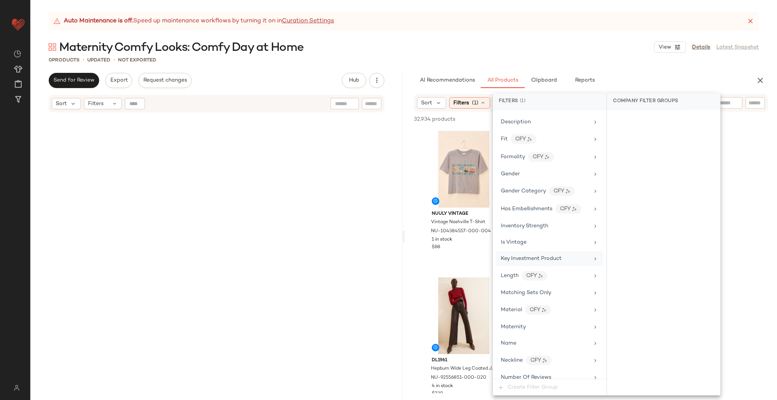
scroll to position [290, 0]
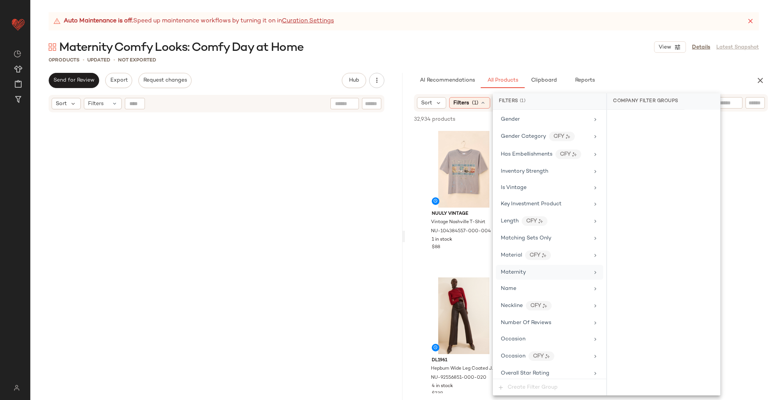
click at [525, 272] on span "Maternity" at bounding box center [513, 272] width 25 height 6
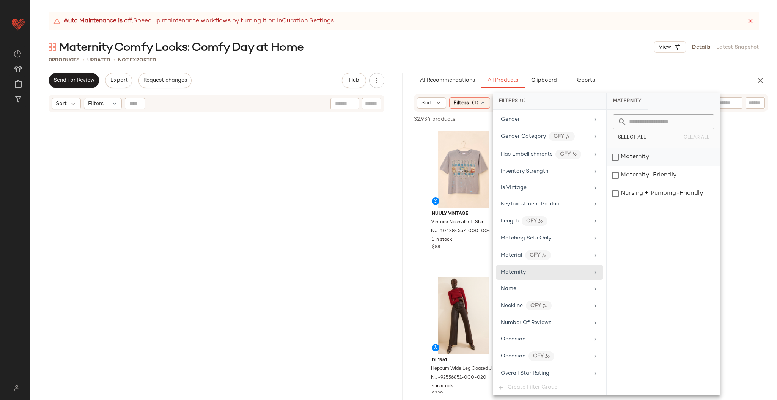
click at [634, 157] on div "Maternity" at bounding box center [663, 157] width 113 height 18
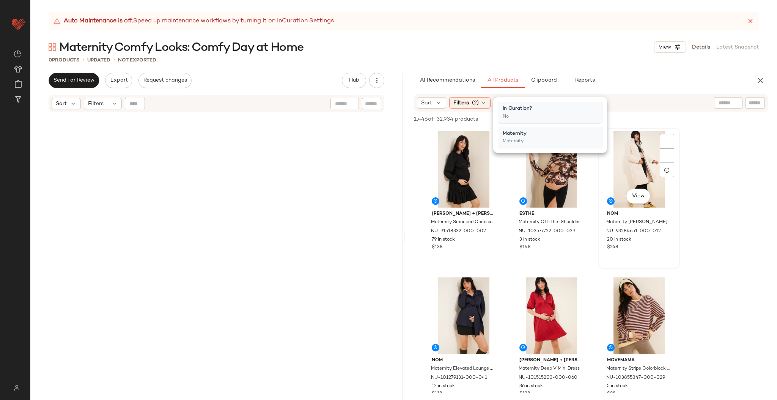
click at [678, 266] on div "View nom Maternity [PERSON_NAME] Coat NU-93284651-000-012 20 in stock $248" at bounding box center [639, 198] width 80 height 139
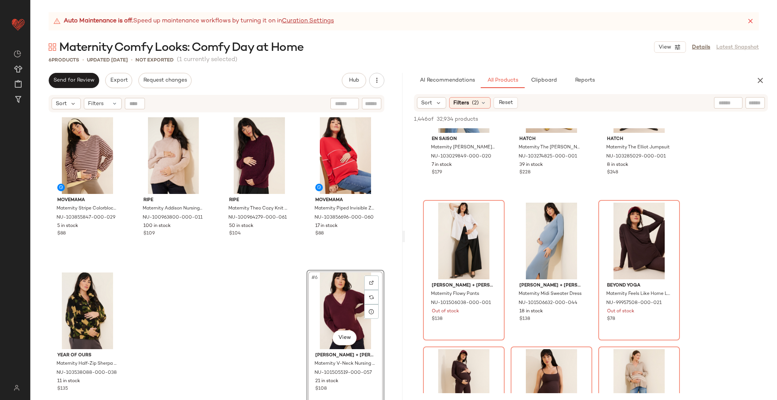
scroll to position [661, 0]
click at [466, 102] on span "Filters" at bounding box center [462, 103] width 16 height 8
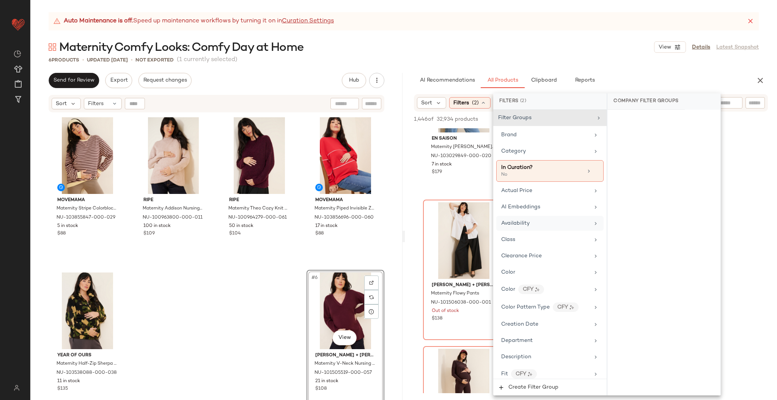
click at [533, 221] on div "Availability" at bounding box center [545, 223] width 88 height 8
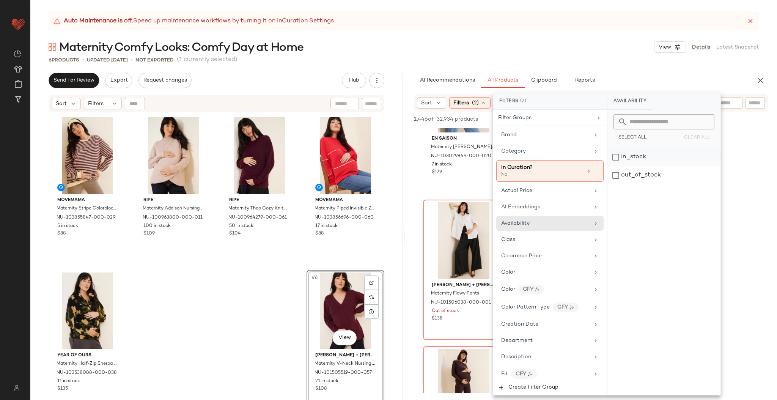
click at [655, 160] on div "in_stock" at bounding box center [664, 157] width 113 height 18
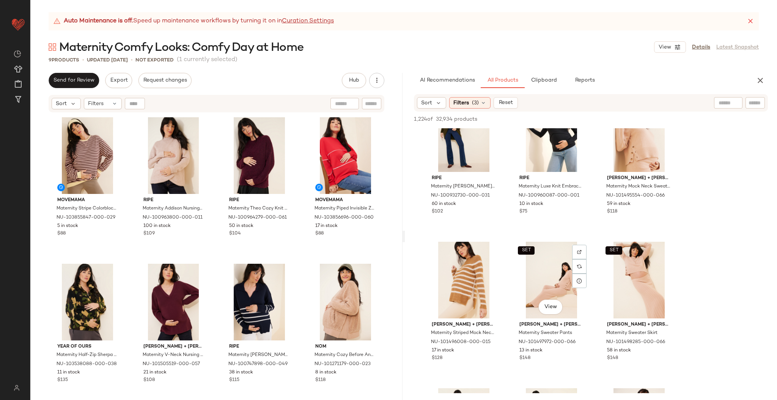
scroll to position [1648, 0]
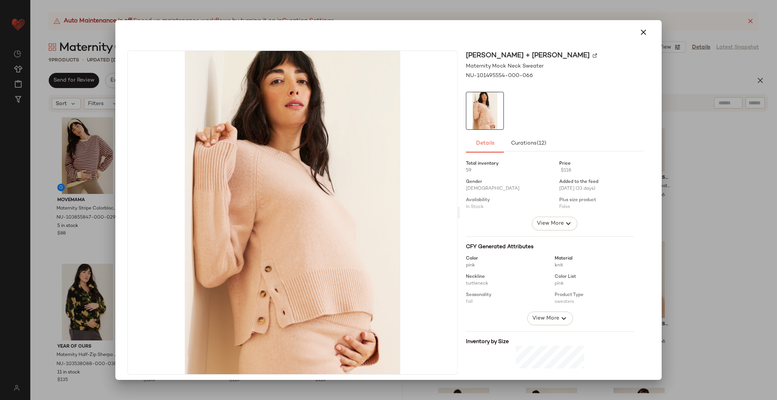
drag, startPoint x: 624, startPoint y: 174, endPoint x: 287, endPoint y: 356, distance: 383.4
click at [639, 31] on icon "button" at bounding box center [643, 32] width 9 height 9
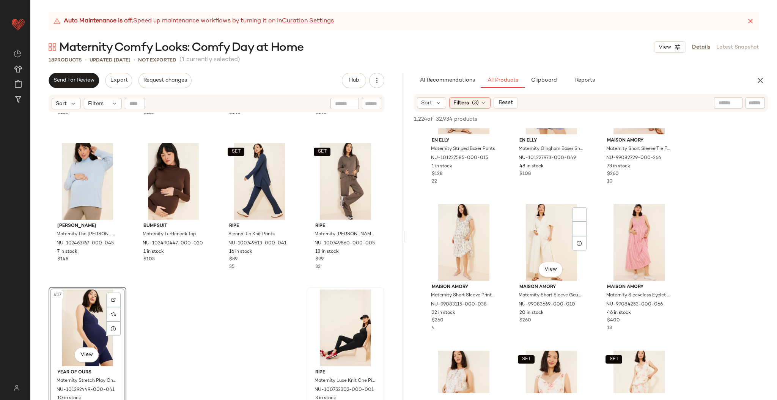
scroll to position [5349, 0]
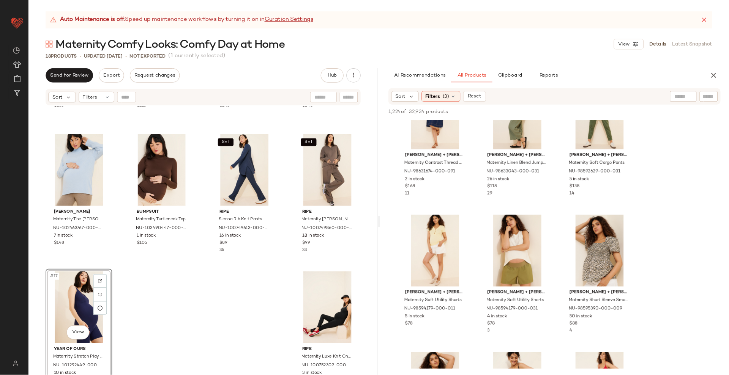
scroll to position [7520, 0]
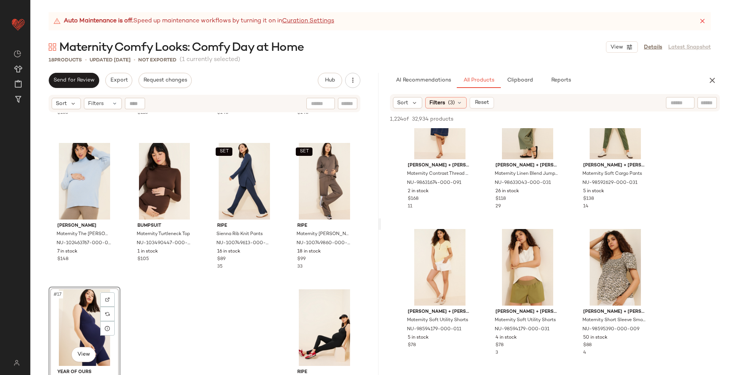
drag, startPoint x: 710, startPoint y: 0, endPoint x: 523, endPoint y: 223, distance: 291.2
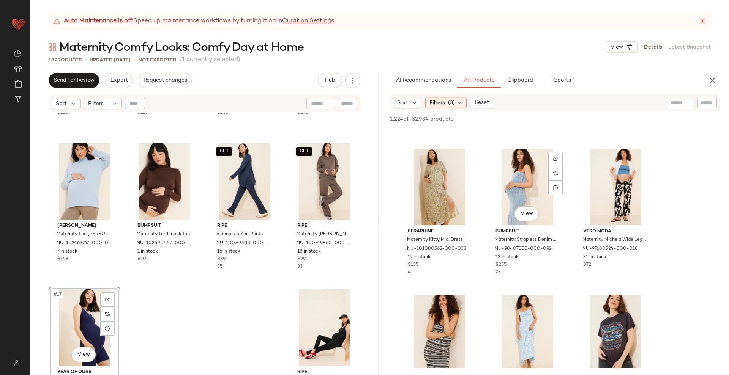
scroll to position [8188, 0]
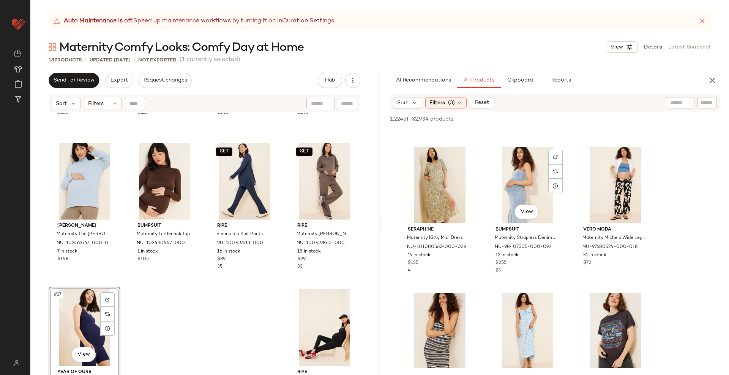
click at [523, 223] on div "View" at bounding box center [527, 185] width 76 height 77
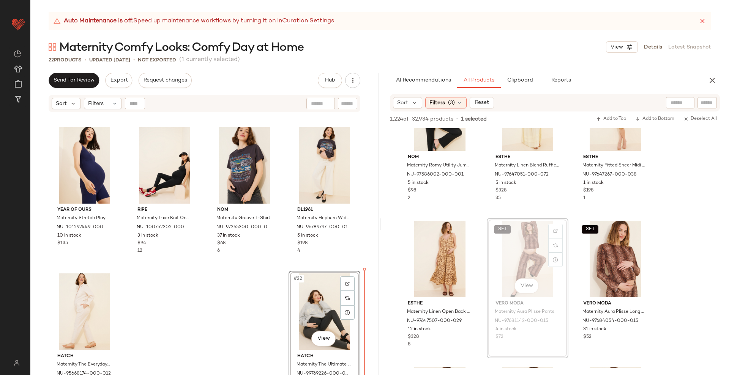
scroll to position [584, 0]
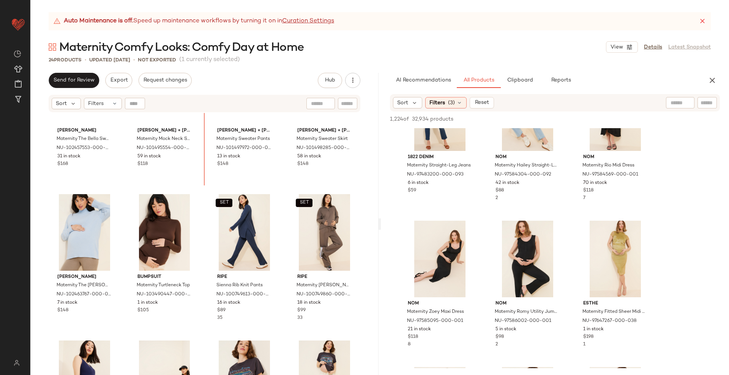
scroll to position [361, 0]
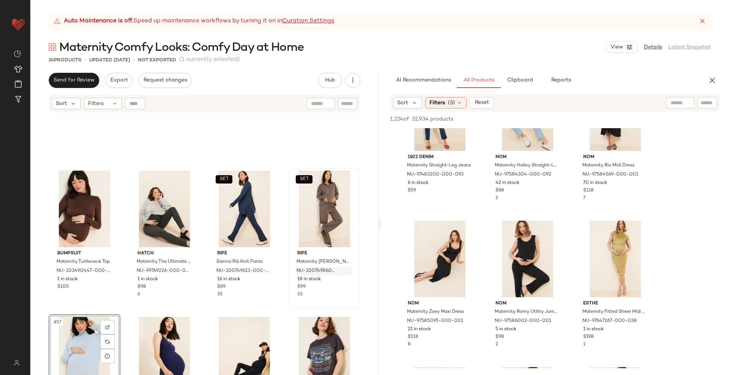
scroll to position [392, 0]
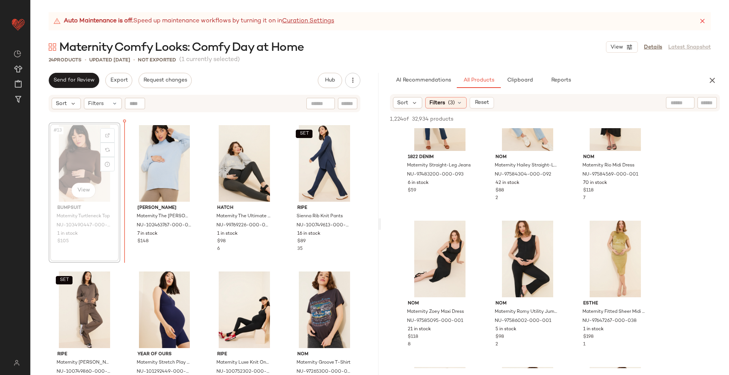
scroll to position [437, 0]
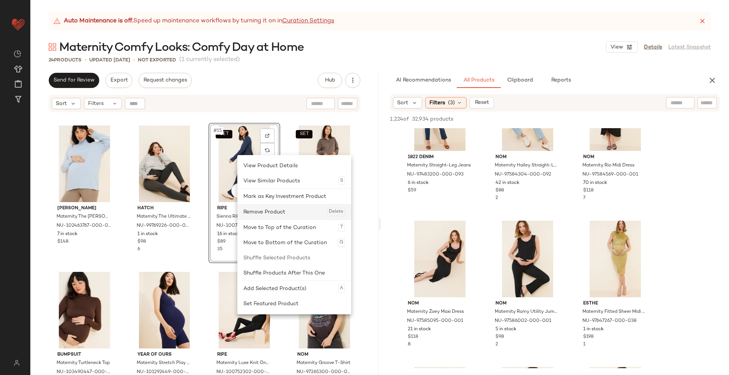
click at [266, 214] on div "Remove Product Delete" at bounding box center [294, 212] width 102 height 15
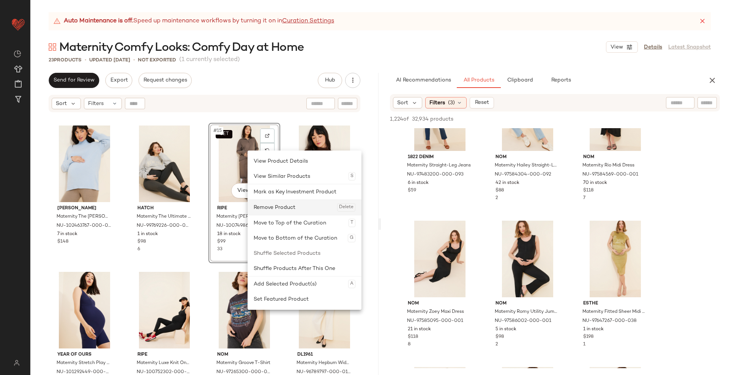
click at [285, 207] on div "Remove Product Delete" at bounding box center [305, 207] width 102 height 15
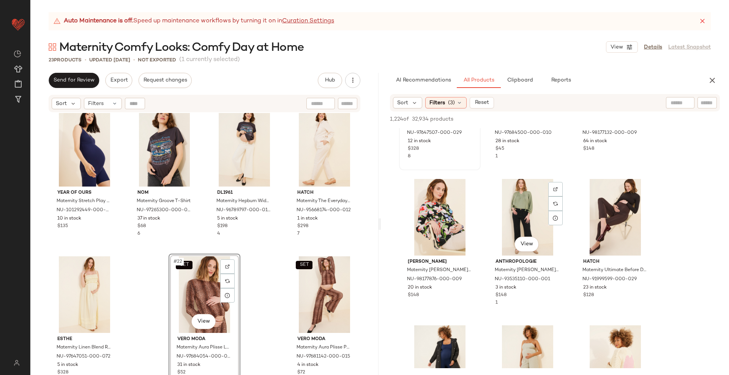
scroll to position [14896, 0]
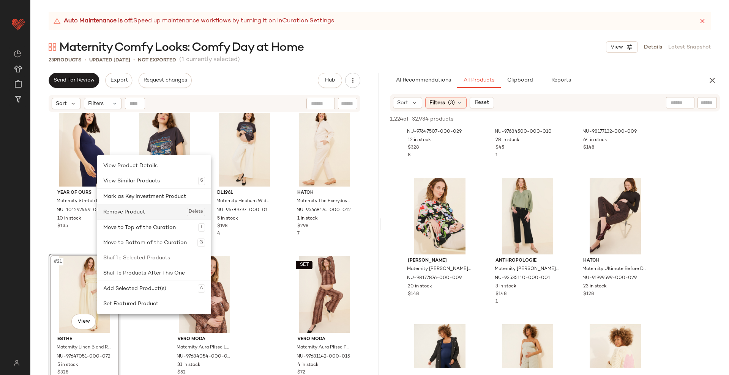
click at [127, 216] on div "Remove Product Delete" at bounding box center [154, 212] width 102 height 15
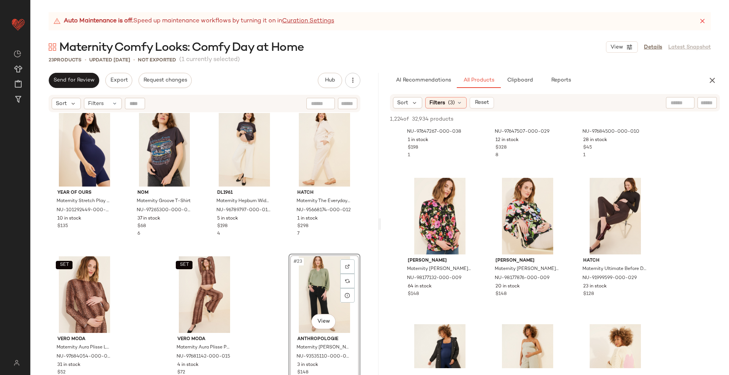
scroll to position [14970, 0]
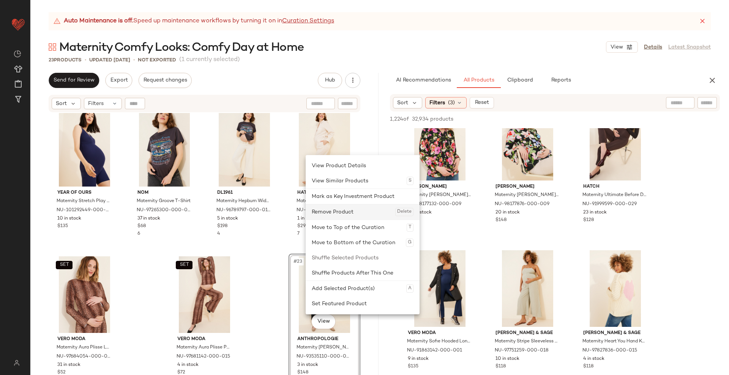
click at [344, 207] on div "Remove Product Delete" at bounding box center [363, 212] width 102 height 15
click at [357, 206] on div "Remove Product Delete" at bounding box center [368, 212] width 102 height 15
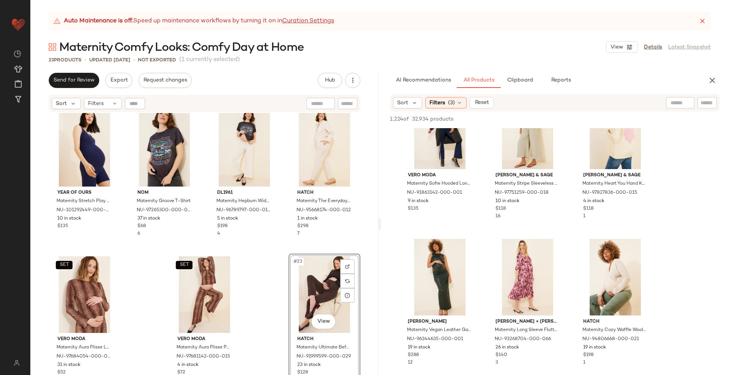
scroll to position [15142, 0]
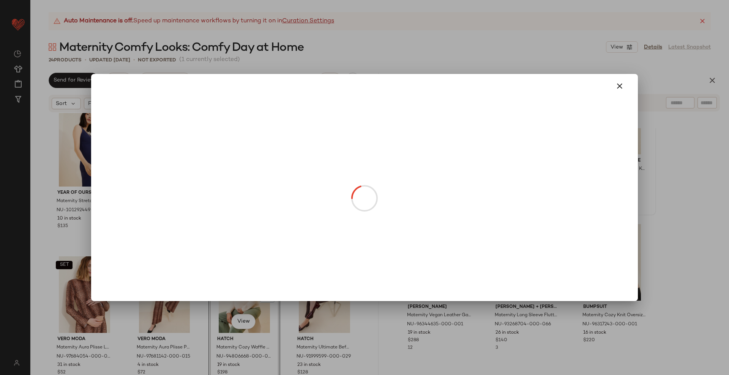
drag, startPoint x: 617, startPoint y: 142, endPoint x: 391, endPoint y: 287, distance: 268.4
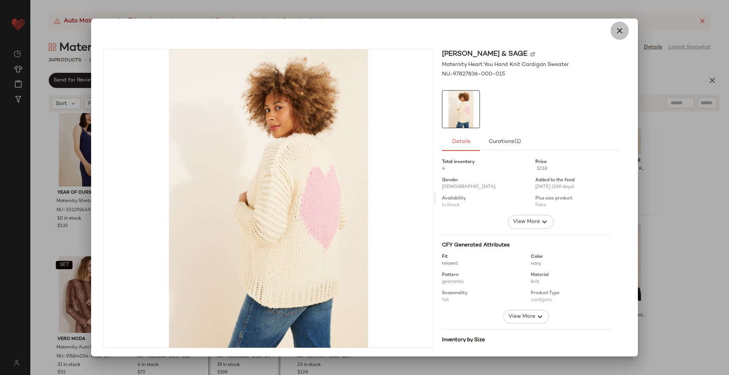
click at [615, 30] on icon "button" at bounding box center [619, 30] width 9 height 9
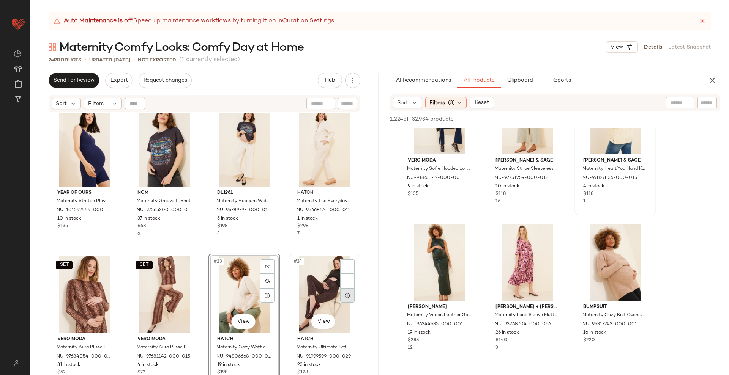
scroll to position [15136, 0]
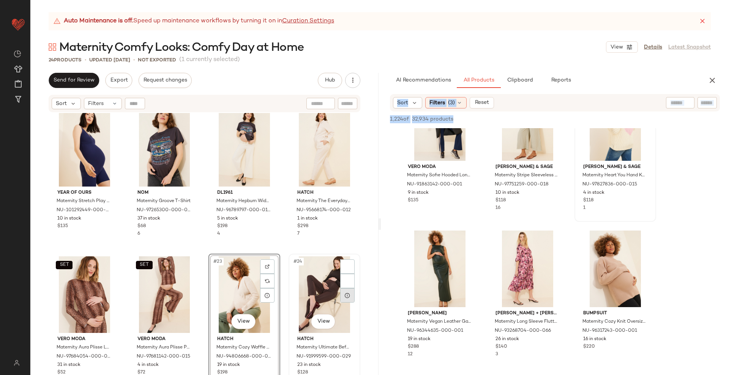
drag, startPoint x: 599, startPoint y: 124, endPoint x: 349, endPoint y: 297, distance: 304.2
click at [349, 297] on div "Send for Review Export Request changes Hub Send for Review External Review Inte…" at bounding box center [379, 224] width 698 height 302
click at [468, 261] on div at bounding box center [467, 255] width 14 height 14
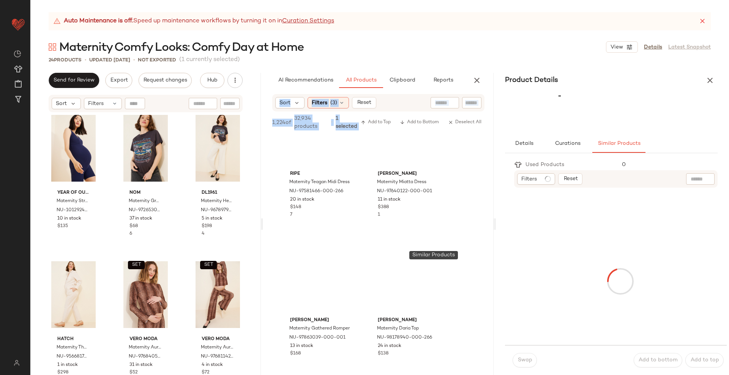
scroll to position [18798, 0]
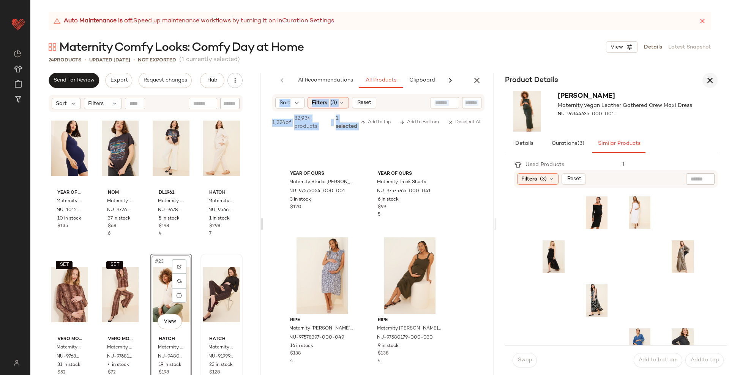
click at [707, 86] on button "button" at bounding box center [709, 80] width 15 height 15
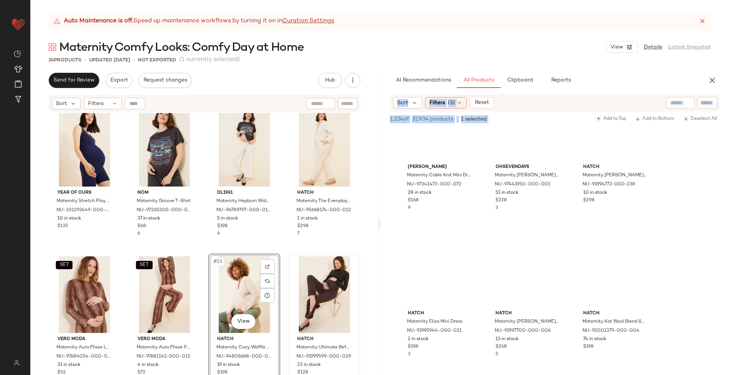
scroll to position [16161, 0]
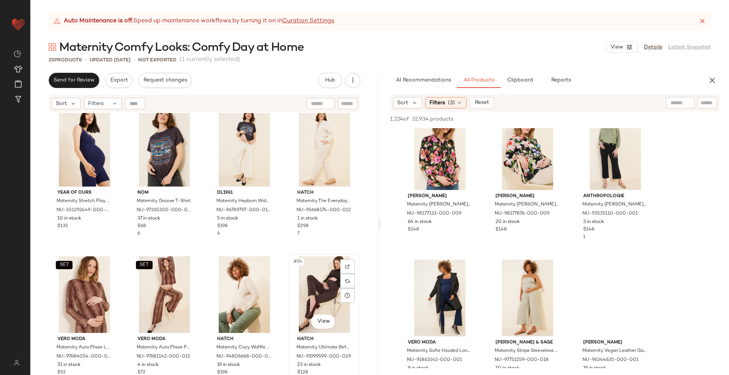
scroll to position [15107, 0]
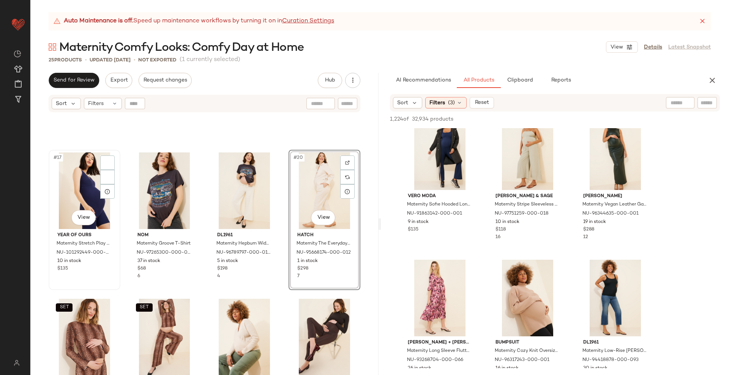
scroll to position [547, 0]
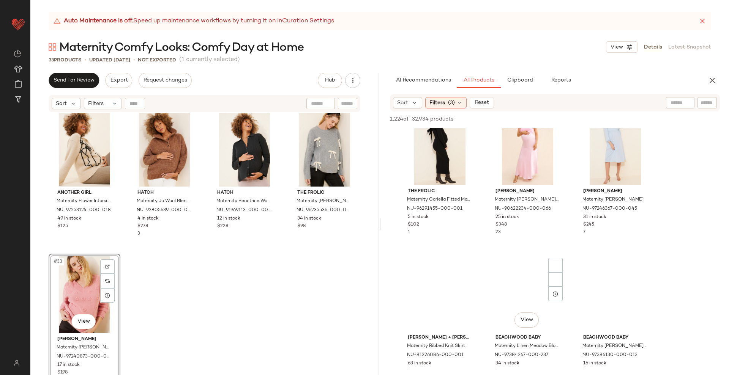
scroll to position [16146, 0]
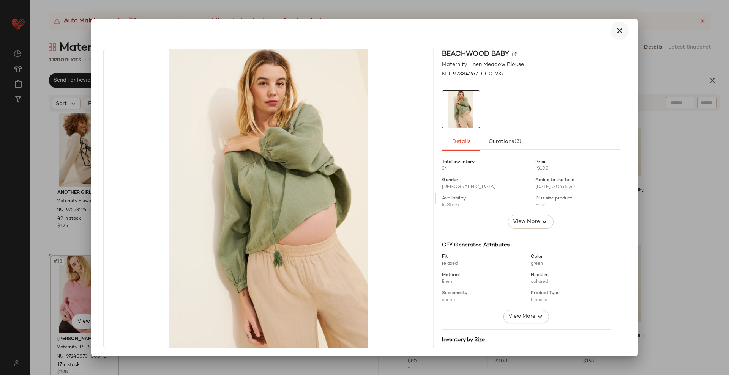
click at [615, 32] on icon "button" at bounding box center [619, 30] width 9 height 9
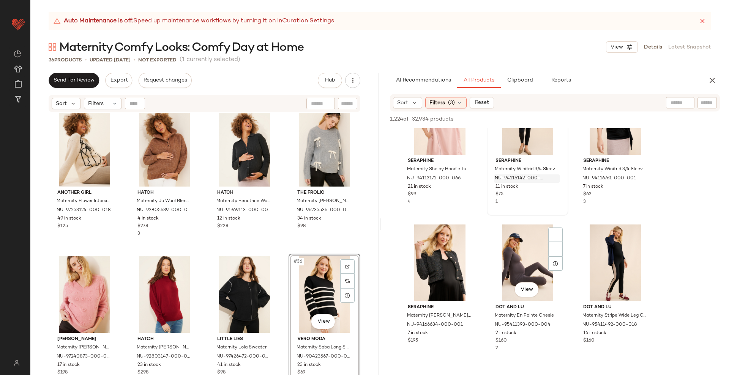
scroll to position [19977, 0]
click at [704, 107] on div at bounding box center [706, 102] width 19 height 11
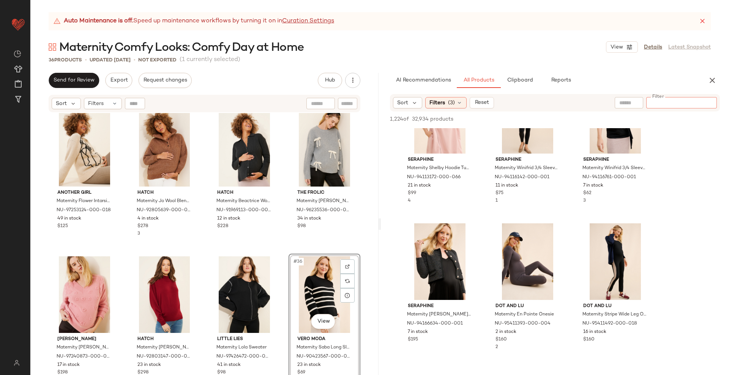
paste input "**********"
type input "**********"
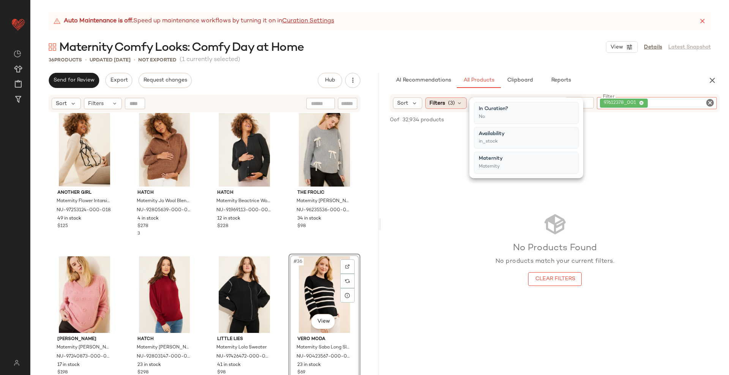
click at [456, 107] on div "Filters (3)" at bounding box center [445, 103] width 41 height 11
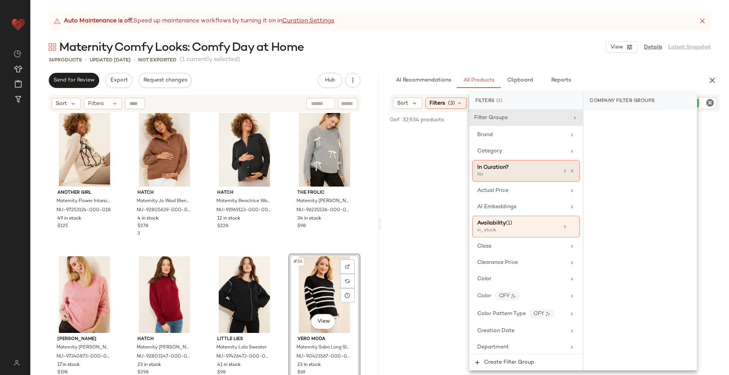
click at [571, 171] on icon at bounding box center [571, 171] width 5 height 5
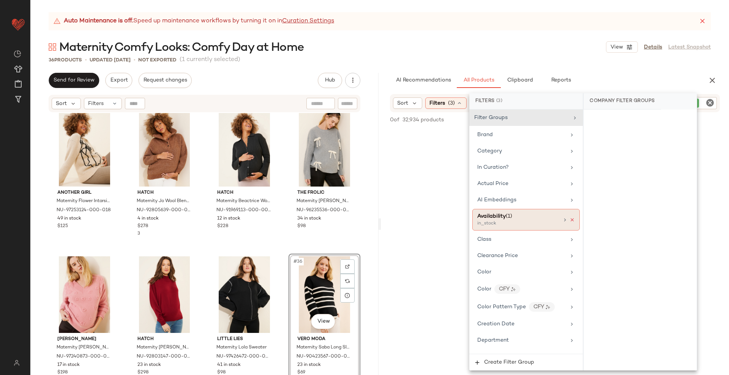
click at [570, 221] on icon at bounding box center [571, 219] width 5 height 5
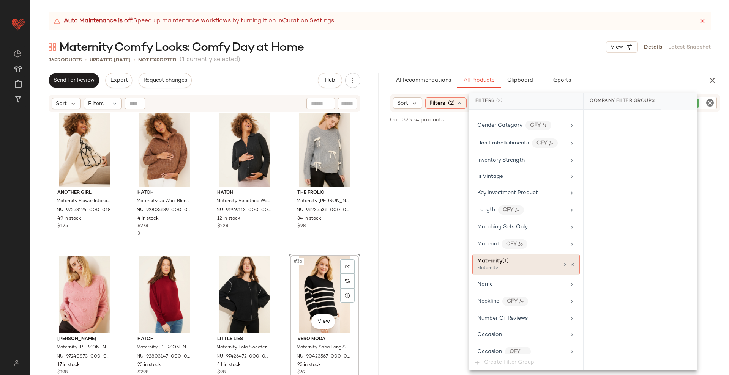
scroll to position [295, 0]
click at [570, 266] on div at bounding box center [568, 264] width 13 height 6
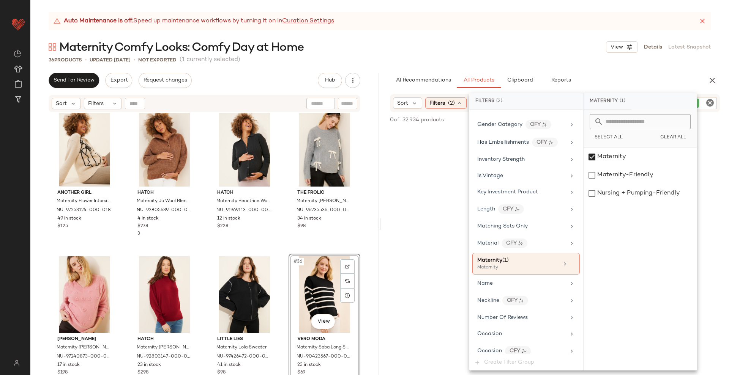
click at [455, 255] on div "No Products Found No products match your current filters. Clear Filters" at bounding box center [555, 249] width 348 height 240
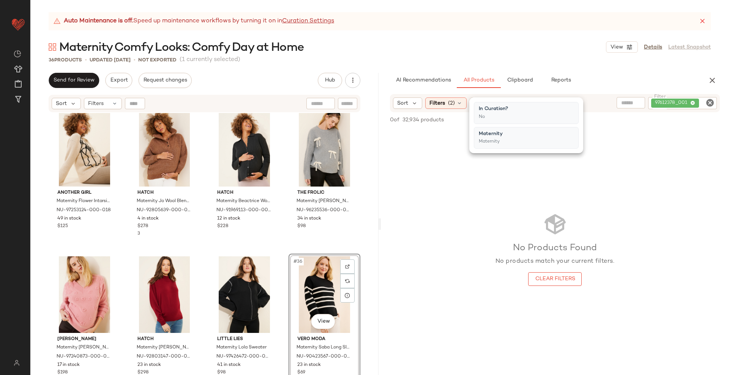
click at [623, 207] on div "No Products Found No products match your current filters. Clear Filters" at bounding box center [555, 249] width 348 height 240
click at [712, 102] on icon "Clear Filter" at bounding box center [709, 102] width 9 height 9
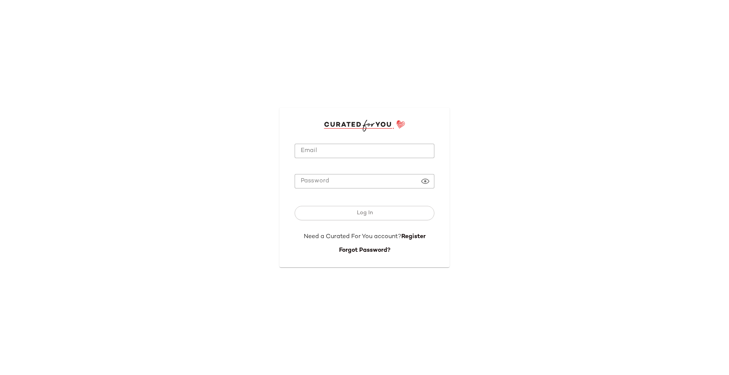
type input "**********"
click at [345, 154] on input "**********" at bounding box center [365, 151] width 140 height 15
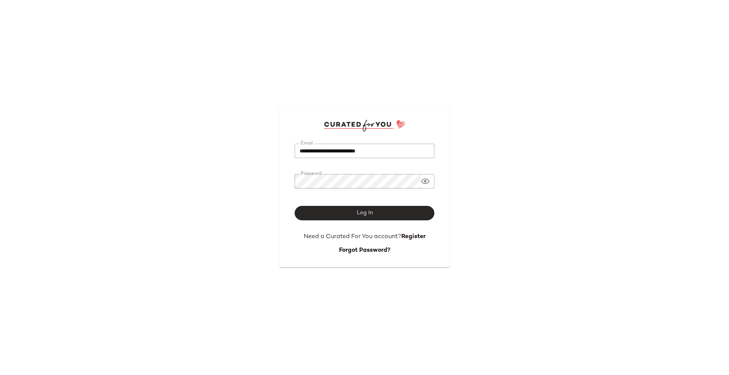
click at [320, 213] on button "Log In" at bounding box center [365, 213] width 140 height 14
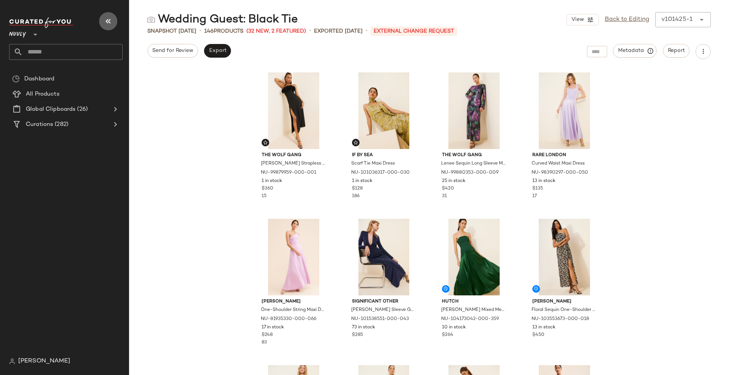
click at [112, 21] on icon "button" at bounding box center [108, 21] width 9 height 9
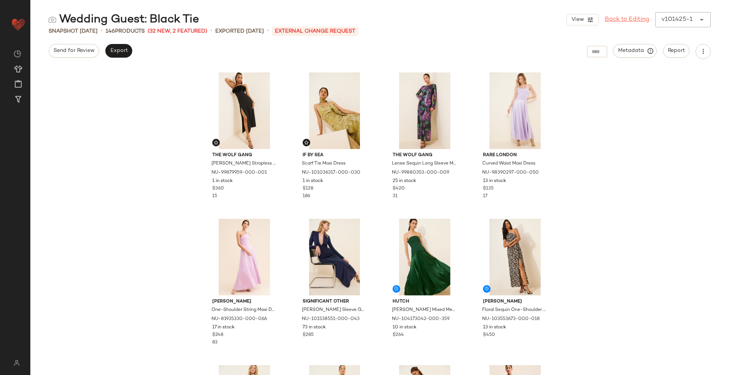
click at [616, 20] on link "Back to Editing" at bounding box center [627, 19] width 44 height 9
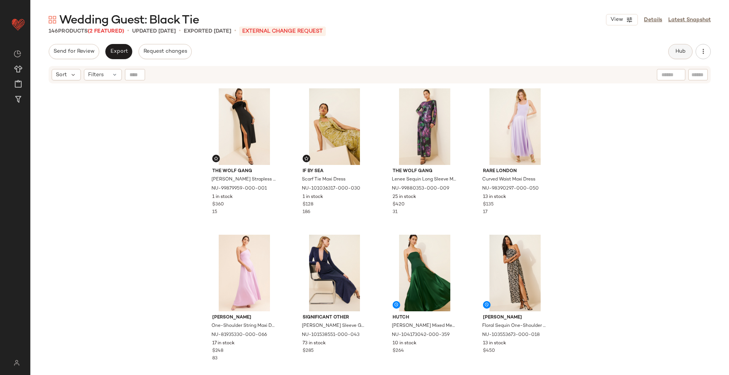
click at [675, 50] on span "Hub" at bounding box center [680, 52] width 11 height 6
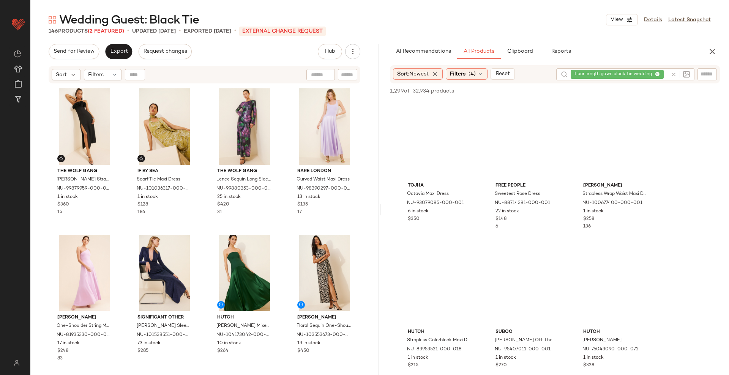
click at [669, 77] on div at bounding box center [679, 74] width 22 height 12
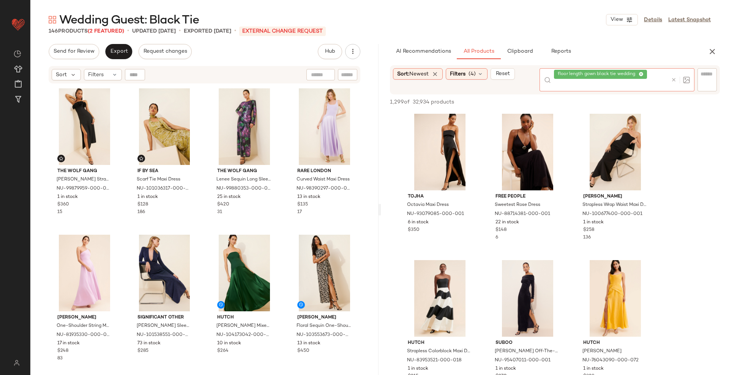
click at [676, 79] on icon at bounding box center [674, 80] width 6 height 6
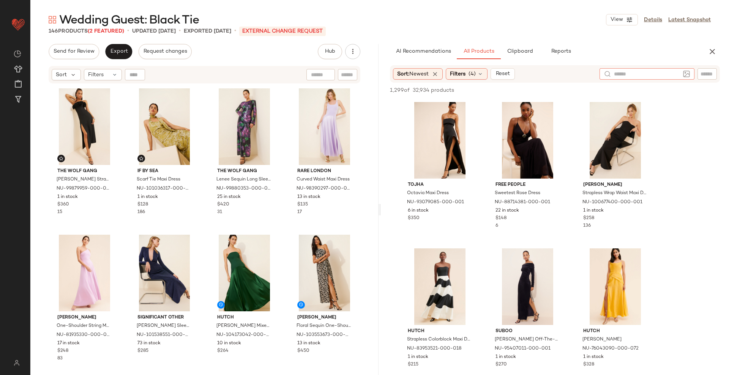
paste input "**********"
type input "**********"
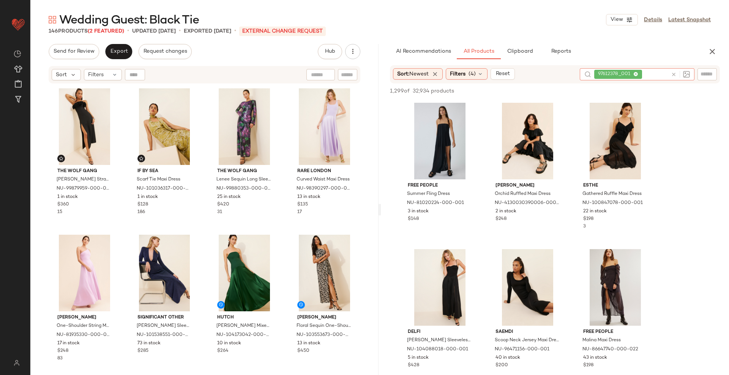
click at [674, 73] on icon at bounding box center [674, 75] width 6 height 6
click at [701, 71] on input "text" at bounding box center [706, 74] width 13 height 8
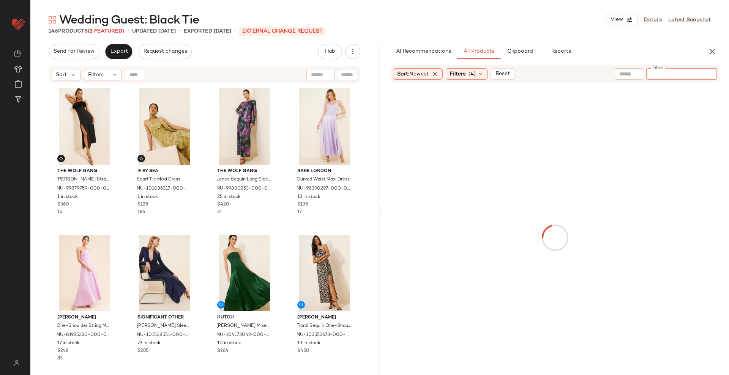
paste input "**********"
type input "**********"
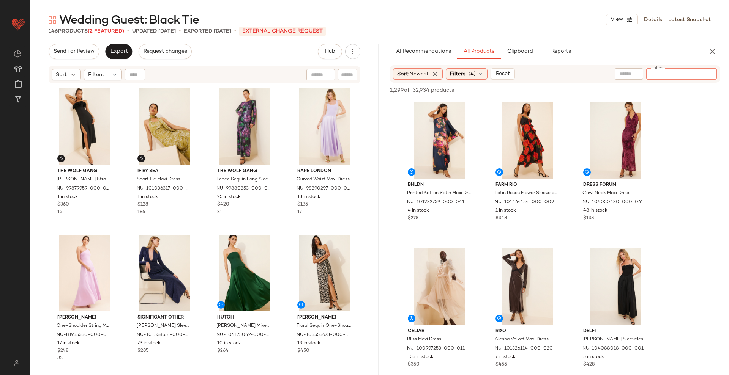
click at [635, 73] on input "text" at bounding box center [628, 74] width 19 height 8
click at [344, 74] on input "text" at bounding box center [347, 75] width 13 height 8
paste input "**********"
type input "**********"
click at [683, 76] on div at bounding box center [680, 73] width 28 height 11
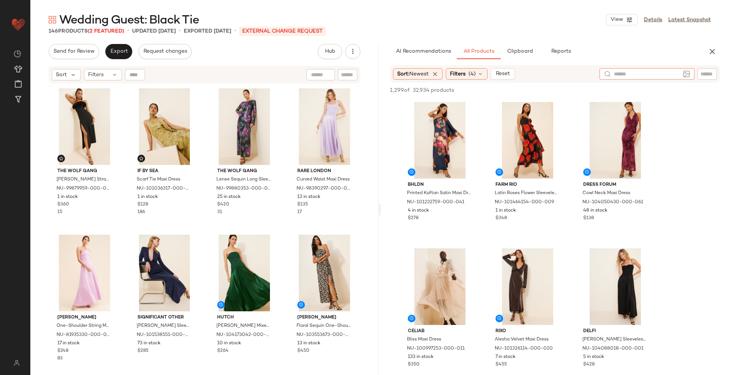
click at [703, 75] on input "text" at bounding box center [706, 74] width 13 height 8
click at [628, 74] on input "text" at bounding box center [647, 74] width 66 height 8
paste input "**********"
type input "**********"
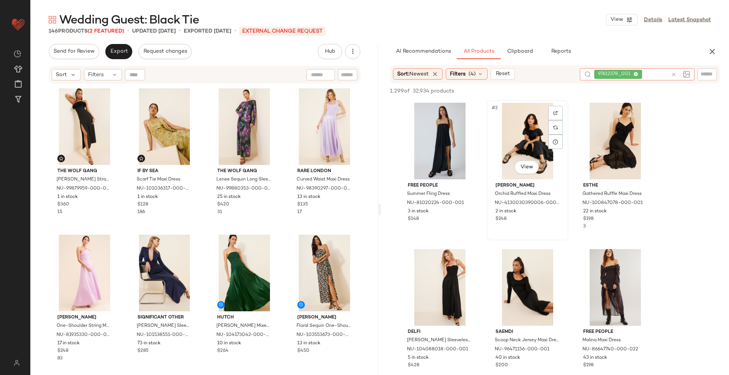
type input "*"
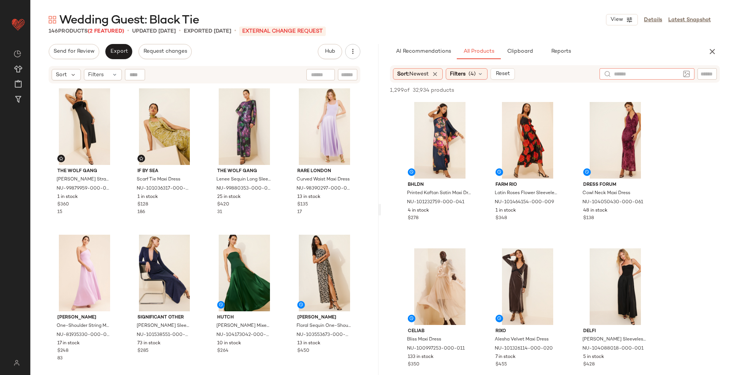
click at [697, 72] on div at bounding box center [657, 73] width 117 height 11
click at [702, 72] on input "text" at bounding box center [706, 74] width 13 height 8
paste input "**********"
type input "**********"
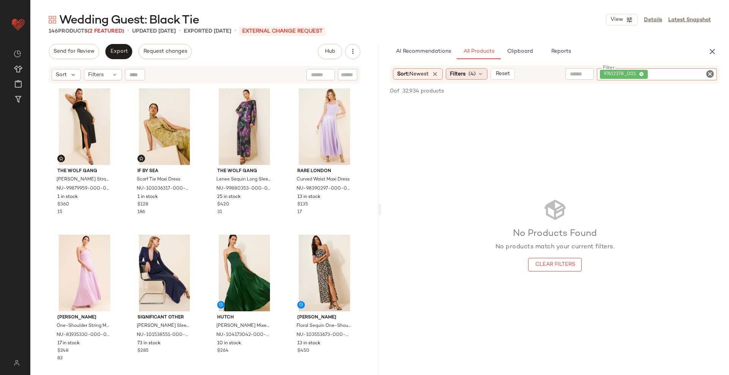
click at [483, 74] on icon at bounding box center [480, 74] width 6 height 6
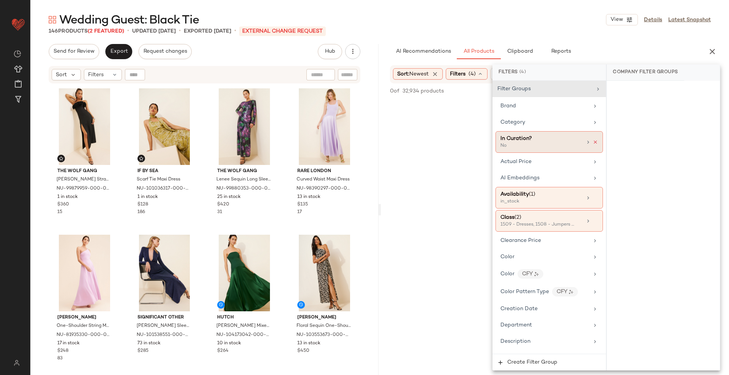
click at [592, 141] on icon at bounding box center [594, 142] width 5 height 5
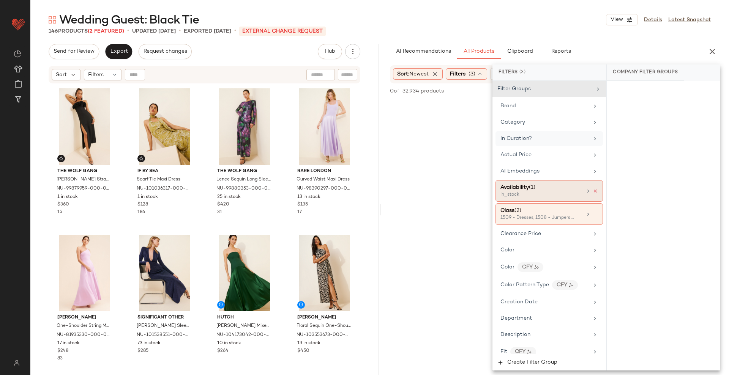
click at [594, 192] on icon at bounding box center [594, 191] width 5 height 5
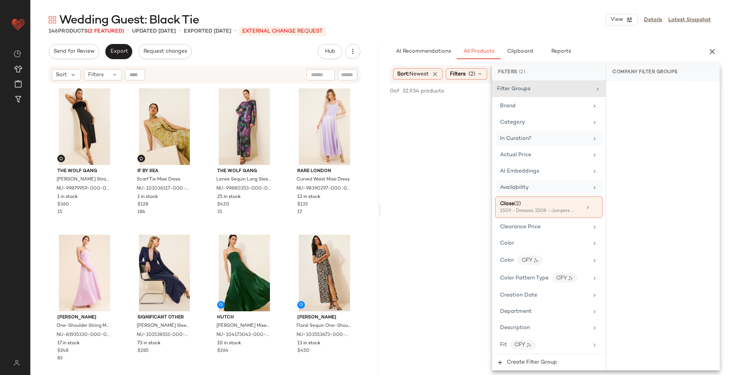
click at [675, 189] on div at bounding box center [662, 226] width 113 height 290
click at [592, 209] on icon at bounding box center [594, 207] width 5 height 5
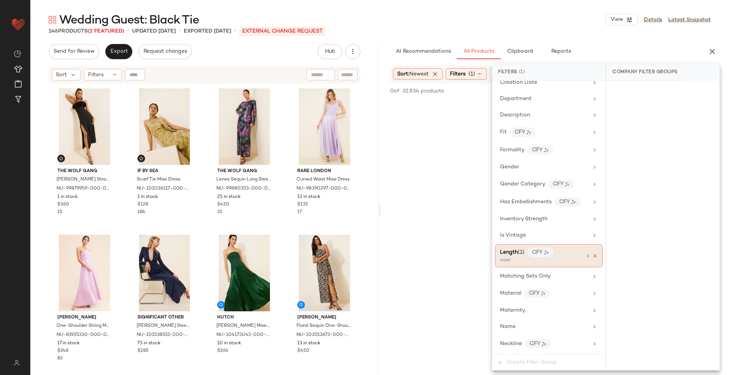
scroll to position [208, 0]
click at [592, 258] on div "Length (1) CFY maxi" at bounding box center [548, 254] width 107 height 23
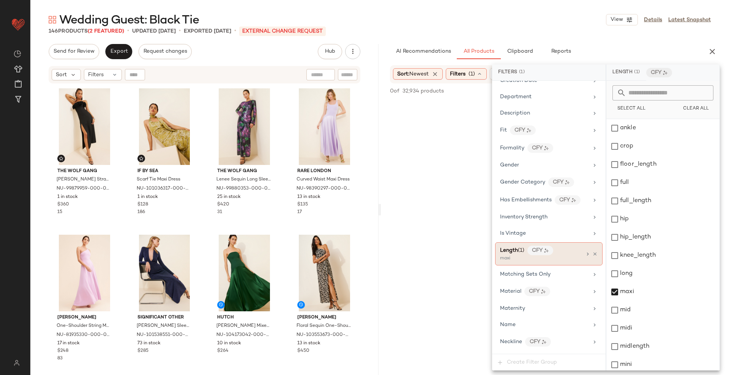
click at [592, 258] on div "Length (1) CFY maxi" at bounding box center [548, 254] width 107 height 23
click at [592, 253] on icon at bounding box center [594, 254] width 5 height 5
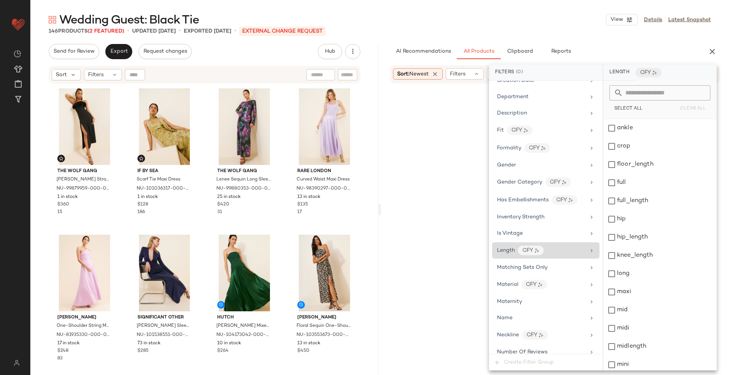
click at [458, 243] on div at bounding box center [554, 238] width 345 height 307
